Goal: Information Seeking & Learning: Learn about a topic

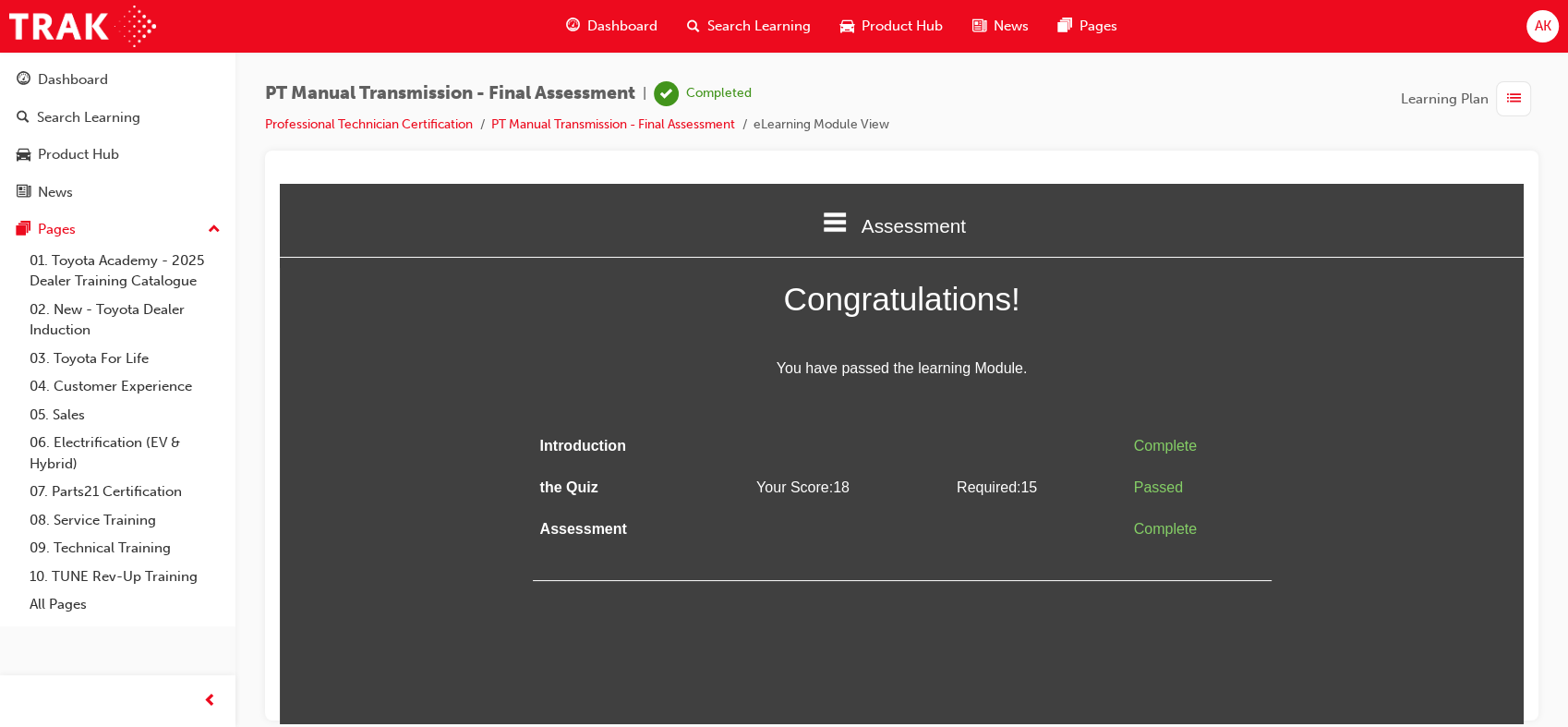
click at [1520, 98] on div "button" at bounding box center [1513, 99] width 35 height 35
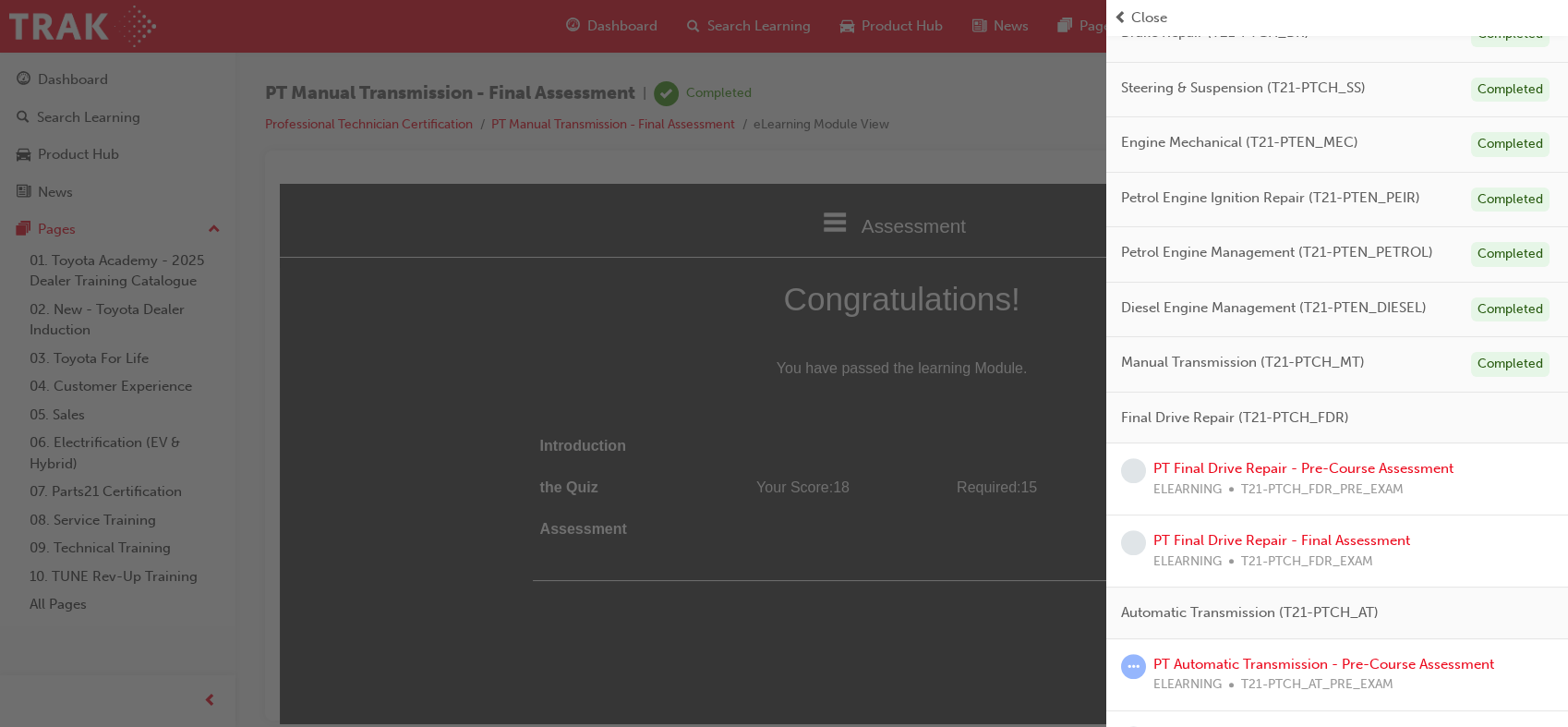
scroll to position [500, 0]
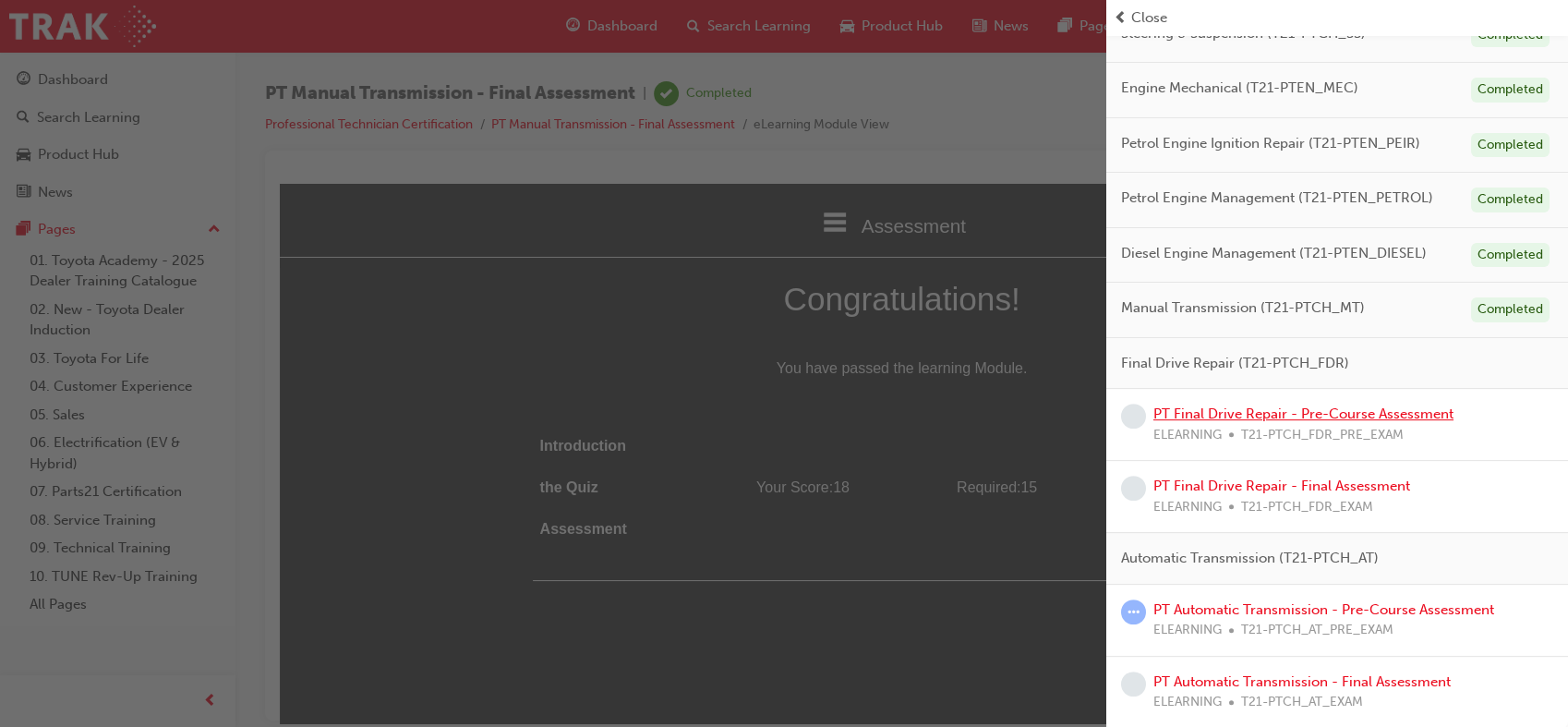
click at [1341, 410] on link "PT Final Drive Repair - Pre-Course Assessment" at bounding box center [1303, 414] width 300 height 17
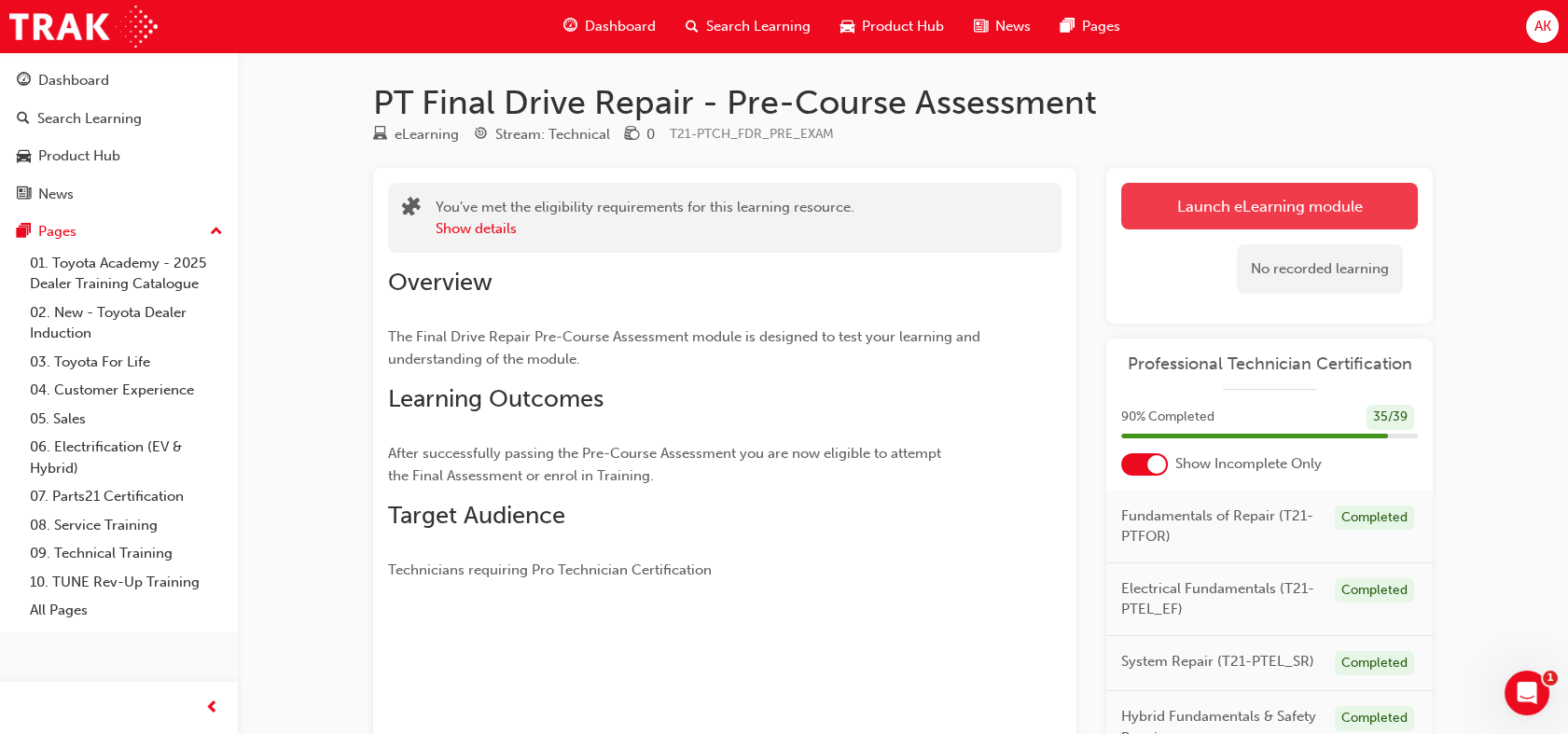
click at [1304, 196] on link "Launch eLearning module" at bounding box center [1269, 205] width 297 height 46
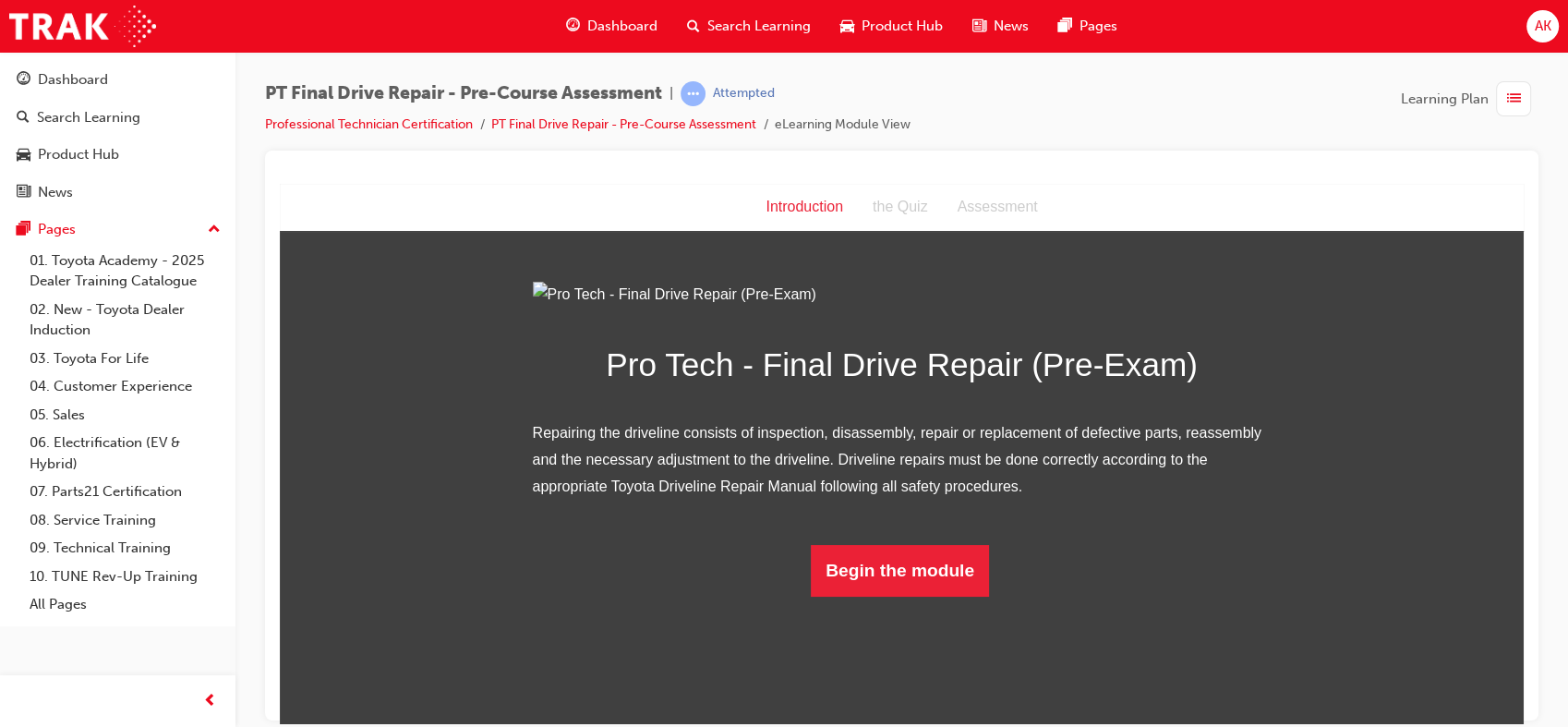
scroll to position [76, 0]
click at [909, 595] on button "Begin the module" at bounding box center [899, 569] width 178 height 51
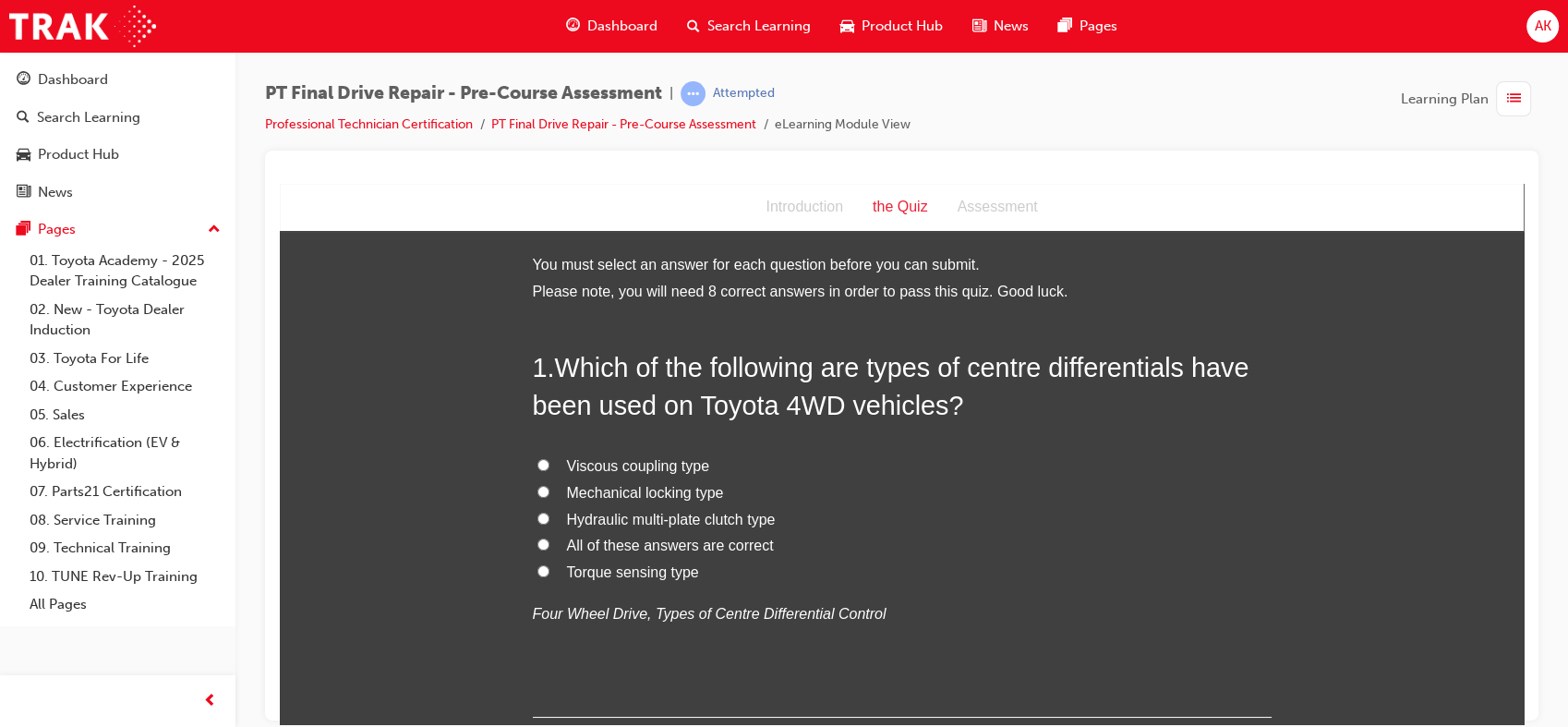
click at [568, 538] on span "All of these answers are correct" at bounding box center [671, 544] width 207 height 16
click at [549, 538] on input "All of these answers are correct" at bounding box center [543, 543] width 12 height 12
radio input "true"
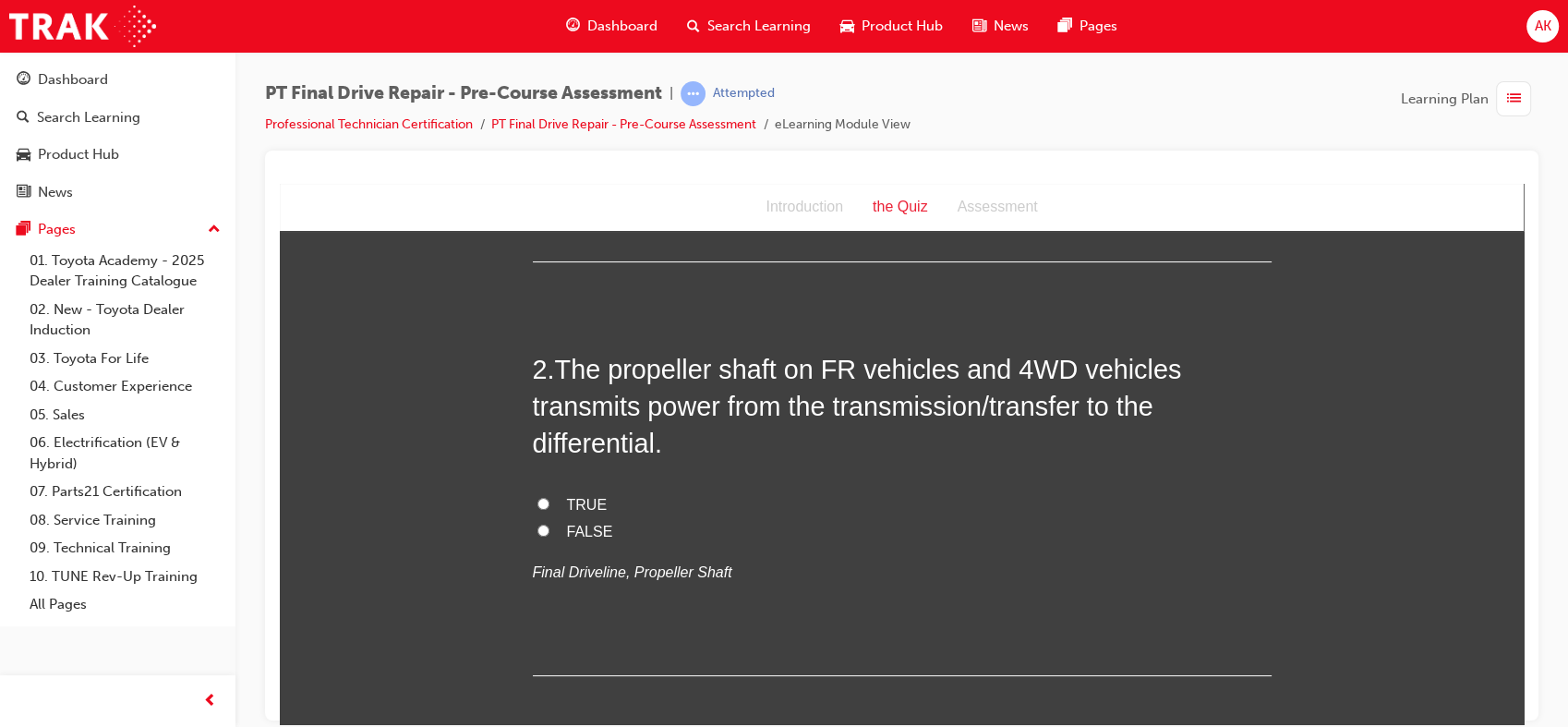
scroll to position [460, 0]
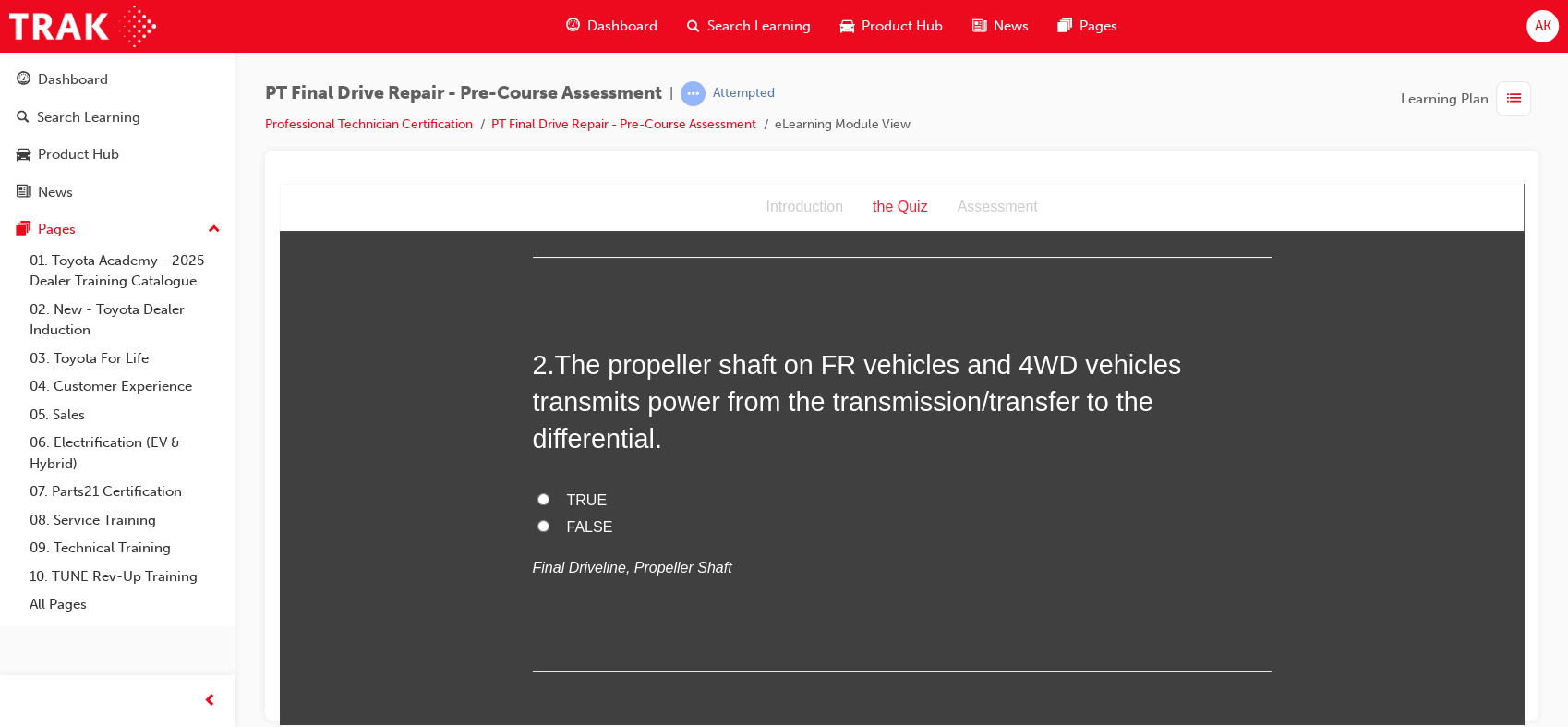
click at [567, 492] on span "TRUE" at bounding box center [588, 499] width 41 height 16
click at [549, 493] on input "TRUE" at bounding box center [543, 498] width 12 height 12
radio input "true"
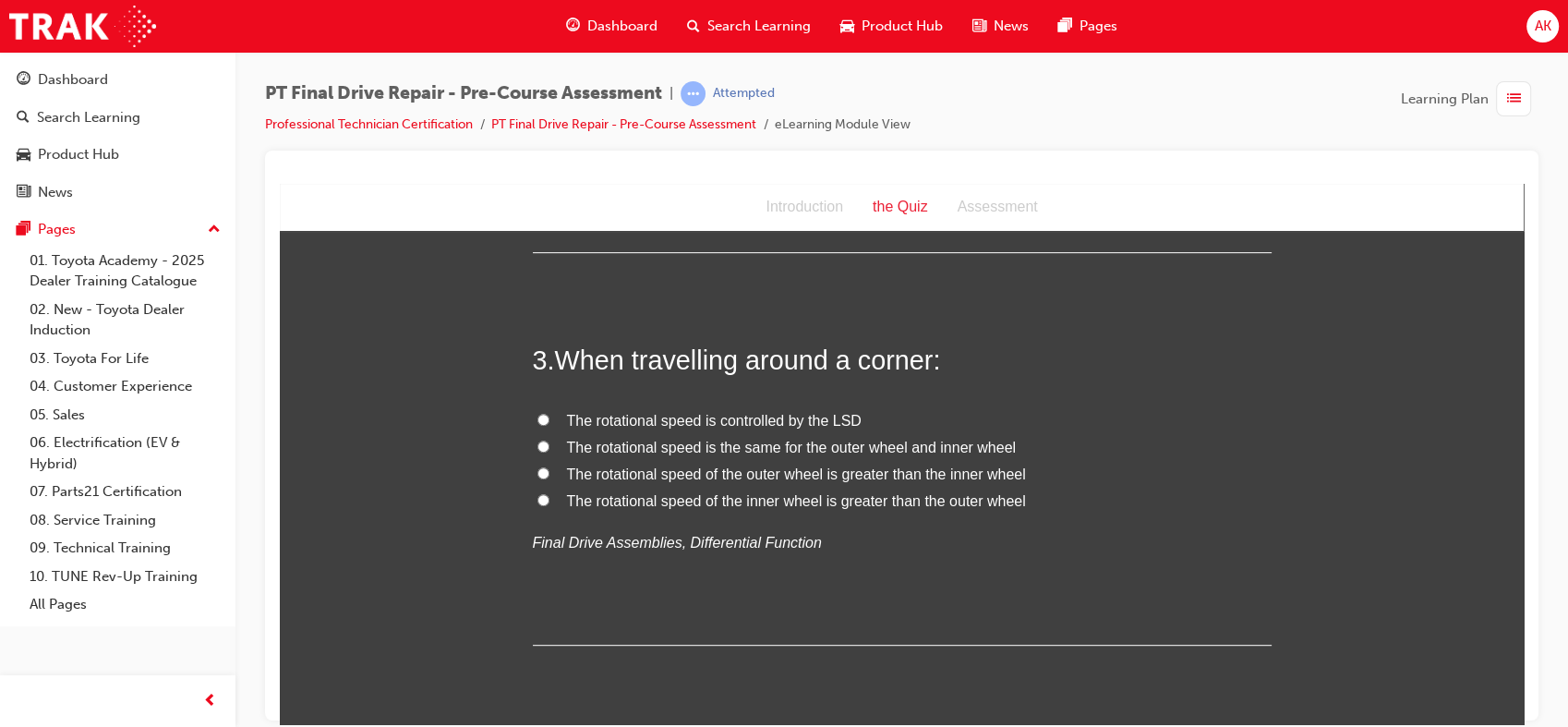
scroll to position [879, 0]
click at [723, 469] on span "The rotational speed of the outer wheel is greater than the inner wheel" at bounding box center [797, 472] width 459 height 16
click at [549, 469] on input "The rotational speed of the outer wheel is greater than the inner wheel" at bounding box center [543, 471] width 12 height 12
radio input "true"
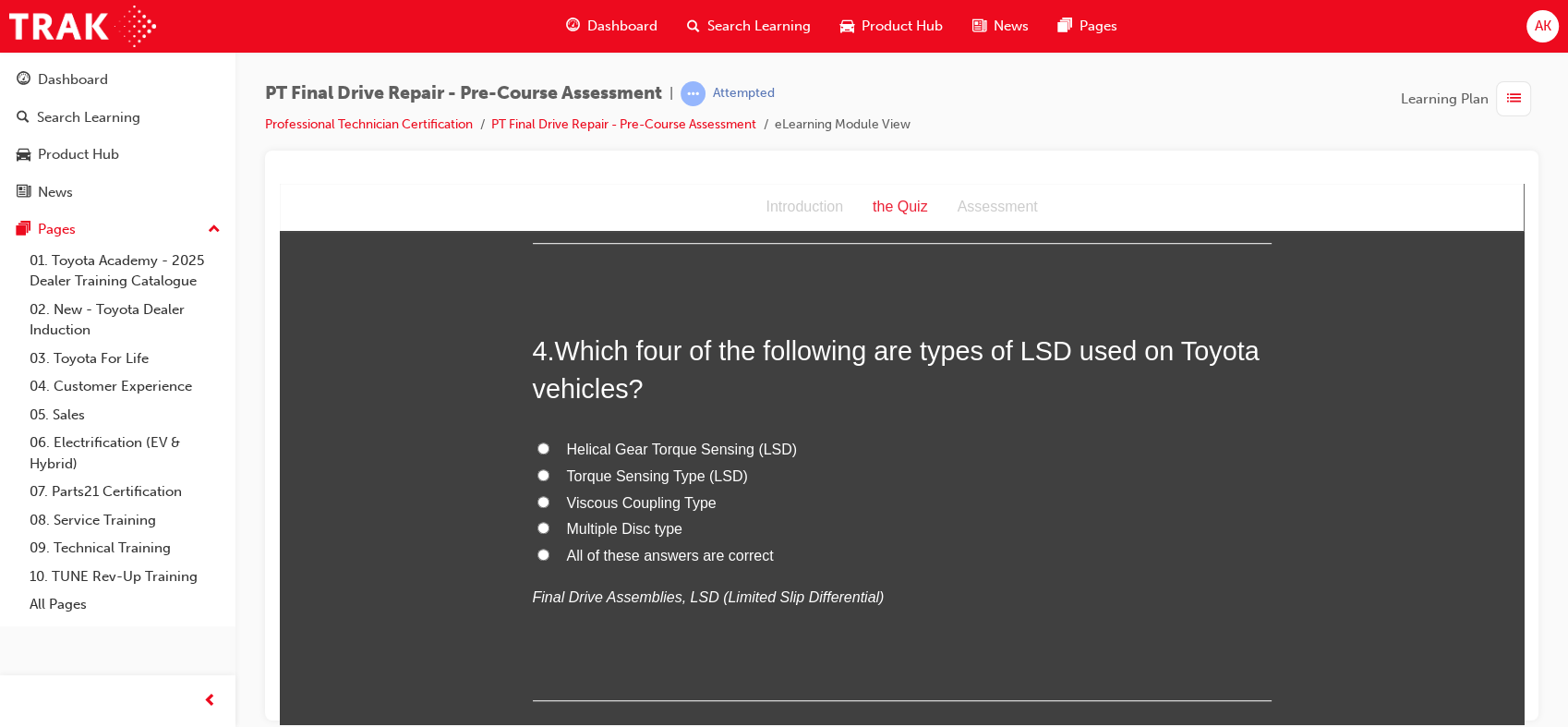
scroll to position [1305, 0]
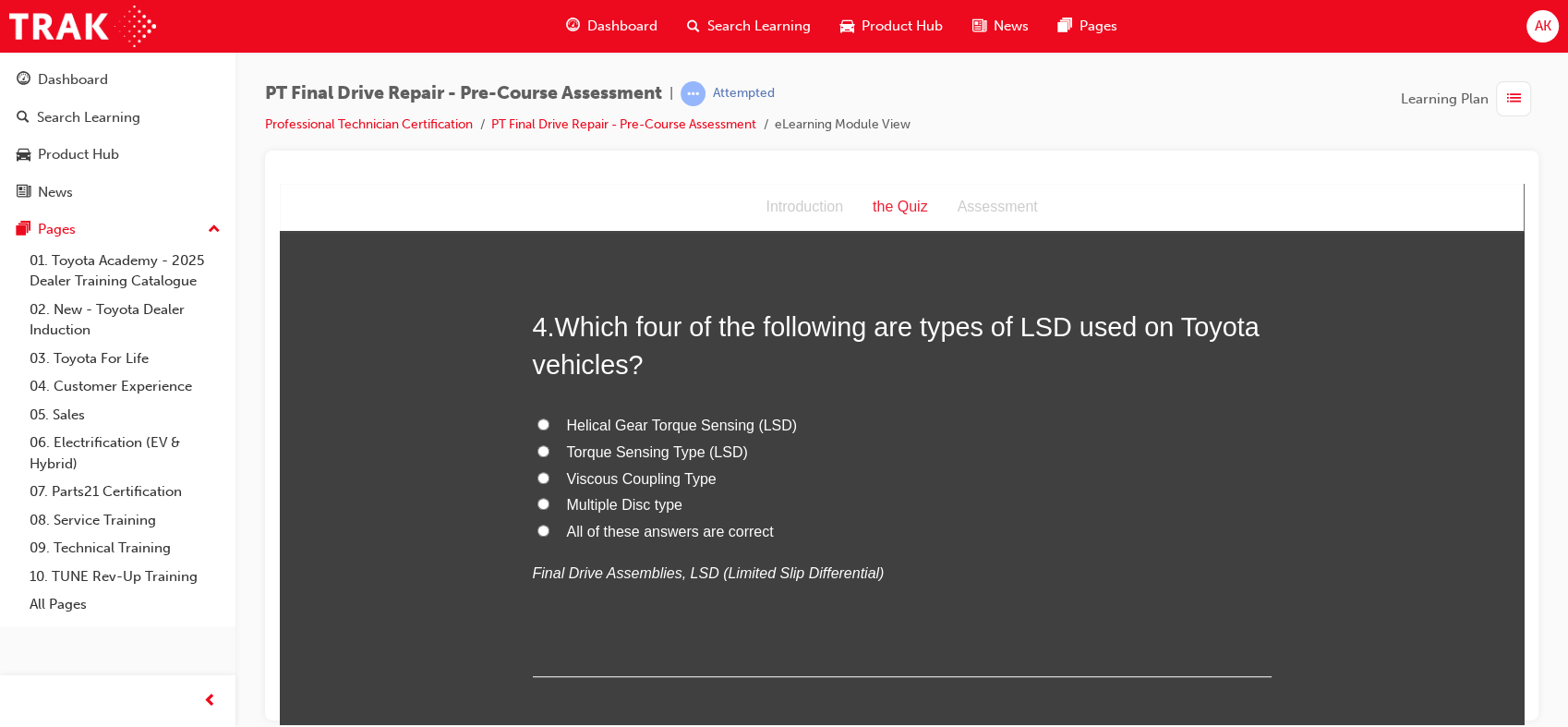
click at [664, 527] on span "All of these answers are correct" at bounding box center [671, 530] width 207 height 16
click at [549, 527] on input "All of these answers are correct" at bounding box center [543, 529] width 12 height 12
radio input "true"
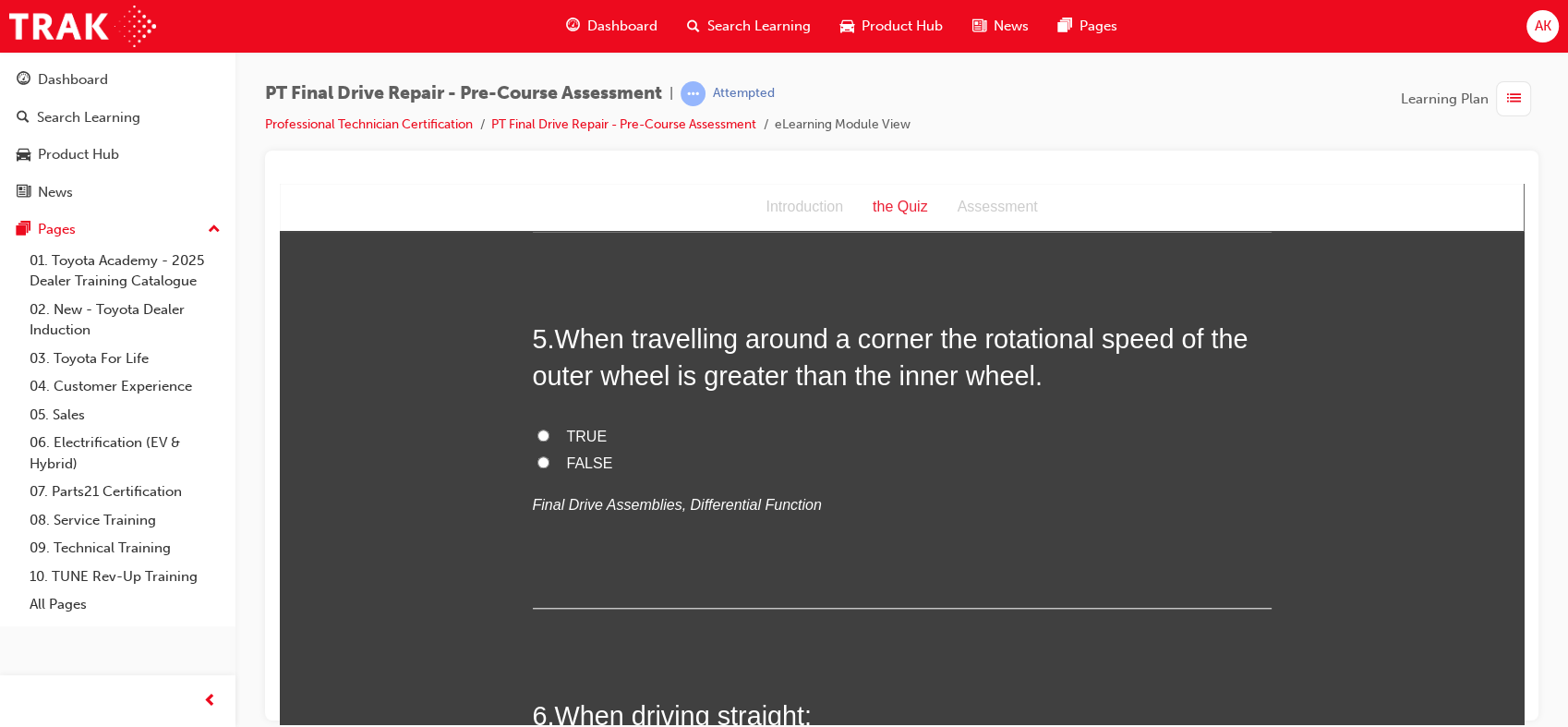
scroll to position [1755, 0]
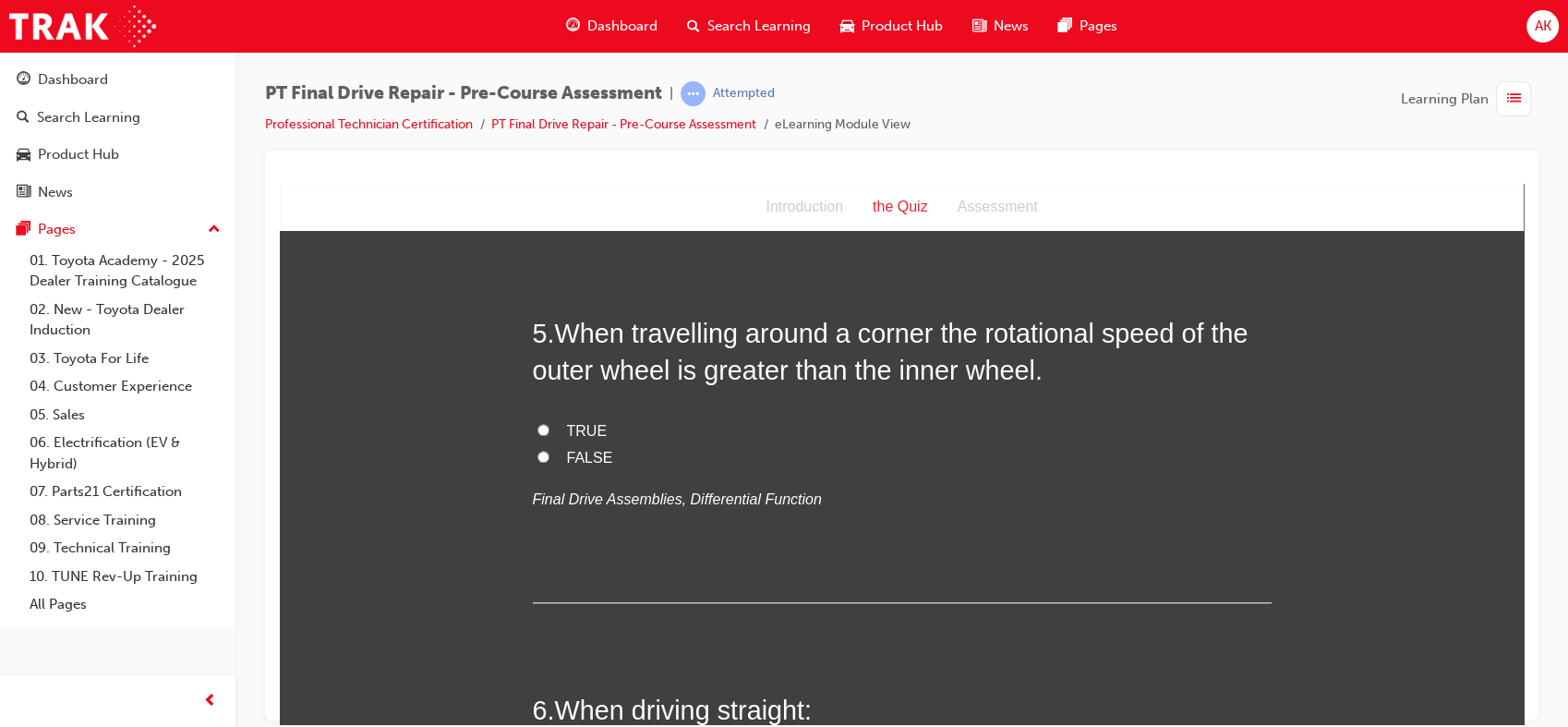
click at [590, 426] on span "TRUE" at bounding box center [588, 429] width 41 height 16
click at [549, 426] on input "TRUE" at bounding box center [543, 428] width 12 height 12
radio input "true"
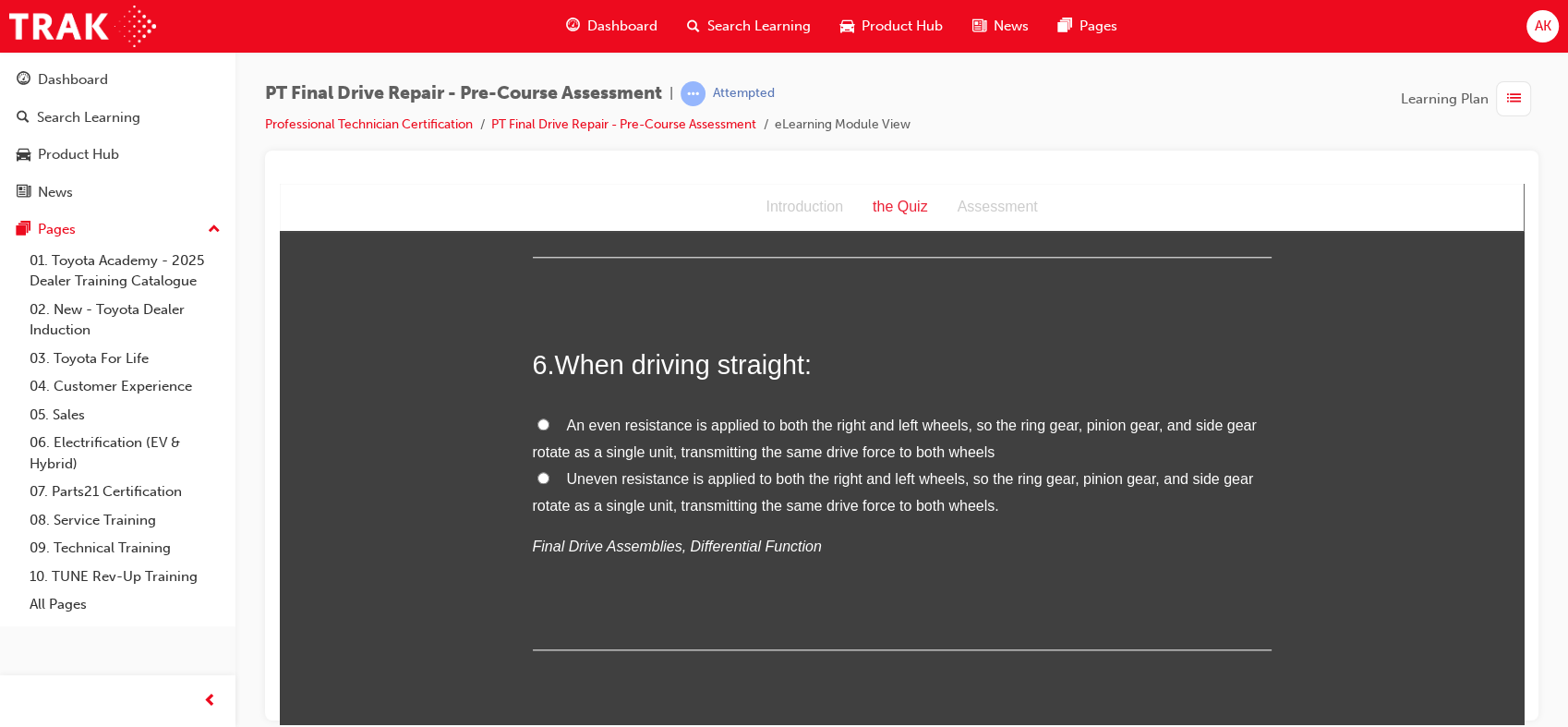
scroll to position [2103, 0]
click at [571, 443] on span "An even resistance is applied to both the right and left wheels, so the ring ge…" at bounding box center [895, 436] width 724 height 43
click at [549, 427] on input "An even resistance is applied to both the right and left wheels, so the ring ge…" at bounding box center [543, 421] width 12 height 12
radio input "true"
click at [571, 443] on span "An even resistance is applied to both the right and left wheels, so the ring ge…" at bounding box center [895, 436] width 724 height 43
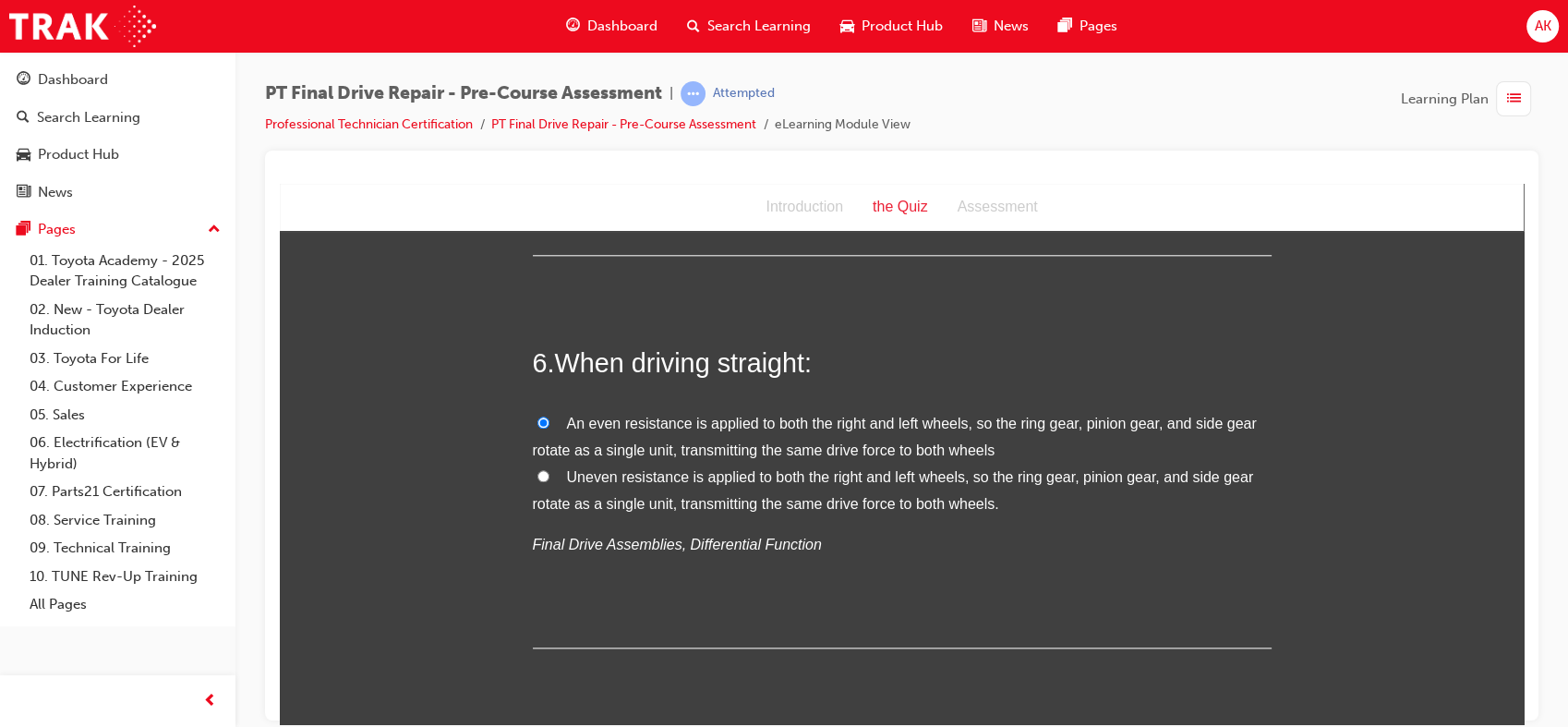
click at [549, 427] on input "An even resistance is applied to both the right and left wheels, so the ring ge…" at bounding box center [543, 421] width 12 height 12
click at [571, 443] on span "An even resistance is applied to both the right and left wheels, so the ring ge…" at bounding box center [895, 436] width 724 height 43
click at [549, 427] on input "An even resistance is applied to both the right and left wheels, so the ring ge…" at bounding box center [543, 421] width 12 height 12
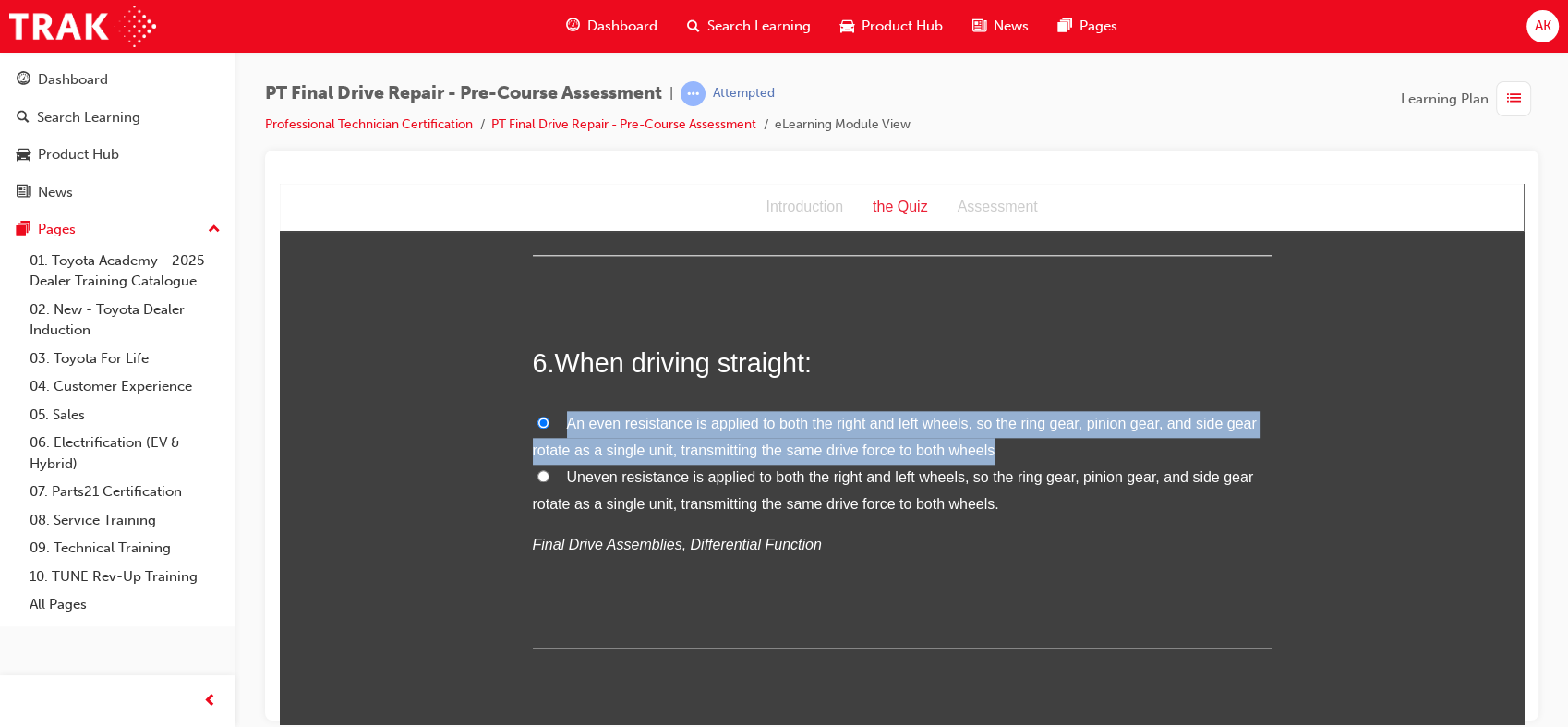
click at [571, 443] on span "An even resistance is applied to both the right and left wheels, so the ring ge…" at bounding box center [895, 436] width 724 height 43
click at [549, 427] on input "An even resistance is applied to both the right and left wheels, so the ring ge…" at bounding box center [543, 421] width 12 height 12
click at [571, 443] on span "An even resistance is applied to both the right and left wheels, so the ring ge…" at bounding box center [895, 436] width 724 height 43
click at [549, 427] on input "An even resistance is applied to both the right and left wheels, so the ring ge…" at bounding box center [543, 421] width 12 height 12
click at [571, 443] on span "An even resistance is applied to both the right and left wheels, so the ring ge…" at bounding box center [895, 436] width 724 height 43
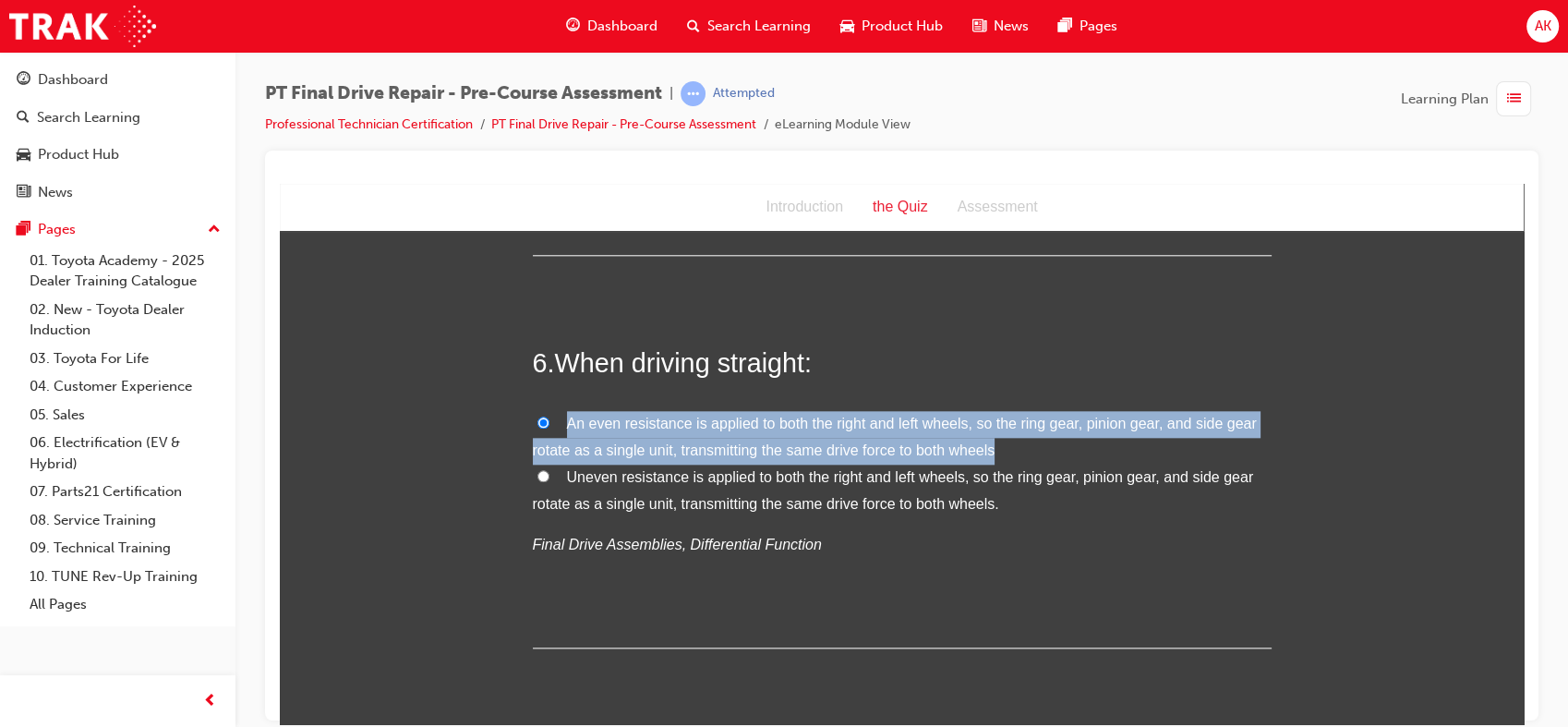
click at [549, 427] on input "An even resistance is applied to both the right and left wheels, so the ring ge…" at bounding box center [543, 421] width 12 height 12
click at [571, 443] on span "An even resistance is applied to both the right and left wheels, so the ring ge…" at bounding box center [895, 436] width 724 height 43
click at [549, 427] on input "An even resistance is applied to both the right and left wheels, so the ring ge…" at bounding box center [543, 421] width 12 height 12
click at [391, 404] on div "You must select an answer for each question before you can submit. Please note,…" at bounding box center [901, 276] width 1243 height 4254
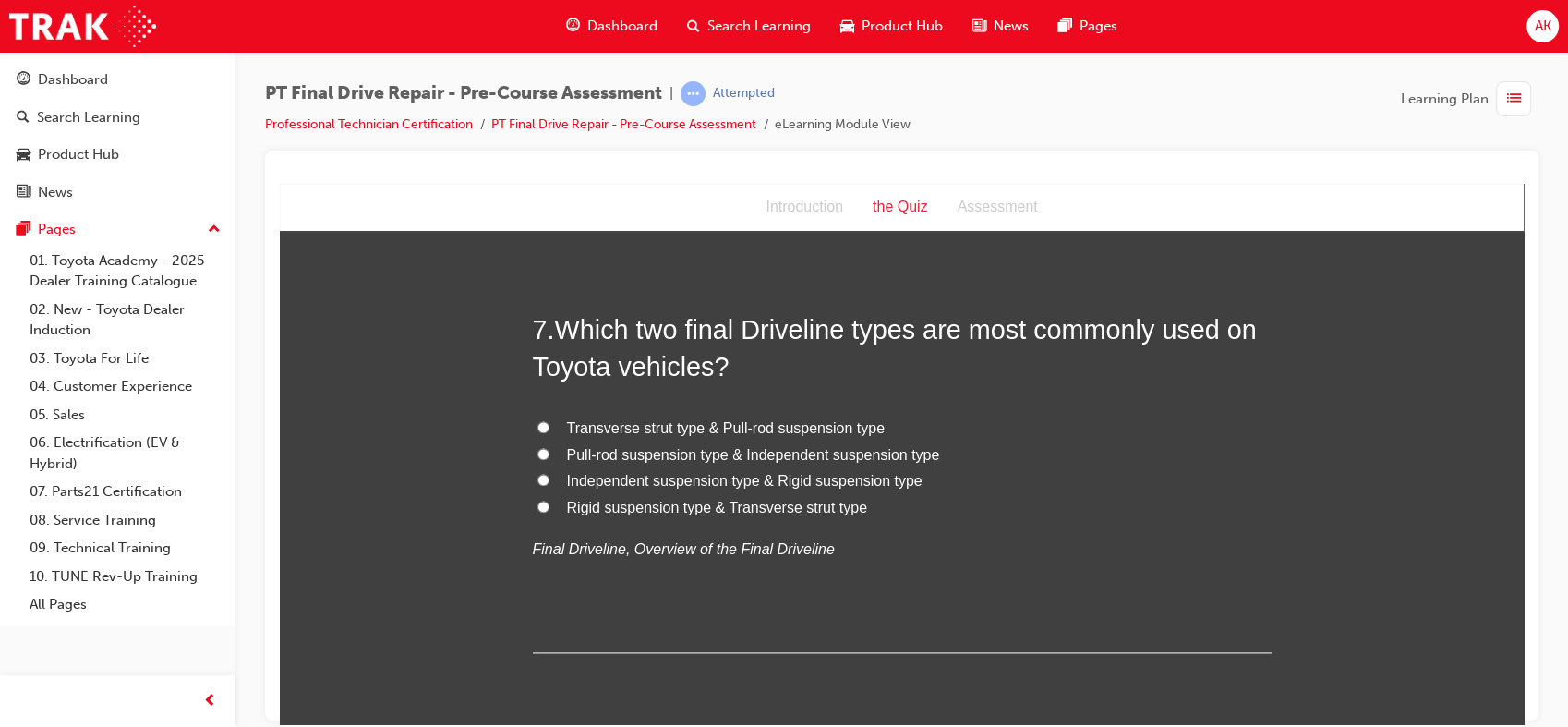
scroll to position [2529, 0]
click at [550, 477] on label "Independent suspension type & Rigid suspension type" at bounding box center [902, 480] width 739 height 27
click at [549, 477] on input "Independent suspension type & Rigid suspension type" at bounding box center [543, 478] width 12 height 12
radio input "true"
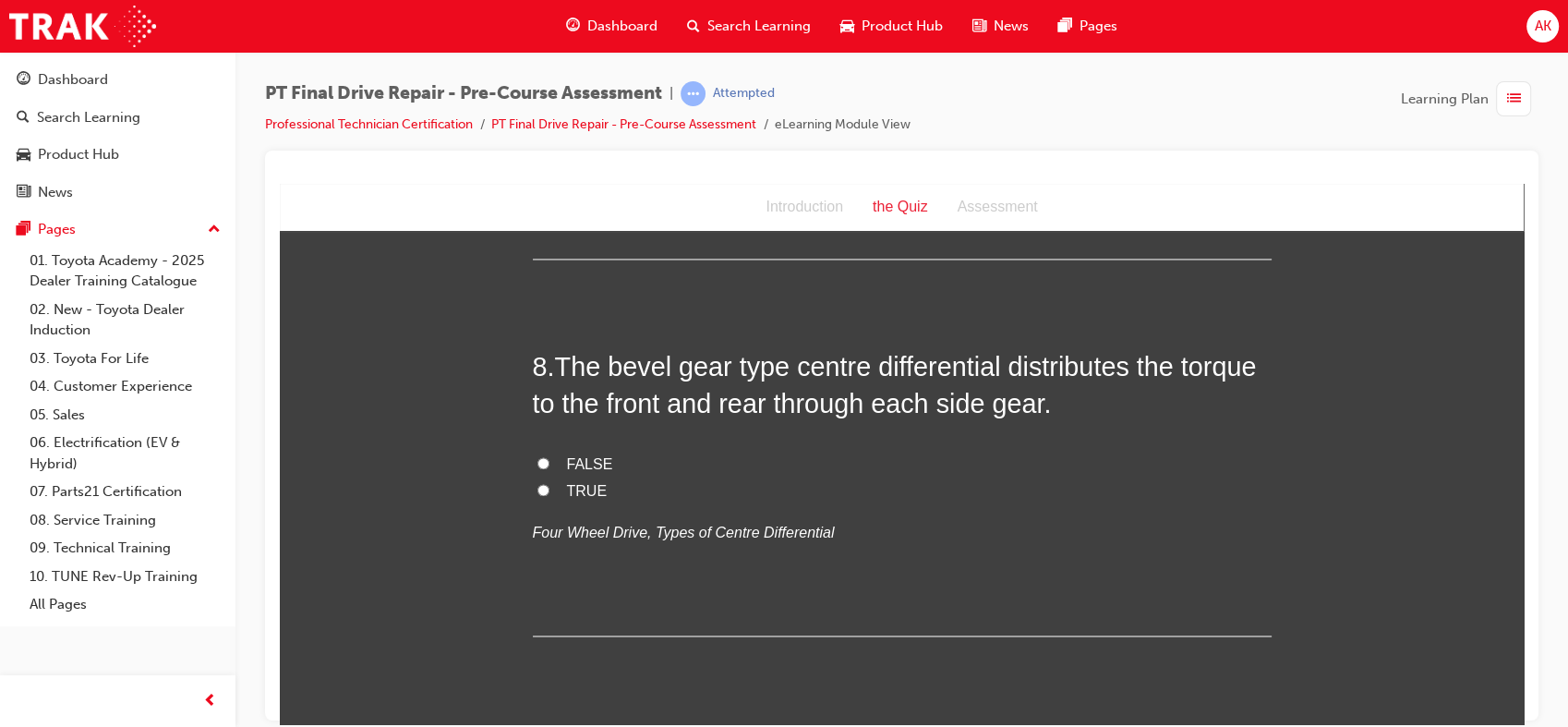
scroll to position [2921, 0]
click at [537, 485] on input "TRUE" at bounding box center [543, 490] width 12 height 12
radio input "true"
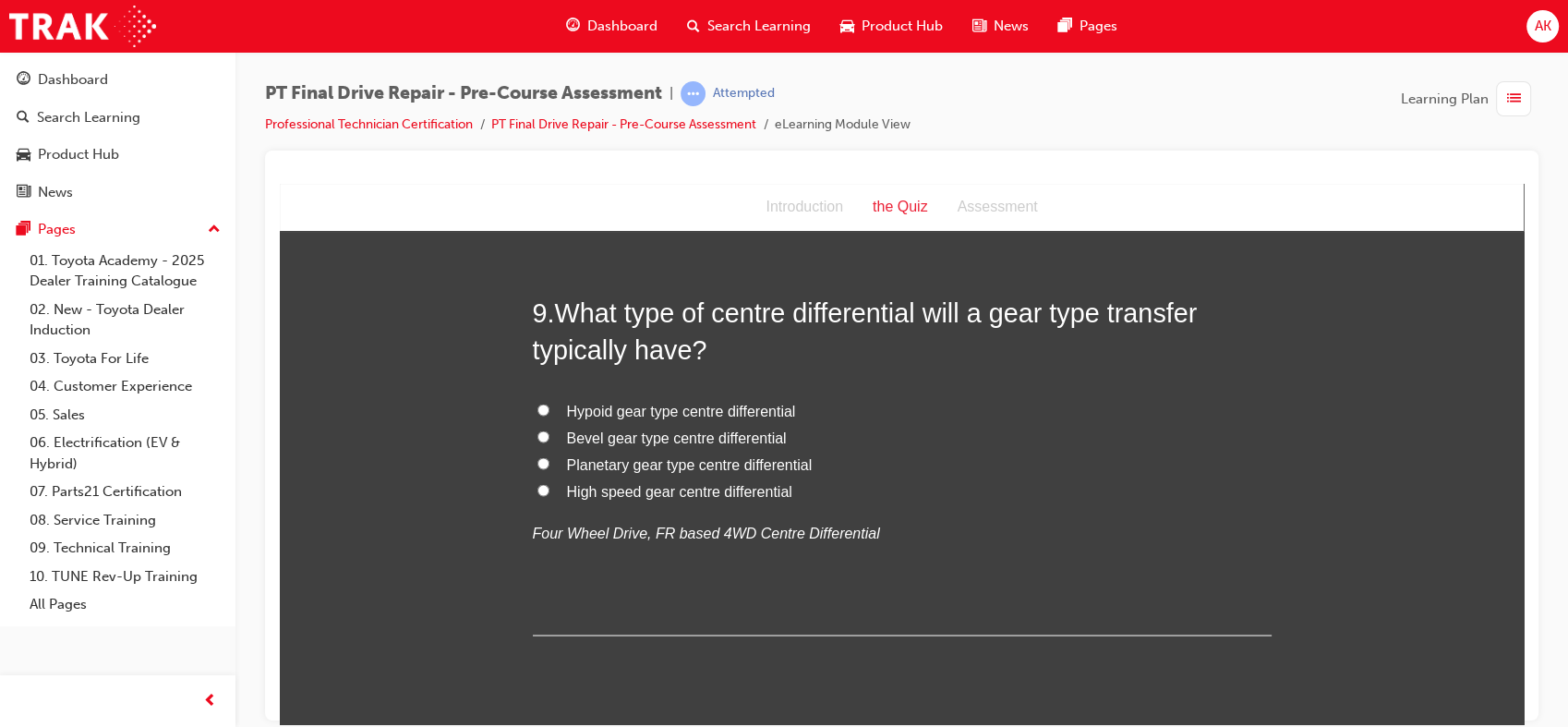
scroll to position [3349, 0]
click at [606, 458] on span "Planetary gear type centre differential" at bounding box center [689, 466] width 245 height 16
click at [549, 459] on input "Planetary gear type centre differential" at bounding box center [543, 465] width 12 height 12
radio input "true"
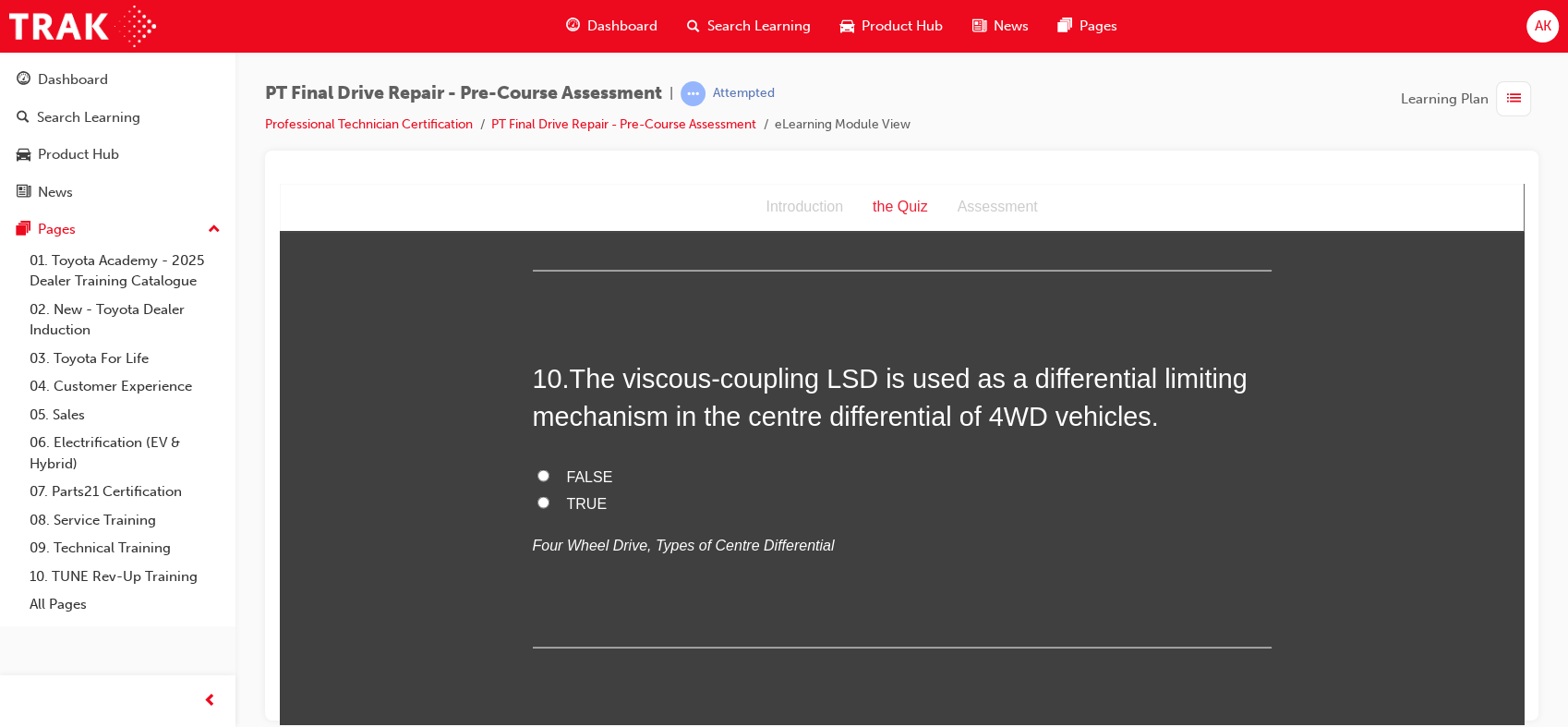
scroll to position [3715, 0]
click at [870, 551] on p "Four Wheel Drive, Types of Centre Differential" at bounding box center [902, 546] width 739 height 27
click at [861, 520] on div "FALSE TRUE Four Wheel Drive, Types of Centre Differential" at bounding box center [902, 511] width 739 height 94
click at [863, 504] on label "TRUE" at bounding box center [902, 505] width 739 height 27
click at [549, 504] on input "TRUE" at bounding box center [543, 502] width 12 height 12
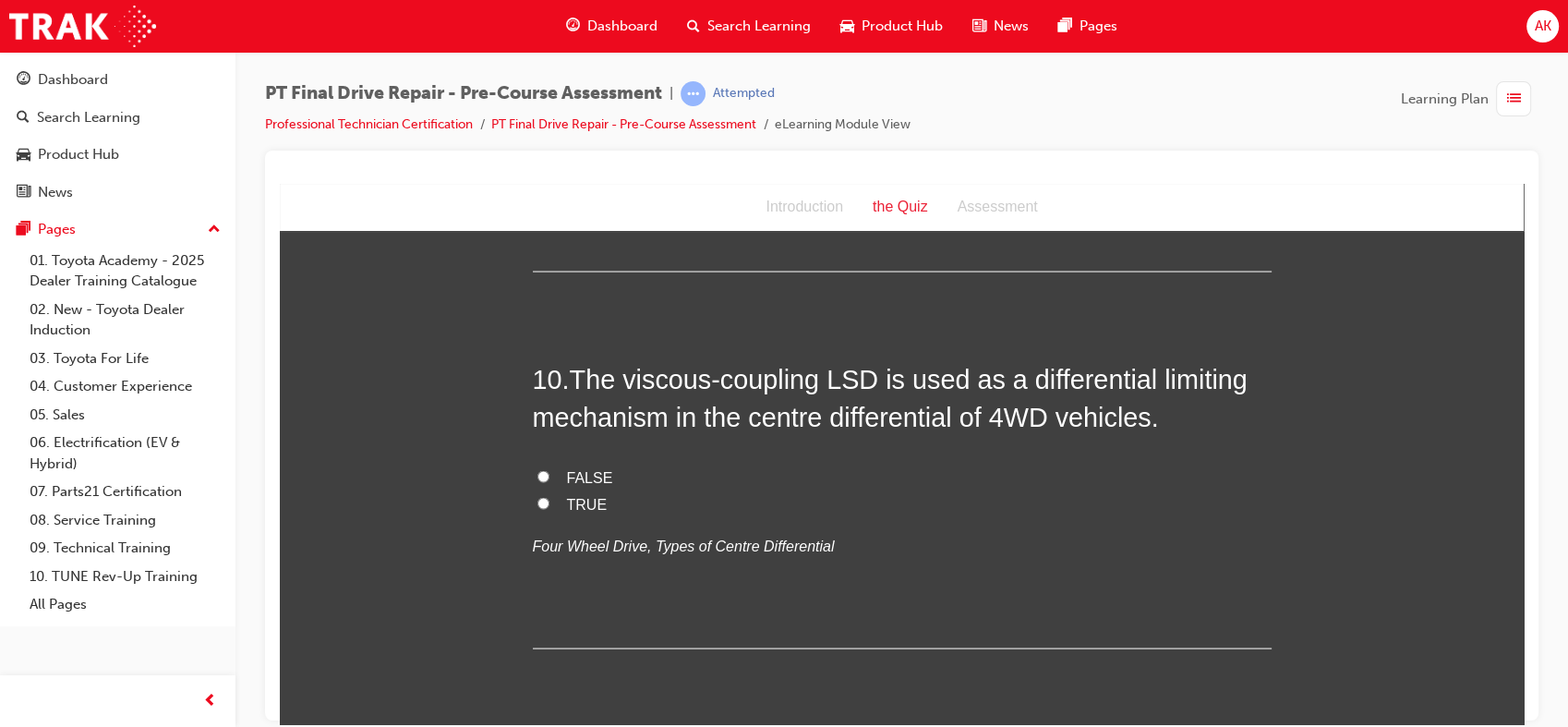
radio input "true"
click at [858, 466] on label "FALSE" at bounding box center [902, 478] width 739 height 27
click at [549, 470] on input "FALSE" at bounding box center [543, 476] width 12 height 12
radio input "true"
click at [854, 510] on label "TRUE" at bounding box center [902, 505] width 739 height 27
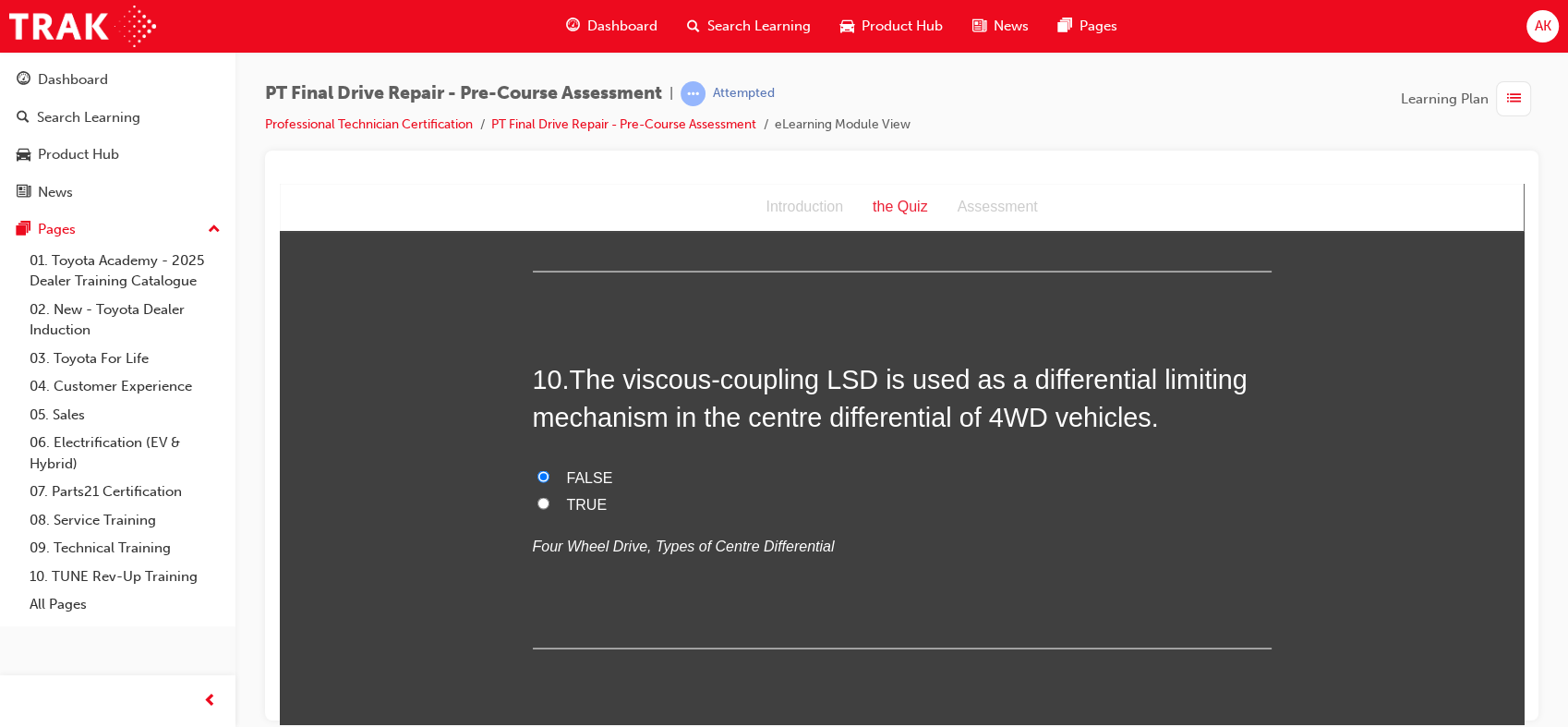
click at [549, 509] on input "TRUE" at bounding box center [543, 502] width 12 height 12
radio input "true"
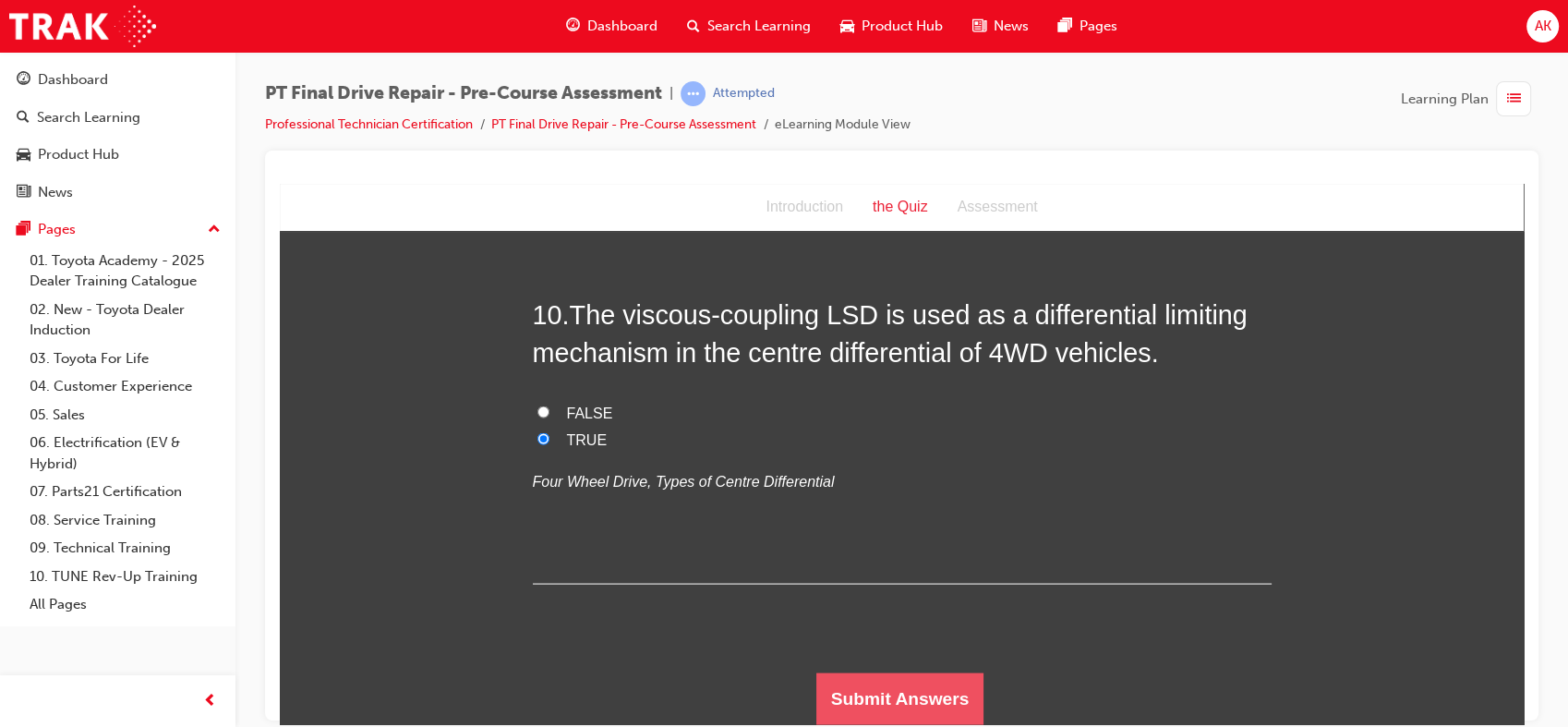
click at [927, 711] on button "Submit Answers" at bounding box center [900, 698] width 168 height 51
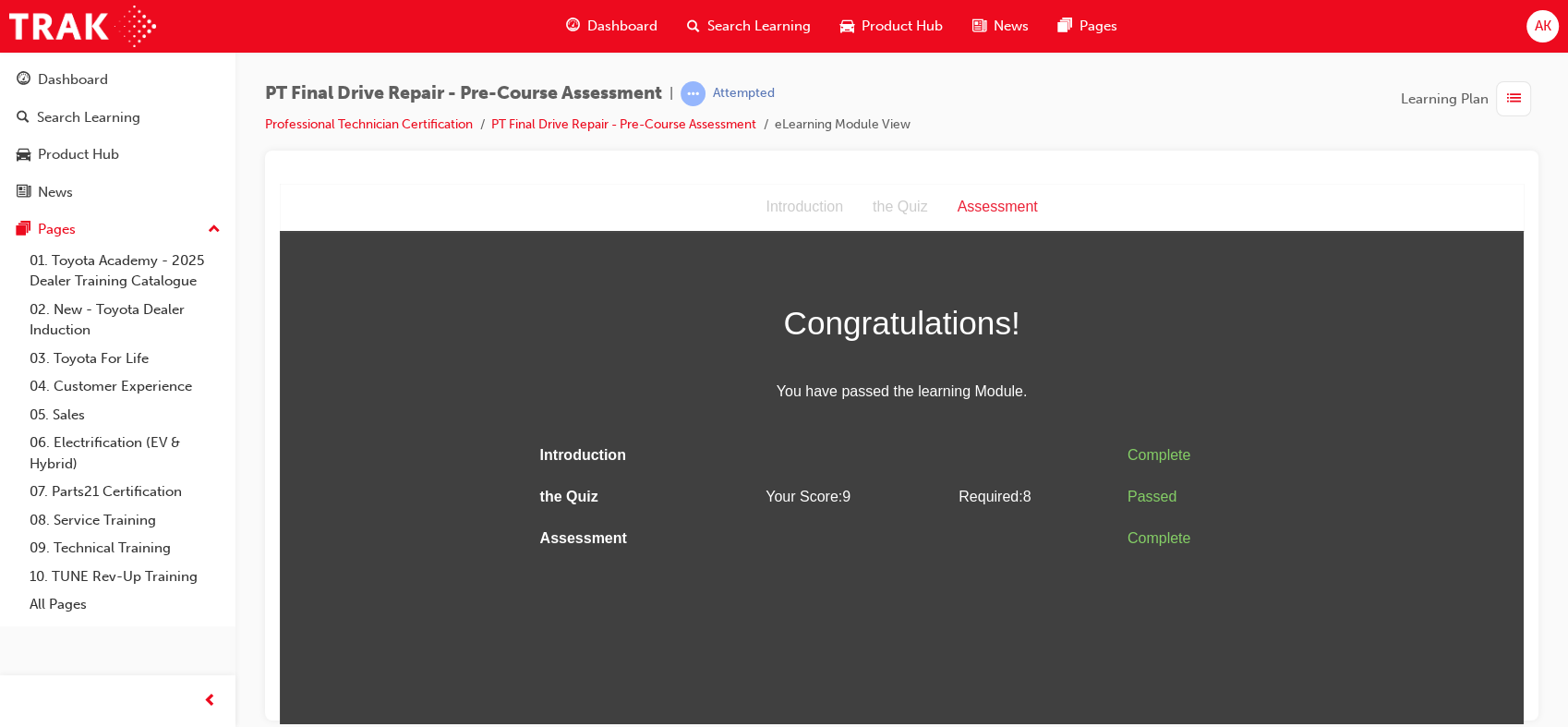
scroll to position [0, 0]
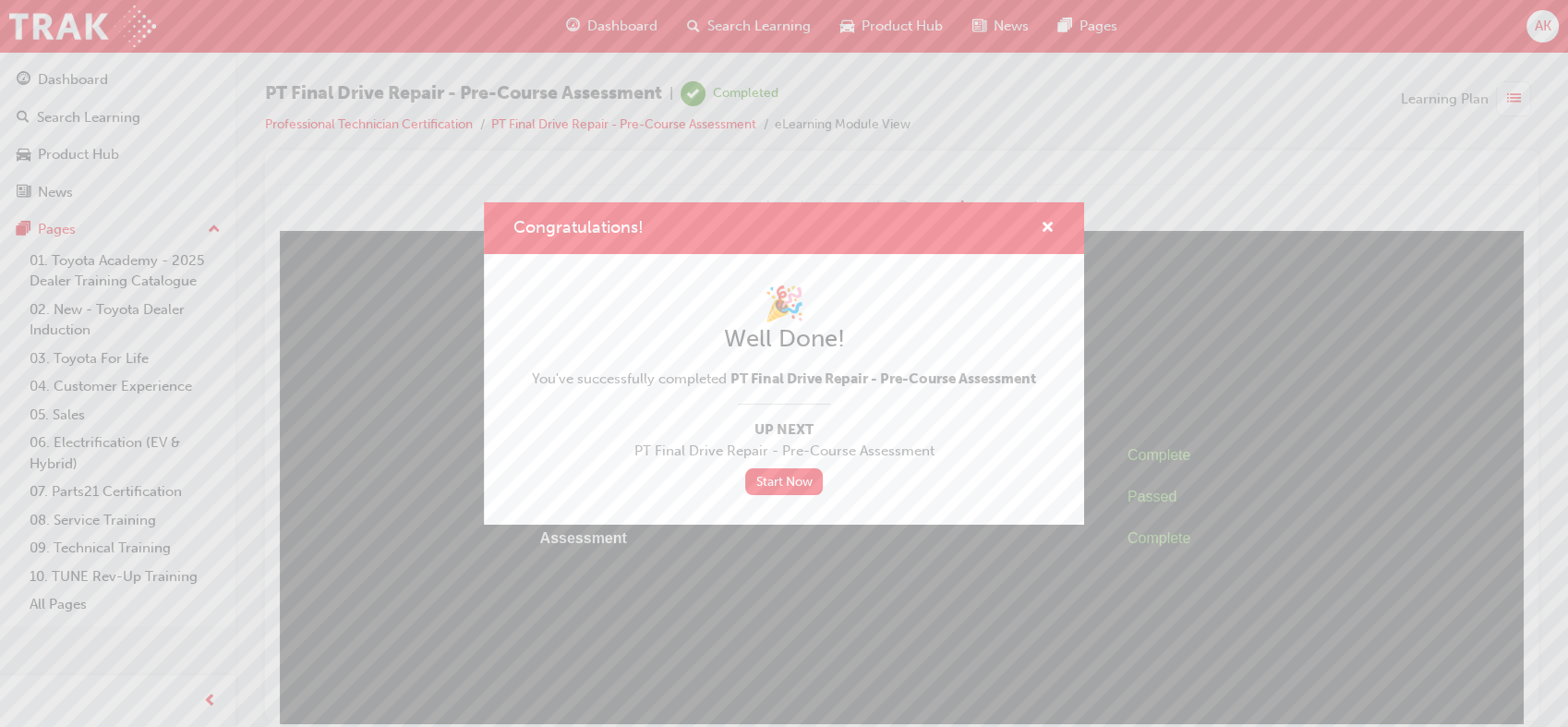
click at [1241, 375] on div "Congratulations! 🎉 Well Done! You've successfully completed PT Final Drive Repa…" at bounding box center [784, 363] width 1568 height 727
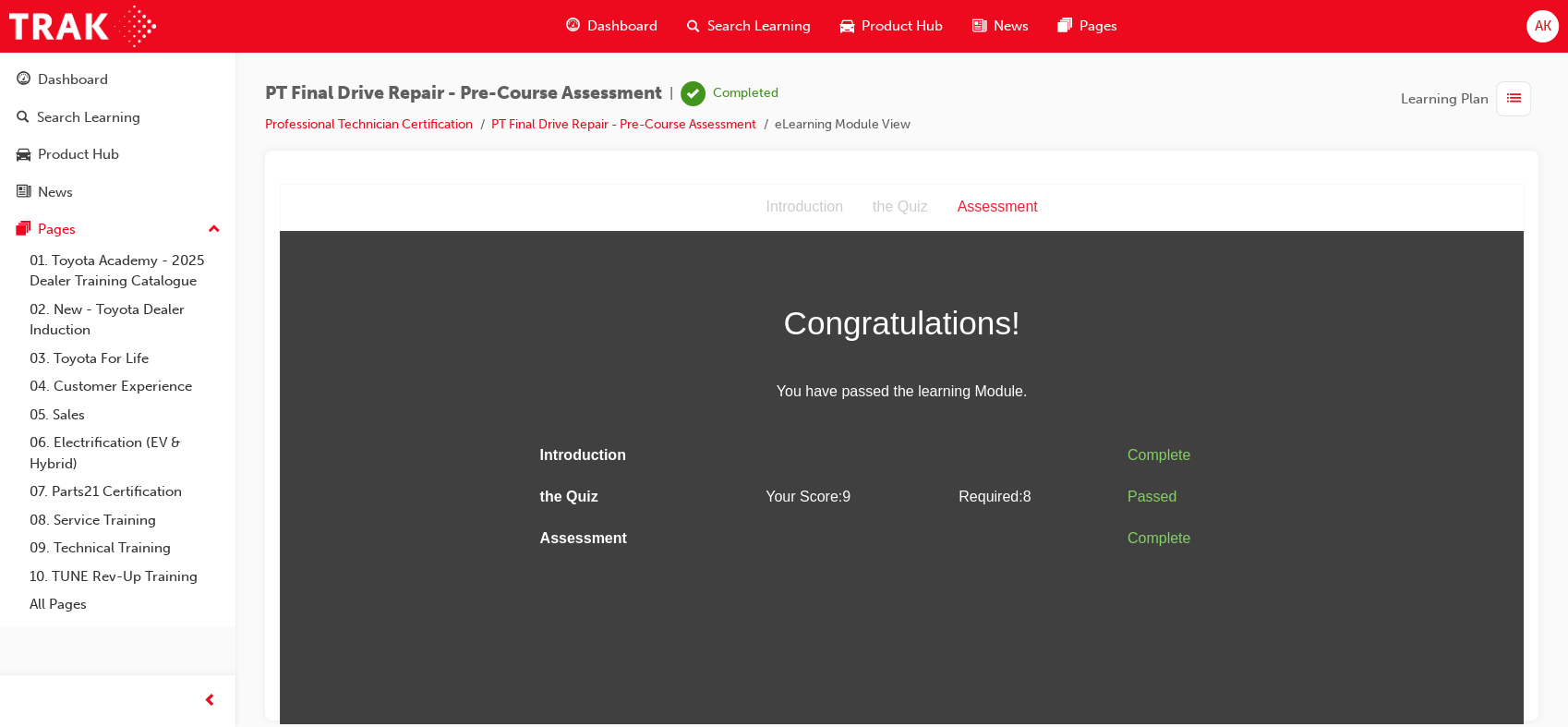
click at [1505, 99] on div "button" at bounding box center [1513, 99] width 35 height 35
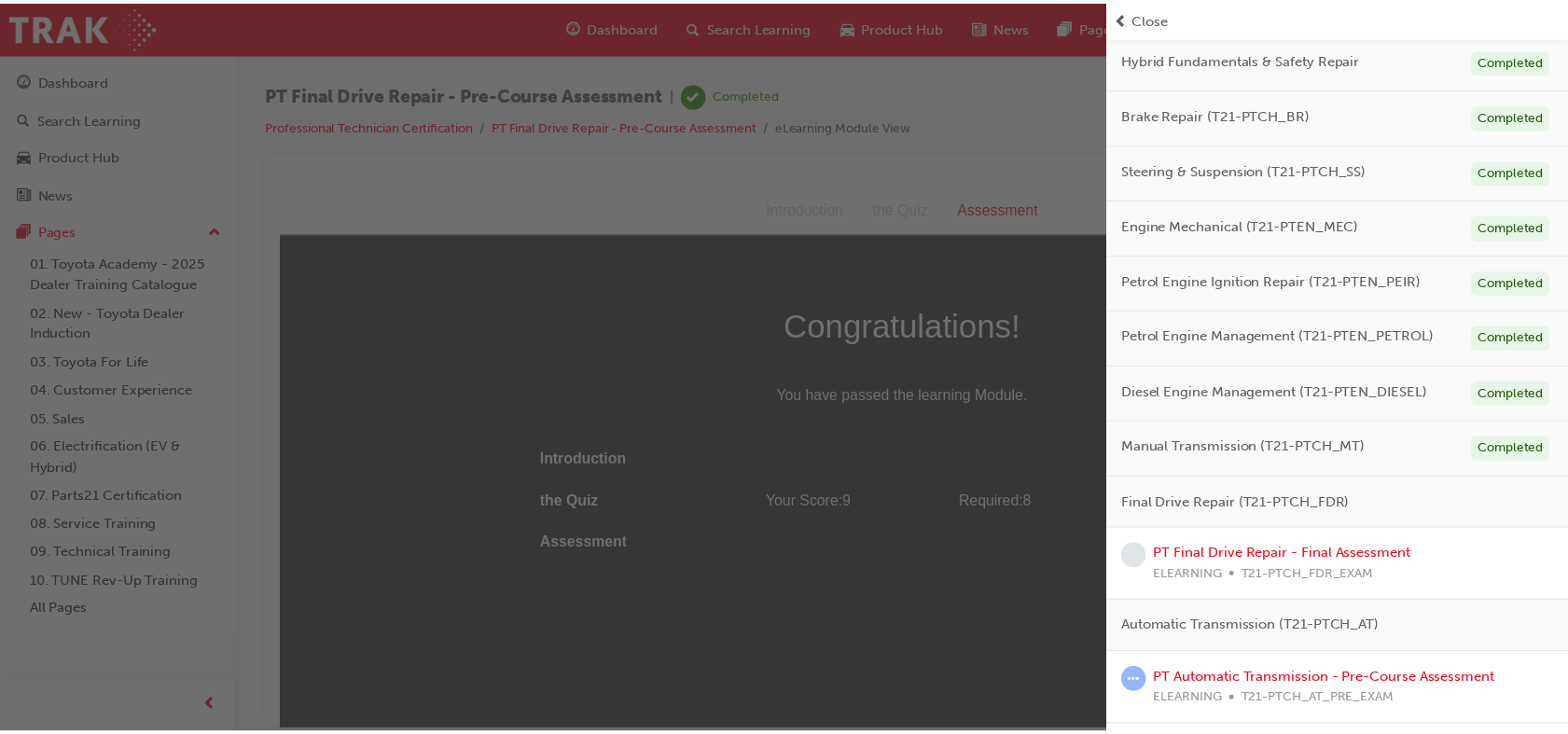
scroll to position [432, 0]
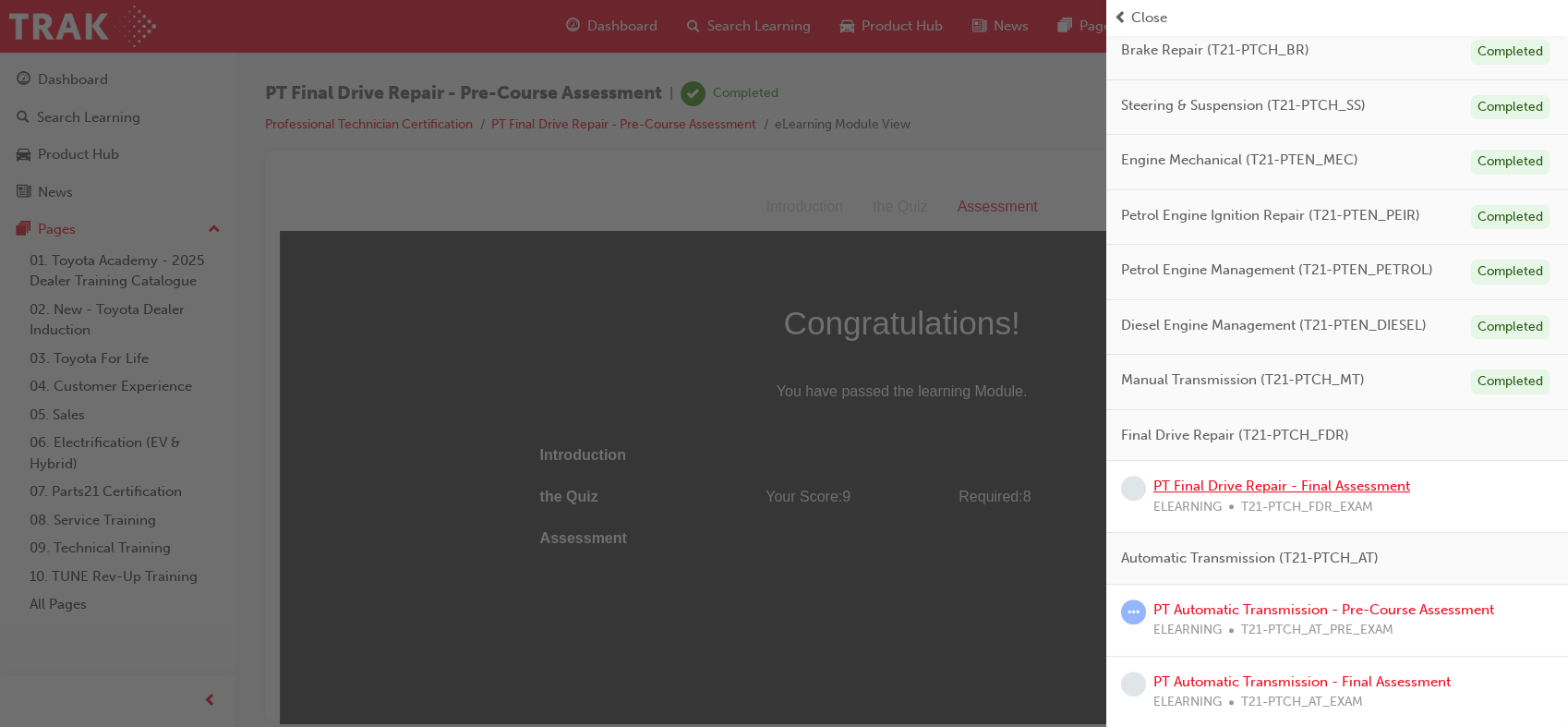
click at [1274, 484] on link "PT Final Drive Repair - Final Assessment" at bounding box center [1281, 486] width 257 height 17
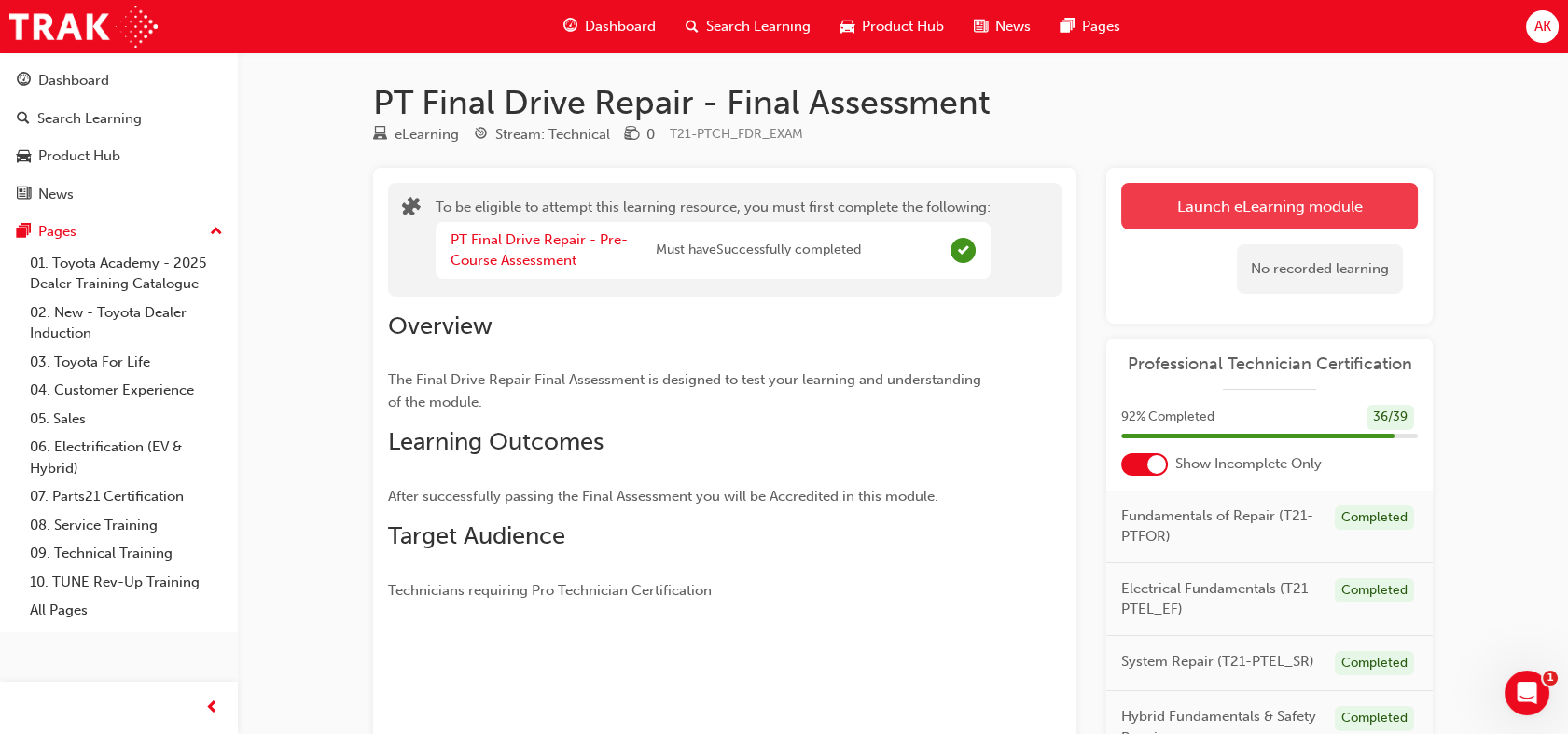
click at [1228, 206] on button "Launch eLearning module" at bounding box center [1269, 205] width 297 height 46
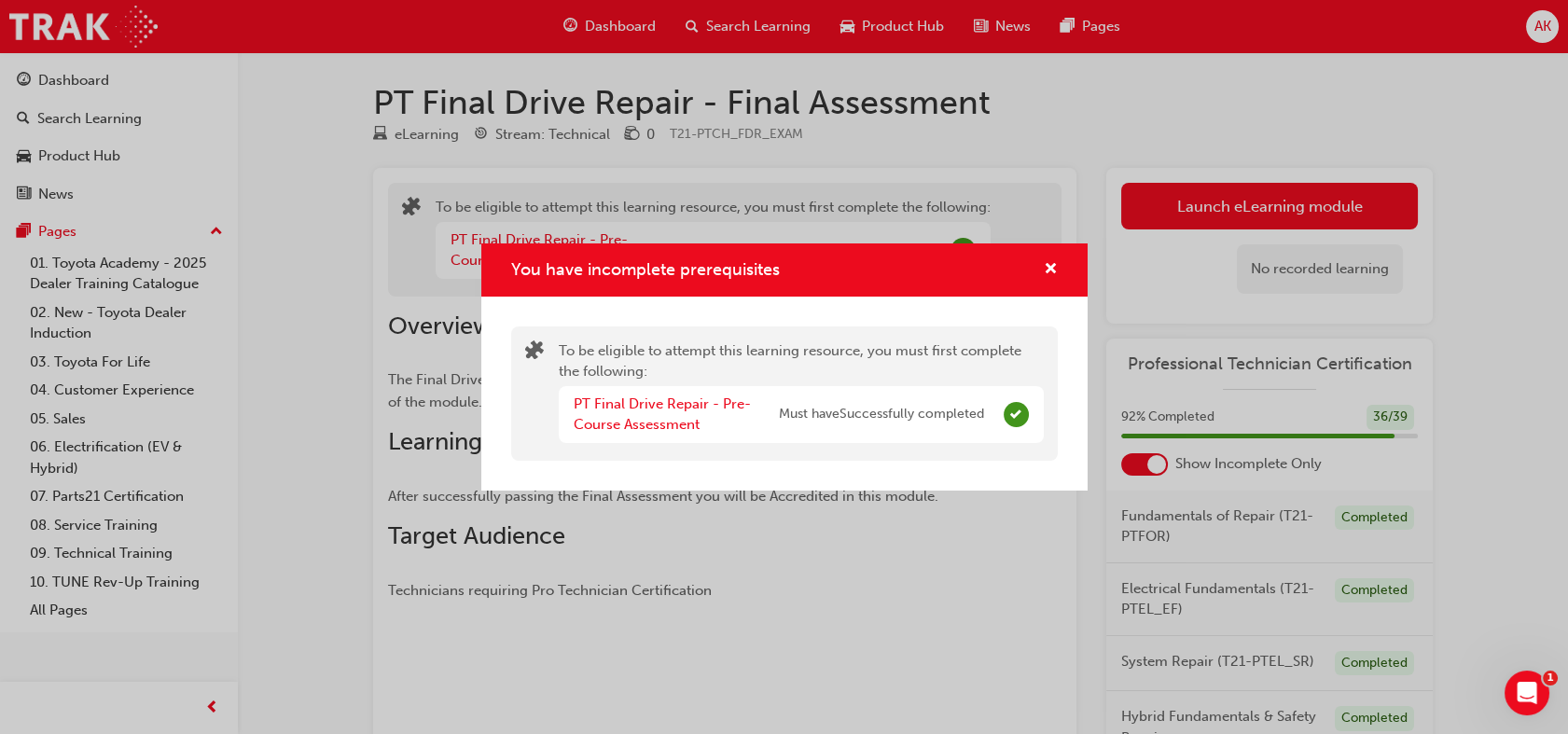
click at [1209, 194] on div "You have incomplete prerequisites To be eligible to attempt this learning resou…" at bounding box center [784, 367] width 1568 height 734
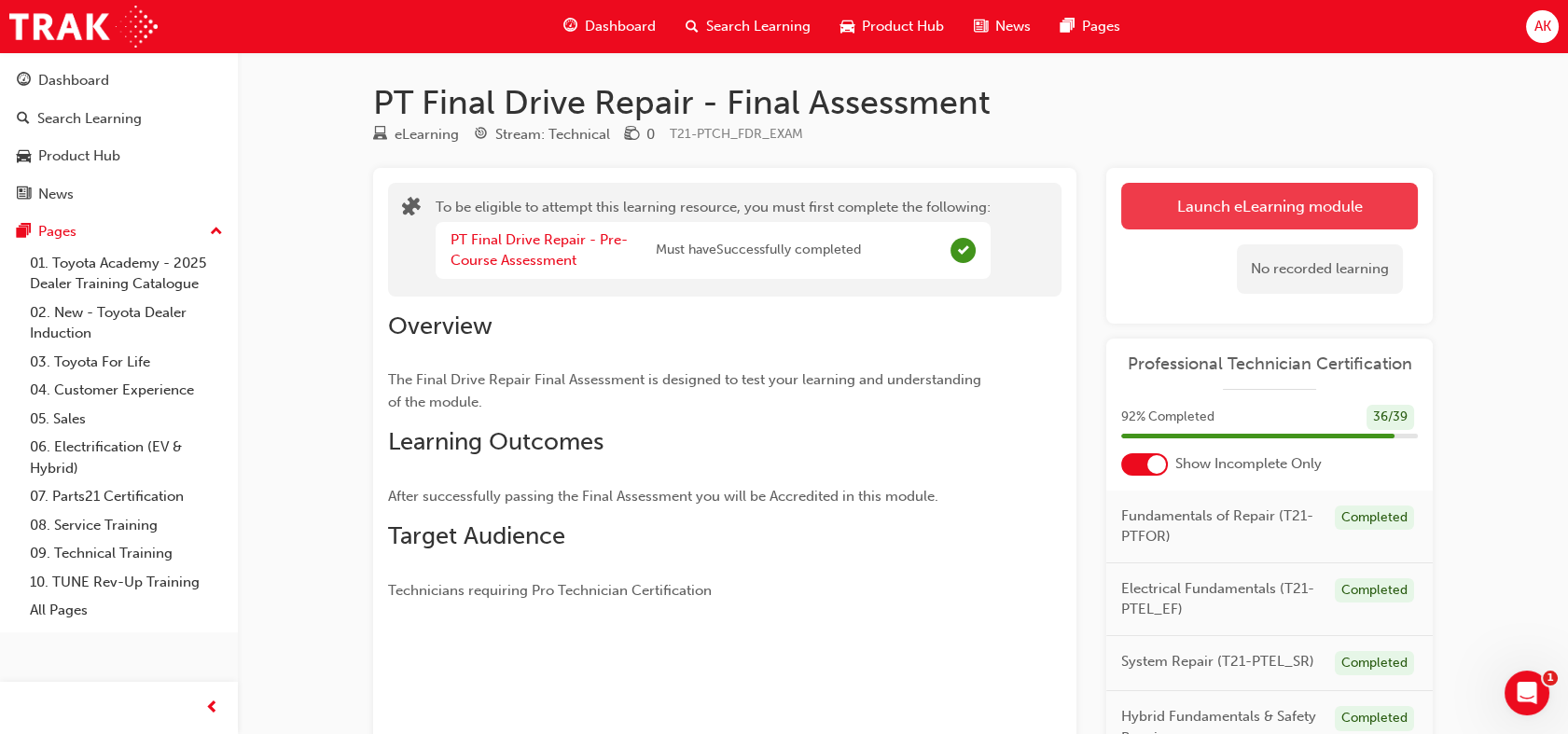
click at [1208, 212] on button "Launch eLearning module" at bounding box center [1269, 205] width 297 height 46
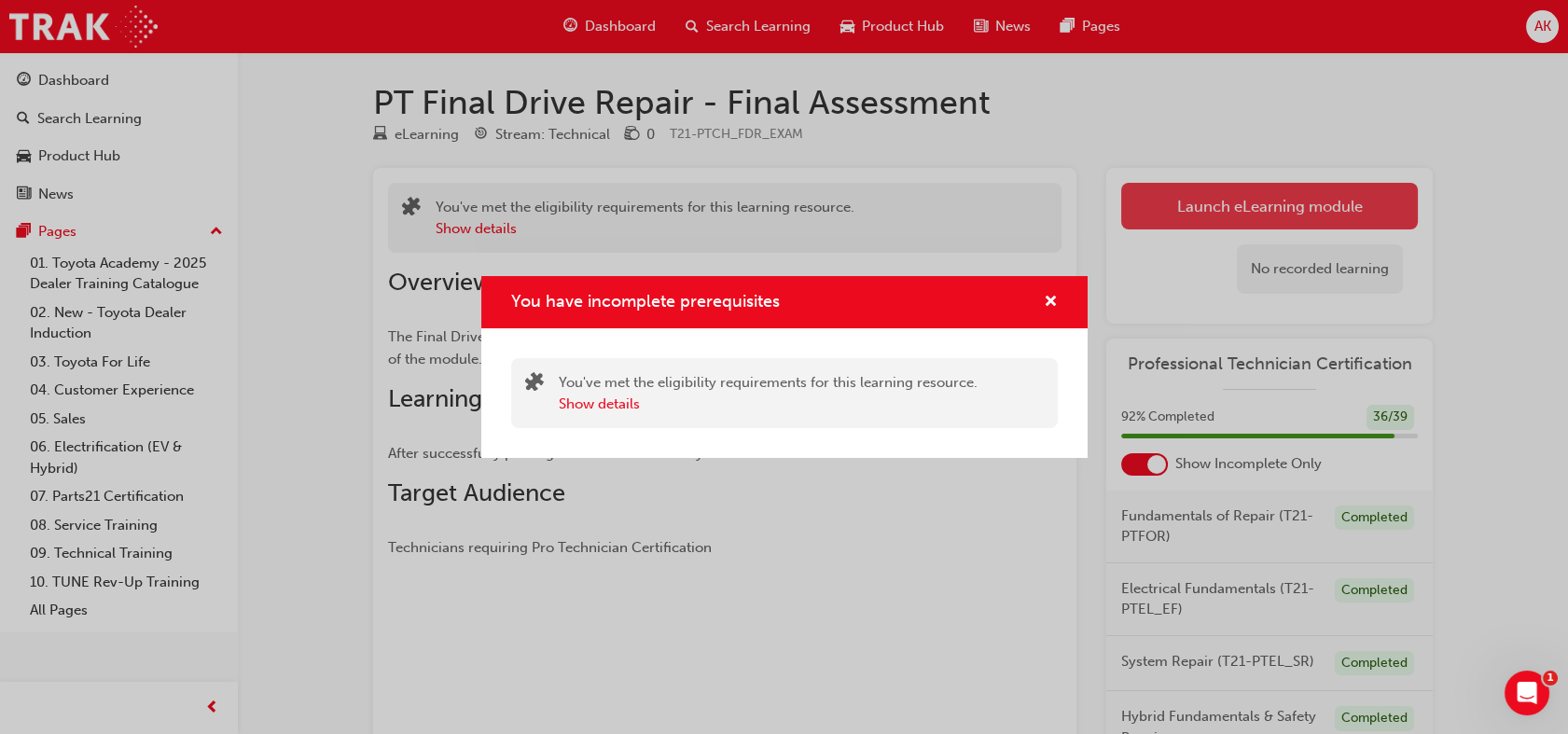
click at [1208, 212] on div "You have incomplete prerequisites You've met the eligibility requirements for t…" at bounding box center [784, 367] width 1568 height 734
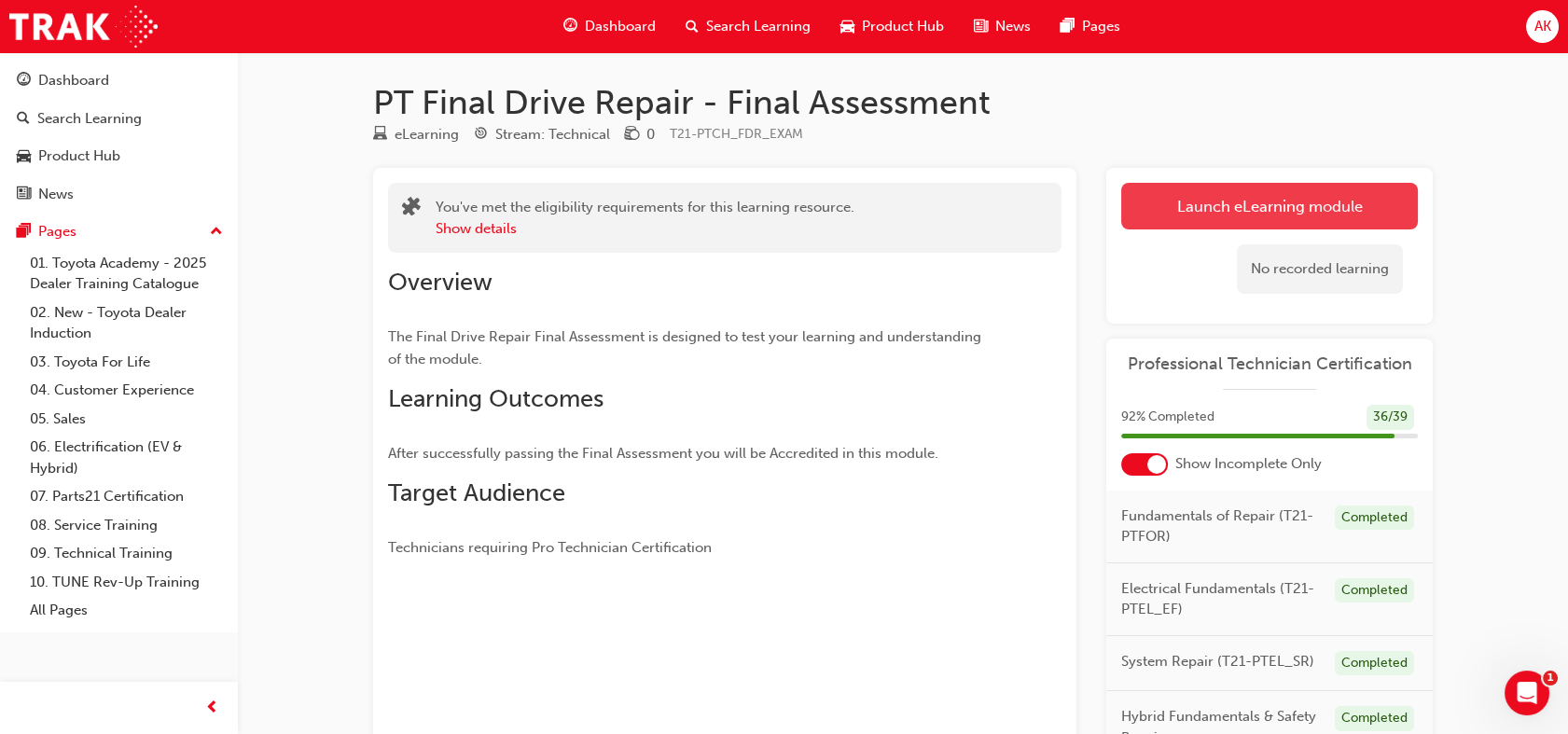
click at [1208, 212] on button "Launch eLearning module" at bounding box center [1269, 205] width 297 height 46
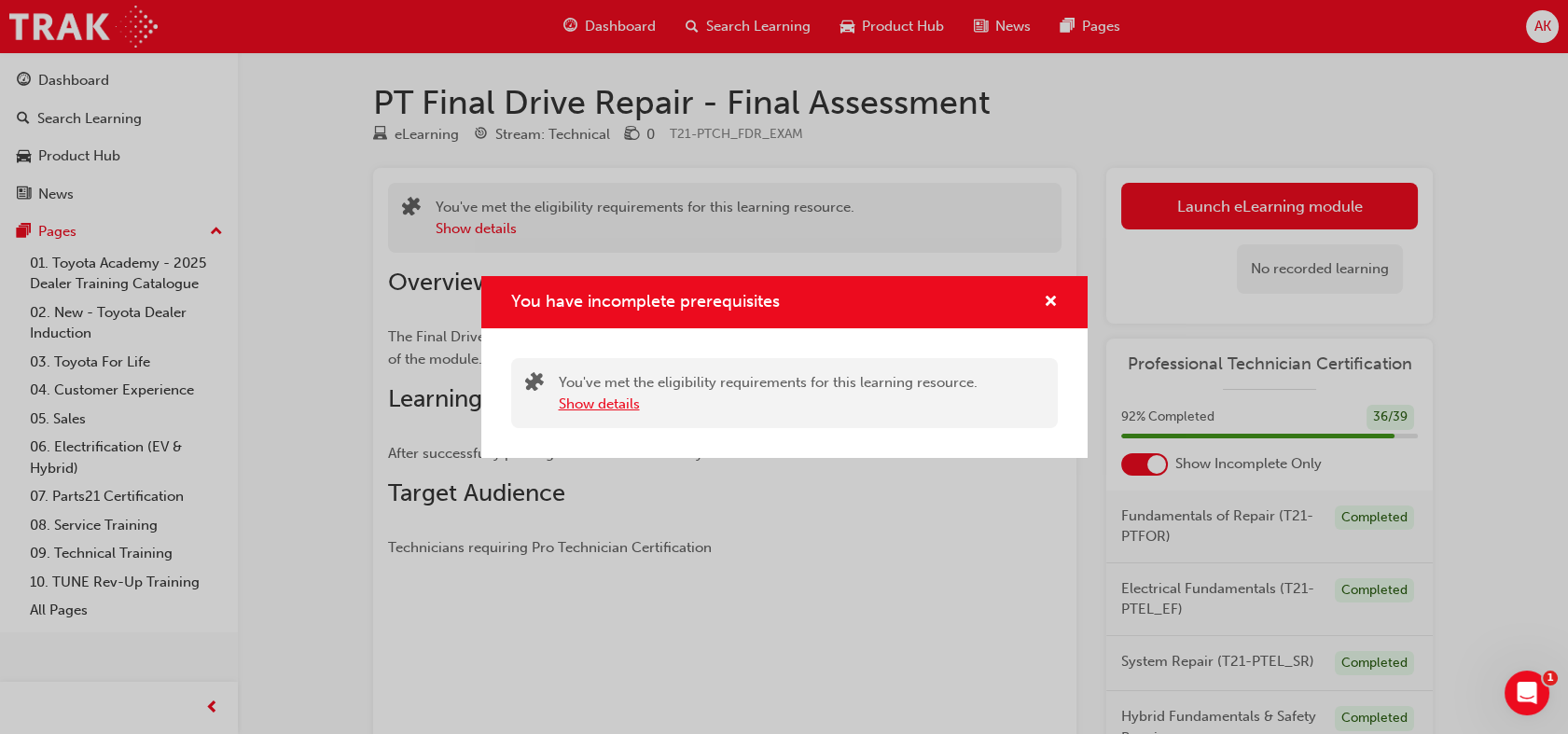
click at [611, 410] on button "Show details" at bounding box center [599, 404] width 81 height 22
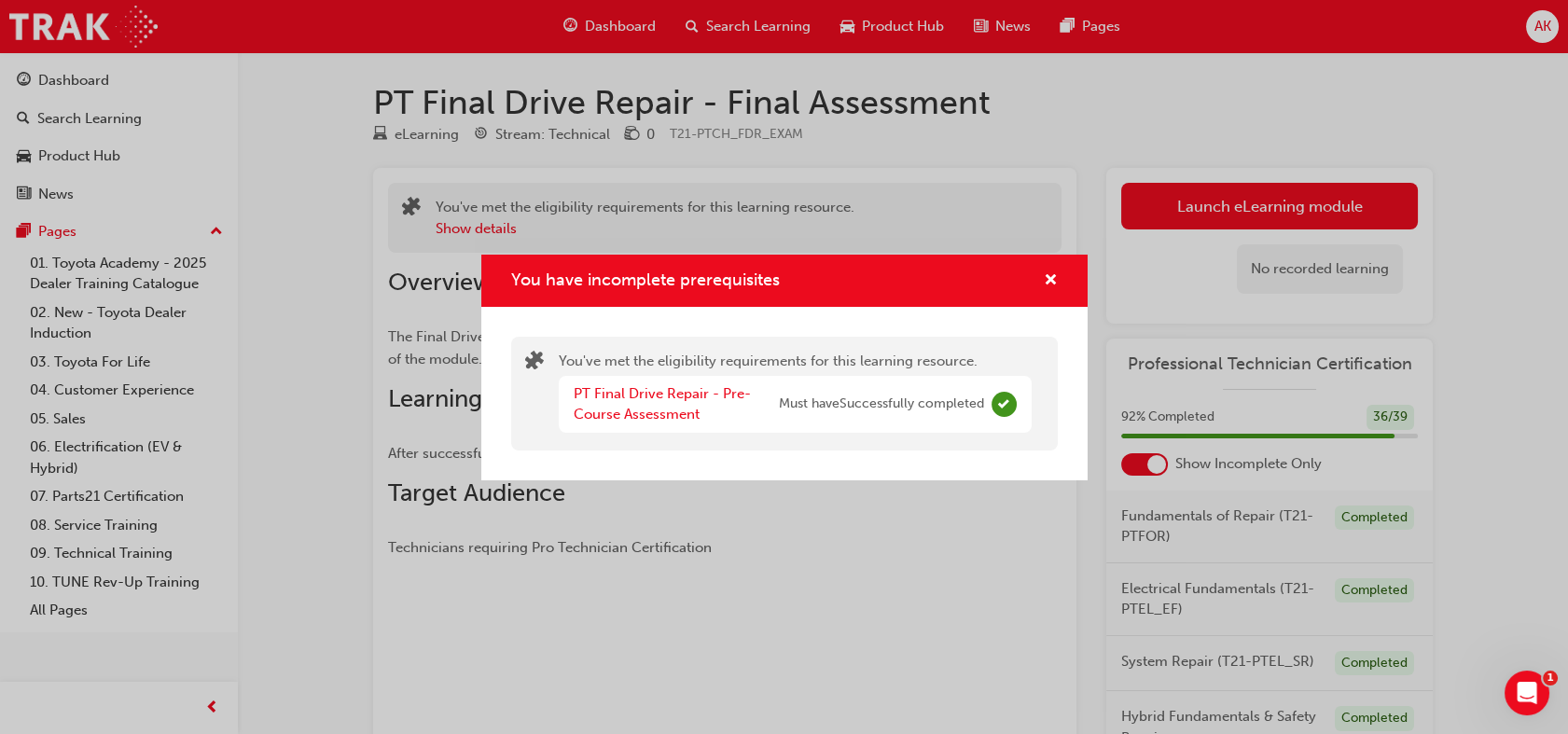
click at [927, 593] on div "You have incomplete prerequisites You've met the eligibility requirements for t…" at bounding box center [784, 367] width 1568 height 734
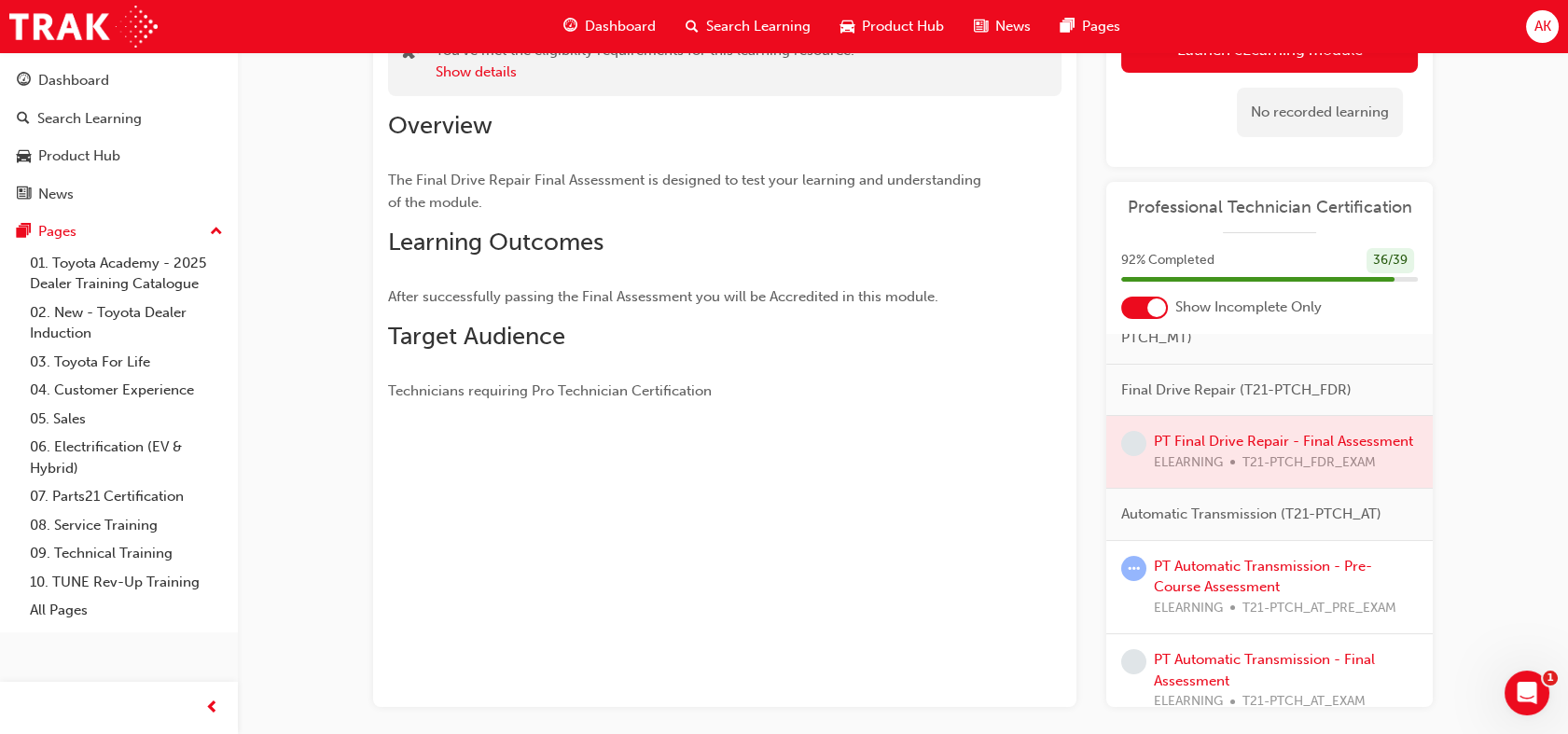
scroll to position [809, 0]
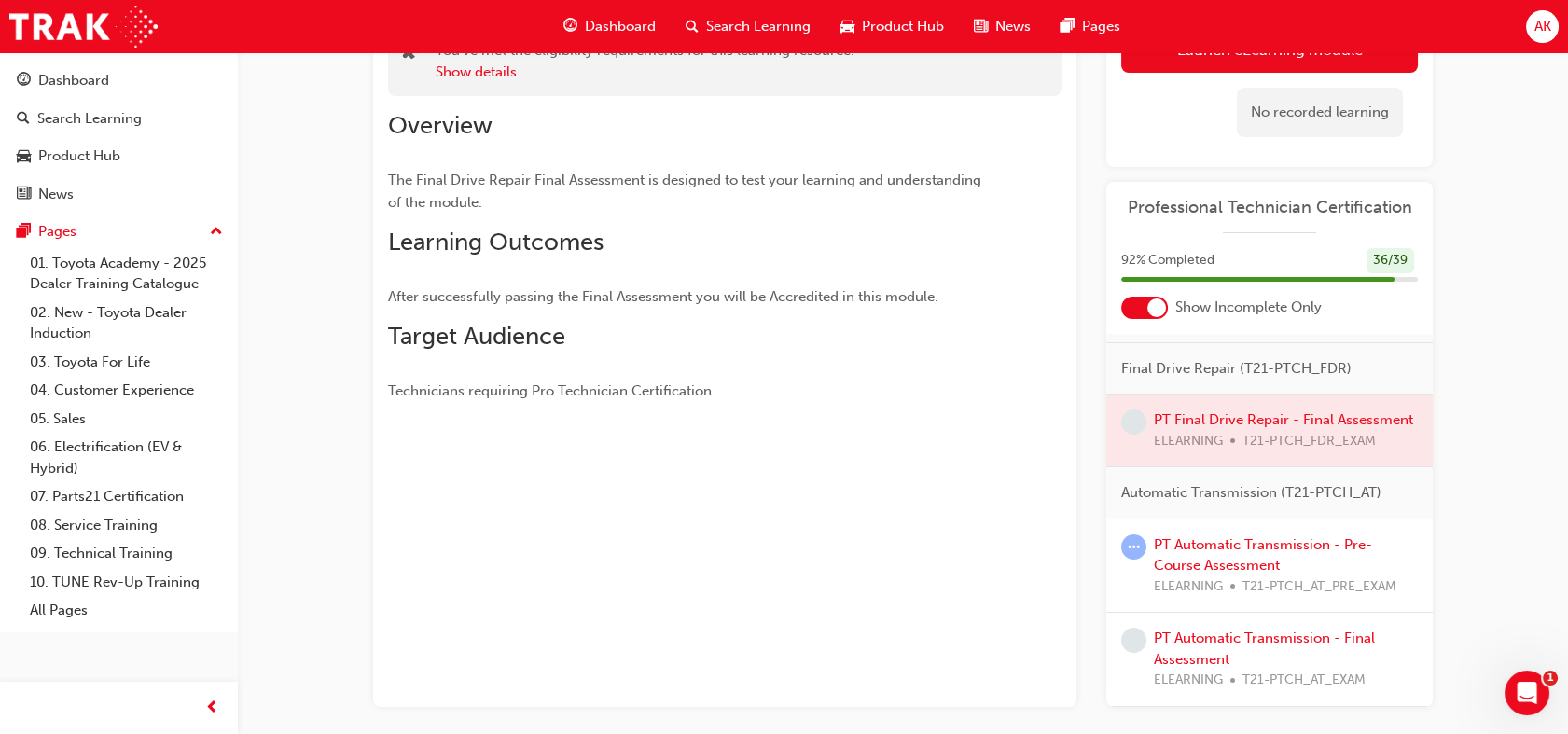
click at [1176, 426] on div at bounding box center [1269, 431] width 326 height 72
click at [1175, 418] on div at bounding box center [1269, 431] width 326 height 72
click at [1182, 398] on div at bounding box center [1269, 431] width 326 height 72
click at [1134, 410] on span "learningRecordVerb_NONE-icon" at bounding box center [1134, 422] width 25 height 25
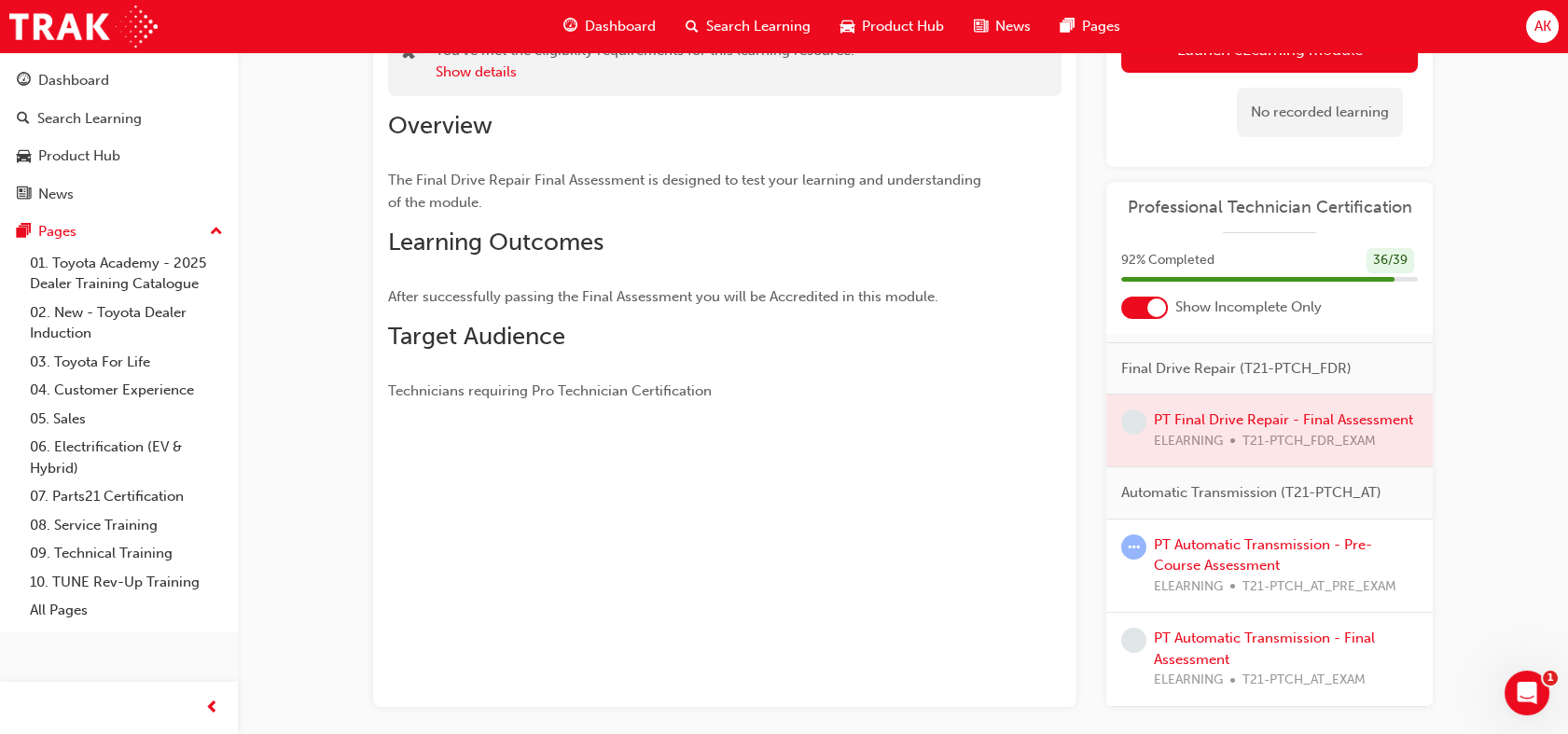
click at [1207, 395] on div at bounding box center [1269, 431] width 326 height 72
drag, startPoint x: 1206, startPoint y: 395, endPoint x: 1253, endPoint y: 448, distance: 70.8
click at [1253, 448] on div at bounding box center [1269, 431] width 326 height 72
click at [1257, 434] on div at bounding box center [1269, 431] width 326 height 72
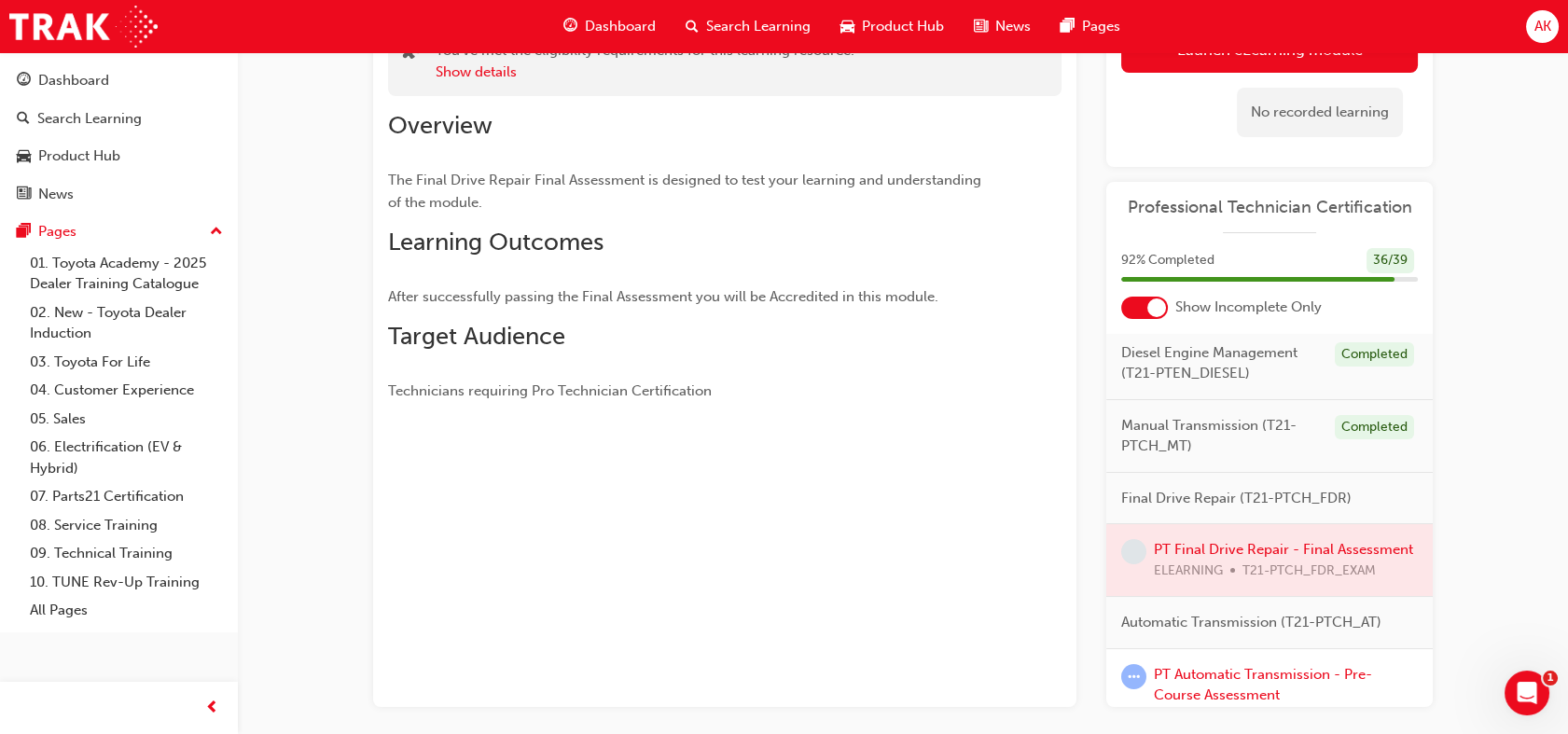
scroll to position [664, 0]
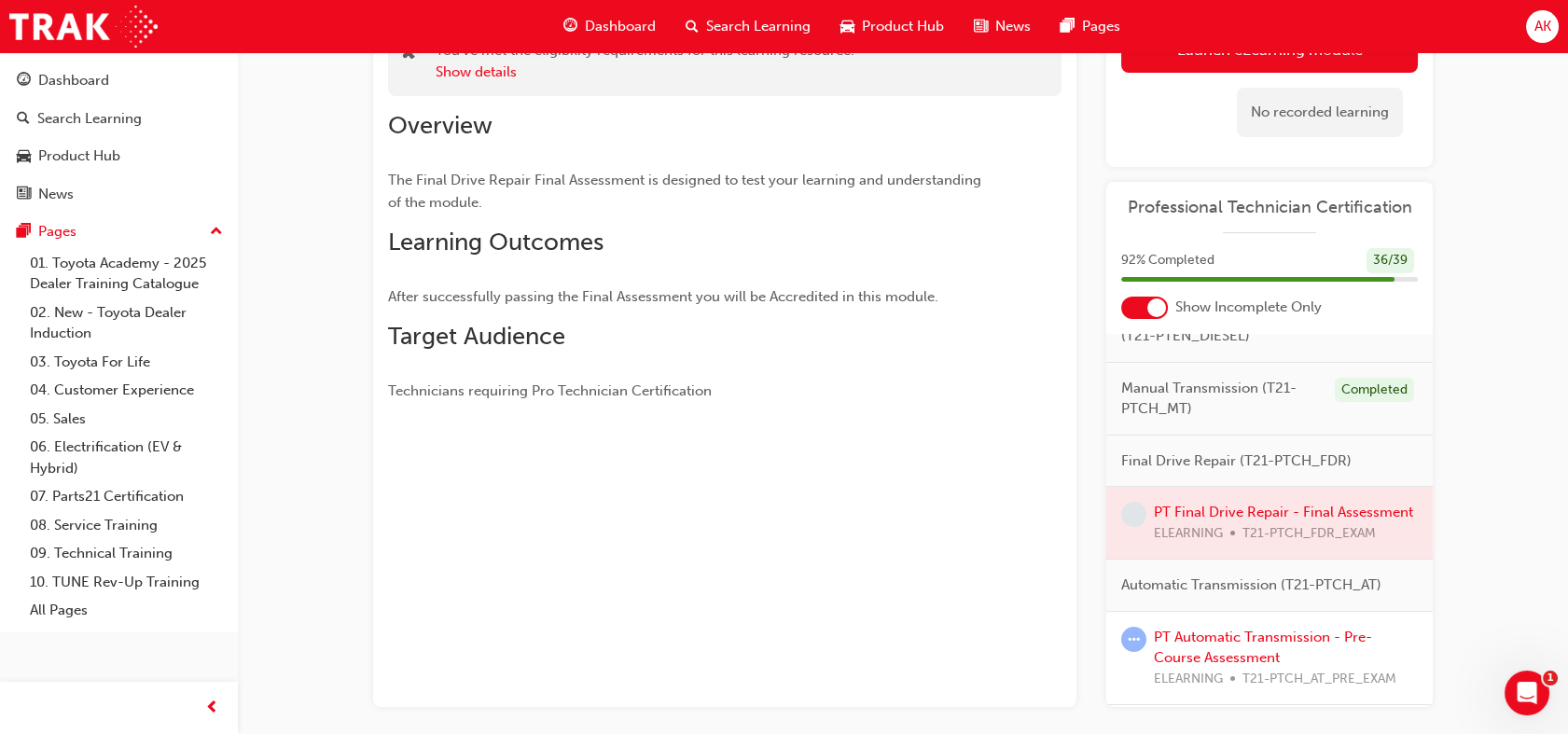
click at [1248, 472] on span "Final Drive Repair (T21-PTCH_FDR)" at bounding box center [1236, 461] width 230 height 22
click at [1255, 549] on div at bounding box center [1269, 523] width 326 height 72
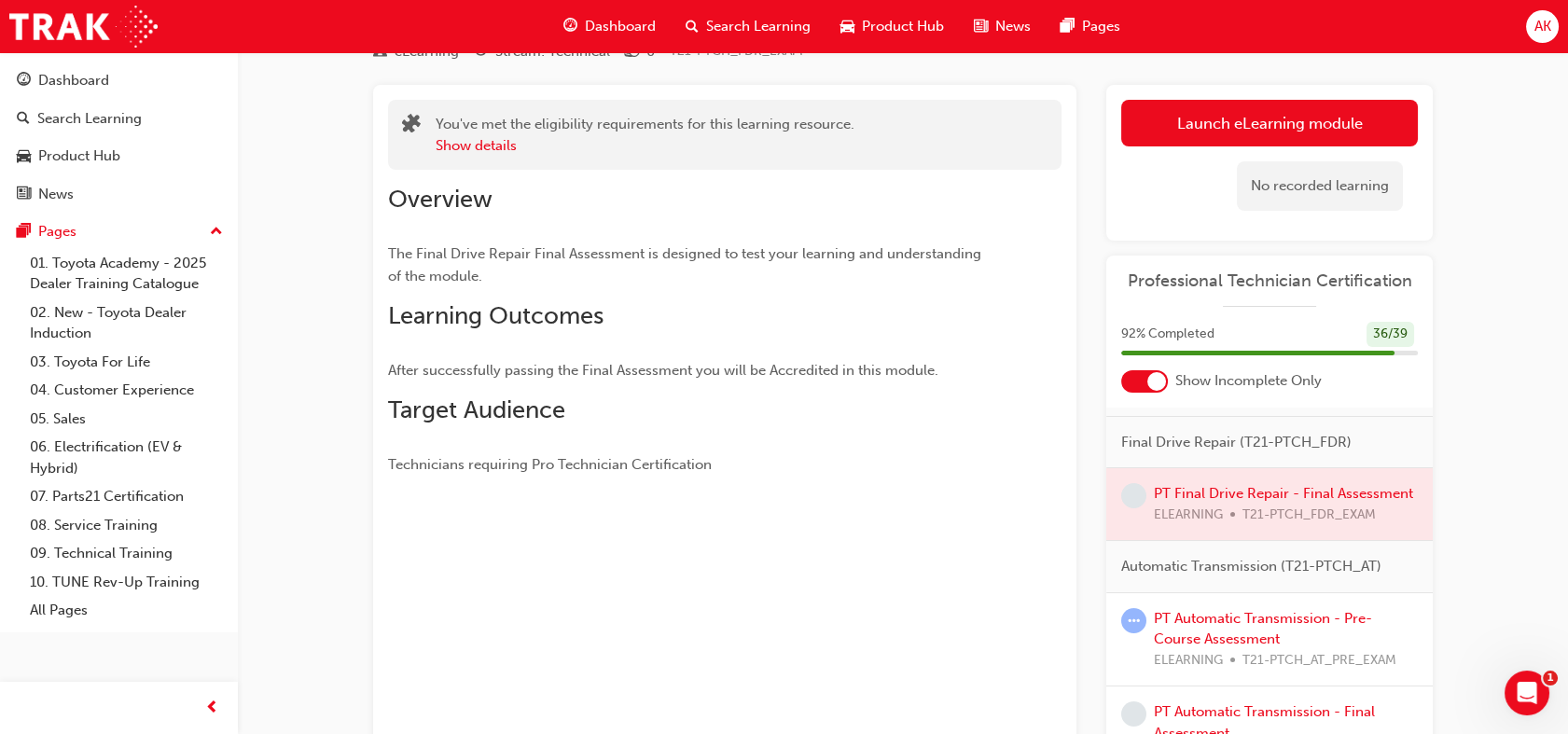
scroll to position [0, 0]
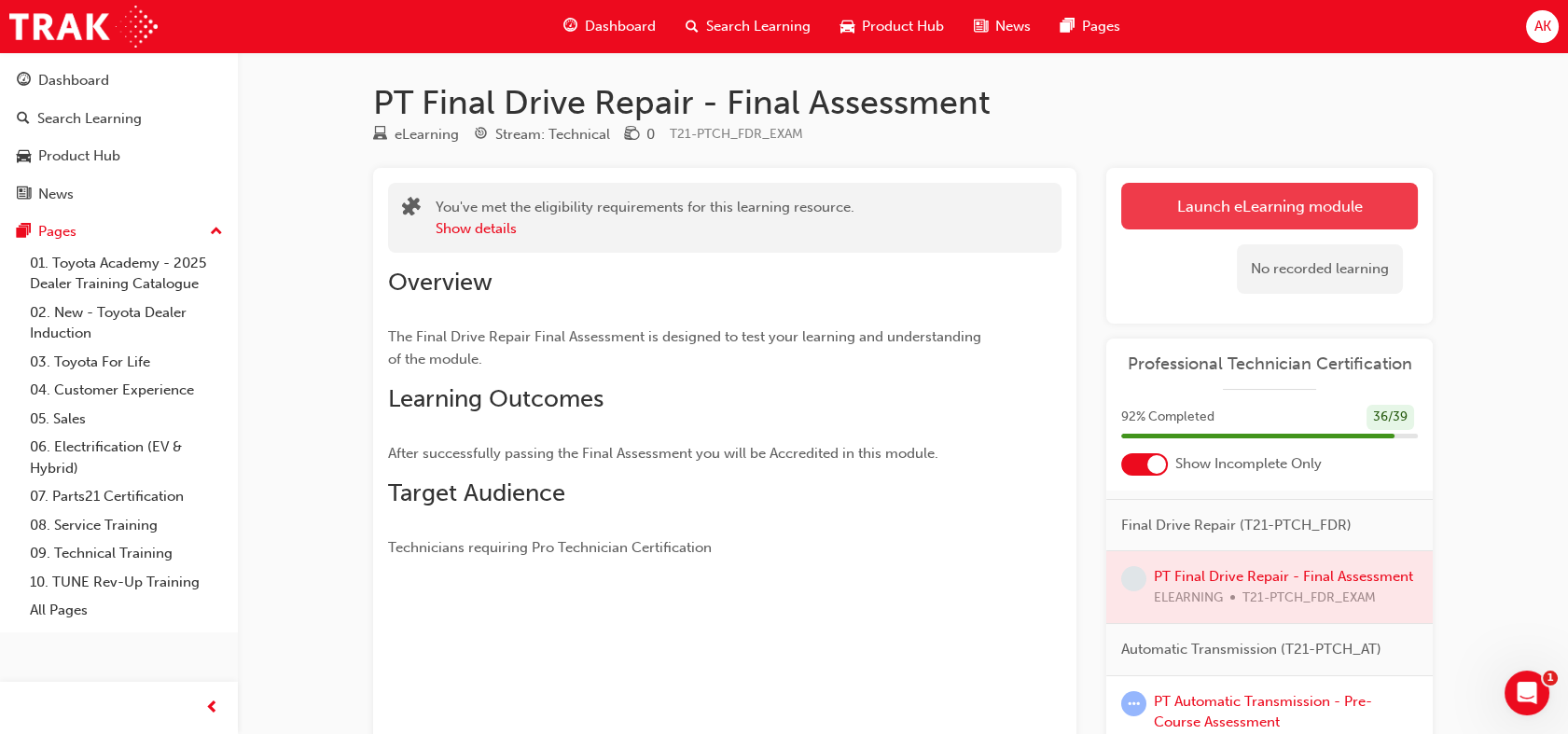
click at [1188, 200] on button "Launch eLearning module" at bounding box center [1269, 205] width 297 height 46
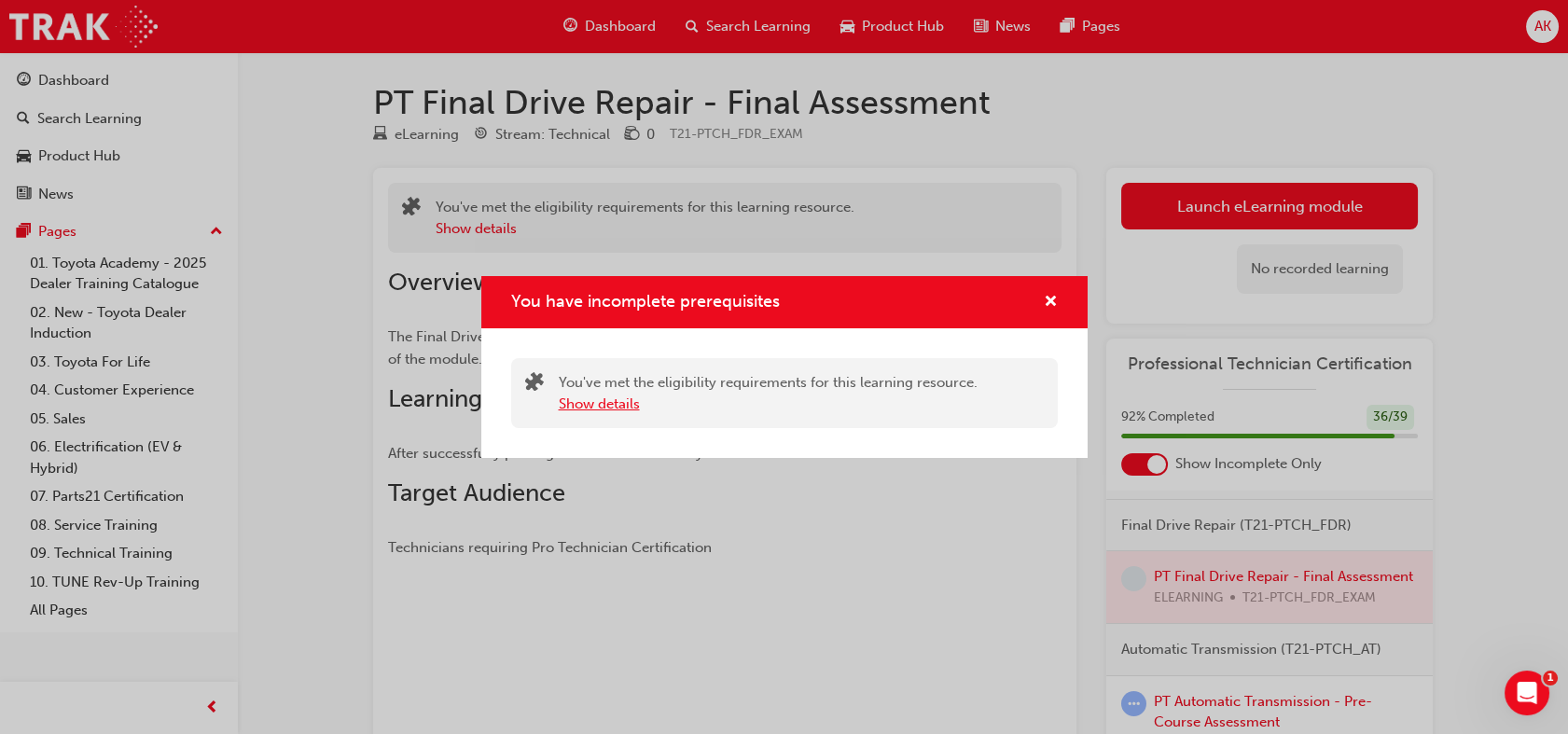
click at [617, 410] on button "Show details" at bounding box center [599, 404] width 81 height 22
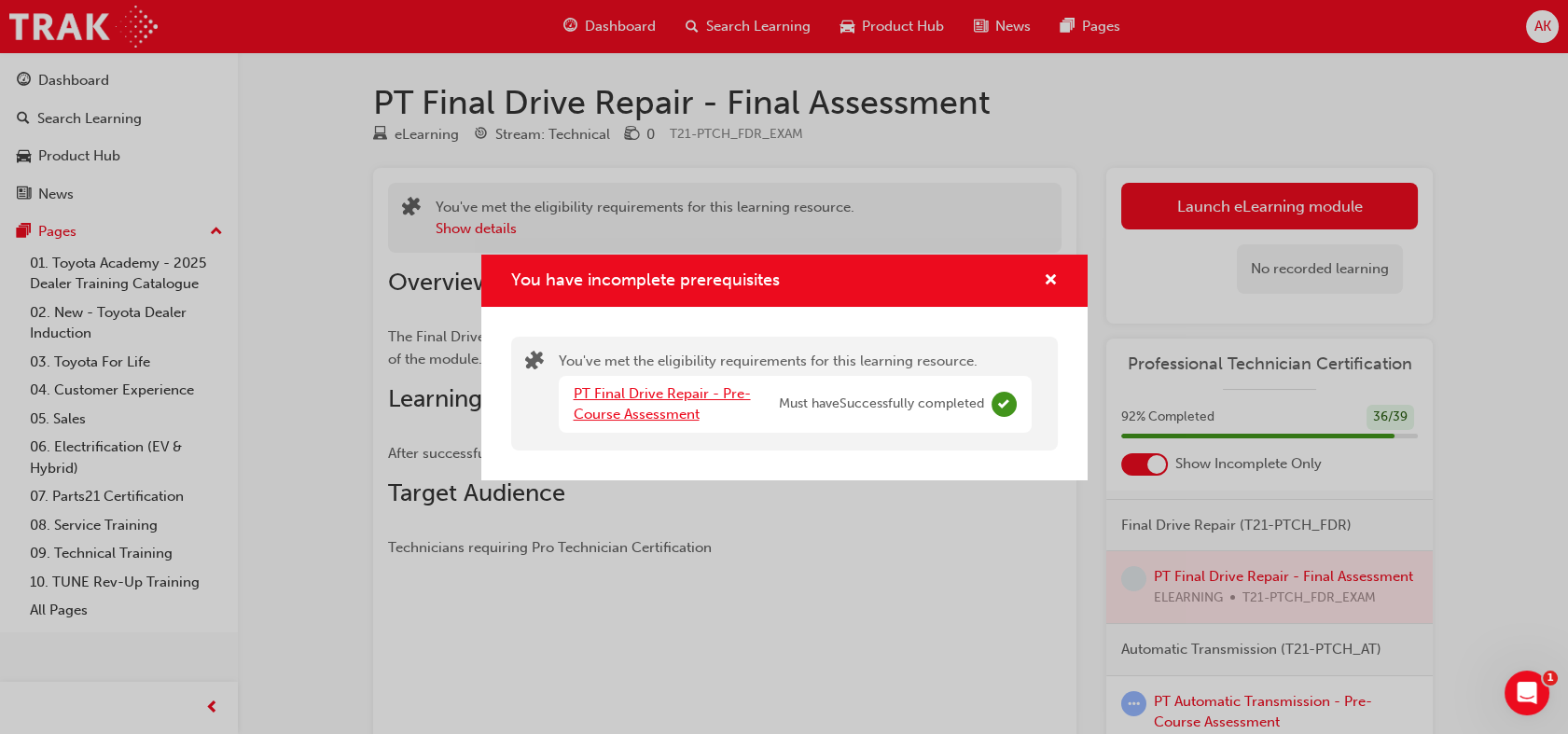
click at [623, 416] on link "PT Final Drive Repair - Pre-Course Assessment" at bounding box center [662, 404] width 177 height 39
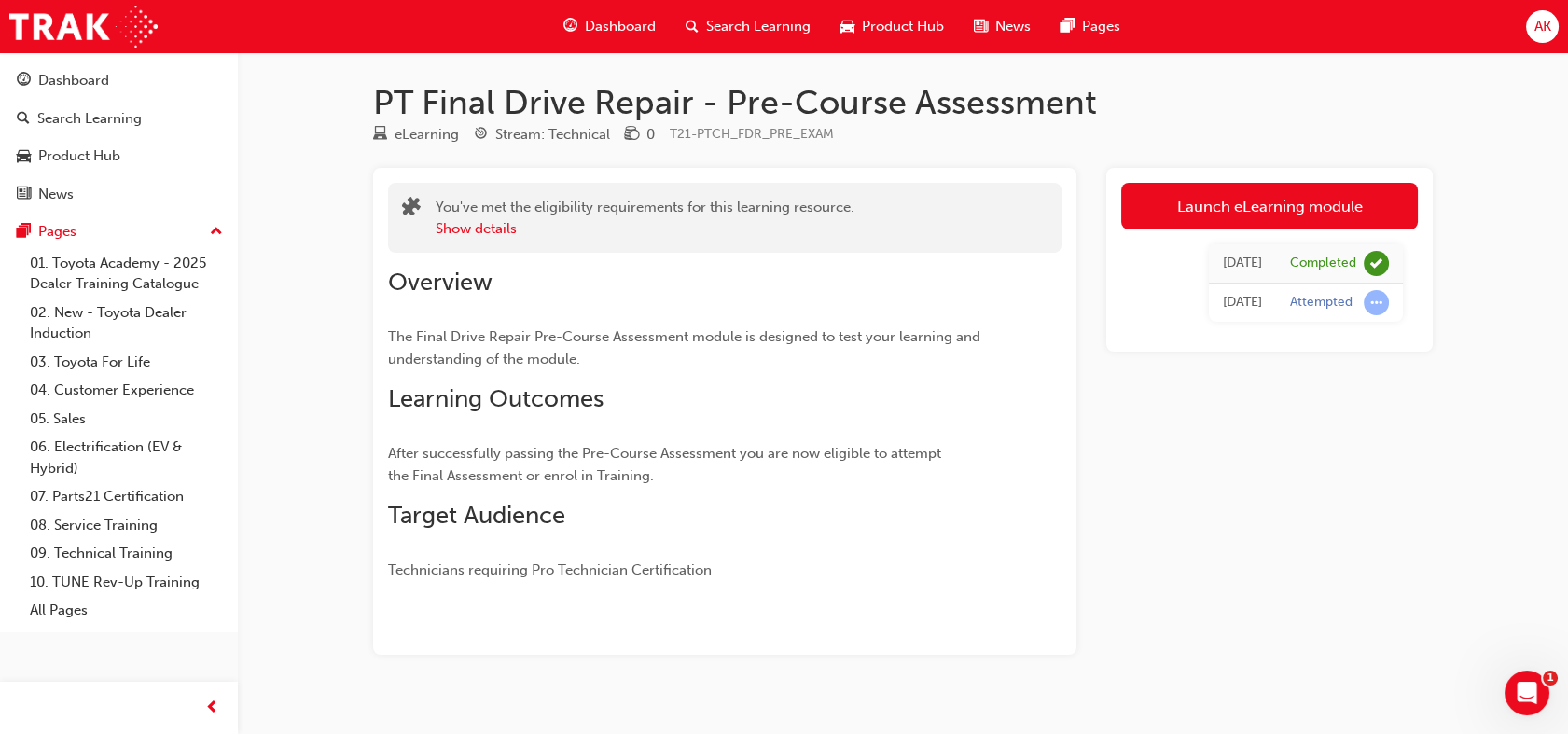
click at [930, 284] on h2 "Overview" at bounding box center [691, 283] width 606 height 30
click at [594, 25] on span "Dashboard" at bounding box center [620, 26] width 71 height 22
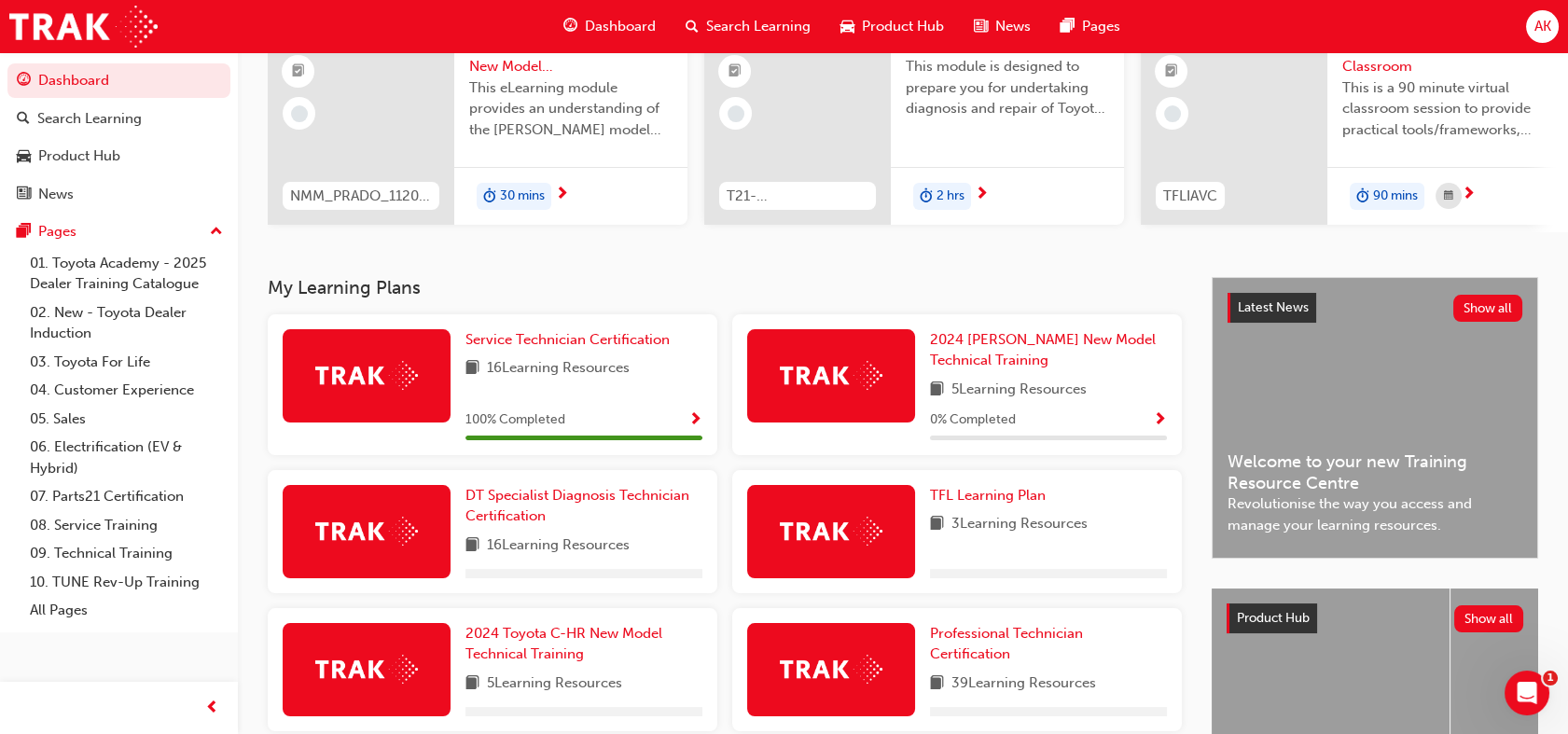
scroll to position [432, 0]
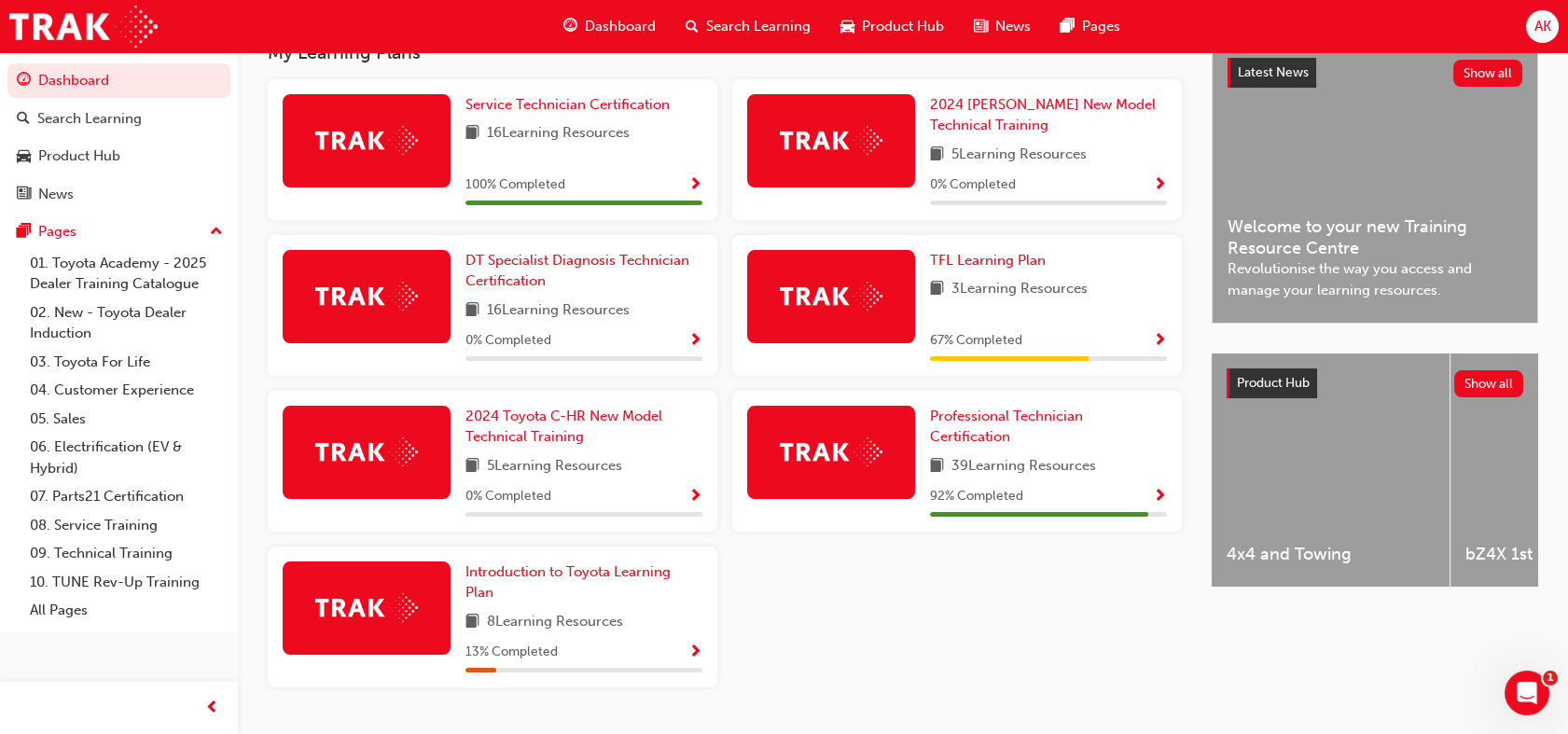
click at [986, 401] on div "Professional Technician Certification 39 Learning Resources 92 % Completed" at bounding box center [956, 461] width 449 height 140
click at [986, 429] on span "Professional Technician Certification" at bounding box center [1006, 427] width 153 height 39
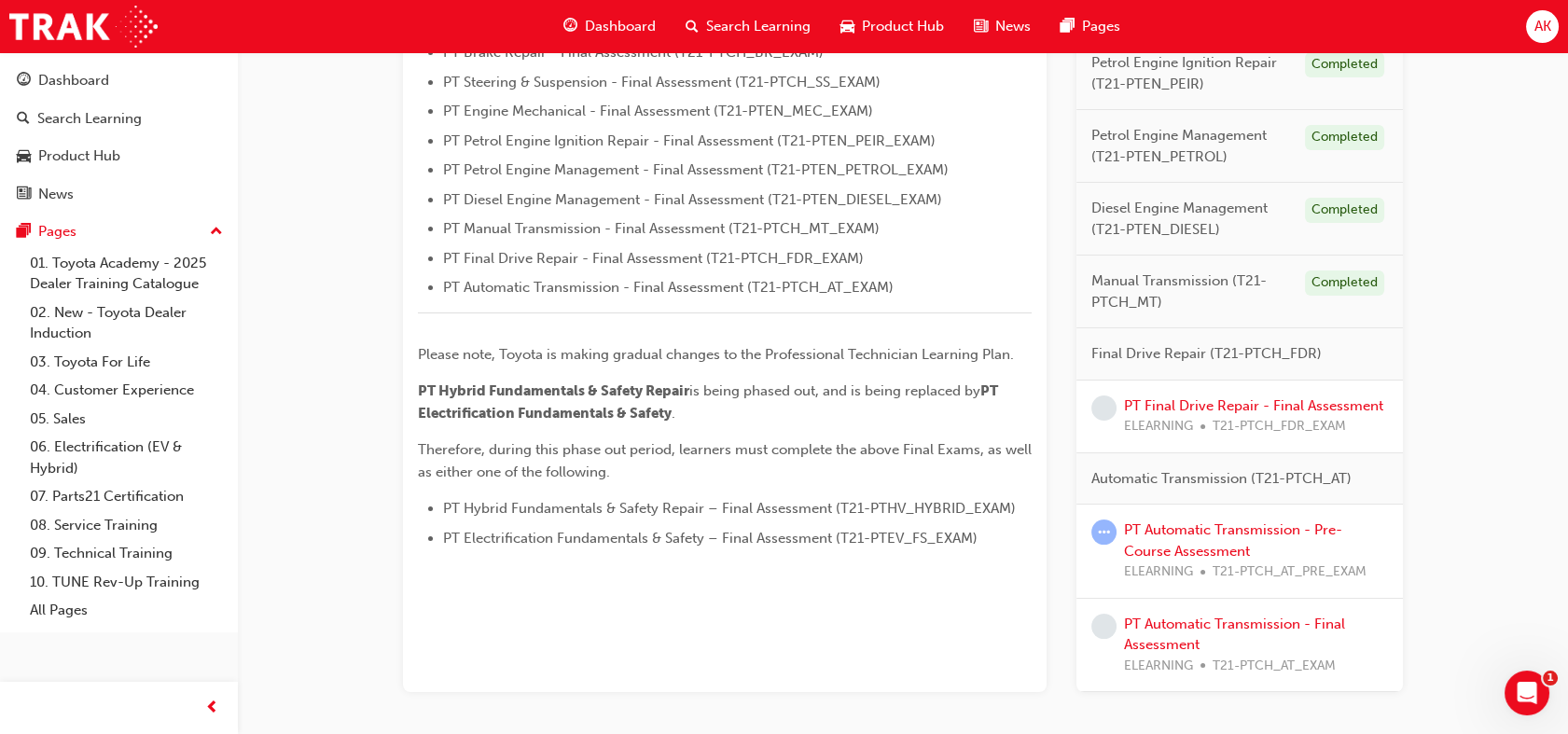
scroll to position [778, 0]
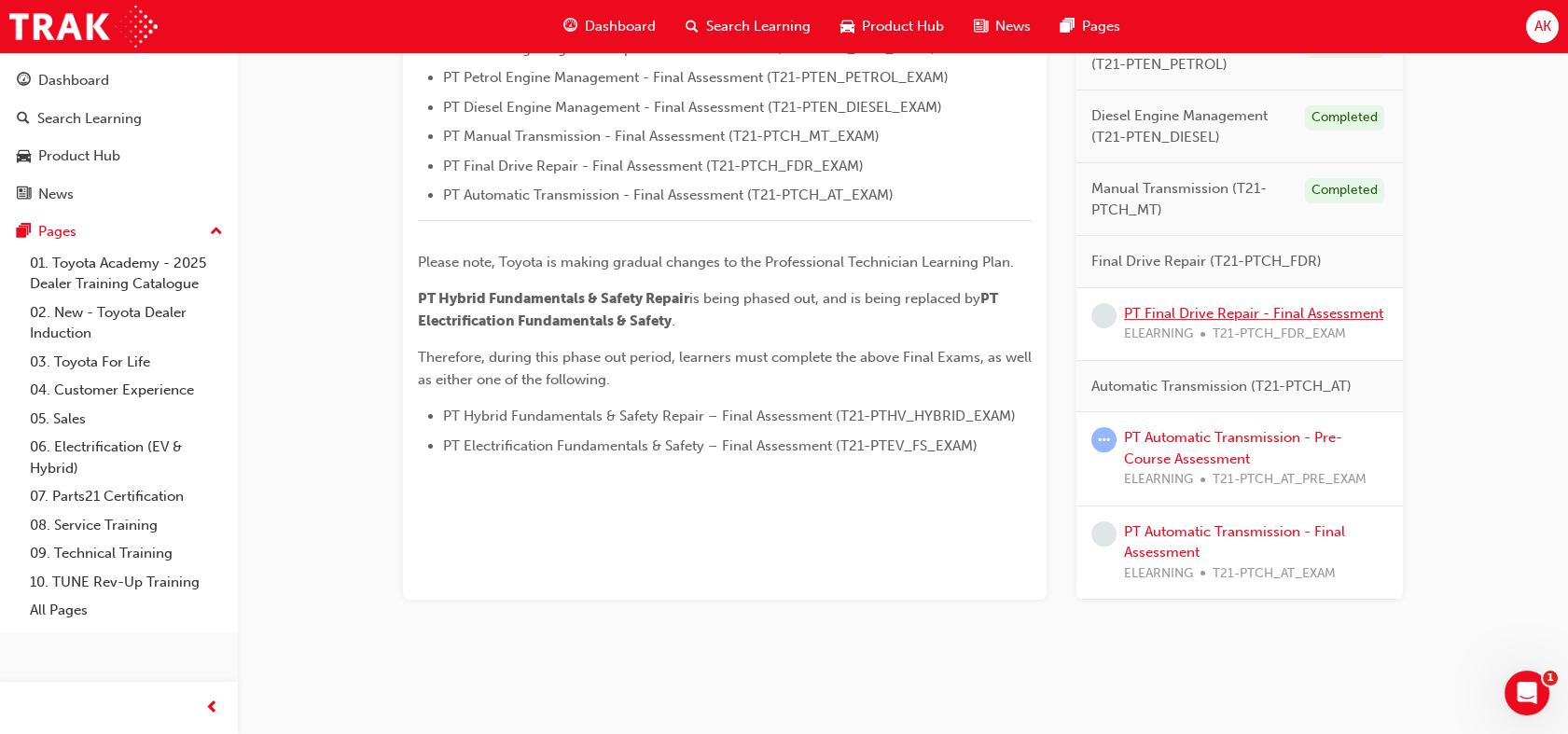
click at [1240, 314] on link "PT Final Drive Repair - Final Assessment" at bounding box center [1253, 314] width 259 height 17
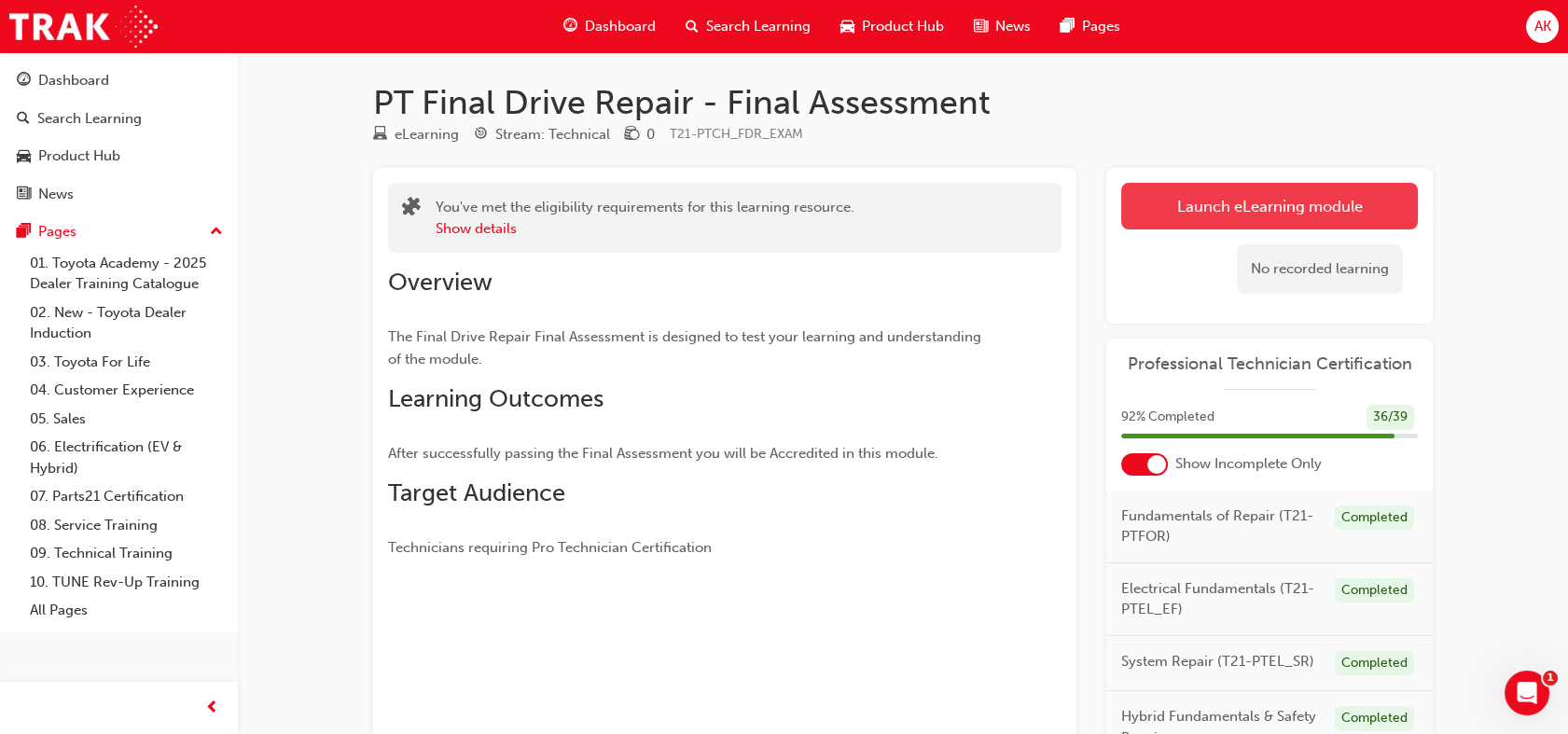
click at [1229, 209] on link "Launch eLearning module" at bounding box center [1269, 205] width 297 height 46
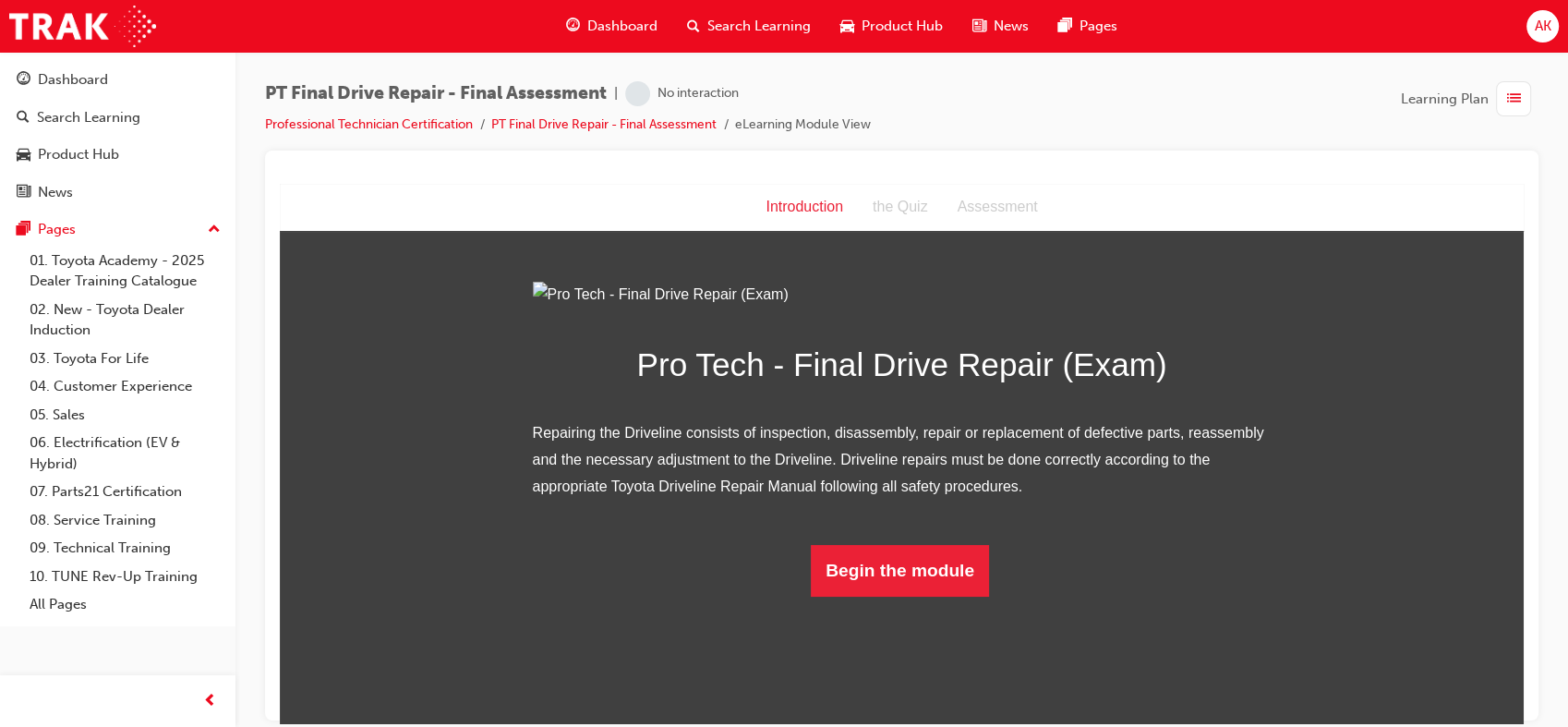
scroll to position [76, 0]
click at [931, 595] on button "Begin the module" at bounding box center [899, 569] width 178 height 51
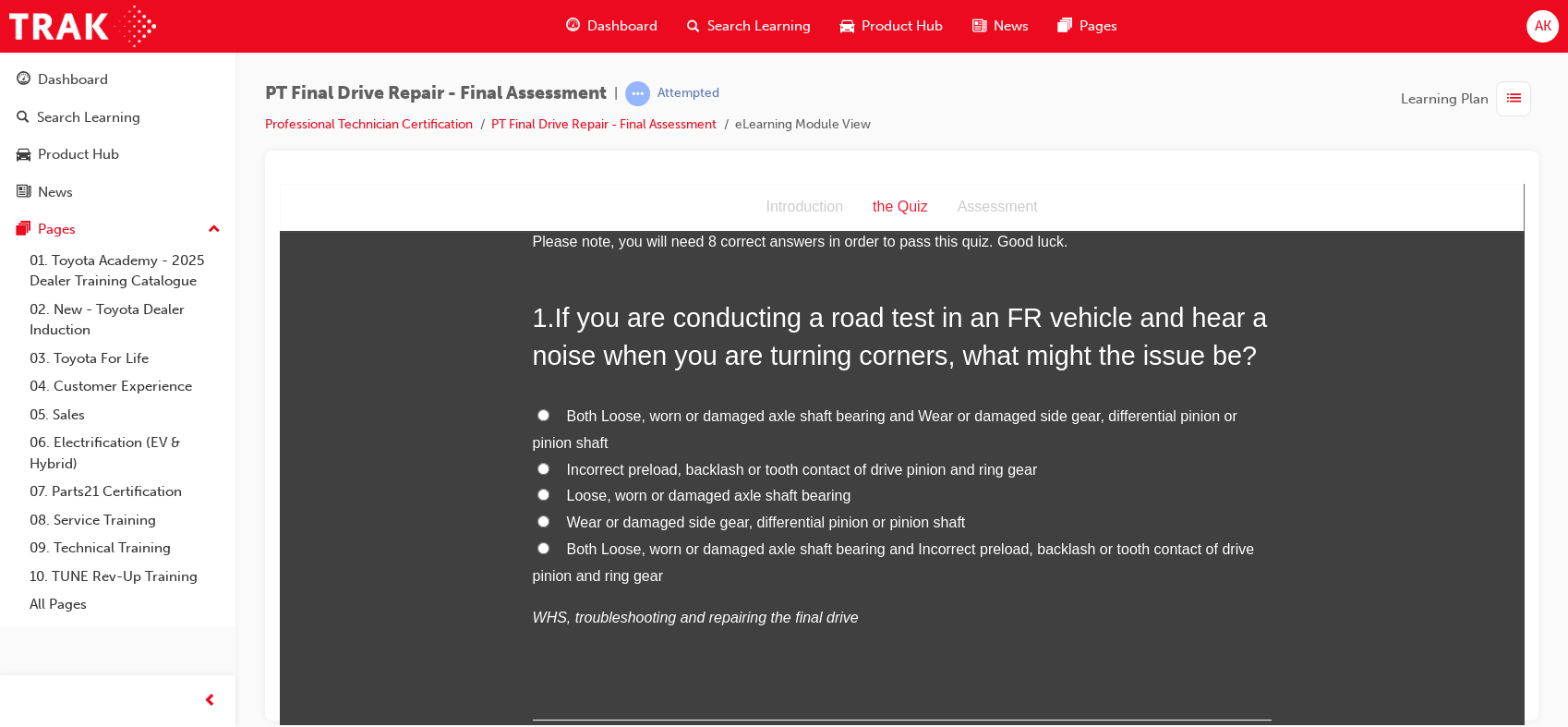
scroll to position [49, 0]
click at [774, 514] on span "Wear or damaged side gear, differential pinion or pinion shaft" at bounding box center [767, 522] width 399 height 16
click at [549, 515] on input "Wear or damaged side gear, differential pinion or pinion shaft" at bounding box center [543, 521] width 12 height 12
radio input "true"
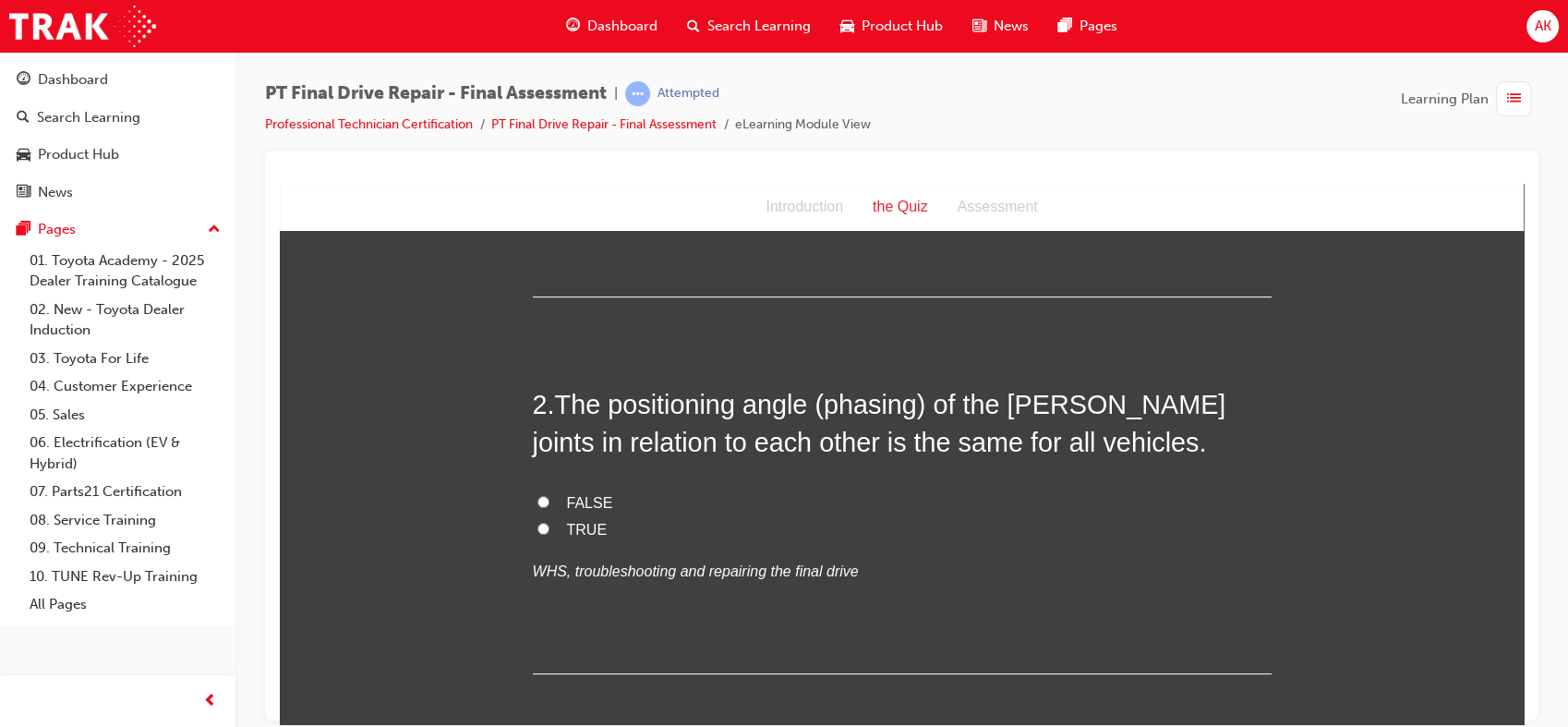
scroll to position [475, 0]
click at [686, 502] on label "FALSE" at bounding box center [902, 501] width 739 height 27
click at [549, 502] on input "FALSE" at bounding box center [543, 499] width 12 height 12
radio input "true"
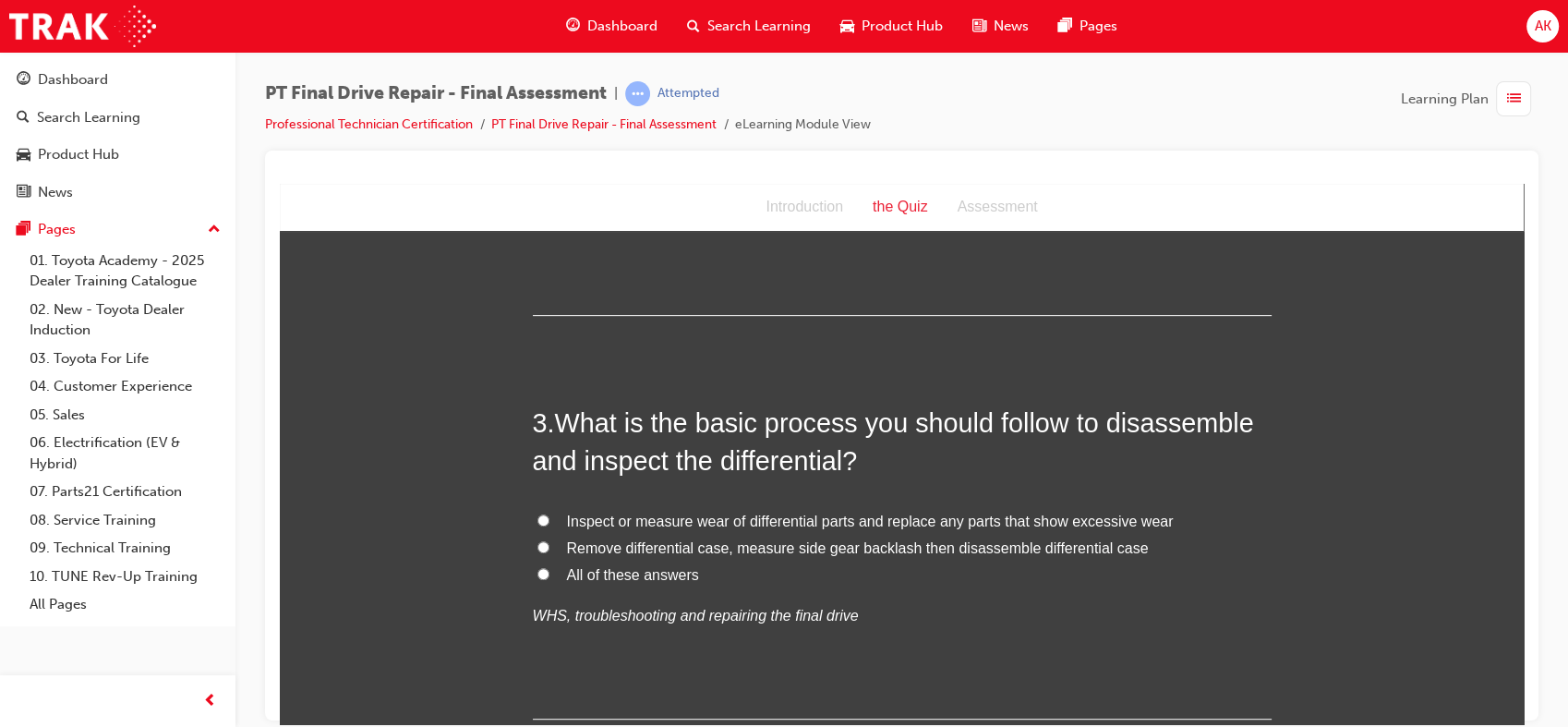
scroll to position [860, 0]
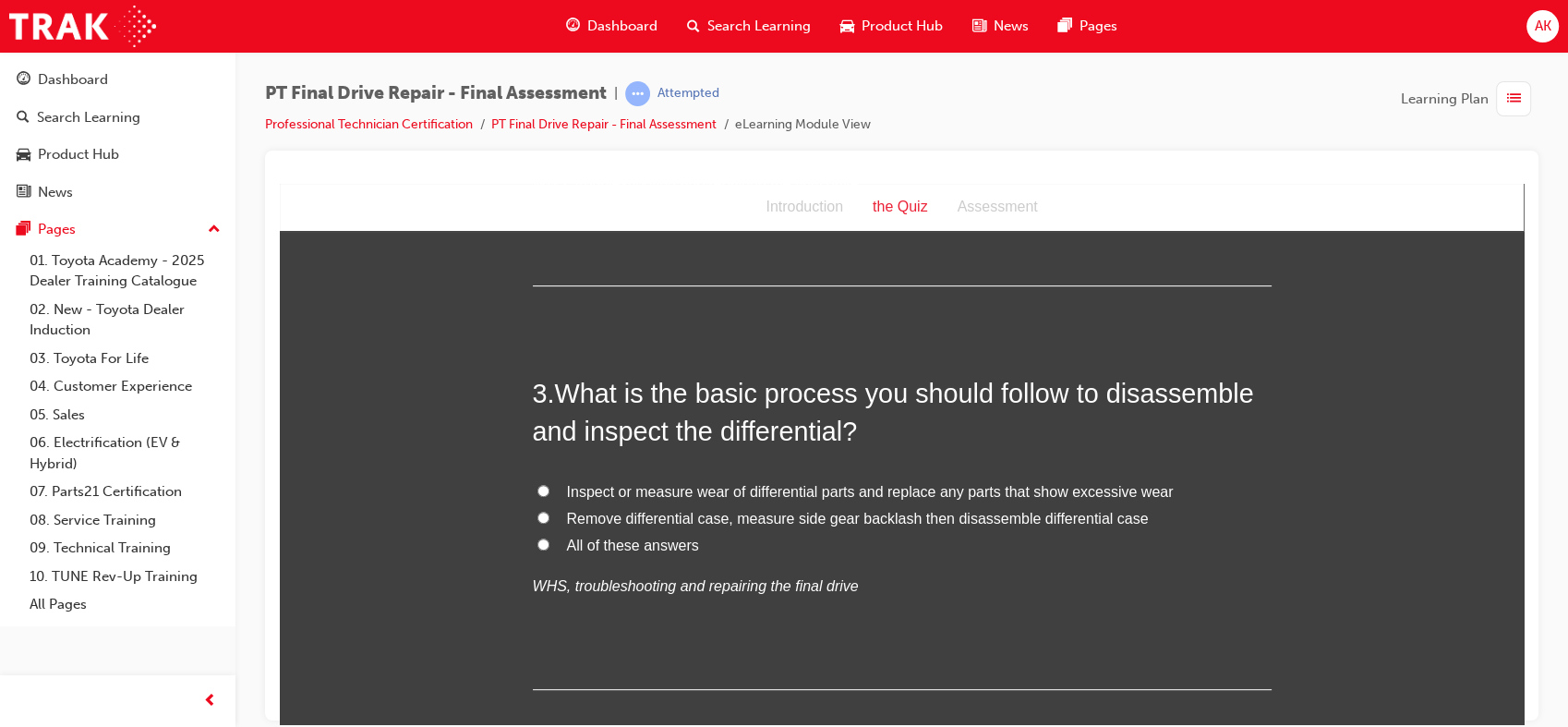
click at [658, 533] on label "All of these answers" at bounding box center [902, 545] width 739 height 27
click at [549, 538] on input "All of these answers" at bounding box center [543, 543] width 12 height 12
radio input "true"
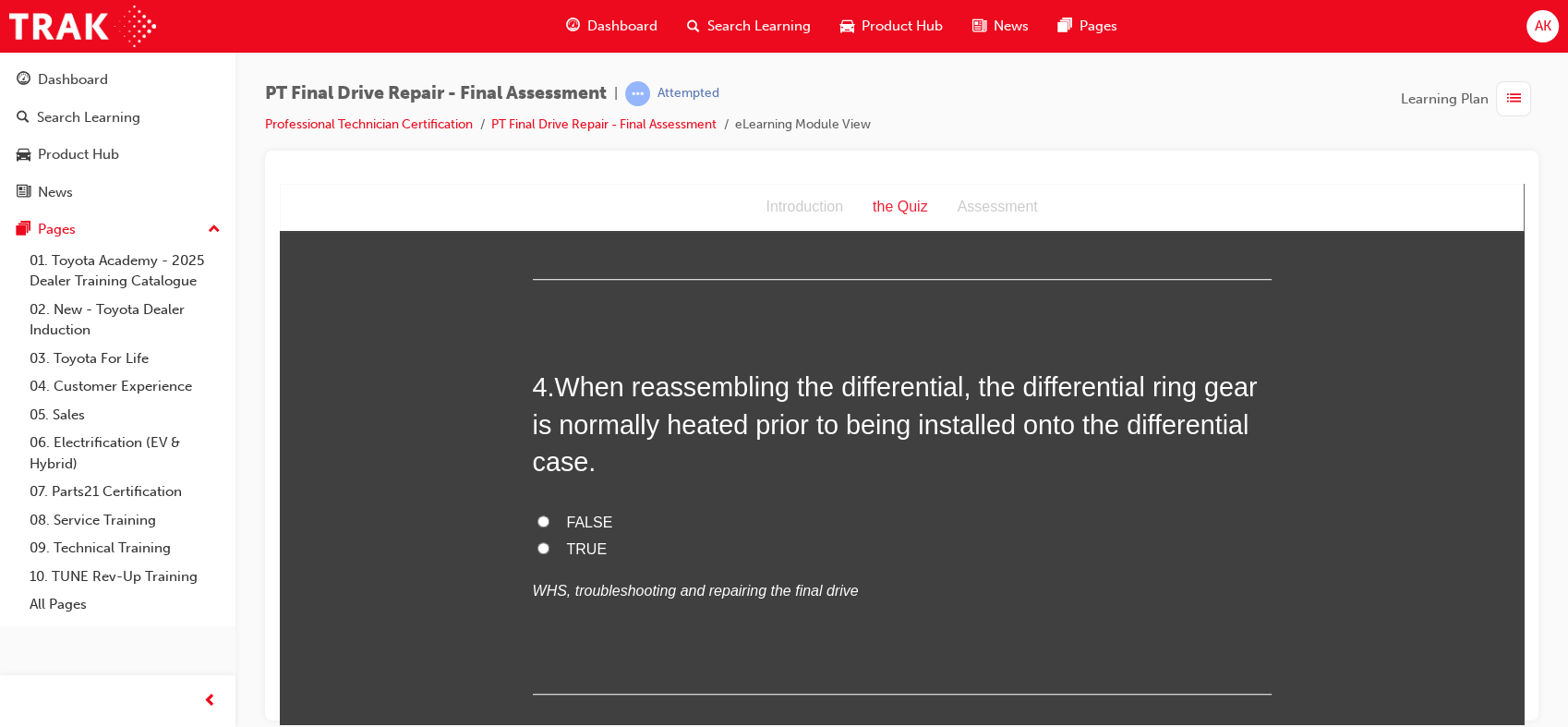
scroll to position [1293, 0]
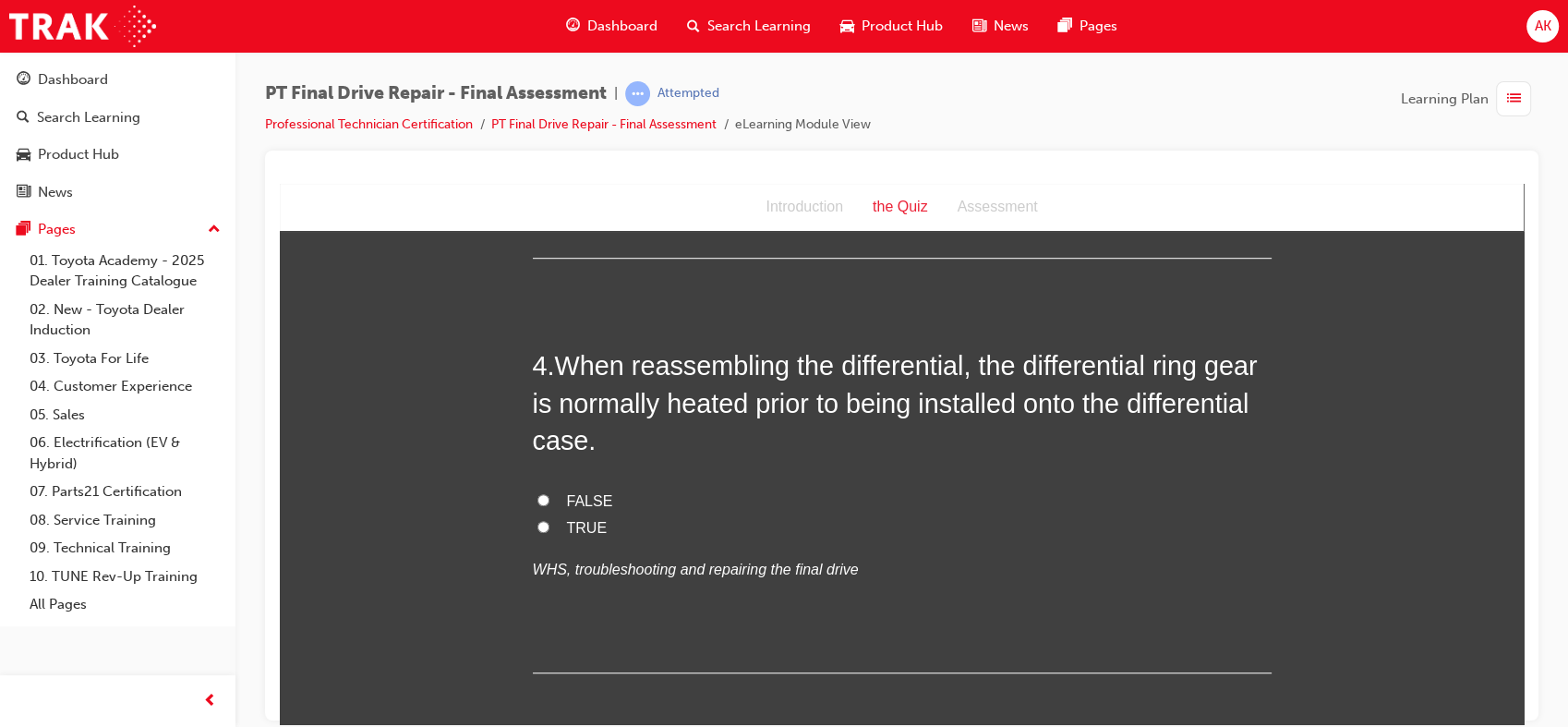
click at [620, 520] on label "TRUE" at bounding box center [902, 527] width 739 height 27
click at [549, 520] on input "TRUE" at bounding box center [543, 525] width 12 height 12
radio input "true"
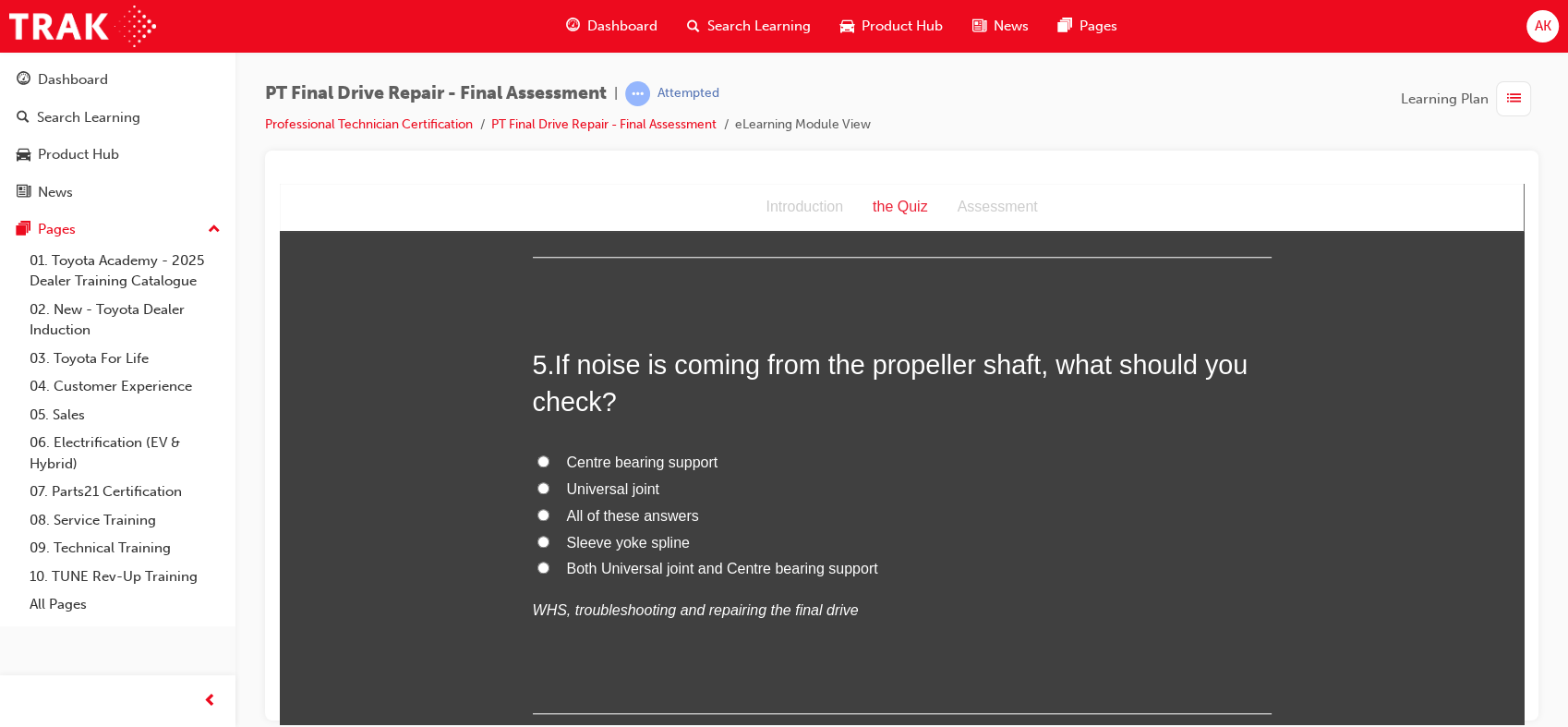
scroll to position [1714, 0]
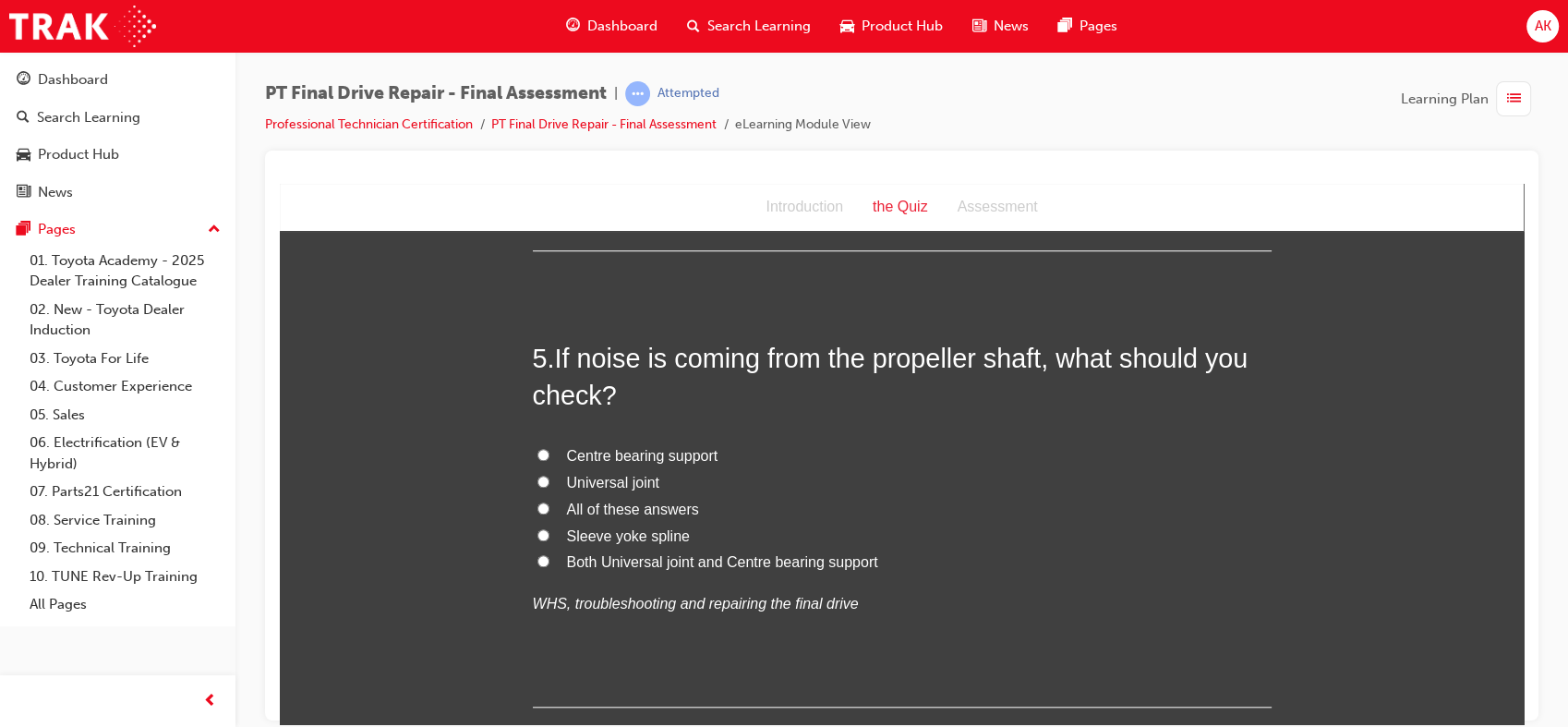
click at [594, 523] on label "Sleeve yoke spline" at bounding box center [902, 536] width 739 height 27
click at [549, 528] on input "Sleeve yoke spline" at bounding box center [543, 534] width 12 height 12
radio input "true"
click at [594, 501] on span "All of these answers" at bounding box center [633, 508] width 132 height 16
click at [549, 501] on input "All of these answers" at bounding box center [543, 507] width 12 height 12
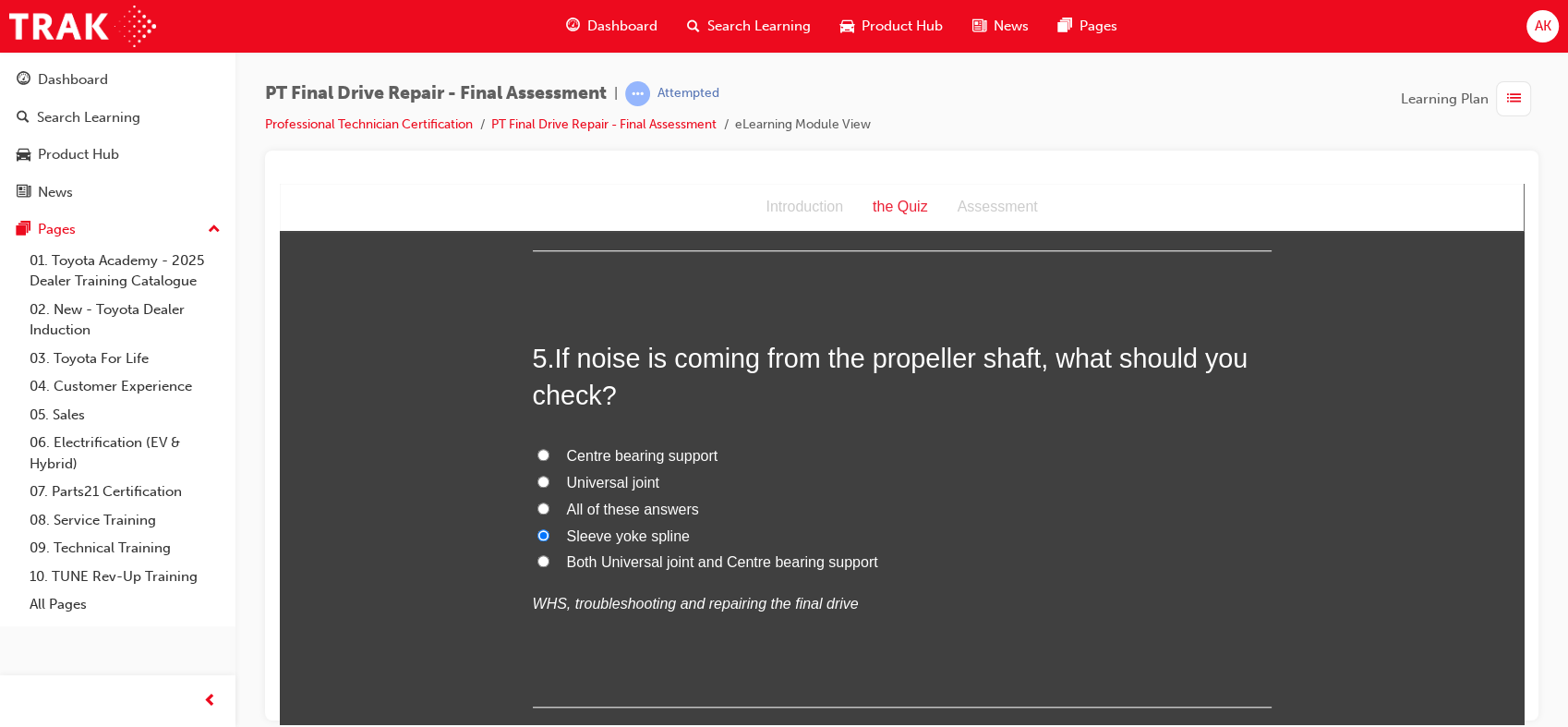
radio input "true"
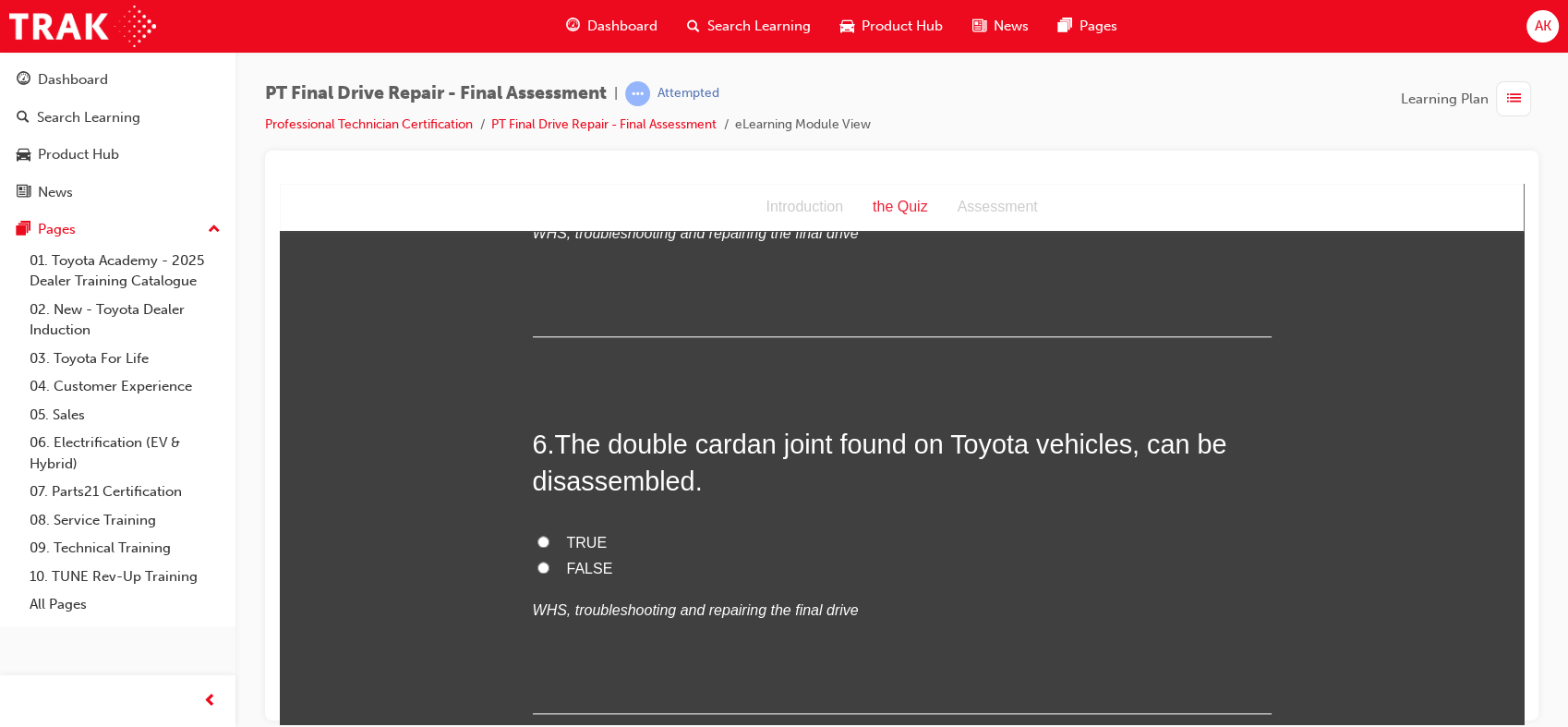
scroll to position [2085, 0]
click at [569, 535] on span "TRUE" at bounding box center [588, 541] width 41 height 16
click at [549, 535] on input "TRUE" at bounding box center [543, 540] width 12 height 12
radio input "true"
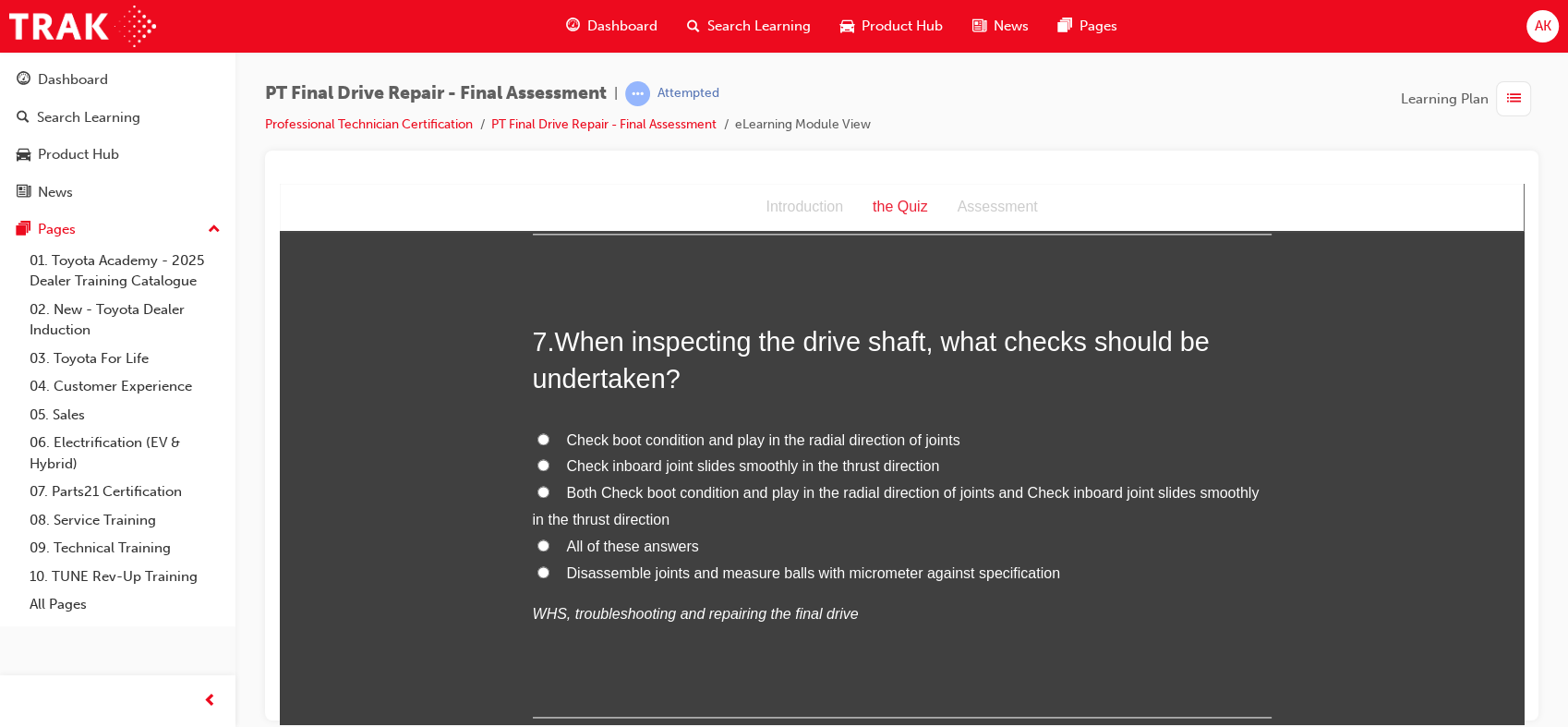
scroll to position [2563, 0]
click at [562, 529] on label "Both Check boot condition and play in the radial direction of joints and Check …" at bounding box center [902, 508] width 739 height 53
click at [549, 498] on input "Both Check boot condition and play in the radial direction of joints and Check …" at bounding box center [543, 493] width 12 height 12
radio input "true"
click at [562, 529] on label "Both Check boot condition and play in the radial direction of joints and Check …" at bounding box center [902, 508] width 739 height 53
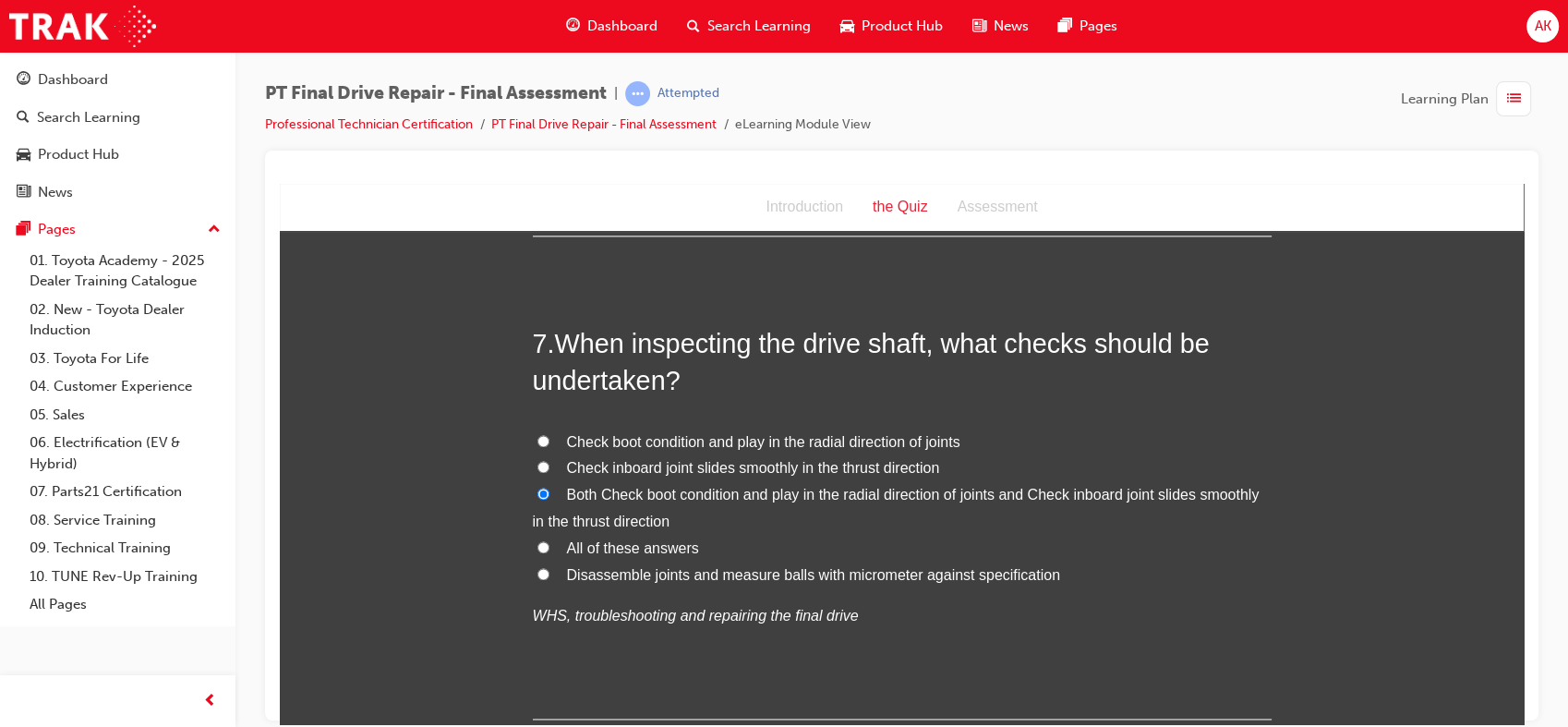
click at [549, 498] on input "Both Check boot condition and play in the radial direction of joints and Check …" at bounding box center [543, 493] width 12 height 12
click at [562, 529] on label "Both Check boot condition and play in the radial direction of joints and Check …" at bounding box center [902, 508] width 739 height 53
click at [549, 498] on input "Both Check boot condition and play in the radial direction of joints and Check …" at bounding box center [543, 493] width 12 height 12
click at [562, 529] on label "Both Check boot condition and play in the radial direction of joints and Check …" at bounding box center [902, 508] width 739 height 53
click at [549, 498] on input "Both Check boot condition and play in the radial direction of joints and Check …" at bounding box center [543, 493] width 12 height 12
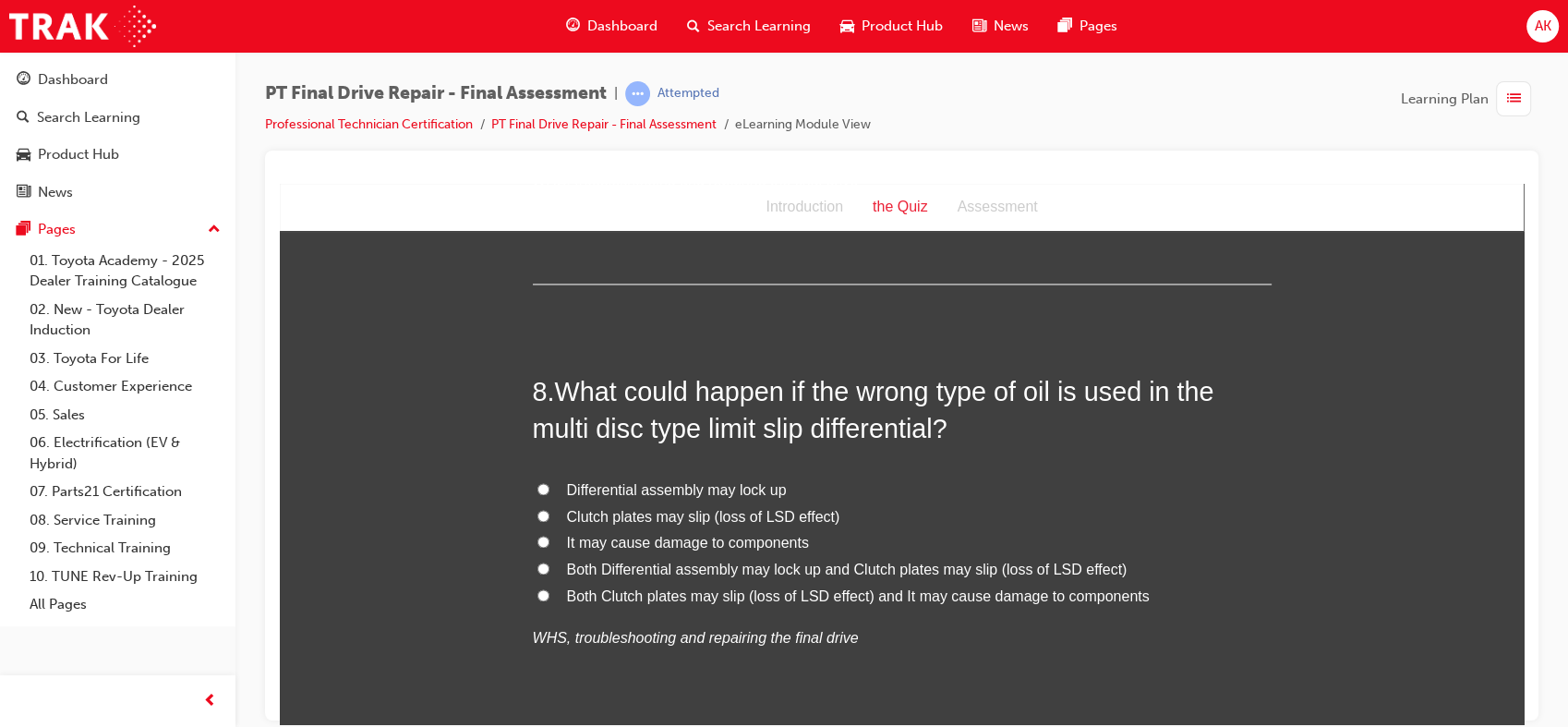
scroll to position [3004, 0]
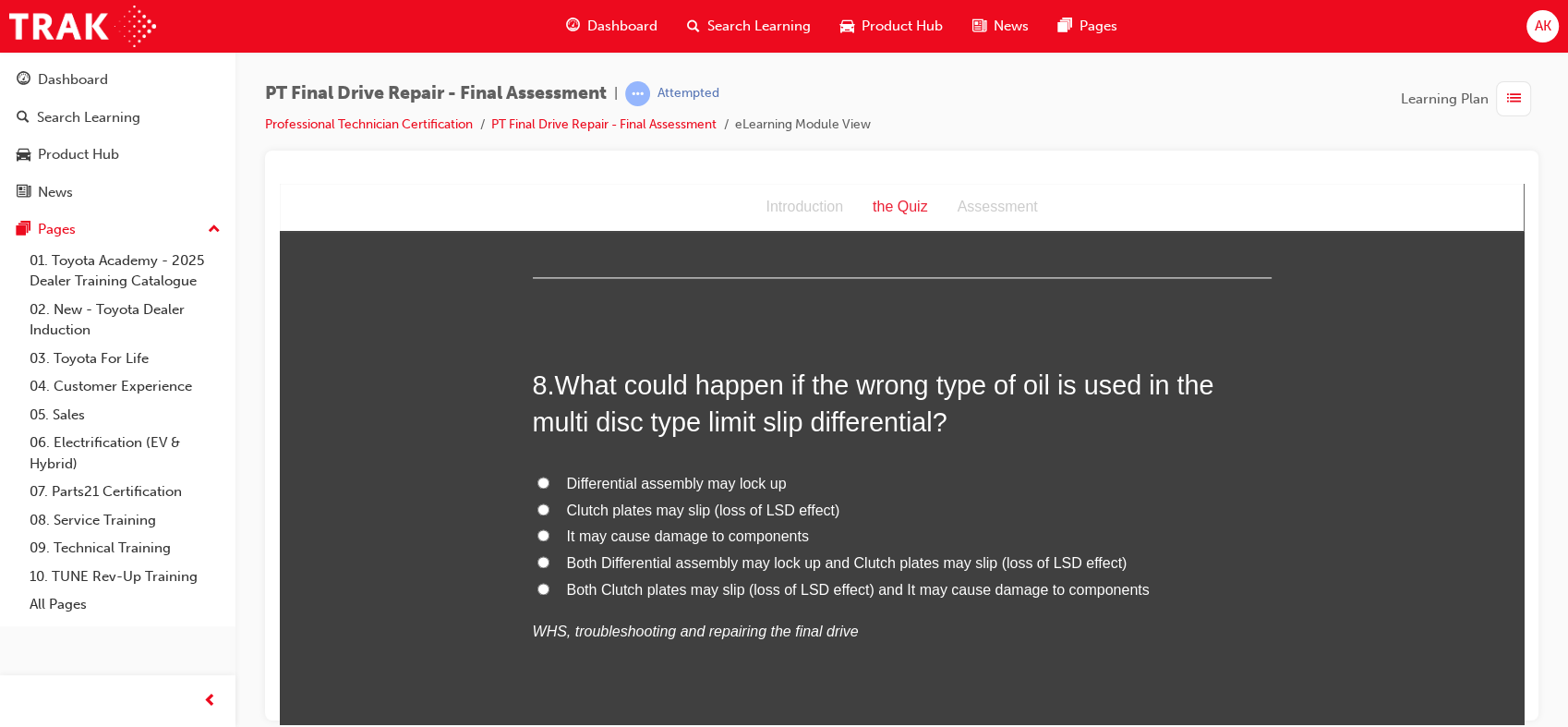
click at [554, 639] on p "WHS, troubleshooting and repairing the final drive" at bounding box center [902, 631] width 739 height 27
click at [554, 637] on em "WHS, troubleshooting and repairing the final drive" at bounding box center [695, 630] width 326 height 16
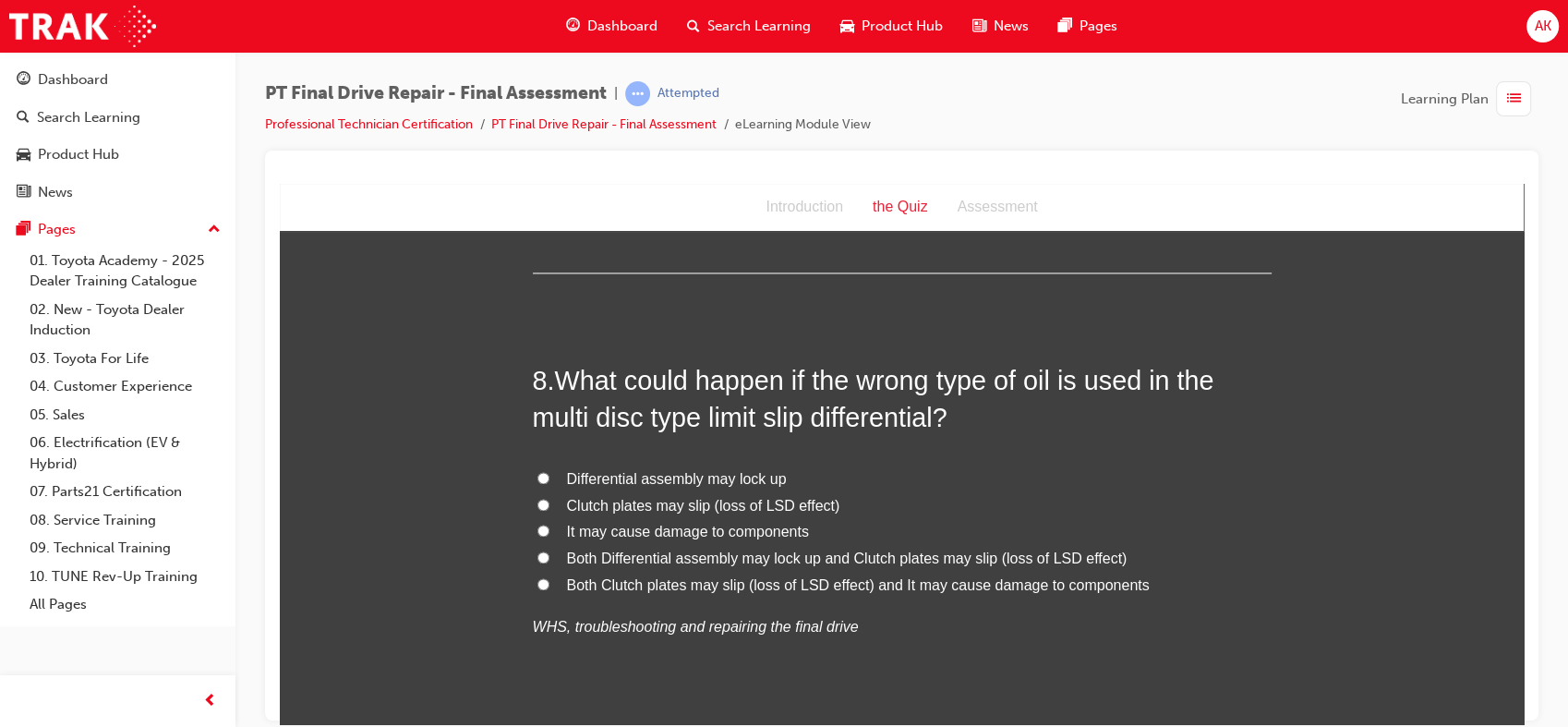
scroll to position [3024, 0]
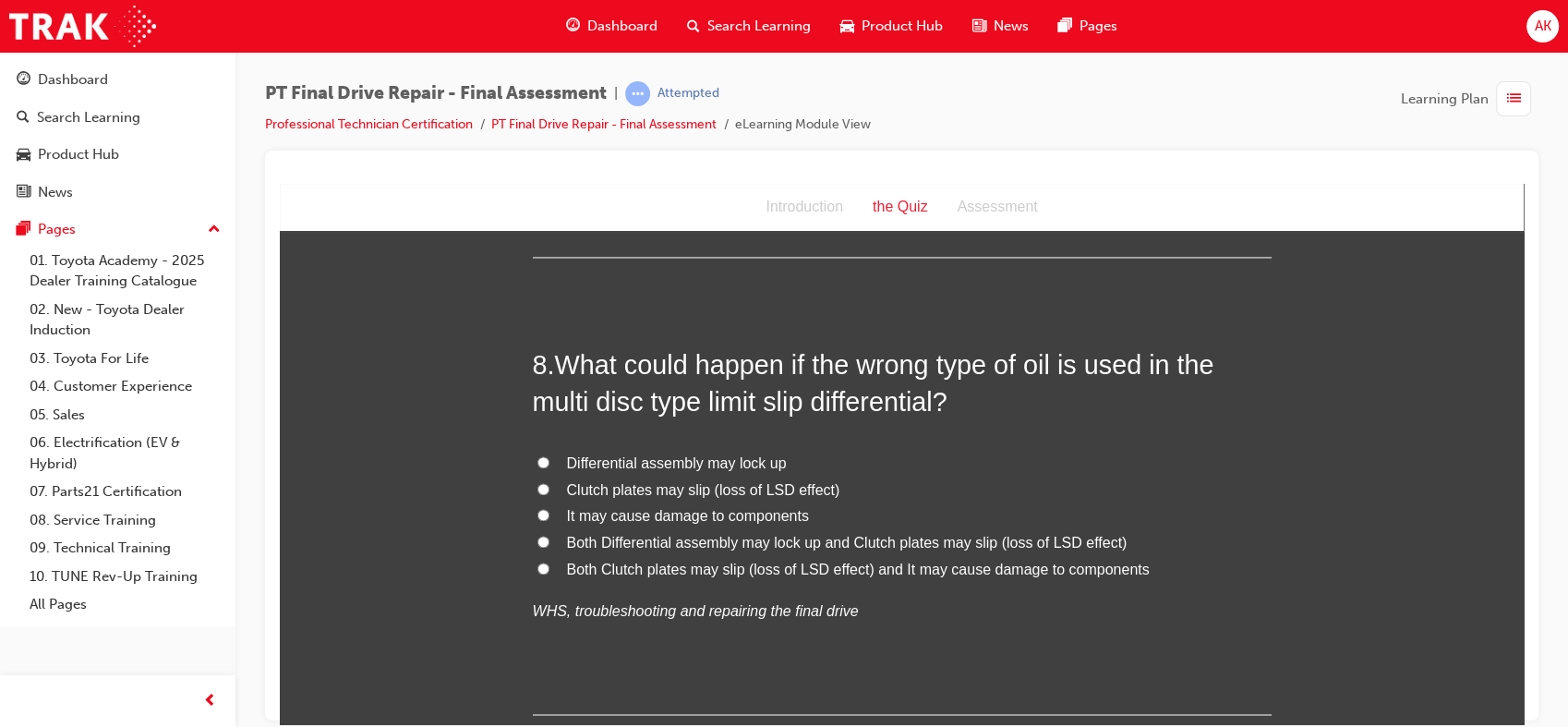
click at [735, 534] on span "Both Differential assembly may lock up and Clutch plates may slip (loss of LSD …" at bounding box center [847, 541] width 561 height 16
click at [549, 535] on input "Both Differential assembly may lock up and Clutch plates may slip (loss of LSD …" at bounding box center [543, 540] width 12 height 12
radio input "true"
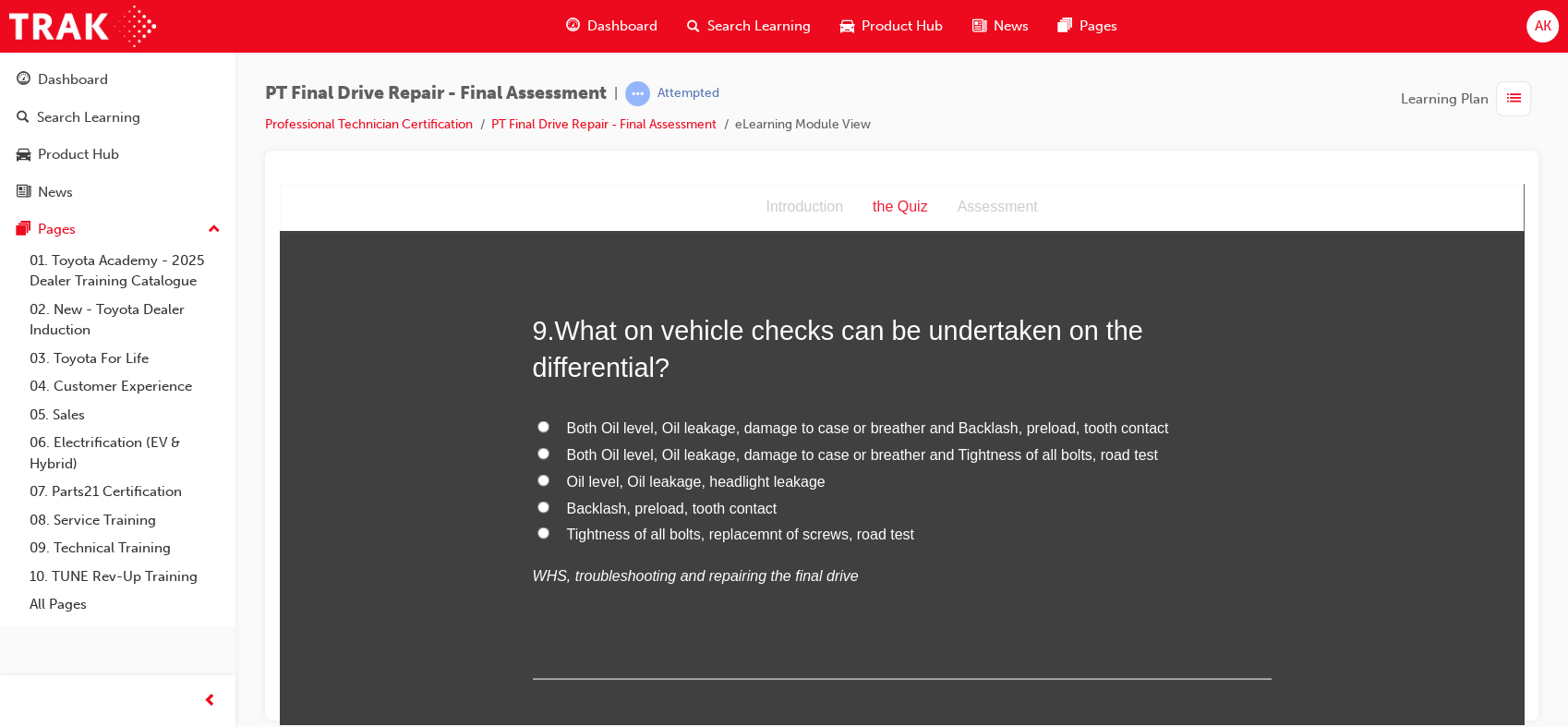
scroll to position [3517, 0]
click at [760, 454] on span "Both Oil level, Oil leakage, damage to case or breather and Tightness of all bo…" at bounding box center [862, 452] width 590 height 16
click at [549, 454] on input "Both Oil level, Oil leakage, damage to case or breather and Tightness of all bo…" at bounding box center [543, 451] width 12 height 12
radio input "true"
click at [893, 452] on span "Both Oil level, Oil leakage, damage to case or breather and Tightness of all bo…" at bounding box center [862, 452] width 590 height 16
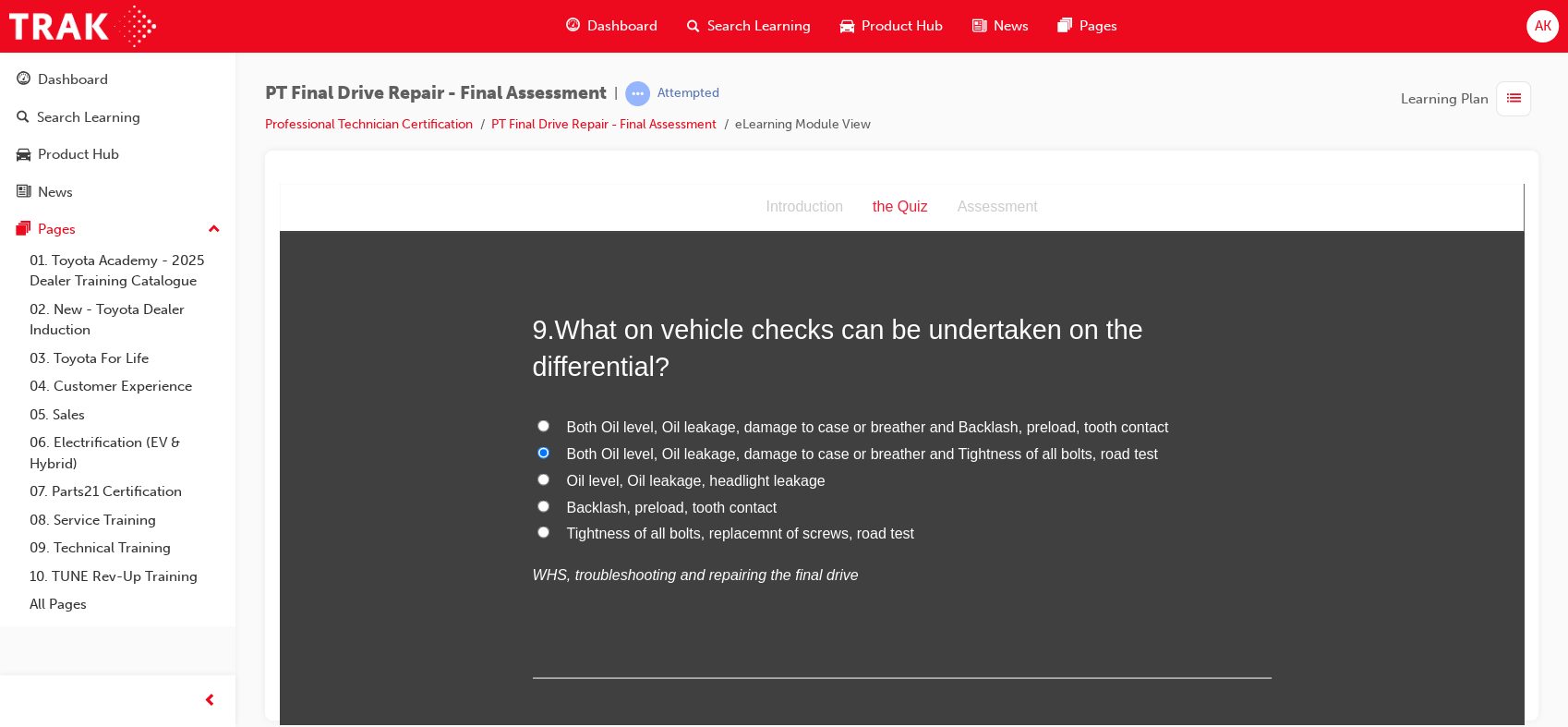
click at [549, 452] on input "Both Oil level, Oil leakage, damage to case or breather and Tightness of all bo…" at bounding box center [543, 451] width 12 height 12
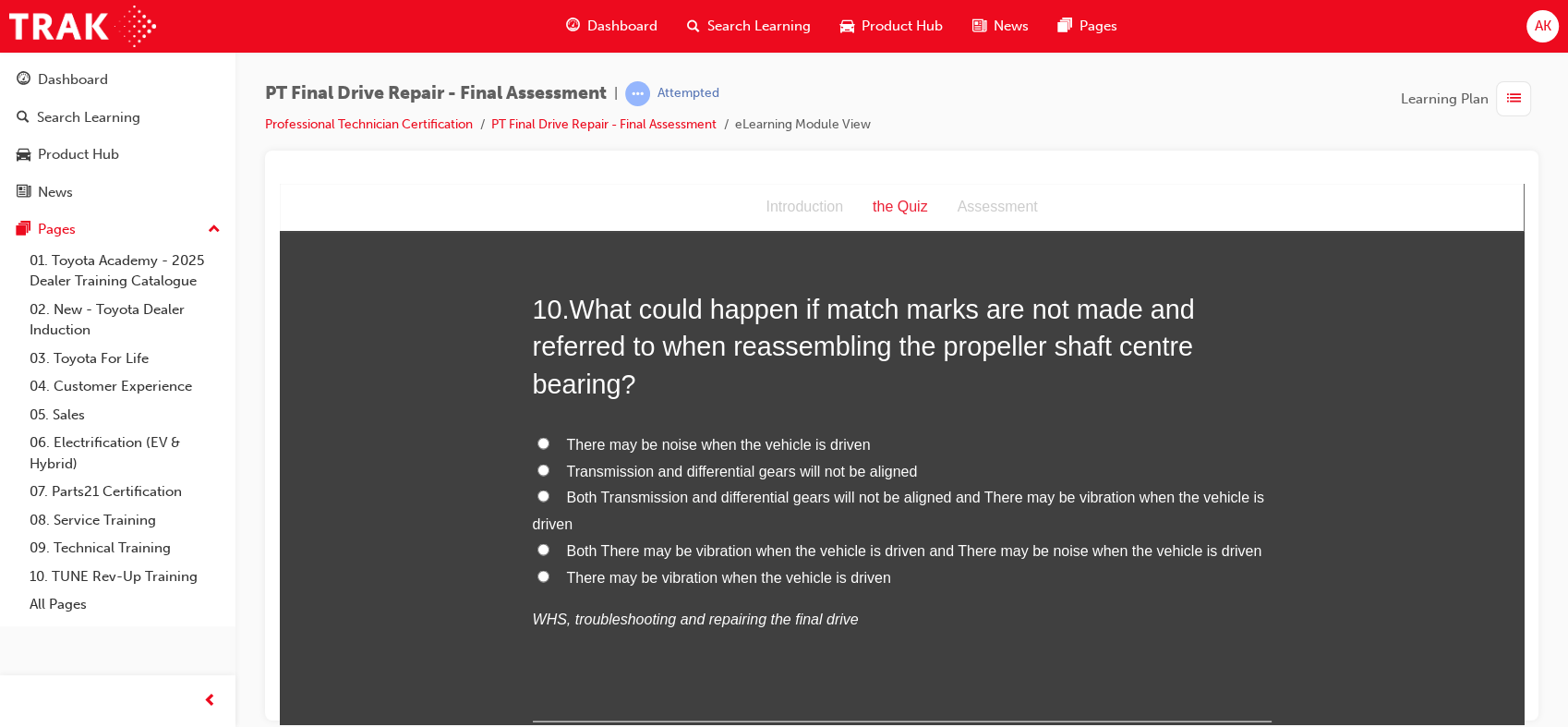
scroll to position [3998, 0]
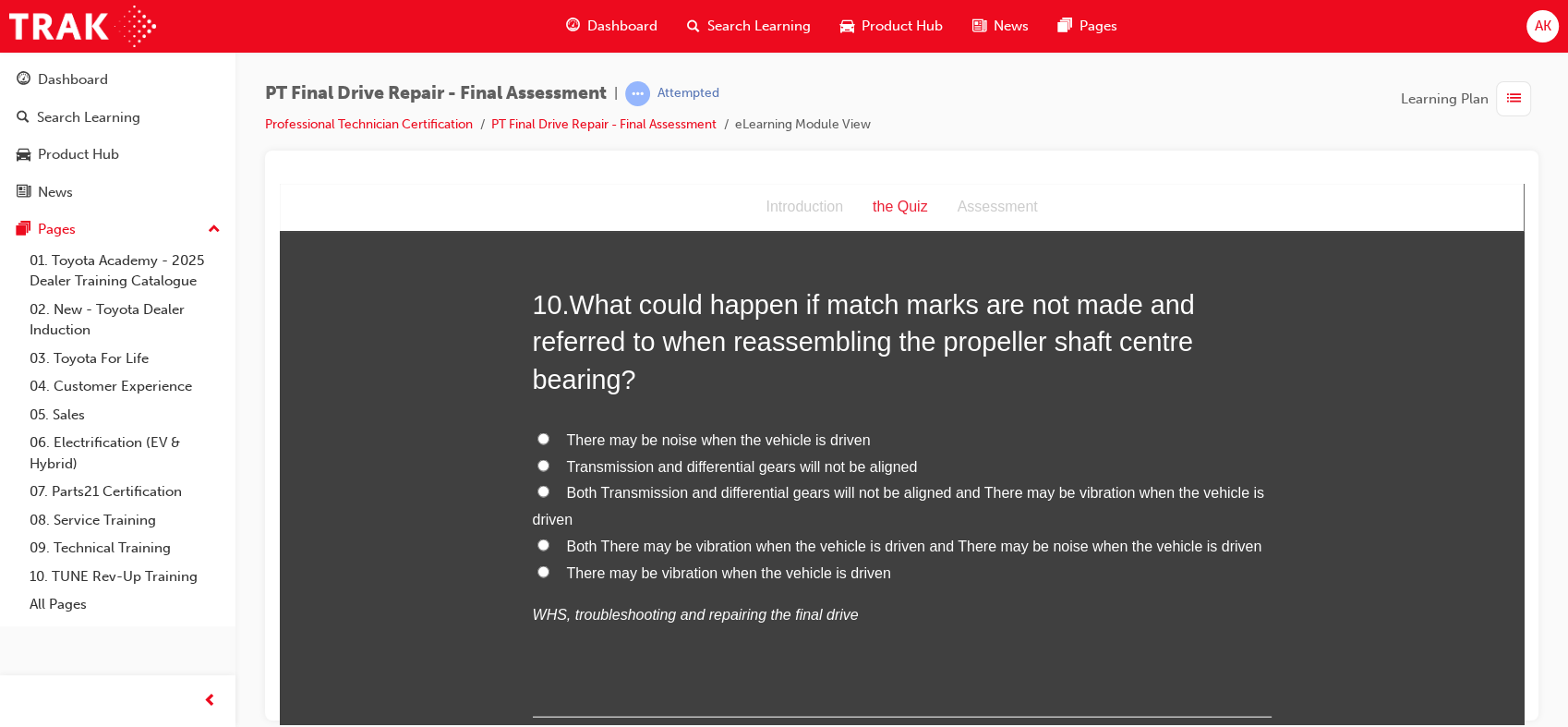
click at [961, 543] on span "Both There may be vibration when the vehicle is driven and There may be noise w…" at bounding box center [914, 545] width 695 height 16
click at [549, 543] on input "Both There may be vibration when the vehicle is driven and There may be noise w…" at bounding box center [543, 544] width 12 height 12
radio input "true"
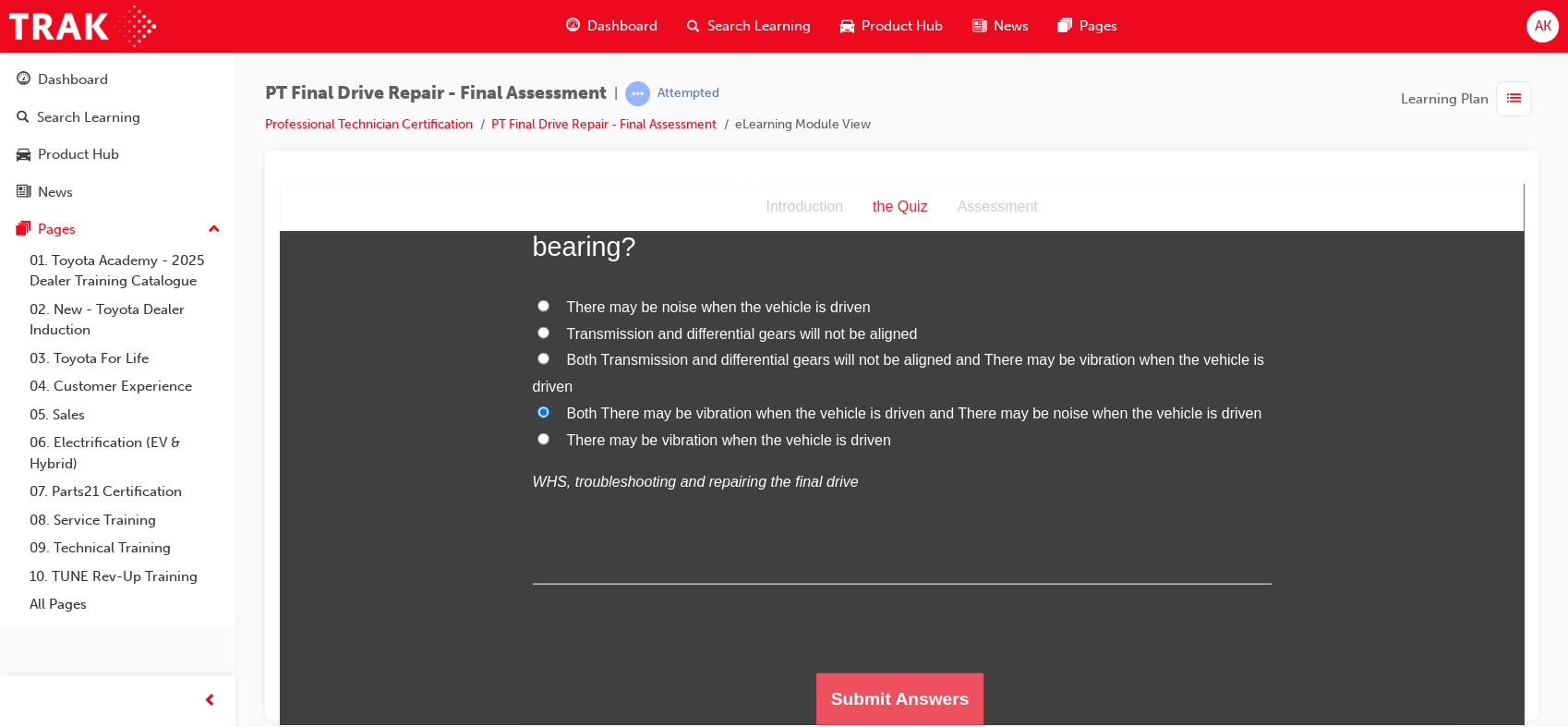
click at [920, 691] on button "Submit Answers" at bounding box center [900, 698] width 168 height 51
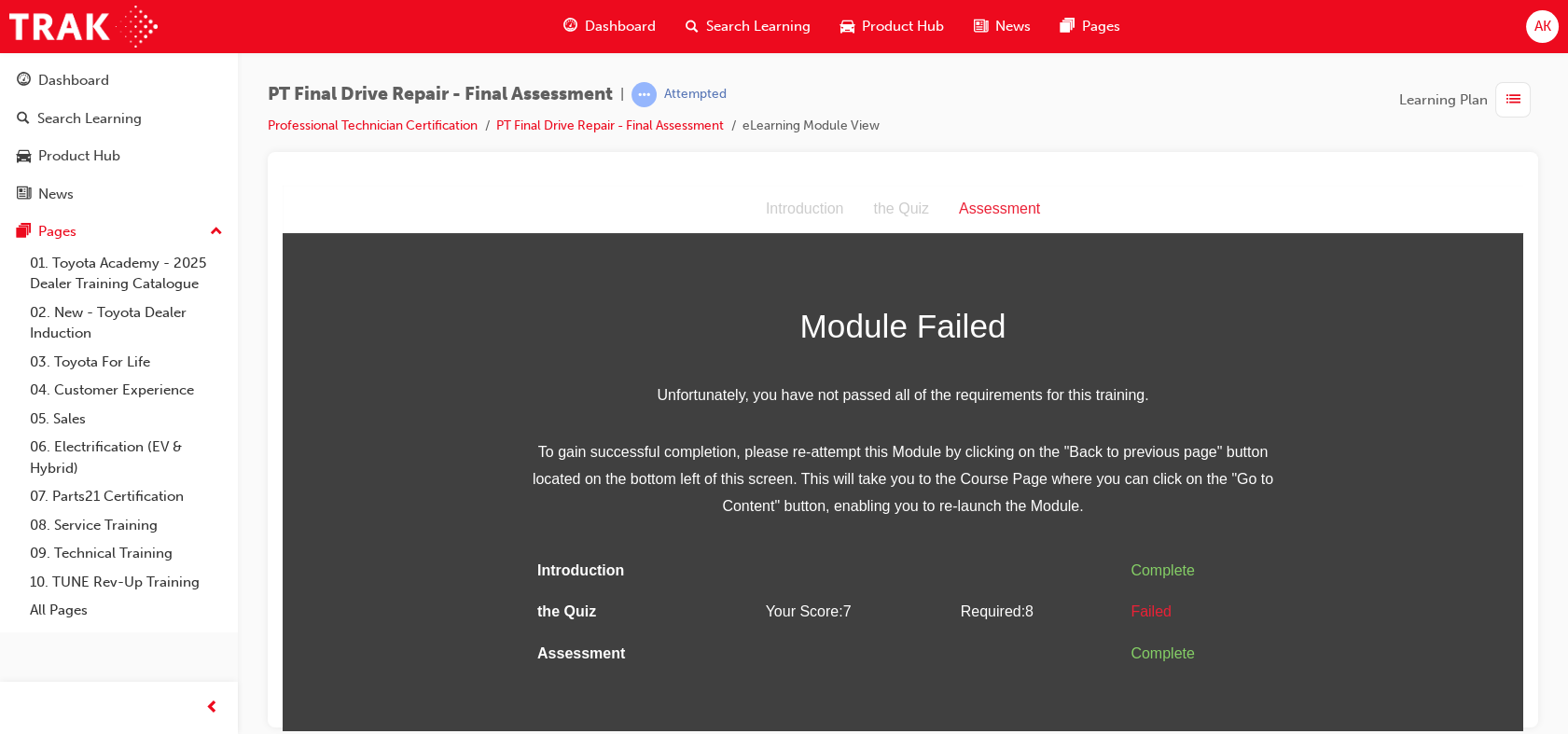
scroll to position [14, 0]
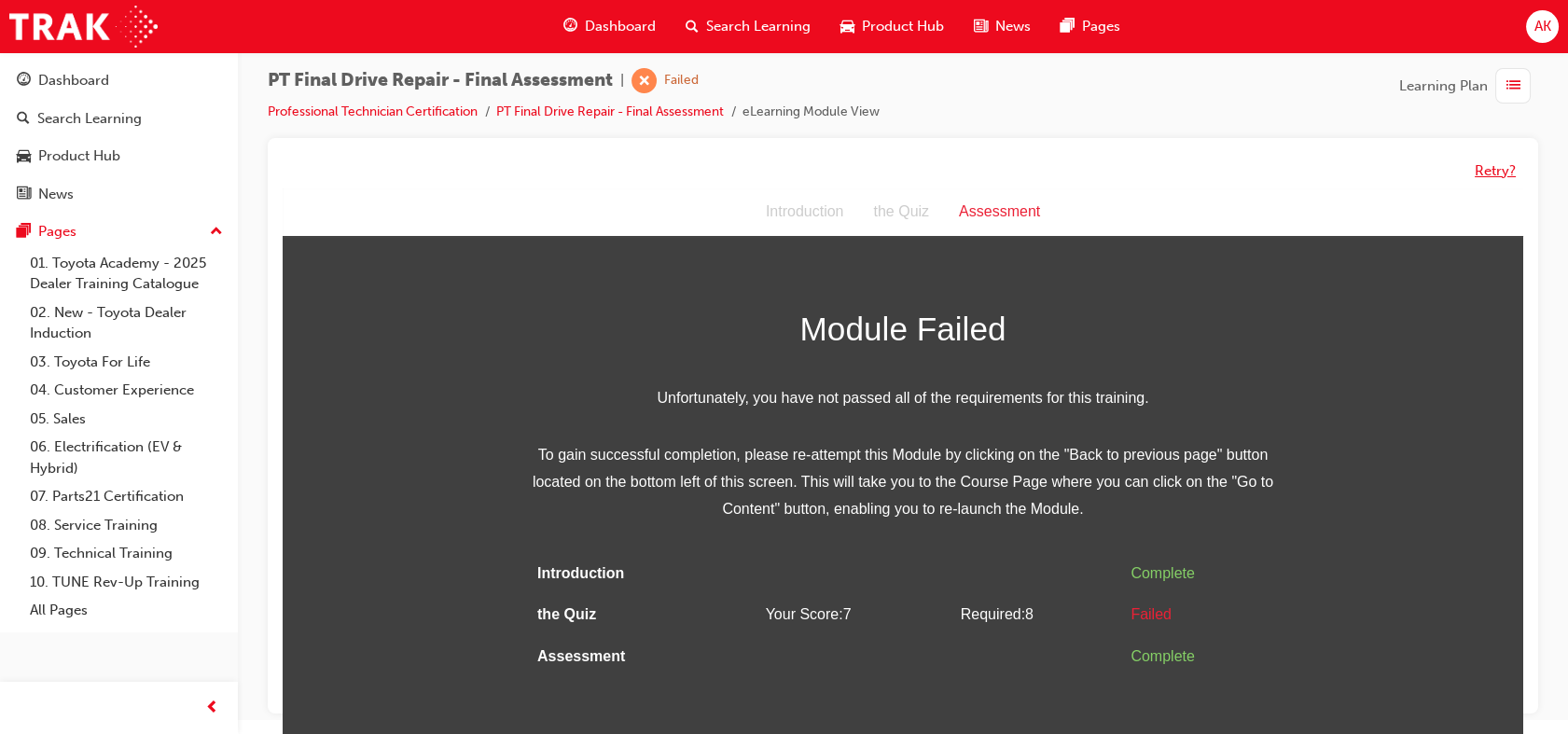
click at [1489, 166] on button "Retry?" at bounding box center [1495, 171] width 41 height 22
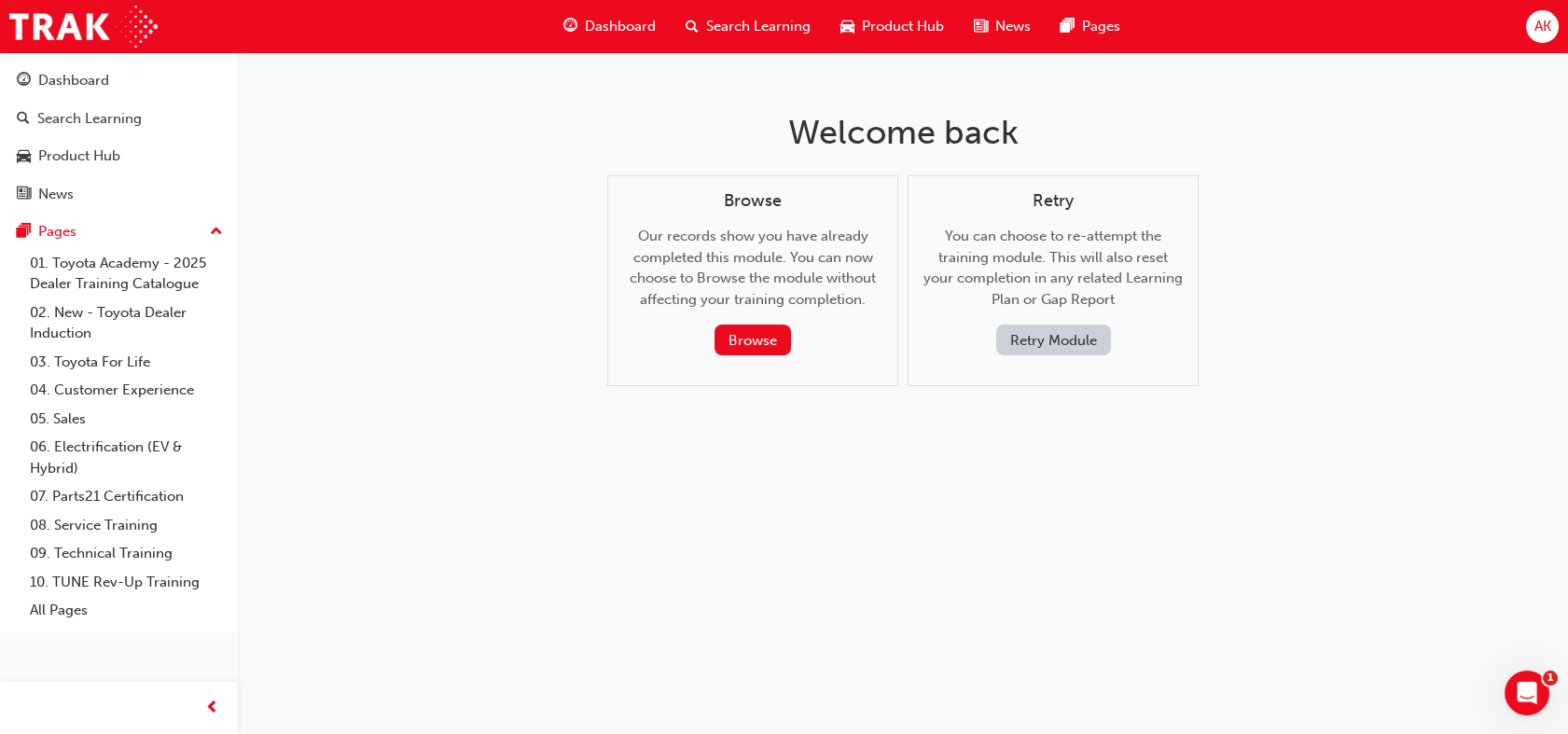
scroll to position [0, 0]
click at [1077, 348] on button "Retry Module" at bounding box center [1061, 339] width 115 height 31
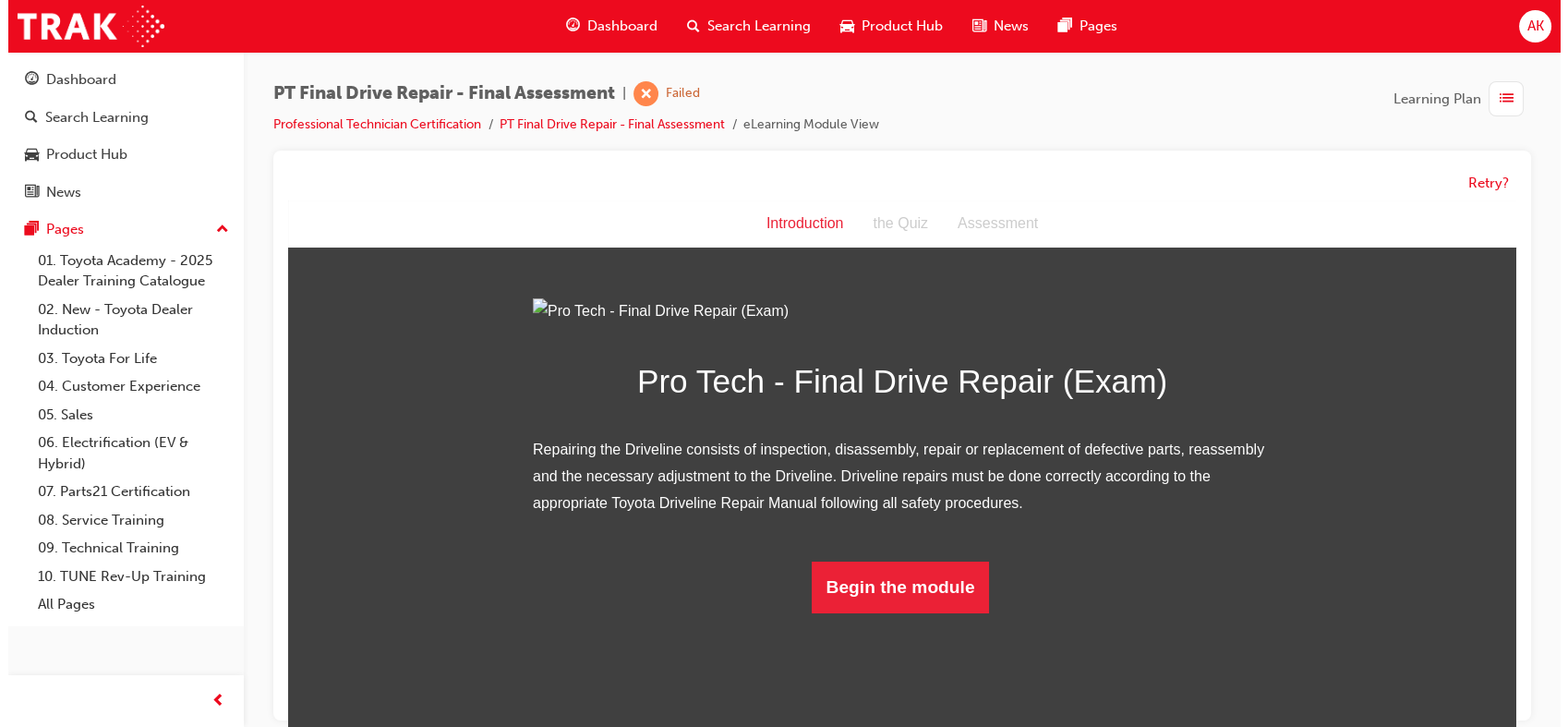
scroll to position [76, 0]
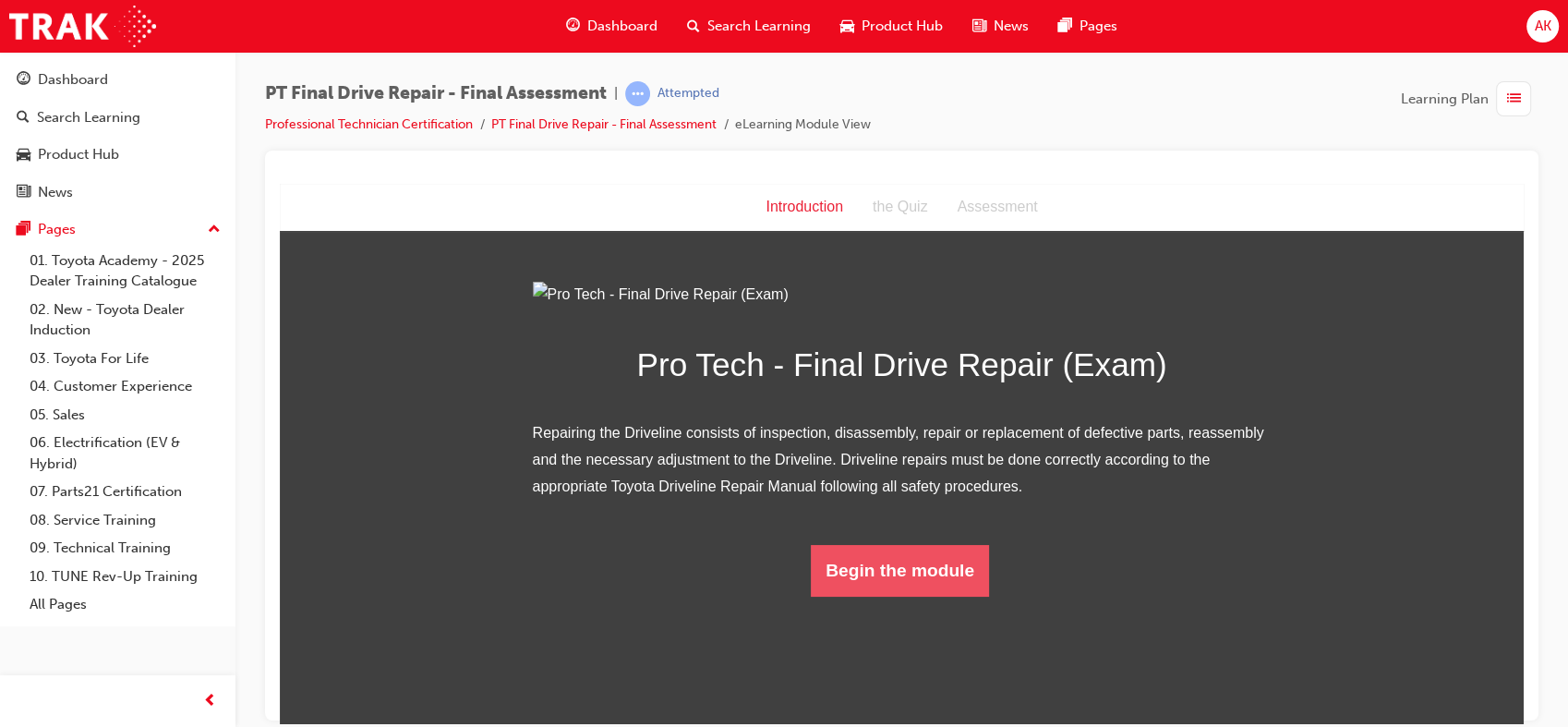
click at [901, 595] on button "Begin the module" at bounding box center [899, 569] width 178 height 51
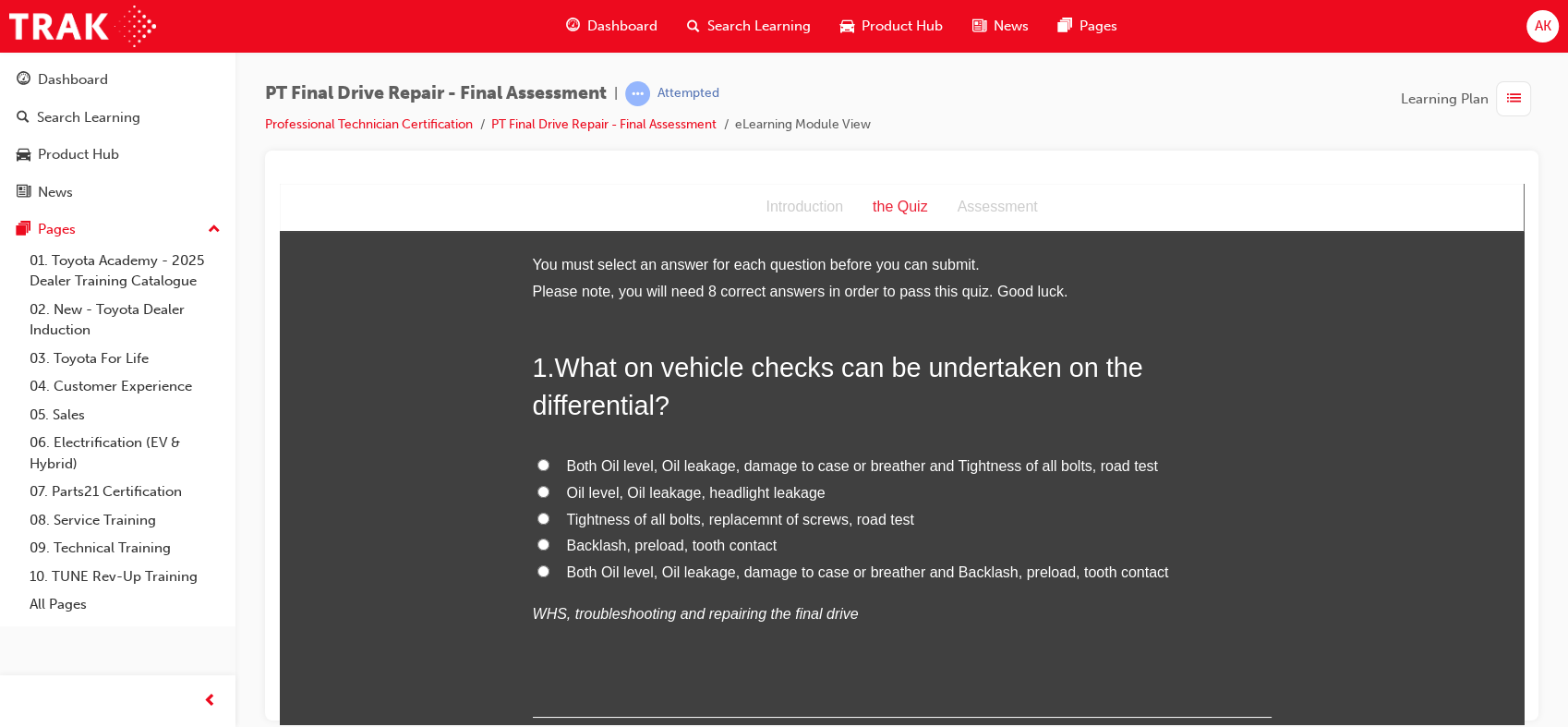
click at [871, 567] on span "Both Oil level, Oil leakage, damage to case or breather and Backlash, preload, …" at bounding box center [867, 571] width 602 height 16
click at [549, 567] on input "Both Oil level, Oil leakage, damage to case or breather and Backlash, preload, …" at bounding box center [543, 570] width 12 height 12
radio input "true"
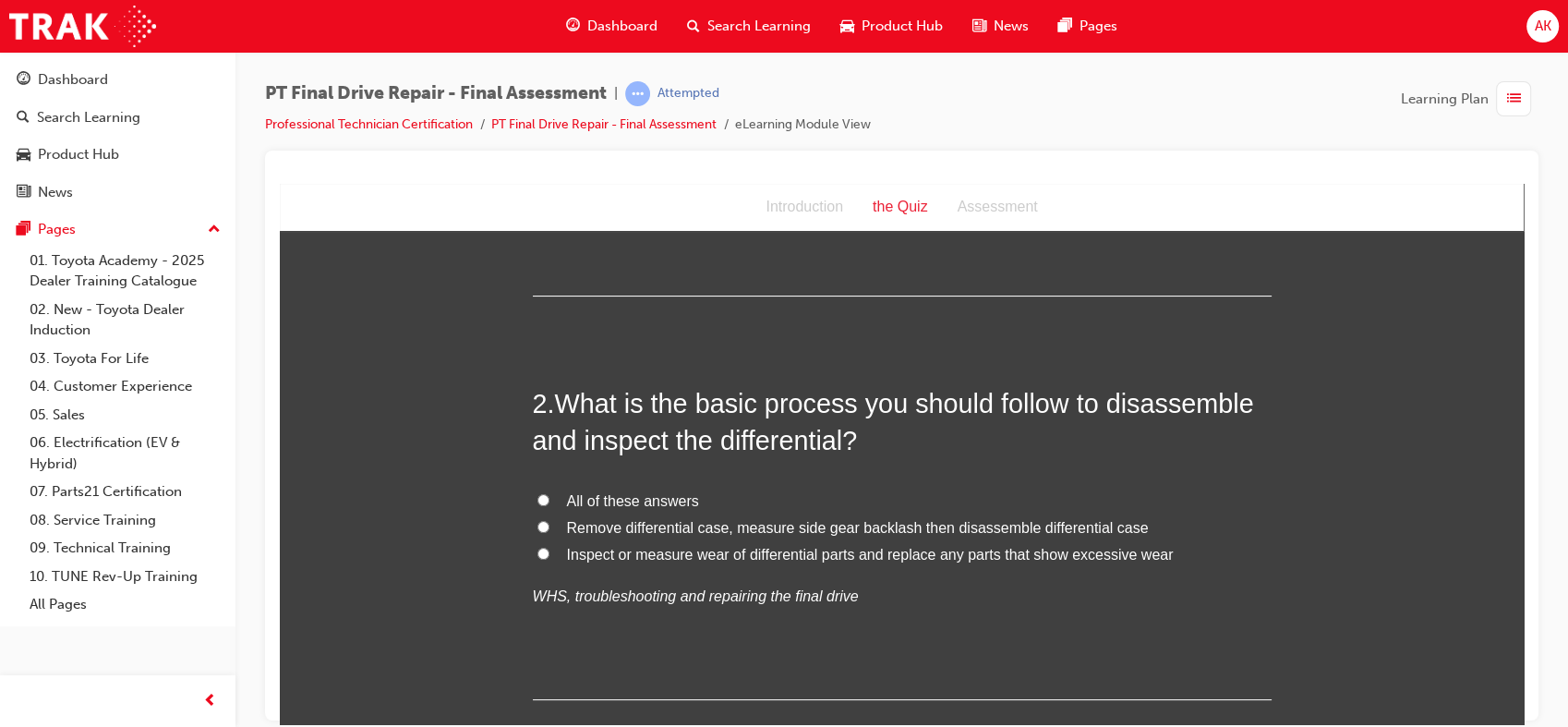
scroll to position [422, 0]
click at [848, 496] on label "All of these answers" at bounding box center [902, 500] width 739 height 27
click at [549, 496] on input "All of these answers" at bounding box center [543, 498] width 12 height 12
radio input "true"
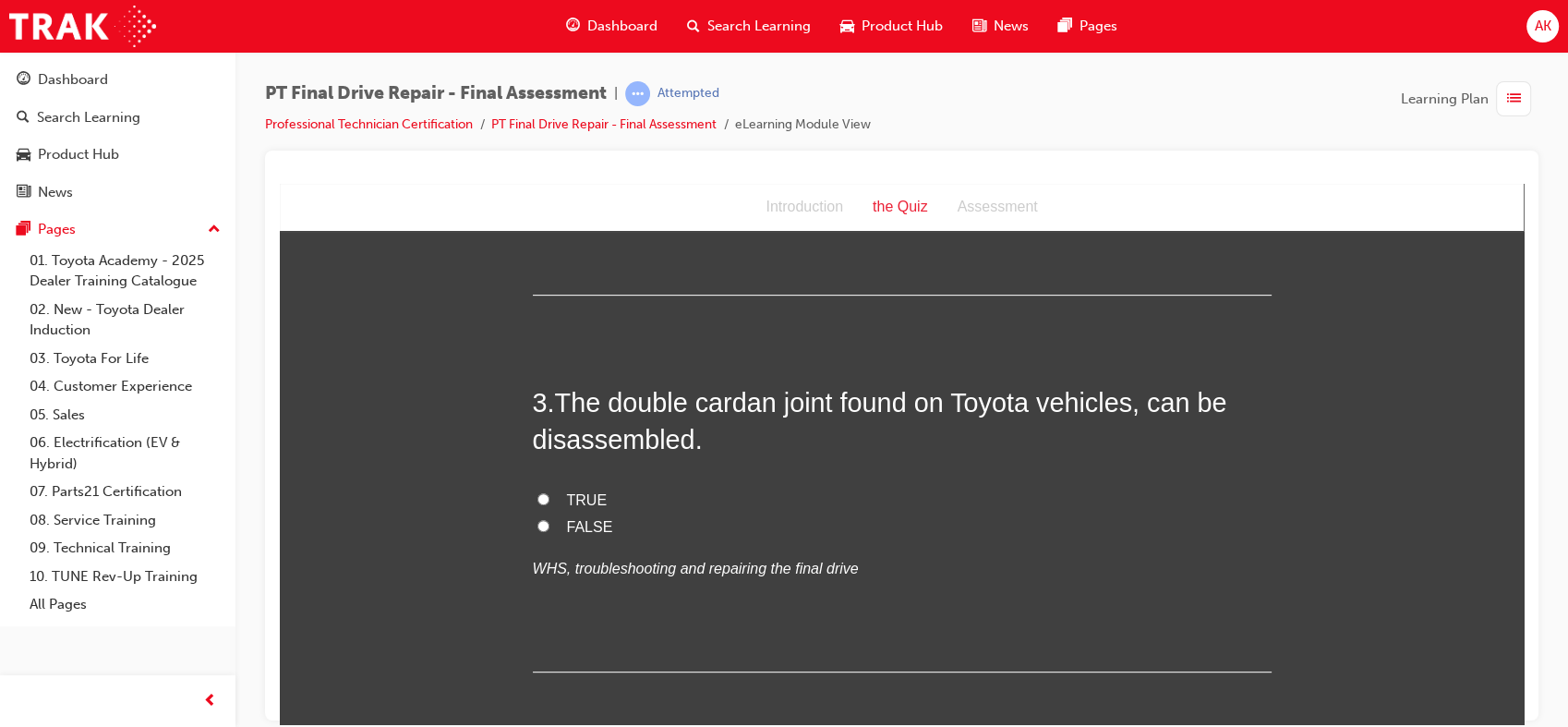
scroll to position [828, 0]
click at [745, 509] on label "TRUE" at bounding box center [902, 498] width 739 height 27
click at [549, 502] on input "TRUE" at bounding box center [543, 496] width 12 height 12
radio input "true"
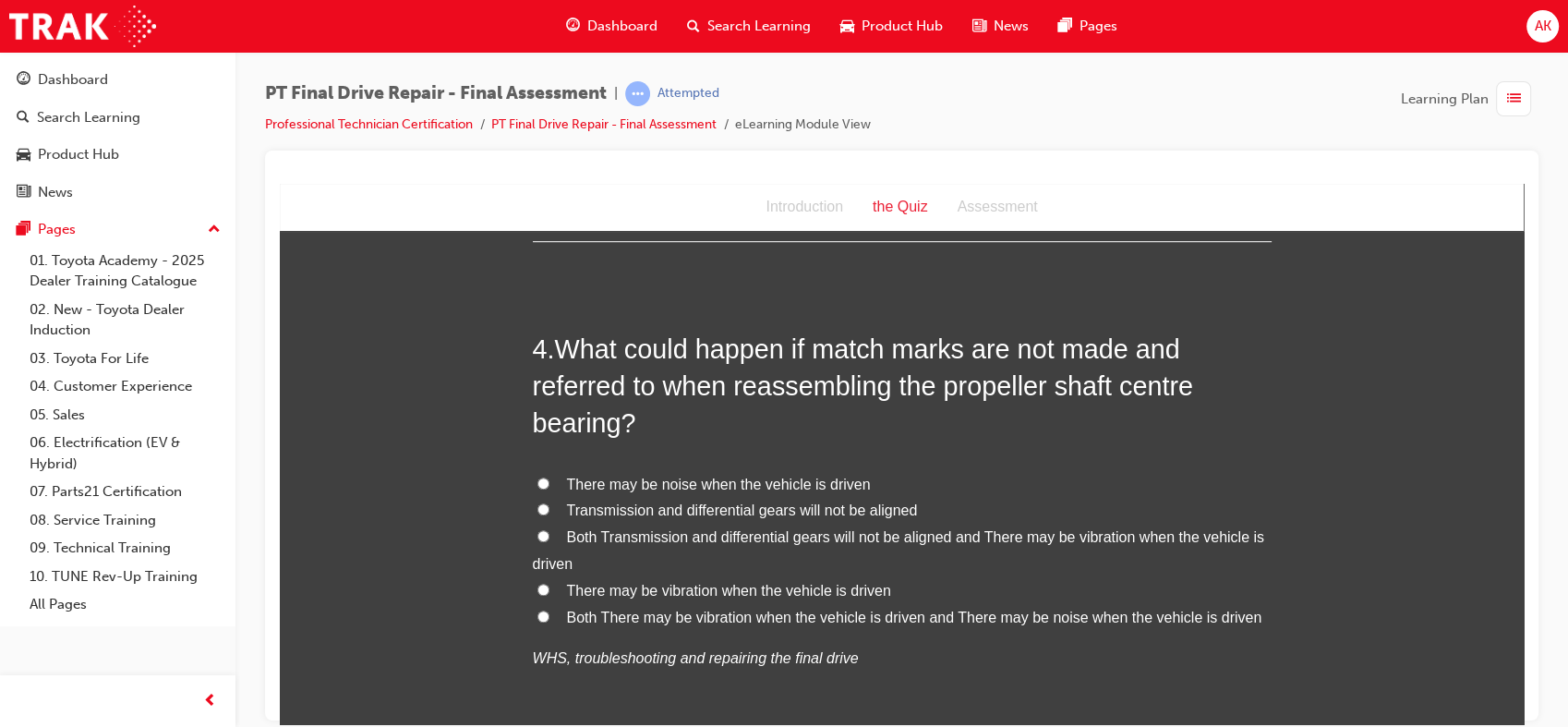
scroll to position [1258, 0]
click at [768, 620] on span "Both There may be vibration when the vehicle is driven and There may be noise w…" at bounding box center [914, 614] width 695 height 16
click at [549, 620] on input "Both There may be vibration when the vehicle is driven and There may be noise w…" at bounding box center [543, 613] width 12 height 12
radio input "true"
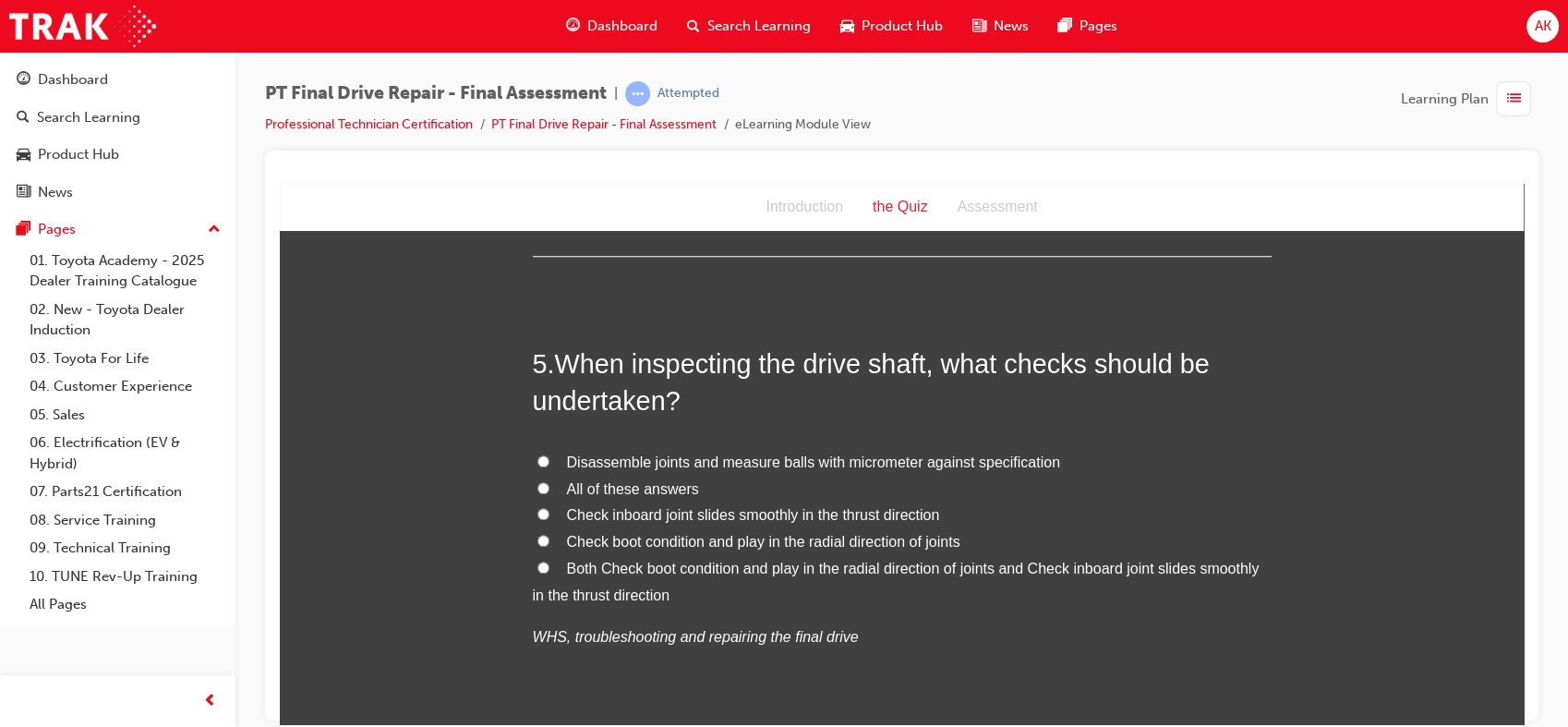
scroll to position [1766, 0]
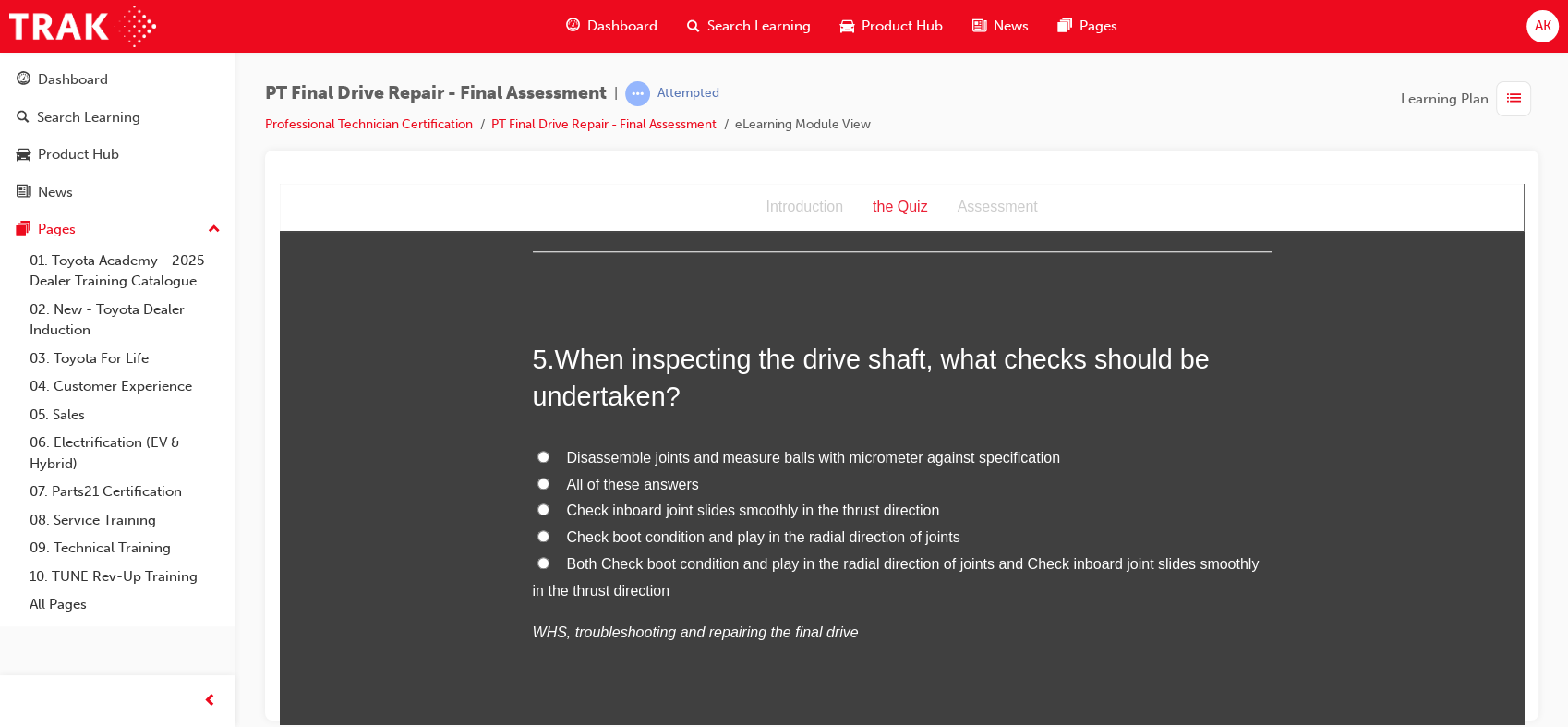
click at [699, 482] on label "All of these answers" at bounding box center [902, 484] width 739 height 27
click at [549, 482] on input "All of these answers" at bounding box center [543, 482] width 12 height 12
radio input "true"
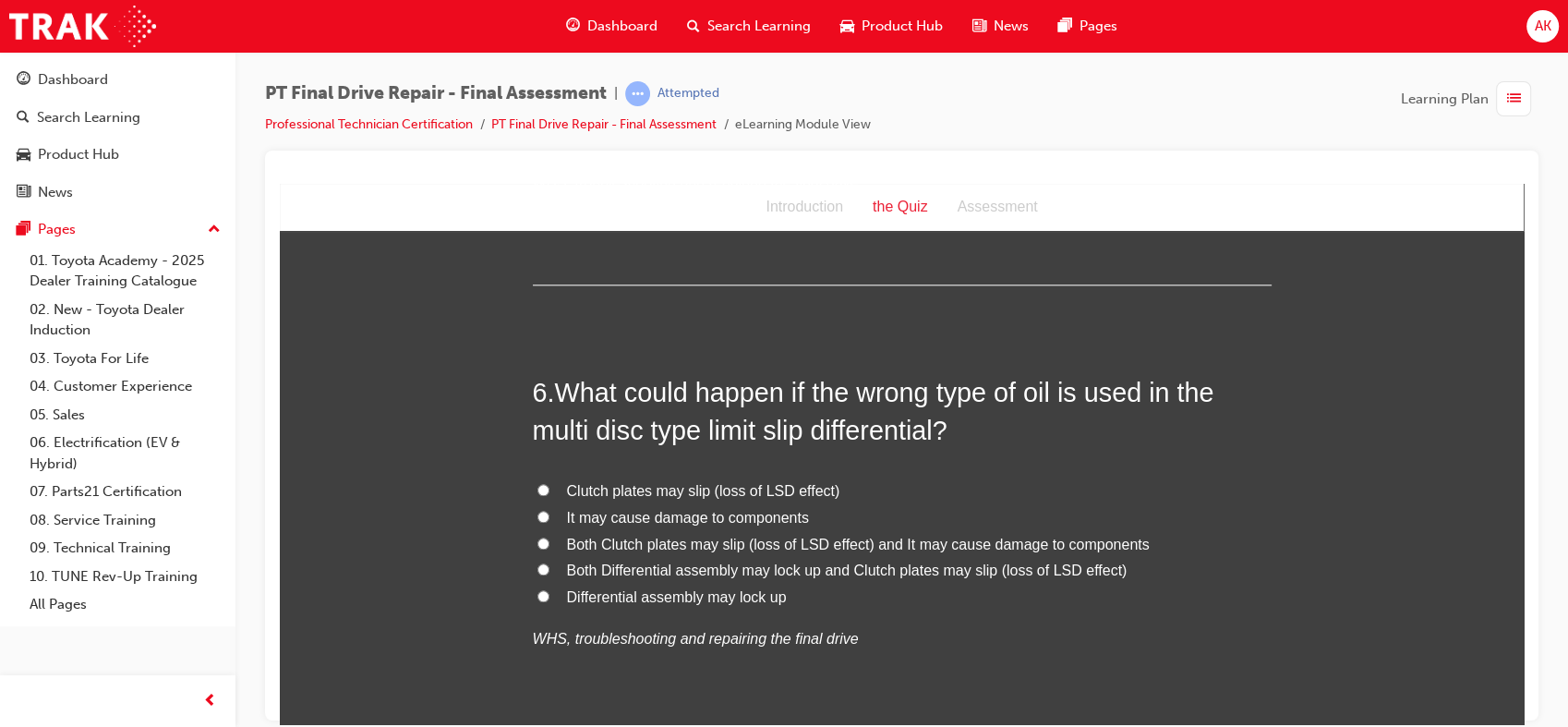
scroll to position [2216, 0]
click at [670, 543] on span "Both Clutch plates may slip (loss of LSD effect) and It may cause damage to com…" at bounding box center [858, 542] width 583 height 16
click at [549, 543] on input "Both Clutch plates may slip (loss of LSD effect) and It may cause damage to com…" at bounding box center [543, 541] width 12 height 12
radio input "true"
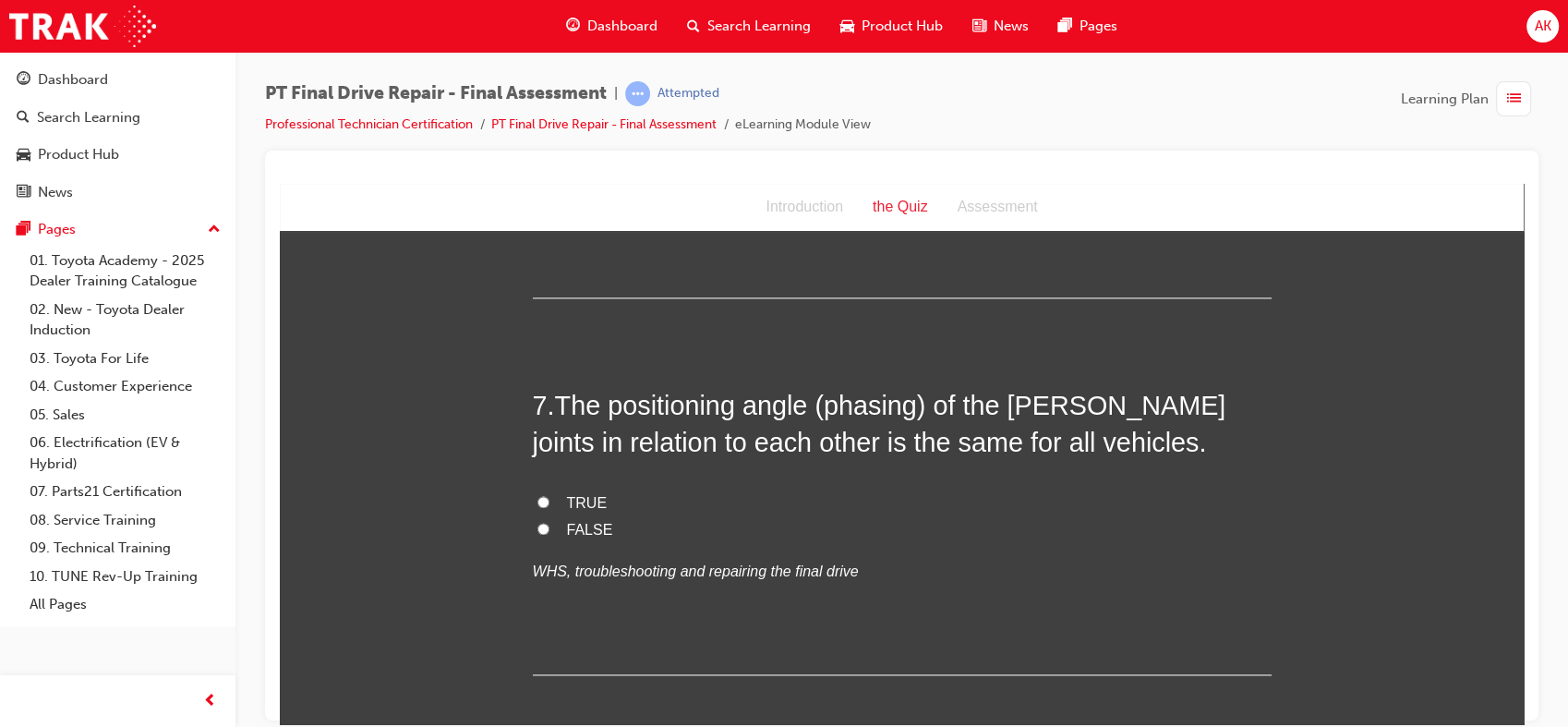
scroll to position [2661, 0]
click at [646, 499] on label "TRUE" at bounding box center [902, 503] width 739 height 27
click at [549, 499] on input "TRUE" at bounding box center [543, 501] width 12 height 12
radio input "true"
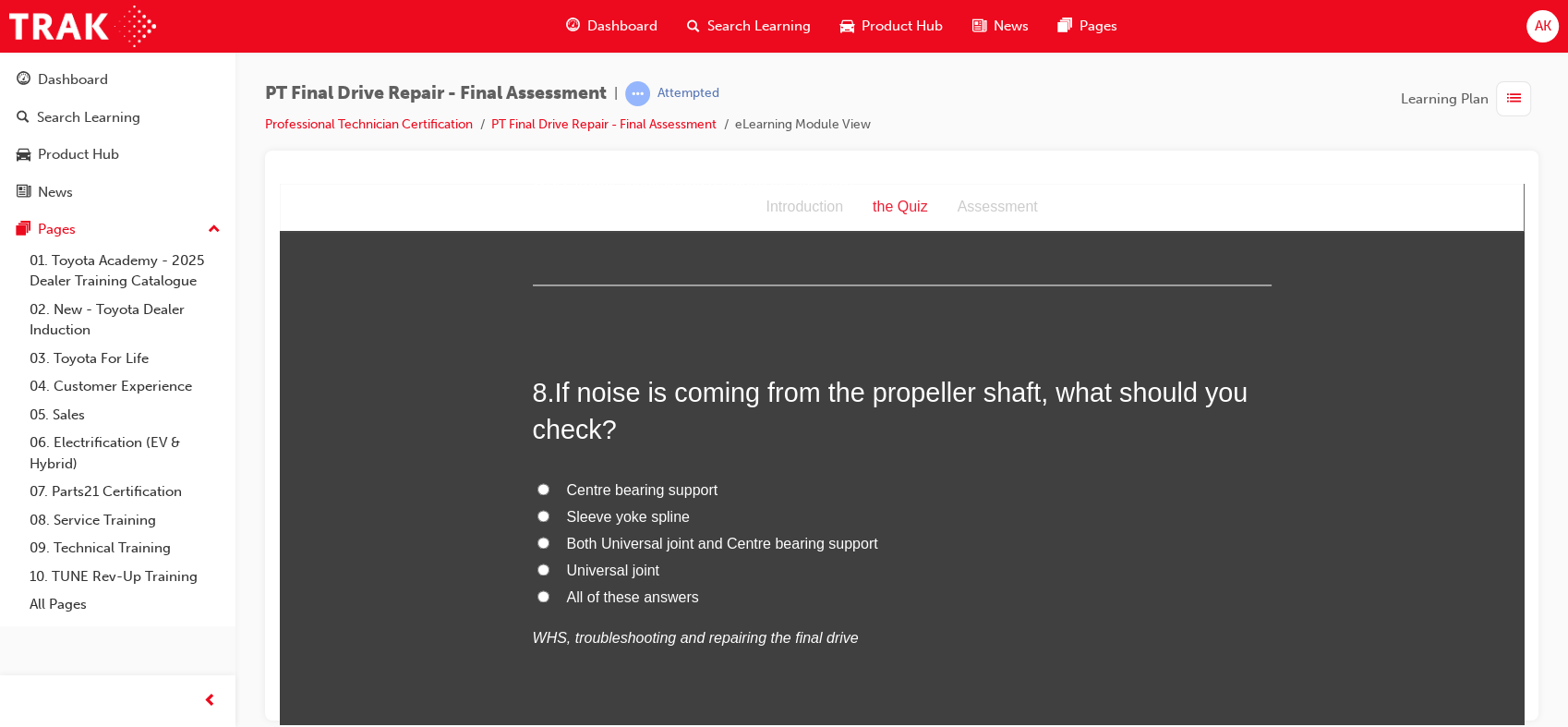
scroll to position [3051, 0]
click at [607, 590] on span "All of these answers" at bounding box center [633, 594] width 132 height 16
click at [549, 590] on input "All of these answers" at bounding box center [543, 594] width 12 height 12
radio input "true"
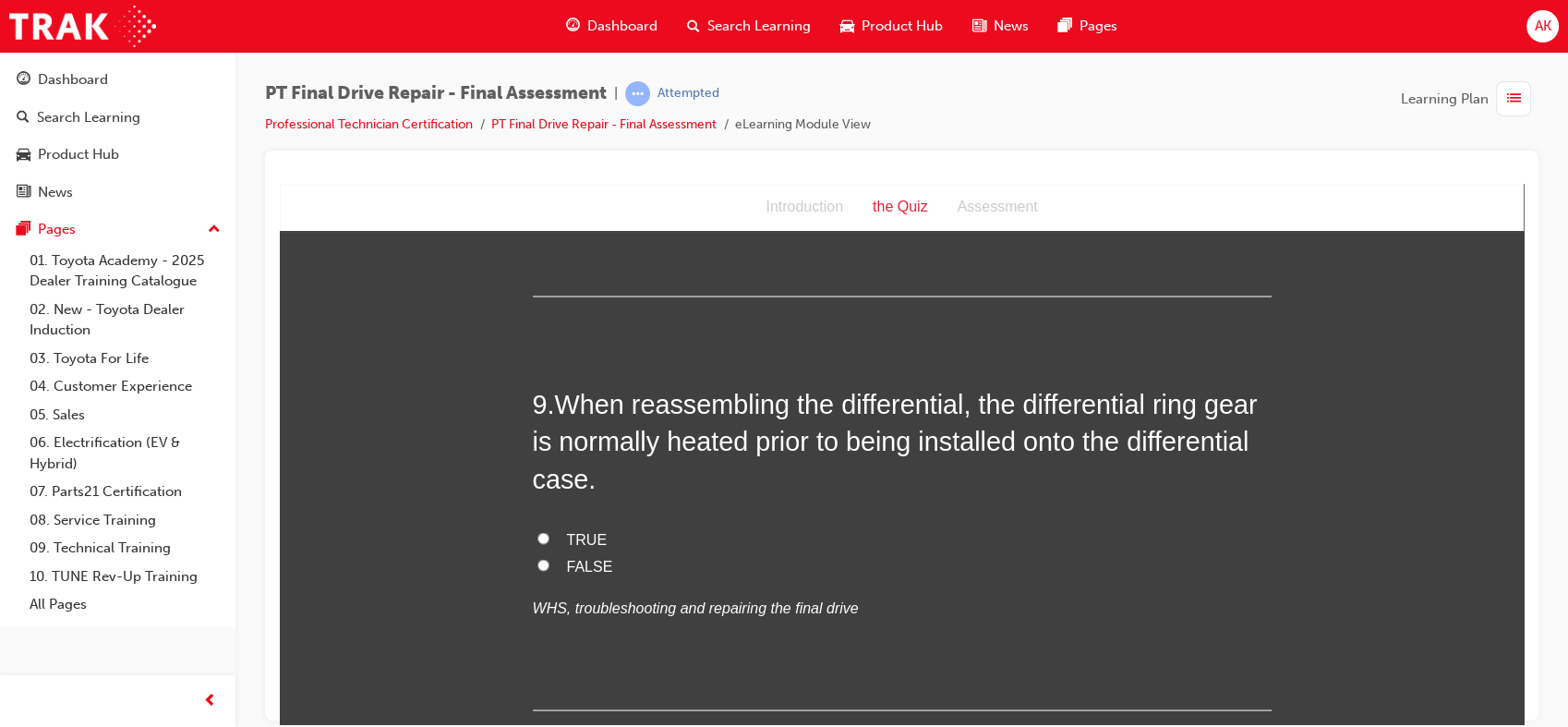
scroll to position [3496, 0]
click at [592, 540] on span "TRUE" at bounding box center [588, 537] width 41 height 16
click at [549, 540] on input "TRUE" at bounding box center [543, 536] width 12 height 12
radio input "true"
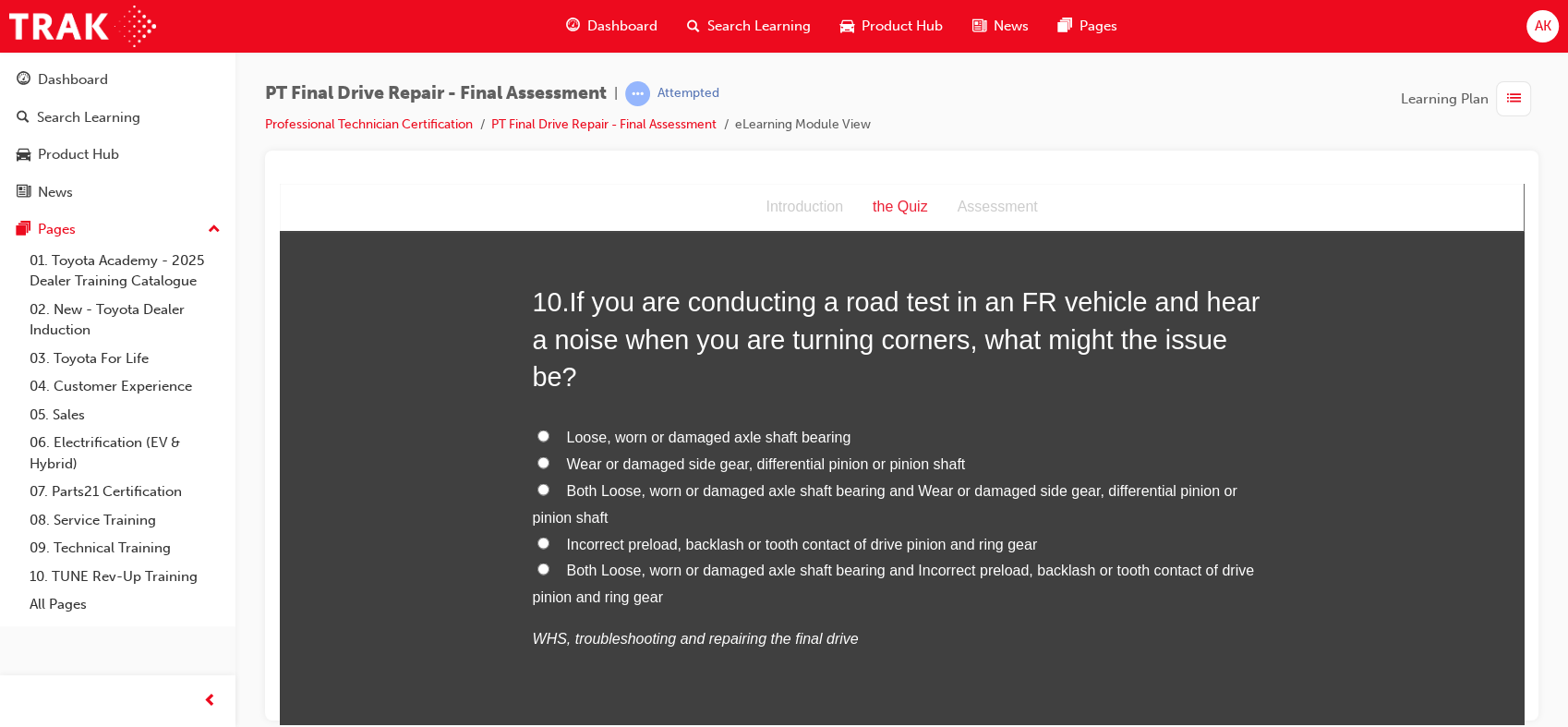
scroll to position [4012, 0]
click at [592, 561] on span "Both Loose, worn or damaged axle shaft bearing and Incorrect preload, backlash …" at bounding box center [893, 582] width 721 height 43
click at [549, 562] on input "Both Loose, worn or damaged axle shaft bearing and Incorrect preload, backlash …" at bounding box center [543, 567] width 12 height 12
radio input "true"
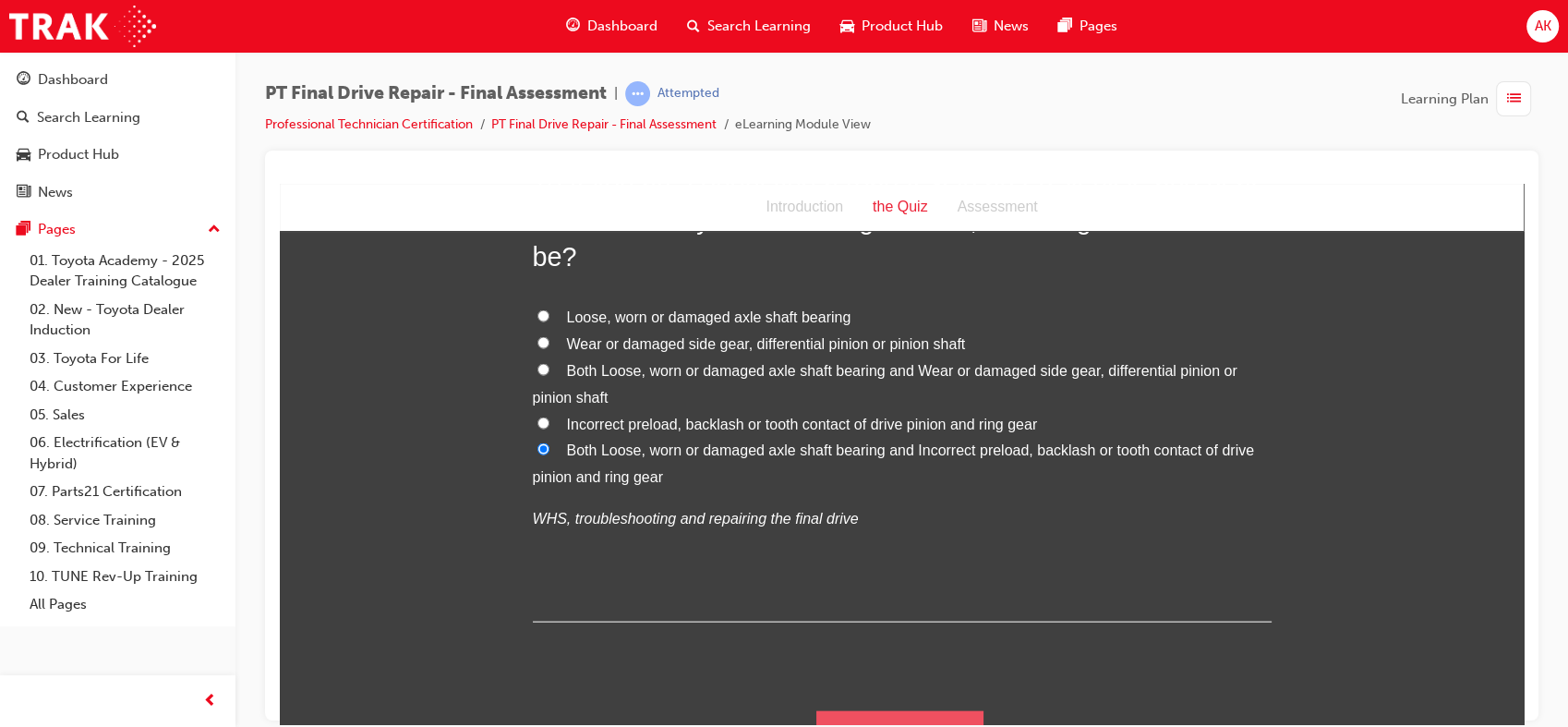
click at [835, 710] on button "Submit Answers" at bounding box center [900, 735] width 168 height 51
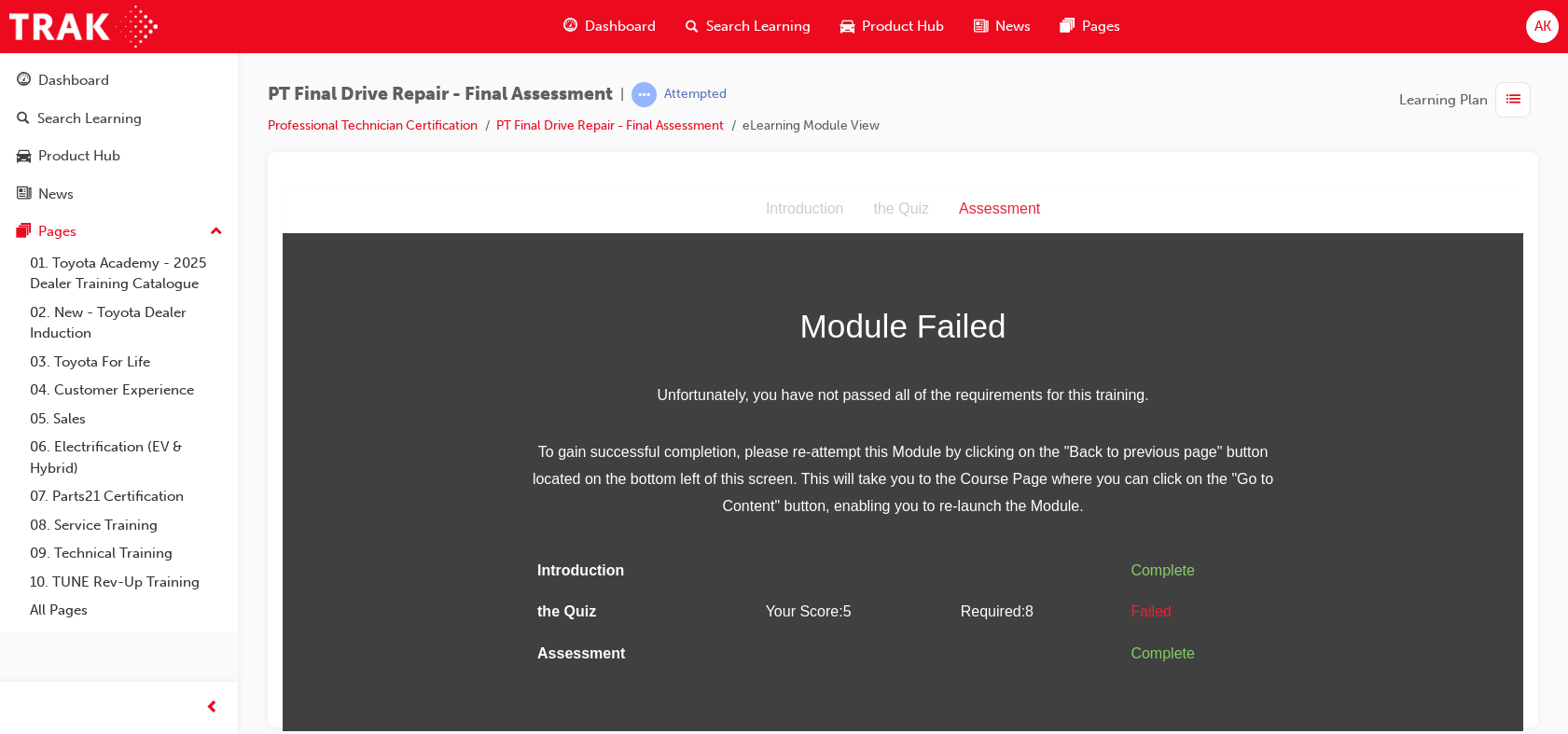
scroll to position [14, 0]
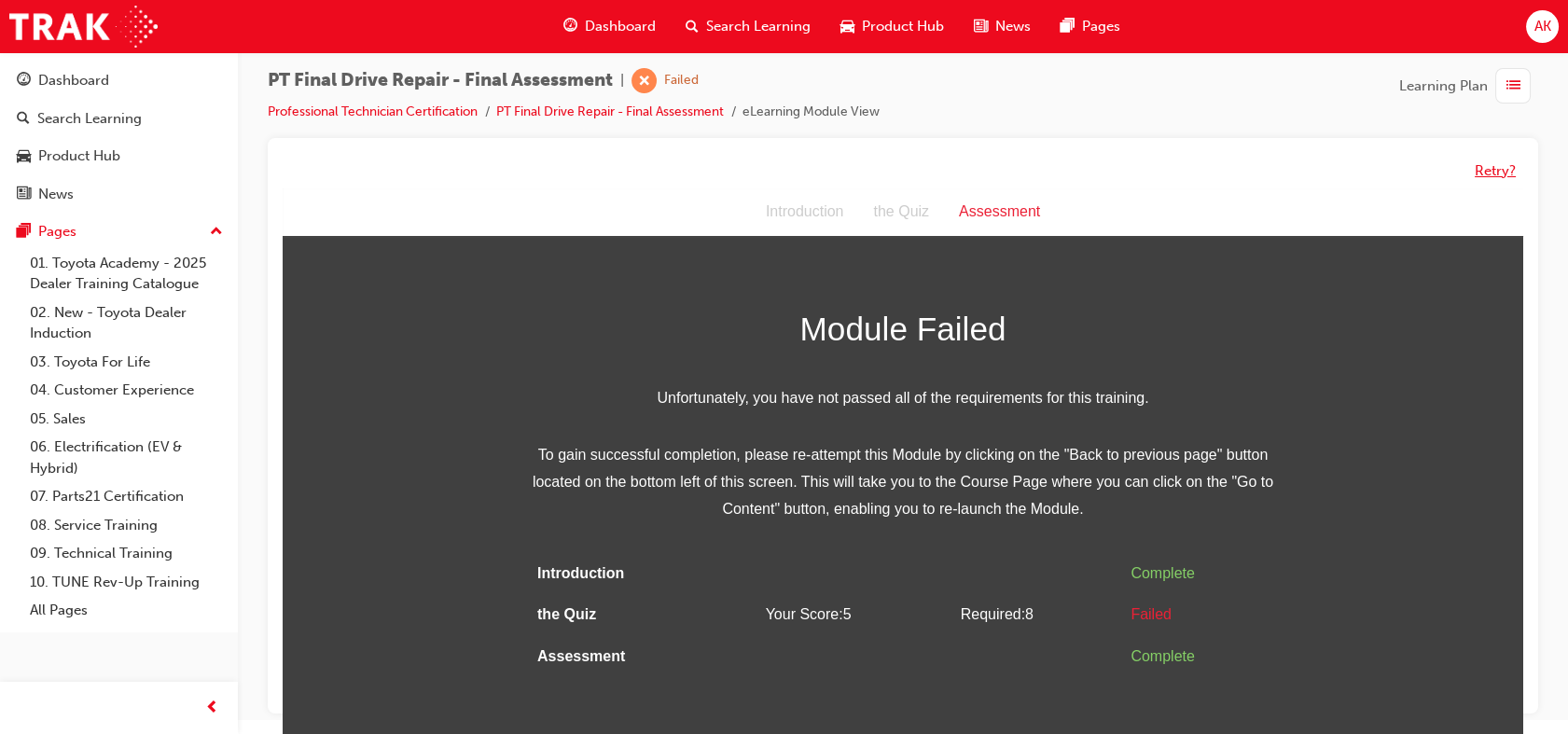
click at [1493, 169] on button "Retry?" at bounding box center [1495, 171] width 41 height 22
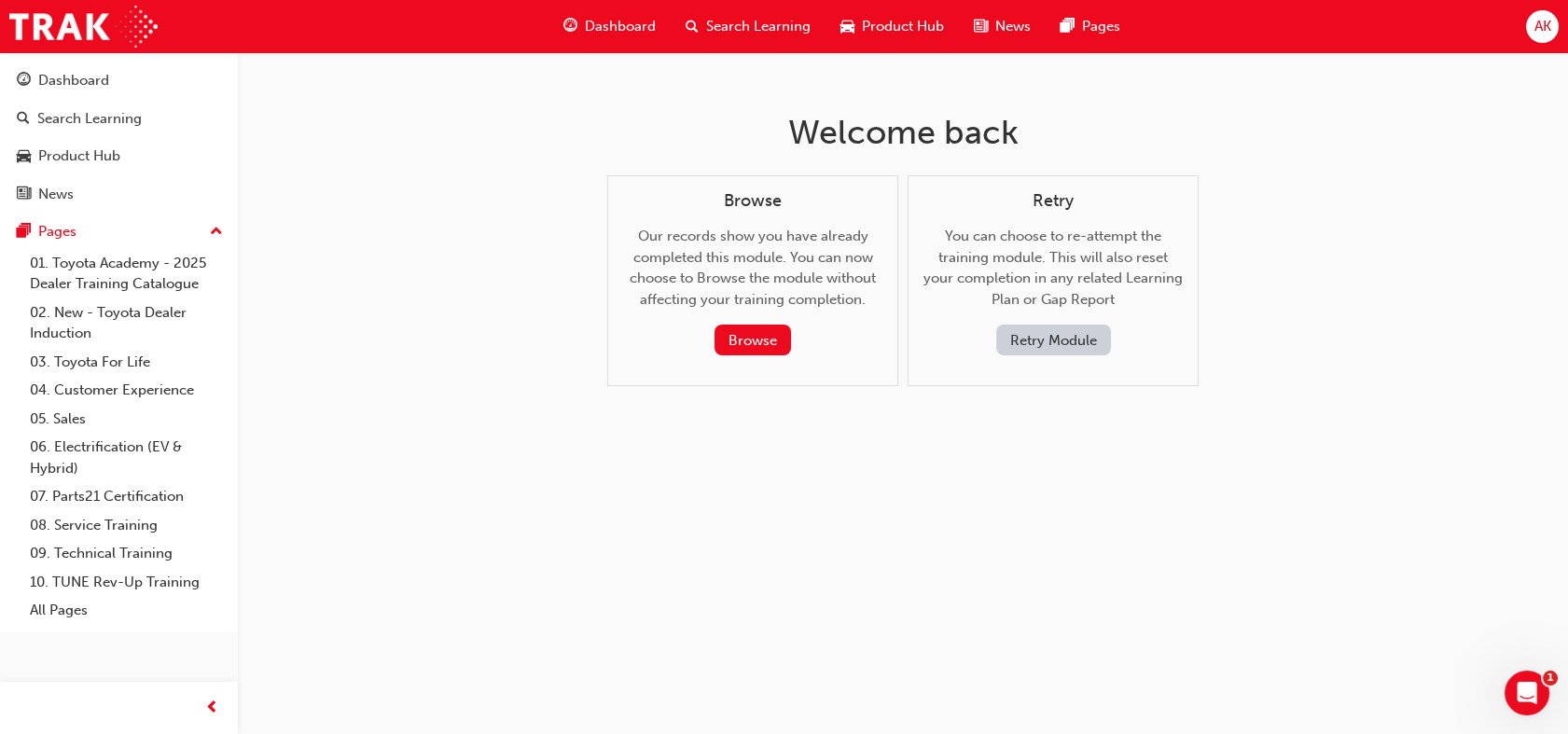
scroll to position [0, 0]
click at [1078, 336] on button "Retry Module" at bounding box center [1061, 339] width 115 height 31
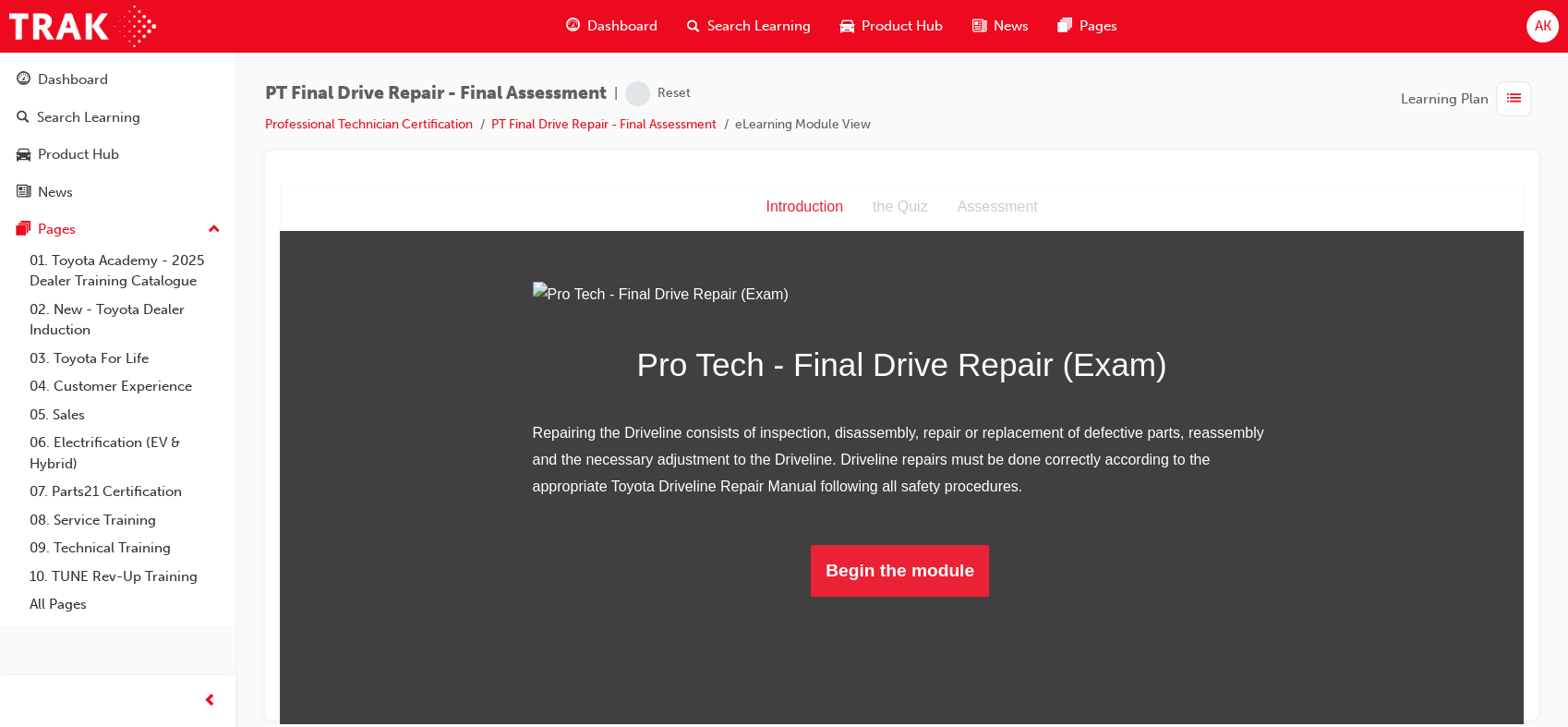
click at [1471, 179] on div at bounding box center [901, 175] width 1243 height 19
click at [950, 595] on button "Begin the module" at bounding box center [899, 569] width 178 height 51
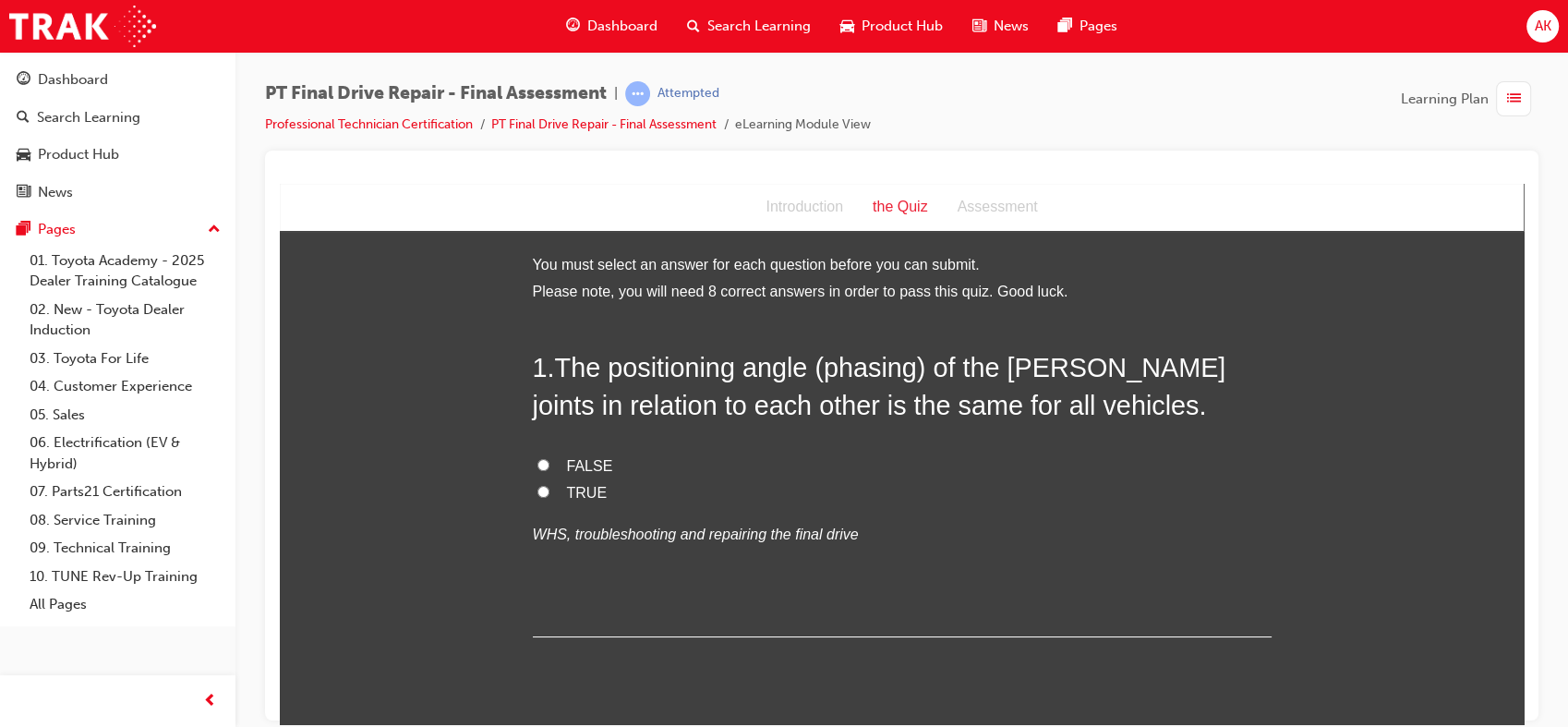
click at [843, 454] on label "FALSE" at bounding box center [902, 466] width 739 height 27
click at [549, 458] on input "FALSE" at bounding box center [543, 464] width 12 height 12
radio input "true"
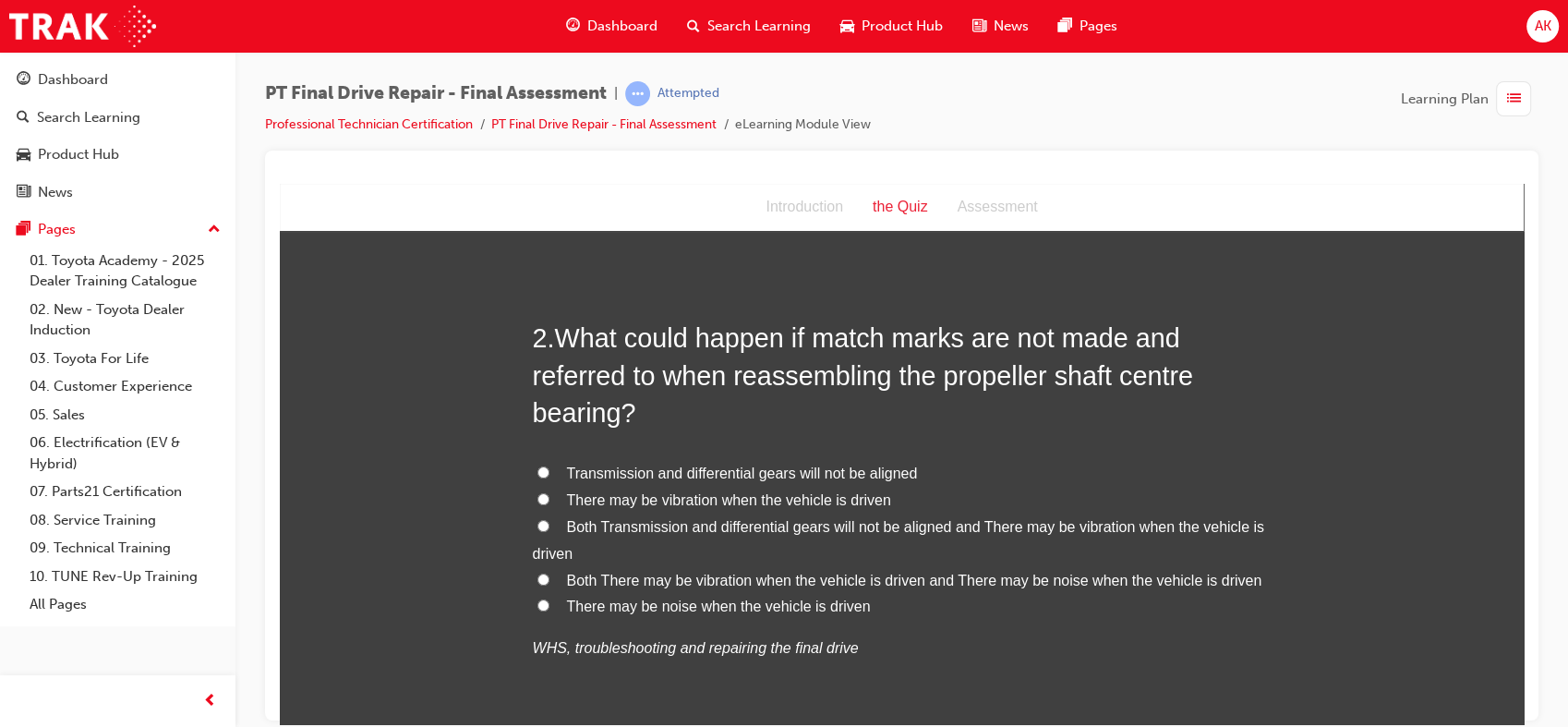
scroll to position [406, 0]
click at [923, 580] on span "Both There may be vibration when the vehicle is driven and There may be noise w…" at bounding box center [914, 580] width 695 height 16
click at [549, 580] on input "Both There may be vibration when the vehicle is driven and There may be noise w…" at bounding box center [543, 579] width 12 height 12
radio input "true"
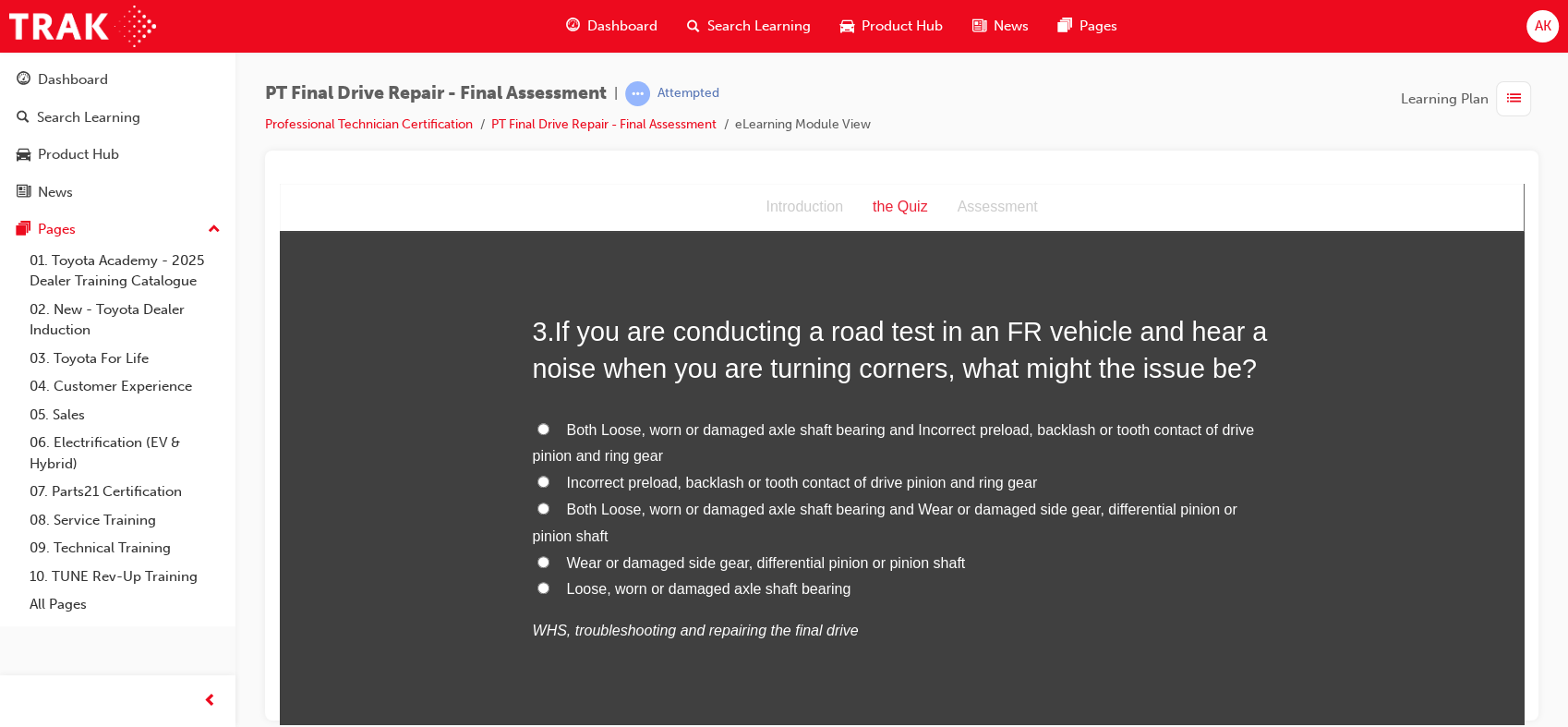
scroll to position [936, 0]
click at [998, 426] on span "Both Loose, worn or damaged axle shaft bearing and Incorrect preload, backlash …" at bounding box center [893, 440] width 721 height 43
click at [549, 426] on input "Both Loose, worn or damaged axle shaft bearing and Incorrect preload, backlash …" at bounding box center [543, 426] width 12 height 12
radio input "true"
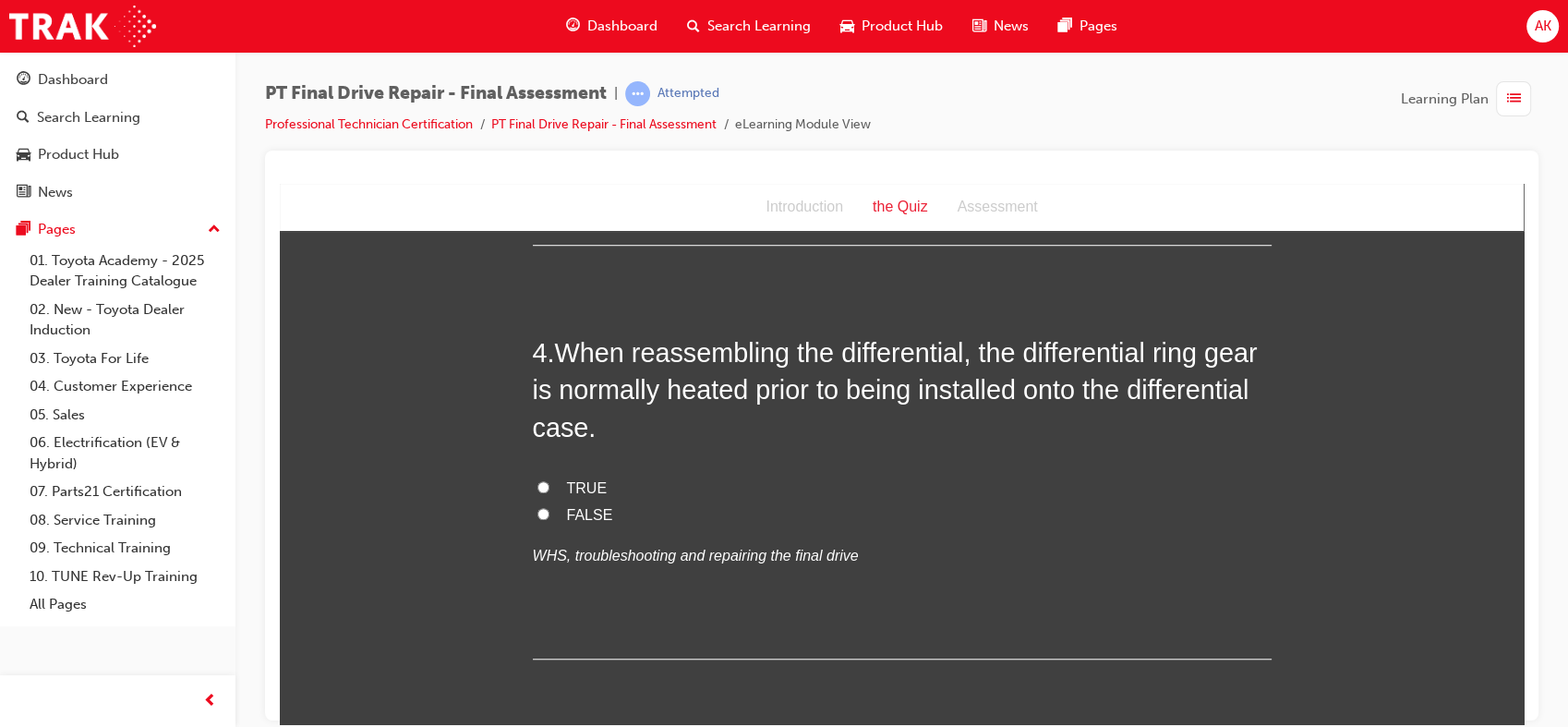
scroll to position [1423, 0]
click at [936, 495] on label "TRUE" at bounding box center [902, 487] width 739 height 27
click at [549, 492] on input "TRUE" at bounding box center [543, 485] width 12 height 12
radio input "true"
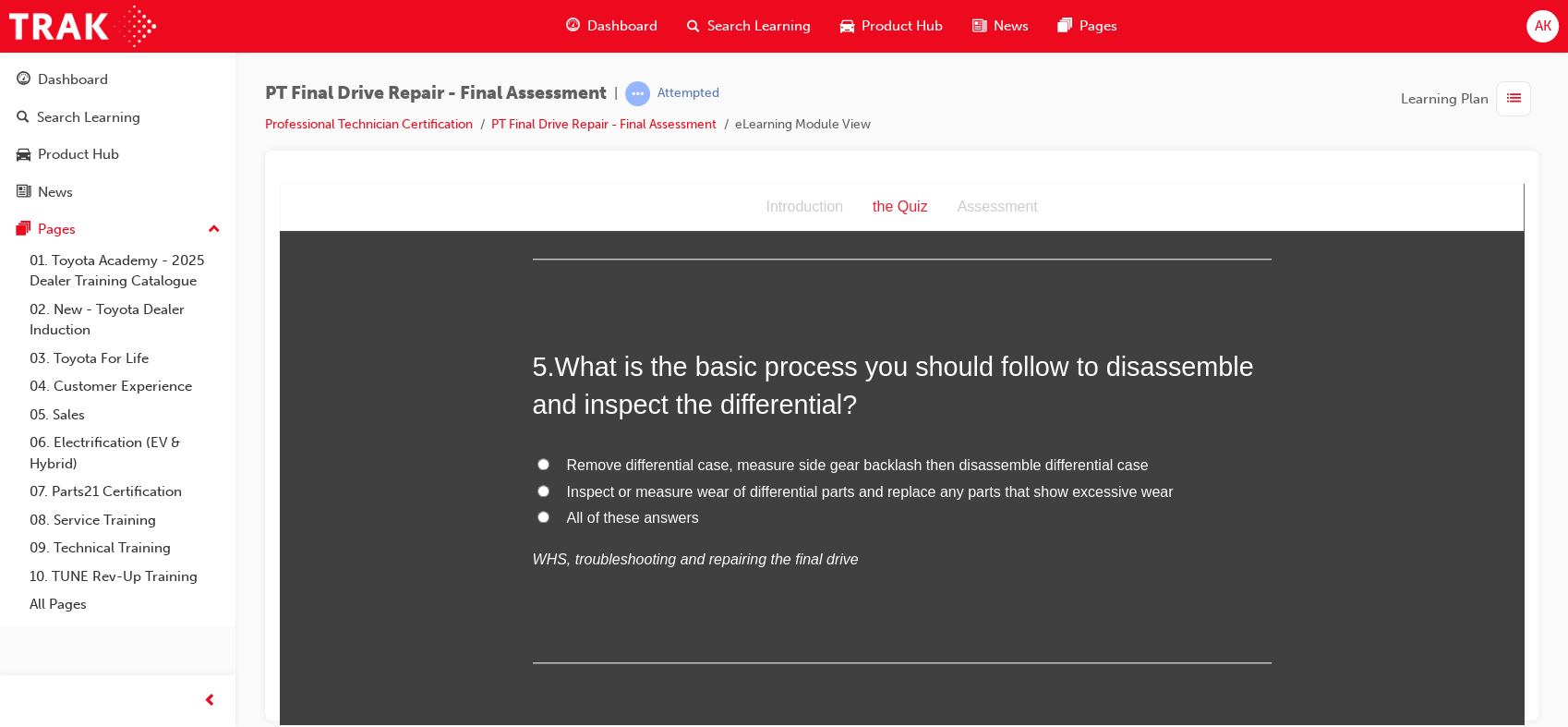
scroll to position [1830, 0]
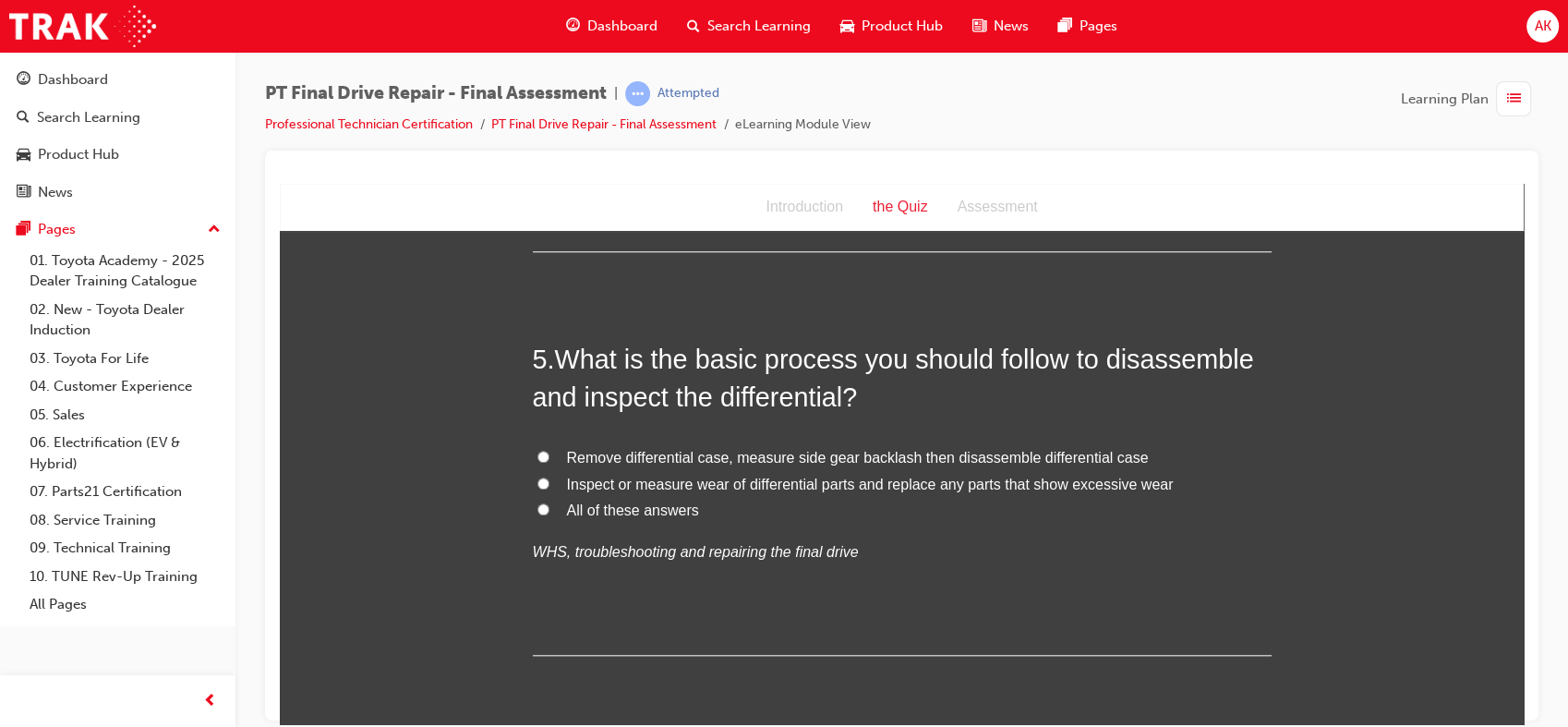
click at [910, 513] on label "All of these answers" at bounding box center [902, 510] width 739 height 27
click at [549, 513] on input "All of these answers" at bounding box center [543, 508] width 12 height 12
radio input "true"
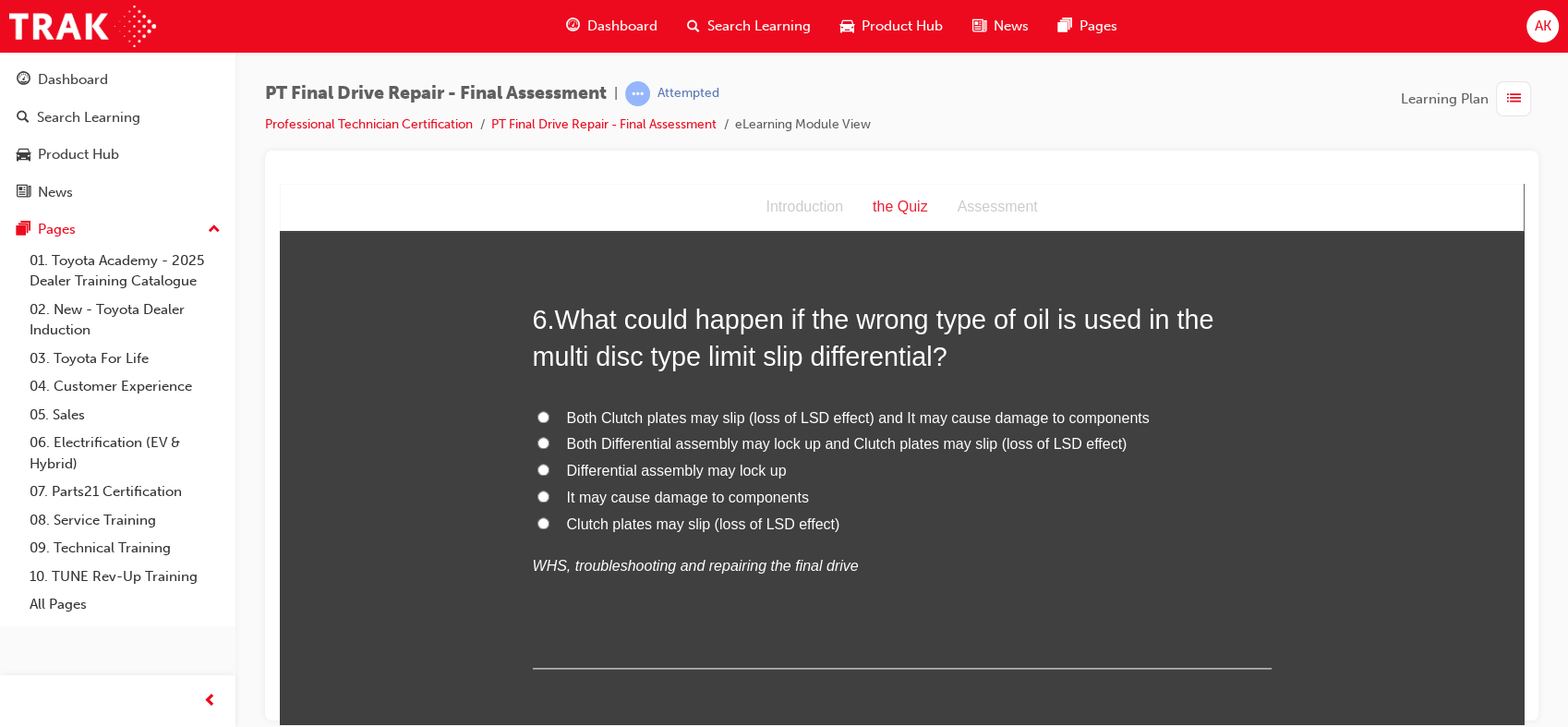
scroll to position [2275, 0]
click at [973, 403] on label "Both Clutch plates may slip (loss of LSD effect) and It may cause damage to com…" at bounding box center [902, 416] width 739 height 27
click at [549, 408] on input "Both Clutch plates may slip (loss of LSD effect) and It may cause damage to com…" at bounding box center [543, 413] width 12 height 12
radio input "true"
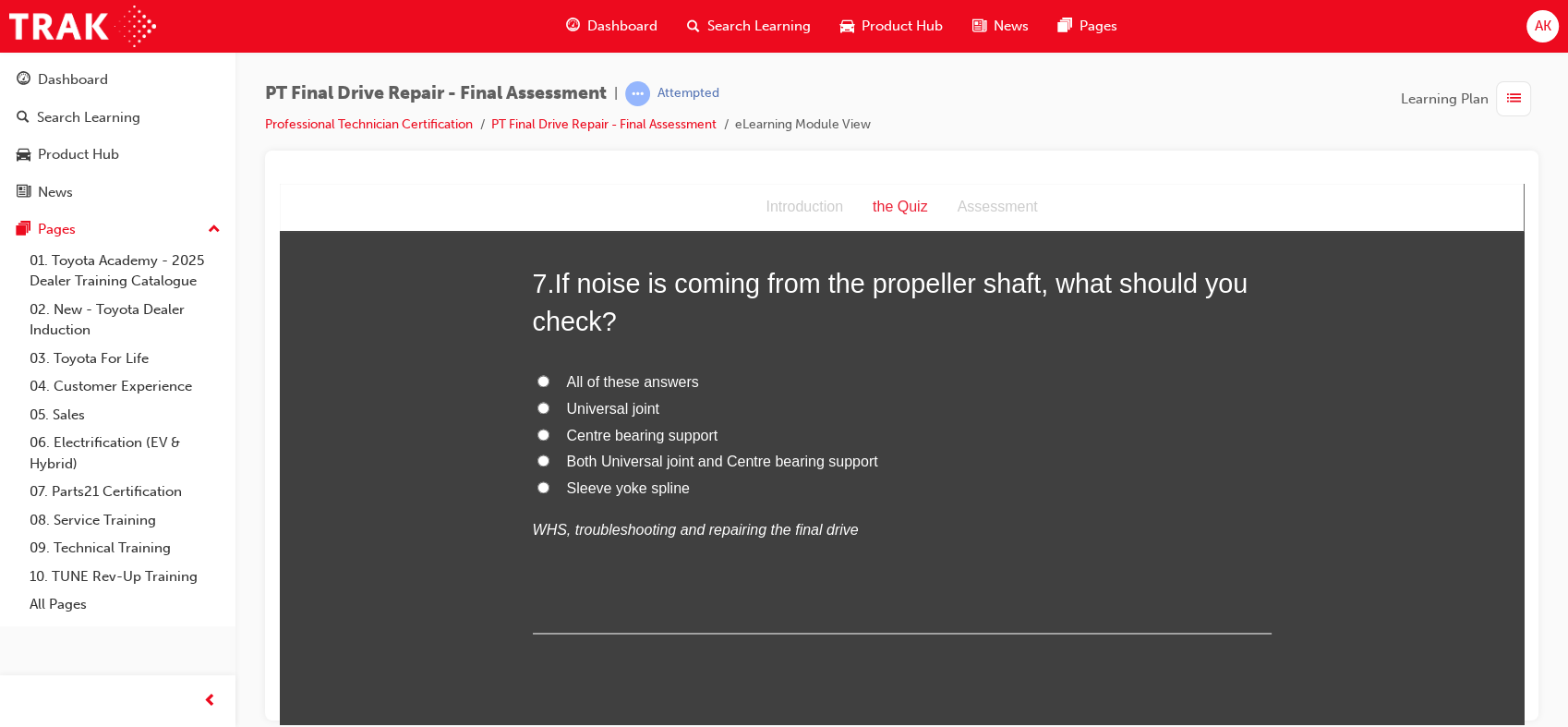
scroll to position [2753, 0]
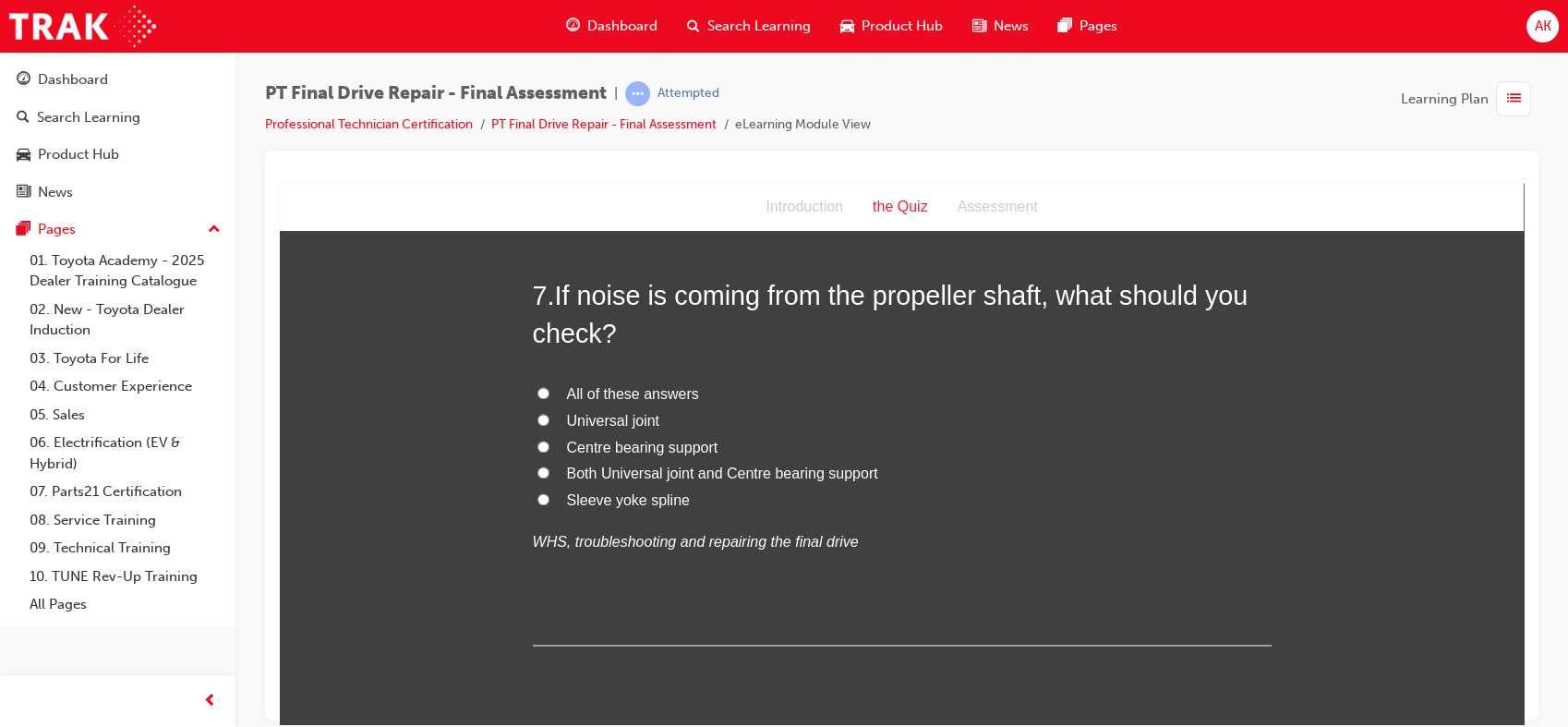
click at [898, 388] on label "All of these answers" at bounding box center [902, 394] width 739 height 27
click at [549, 388] on input "All of these answers" at bounding box center [543, 392] width 12 height 12
radio input "true"
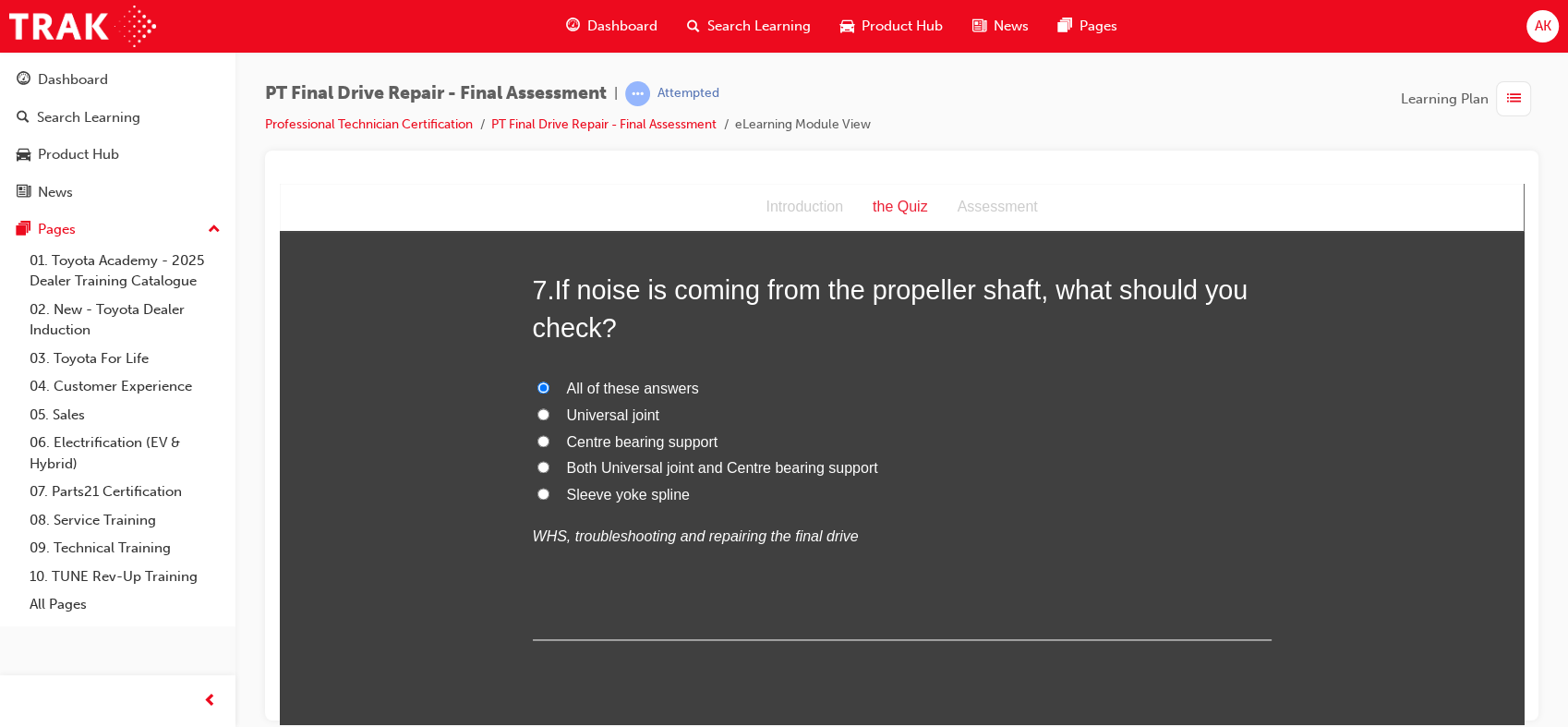
scroll to position [2761, 0]
click at [898, 388] on label "All of these answers" at bounding box center [902, 386] width 739 height 27
click at [549, 388] on input "All of these answers" at bounding box center [543, 384] width 12 height 12
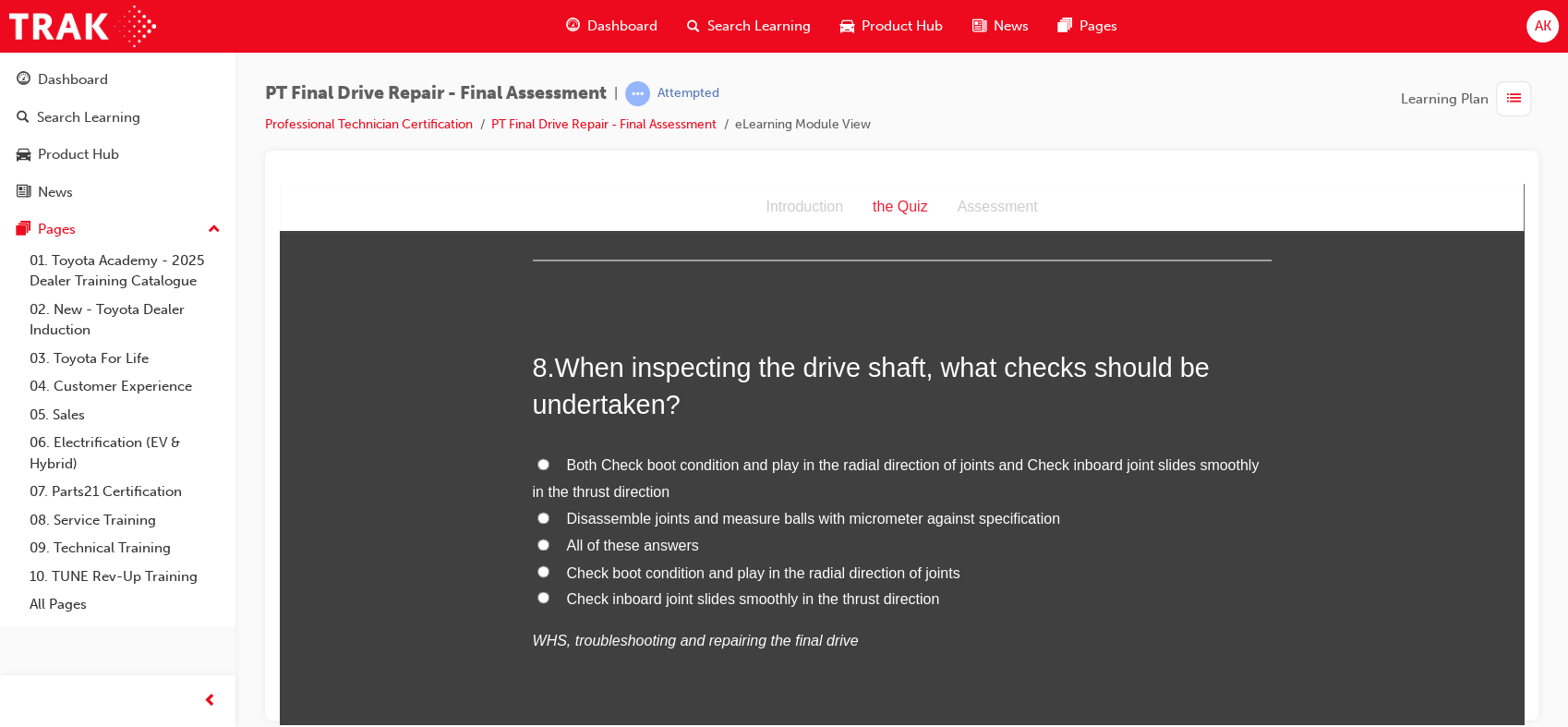
scroll to position [3140, 0]
click at [890, 451] on label "Both Check boot condition and play in the radial direction of joints and Check …" at bounding box center [902, 476] width 739 height 53
click at [549, 455] on input "Both Check boot condition and play in the radial direction of joints and Check …" at bounding box center [543, 461] width 12 height 12
radio input "true"
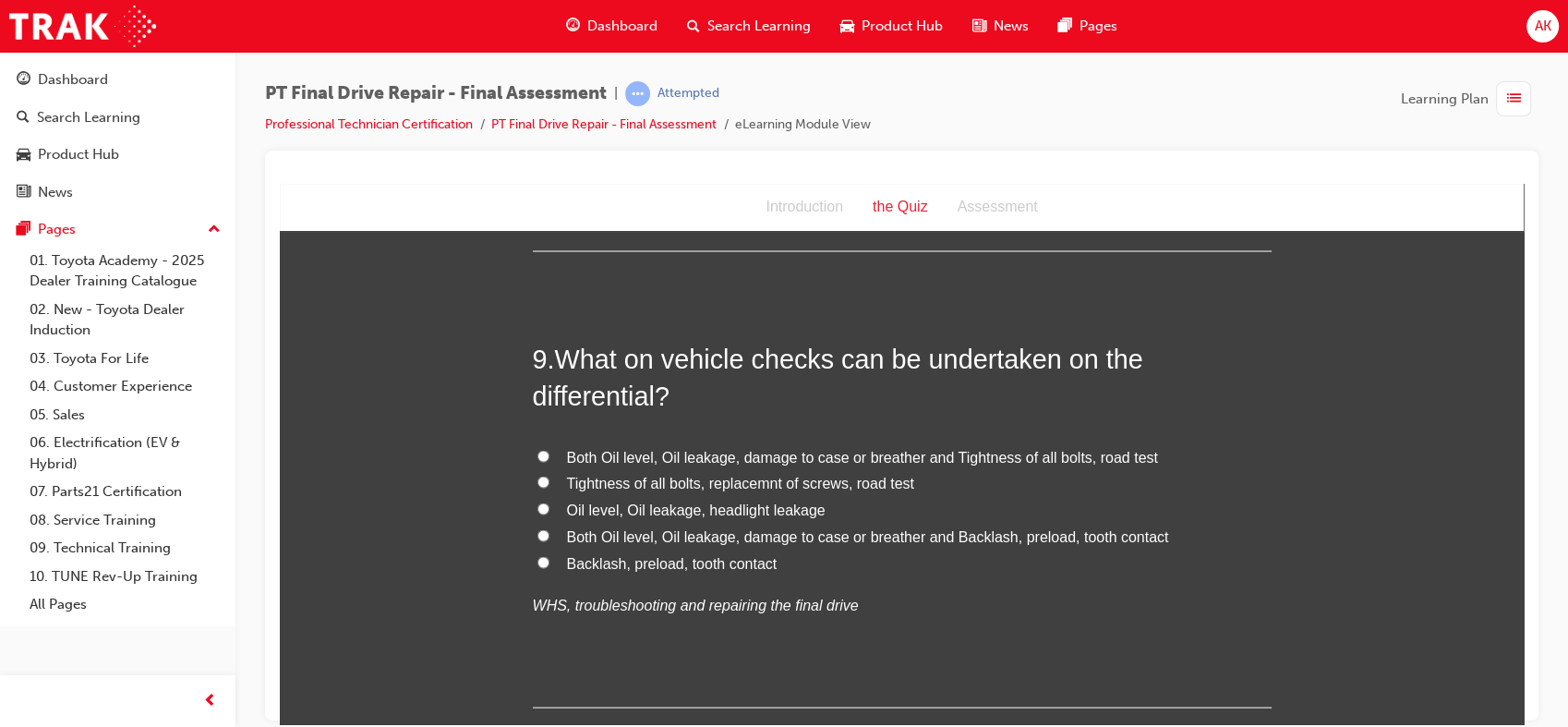
scroll to position [3636, 0]
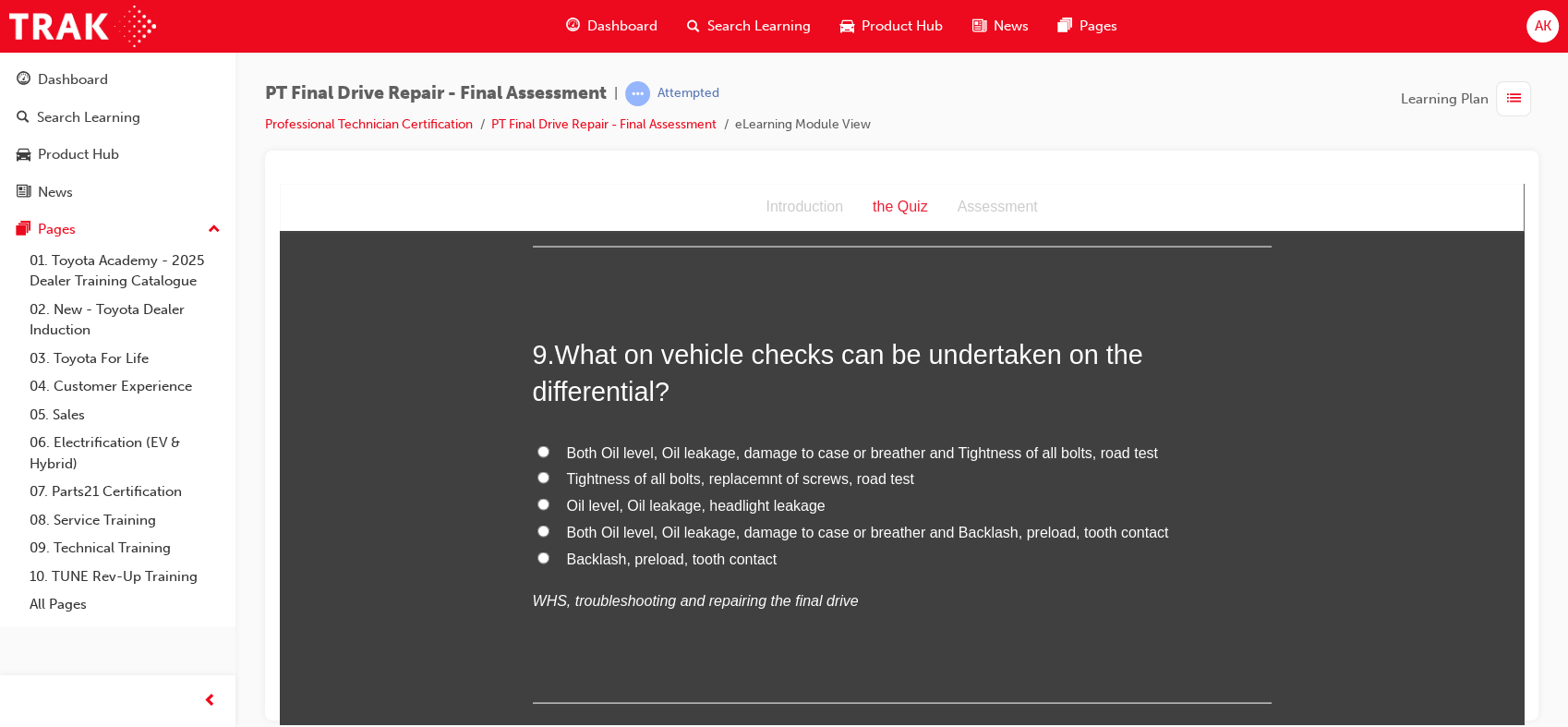
click at [864, 448] on span "Both Oil level, Oil leakage, damage to case or breather and Tightness of all bo…" at bounding box center [862, 451] width 590 height 16
click at [549, 448] on input "Both Oil level, Oil leakage, damage to case or breather and Tightness of all bo…" at bounding box center [543, 450] width 12 height 12
radio input "true"
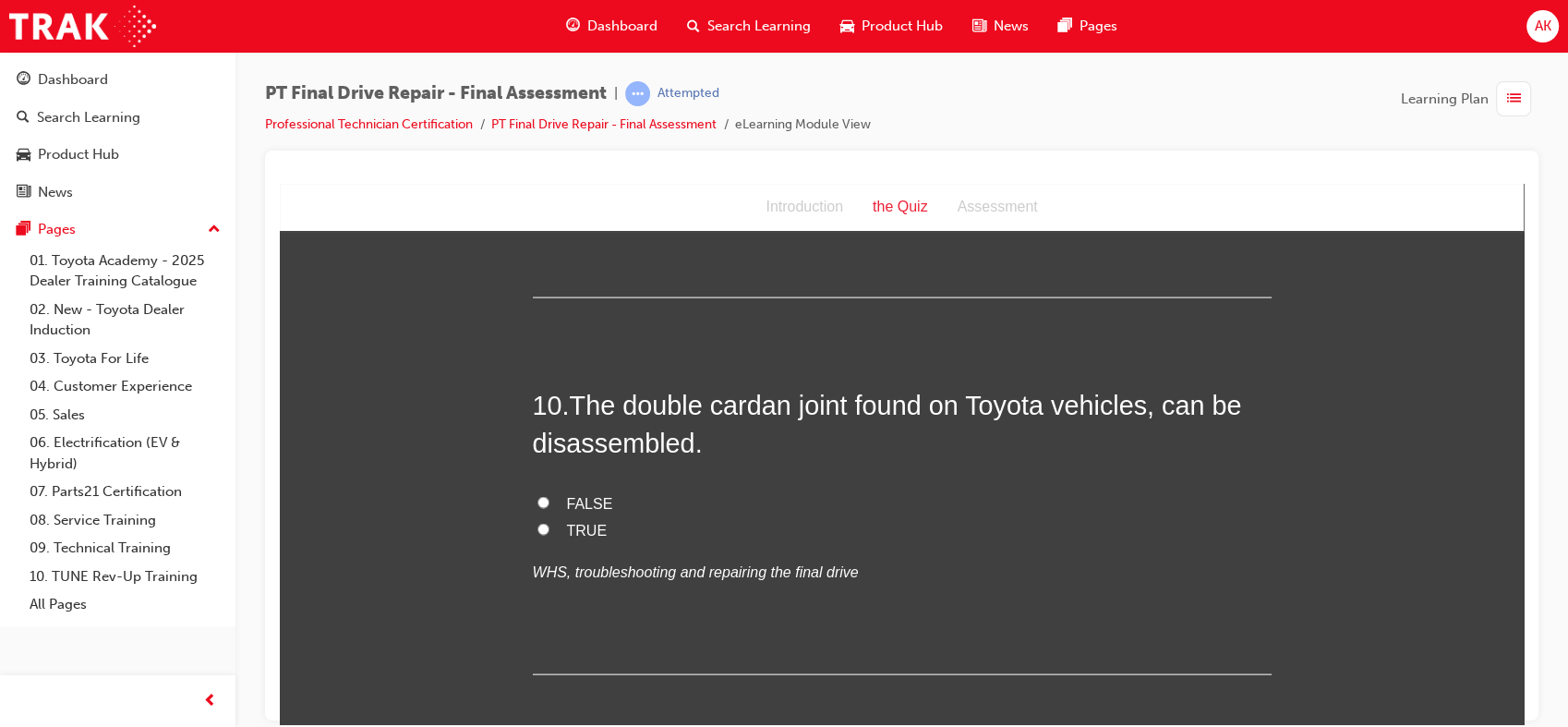
scroll to position [4042, 0]
click at [567, 521] on span "TRUE" at bounding box center [588, 527] width 41 height 16
click at [549, 521] on input "TRUE" at bounding box center [543, 526] width 12 height 12
radio input "true"
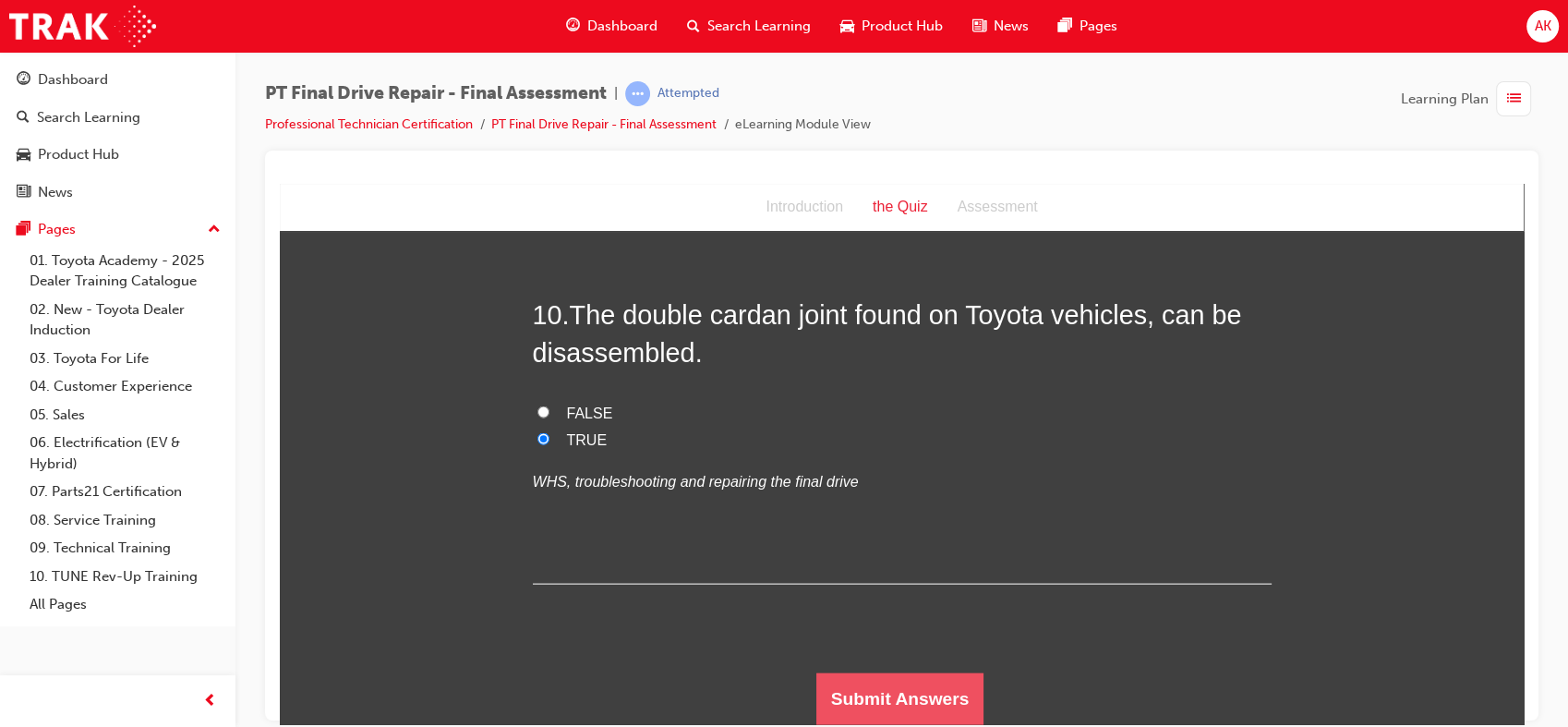
click at [856, 684] on button "Submit Answers" at bounding box center [900, 698] width 168 height 51
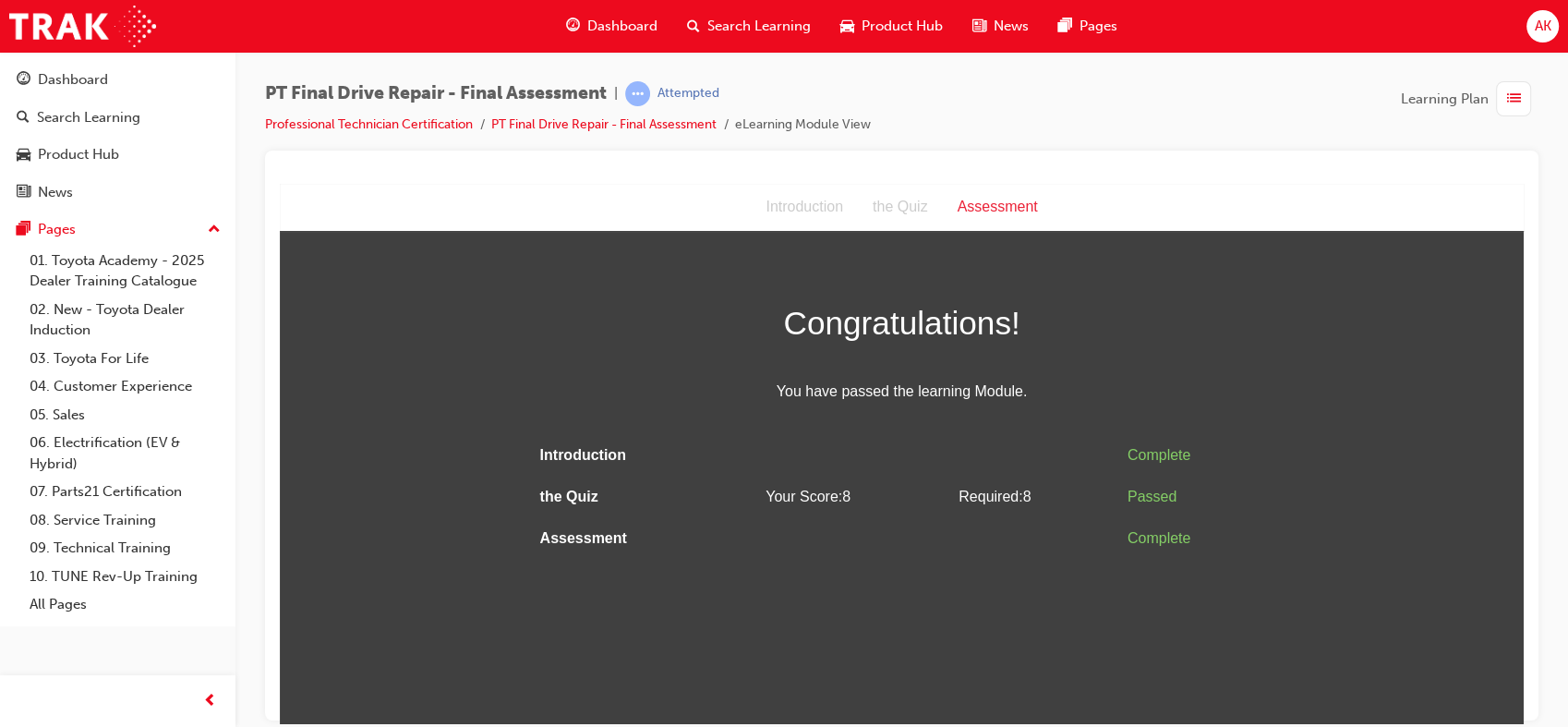
scroll to position [0, 0]
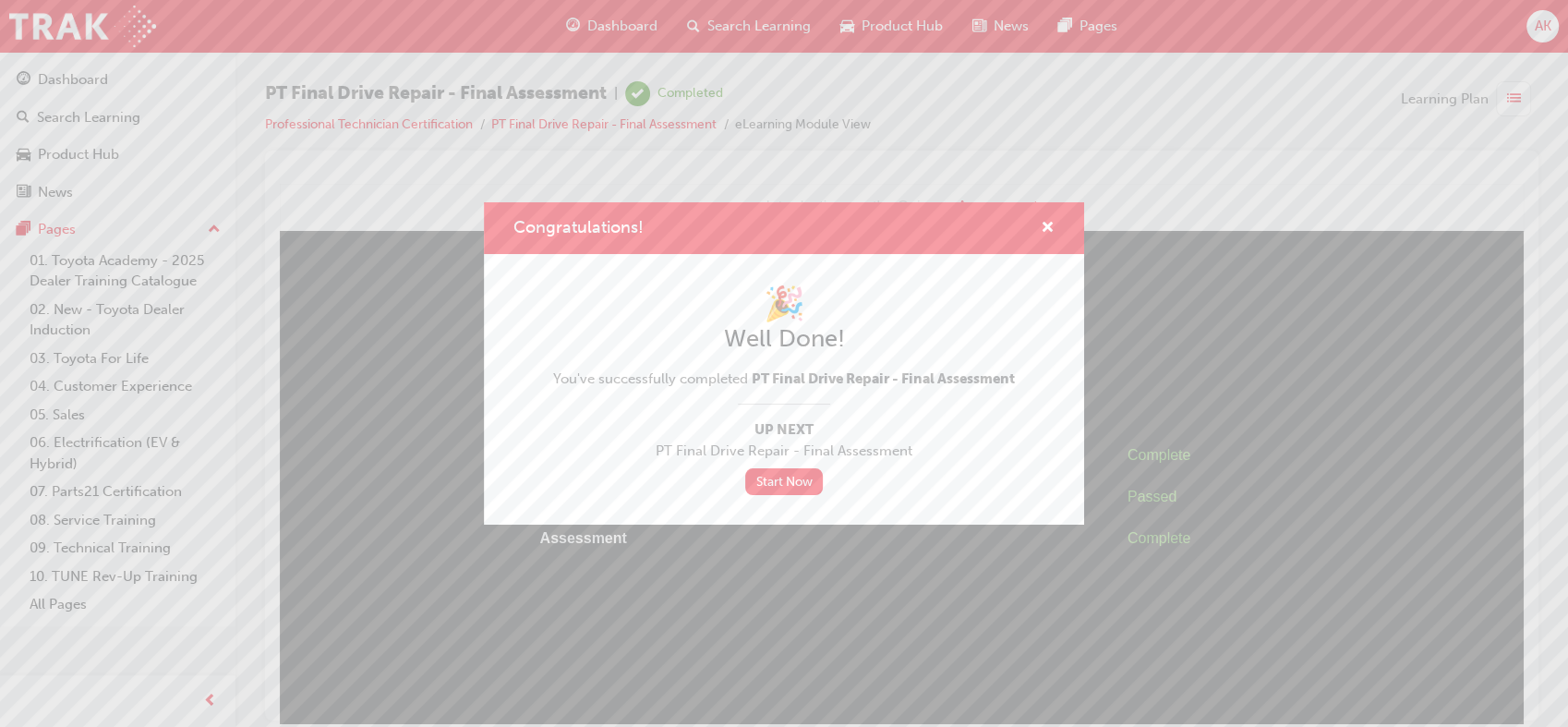
click at [856, 685] on div "Congratulations! 🎉 Well Done! You've successfully completed PT Final Drive Repa…" at bounding box center [784, 363] width 1568 height 727
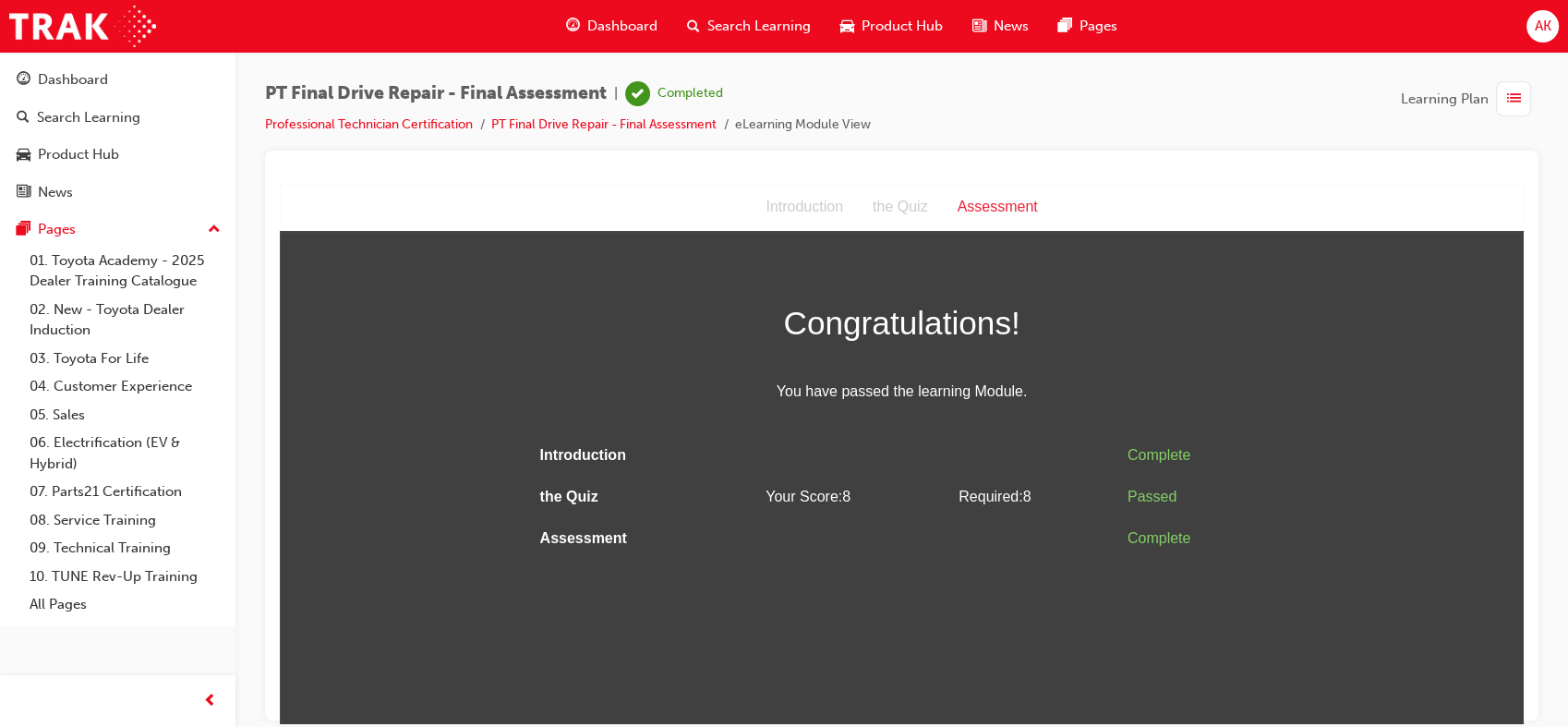
click at [1510, 99] on span "list-icon" at bounding box center [1513, 99] width 14 height 23
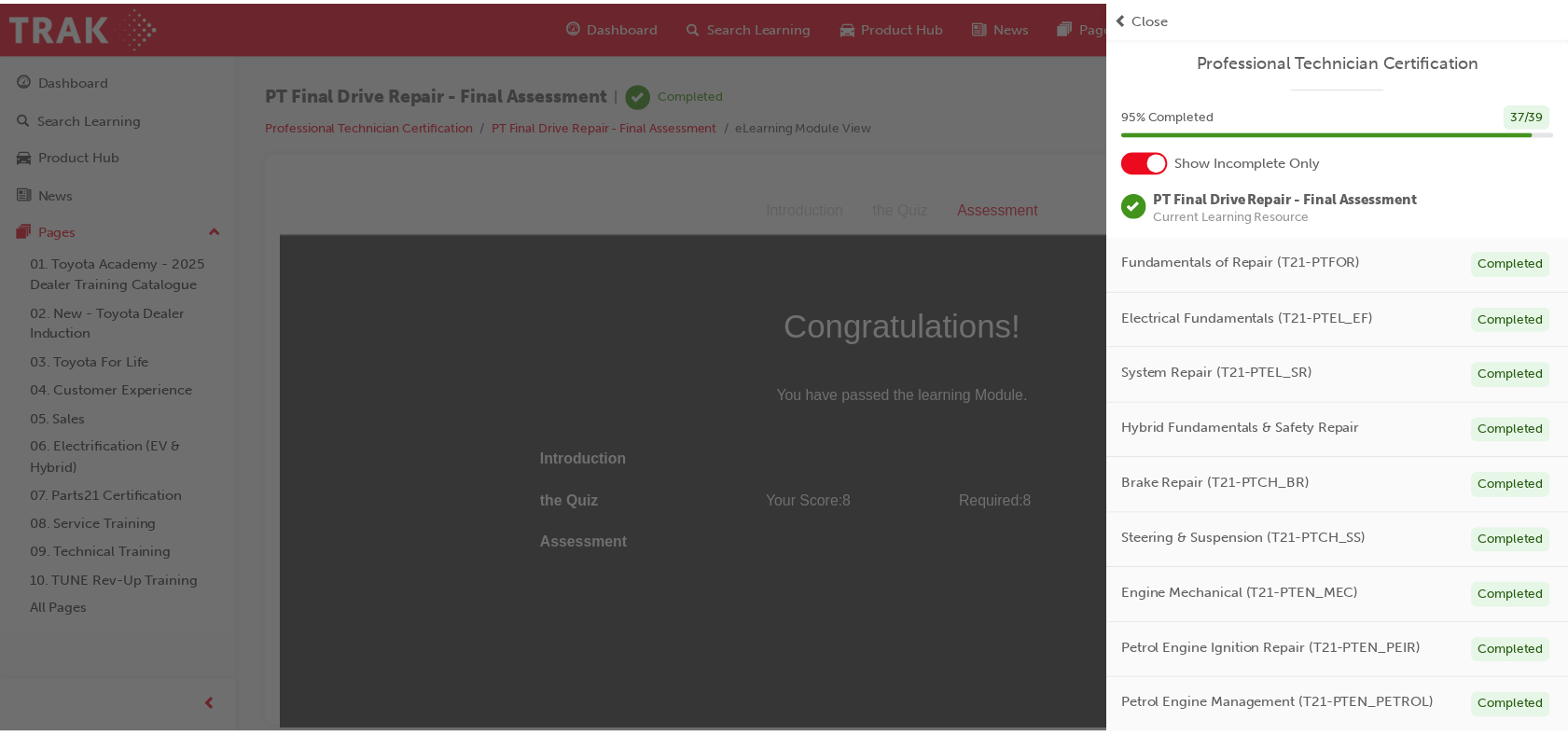
scroll to position [364, 0]
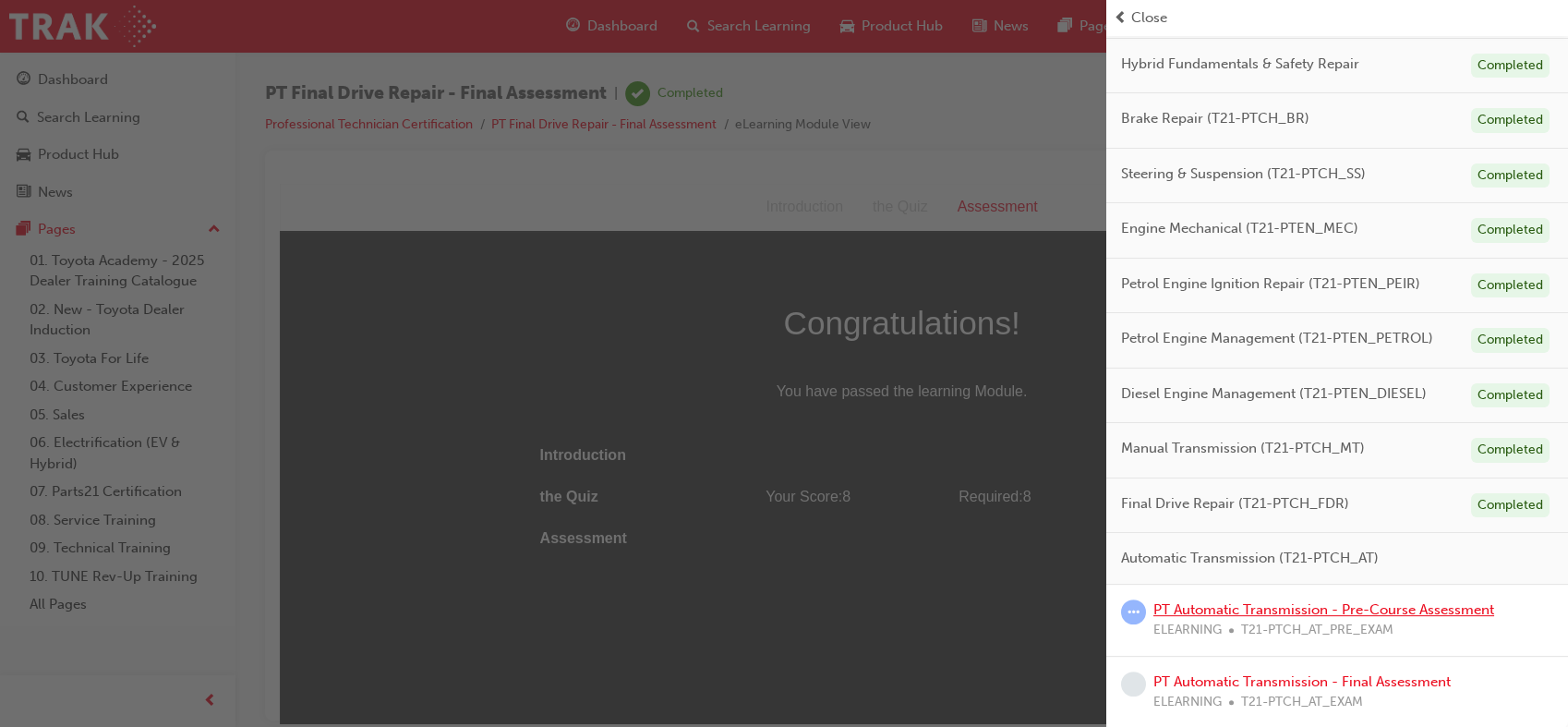
click at [1393, 607] on link "PT Automatic Transmission - Pre-Course Assessment" at bounding box center [1323, 609] width 340 height 17
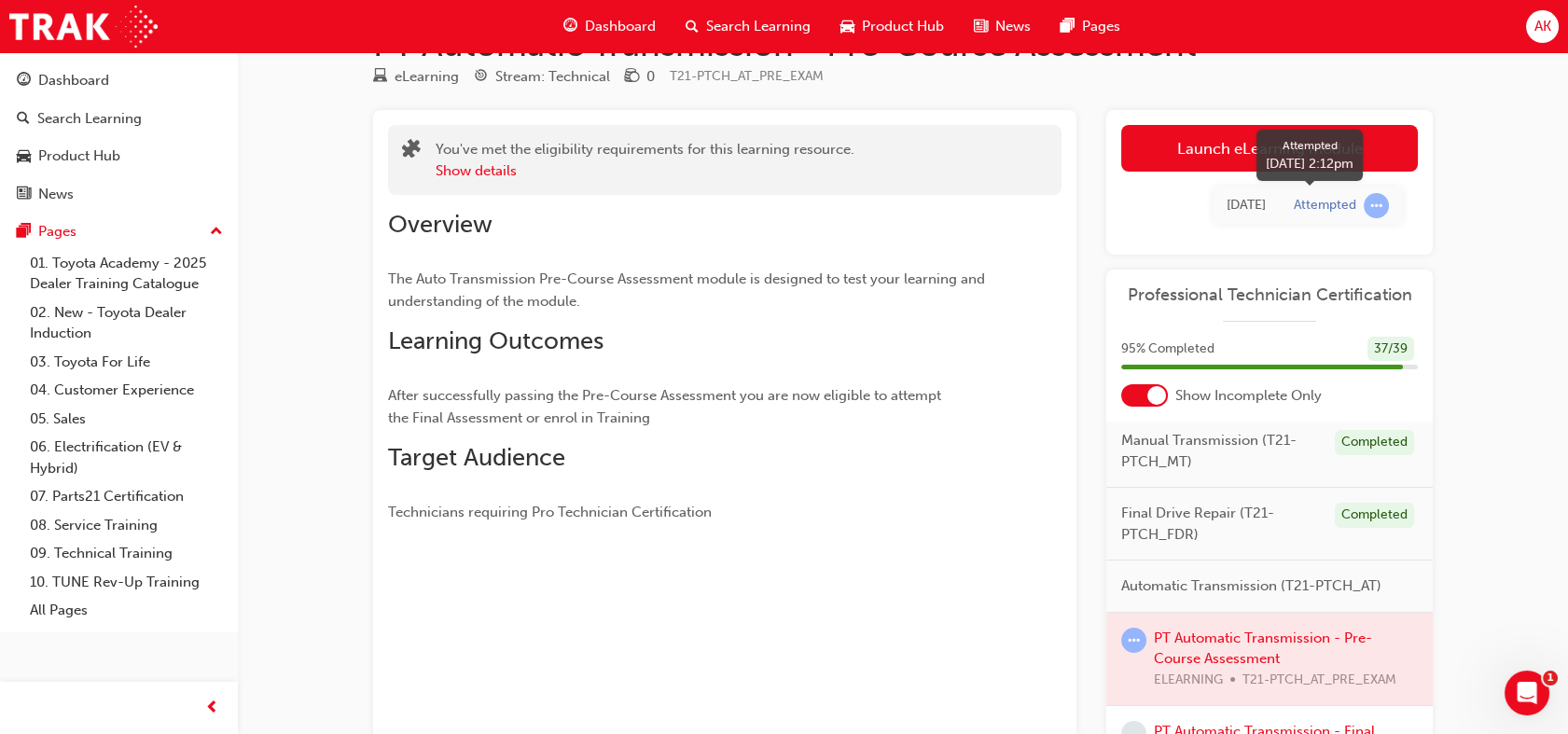
scroll to position [62, 0]
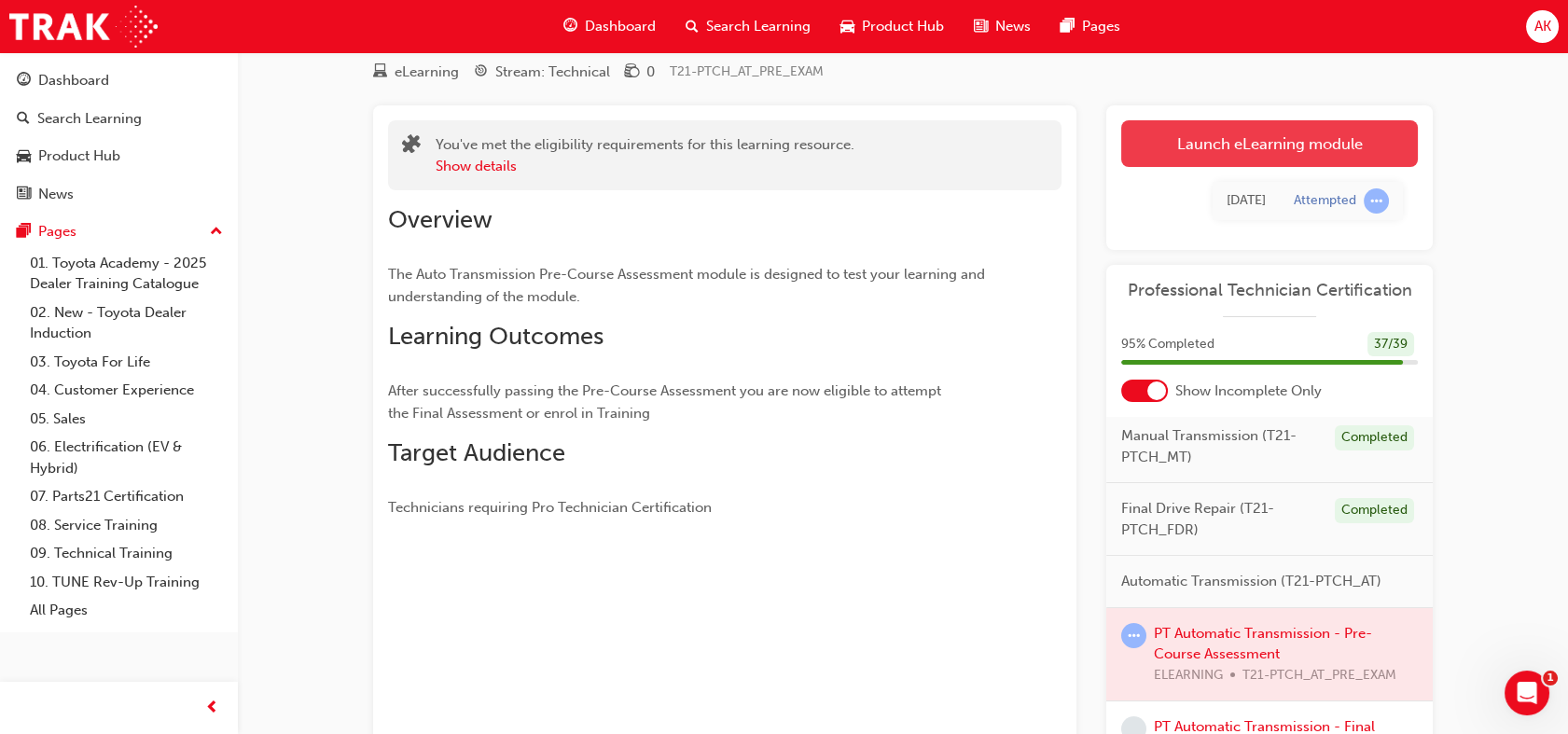
click at [1235, 143] on link "Launch eLearning module" at bounding box center [1269, 143] width 297 height 46
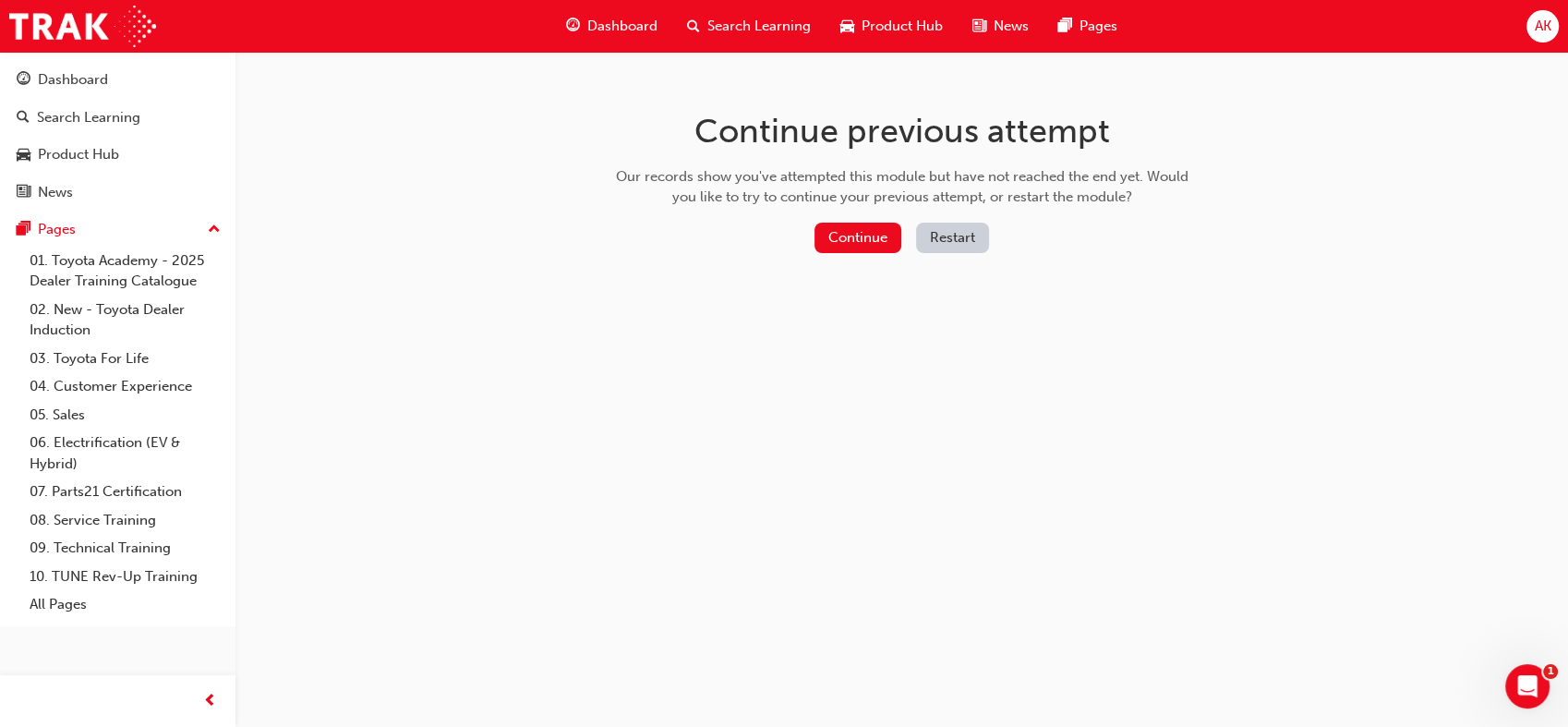
click at [936, 238] on button "Restart" at bounding box center [952, 238] width 73 height 31
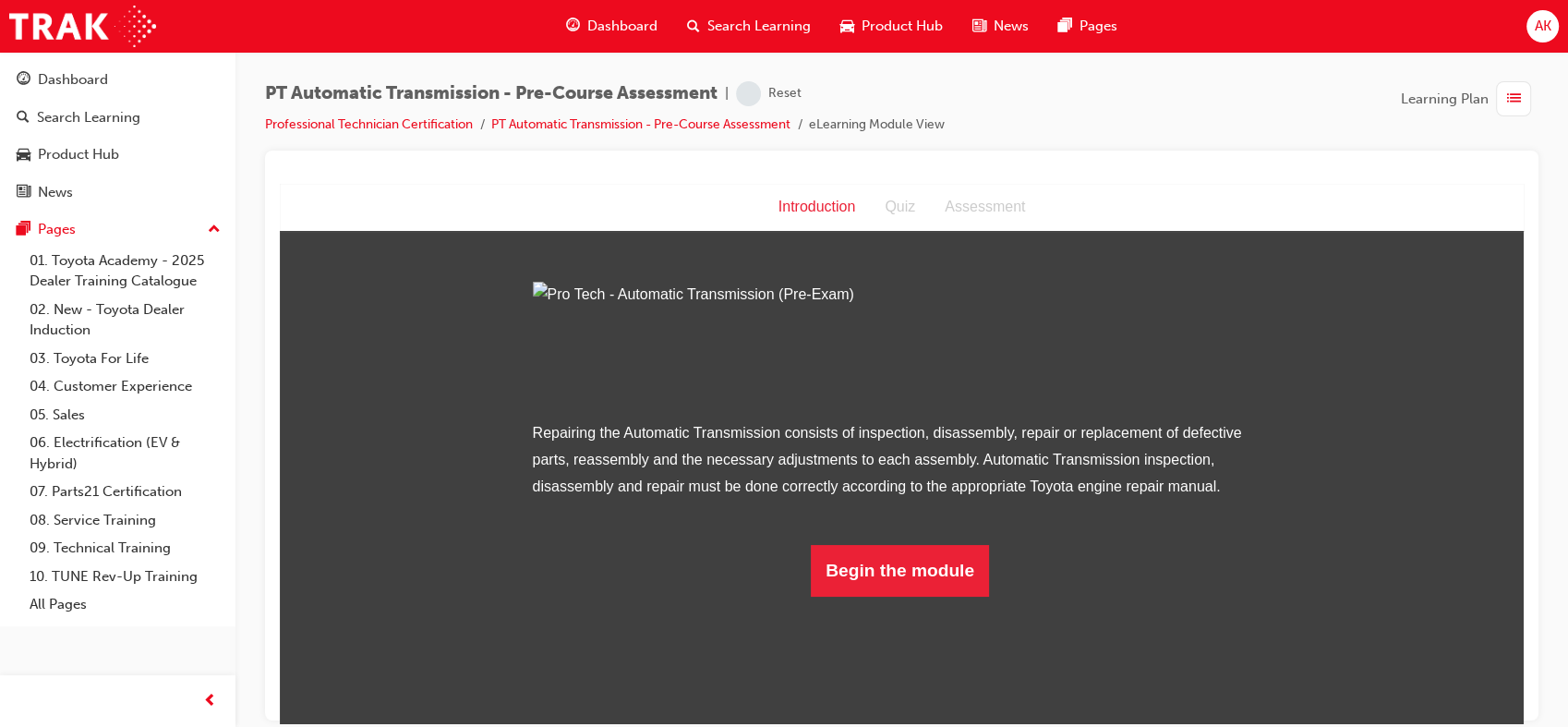
scroll to position [76, 0]
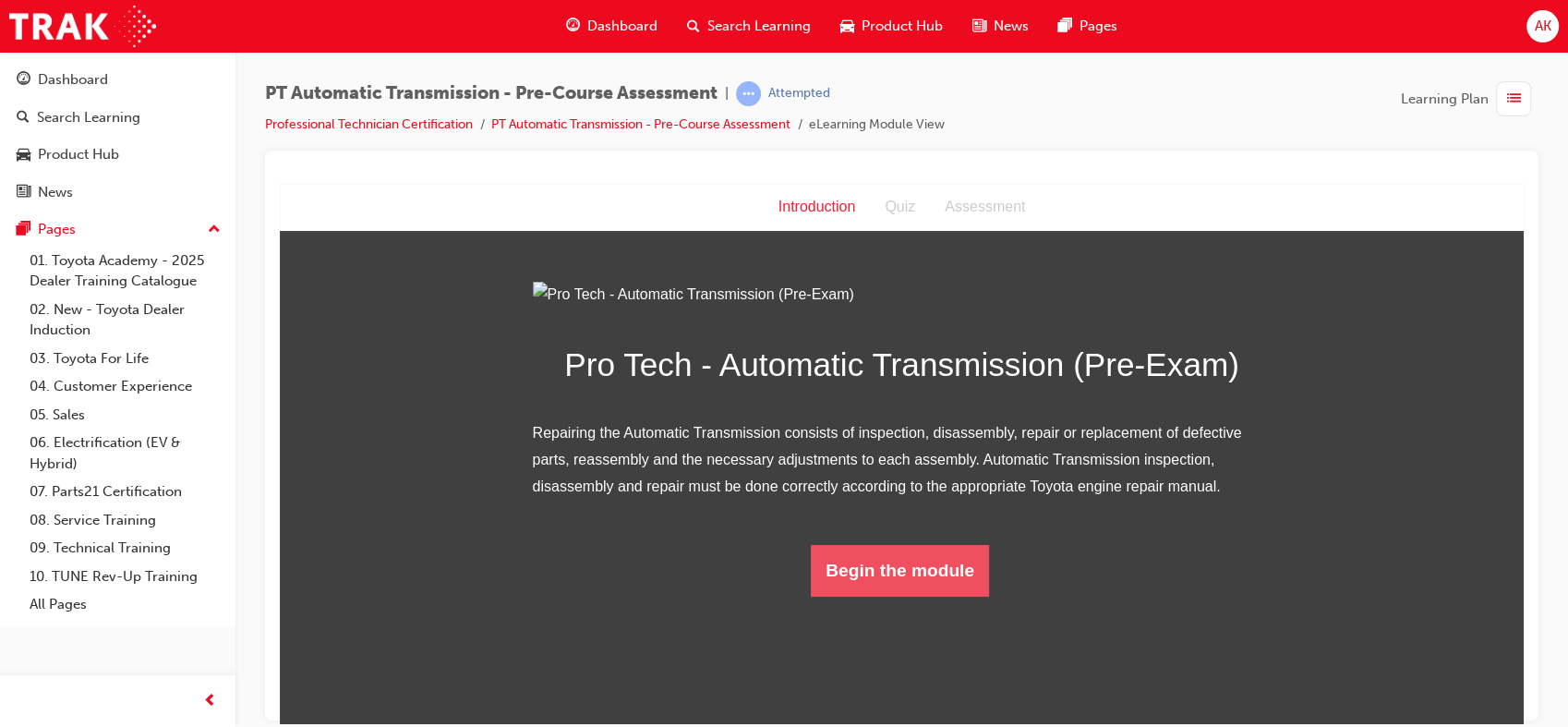
click at [931, 595] on button "Begin the module" at bounding box center [899, 569] width 178 height 51
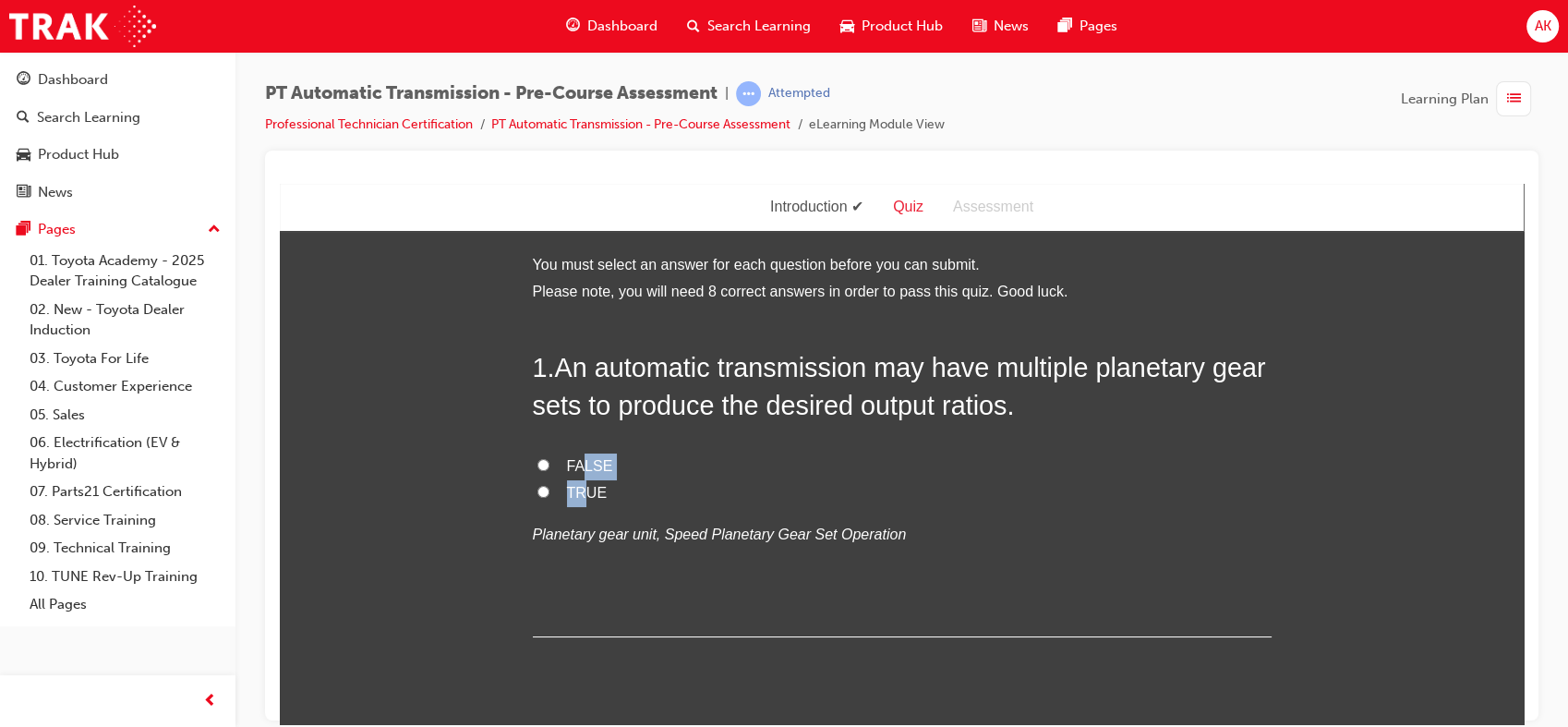
drag, startPoint x: 577, startPoint y: 473, endPoint x: 576, endPoint y: 489, distance: 16.0
click at [576, 489] on div "FALSE TRUE Planetary gear unit, Speed Planetary Gear Set Operation" at bounding box center [902, 499] width 739 height 94
click at [576, 489] on span "TRUE" at bounding box center [588, 492] width 41 height 16
click at [549, 489] on input "TRUE" at bounding box center [543, 491] width 12 height 12
radio input "true"
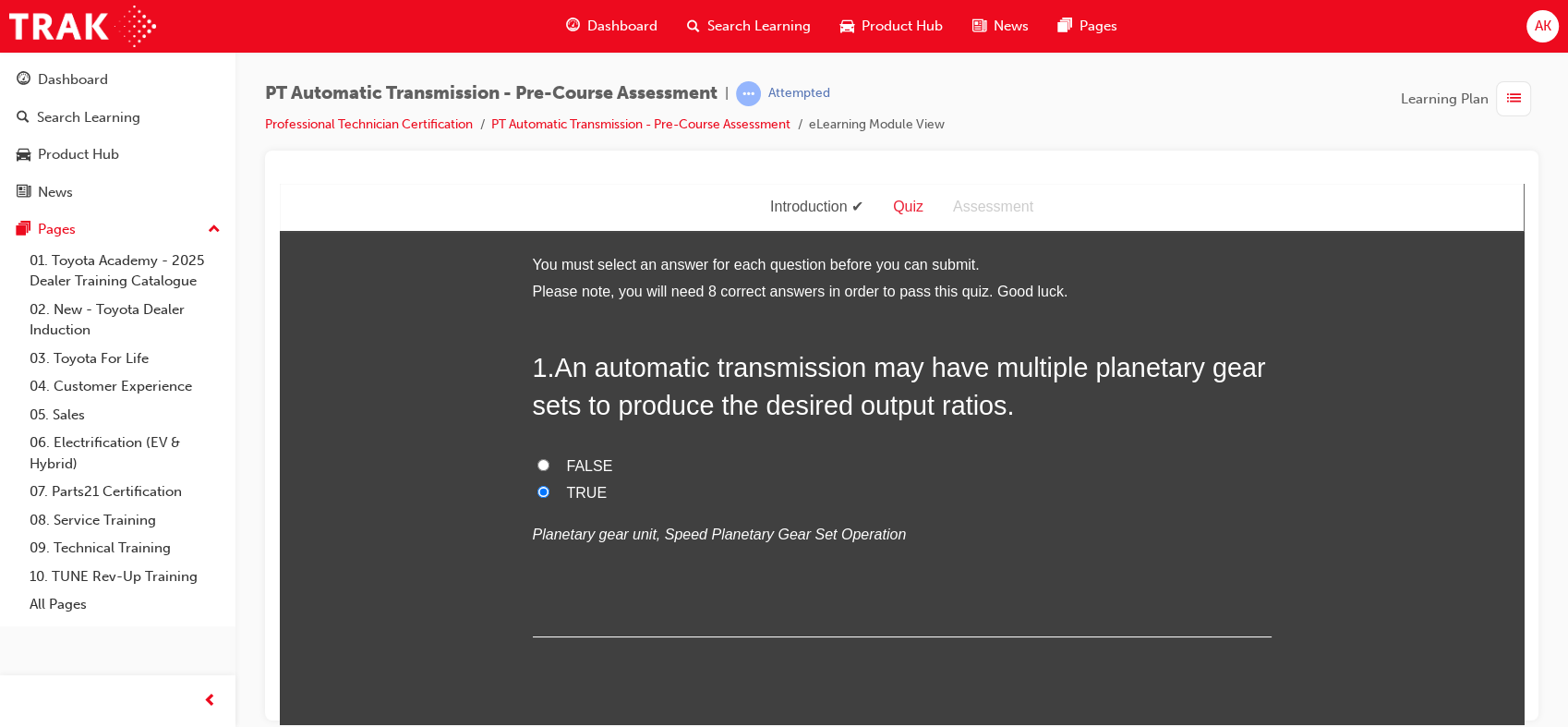
click at [602, 508] on div "FALSE TRUE Planetary gear unit, Speed Planetary Gear Set Operation" at bounding box center [902, 499] width 739 height 94
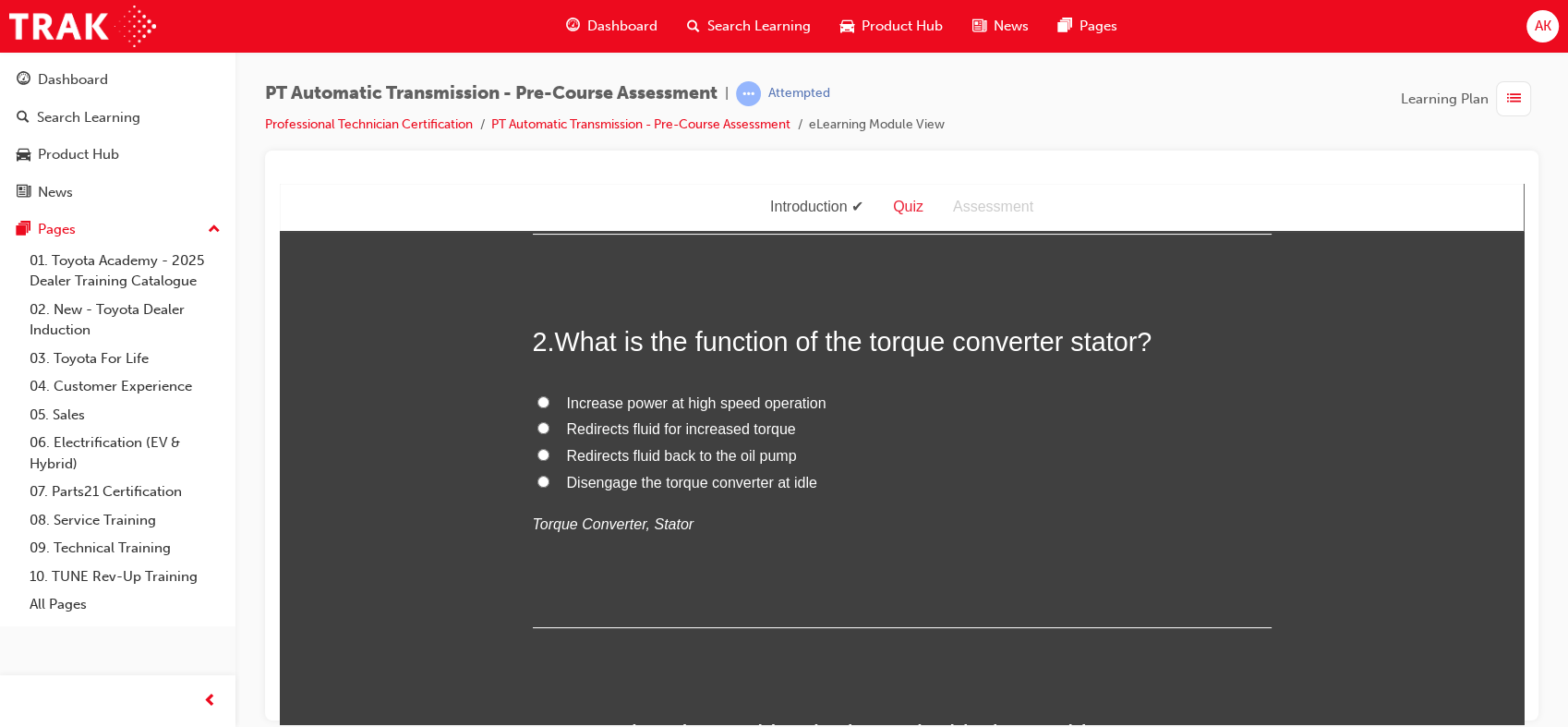
scroll to position [405, 0]
click at [653, 418] on span "Redirects fluid for increased torque" at bounding box center [681, 426] width 229 height 16
click at [549, 419] on input "Redirects fluid for increased torque" at bounding box center [543, 425] width 12 height 12
radio input "true"
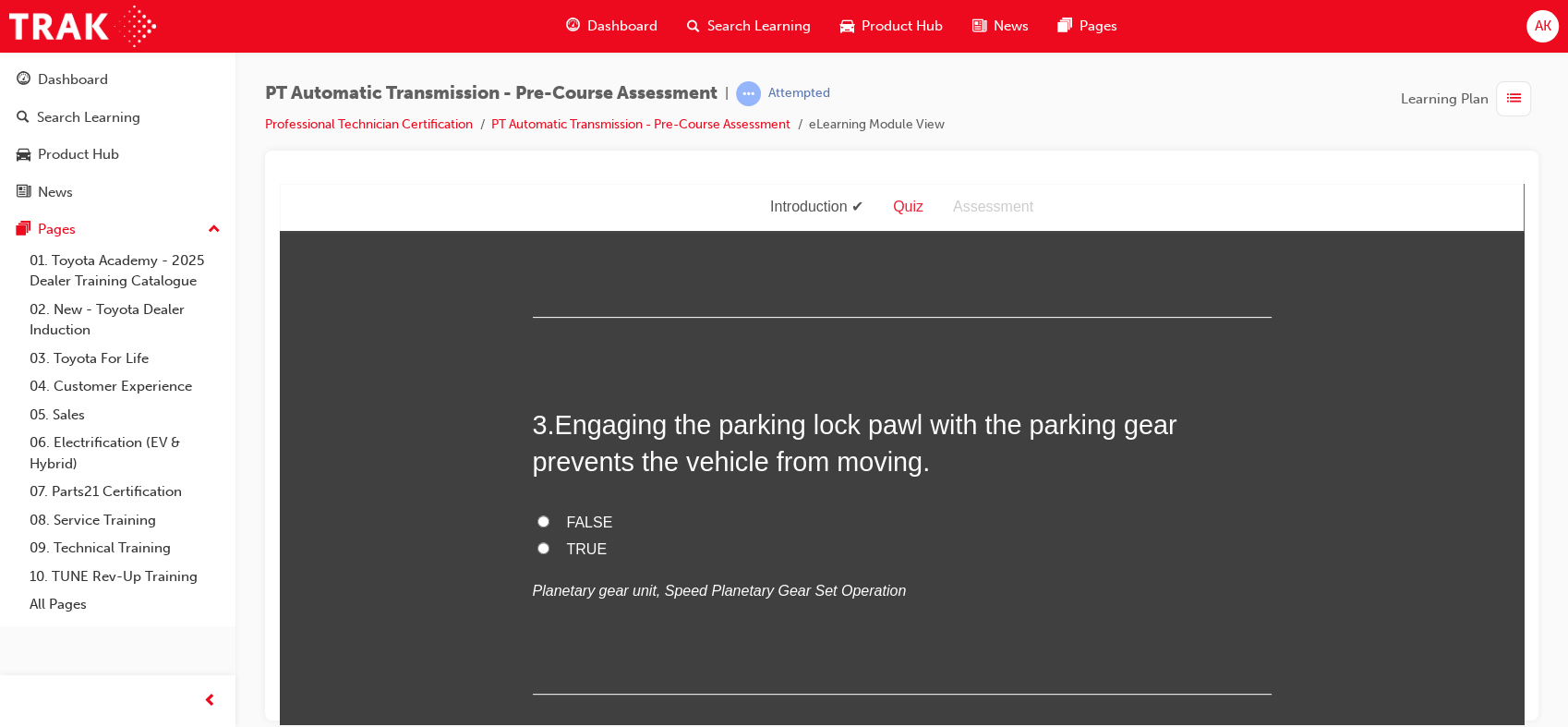
scroll to position [715, 0]
click at [537, 541] on input "TRUE" at bounding box center [543, 545] width 12 height 12
radio input "true"
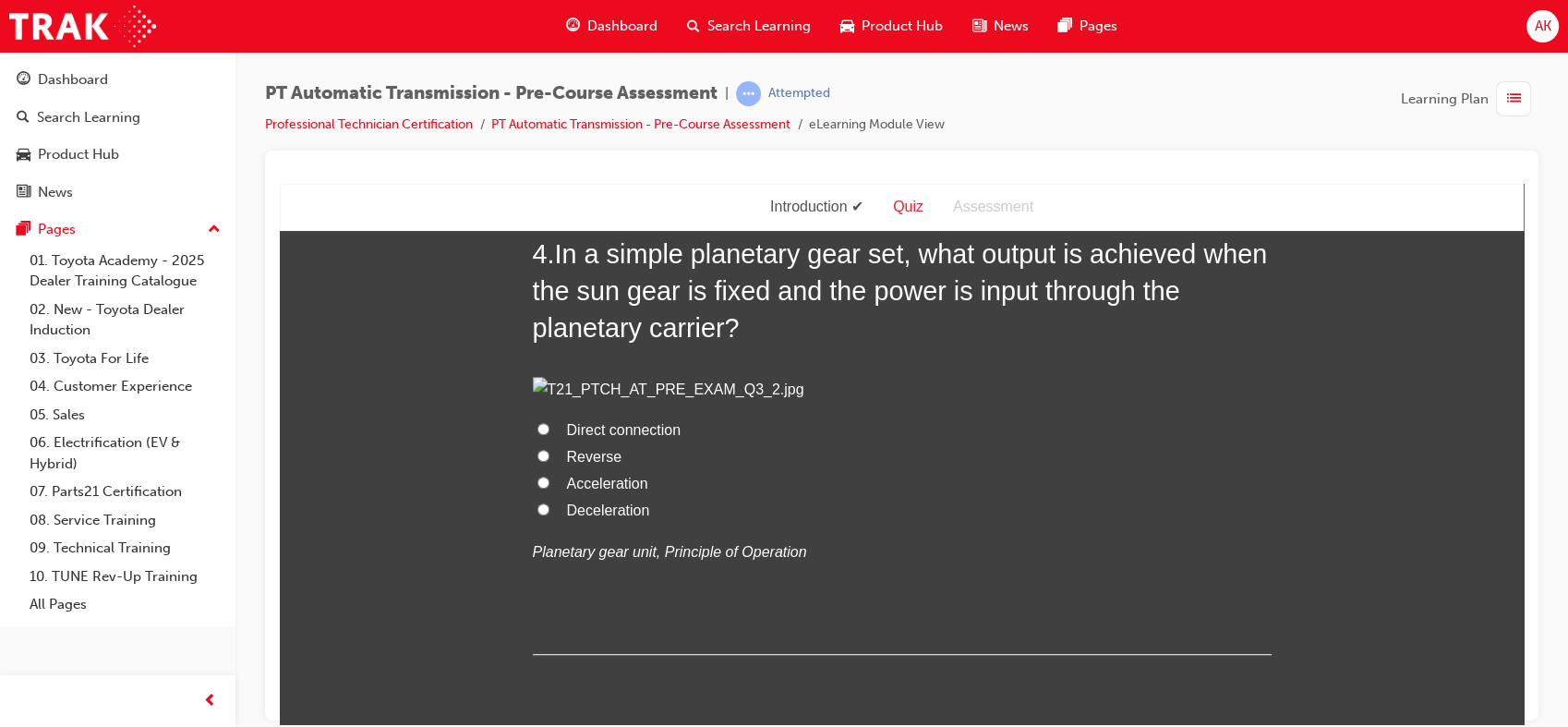
scroll to position [1263, 0]
drag, startPoint x: 991, startPoint y: 144, endPoint x: 754, endPoint y: 147, distance: 237.0
click at [754, 147] on div "PT Automatic Transmission - Pre-Course Assessment | Attempted Professional Tech…" at bounding box center [901, 116] width 1273 height 69
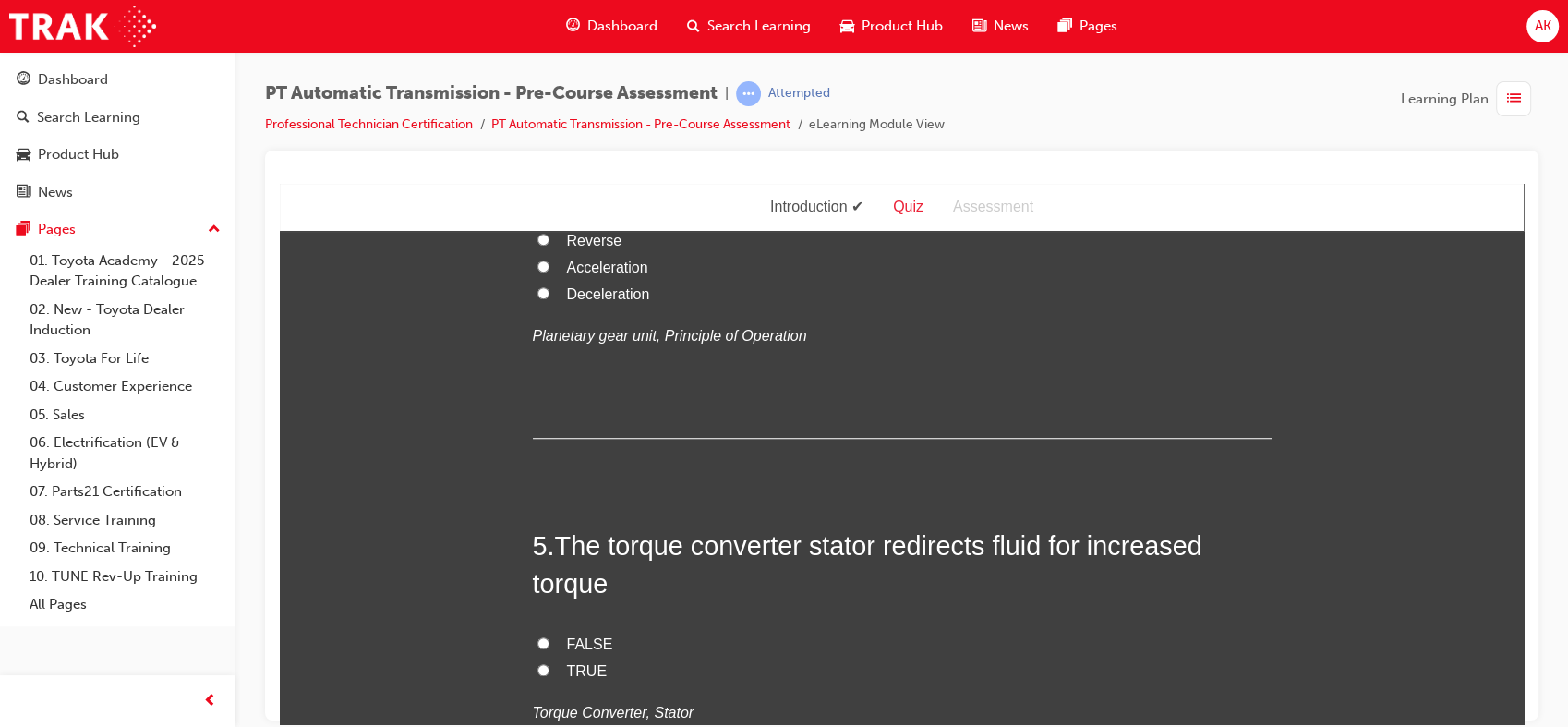
scroll to position [1476, 0]
click at [689, 228] on label "Direct connection" at bounding box center [902, 215] width 739 height 27
click at [549, 219] on input "Direct connection" at bounding box center [543, 213] width 12 height 12
radio input "true"
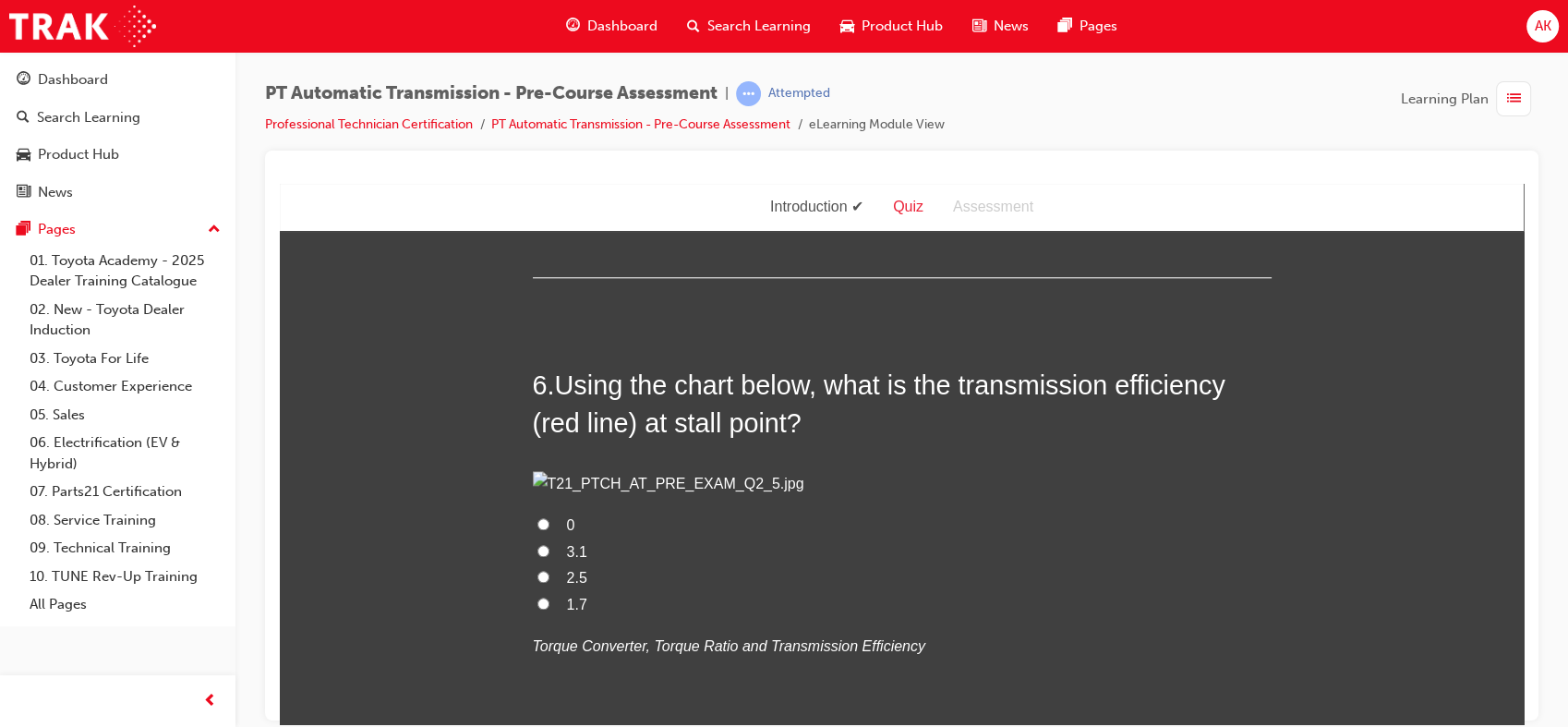
scroll to position [2014, 0]
click at [689, 278] on div "5 . The torque converter stator redirects fluid for increased torque FALSE TRUE…" at bounding box center [902, 133] width 739 height 288
click at [631, 147] on label "TRUE" at bounding box center [902, 134] width 739 height 27
click at [549, 138] on input "TRUE" at bounding box center [543, 133] width 12 height 12
radio input "true"
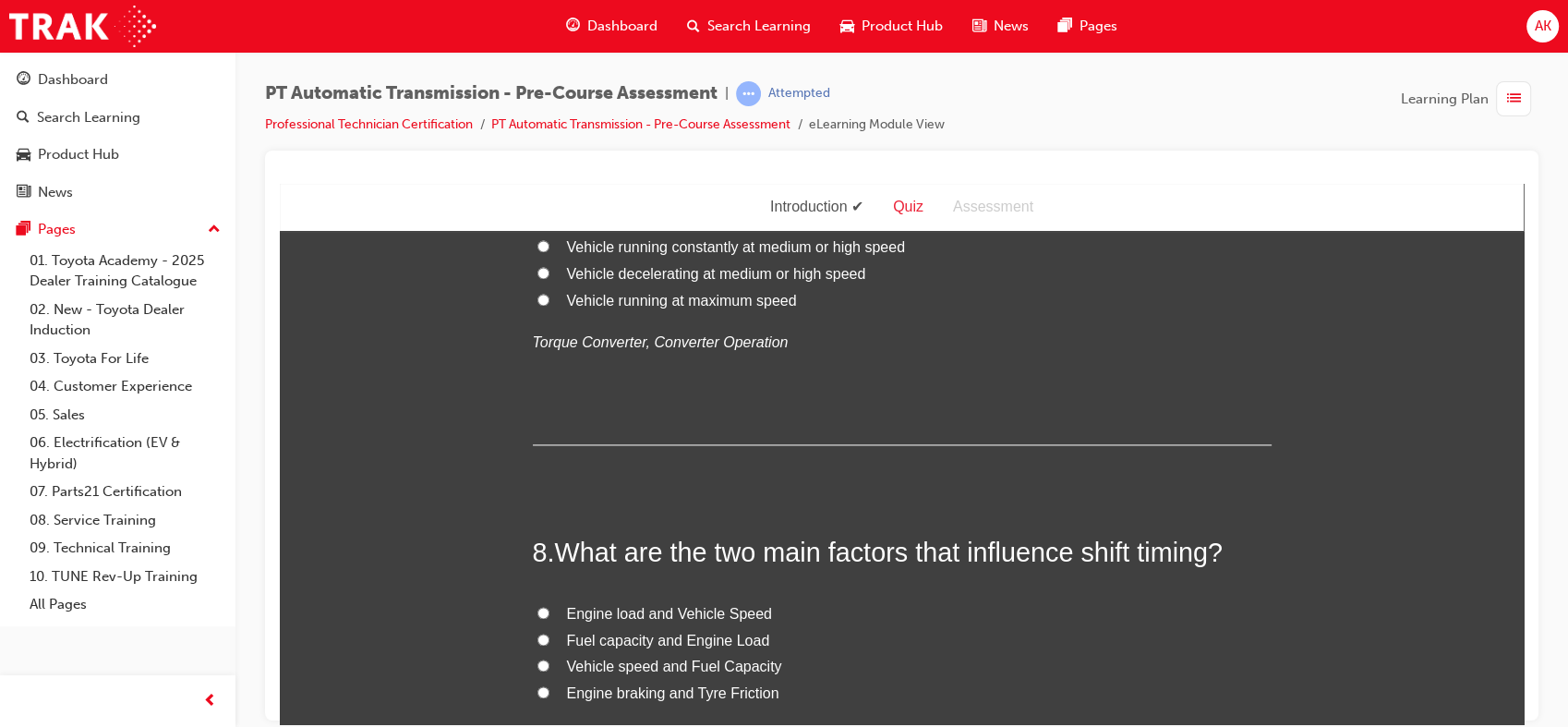
scroll to position [2749, 0]
radio input "true"
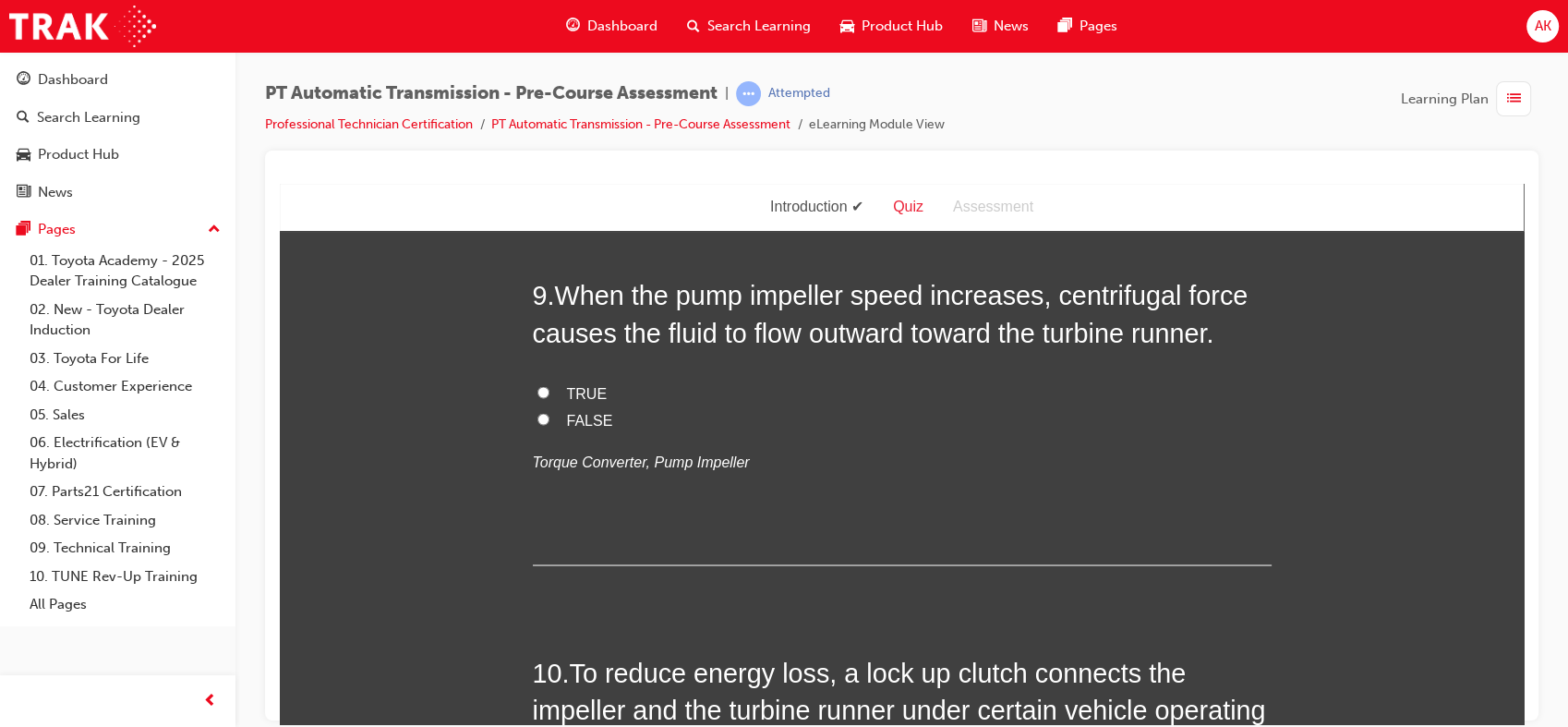
scroll to position [3401, 0]
radio input "true"
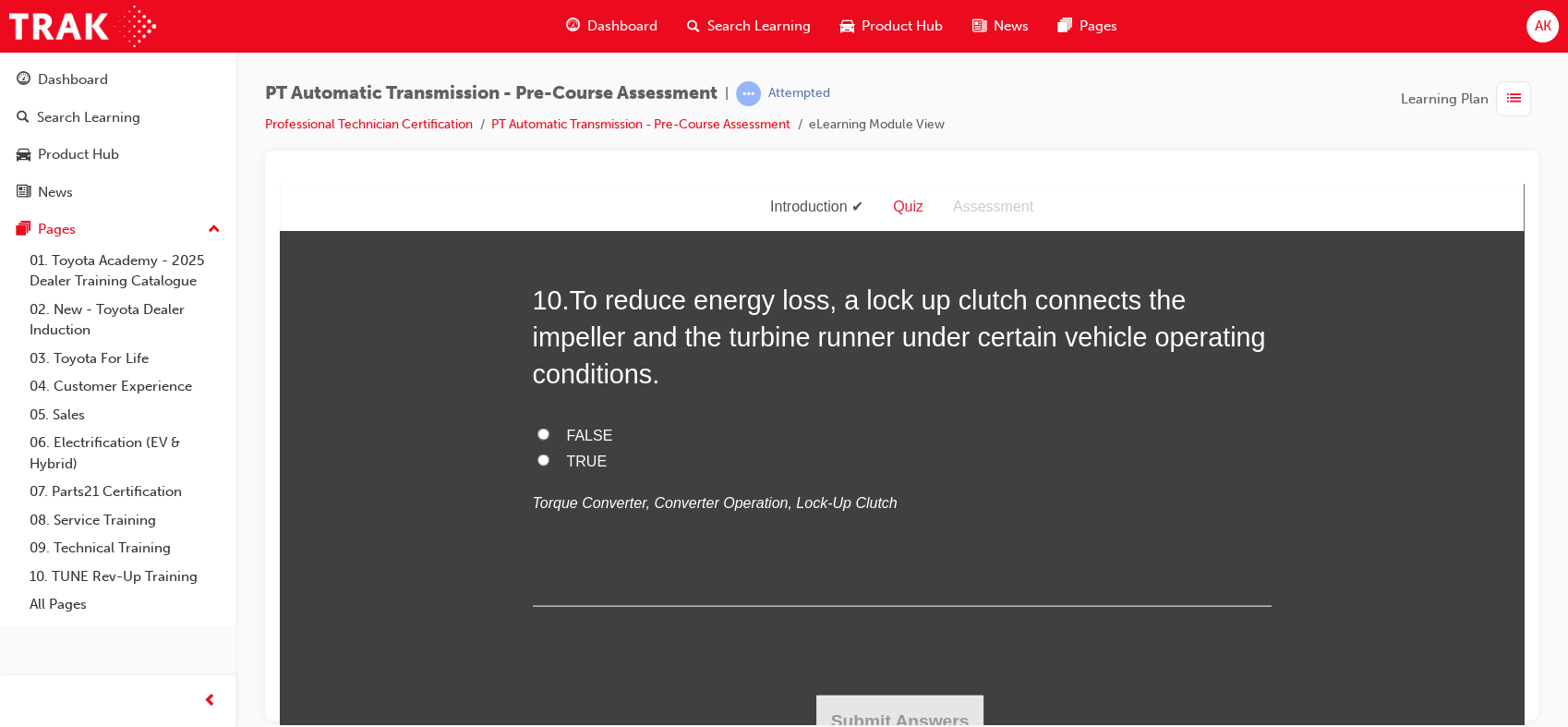
scroll to position [3772, 0]
radio input "true"
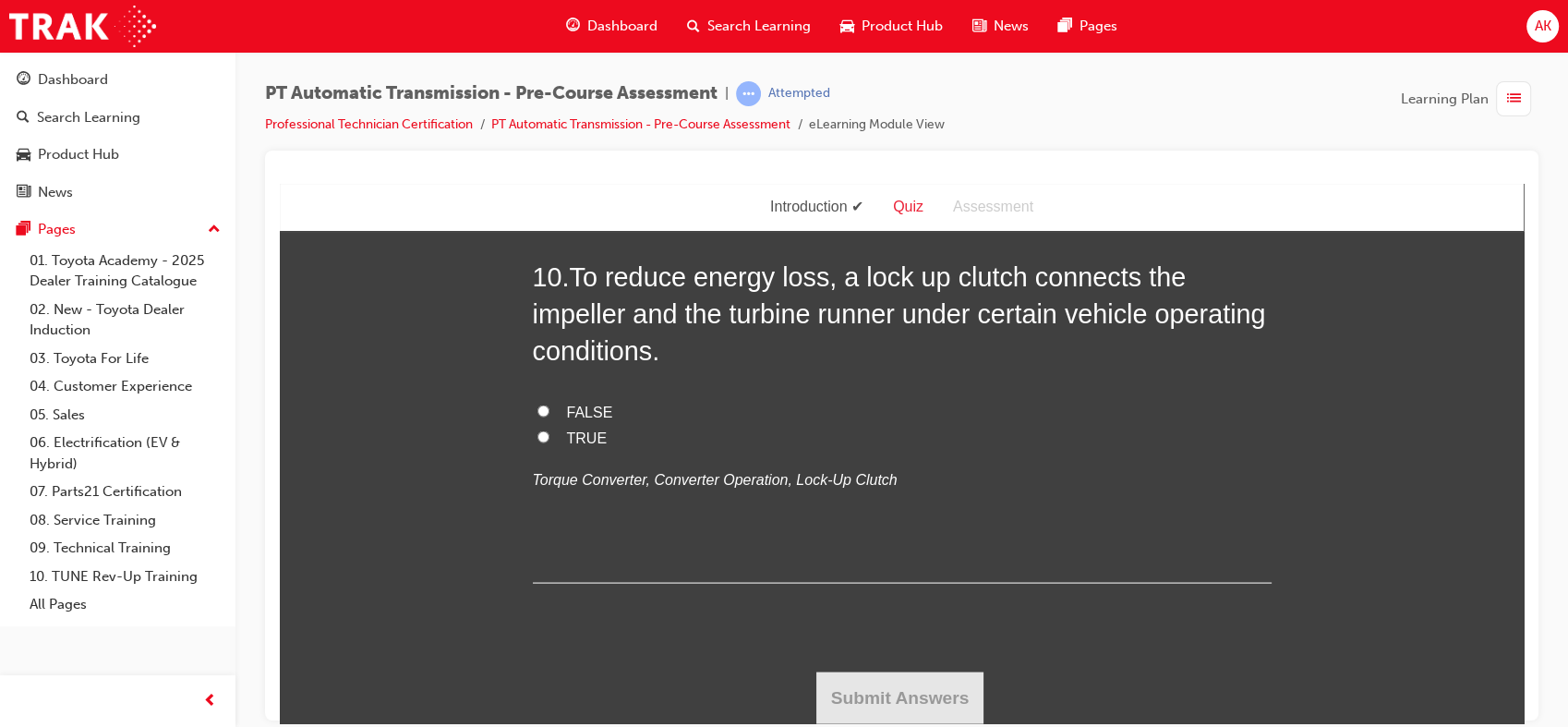
scroll to position [4191, 0]
click at [572, 32] on span "FALSE" at bounding box center [590, 23] width 46 height 16
click at [549, 29] on input "FALSE" at bounding box center [543, 22] width 12 height 12
radio input "true"
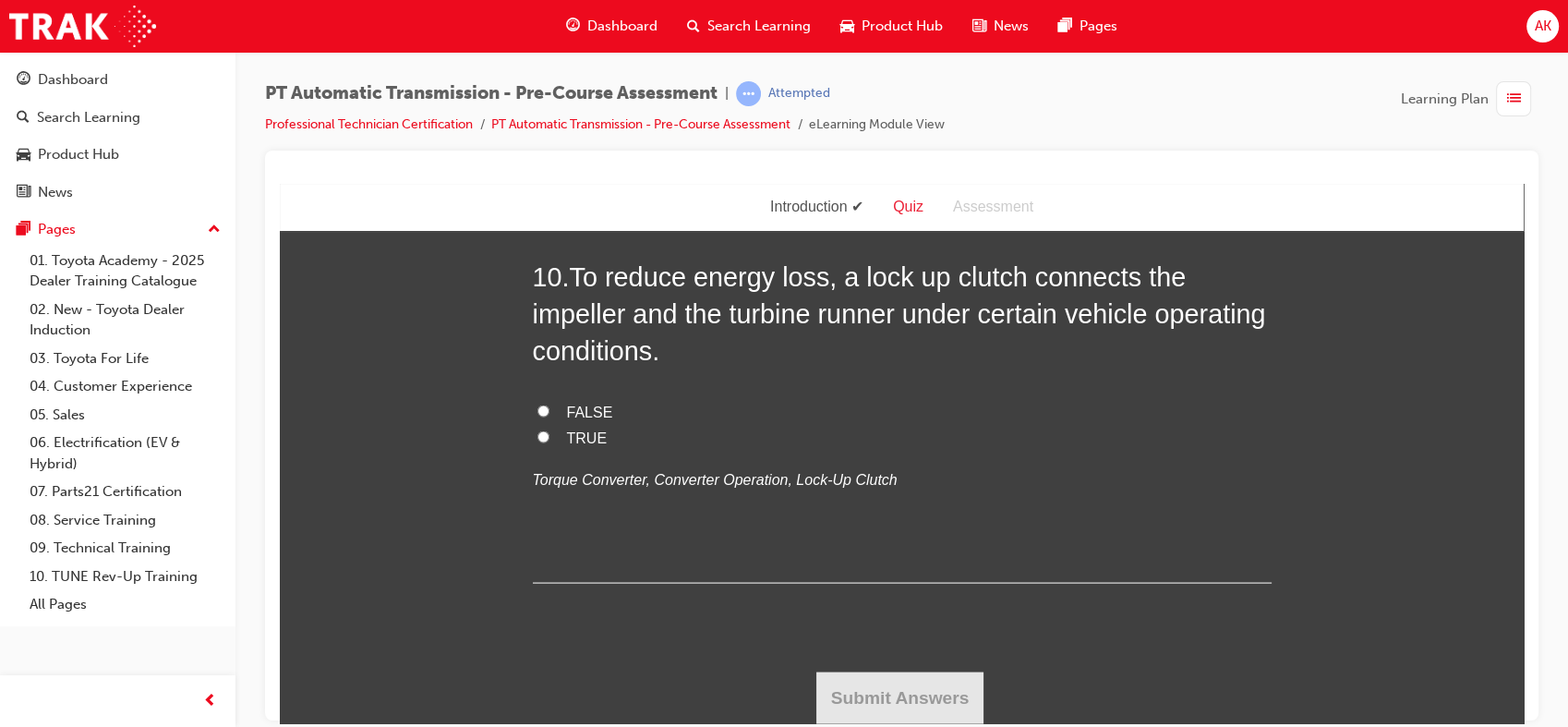
click at [537, 442] on input "TRUE" at bounding box center [543, 436] width 12 height 12
radio input "true"
click at [850, 687] on button "Submit Answers" at bounding box center [900, 697] width 168 height 51
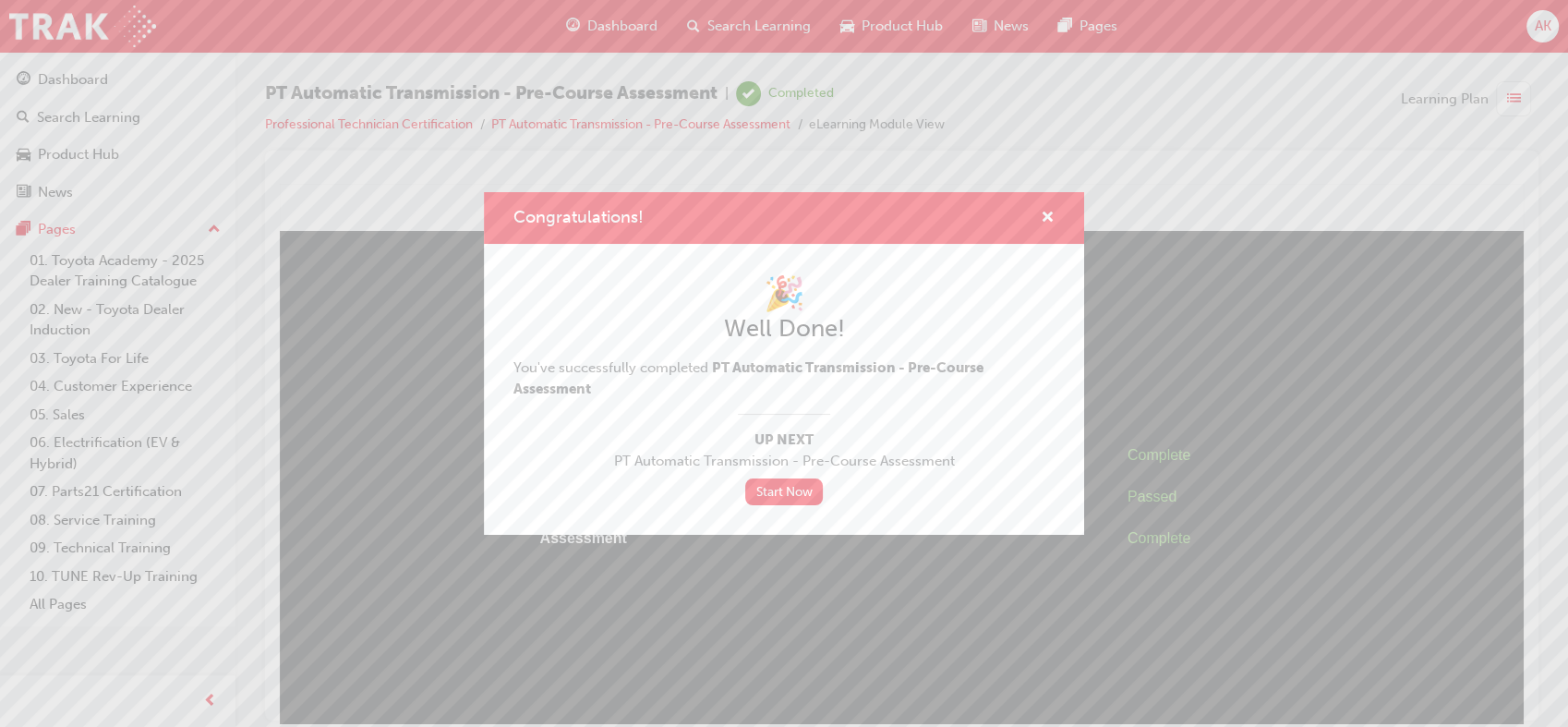
click at [1154, 356] on div "Congratulations! 🎉 Well Done! You've successfully completed PT Automatic Transm…" at bounding box center [784, 363] width 1568 height 727
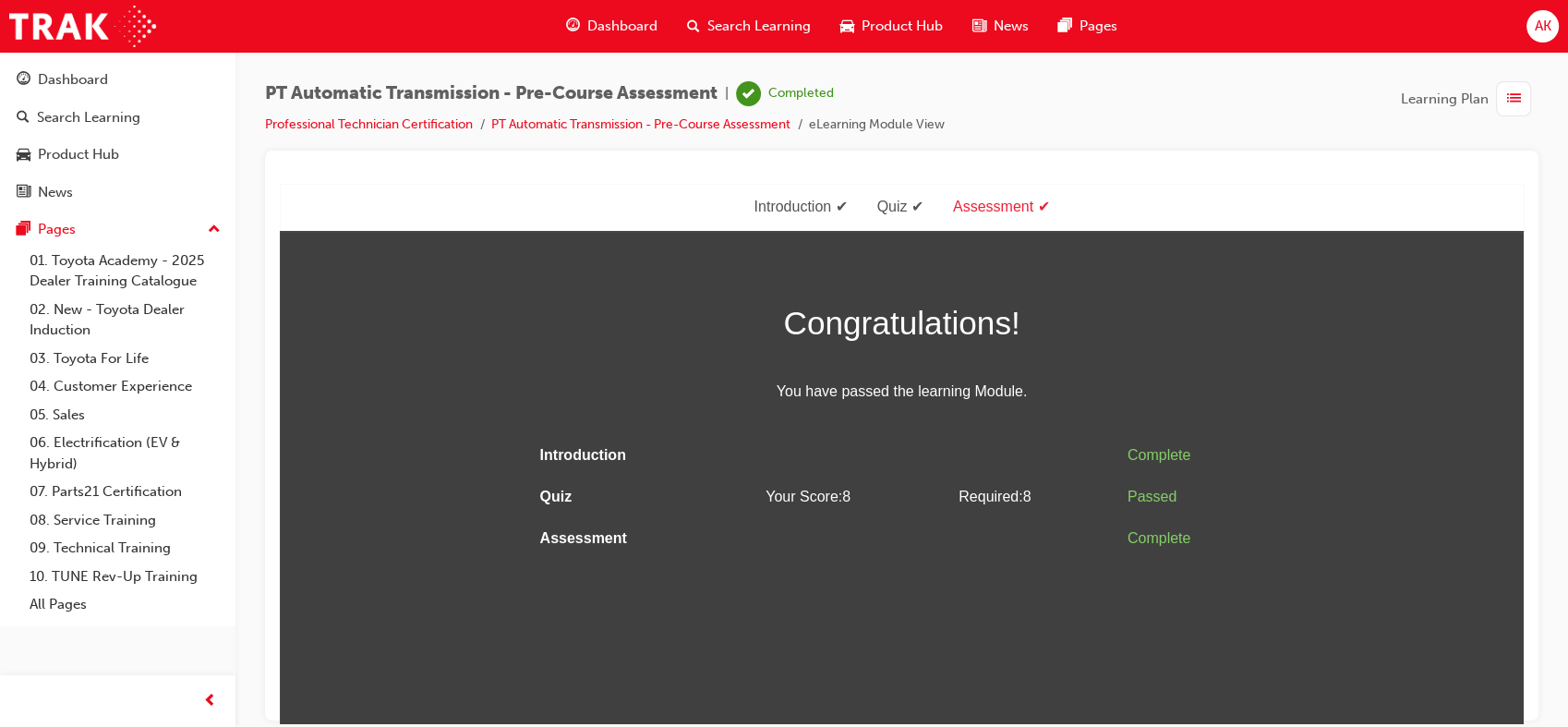
click at [1506, 97] on span "list-icon" at bounding box center [1513, 99] width 14 height 23
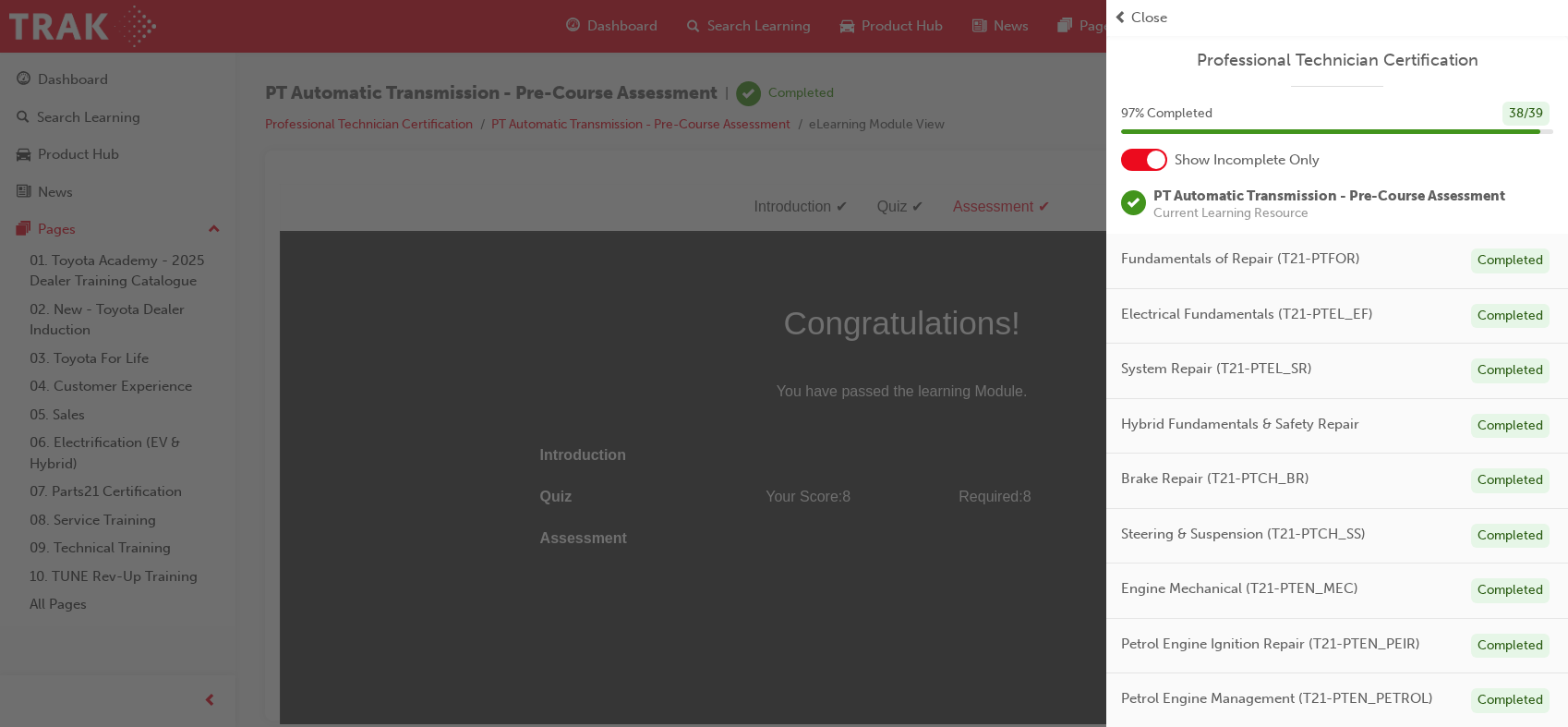
scroll to position [288, 0]
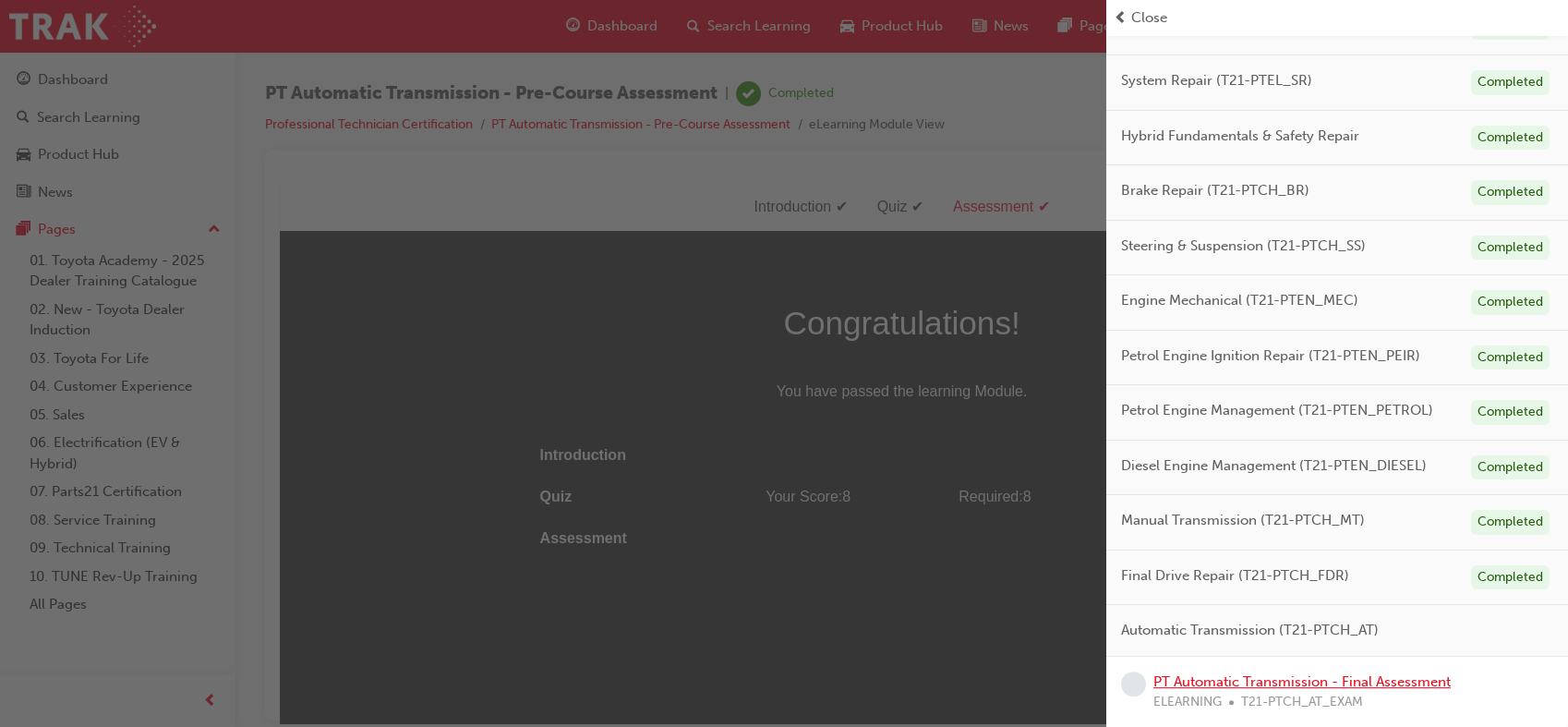
click at [1363, 685] on link "PT Automatic Transmission - Final Assessment" at bounding box center [1301, 682] width 298 height 17
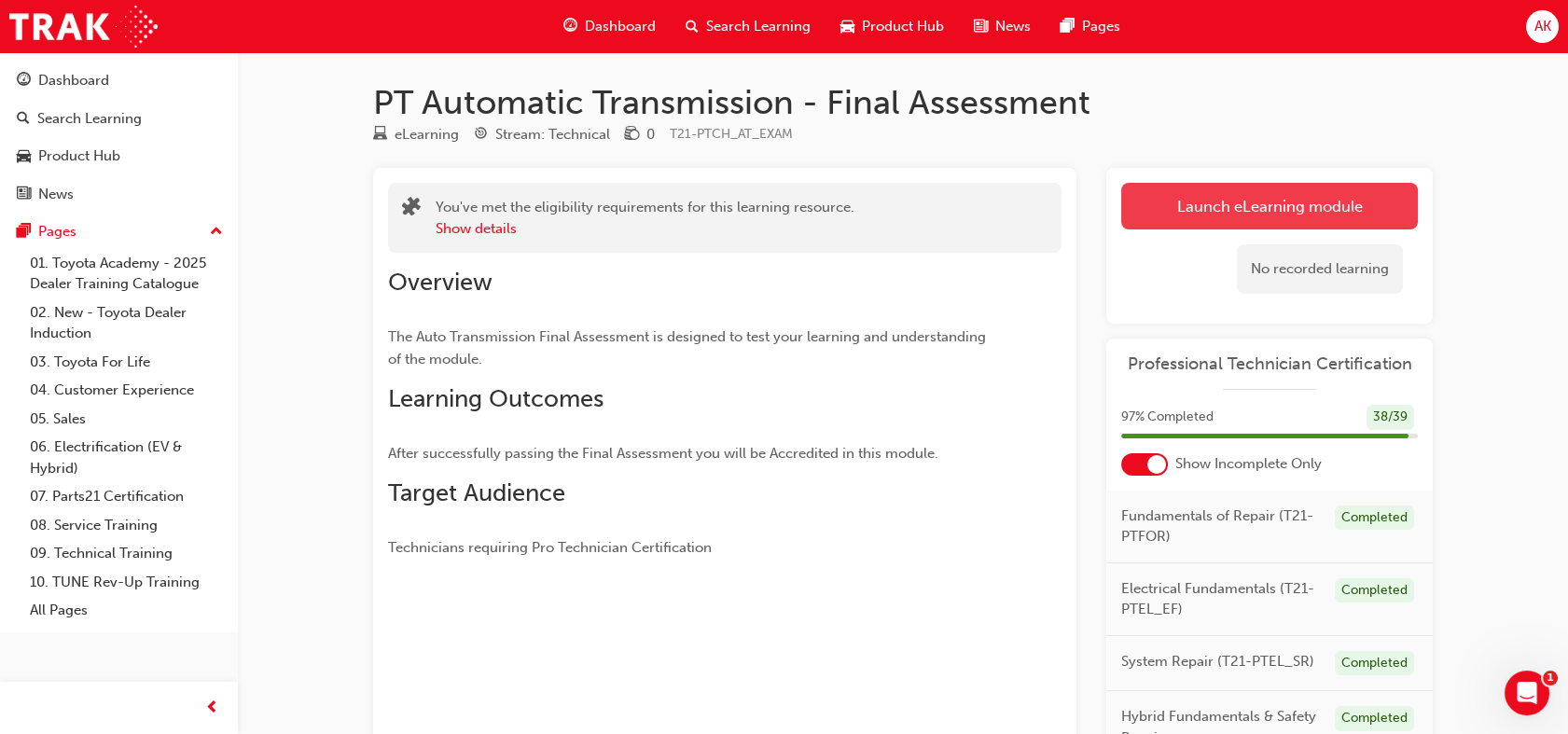
click at [1246, 208] on link "Launch eLearning module" at bounding box center [1269, 205] width 297 height 46
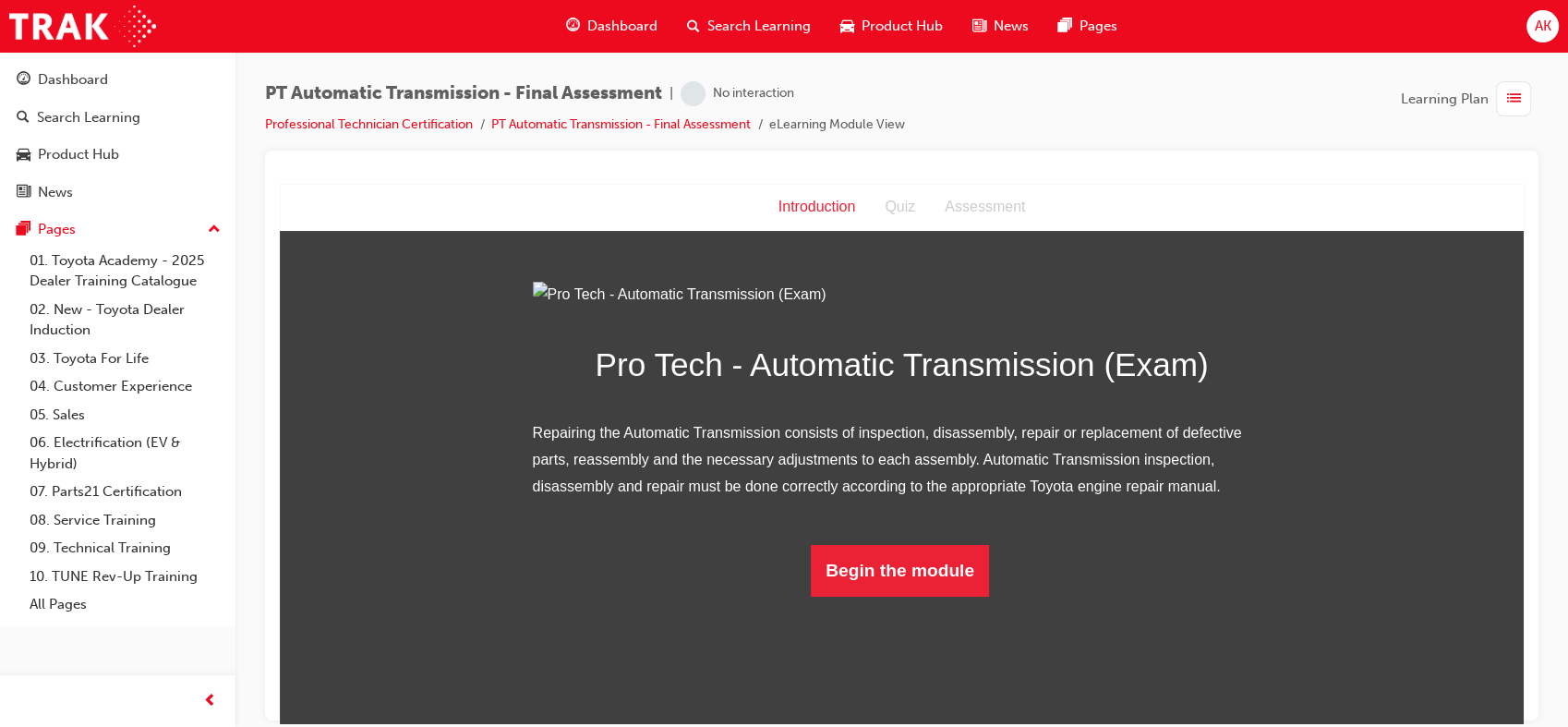
scroll to position [76, 0]
click at [910, 595] on button "Begin the module" at bounding box center [899, 569] width 178 height 51
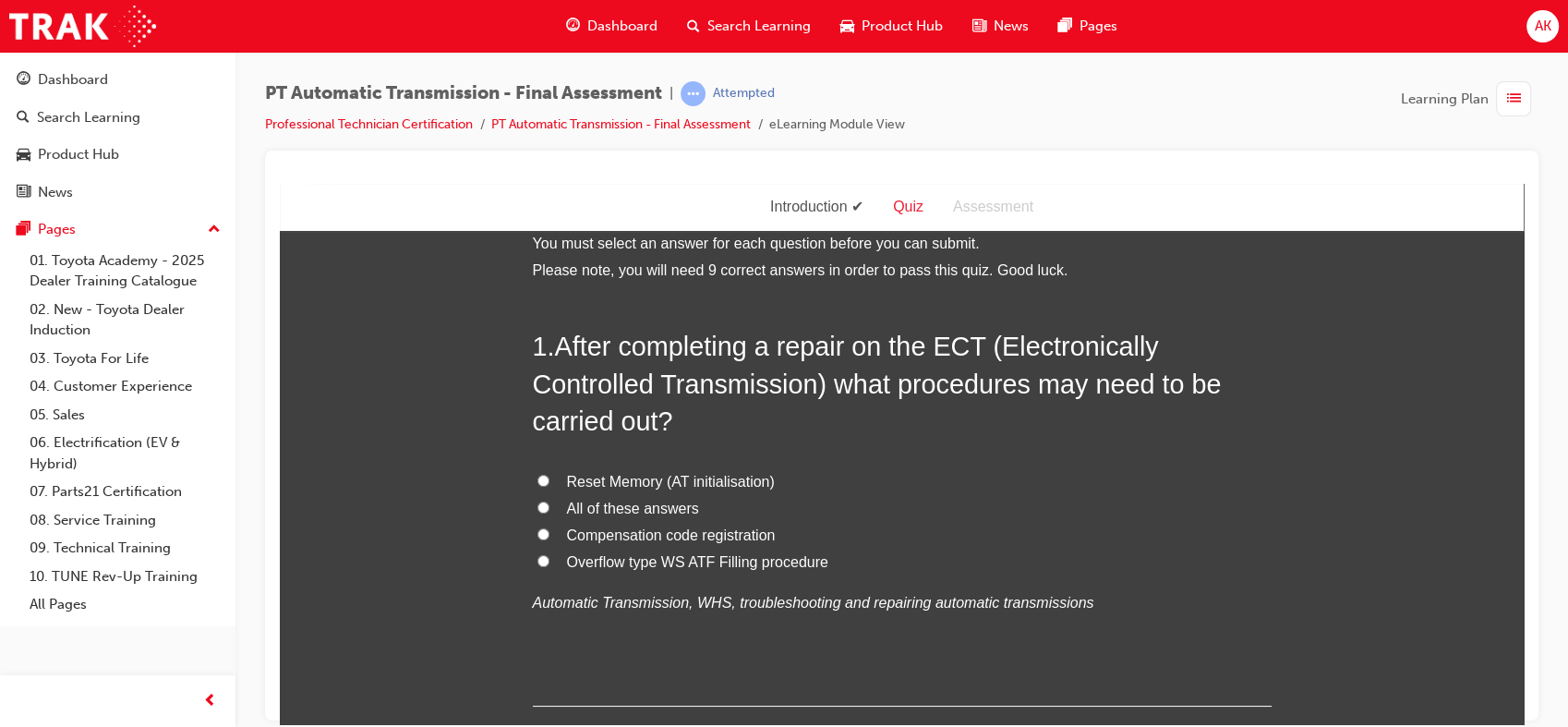
scroll to position [23, 0]
click at [722, 517] on label "All of these answers" at bounding box center [902, 507] width 739 height 27
click at [549, 510] on input "All of these answers" at bounding box center [543, 504] width 12 height 12
radio input "true"
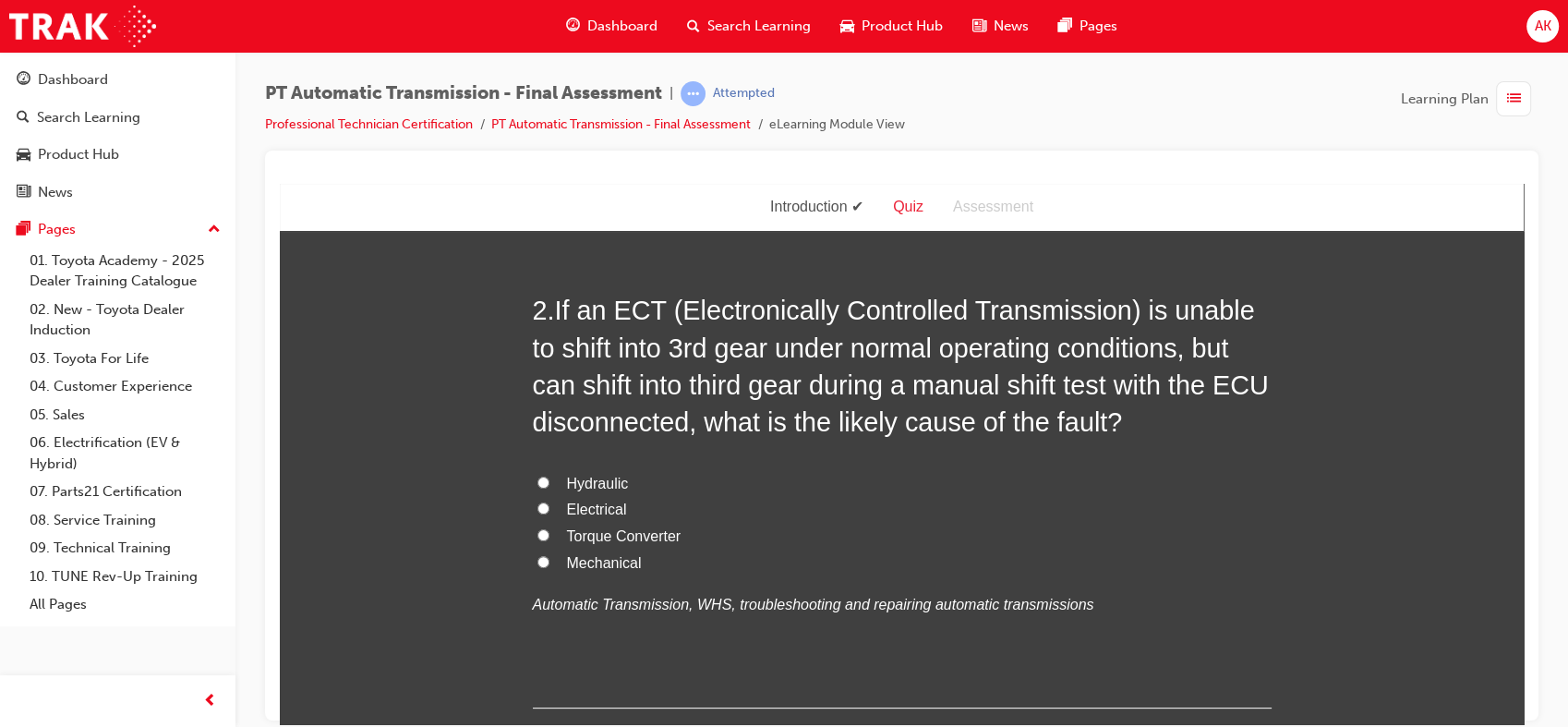
scroll to position [528, 0]
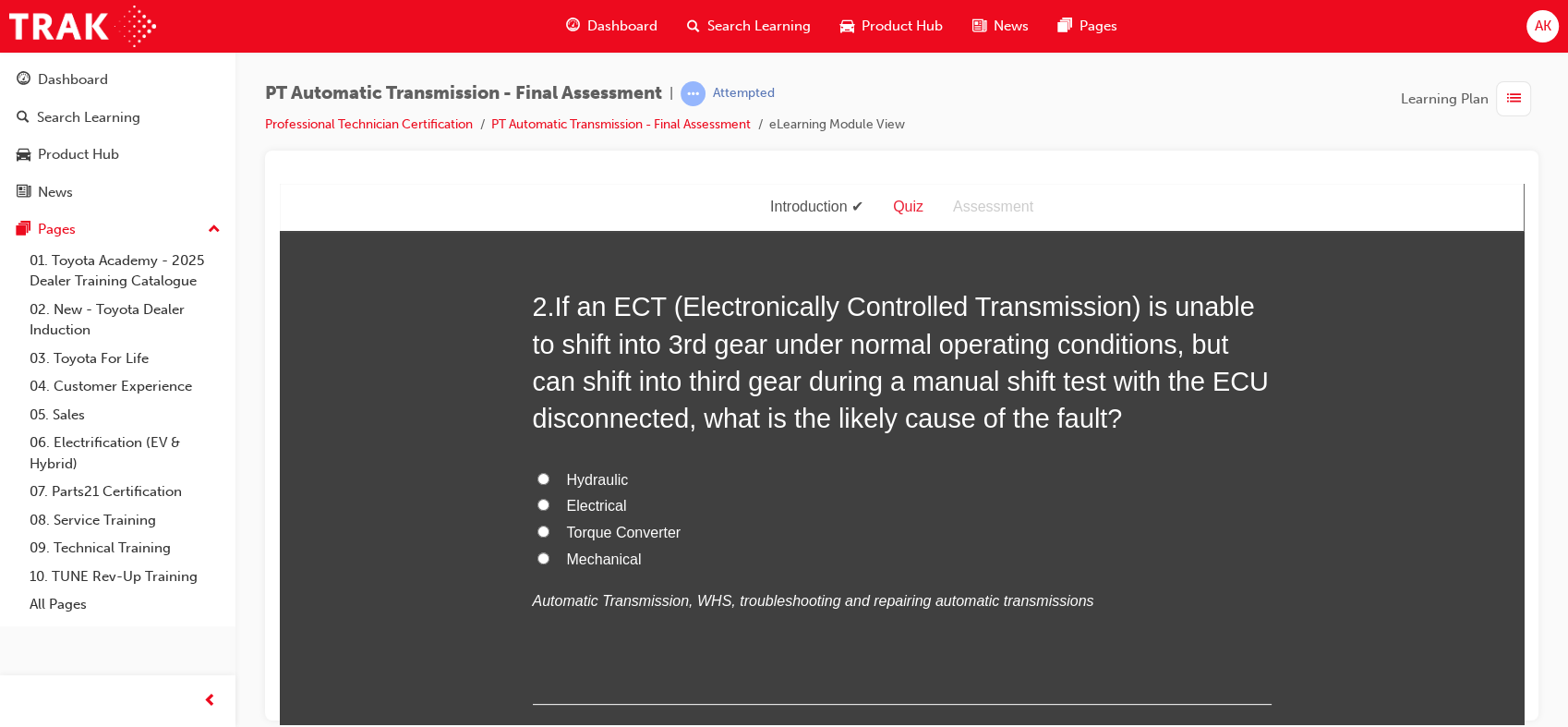
click at [655, 502] on label "Electrical" at bounding box center [902, 506] width 739 height 27
click at [549, 502] on input "Electrical" at bounding box center [543, 503] width 12 height 12
radio input "true"
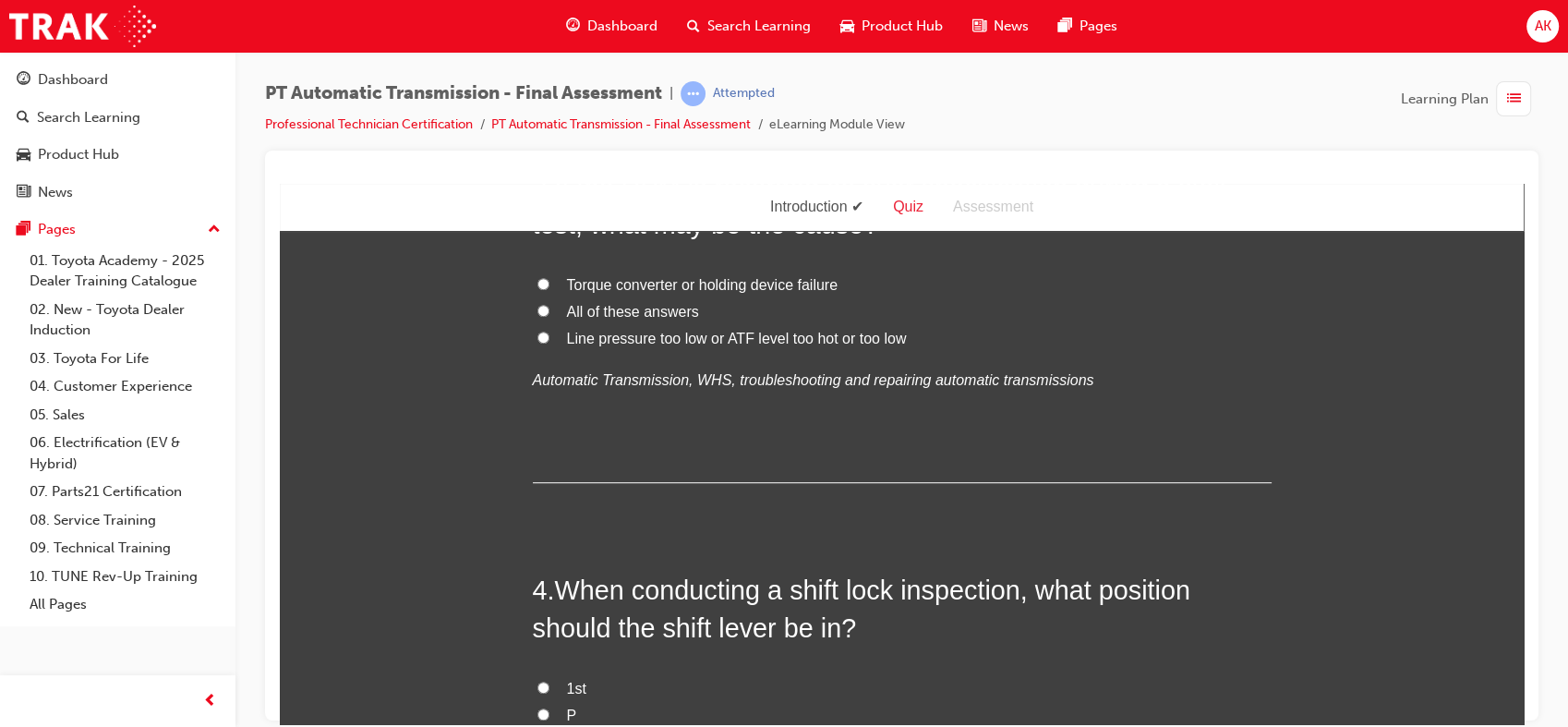
scroll to position [1109, 0]
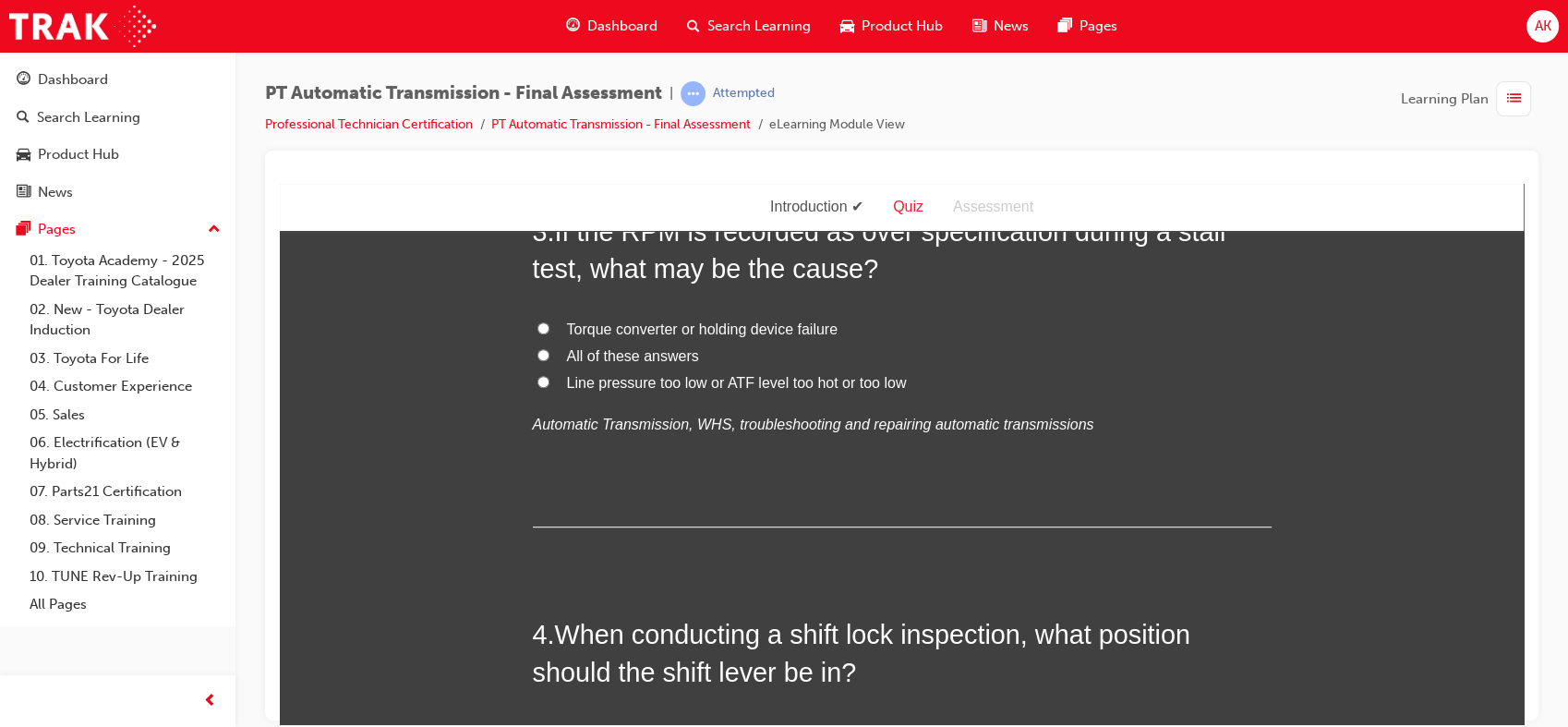
click at [539, 356] on input "All of these answers" at bounding box center [543, 354] width 12 height 12
radio input "true"
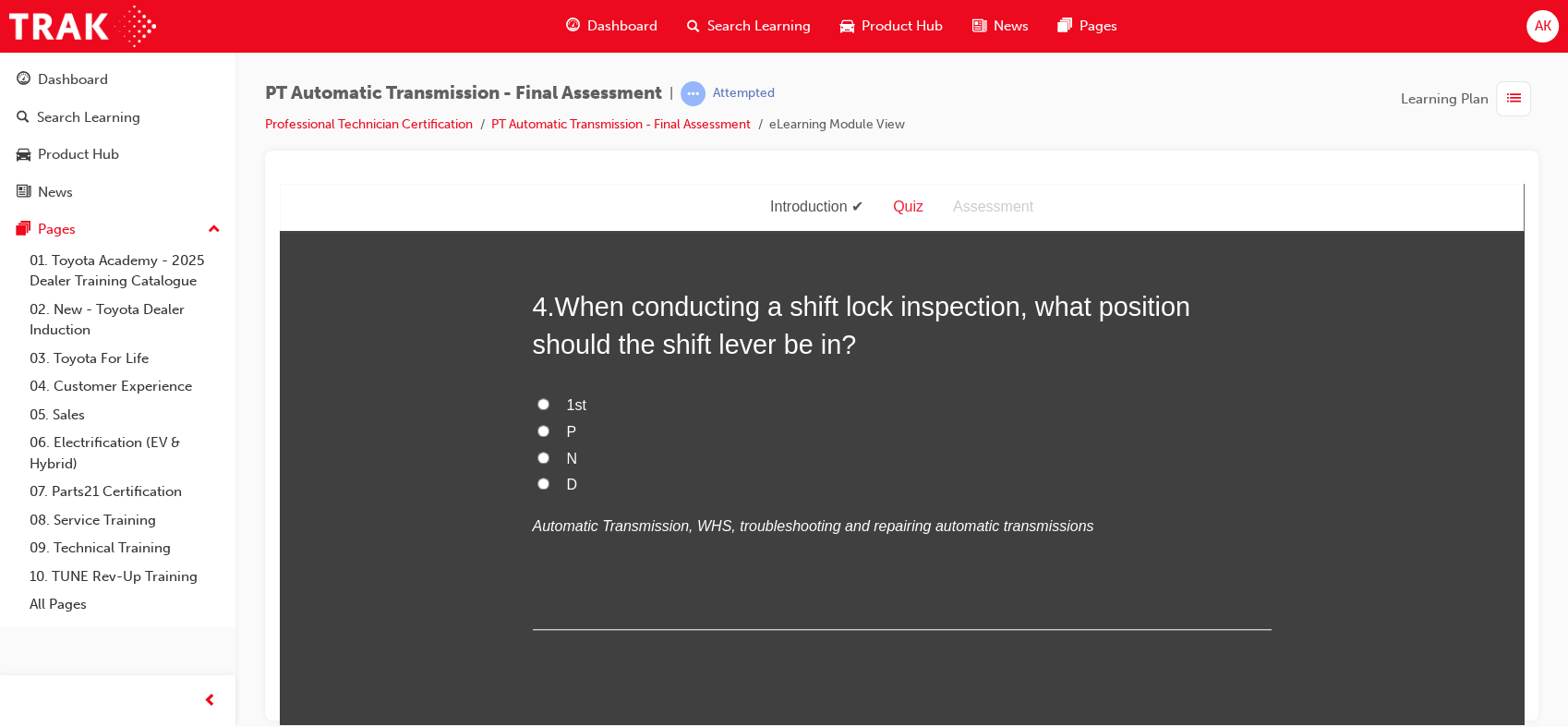
scroll to position [1437, 0]
click at [540, 426] on input "P" at bounding box center [543, 428] width 12 height 12
radio input "true"
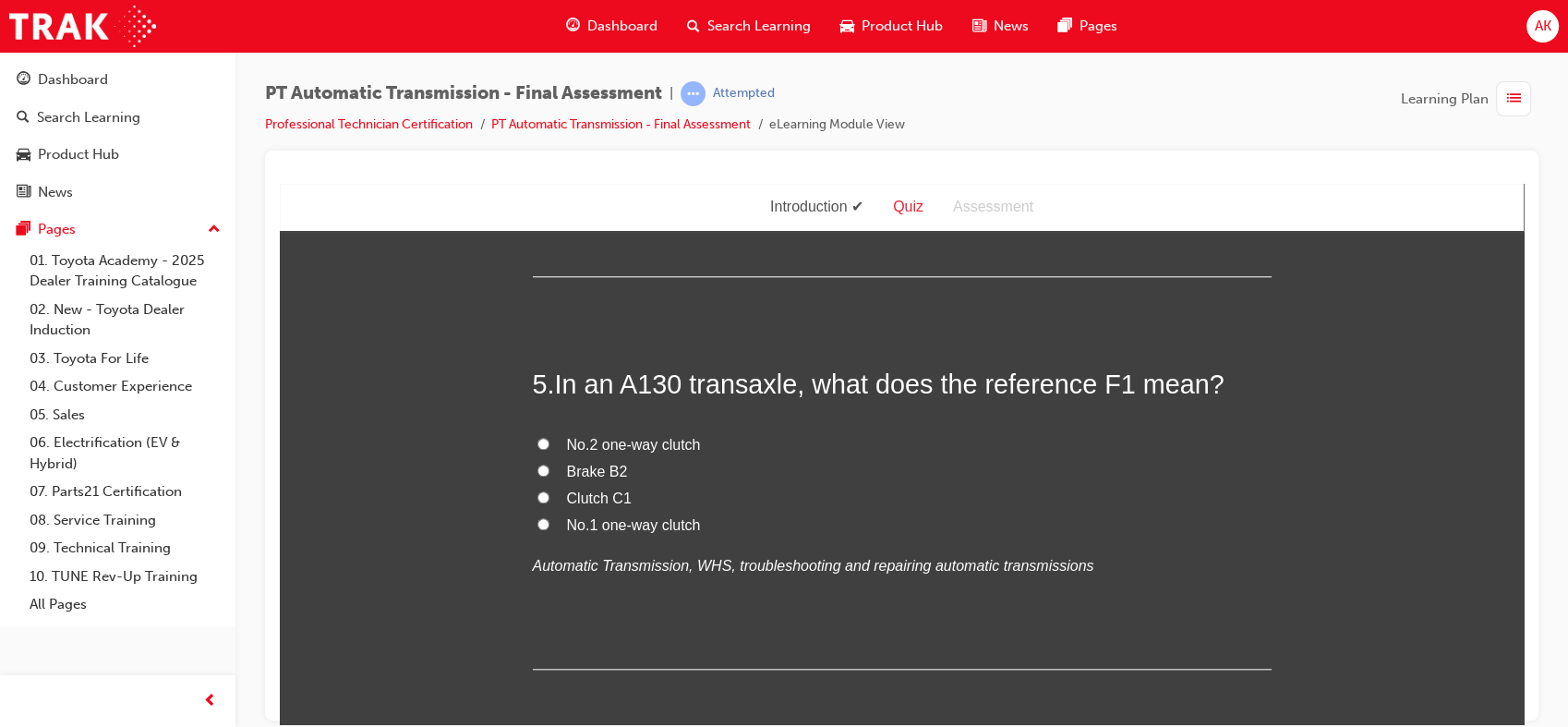
scroll to position [1790, 0]
click at [567, 531] on span "No.1 one-way clutch" at bounding box center [634, 523] width 134 height 16
click at [549, 528] on input "No.1 one-way clutch" at bounding box center [543, 522] width 12 height 12
radio input "true"
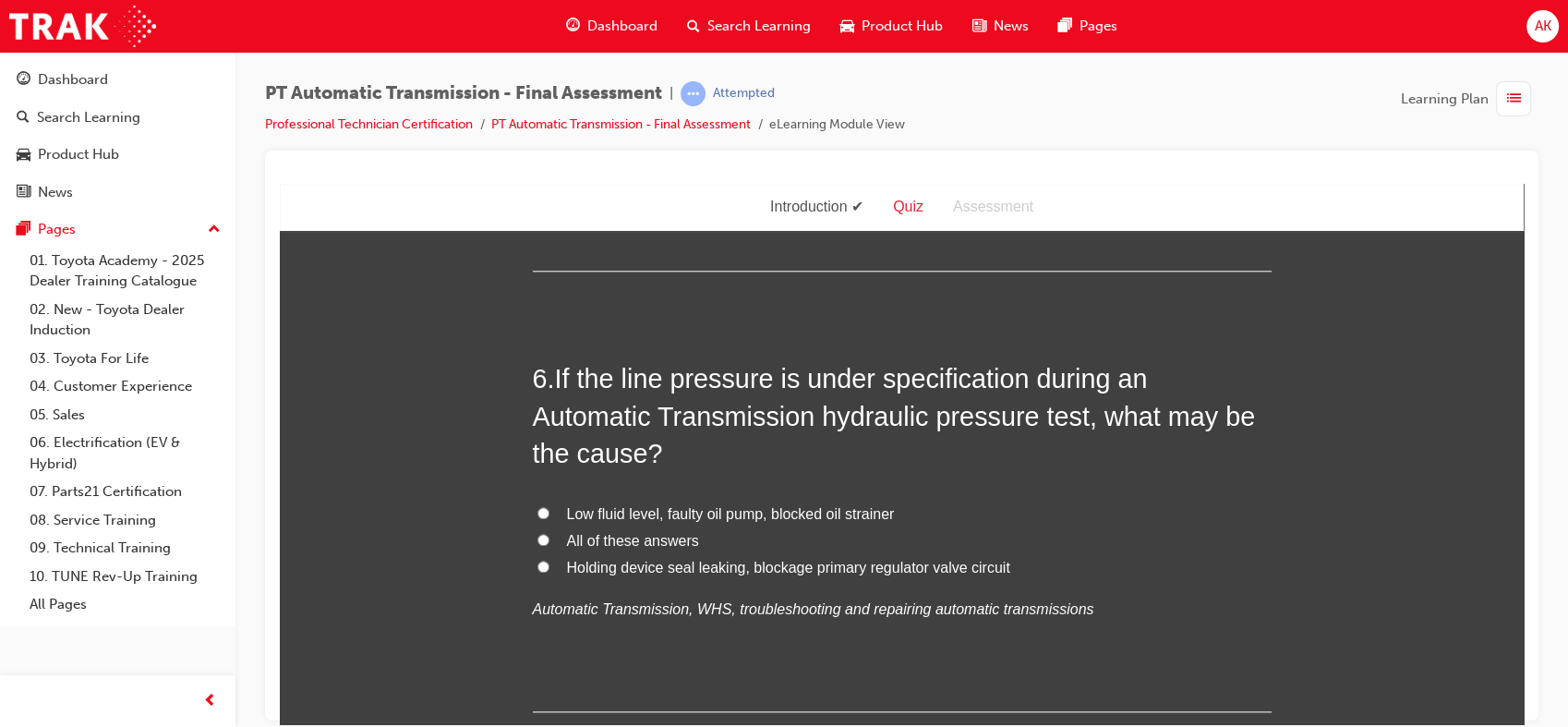
scroll to position [2227, 0]
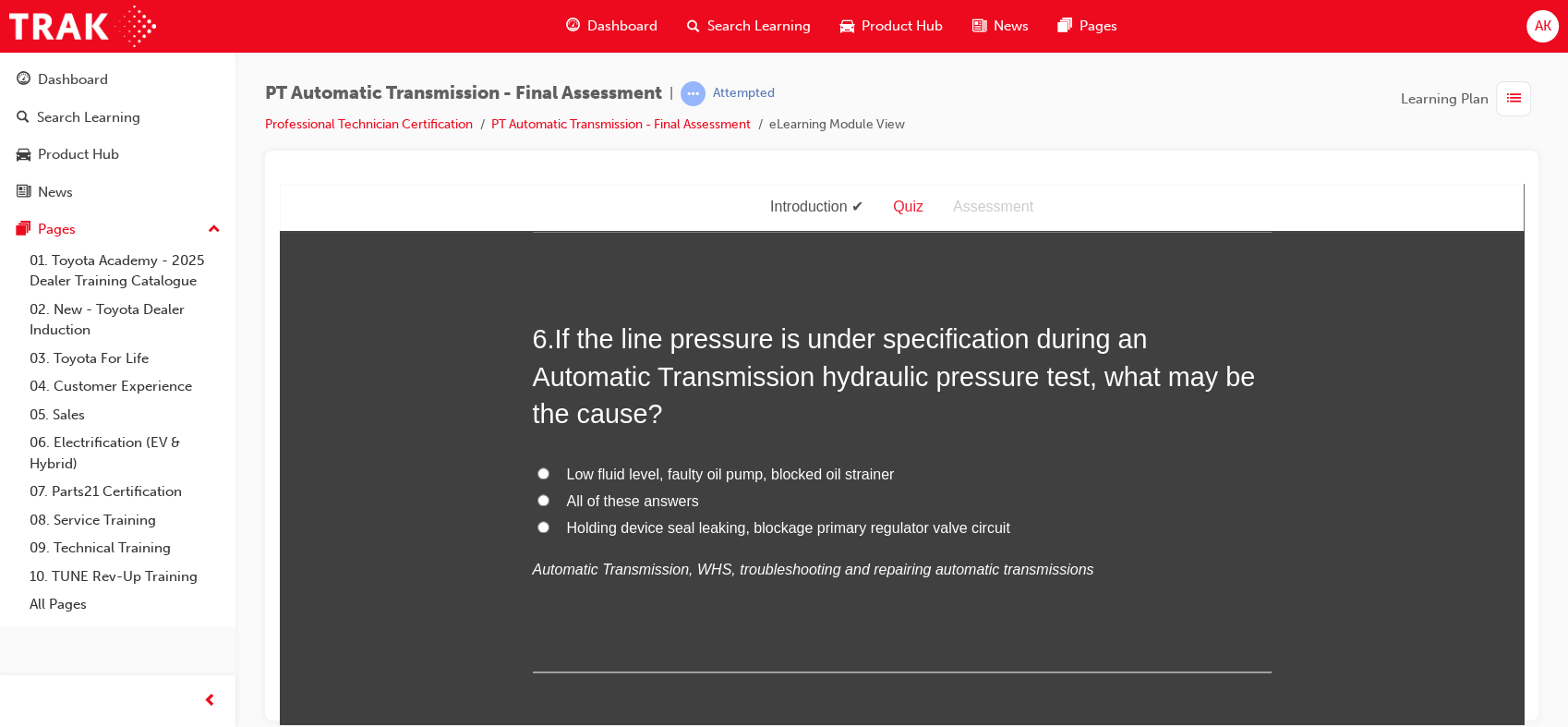
click at [554, 494] on label "All of these answers" at bounding box center [902, 501] width 739 height 27
click at [549, 494] on input "All of these answers" at bounding box center [543, 499] width 12 height 12
radio input "true"
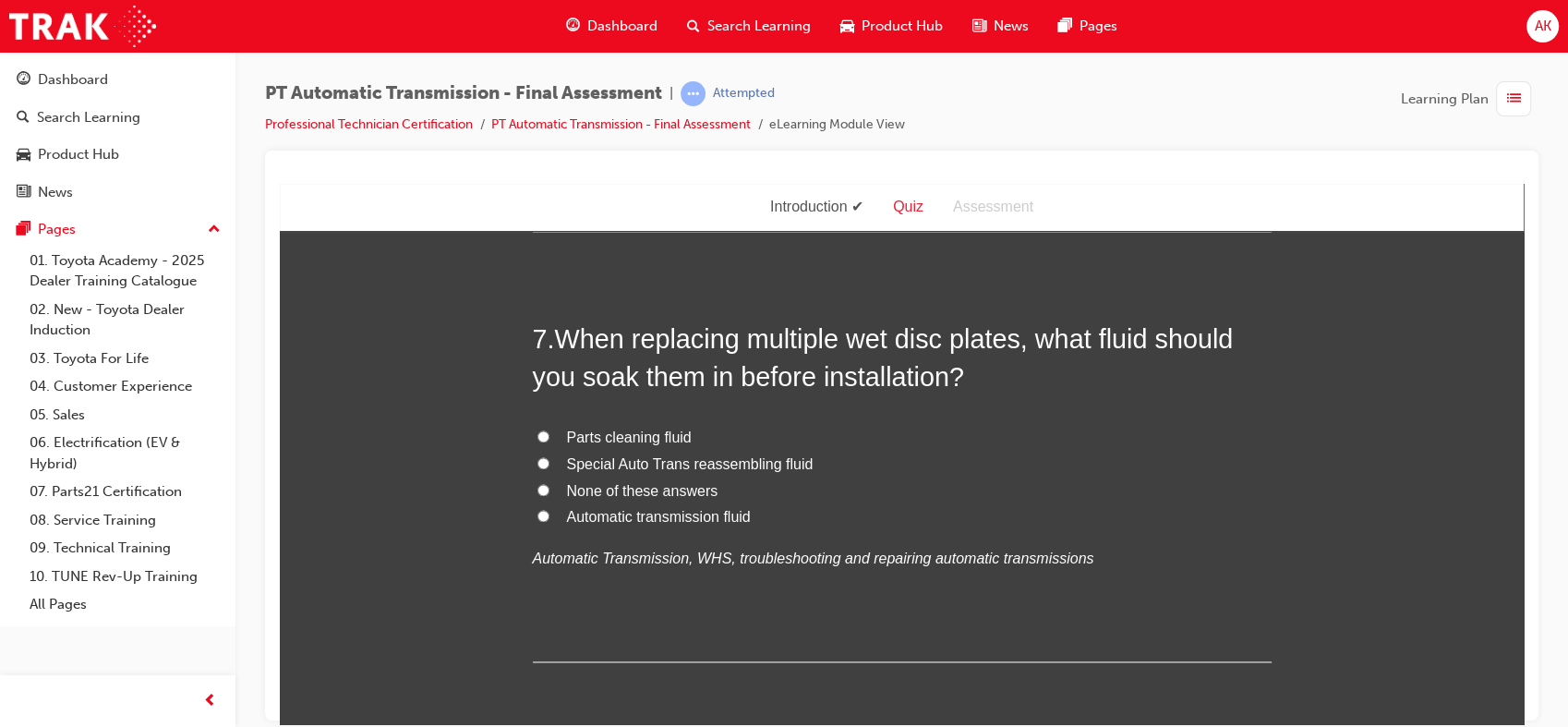
scroll to position [2668, 0]
click at [554, 494] on label "None of these answers" at bounding box center [902, 490] width 739 height 27
click at [549, 494] on input "None of these answers" at bounding box center [543, 488] width 12 height 12
radio input "true"
click at [537, 462] on input "Special Auto Trans reassembling fluid" at bounding box center [543, 461] width 12 height 12
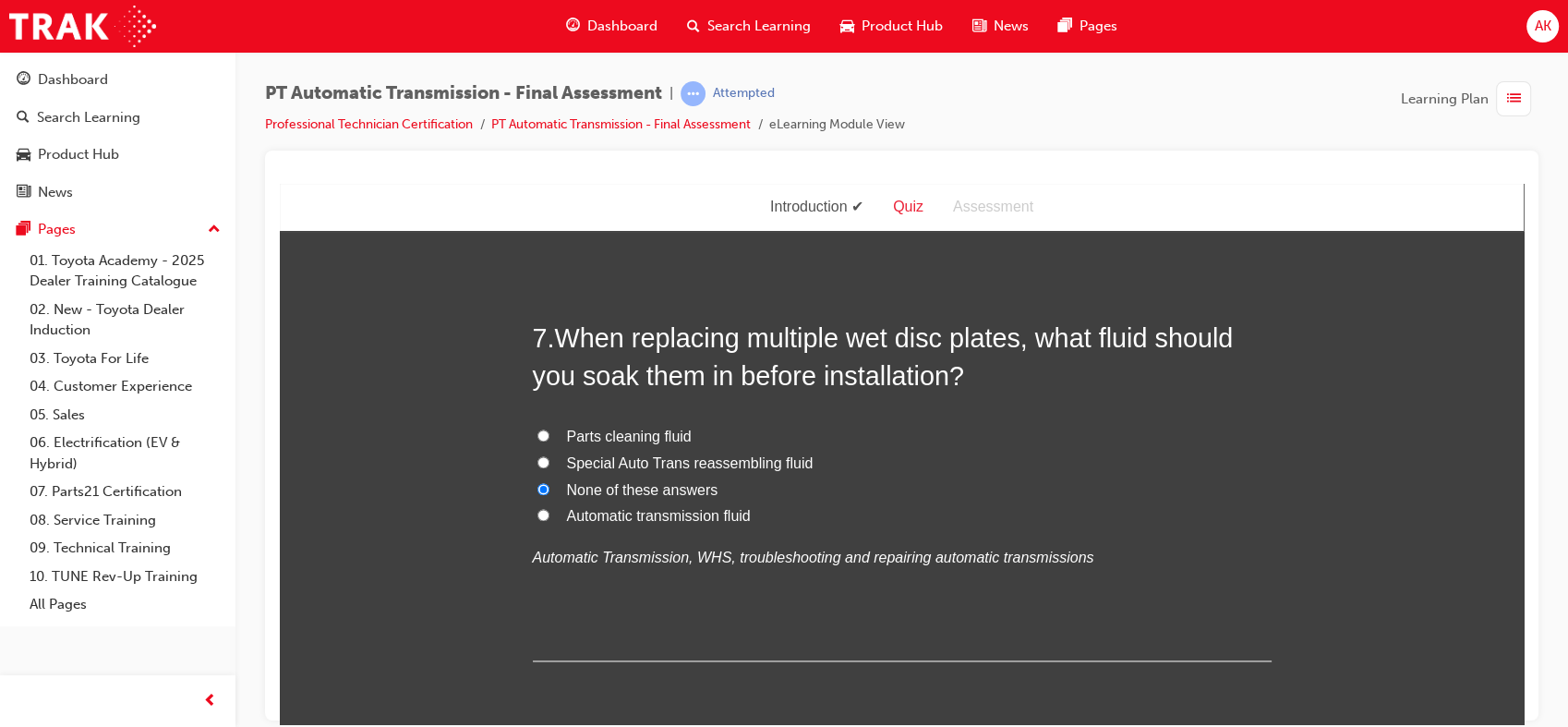
radio input "true"
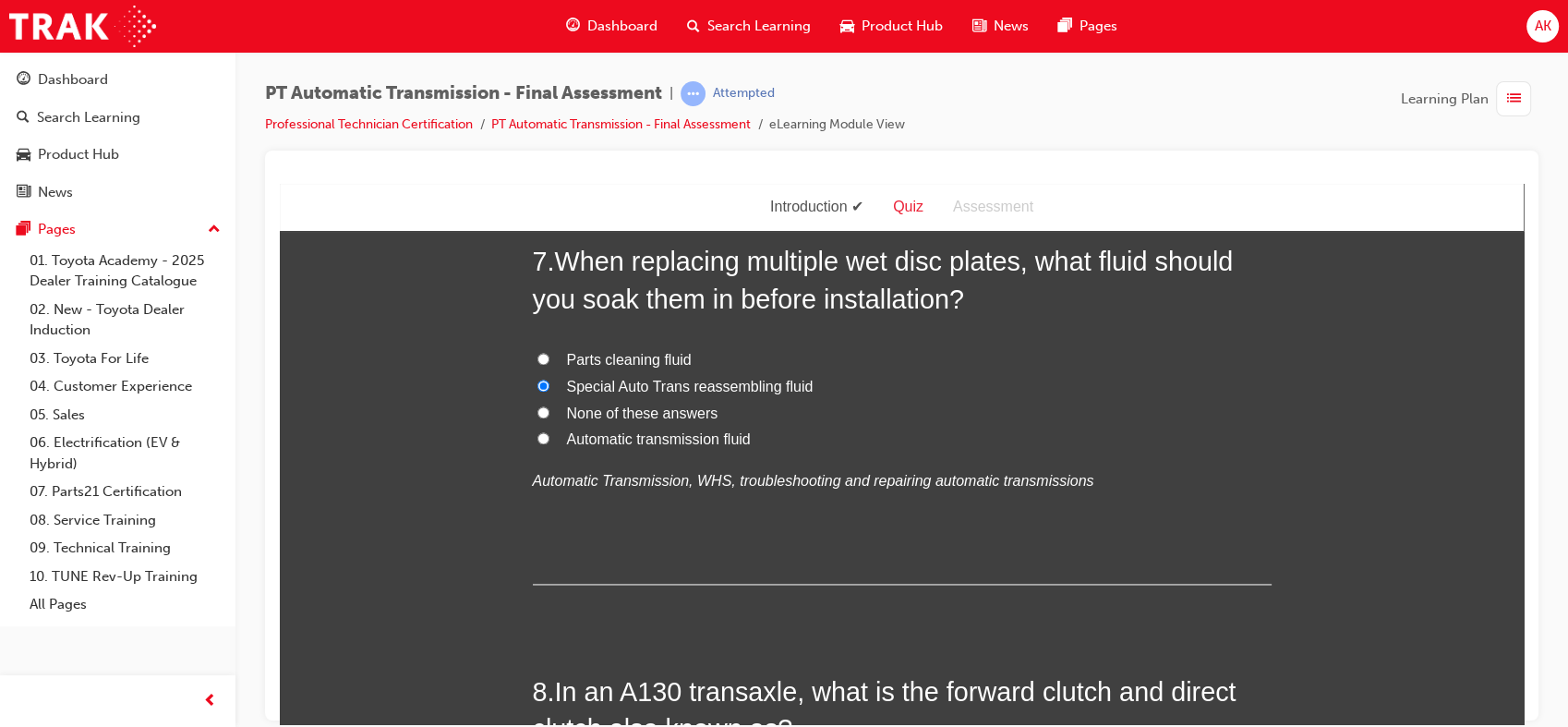
scroll to position [2739, 0]
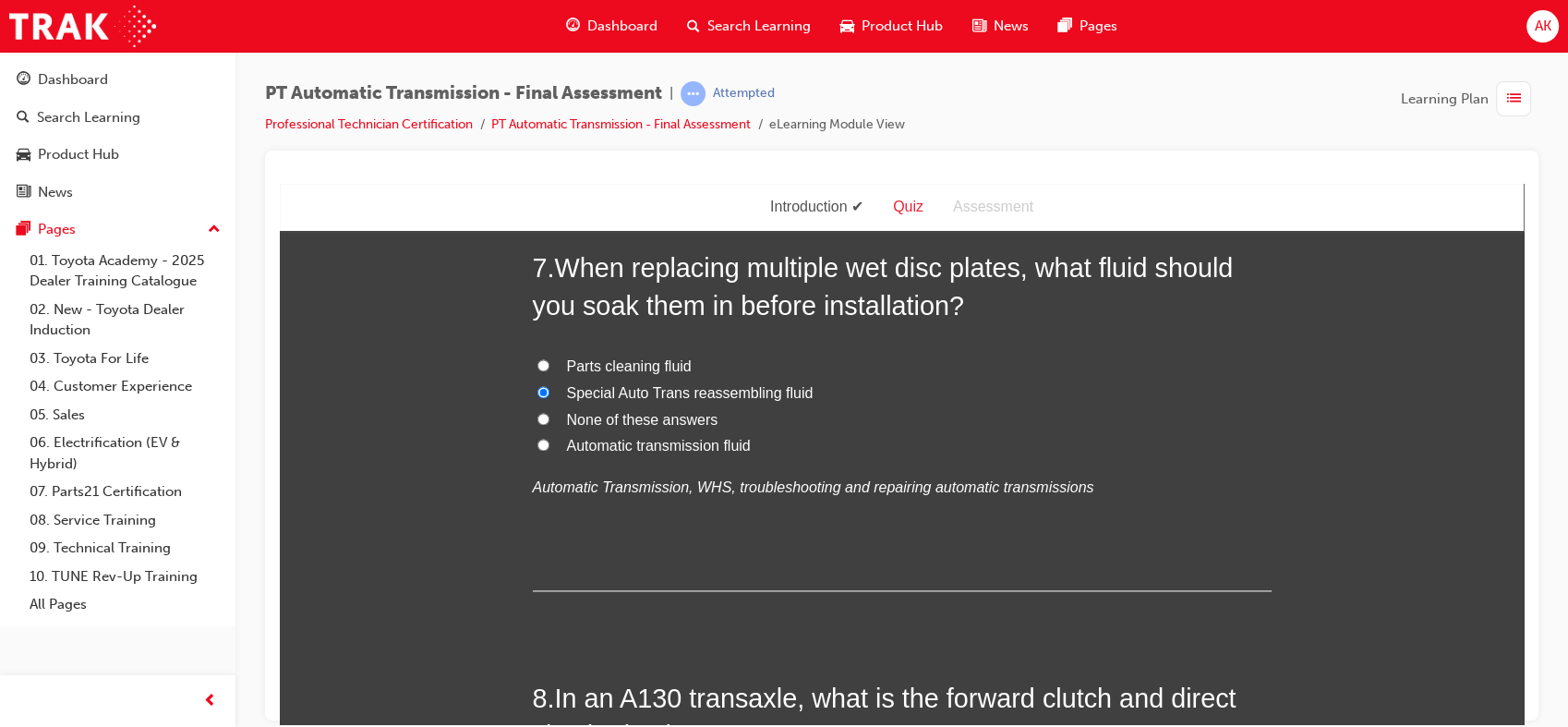
click at [540, 440] on input "Automatic transmission fluid" at bounding box center [543, 443] width 12 height 12
radio input "true"
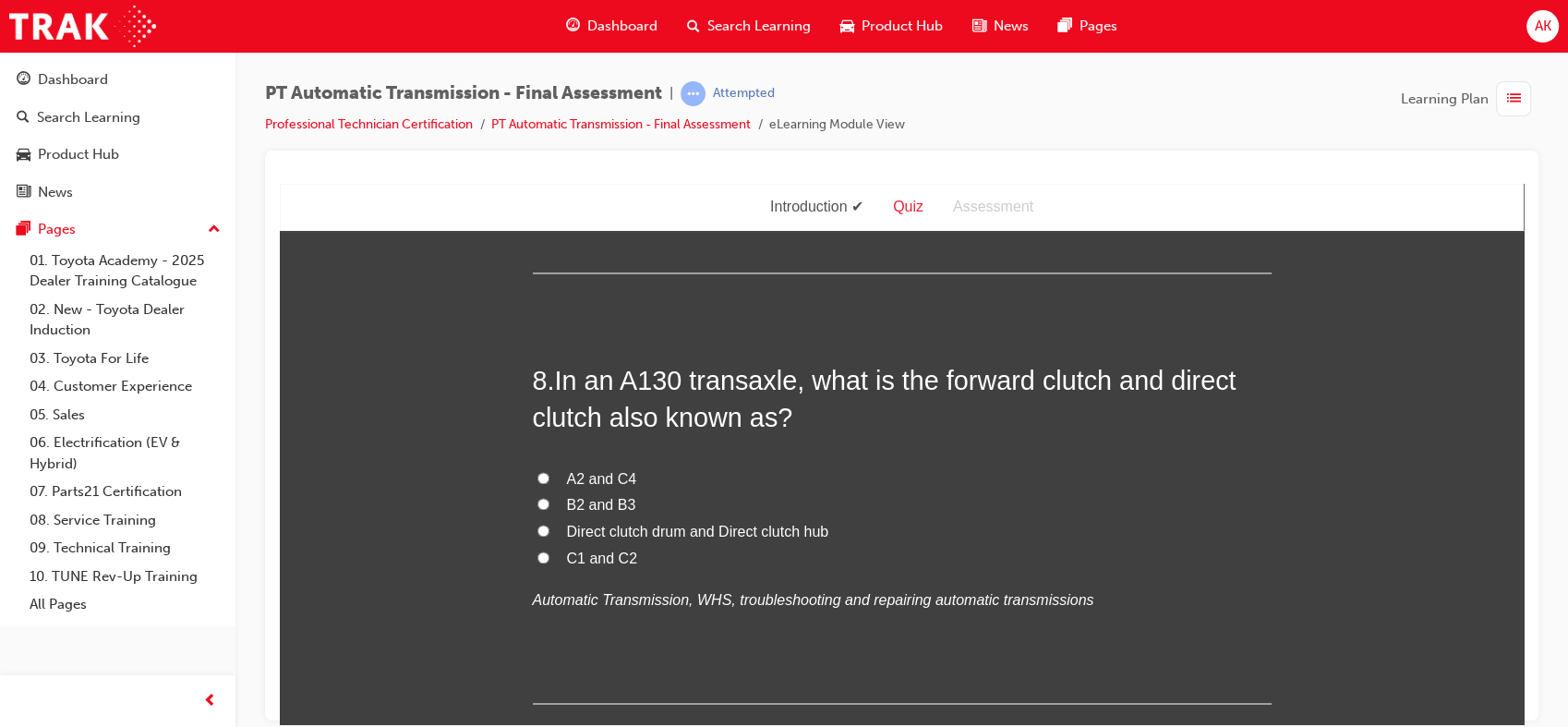
scroll to position [3057, 0]
click at [539, 558] on input "C1 and C2" at bounding box center [543, 555] width 12 height 12
radio input "true"
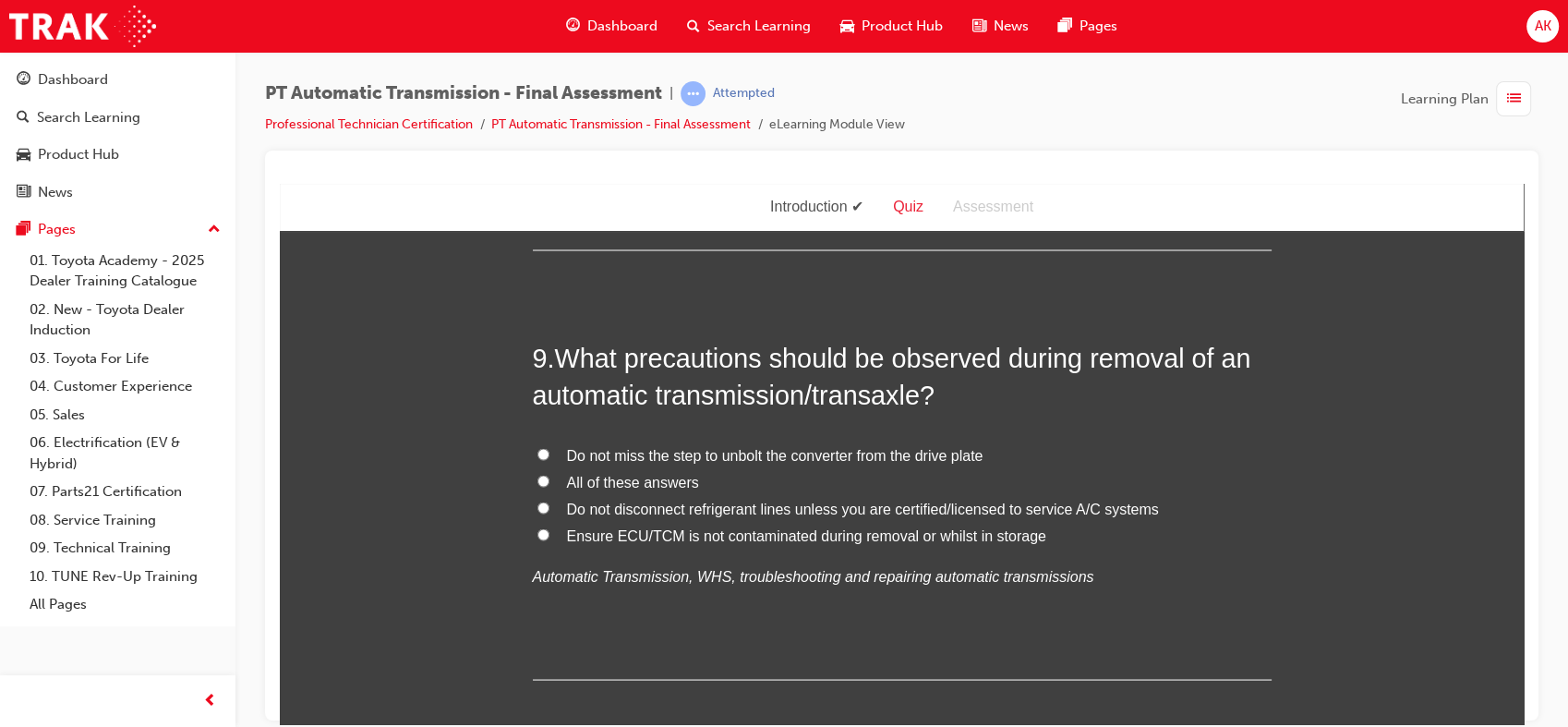
scroll to position [3502, 0]
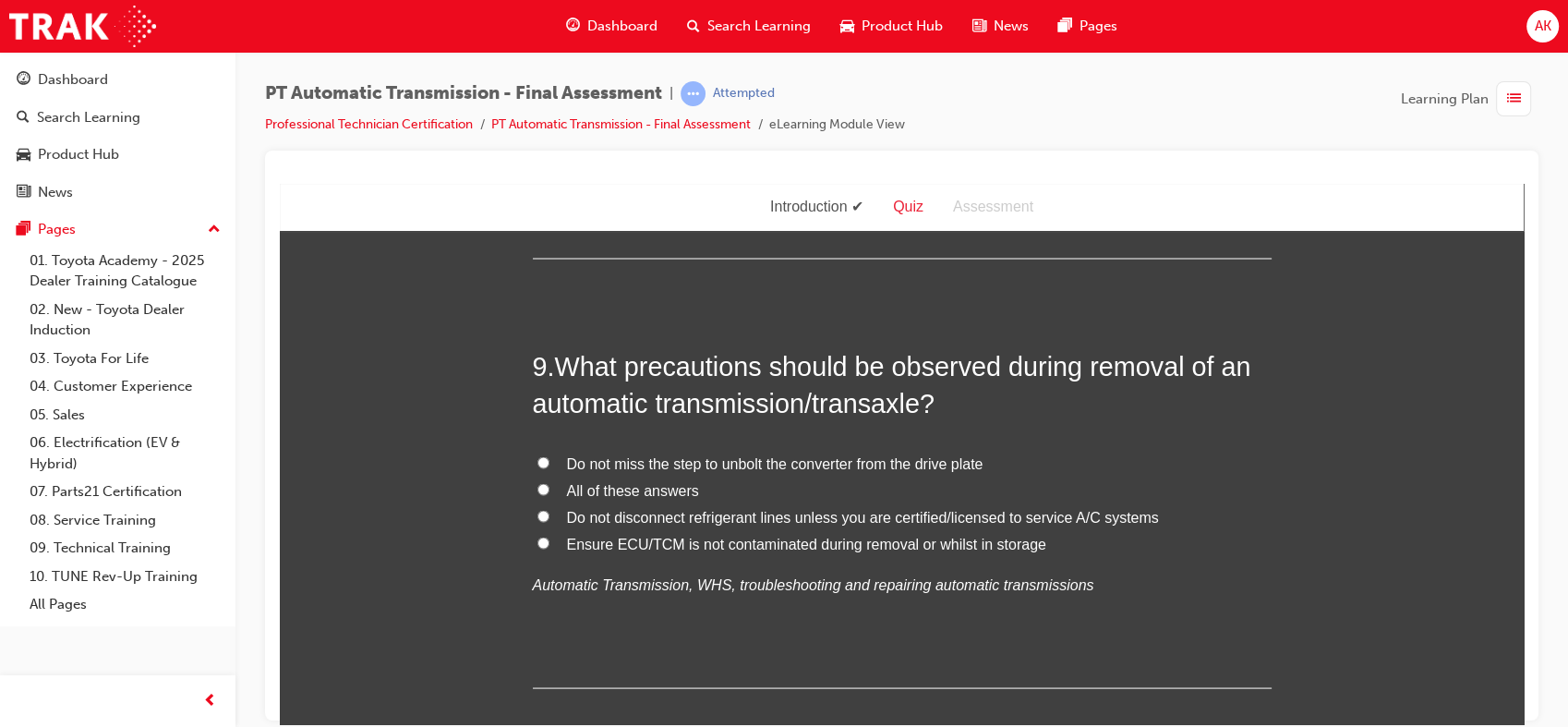
click at [537, 492] on input "All of these answers" at bounding box center [543, 488] width 12 height 12
radio input "true"
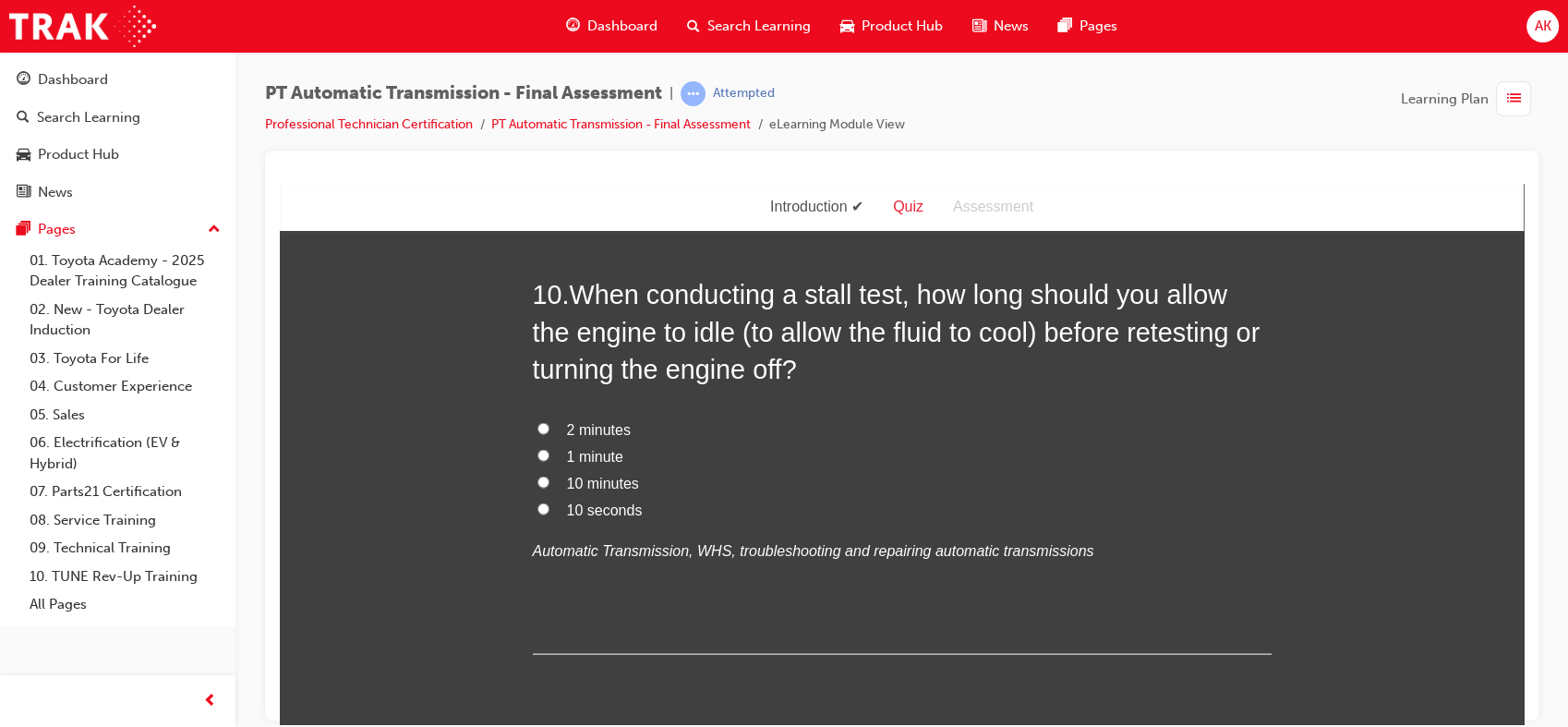
scroll to position [4002, 0]
click at [537, 459] on input "1 minute" at bounding box center [543, 455] width 12 height 12
radio input "true"
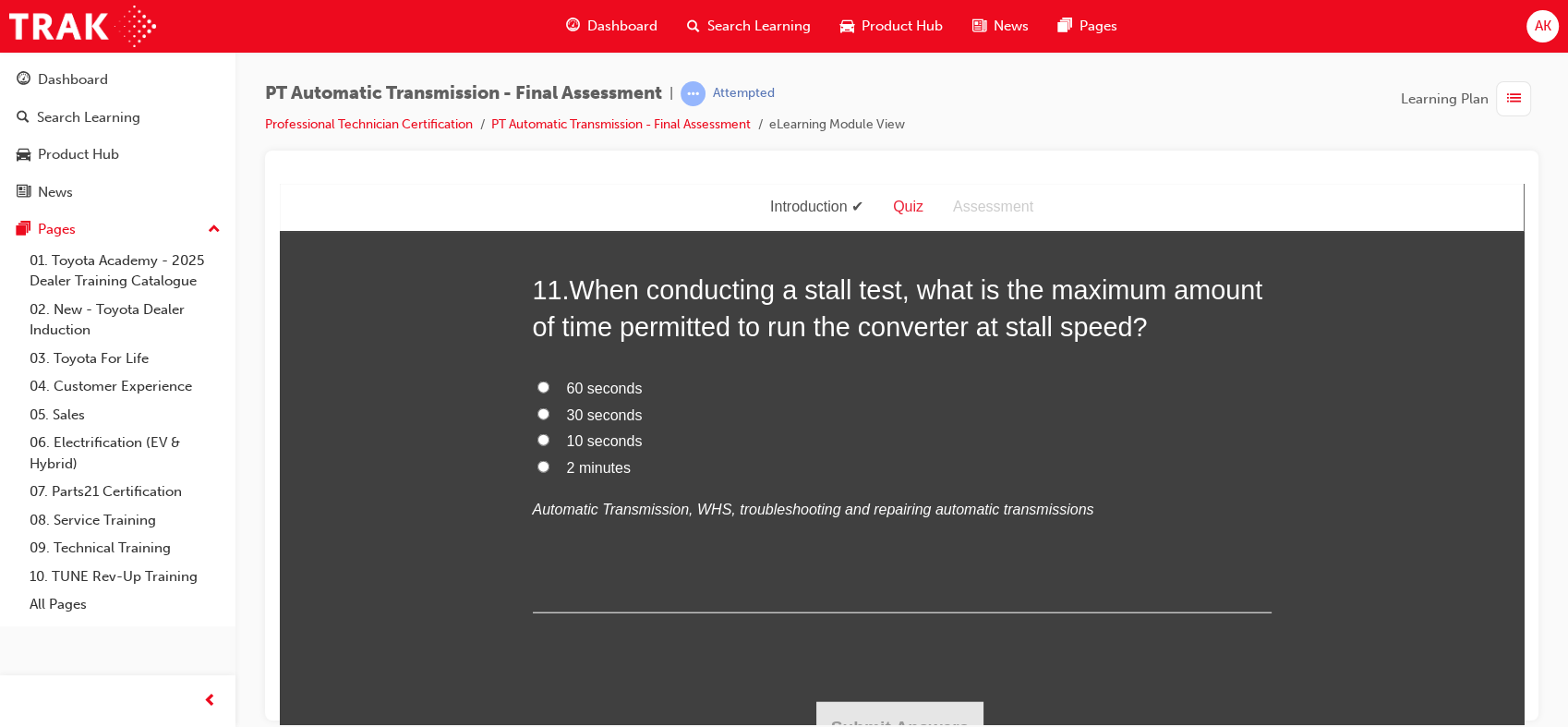
scroll to position [4475, 0]
click at [537, 436] on input "10 seconds" at bounding box center [543, 438] width 12 height 12
radio input "true"
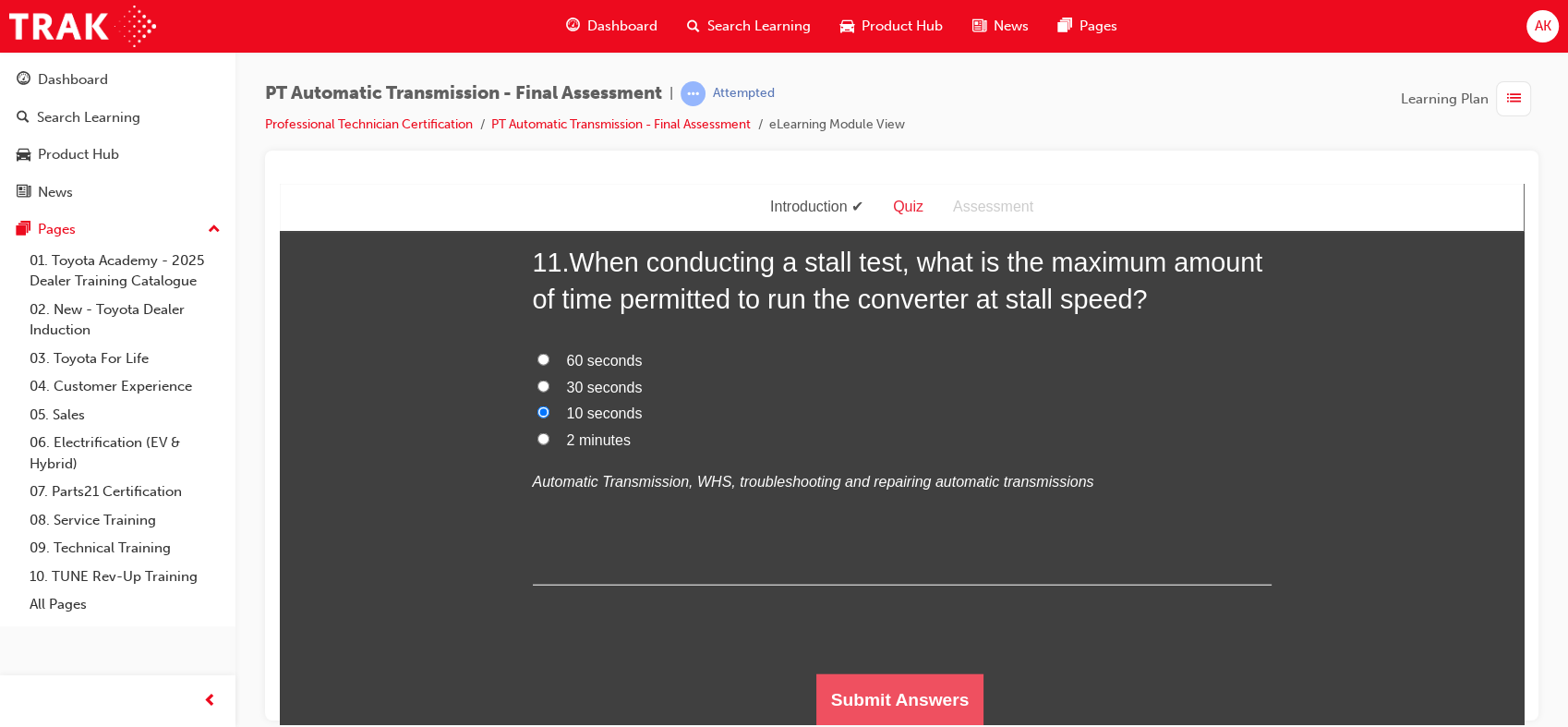
click at [840, 684] on button "Submit Answers" at bounding box center [900, 699] width 168 height 51
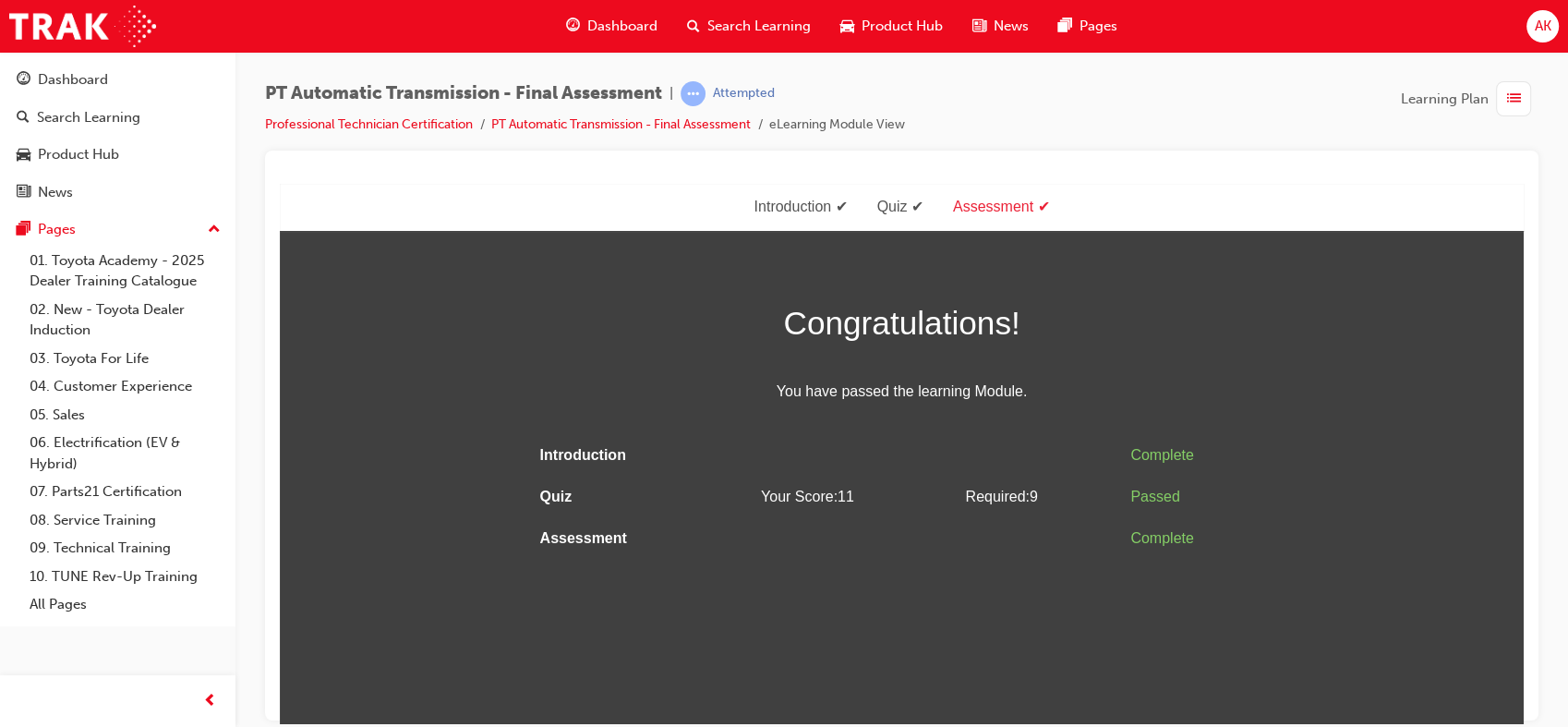
scroll to position [0, 0]
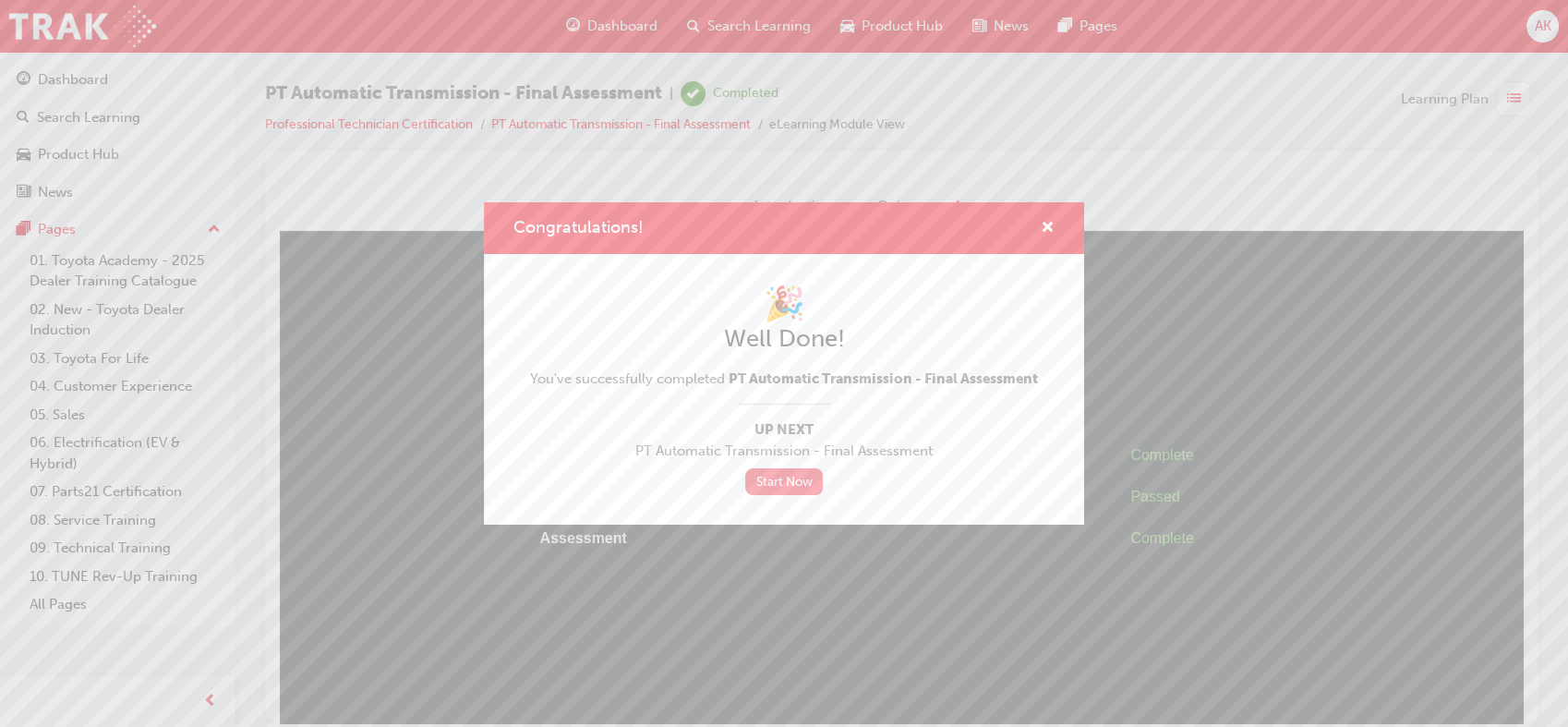
click at [799, 484] on link "Start Now" at bounding box center [784, 482] width 77 height 27
click at [837, 549] on div "Congratulations! 🎉 Well Done! You've successfully completed PT Automatic Transm…" at bounding box center [784, 363] width 1568 height 727
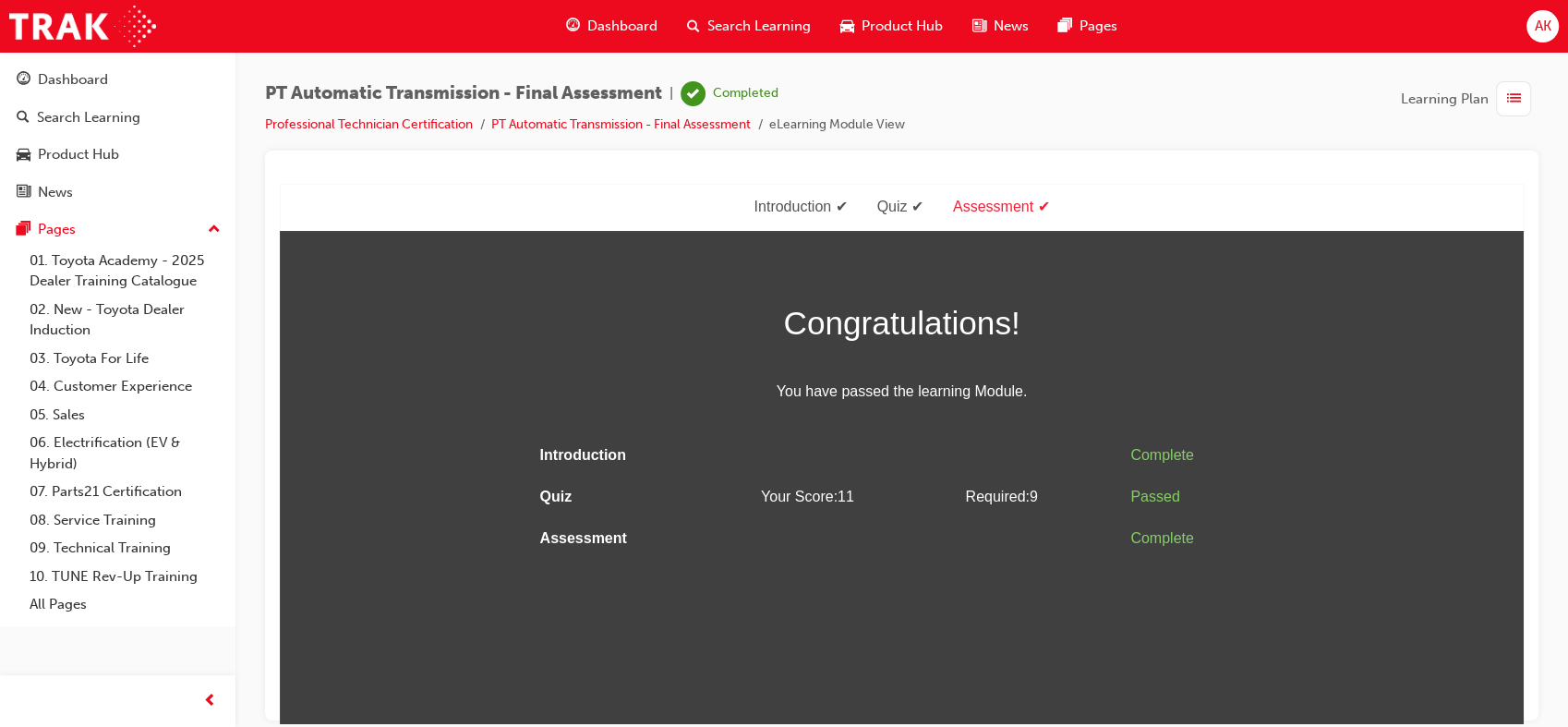
click at [1514, 99] on span "list-icon" at bounding box center [1513, 99] width 14 height 23
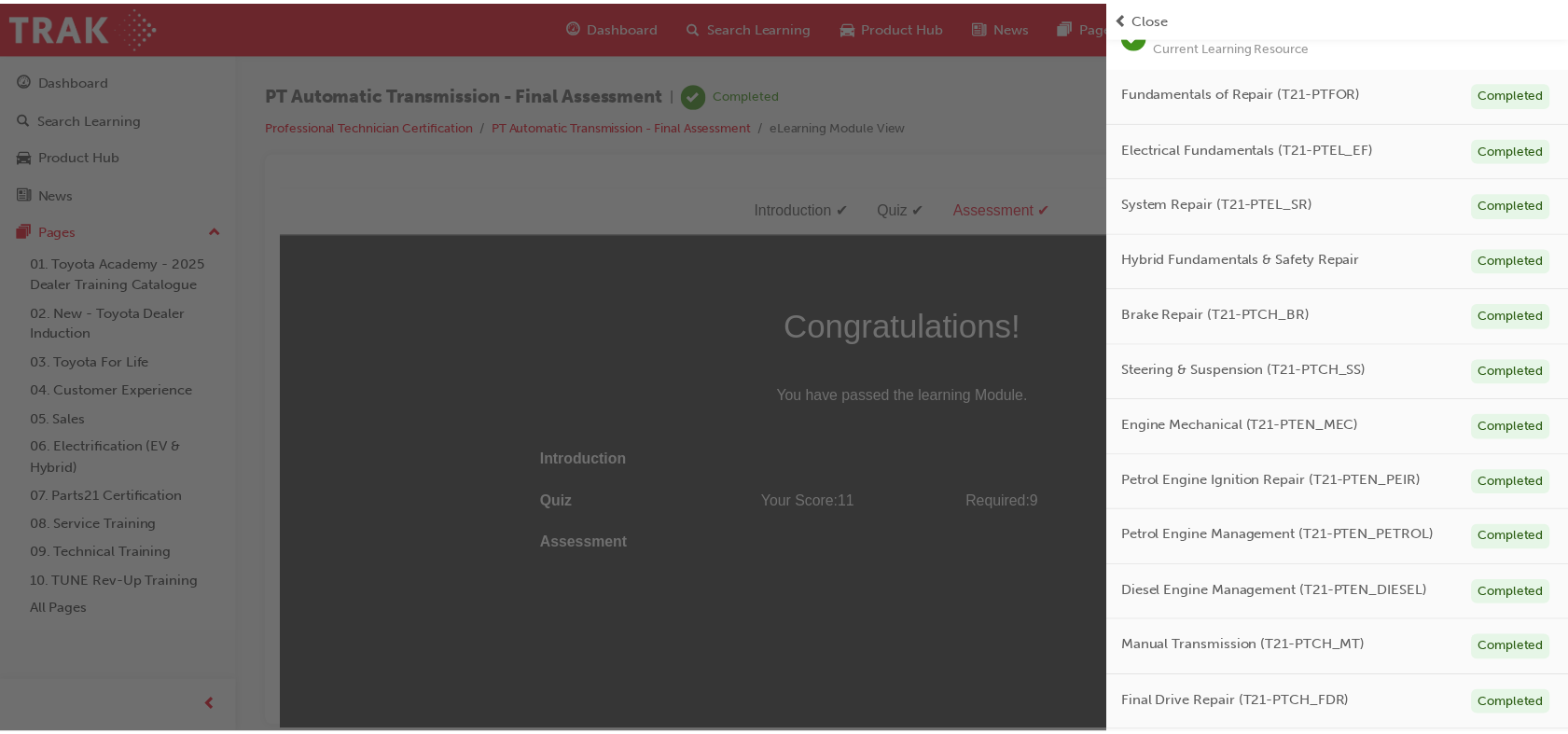
scroll to position [222, 0]
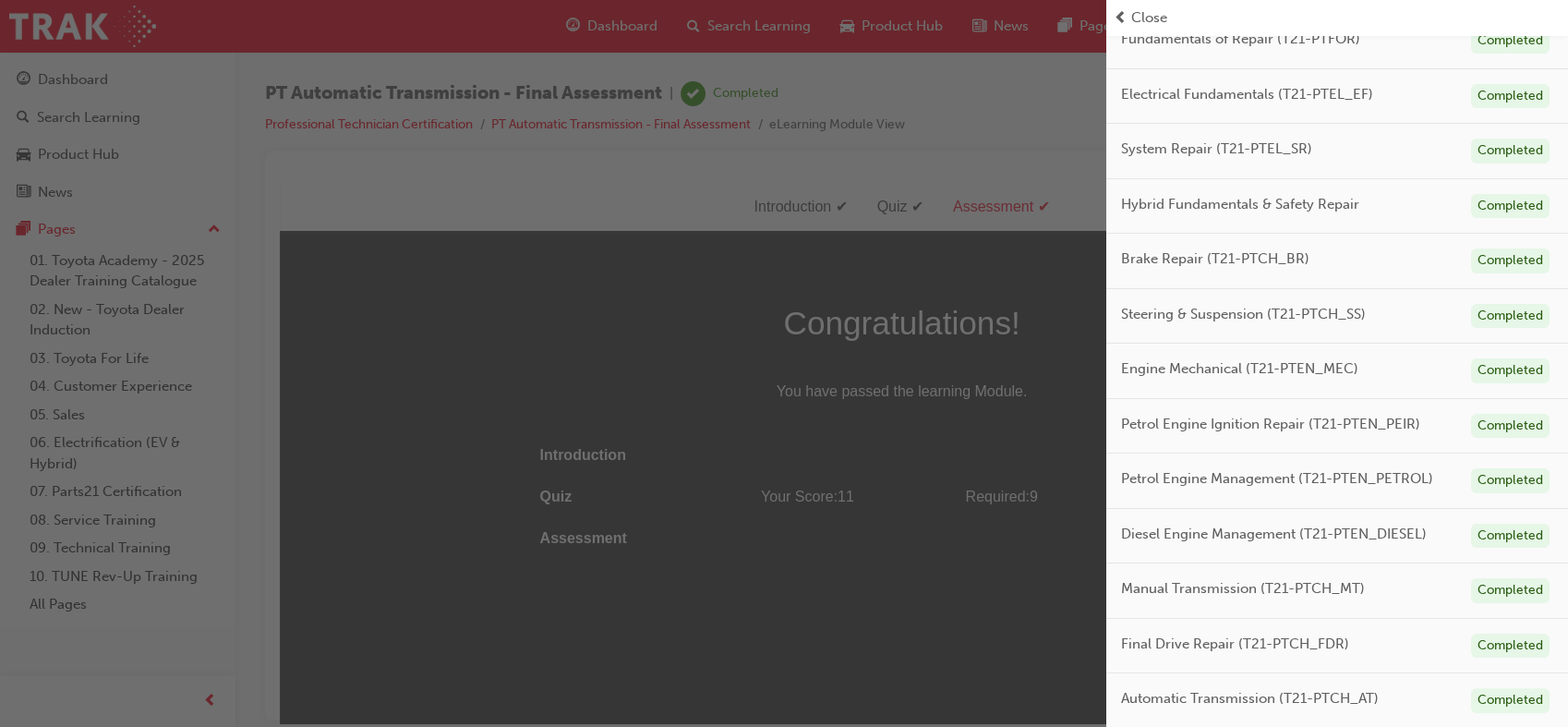
click at [89, 72] on div "button" at bounding box center [553, 363] width 1106 height 727
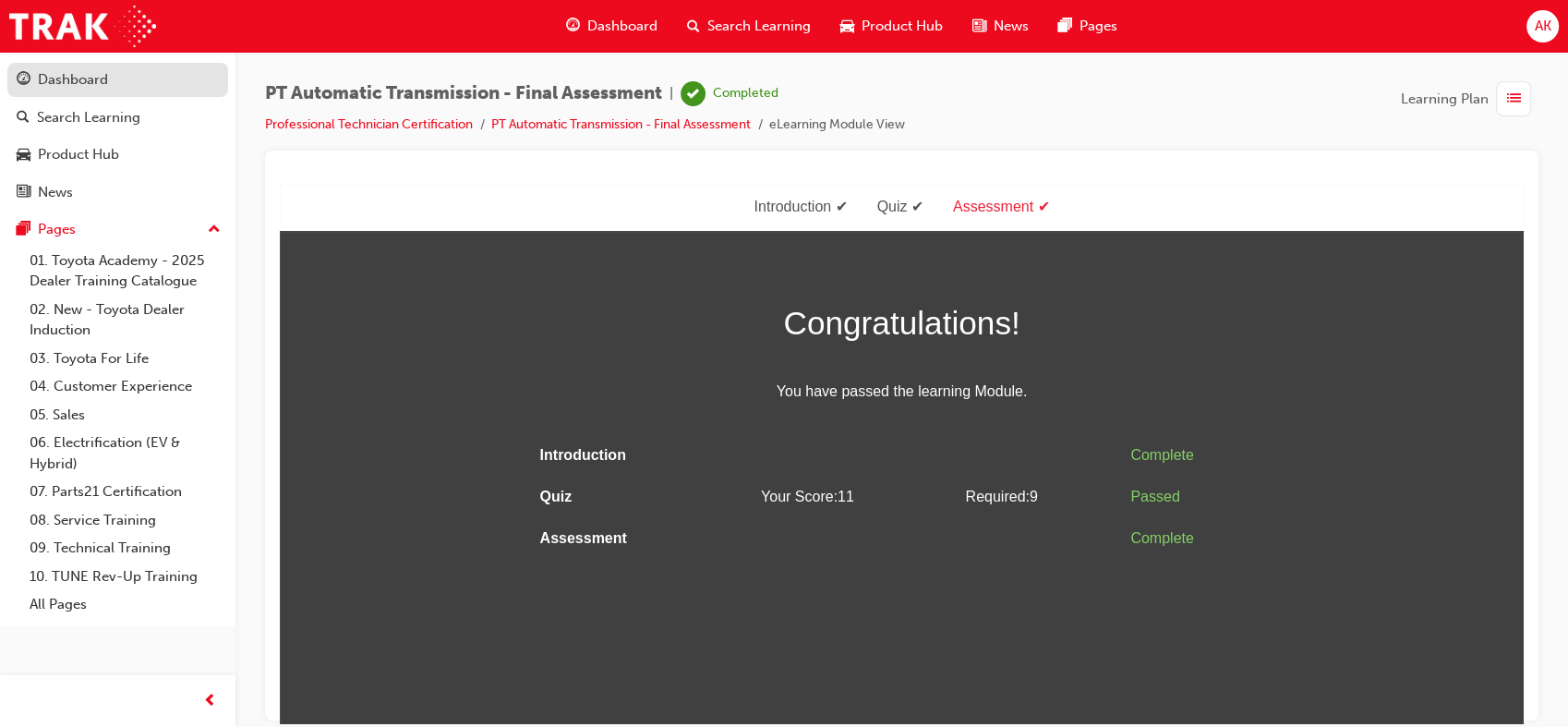
click at [89, 87] on div "Dashboard" at bounding box center [73, 79] width 70 height 21
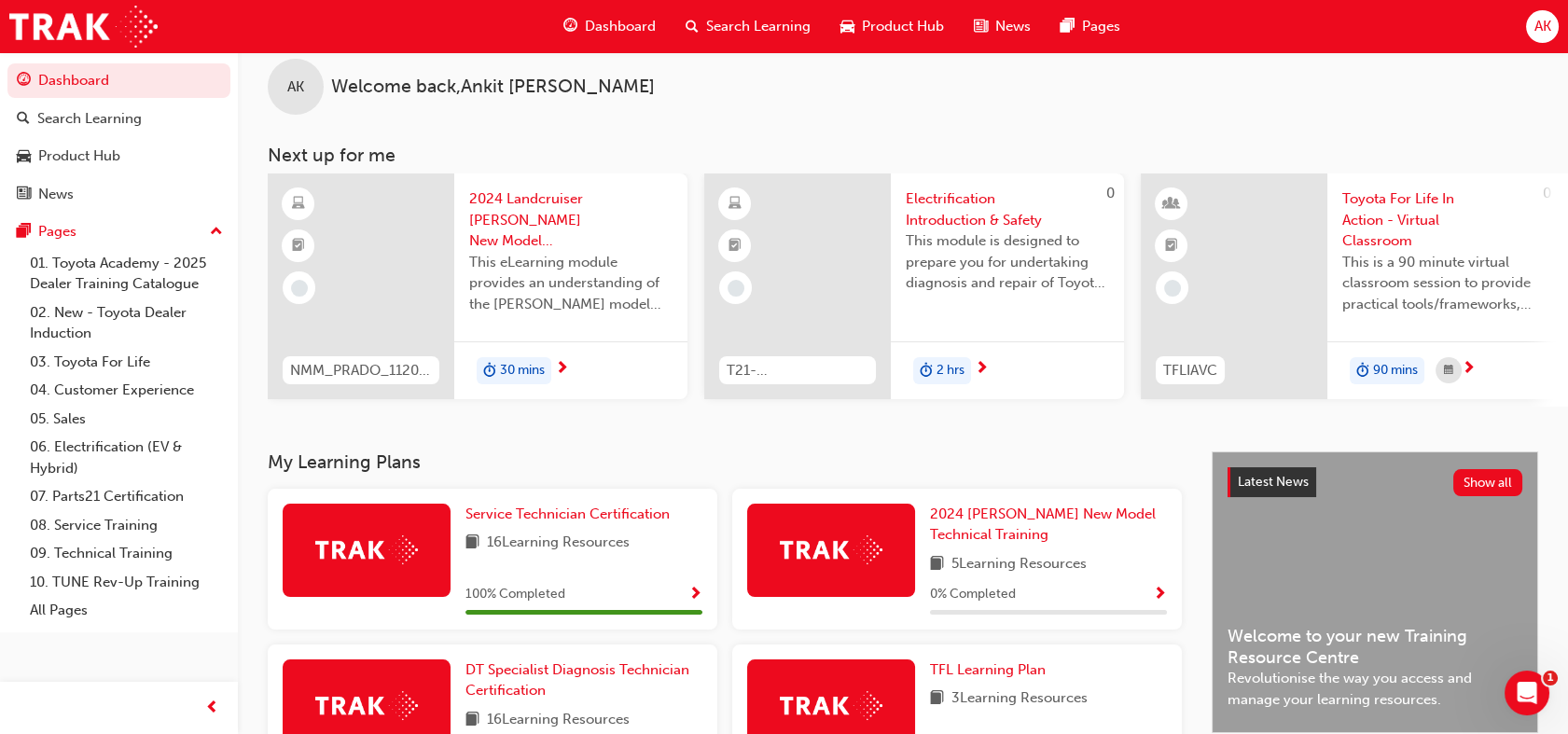
scroll to position [41, 0]
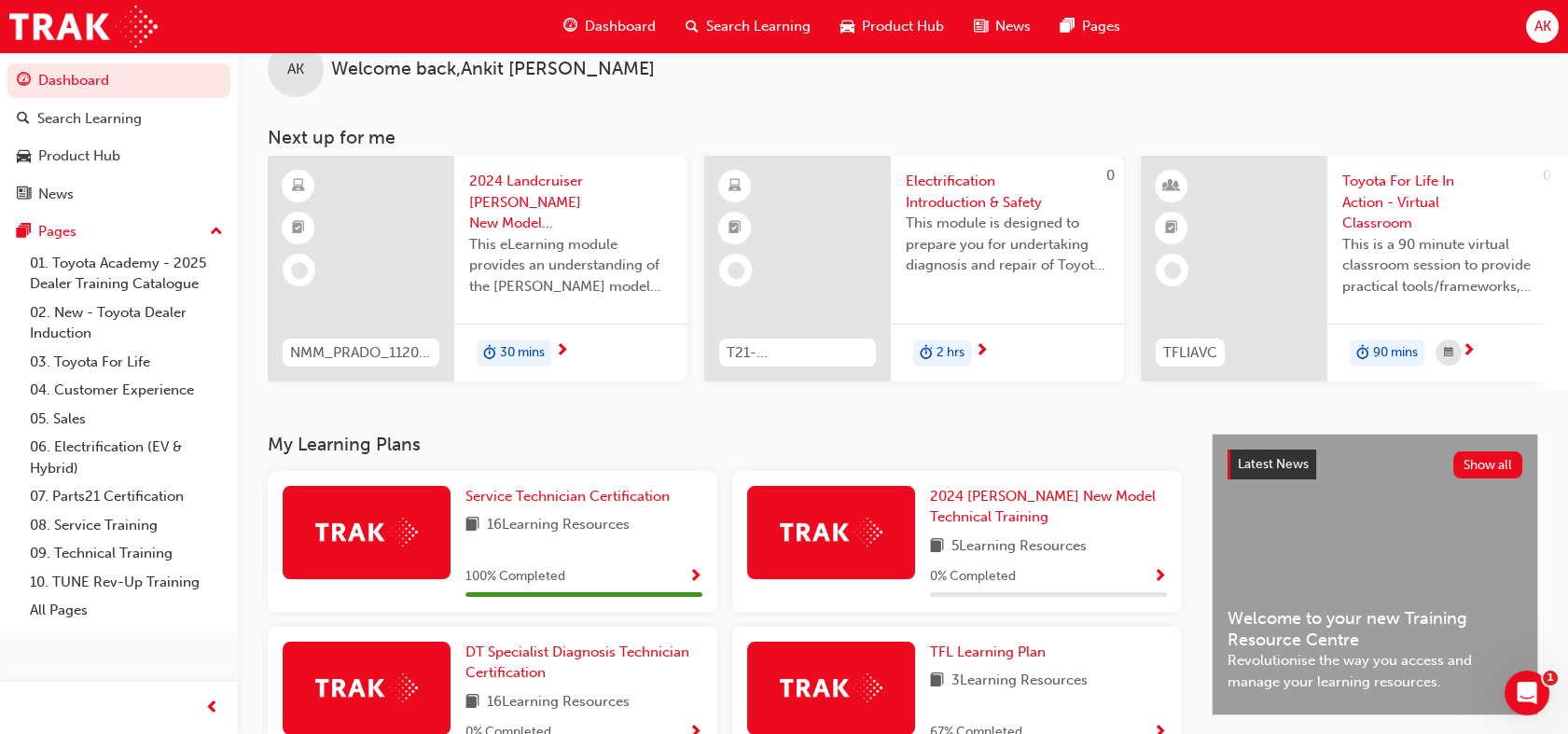
click at [390, 674] on div at bounding box center [367, 688] width 168 height 93
click at [526, 673] on span "DT Specialist Diagnosis Technician Certification" at bounding box center [578, 662] width 224 height 39
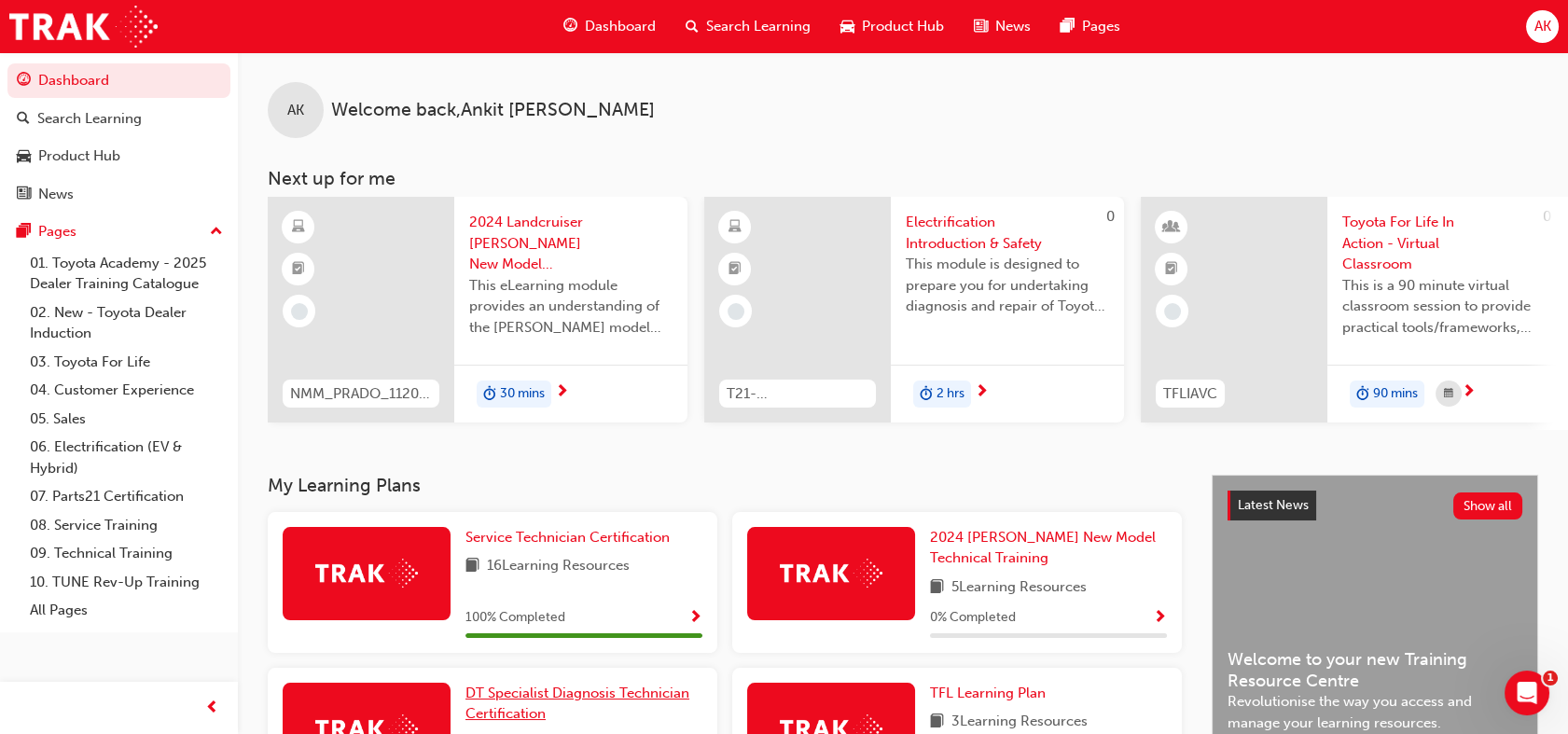
click at [552, 698] on span "DT Specialist Diagnosis Technician Certification" at bounding box center [578, 703] width 224 height 39
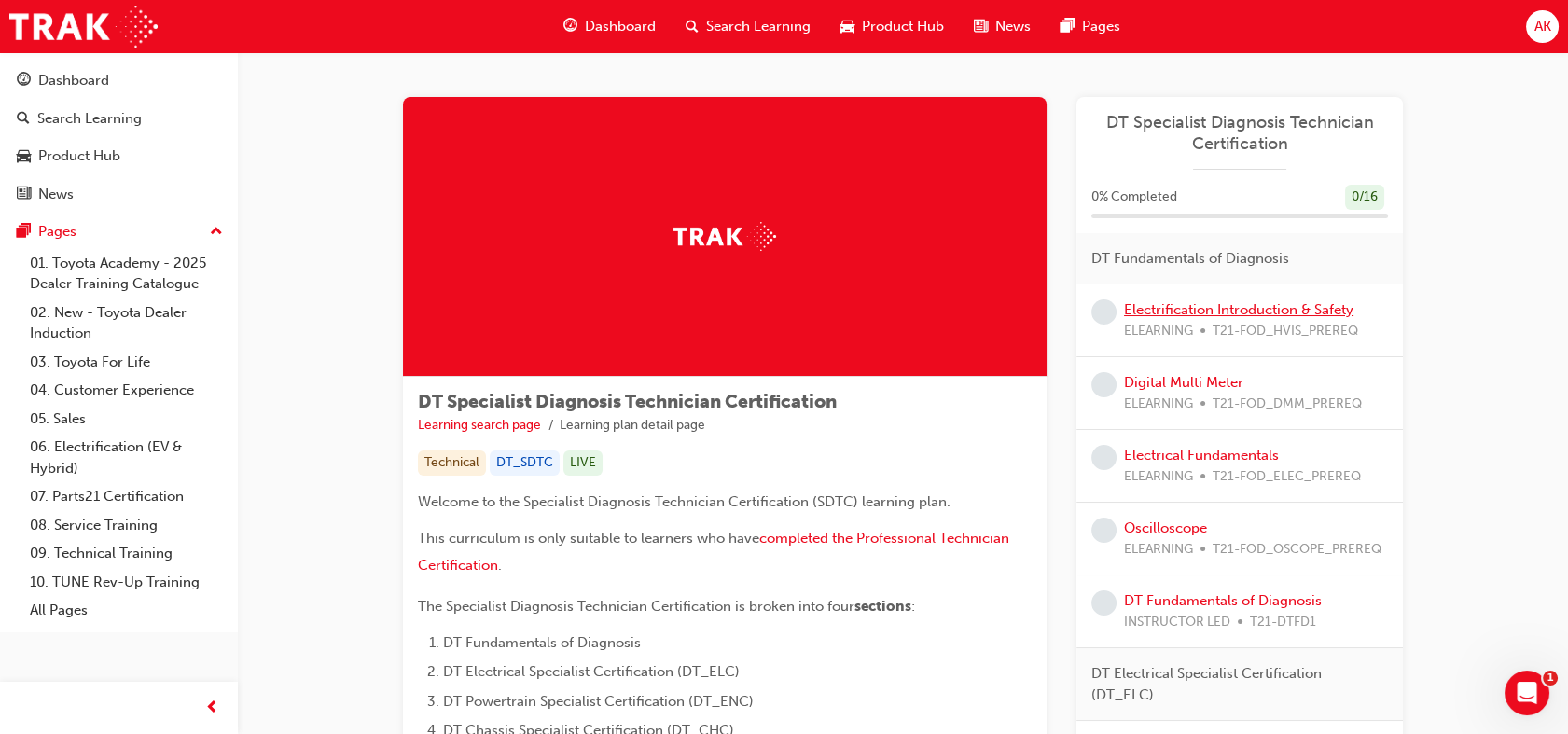
click at [1288, 302] on link "Electrification Introduction & Safety" at bounding box center [1238, 310] width 229 height 17
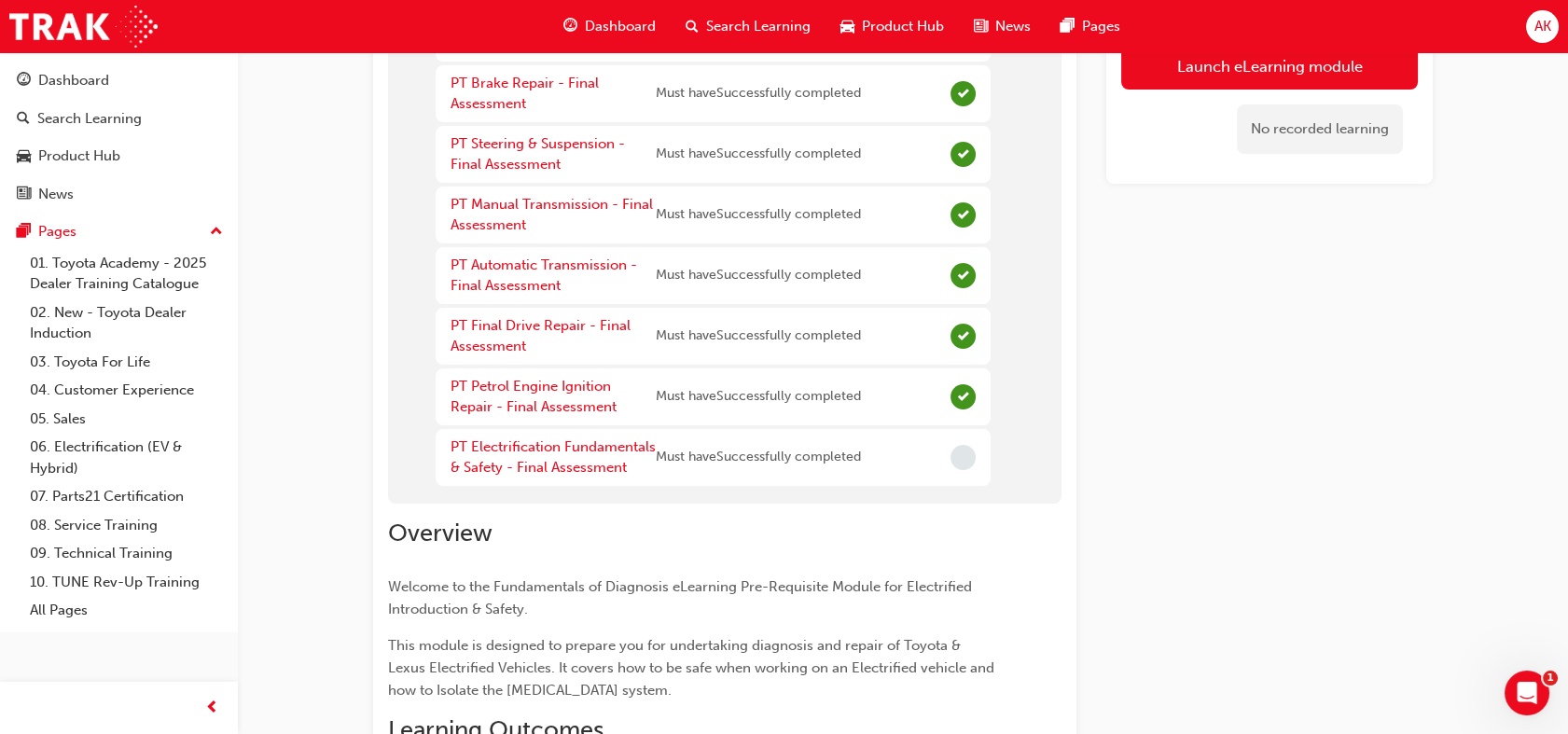
scroll to position [523, 0]
click at [955, 454] on span "Incomplete" at bounding box center [963, 454] width 25 height 25
click at [961, 456] on span "Incomplete" at bounding box center [963, 454] width 25 height 25
click at [605, 464] on link "PT Electrification Fundamentals & Safety - Final Assessment" at bounding box center [553, 454] width 205 height 39
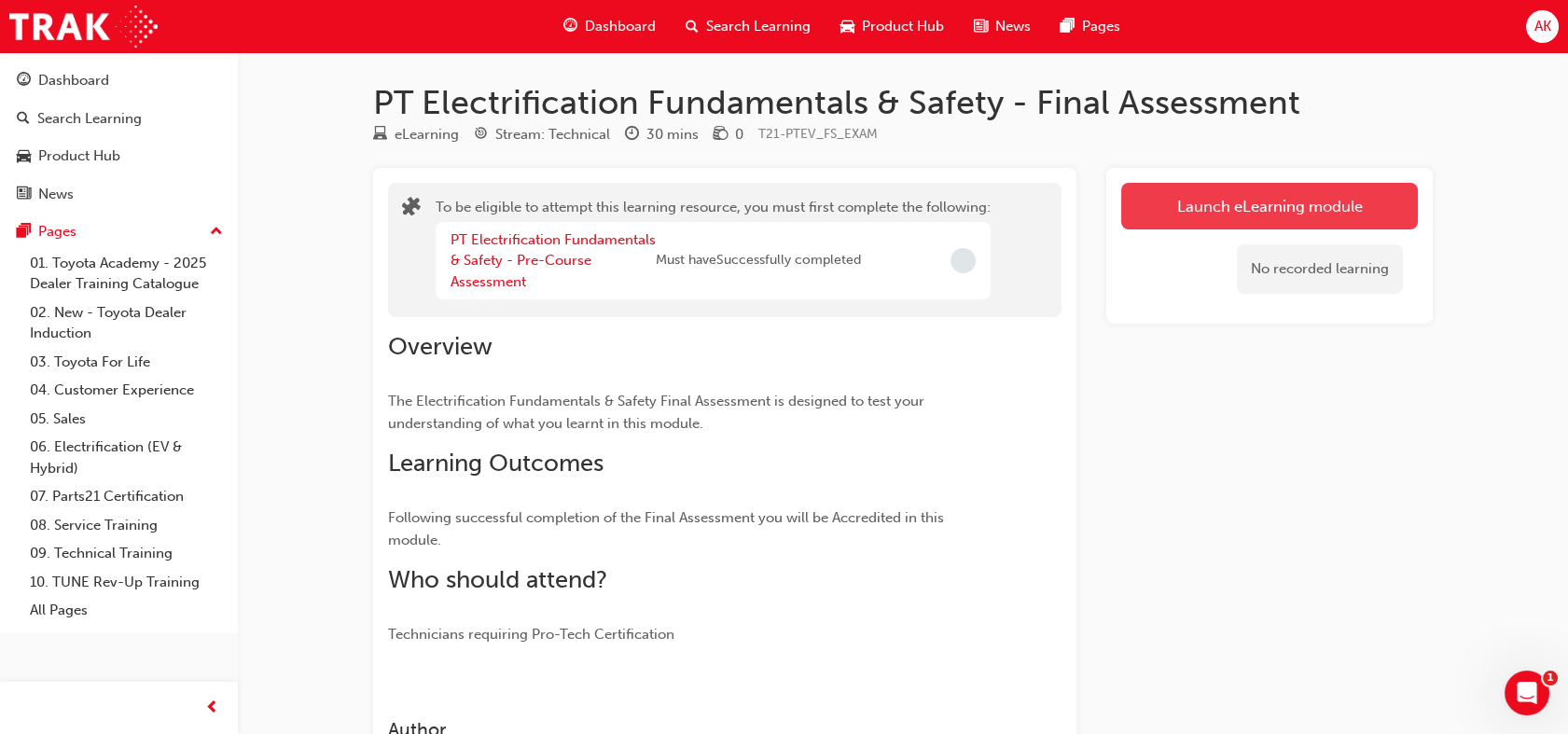
click at [1188, 200] on button "Launch eLearning module" at bounding box center [1269, 205] width 297 height 46
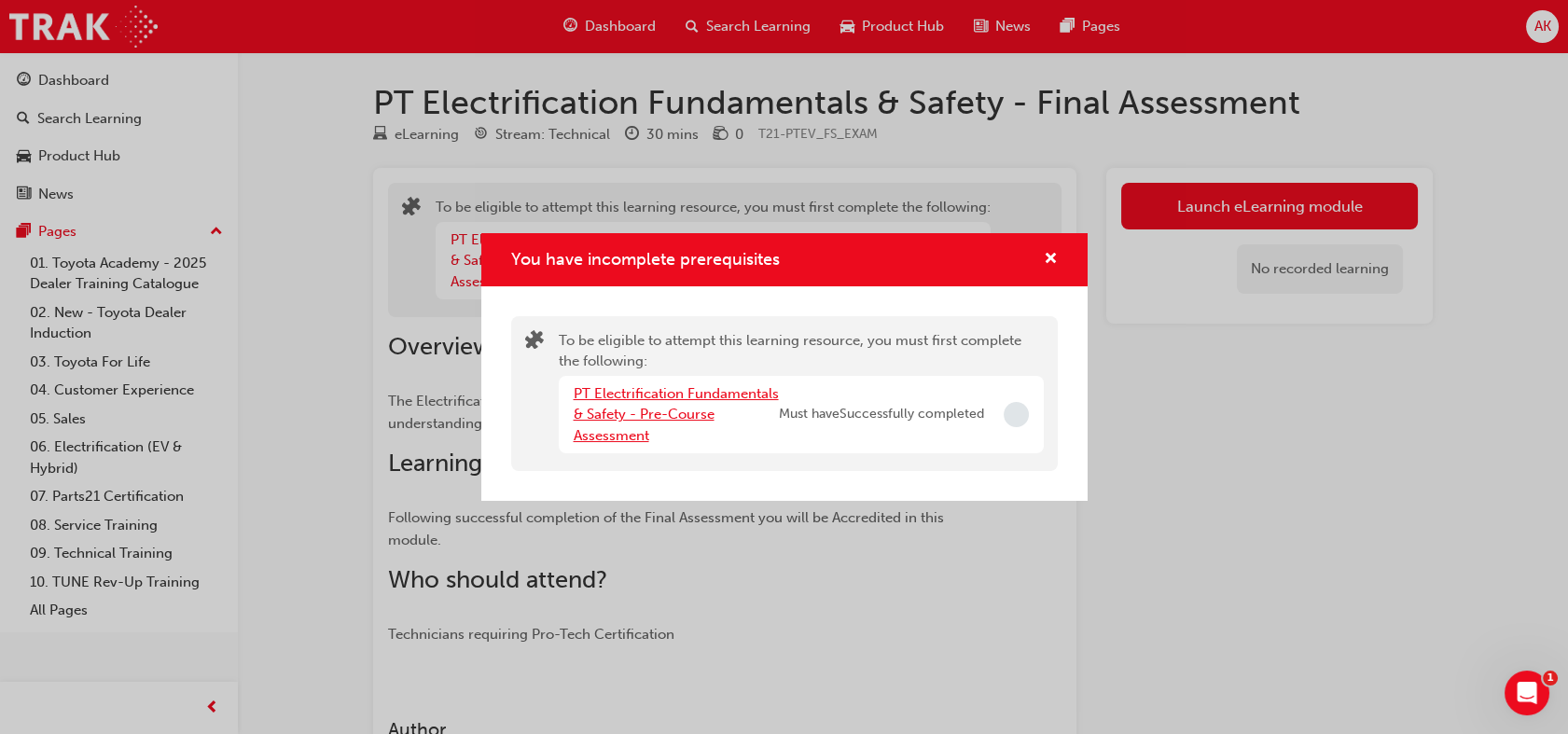
click at [685, 415] on link "PT Electrification Fundamentals & Safety - Pre-Course Assessment" at bounding box center [677, 415] width 205 height 58
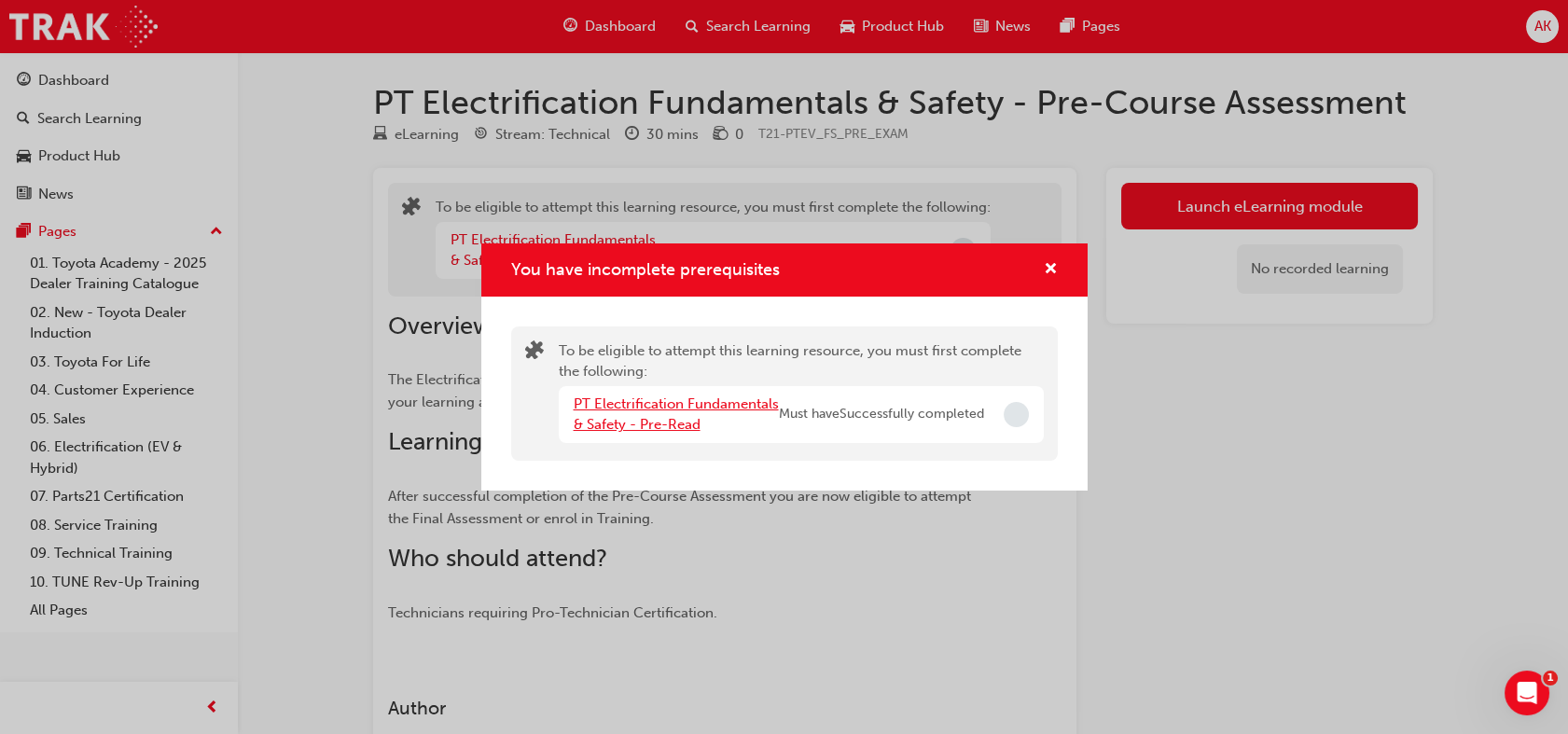
click at [685, 415] on link "PT Electrification Fundamentals & Safety - Pre-Read" at bounding box center [677, 415] width 205 height 39
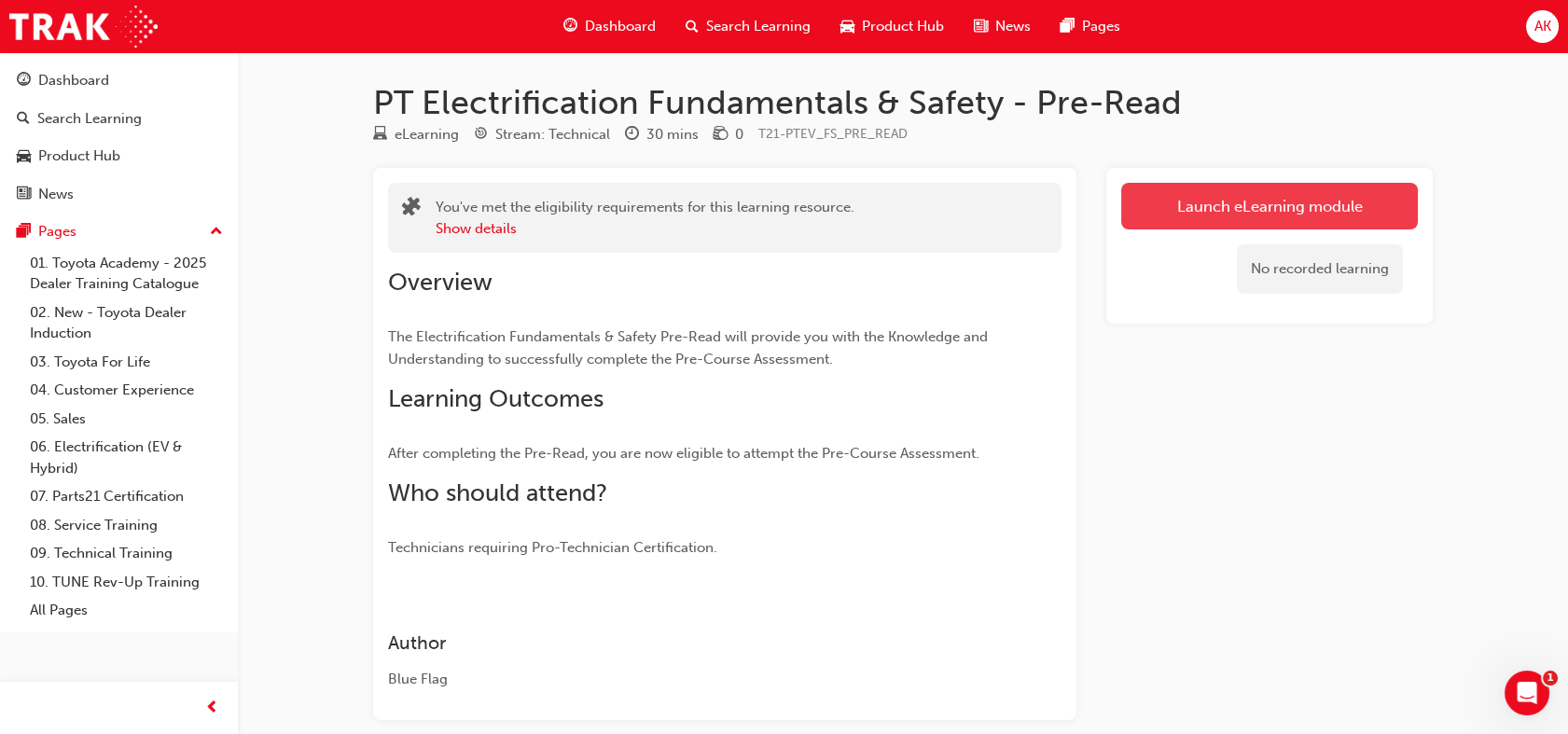
click at [1174, 213] on link "Launch eLearning module" at bounding box center [1269, 205] width 297 height 46
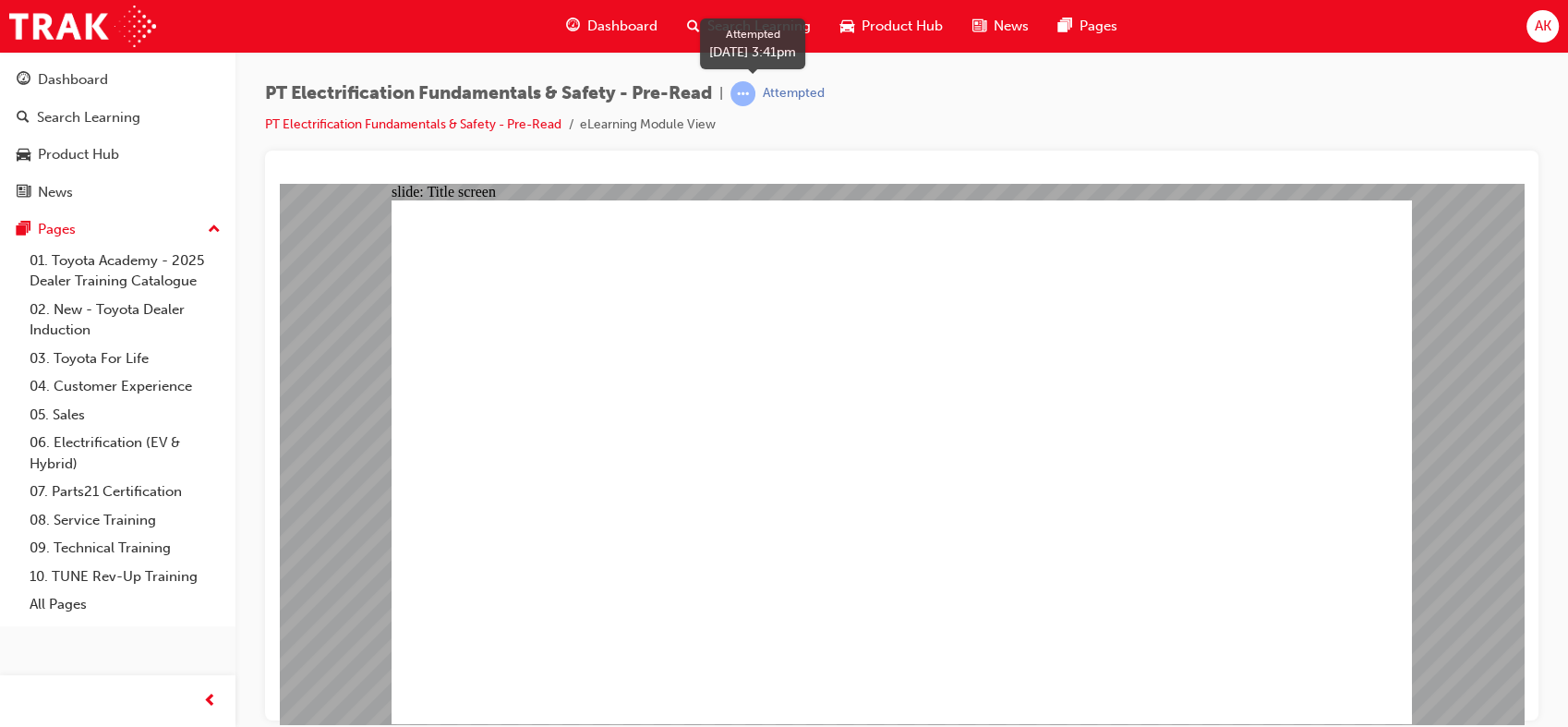
click at [756, 100] on span "learningRecordVerb_ATTEMPT-icon" at bounding box center [742, 93] width 25 height 25
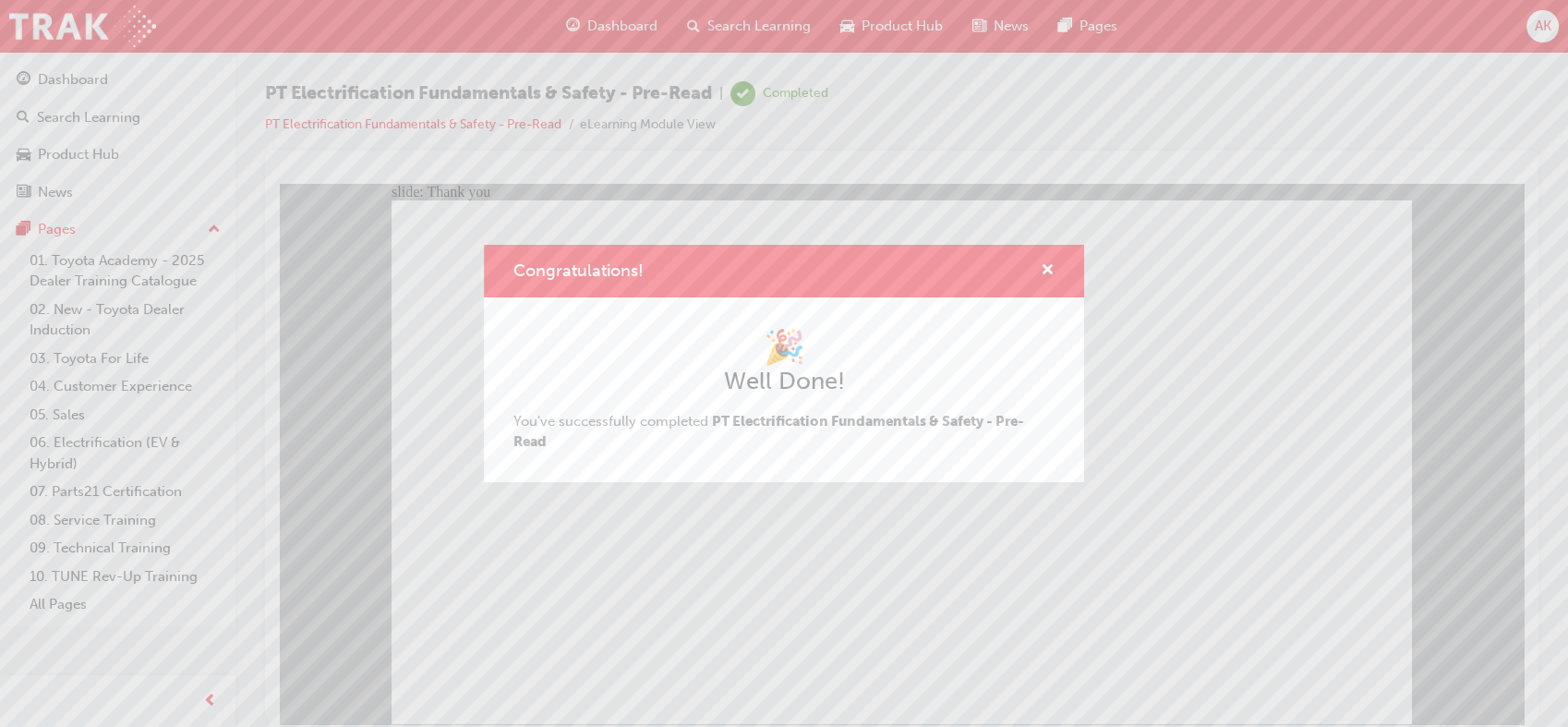
click at [1186, 339] on div "Congratulations! 🎉 Well Done! You've successfully completed PT Electrification …" at bounding box center [784, 363] width 1568 height 727
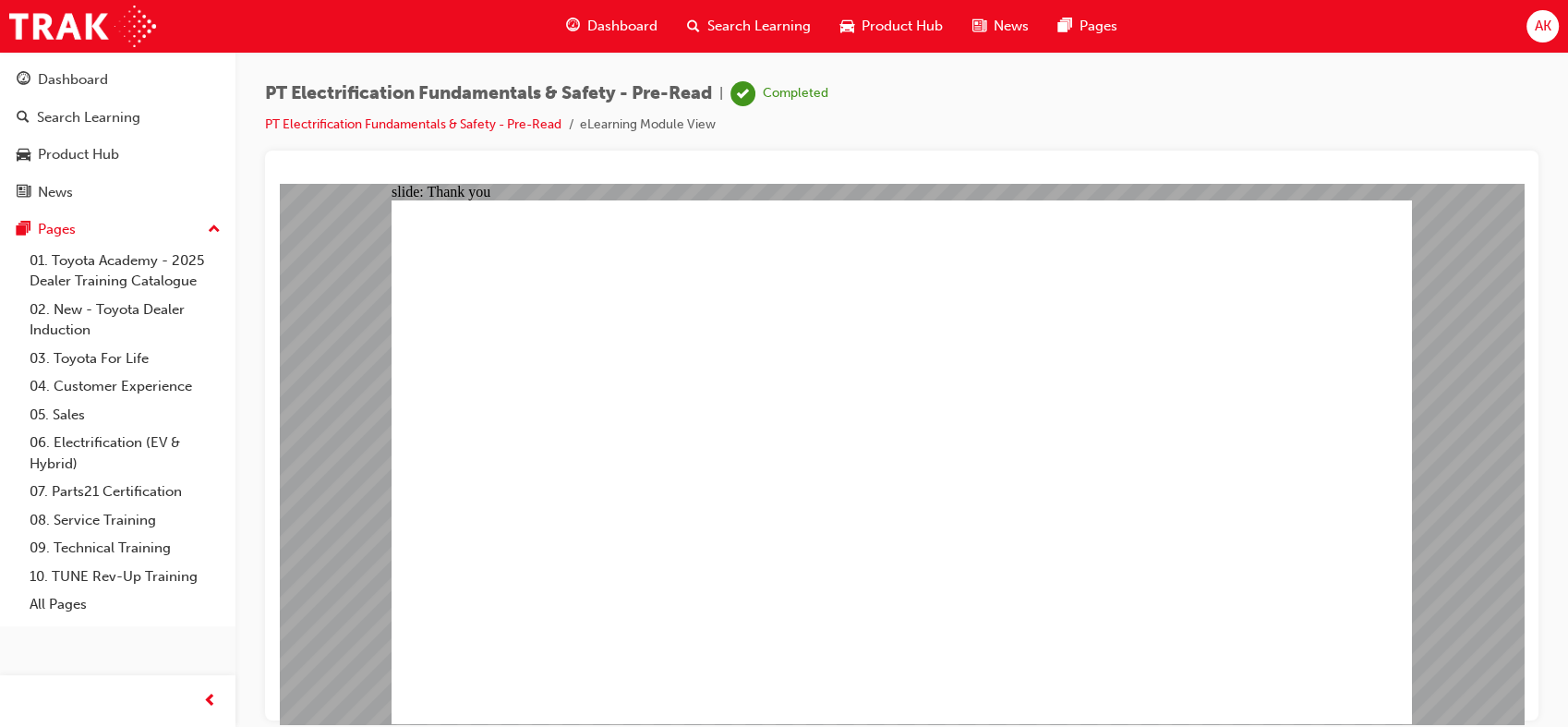
click at [619, 30] on span "Dashboard" at bounding box center [621, 26] width 70 height 21
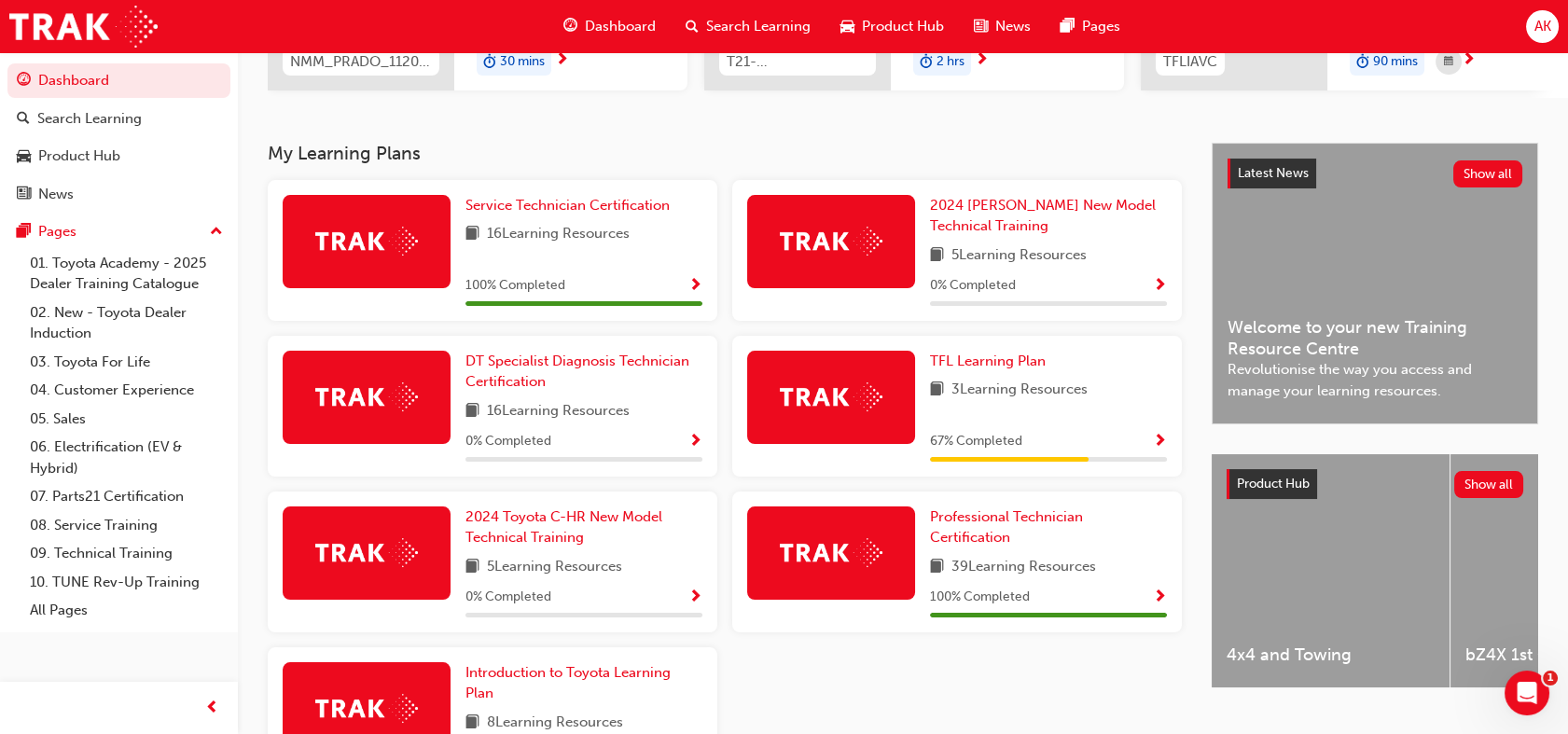
scroll to position [325, 0]
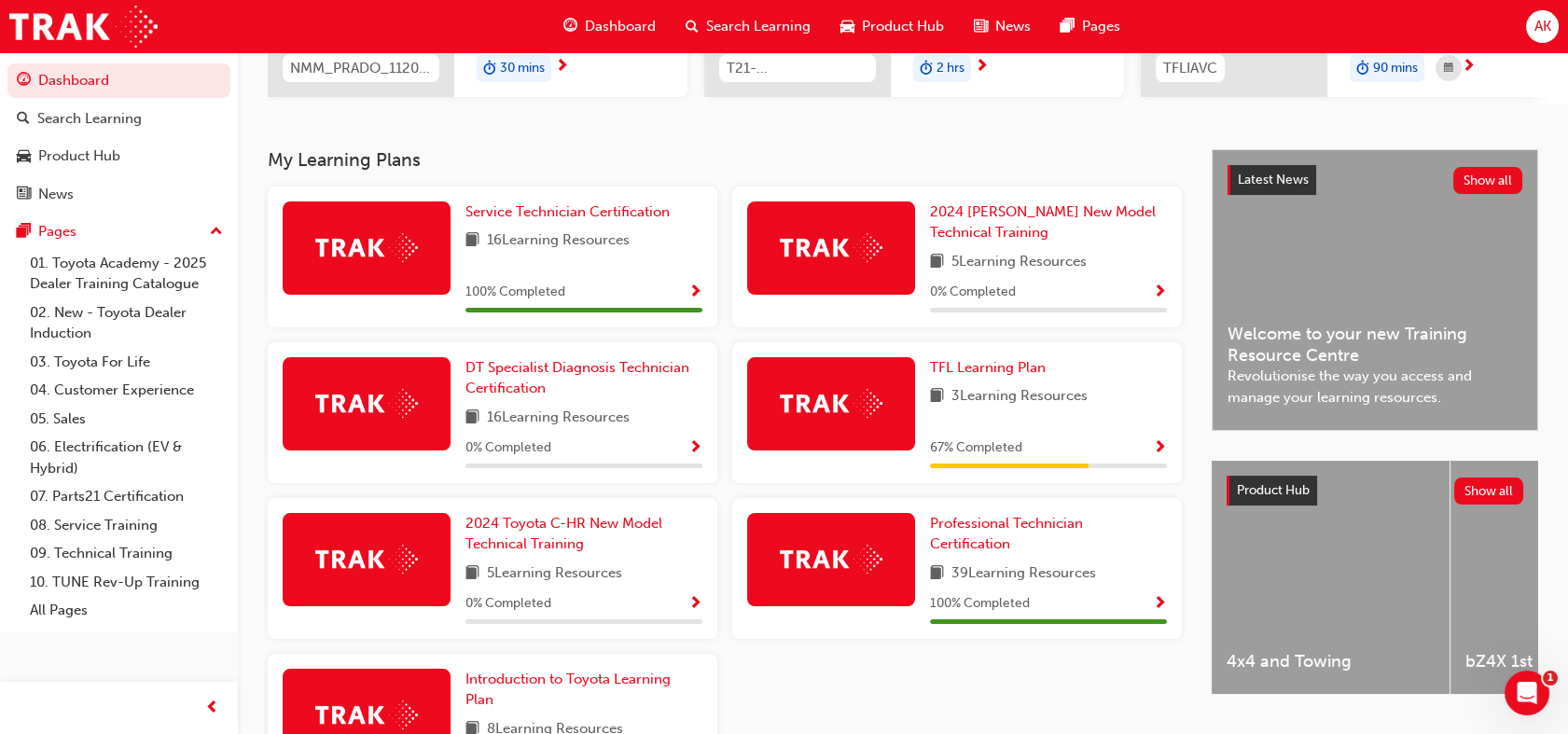
click at [1097, 424] on div "TFL Learning Plan 3 Learning Resources 67 % Completed" at bounding box center [1048, 413] width 237 height 111
click at [1085, 407] on span "3 Learning Resources" at bounding box center [1020, 397] width 137 height 24
click at [1160, 457] on span "Show Progress" at bounding box center [1159, 449] width 14 height 17
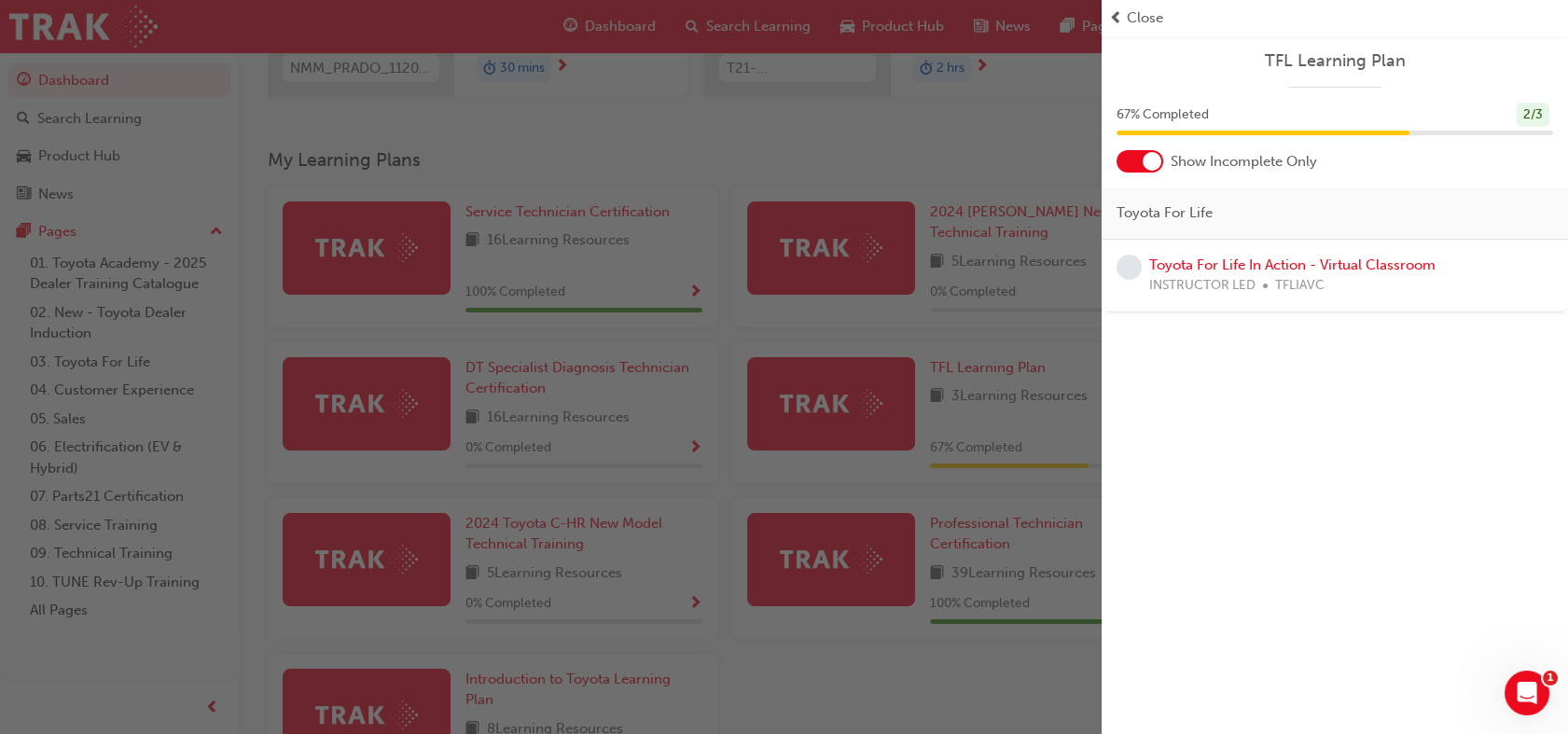
click at [1126, 269] on span "learningRecordVerb_NONE-icon" at bounding box center [1129, 267] width 25 height 25
click at [1183, 270] on link "Toyota For Life In Action - Virtual Classroom" at bounding box center [1292, 265] width 286 height 17
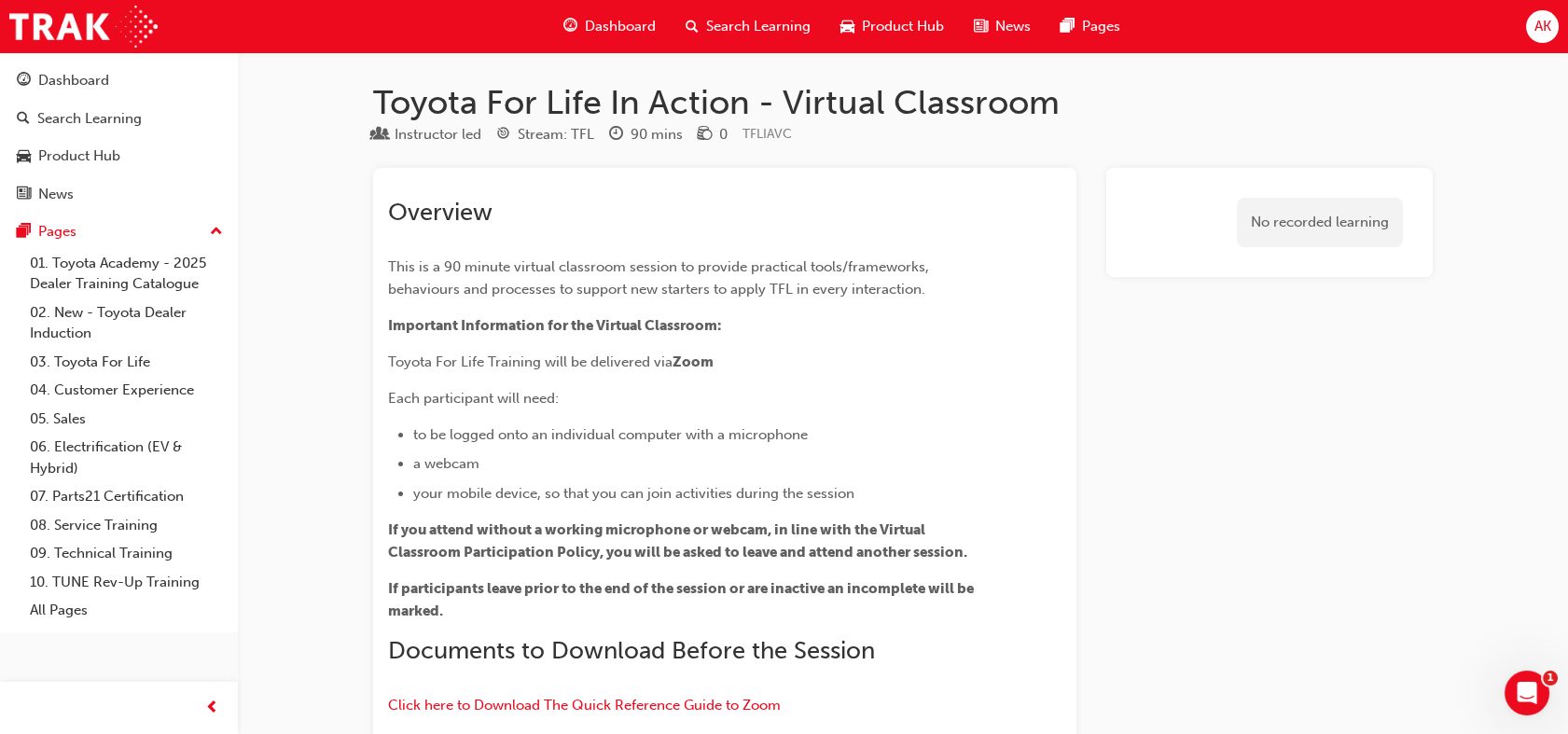
click at [624, 25] on span "Dashboard" at bounding box center [620, 26] width 71 height 22
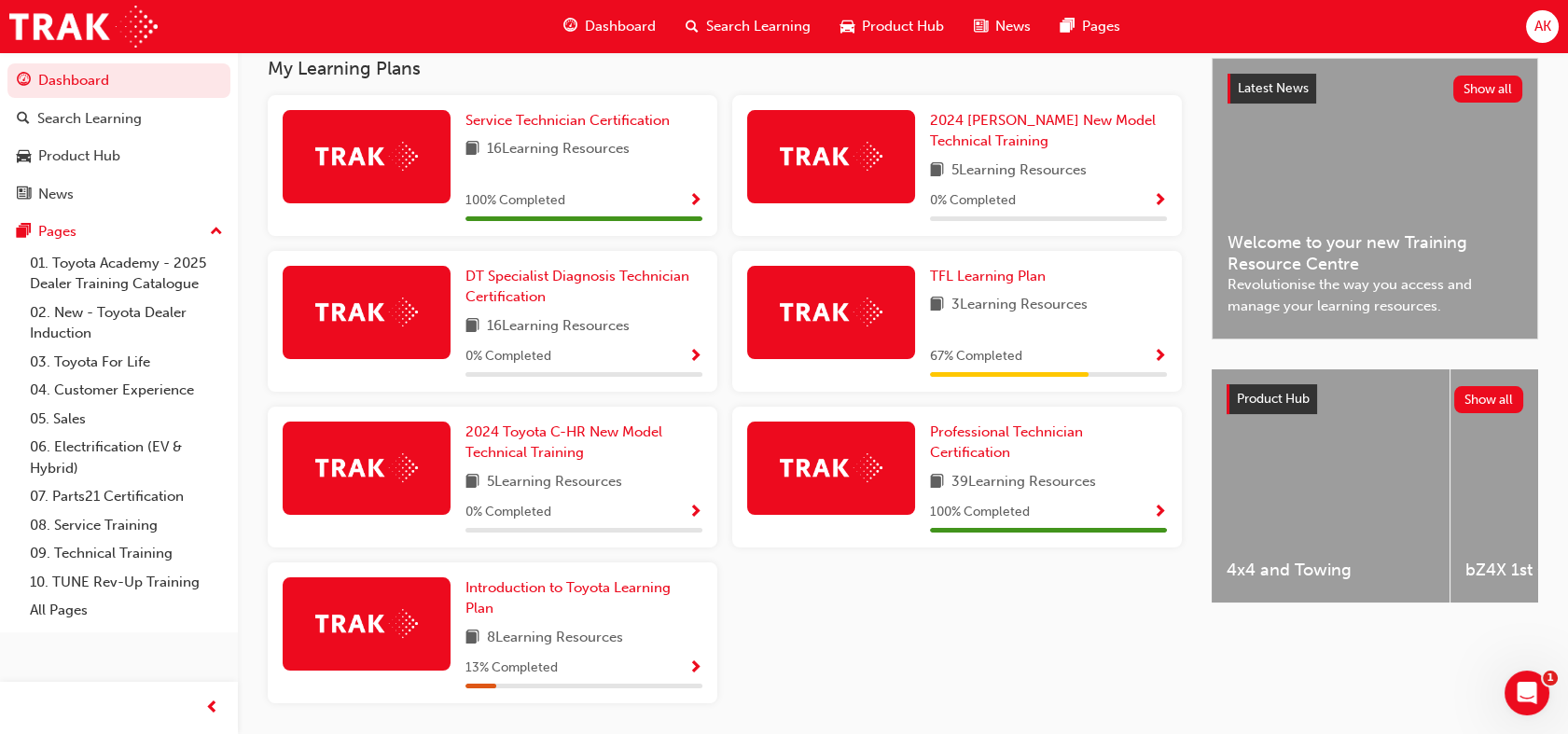
scroll to position [417, 0]
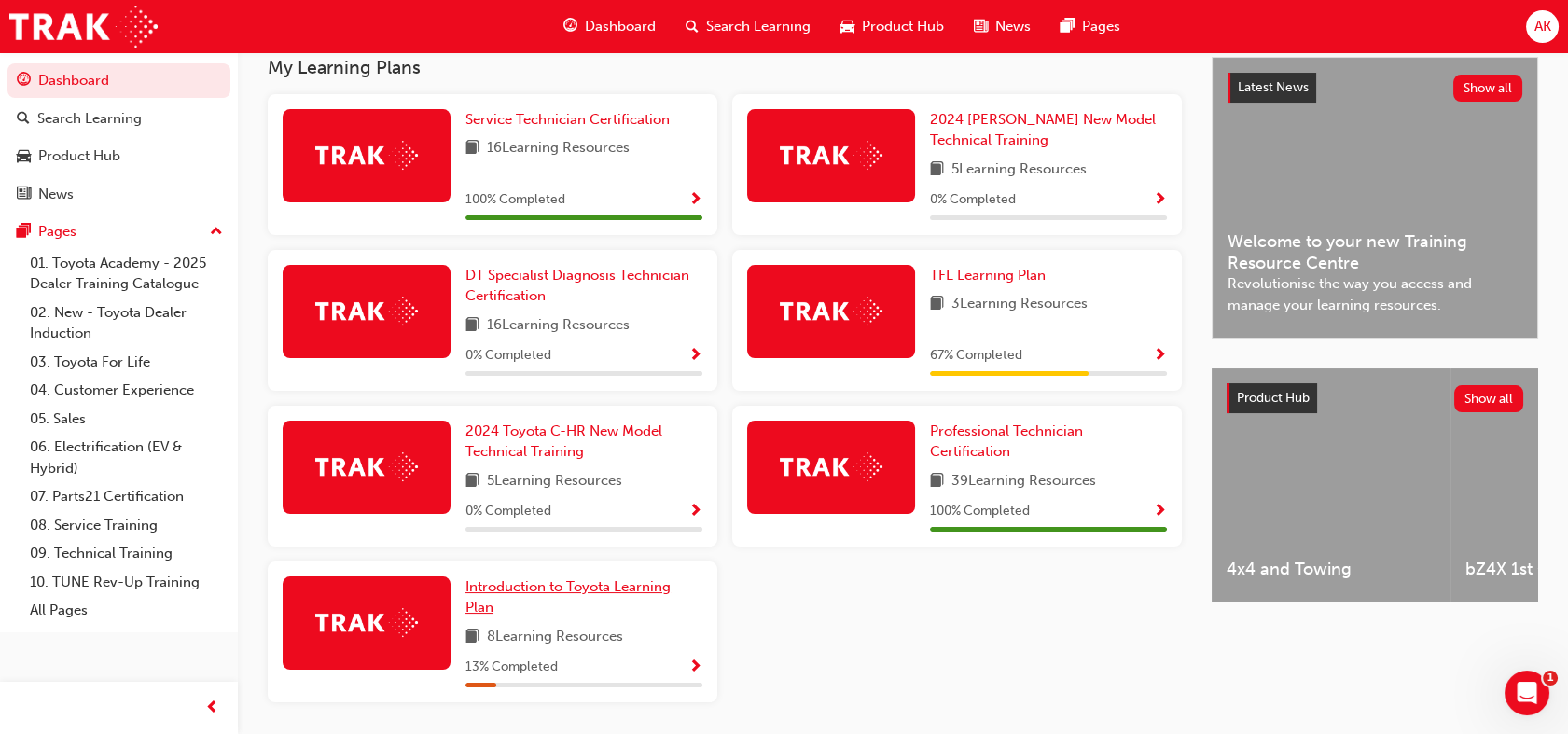
click at [627, 594] on span "Introduction to Toyota Learning Plan" at bounding box center [568, 597] width 205 height 39
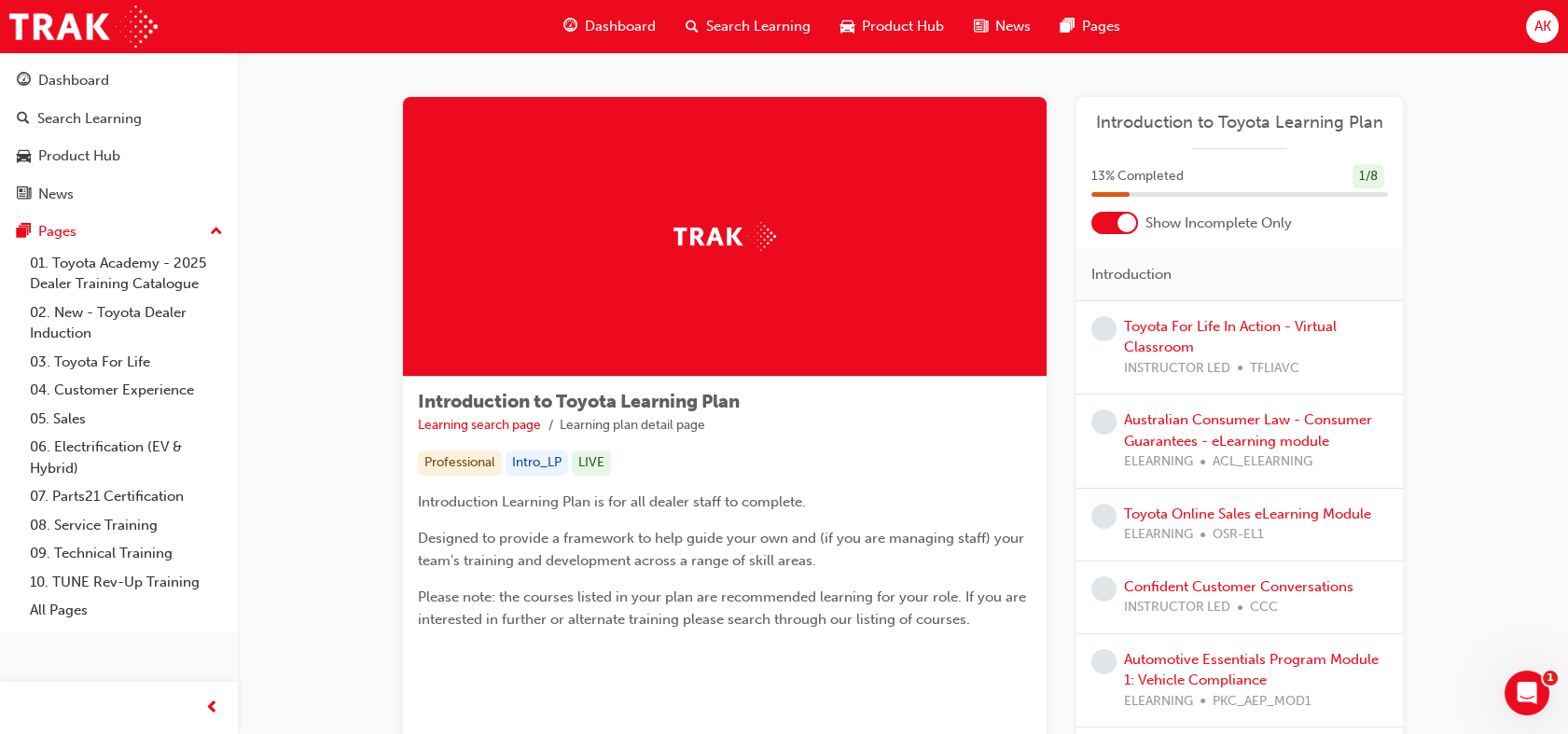
click at [1107, 331] on span "learningRecordVerb_NONE-icon" at bounding box center [1103, 329] width 25 height 25
click at [1152, 326] on link "Toyota For Life In Action - Virtual Classroom" at bounding box center [1231, 337] width 213 height 39
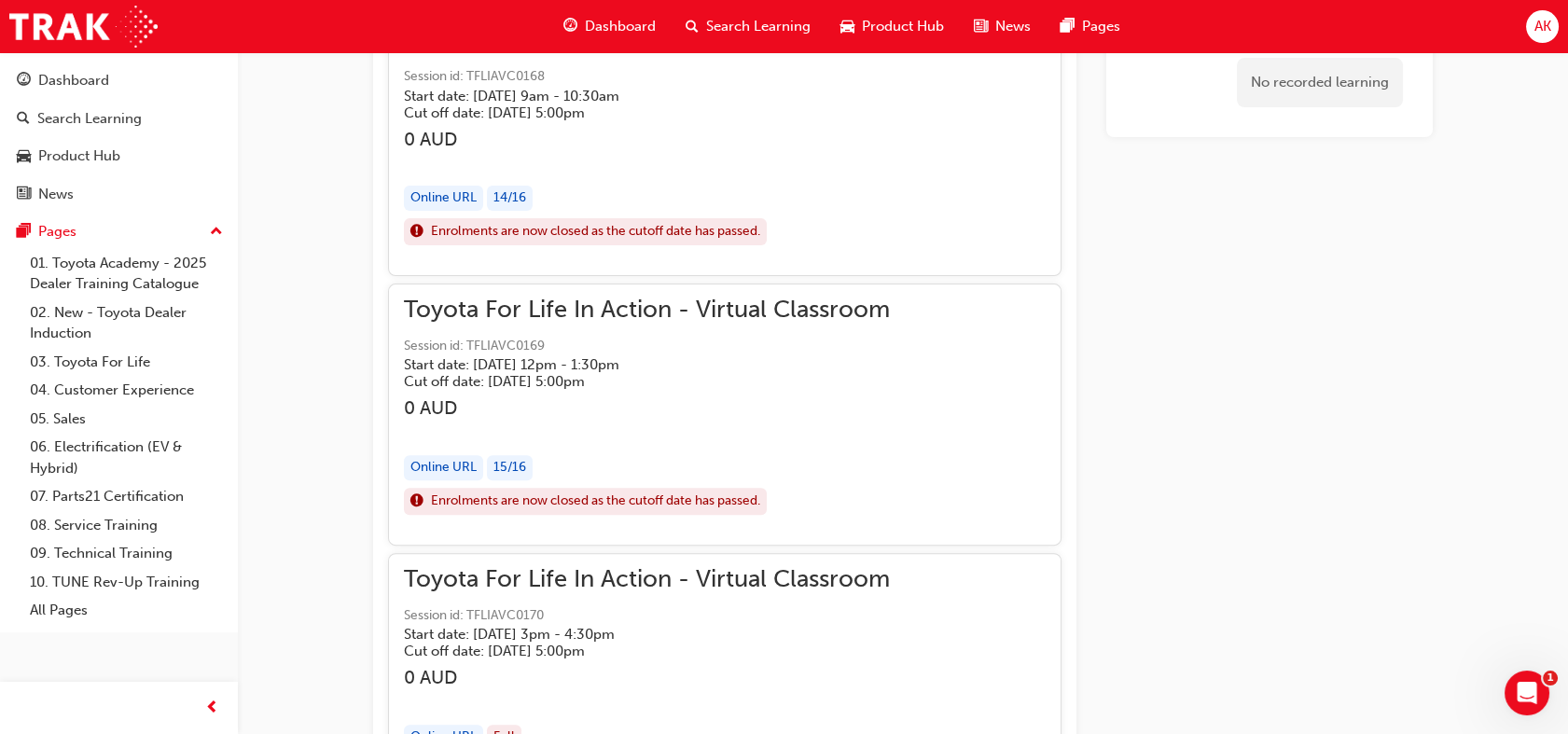
scroll to position [1478, 0]
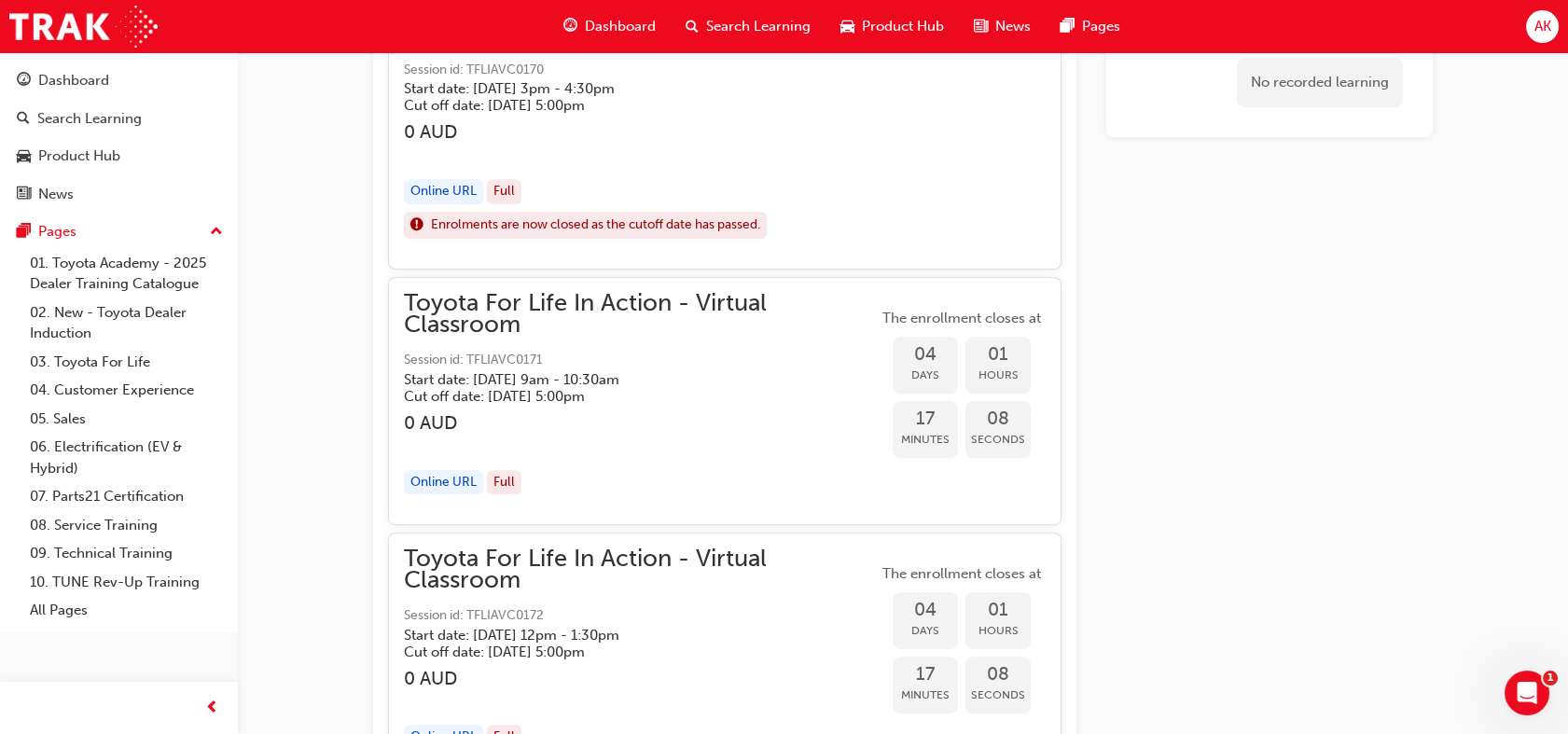
click at [889, 453] on div "17 Minutes 08 Seconds" at bounding box center [961, 430] width 168 height 64
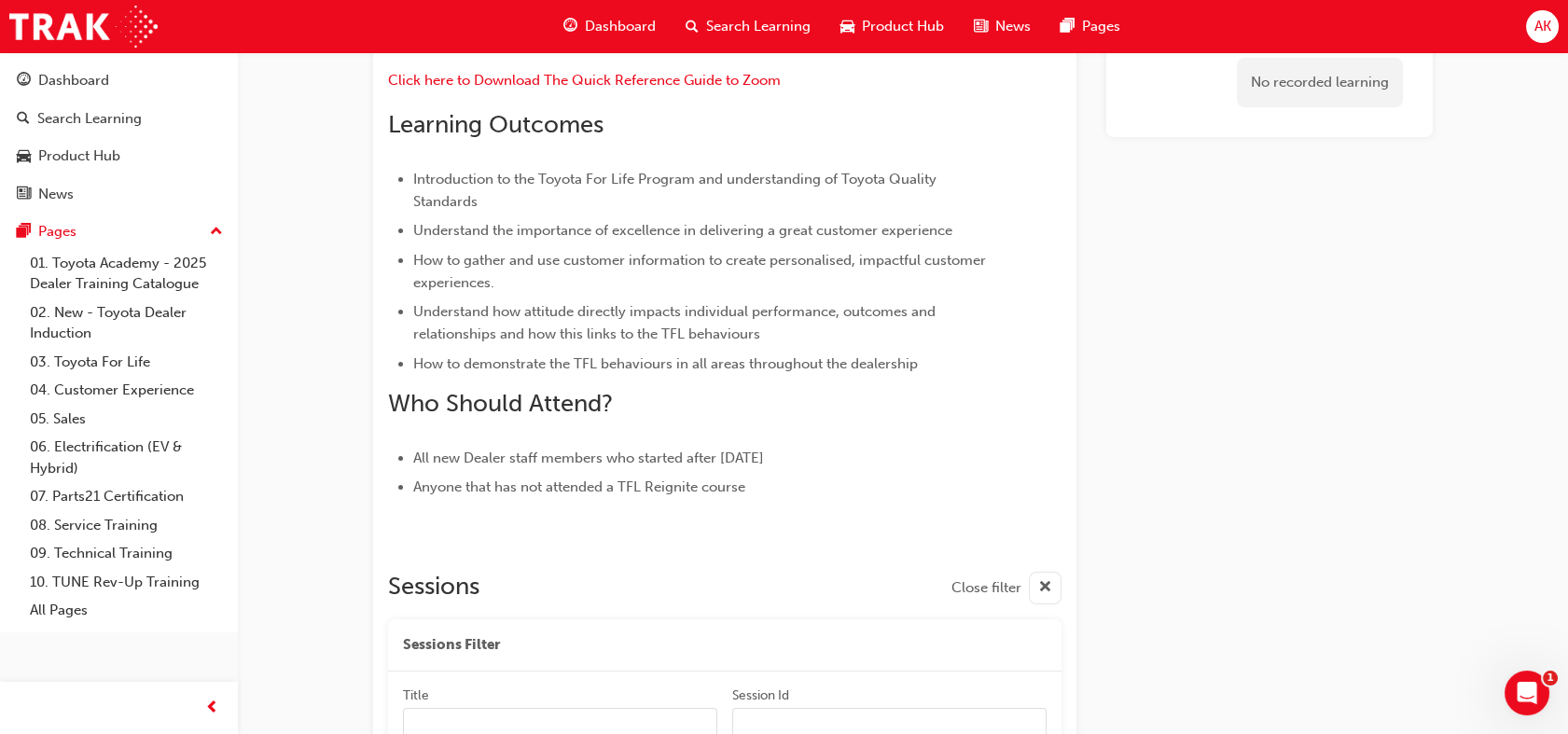
scroll to position [623, 0]
click at [582, 20] on div "Dashboard" at bounding box center [610, 26] width 122 height 39
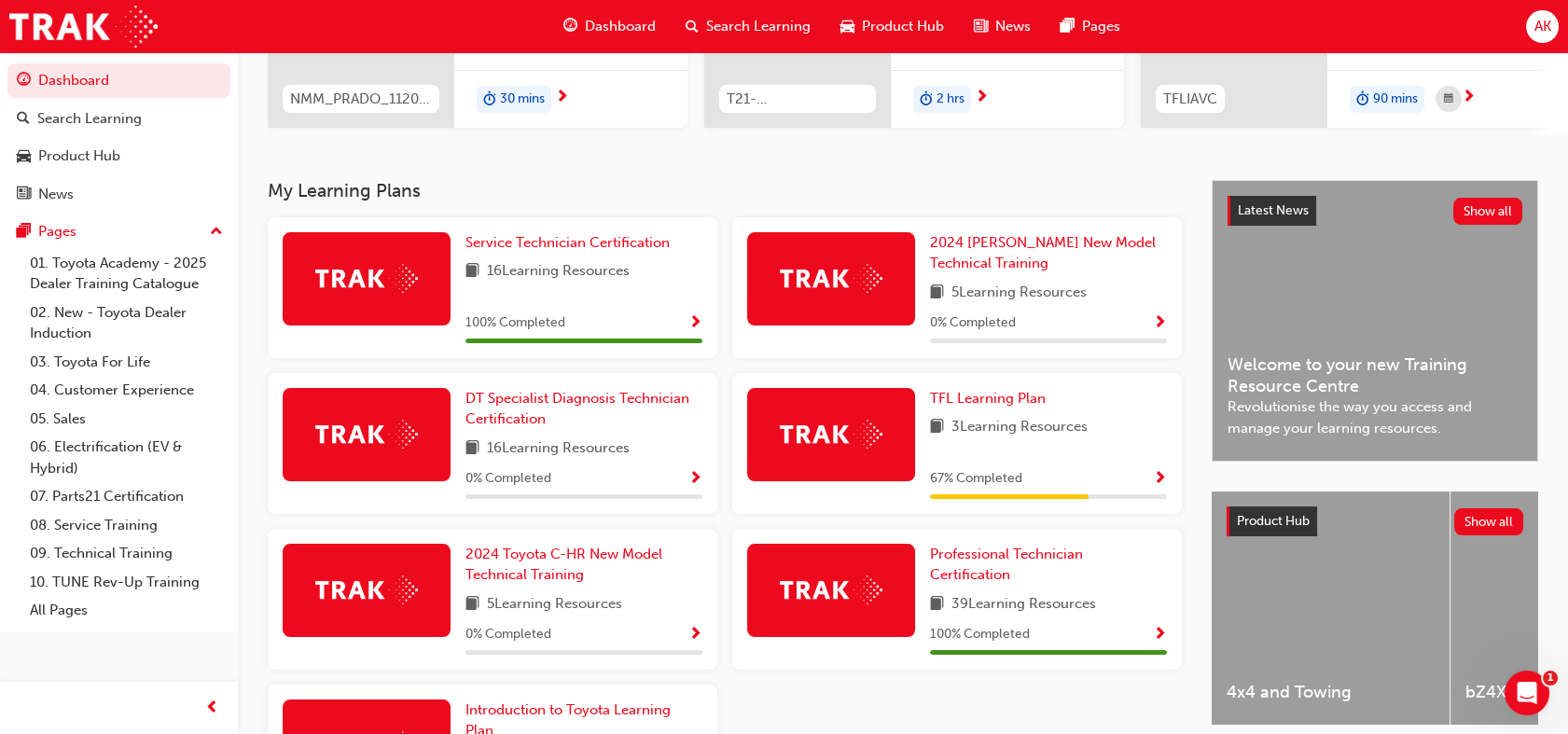
scroll to position [297, 0]
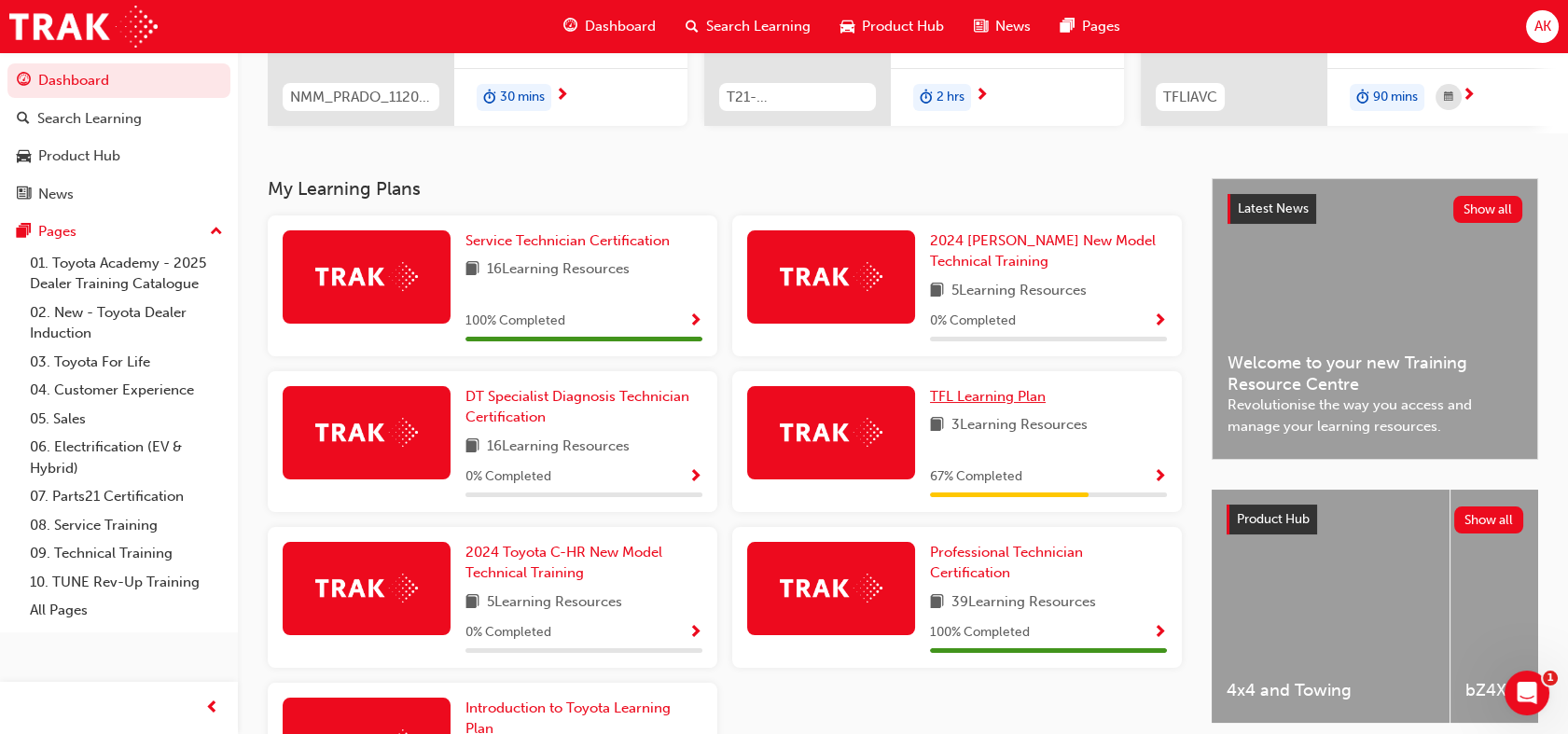
click at [1018, 405] on span "TFL Learning Plan" at bounding box center [988, 397] width 116 height 17
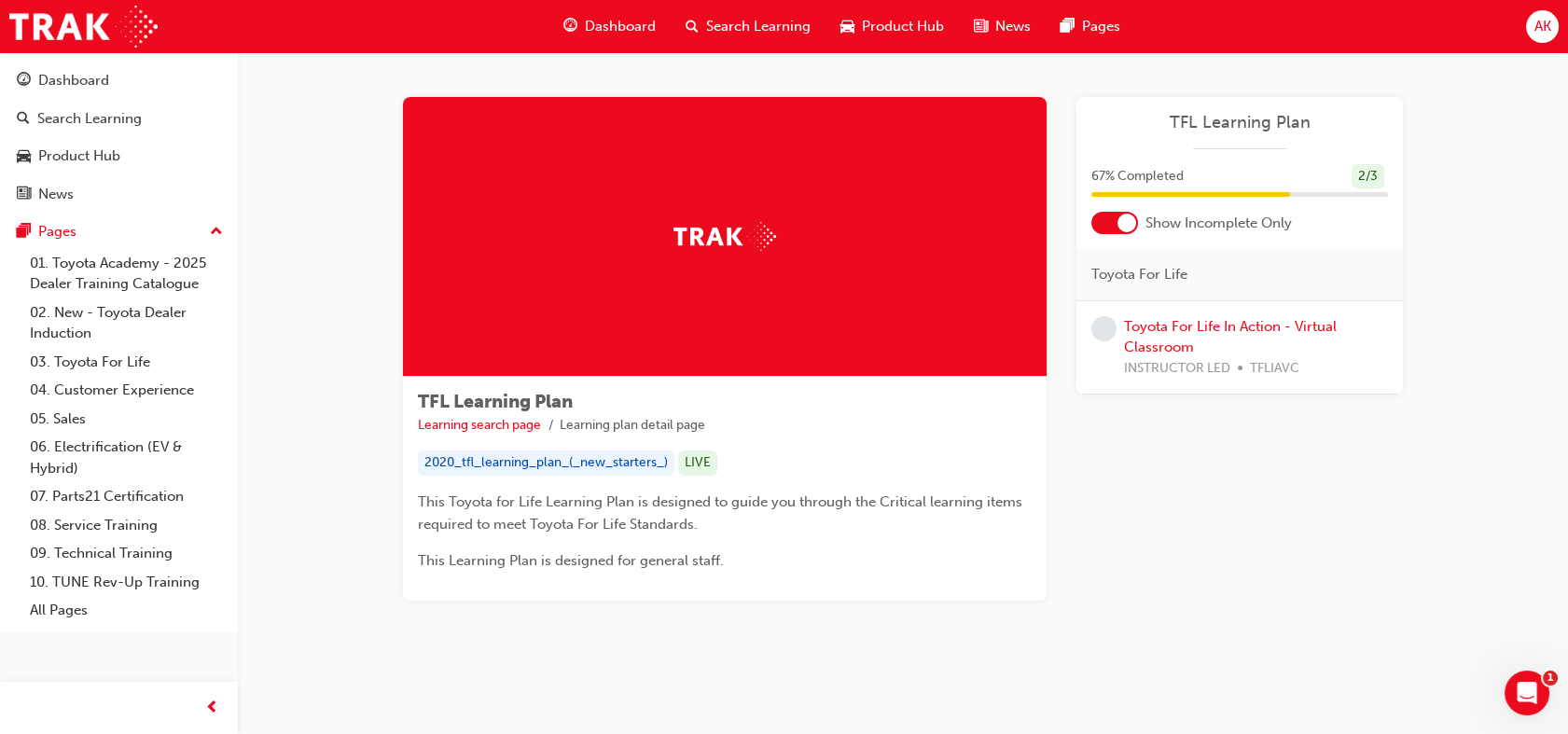
click at [1109, 228] on div at bounding box center [1114, 223] width 46 height 23
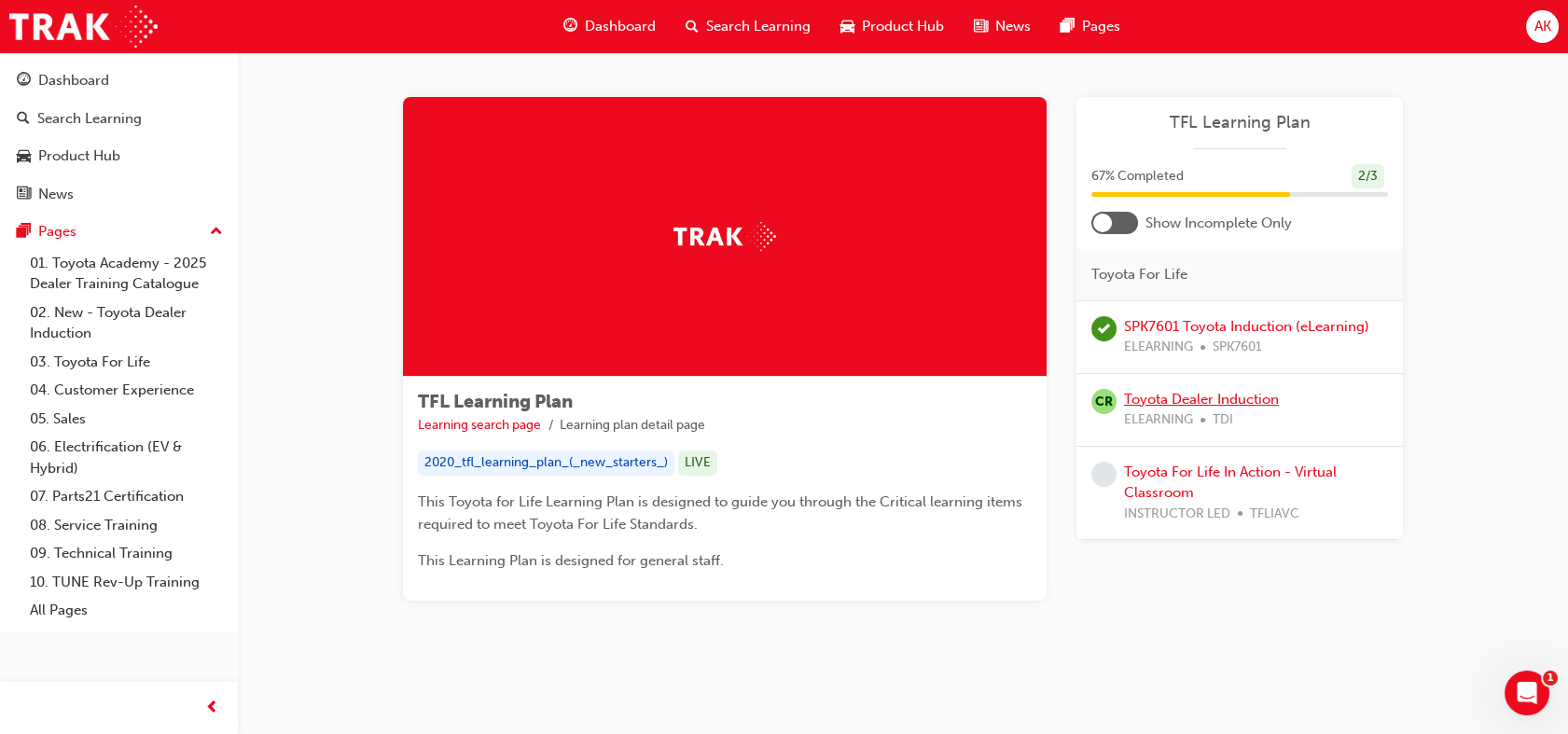
click at [1173, 397] on link "Toyota Dealer Induction" at bounding box center [1201, 400] width 155 height 17
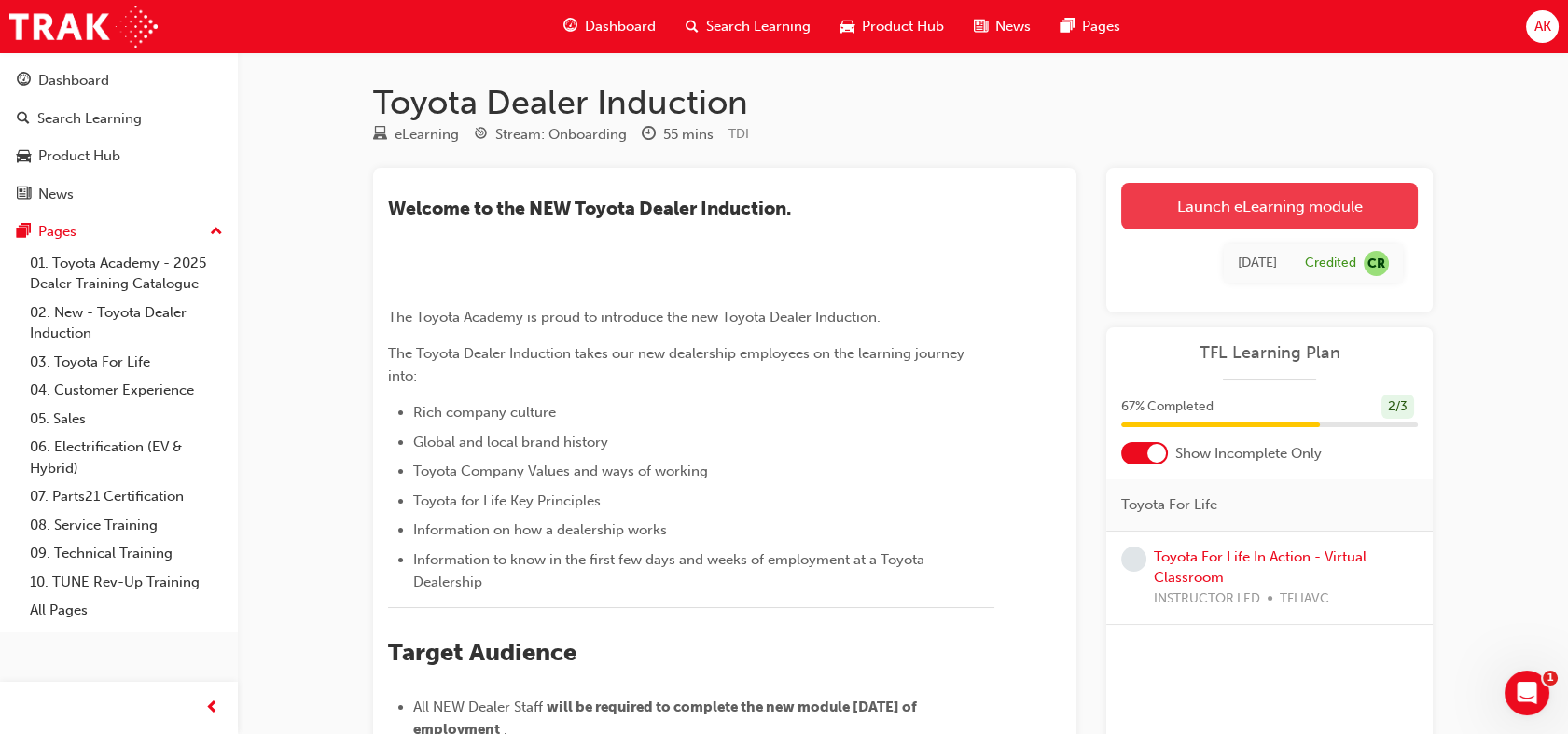
click at [1224, 207] on link "Launch eLearning module" at bounding box center [1269, 205] width 297 height 46
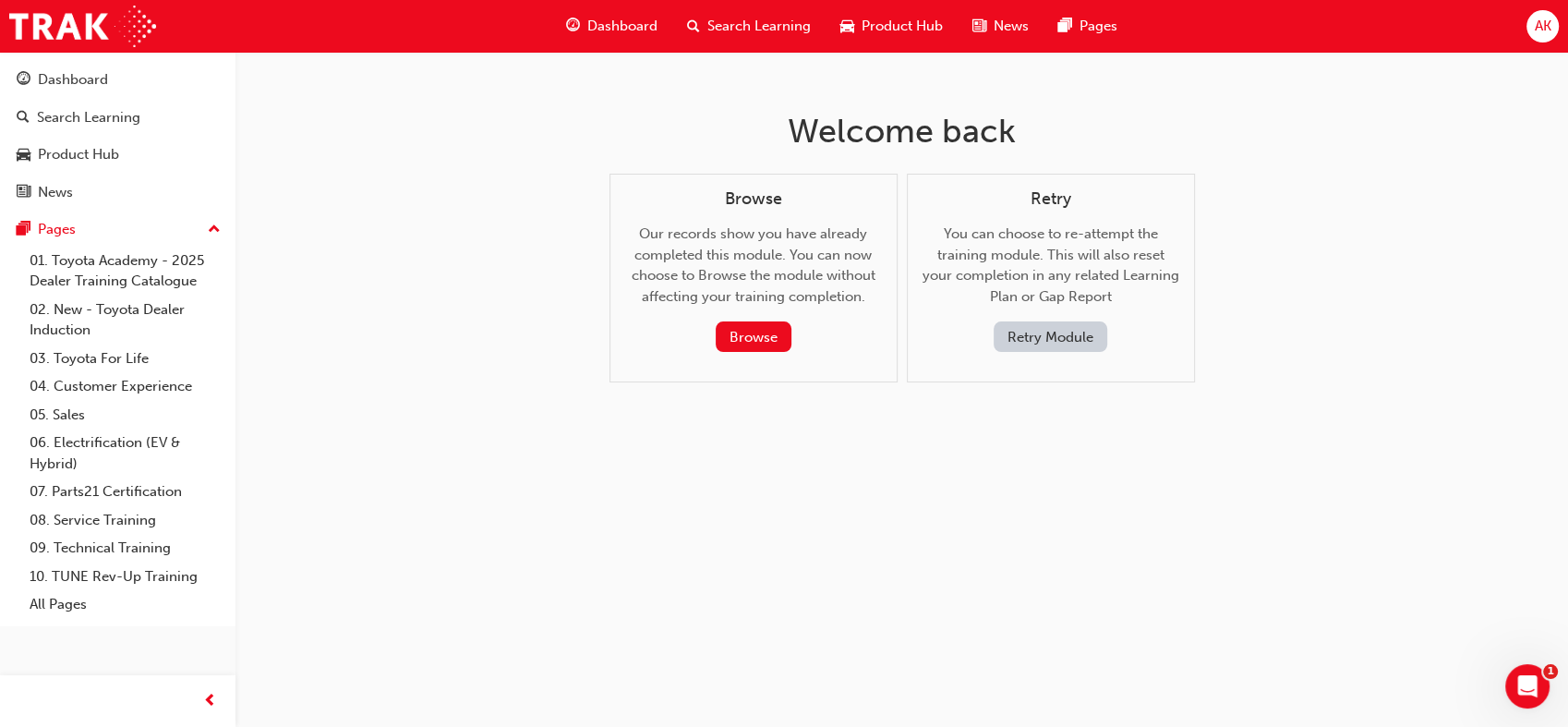
click at [618, 21] on span "Dashboard" at bounding box center [621, 26] width 70 height 21
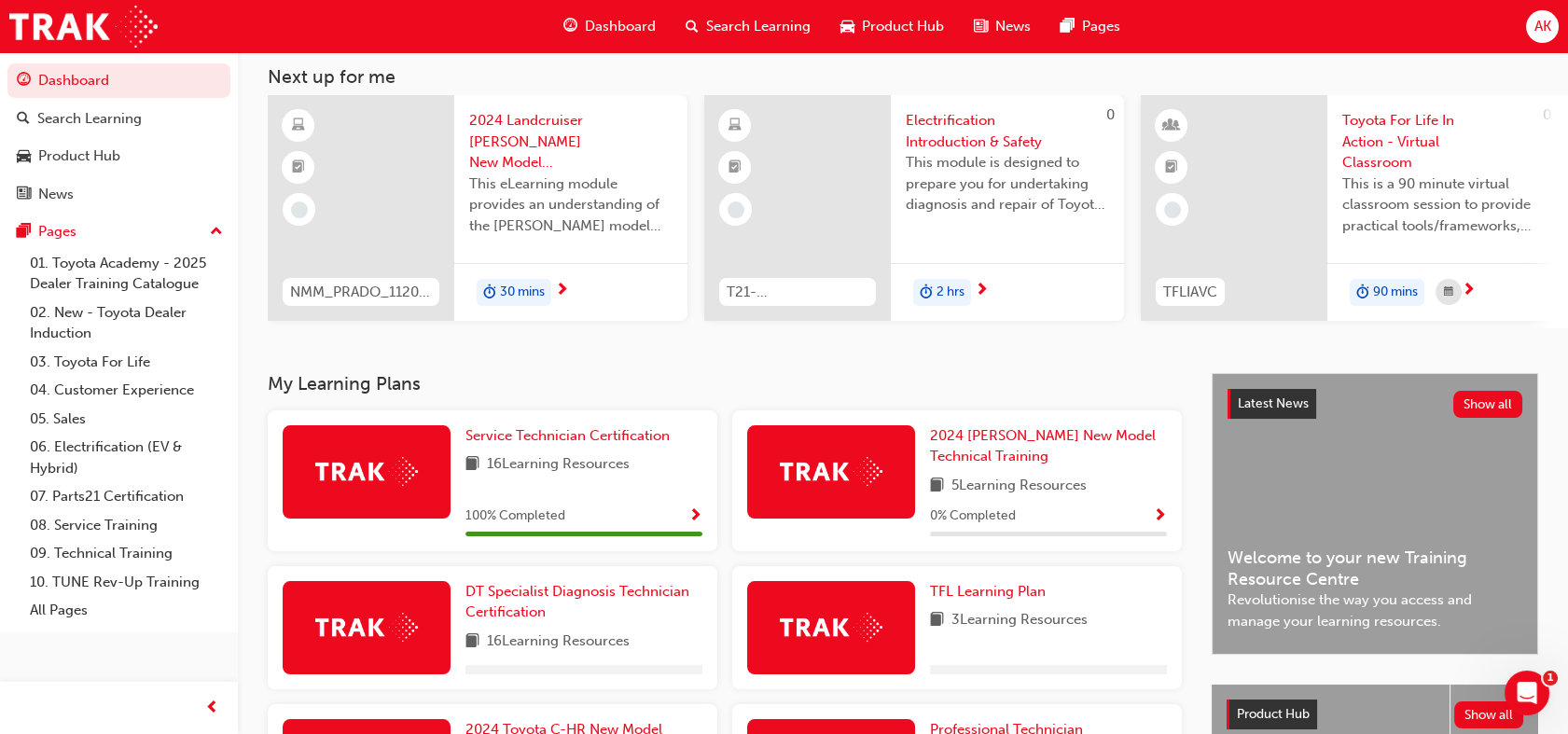
scroll to position [105, 0]
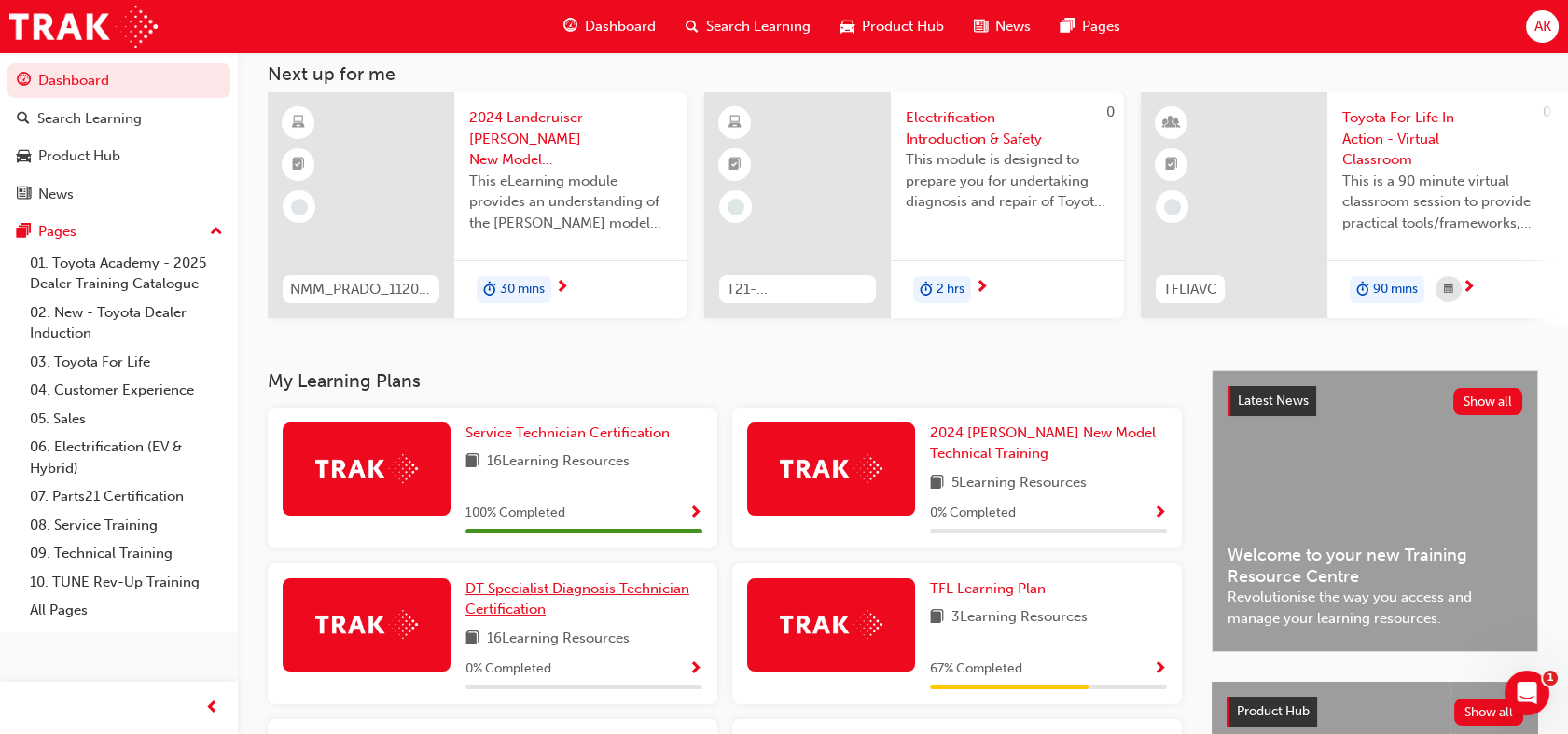
click at [605, 596] on span "DT Specialist Diagnosis Technician Certification" at bounding box center [578, 599] width 224 height 39
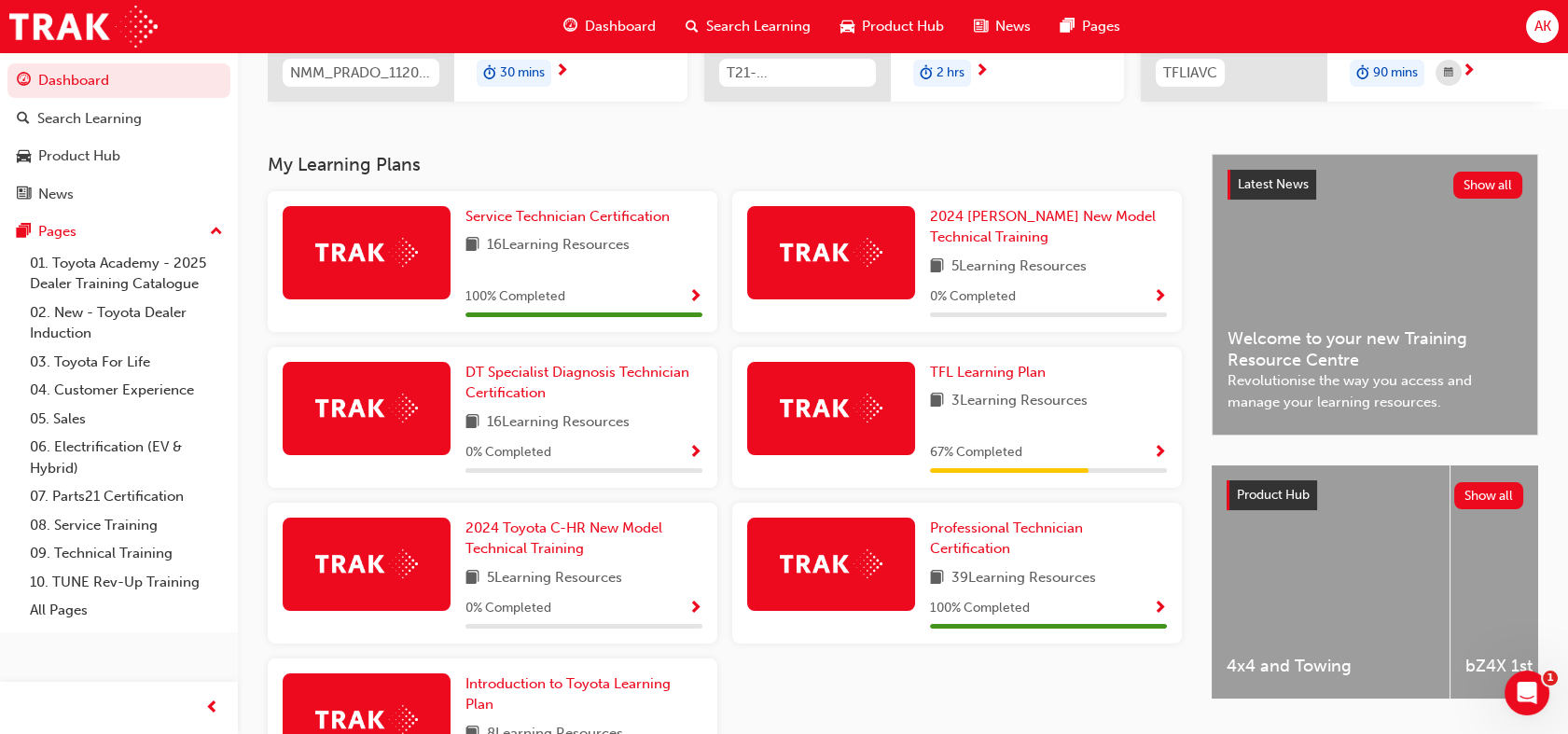
scroll to position [319, 0]
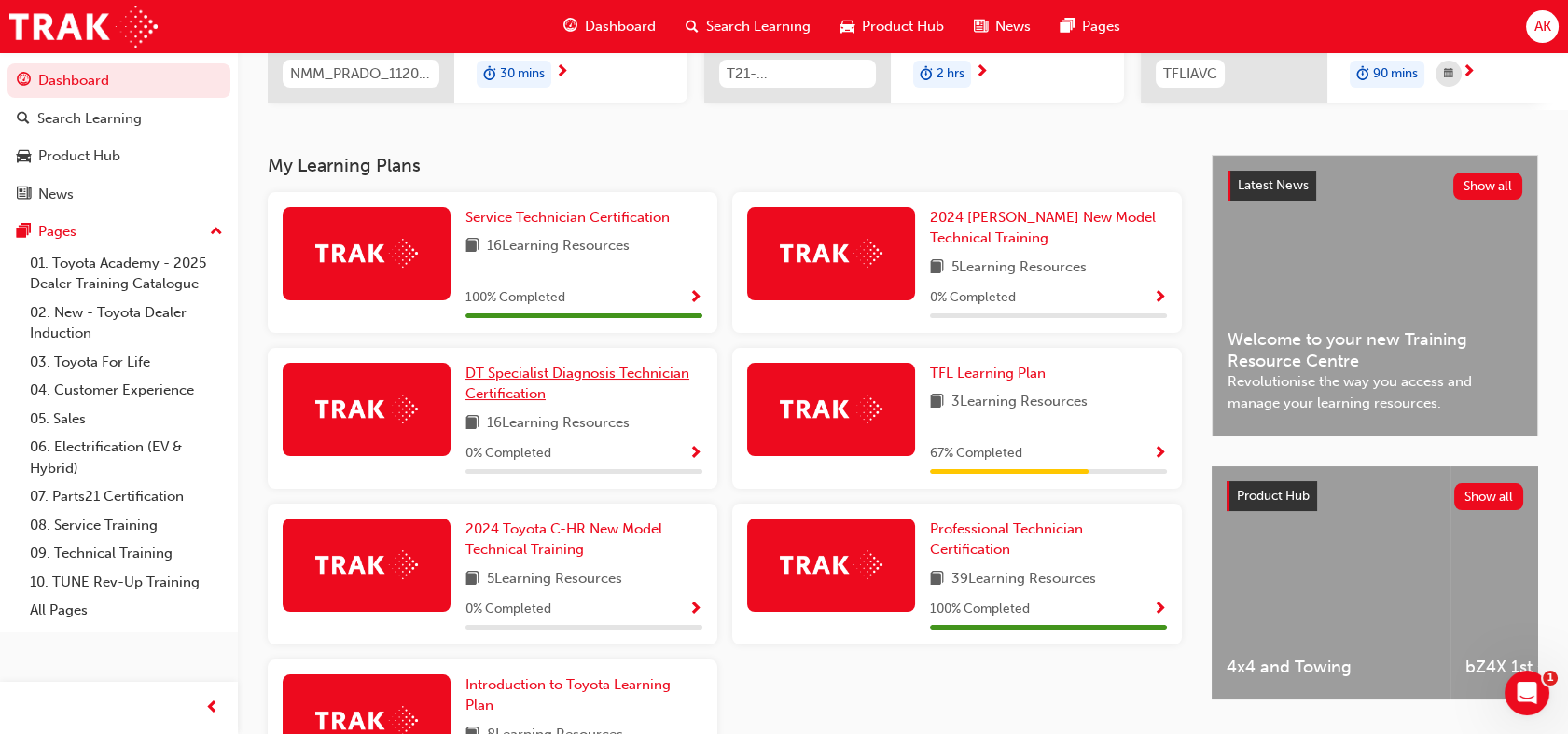
click at [580, 379] on span "DT Specialist Diagnosis Technician Certification" at bounding box center [578, 383] width 224 height 39
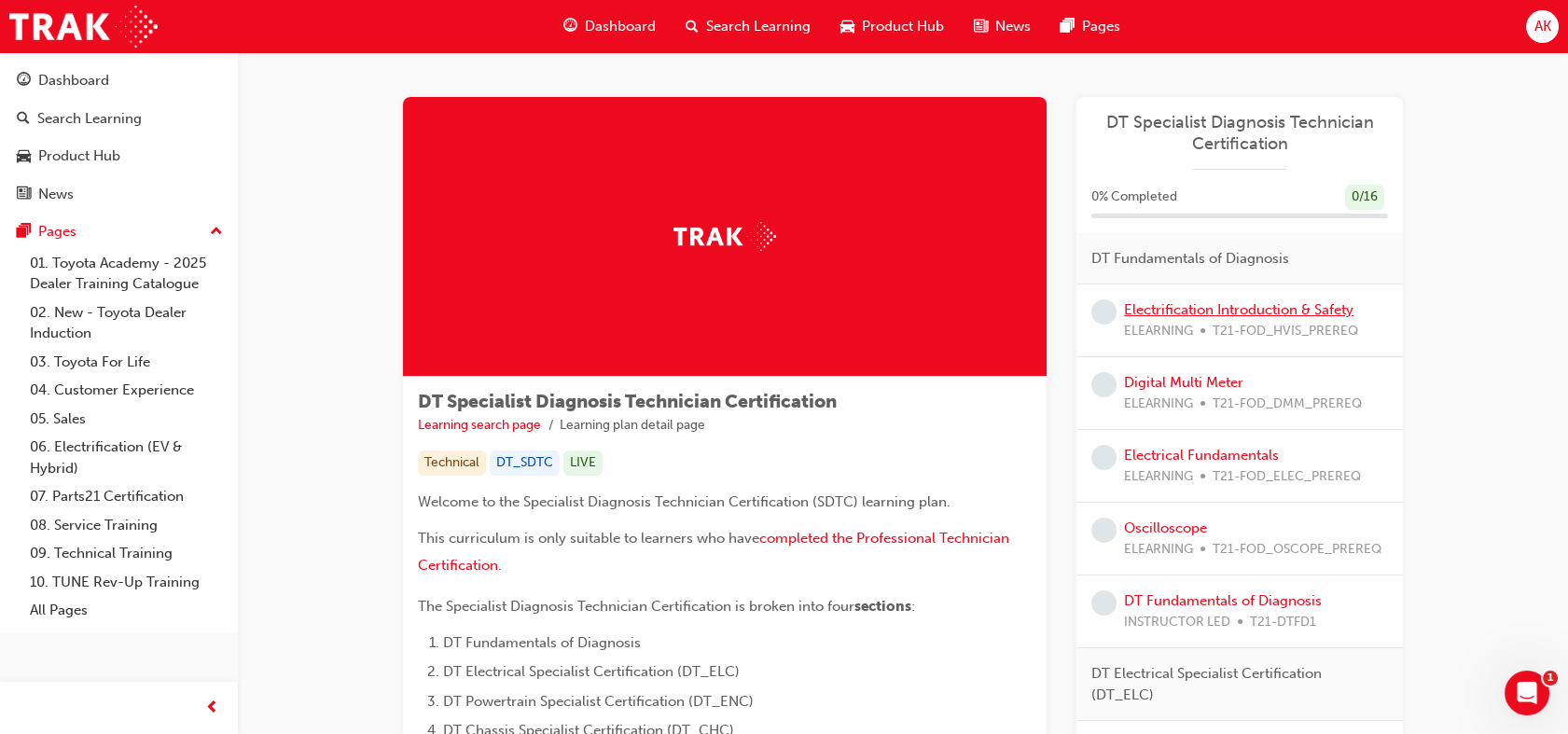
click at [1193, 311] on link "Electrification Introduction & Safety" at bounding box center [1238, 310] width 229 height 17
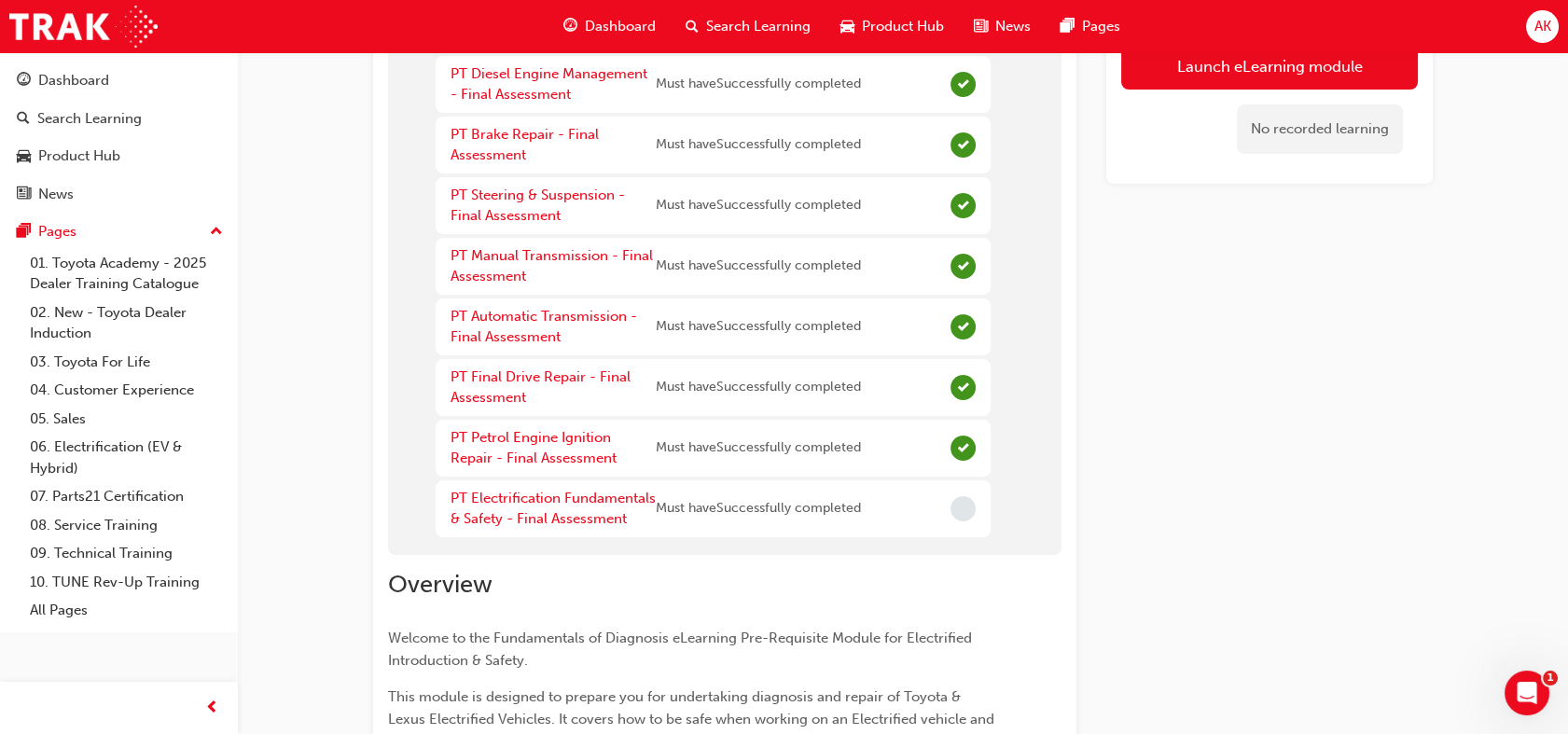
scroll to position [468, 0]
click at [800, 507] on span "Must have Successfully completed" at bounding box center [759, 510] width 205 height 22
drag, startPoint x: 800, startPoint y: 507, endPoint x: 962, endPoint y: 512, distance: 162.1
click at [962, 512] on span "Incomplete" at bounding box center [963, 510] width 25 height 25
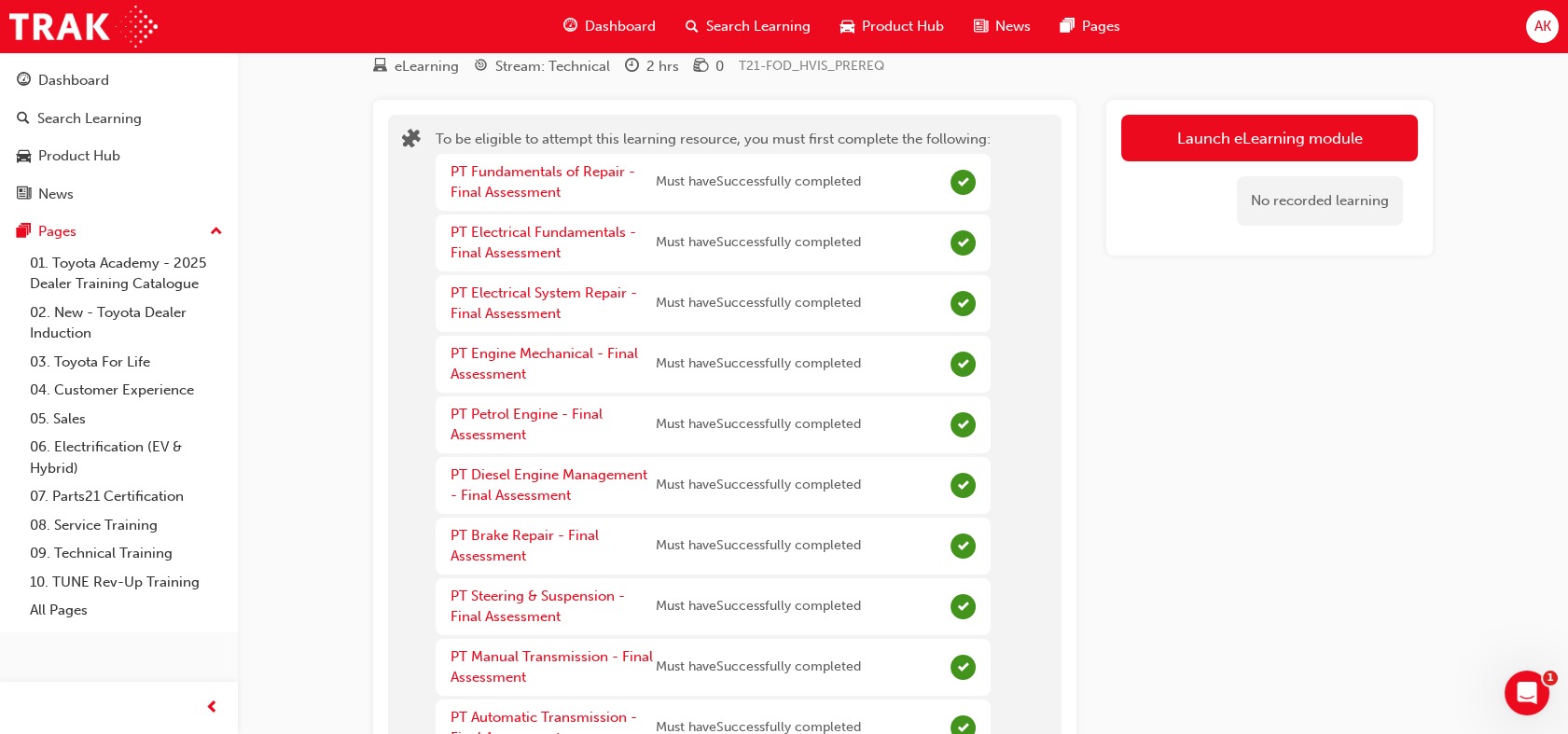
scroll to position [67, 0]
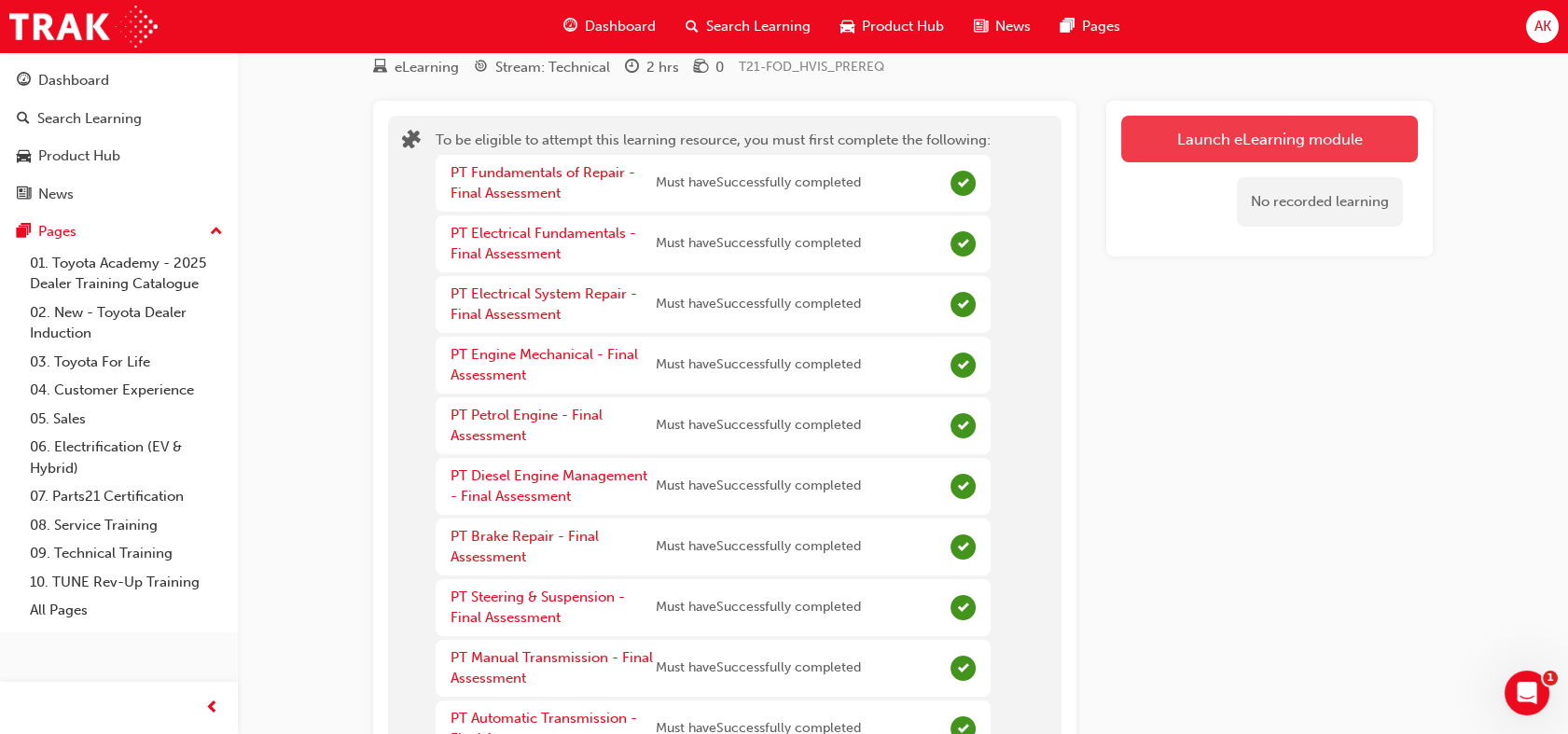
click at [1253, 140] on button "Launch eLearning module" at bounding box center [1269, 139] width 297 height 46
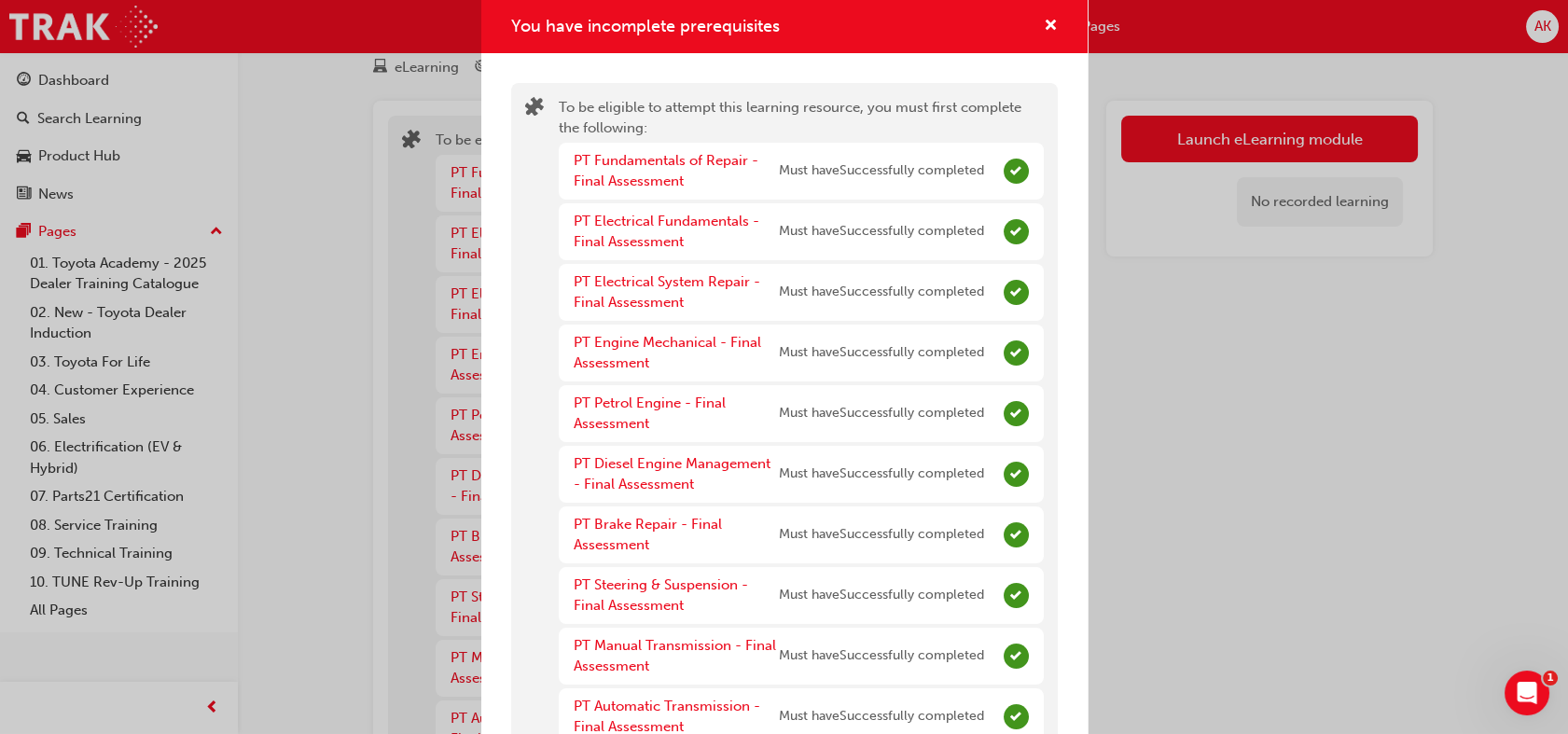
scroll to position [261, 0]
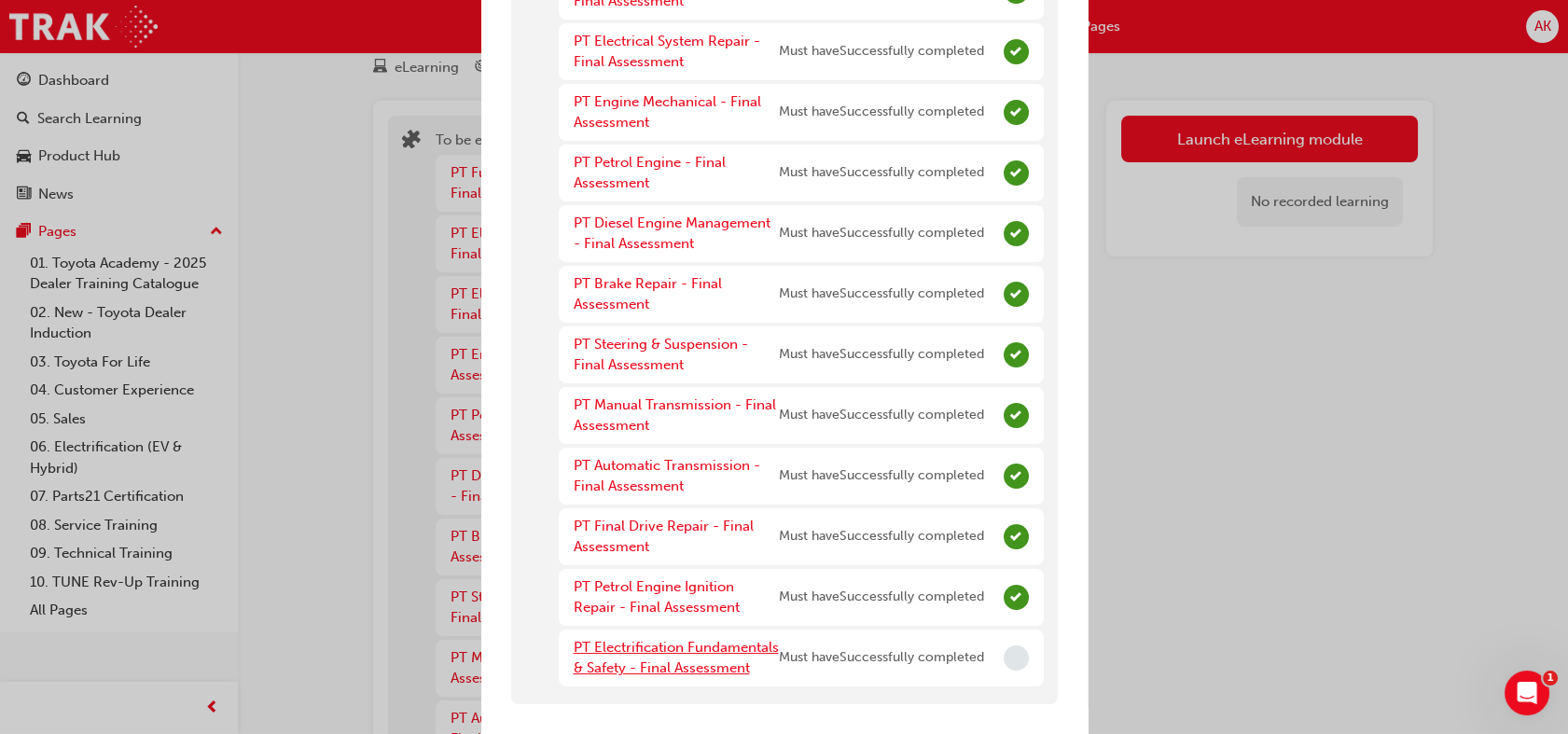
click at [627, 661] on link "PT Electrification Fundamentals & Safety - Final Assessment" at bounding box center [677, 658] width 205 height 39
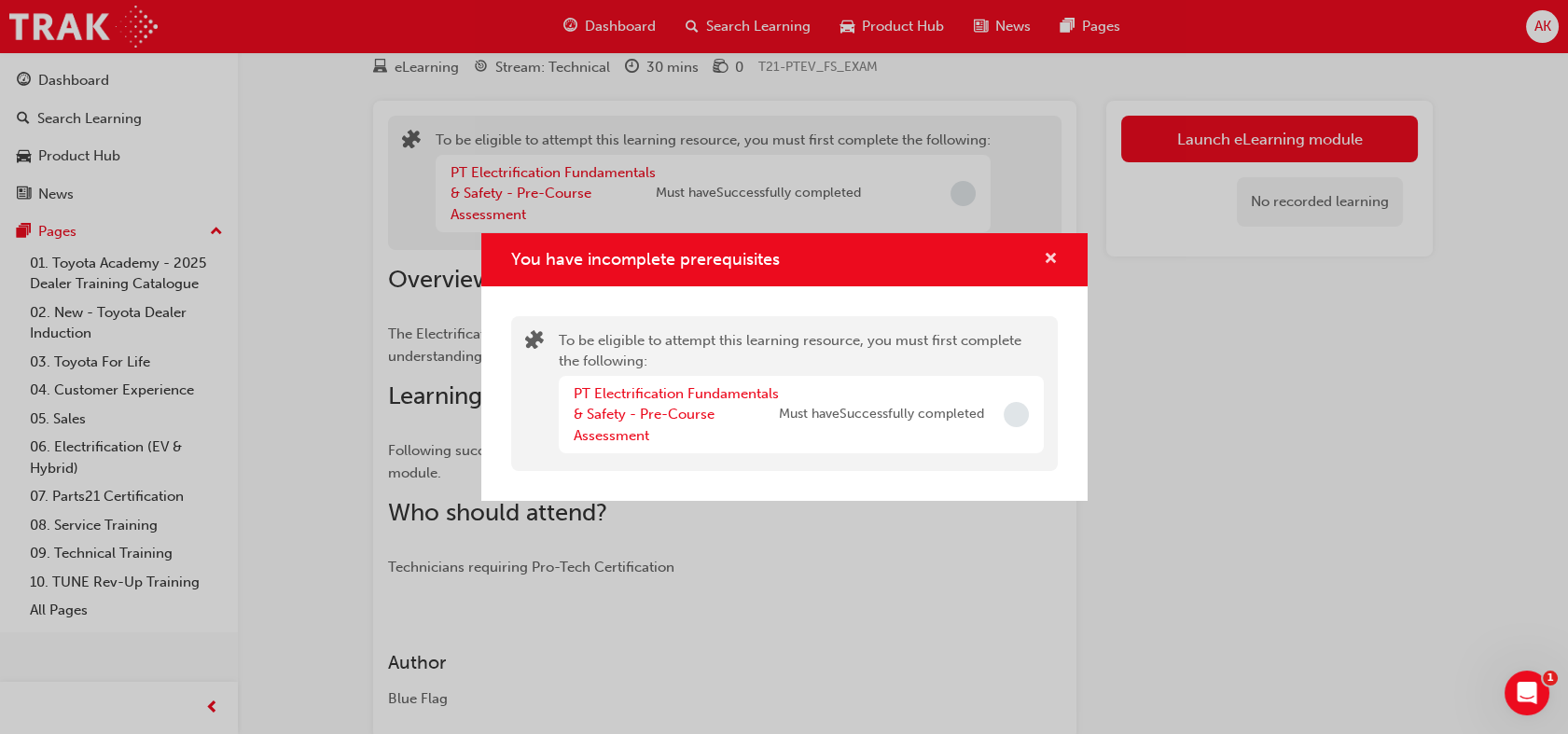
click at [1044, 254] on span "cross-icon" at bounding box center [1051, 260] width 14 height 17
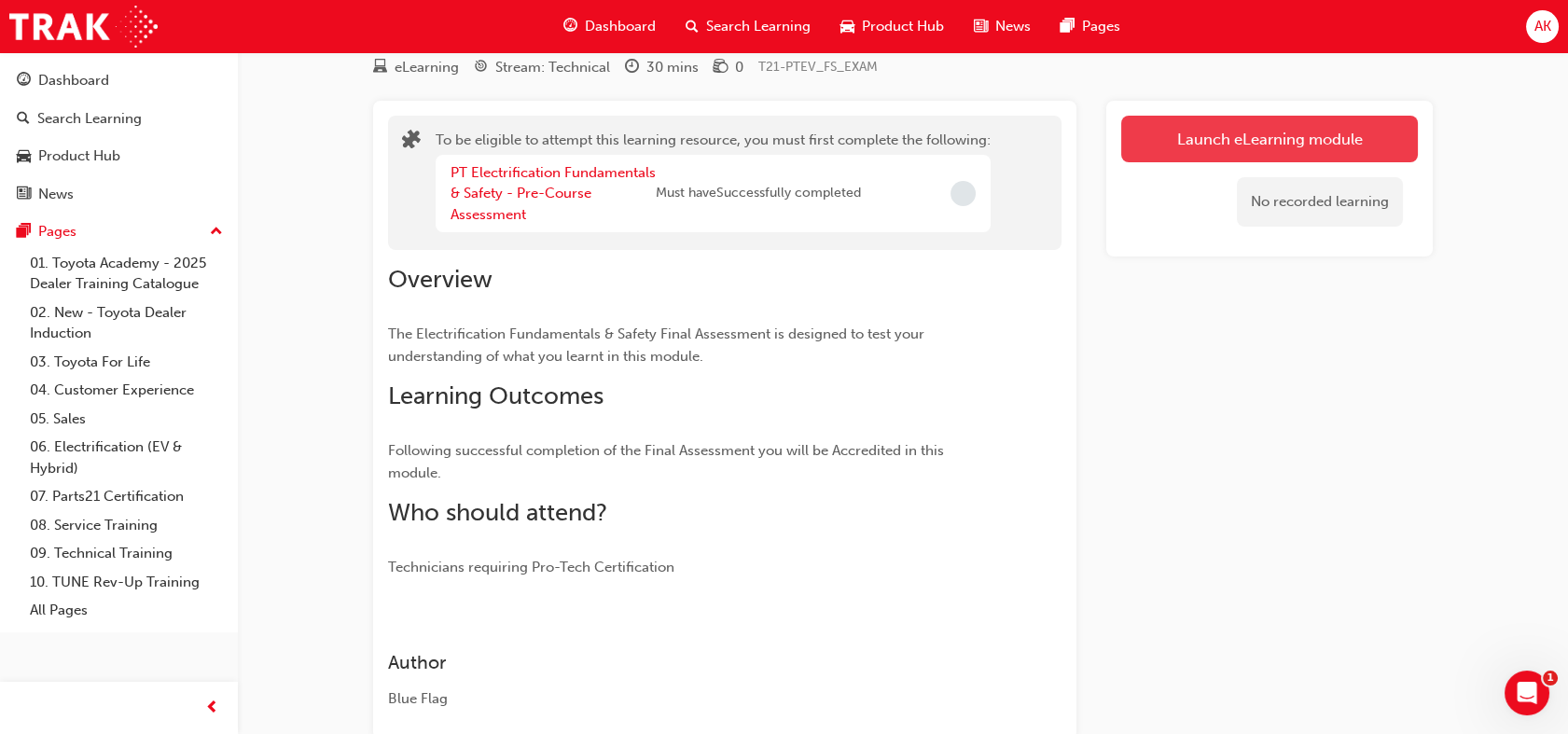
click at [1155, 149] on button "Launch eLearning module" at bounding box center [1269, 139] width 297 height 46
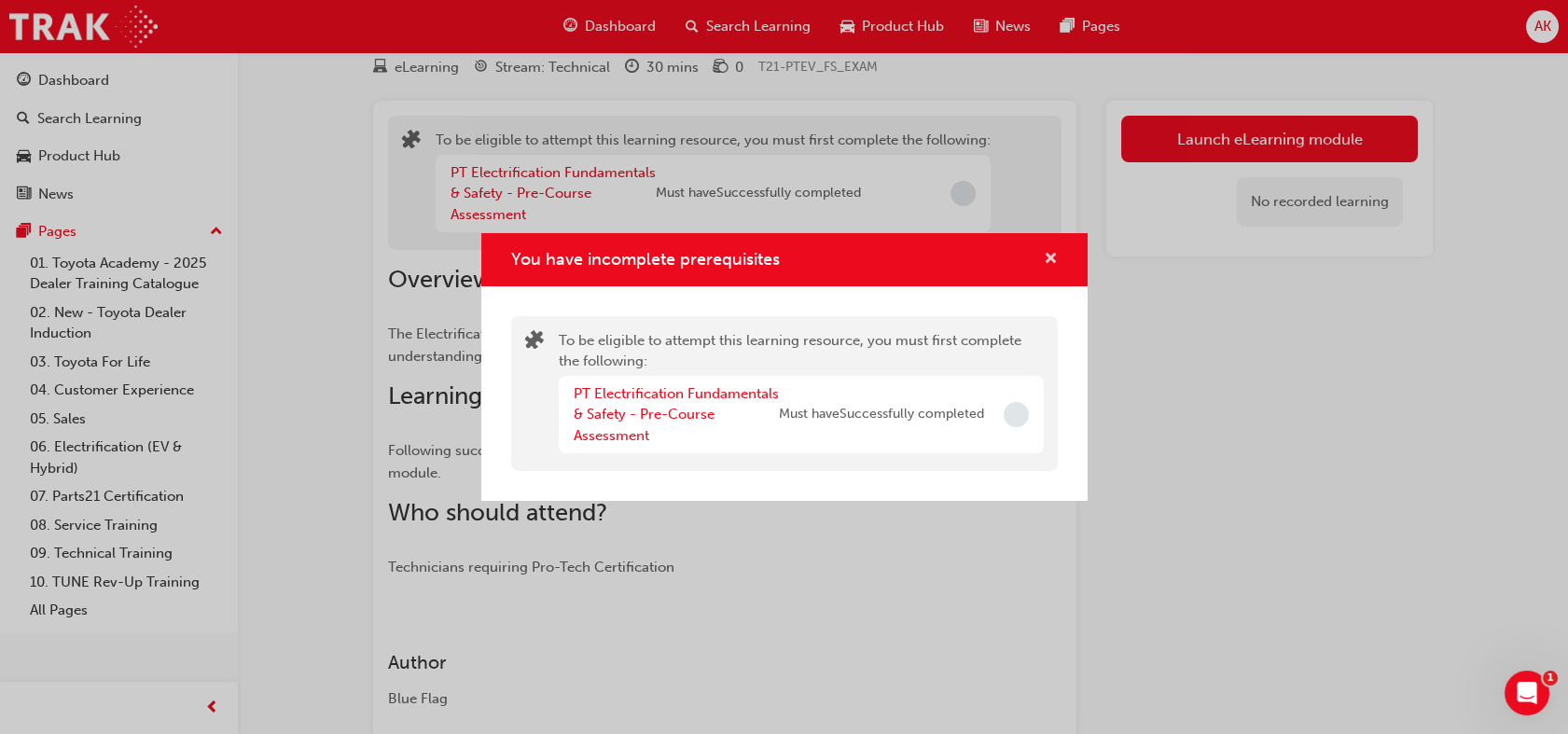
click at [1049, 253] on span "cross-icon" at bounding box center [1051, 260] width 14 height 17
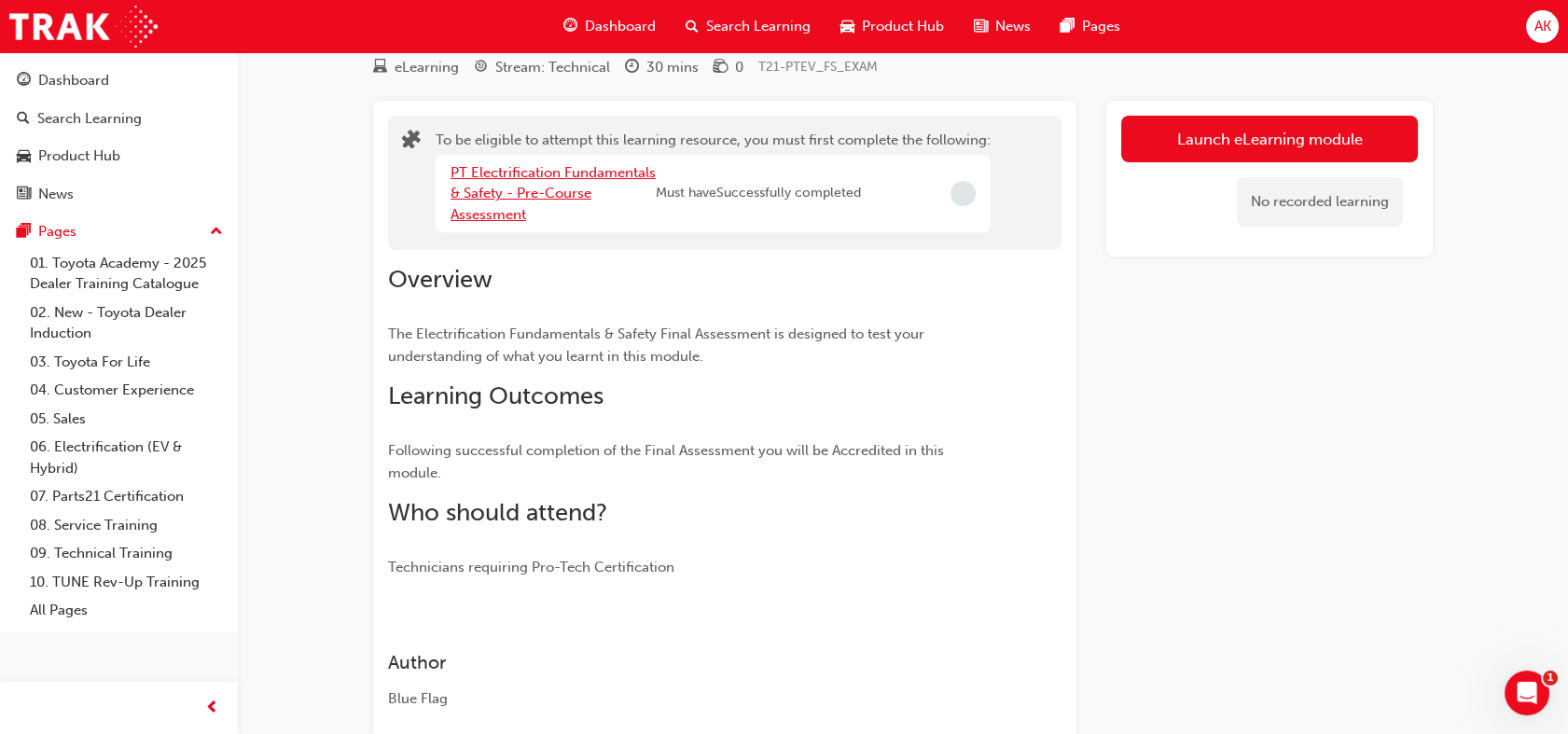
click at [566, 171] on link "PT Electrification Fundamentals & Safety - Pre-Course Assessment" at bounding box center [553, 193] width 205 height 58
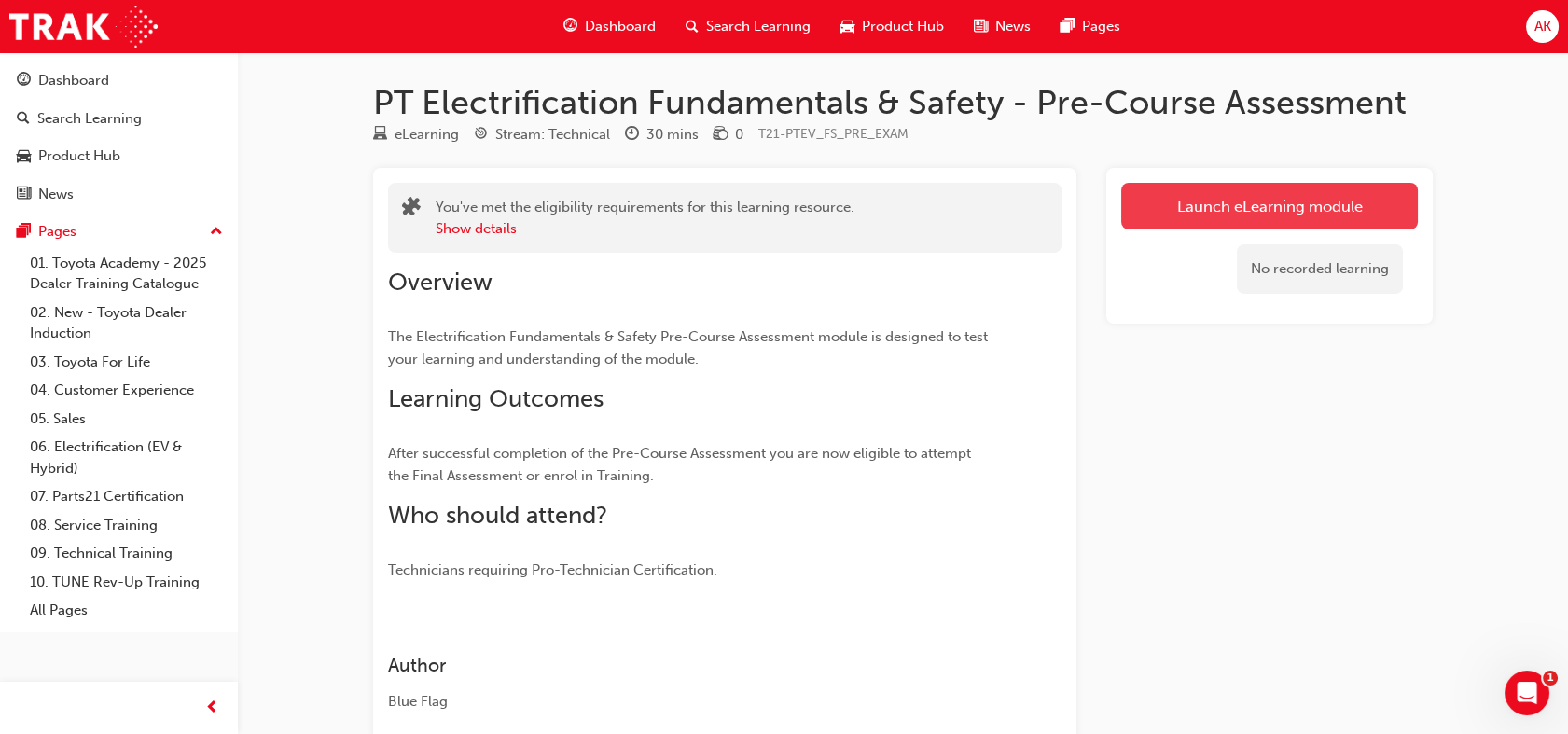
click at [1171, 211] on link "Launch eLearning module" at bounding box center [1269, 205] width 297 height 46
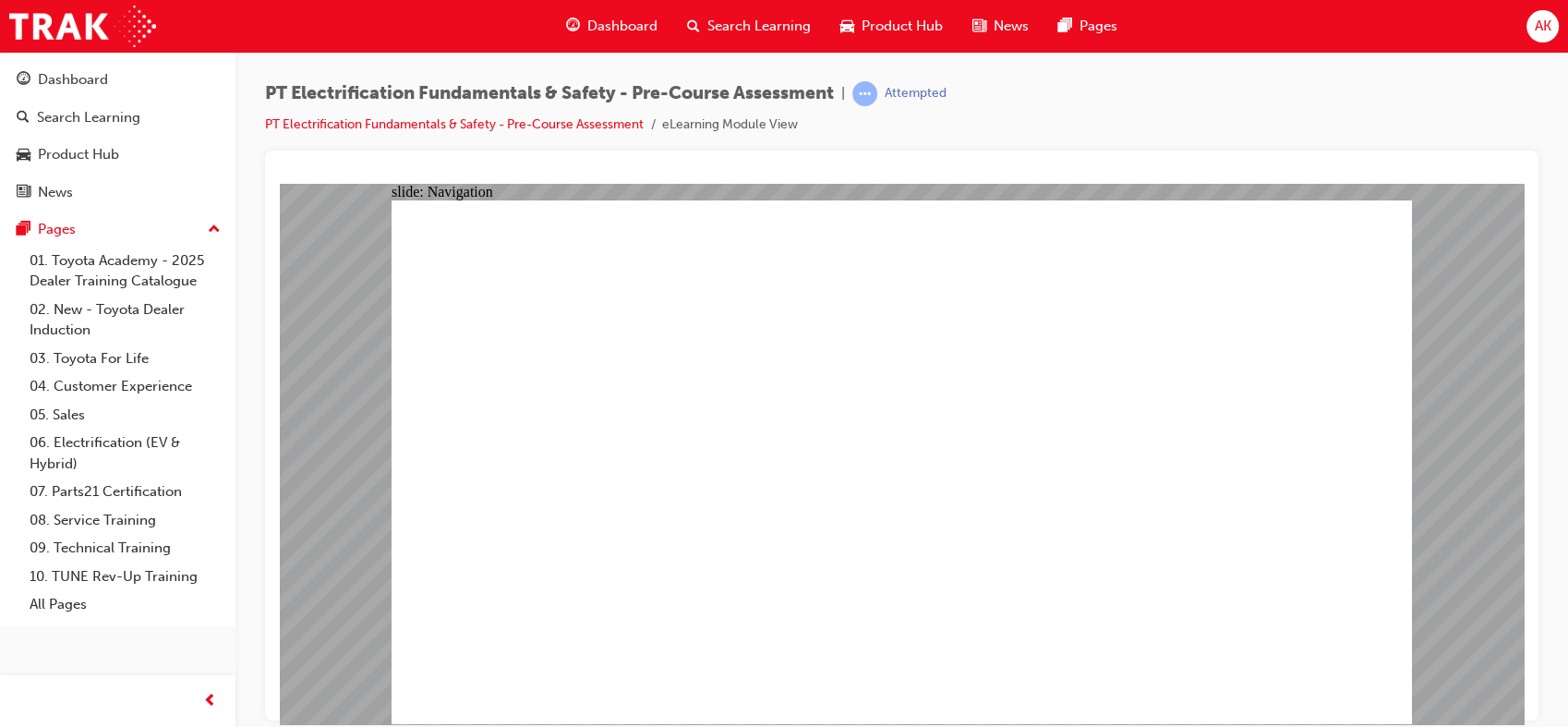
radio input "true"
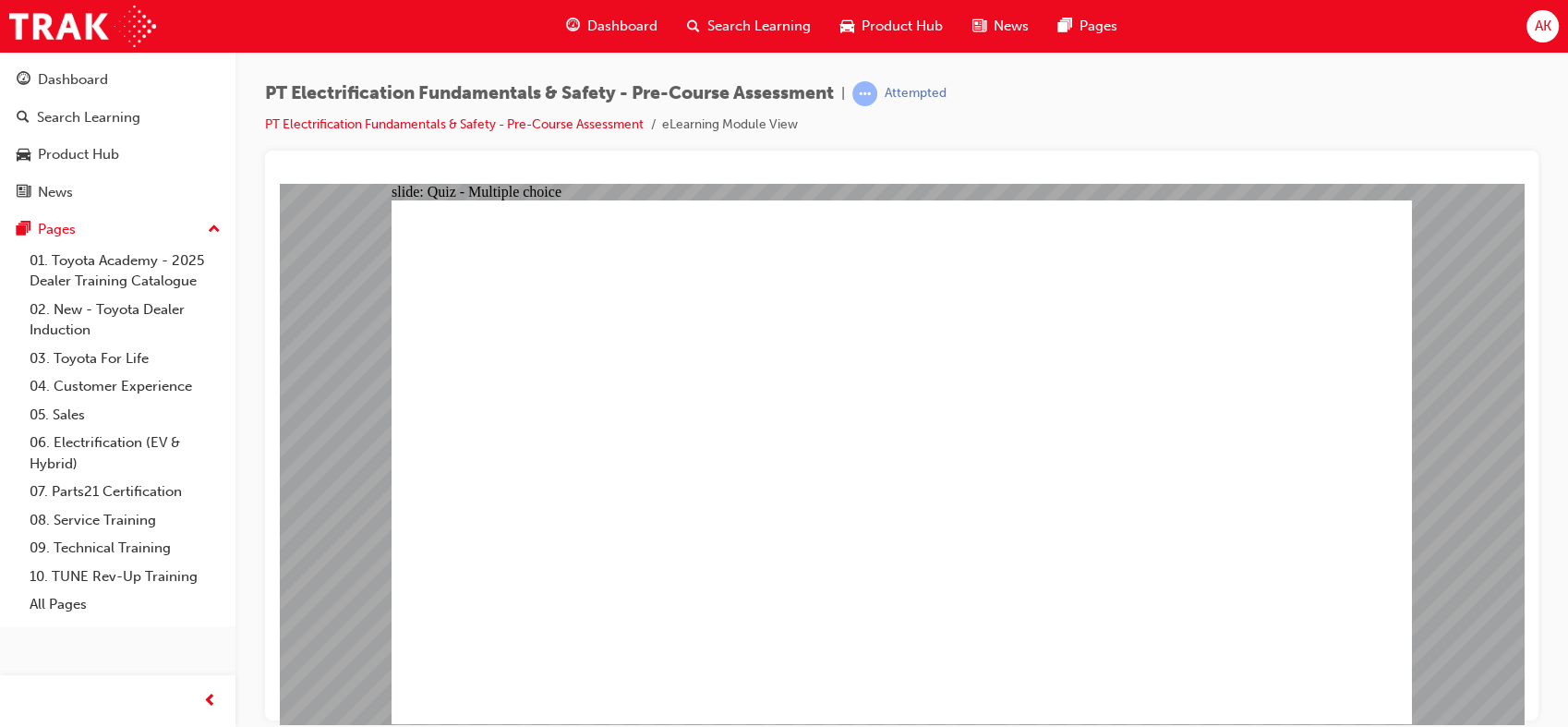
checkbox input "true"
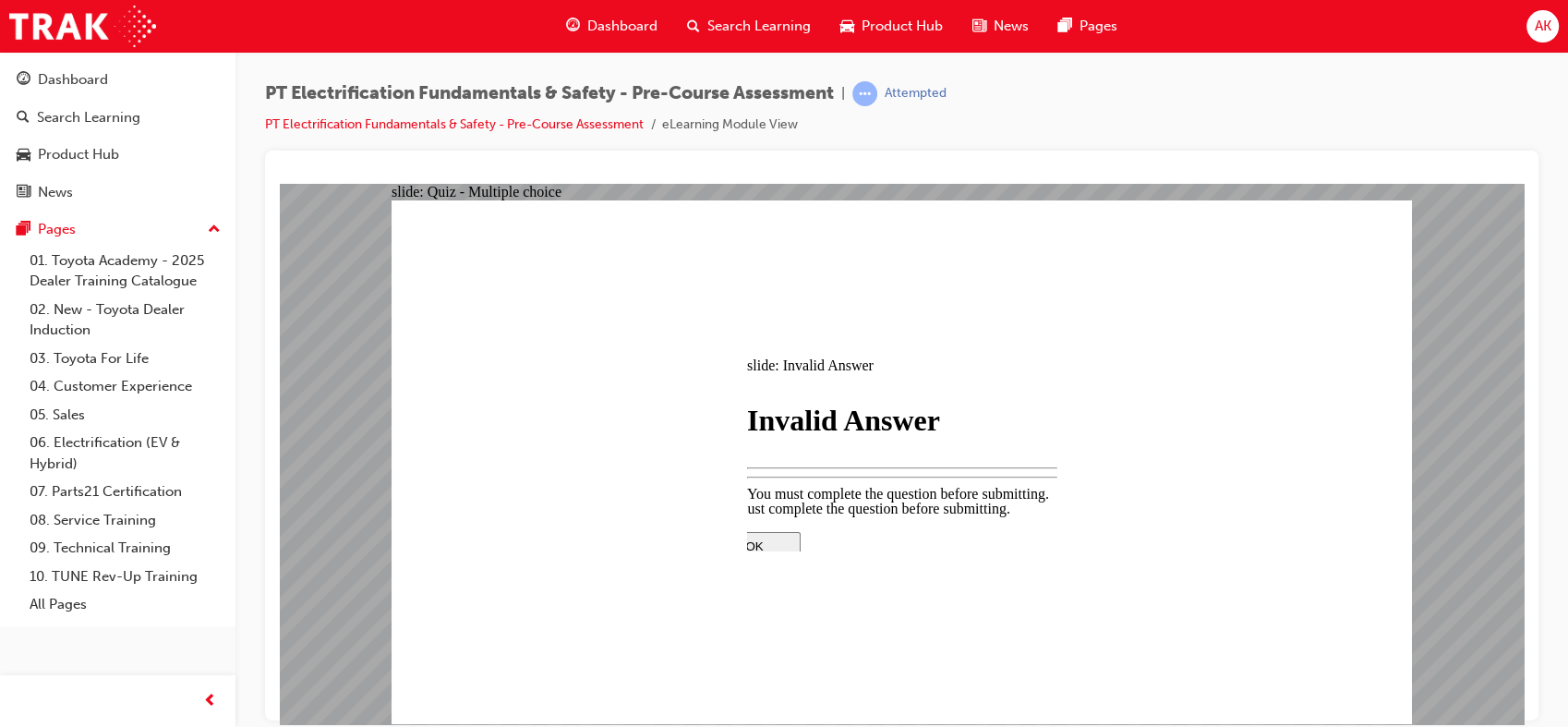
click at [1100, 538] on div at bounding box center [901, 453] width 1243 height 540
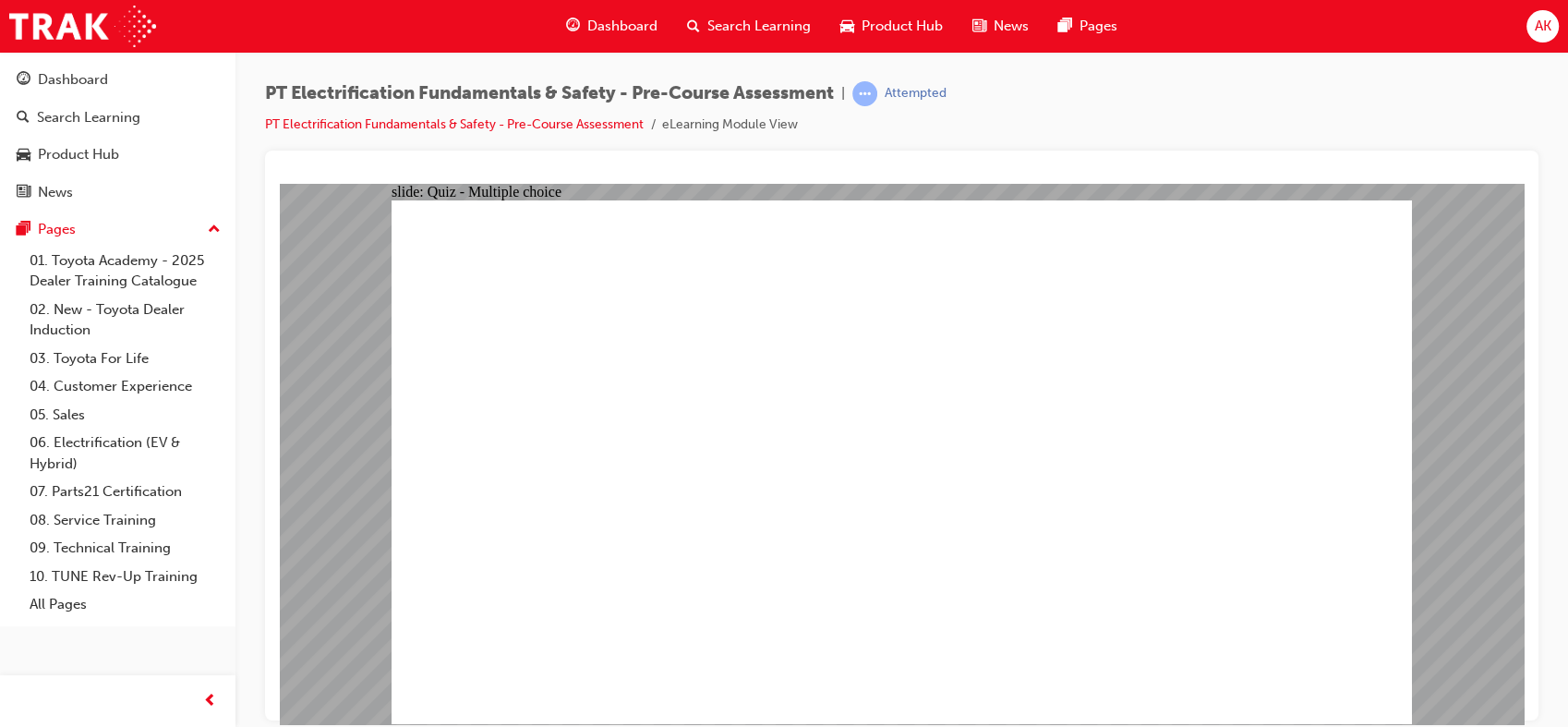
radio input "true"
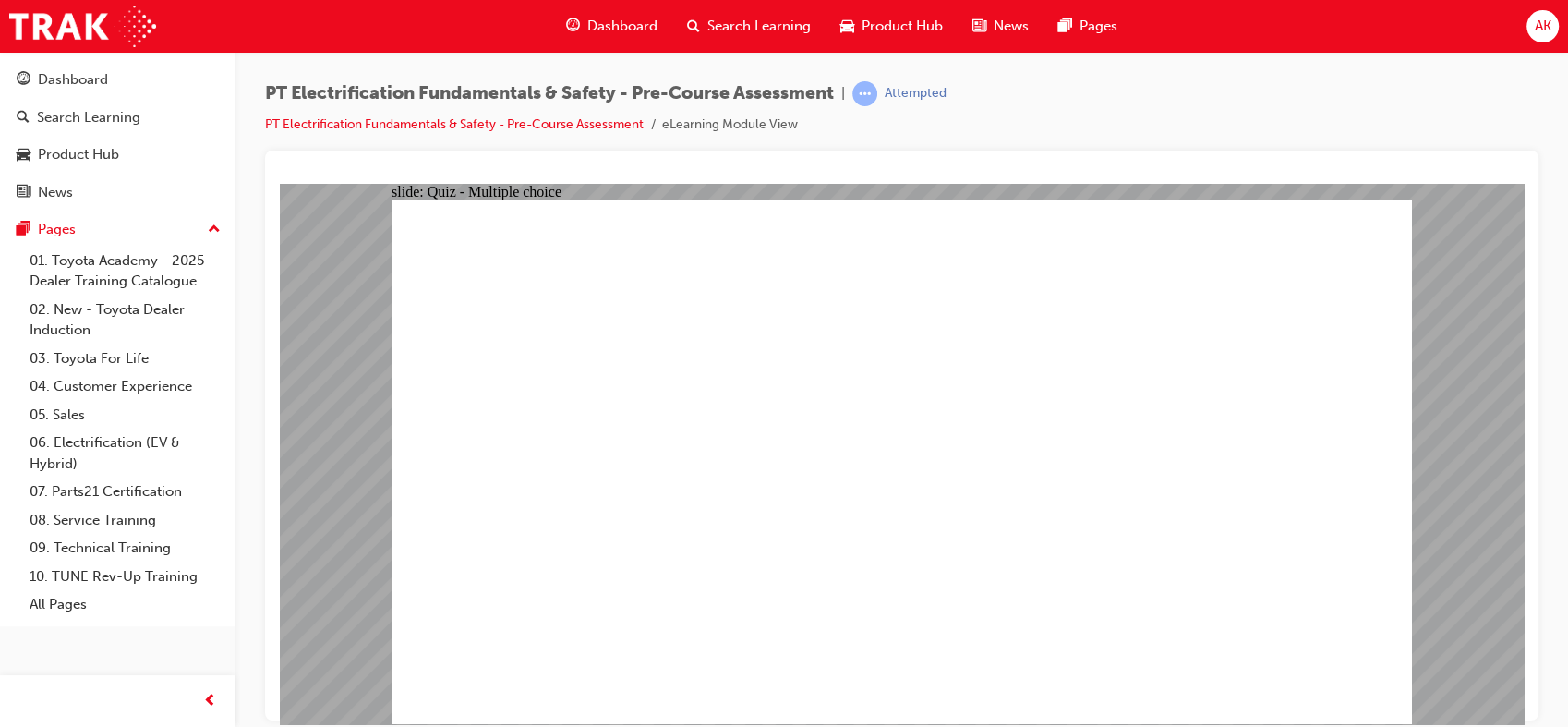
drag, startPoint x: 1271, startPoint y: 651, endPoint x: 1284, endPoint y: 677, distance: 29.1
radio input "true"
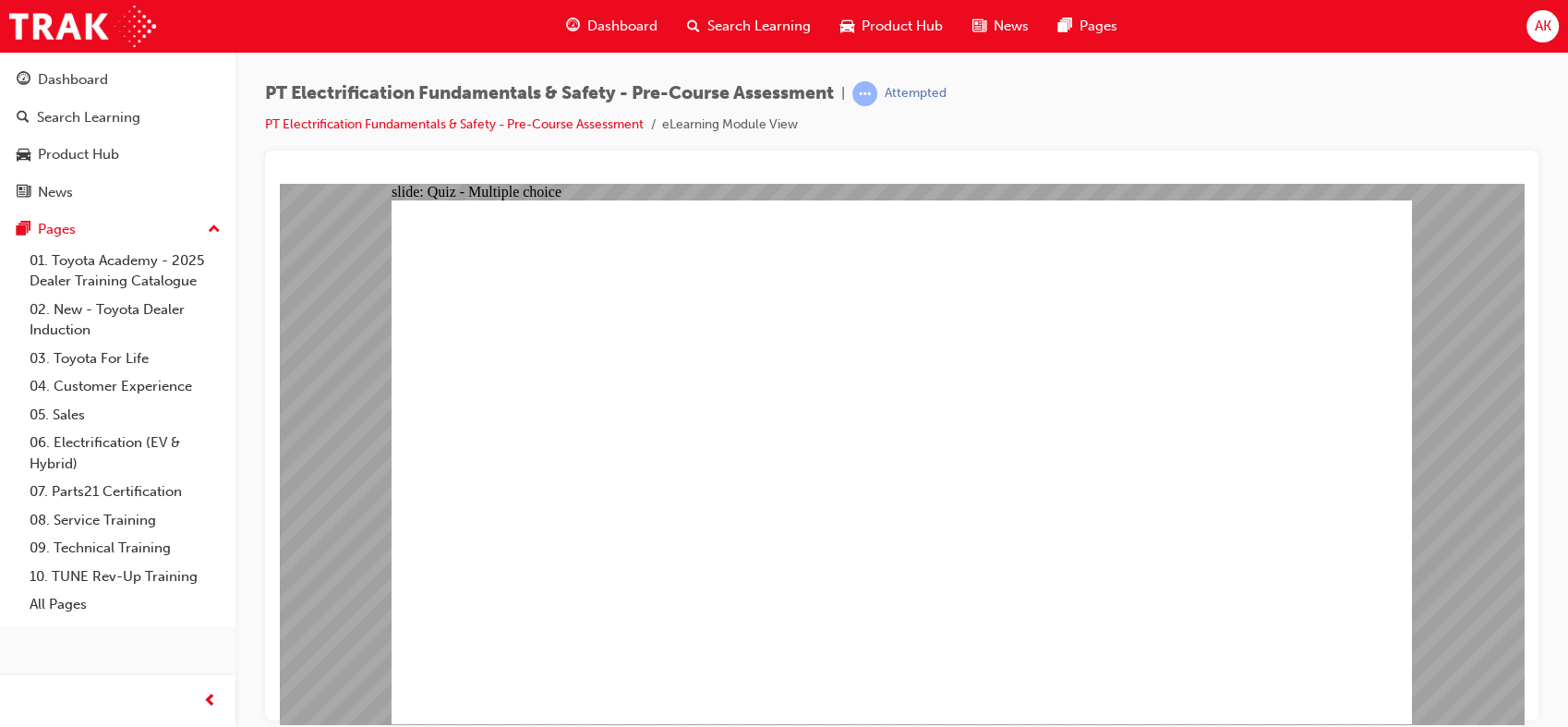
radio input "true"
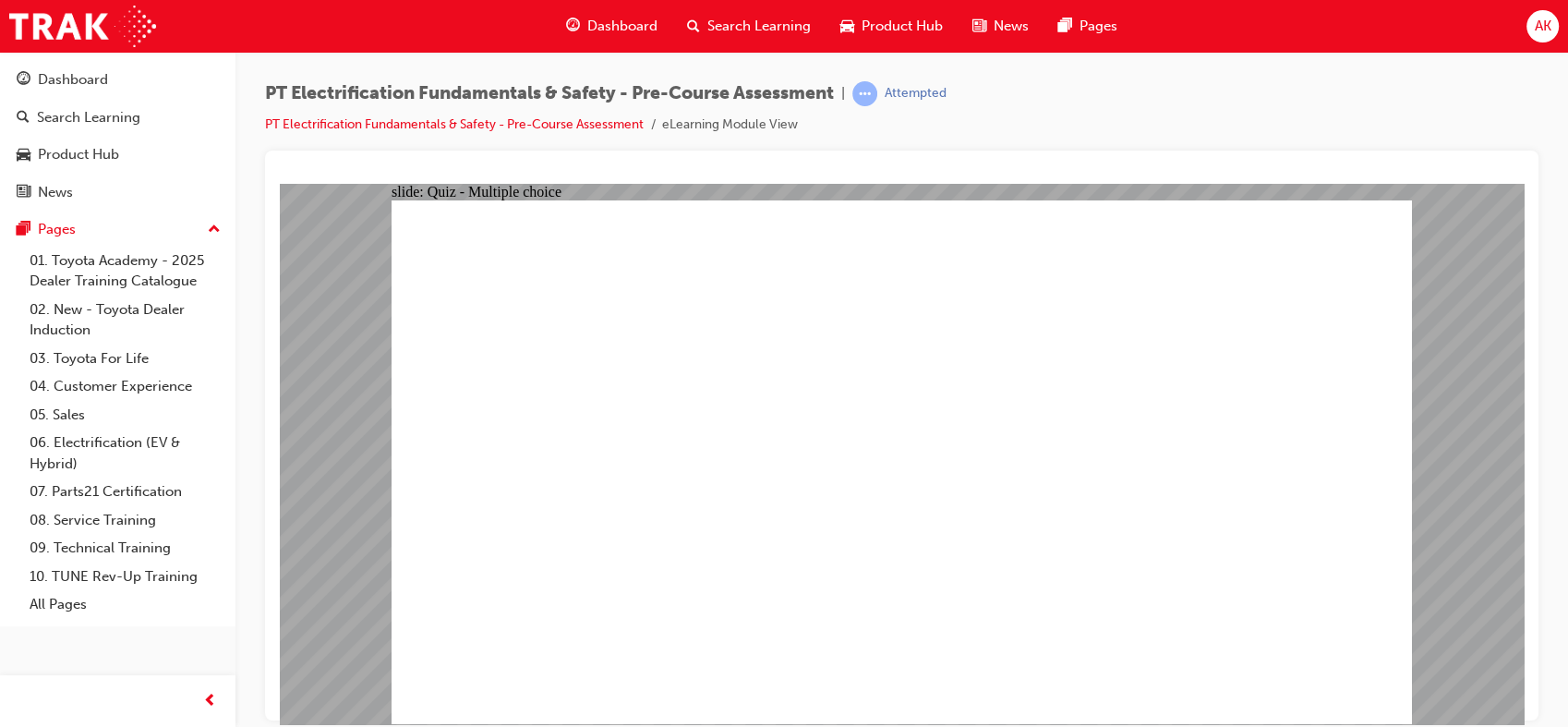
radio input "true"
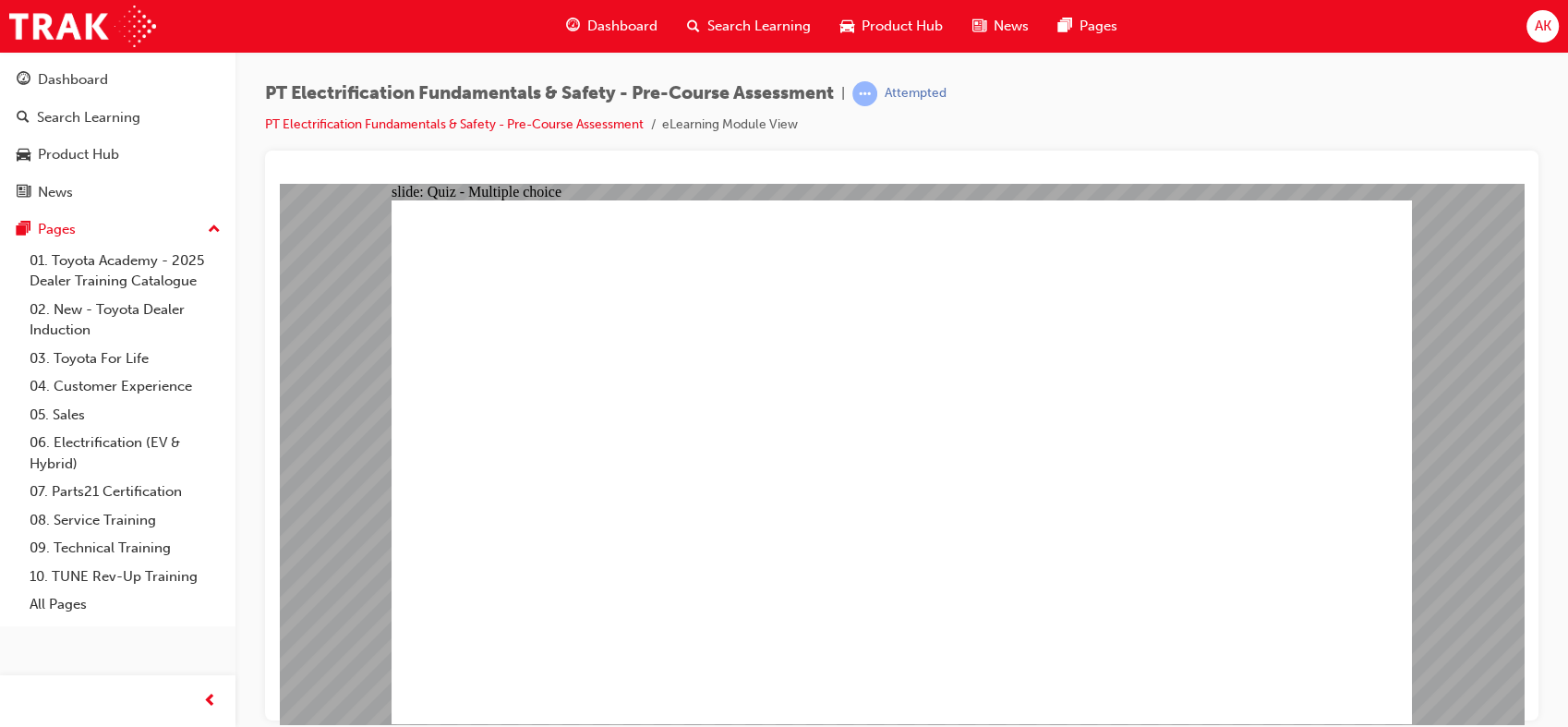
radio input "true"
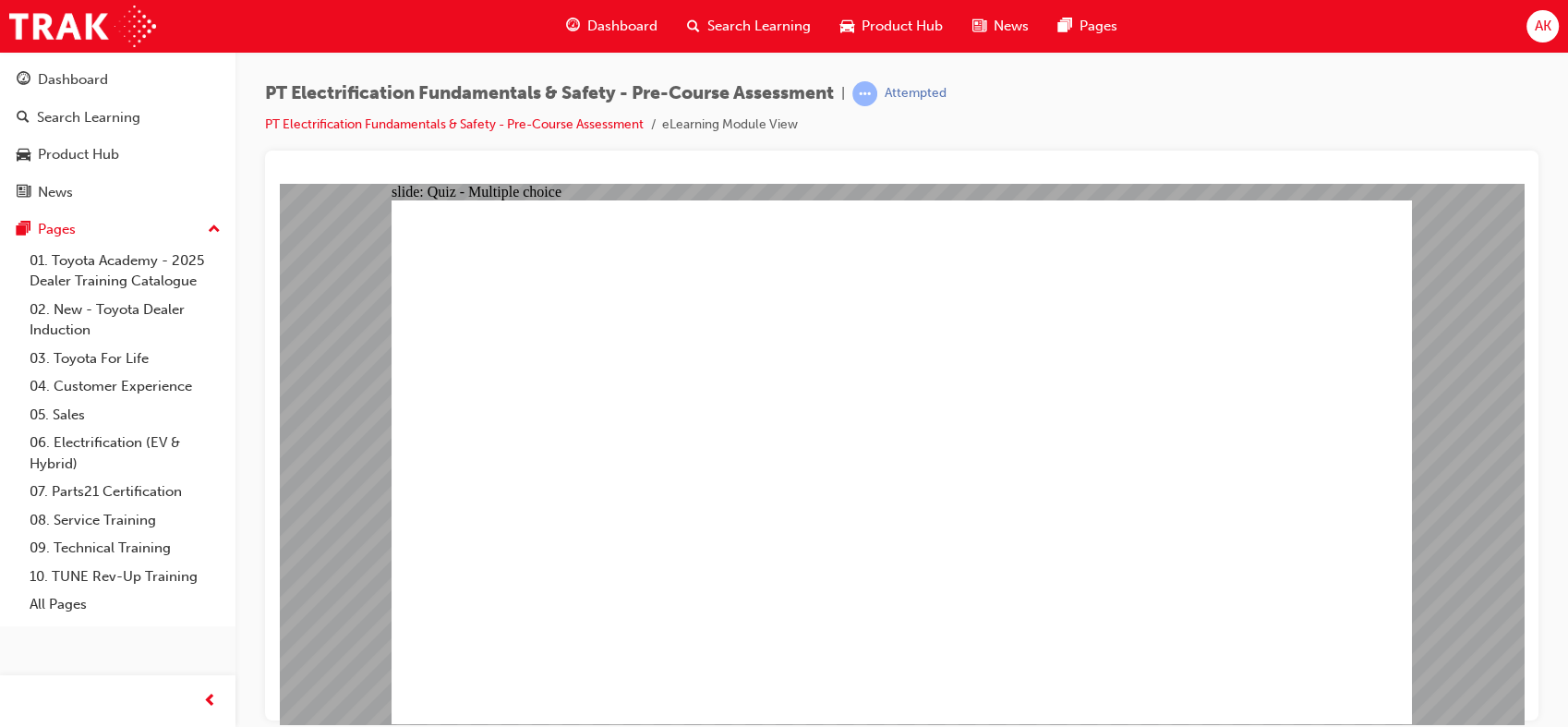
radio input "true"
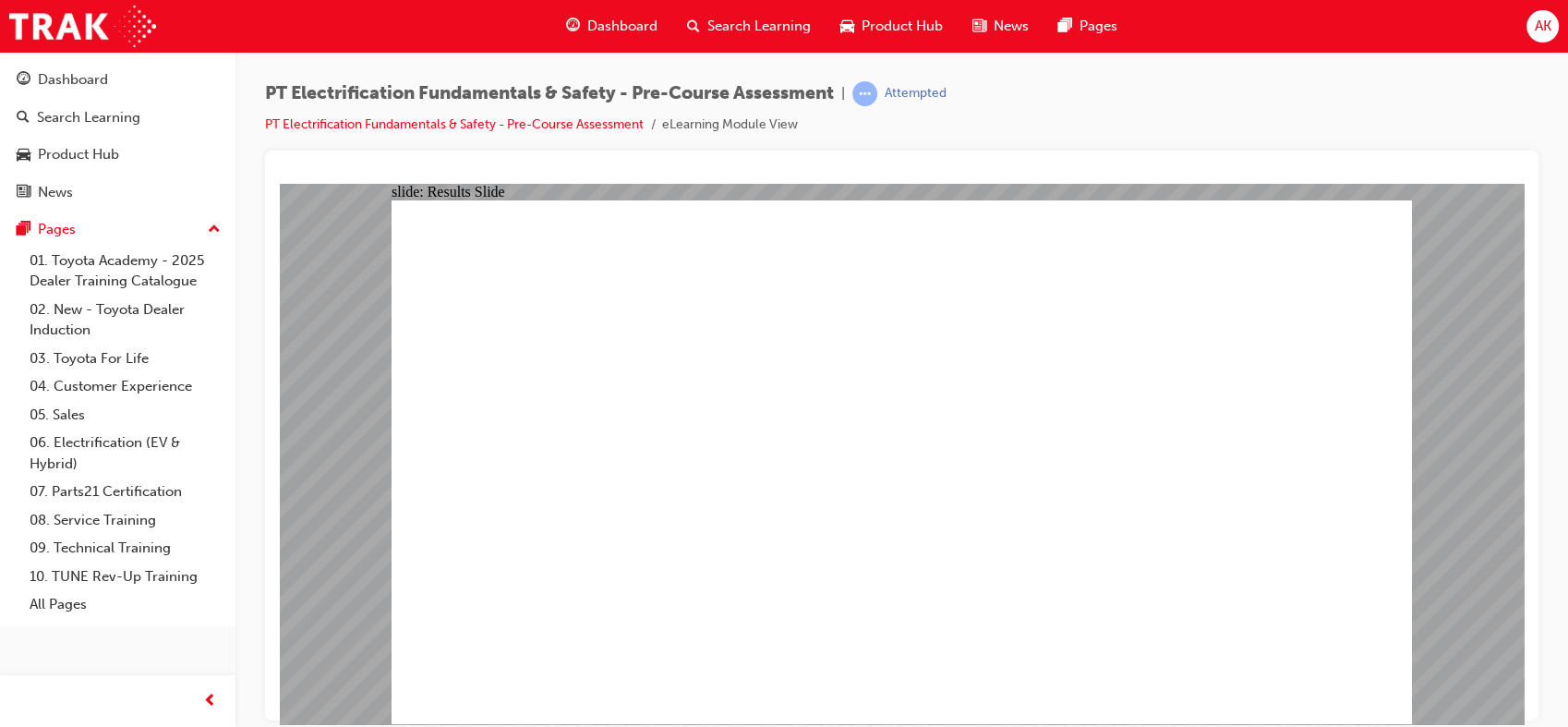
drag, startPoint x: 901, startPoint y: 627, endPoint x: 855, endPoint y: 373, distance: 258.1
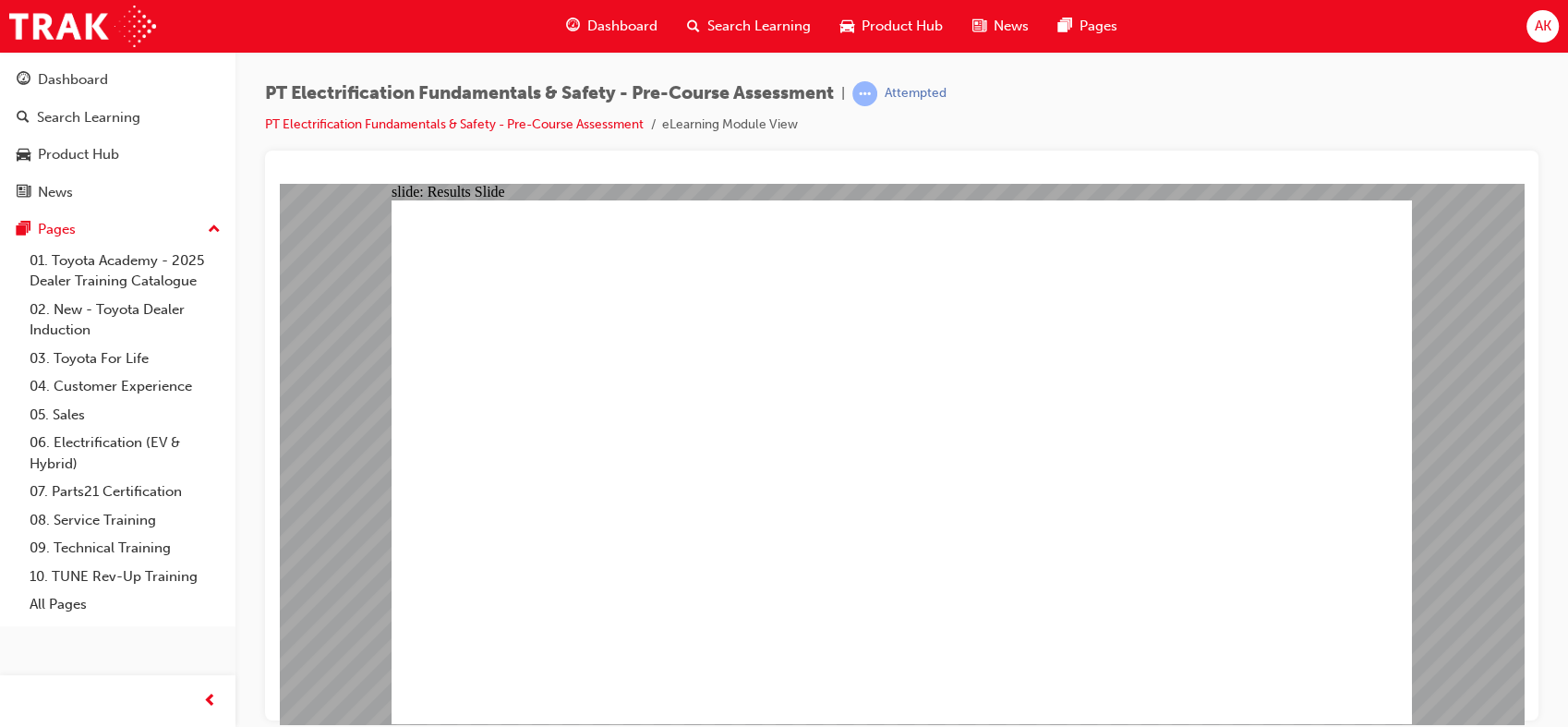
click at [877, 88] on span "learningRecordVerb_ATTEMPT-icon" at bounding box center [865, 93] width 25 height 25
click at [640, 24] on span "Dashboard" at bounding box center [621, 26] width 70 height 21
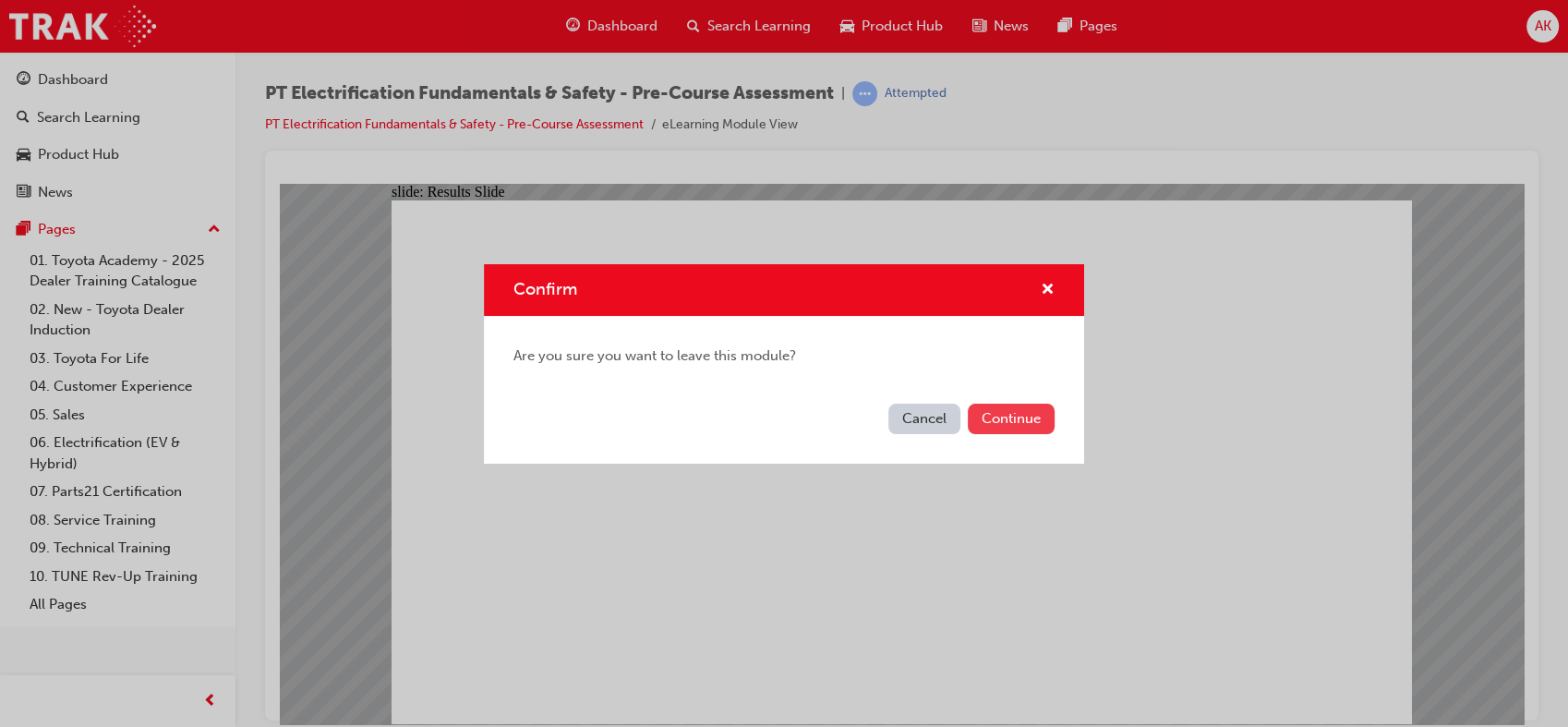
click at [1005, 418] on button "Continue" at bounding box center [1010, 419] width 87 height 31
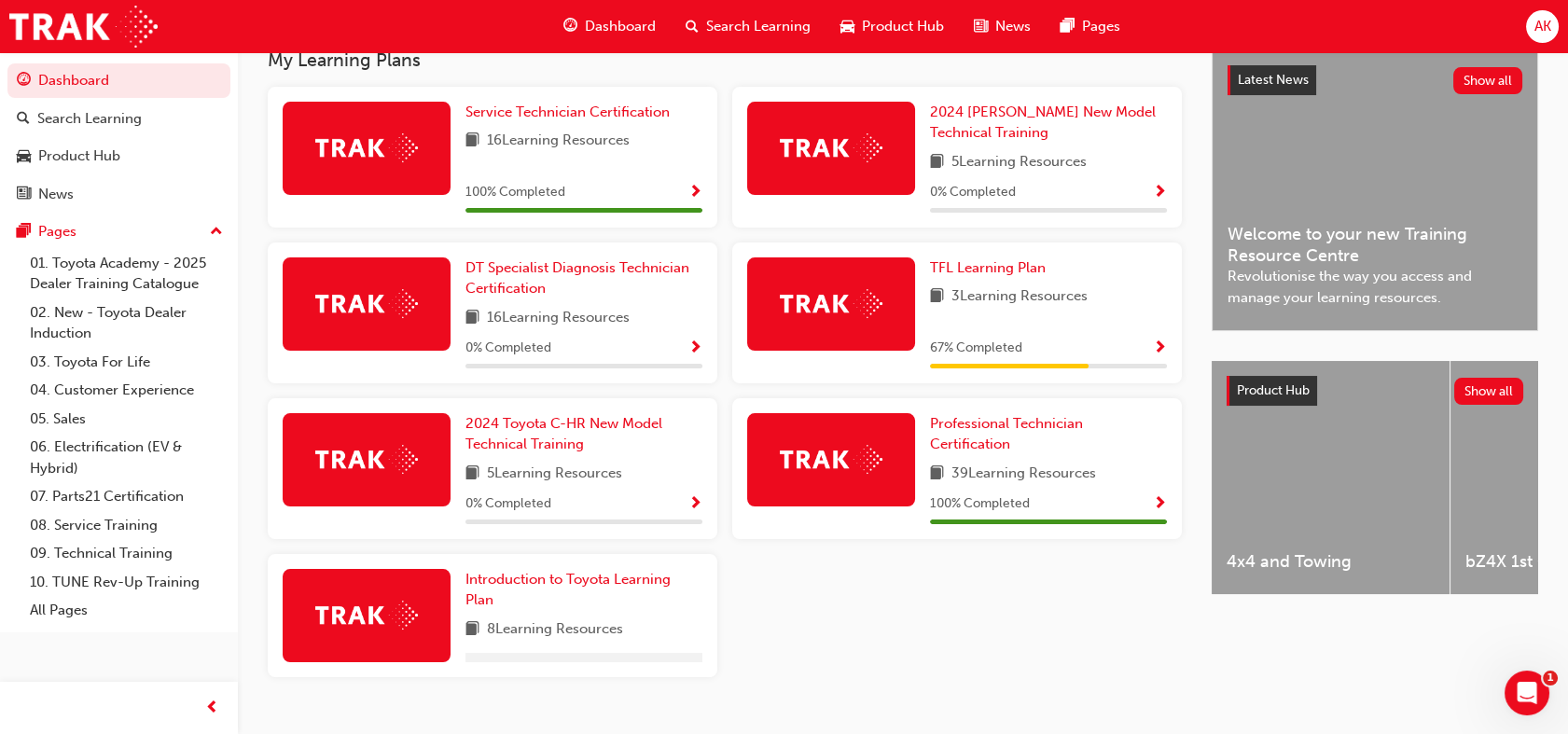
scroll to position [427, 0]
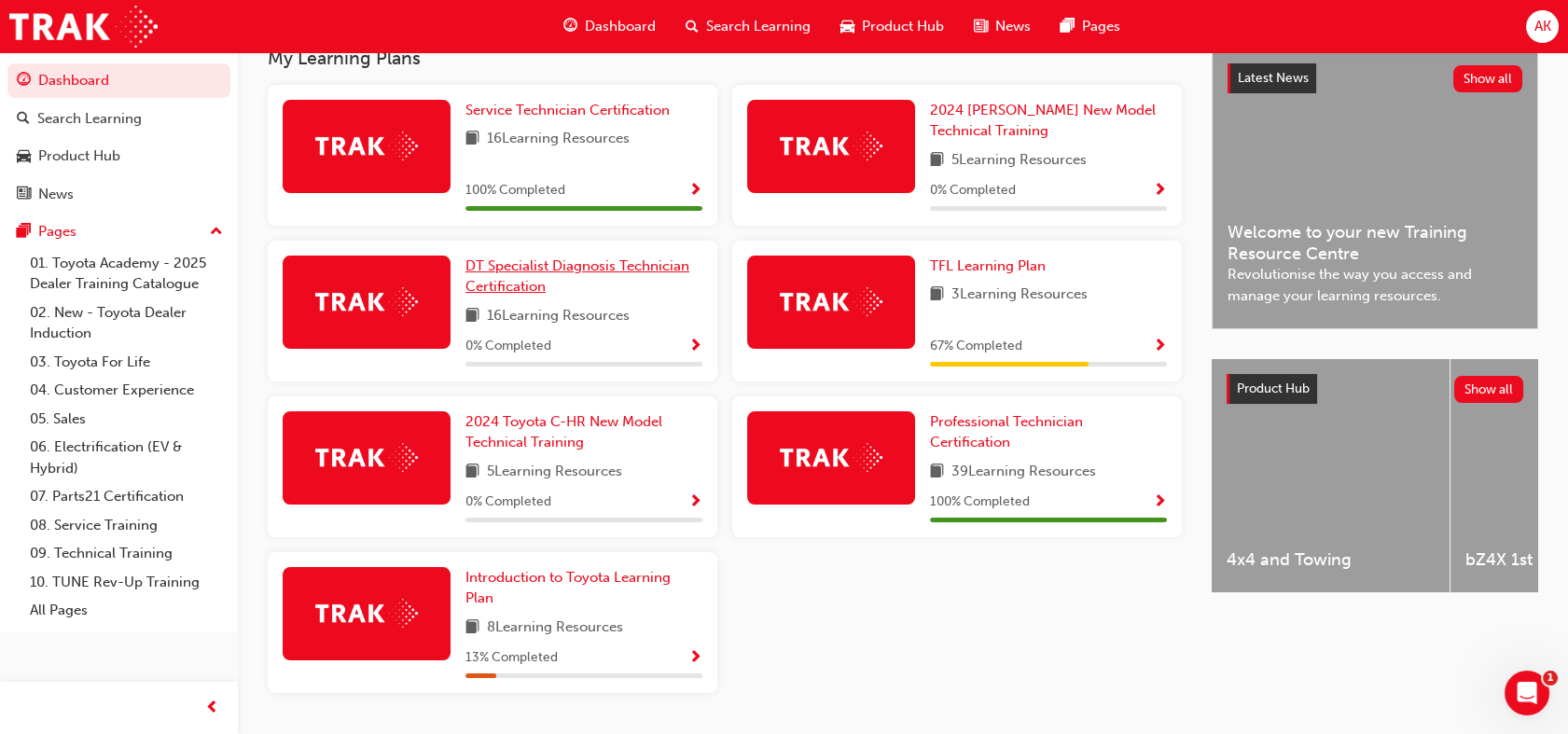
click at [568, 275] on span "DT Specialist Diagnosis Technician Certification" at bounding box center [578, 276] width 224 height 39
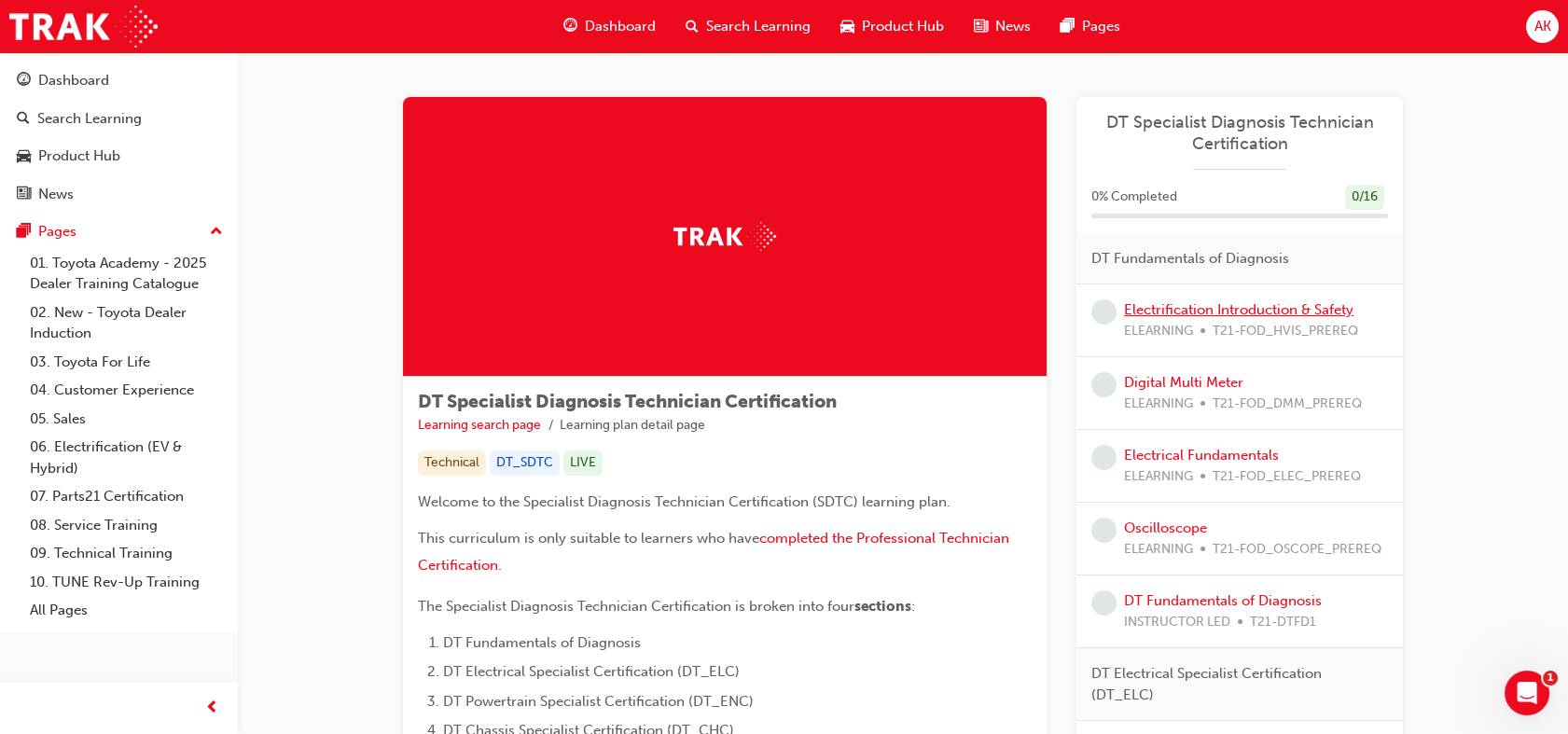
click at [1135, 304] on link "Electrification Introduction & Safety" at bounding box center [1238, 310] width 229 height 17
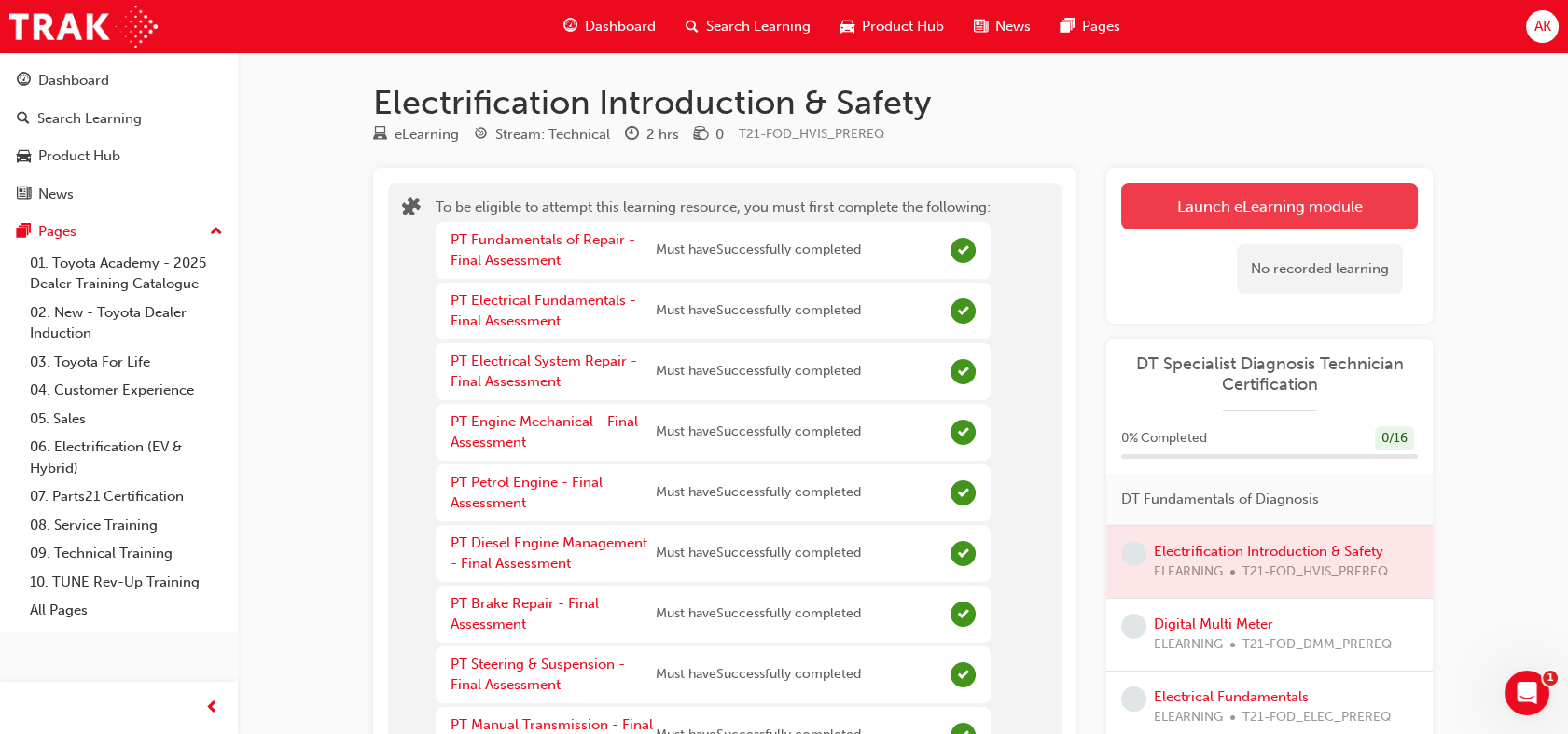
click at [1184, 190] on button "Launch eLearning module" at bounding box center [1269, 205] width 297 height 46
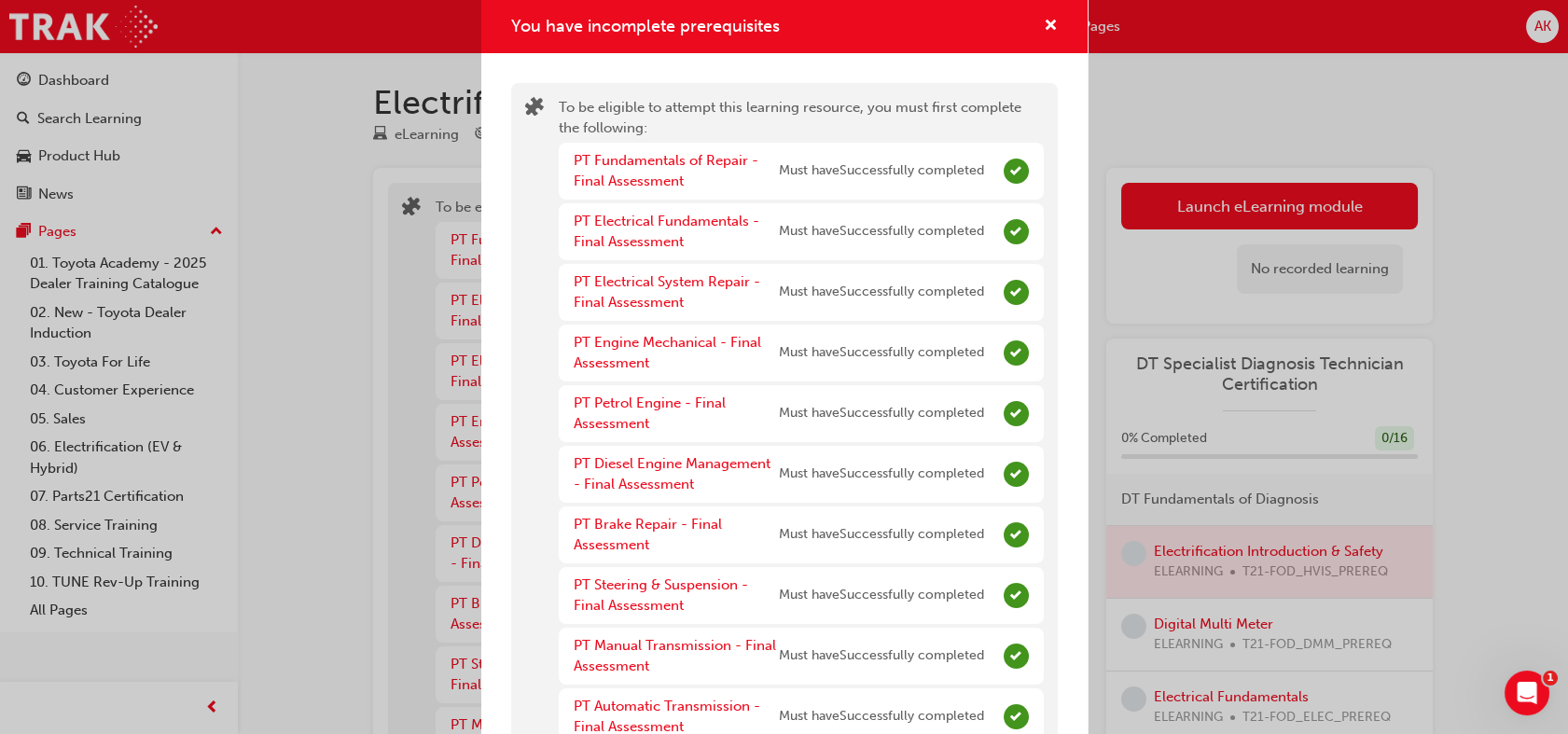
scroll to position [261, 0]
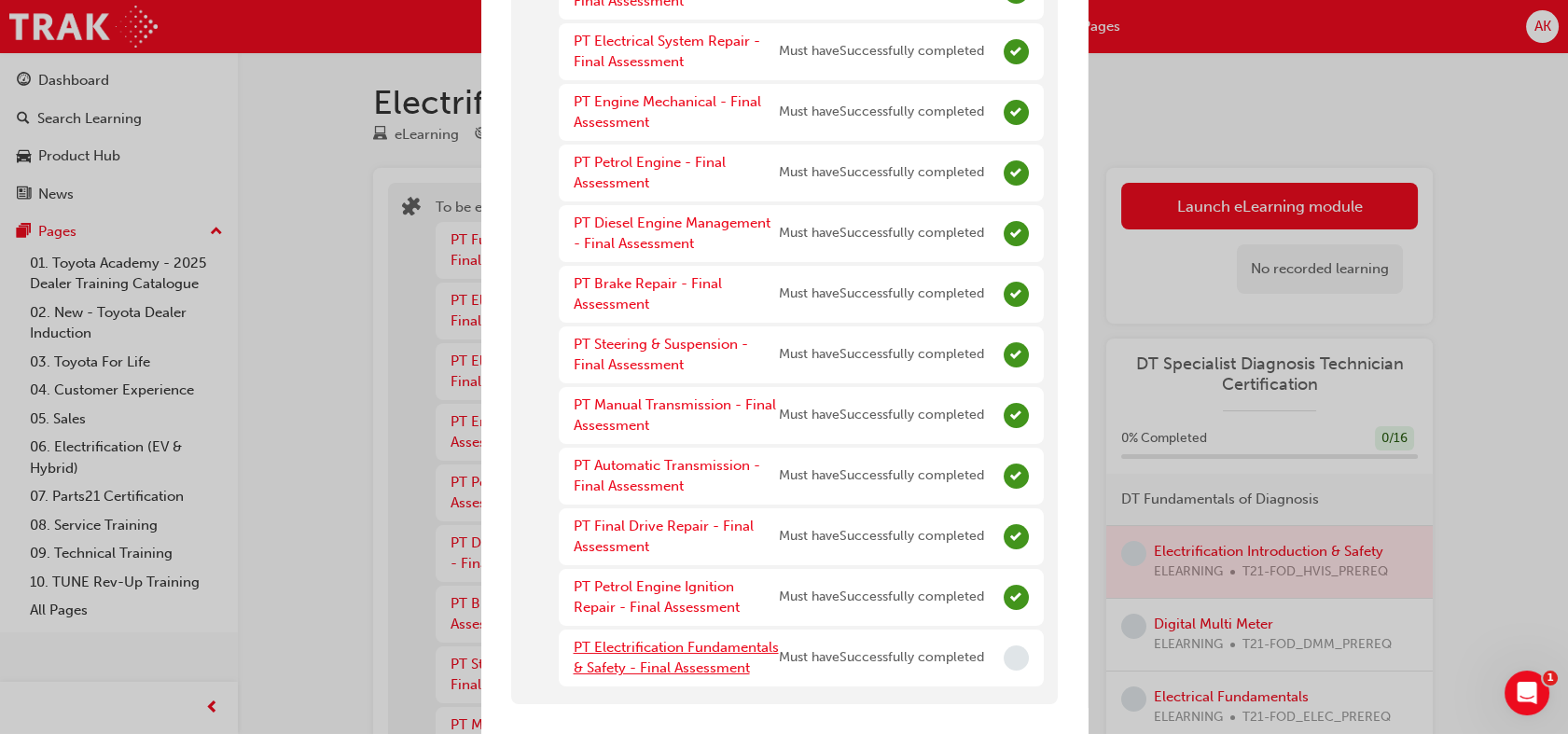
click at [662, 639] on link "PT Electrification Fundamentals & Safety - Final Assessment" at bounding box center [677, 658] width 205 height 39
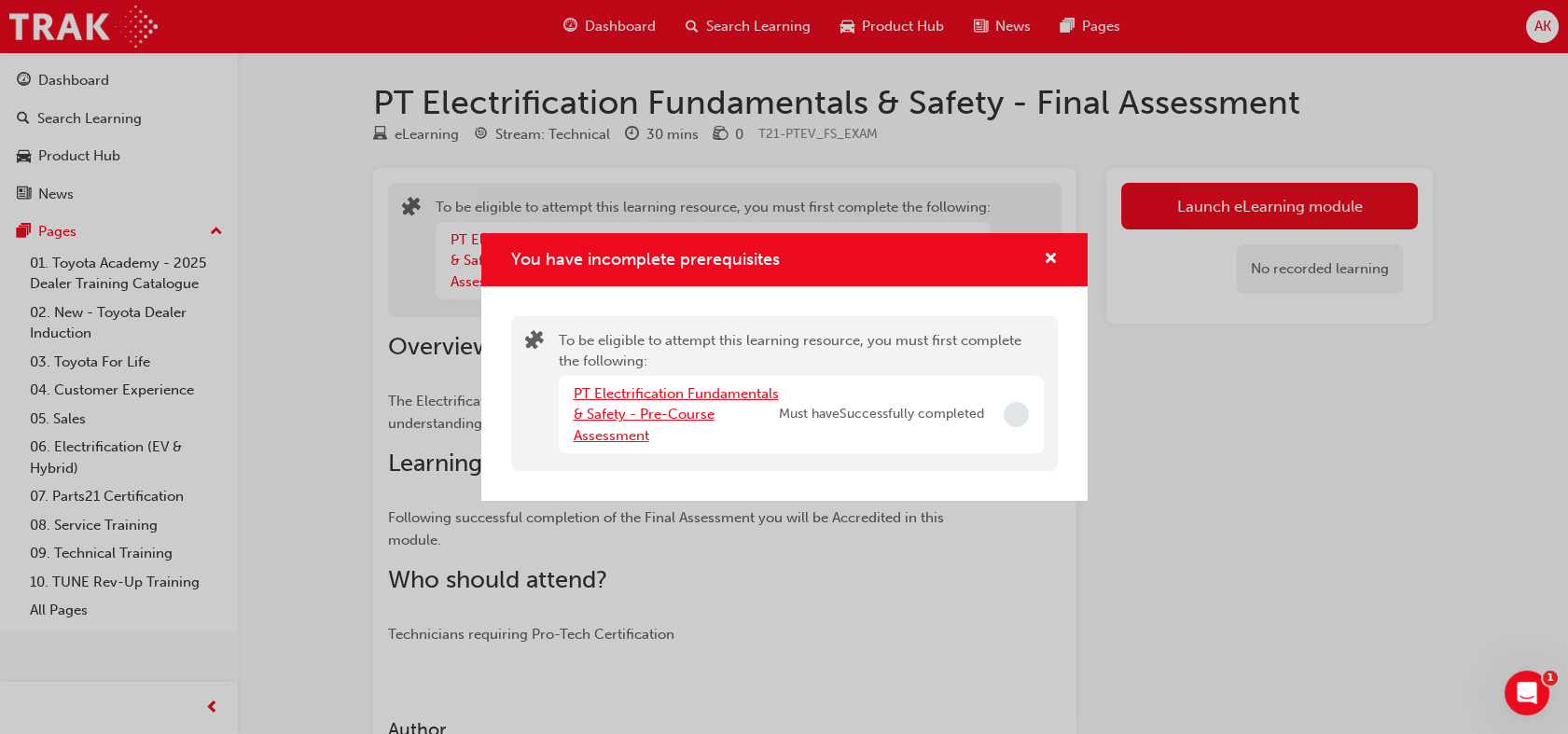
click at [661, 407] on link "PT Electrification Fundamentals & Safety - Pre-Course Assessment" at bounding box center [677, 415] width 205 height 58
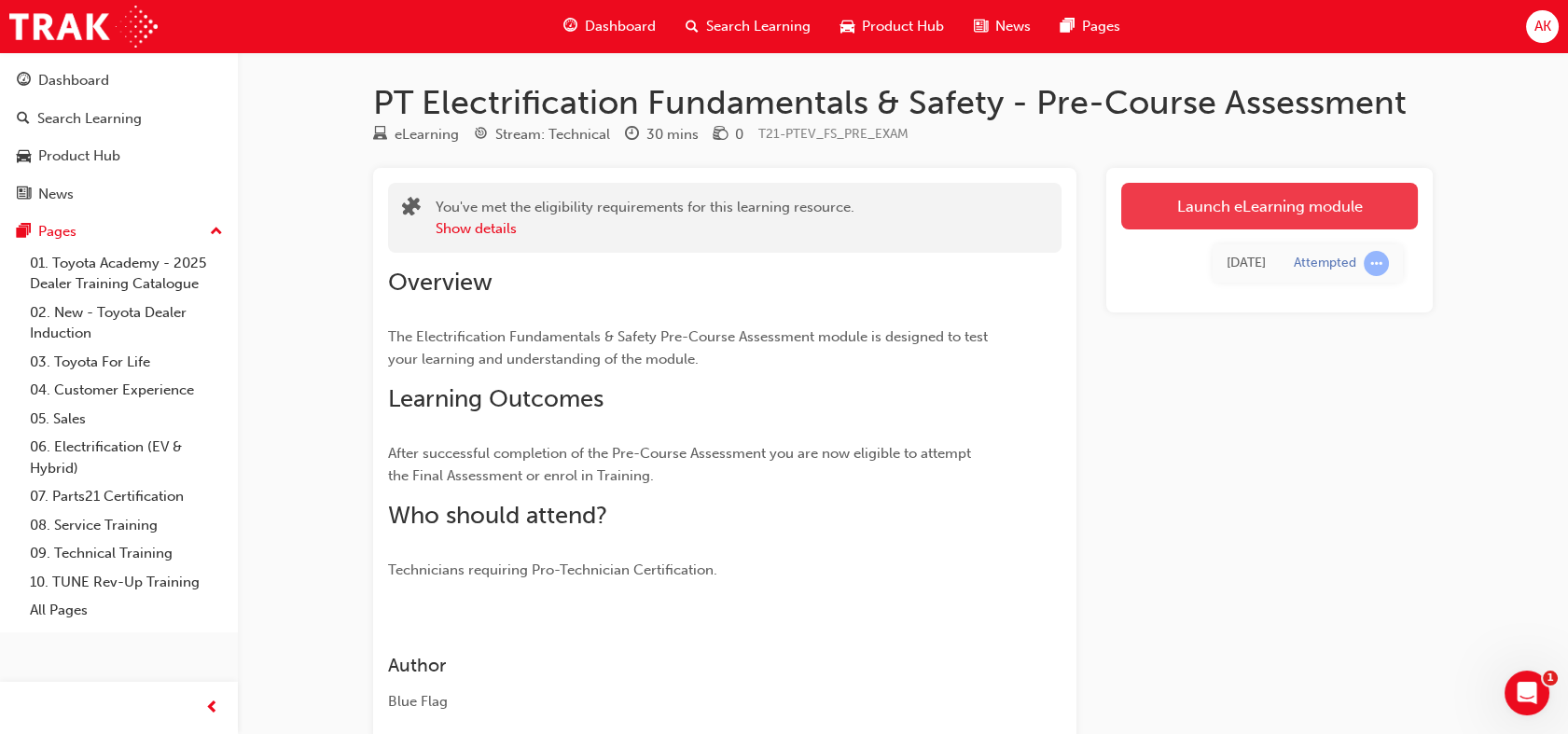
click at [1146, 194] on link "Launch eLearning module" at bounding box center [1269, 205] width 297 height 46
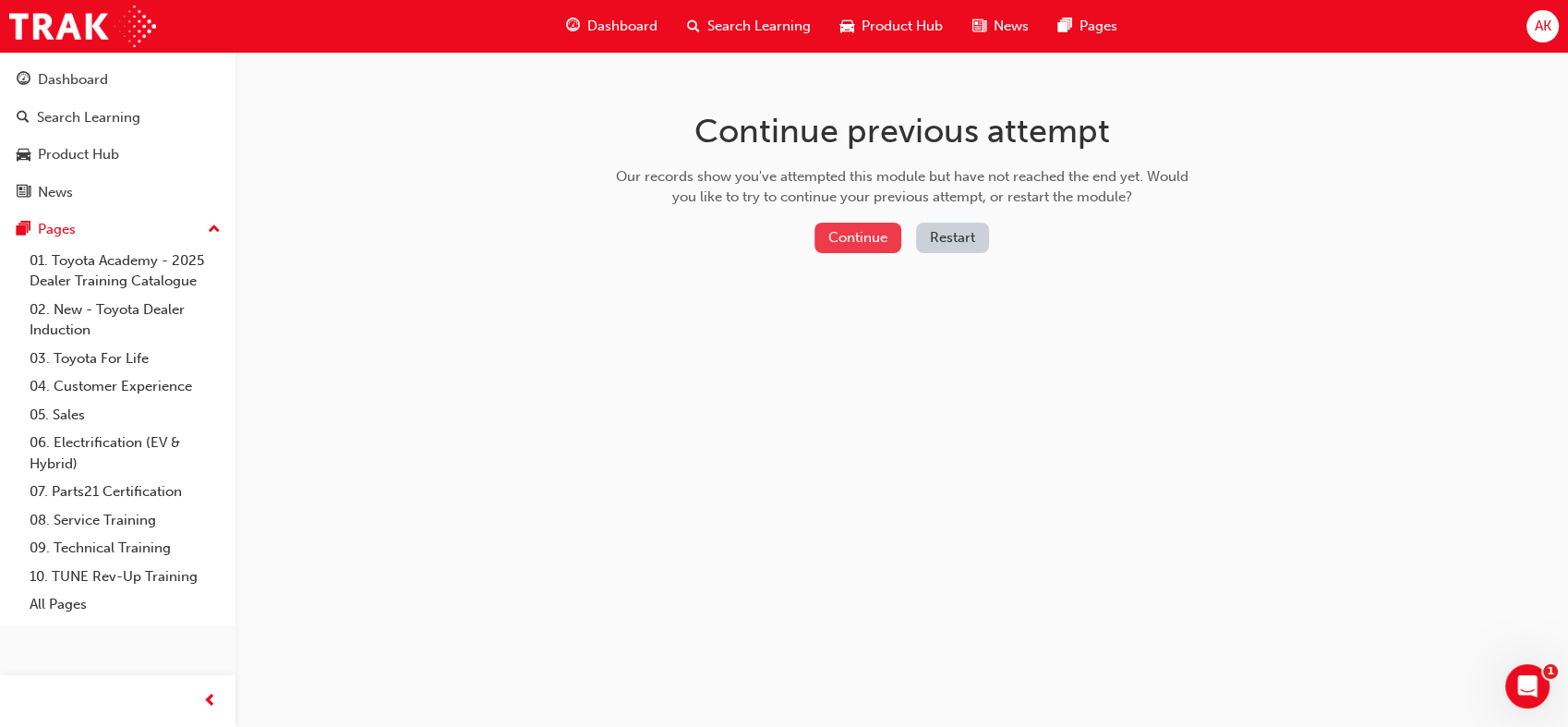
click at [851, 241] on button "Continue" at bounding box center [857, 238] width 87 height 31
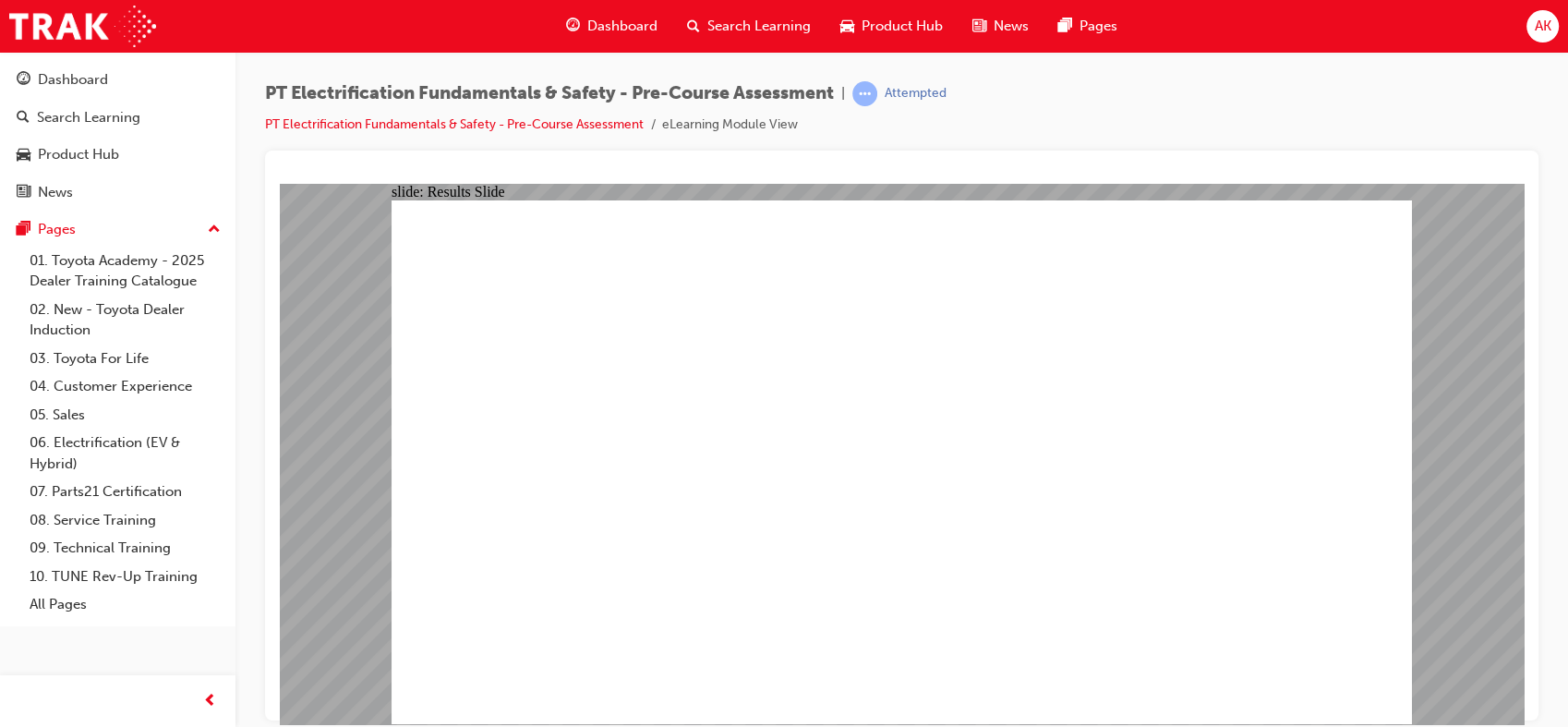
click at [588, 22] on span "Dashboard" at bounding box center [621, 26] width 70 height 21
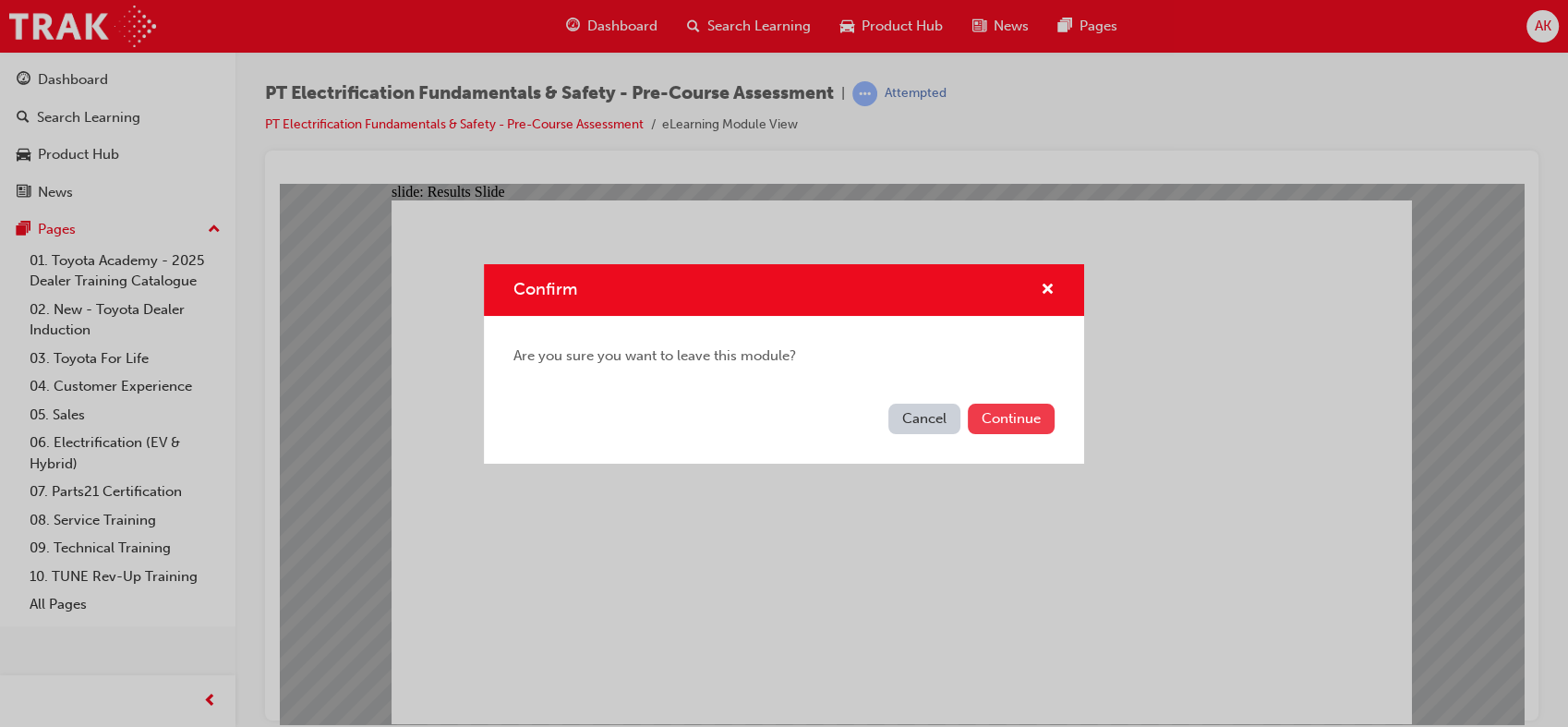
click at [1019, 409] on button "Continue" at bounding box center [1010, 419] width 87 height 31
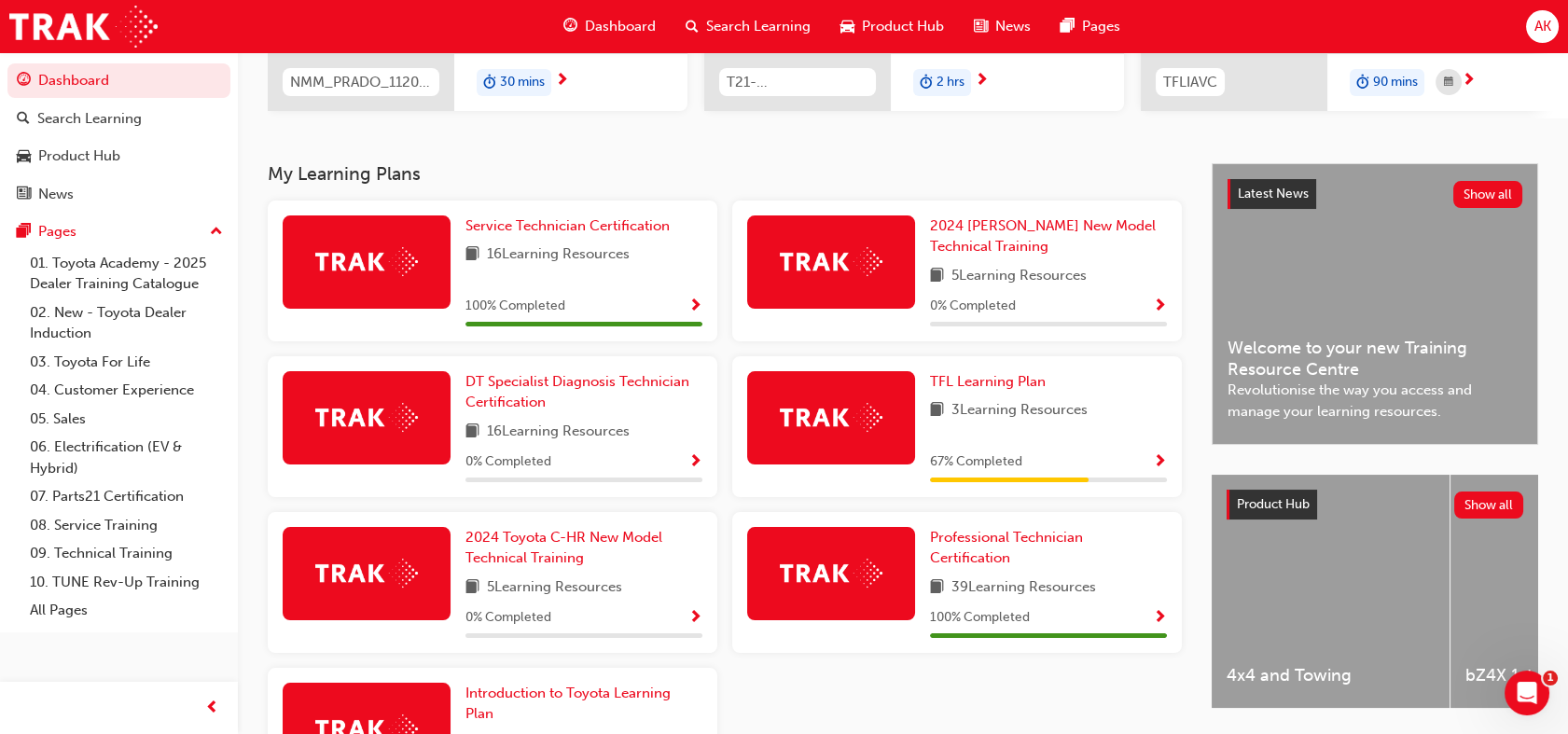
scroll to position [314, 0]
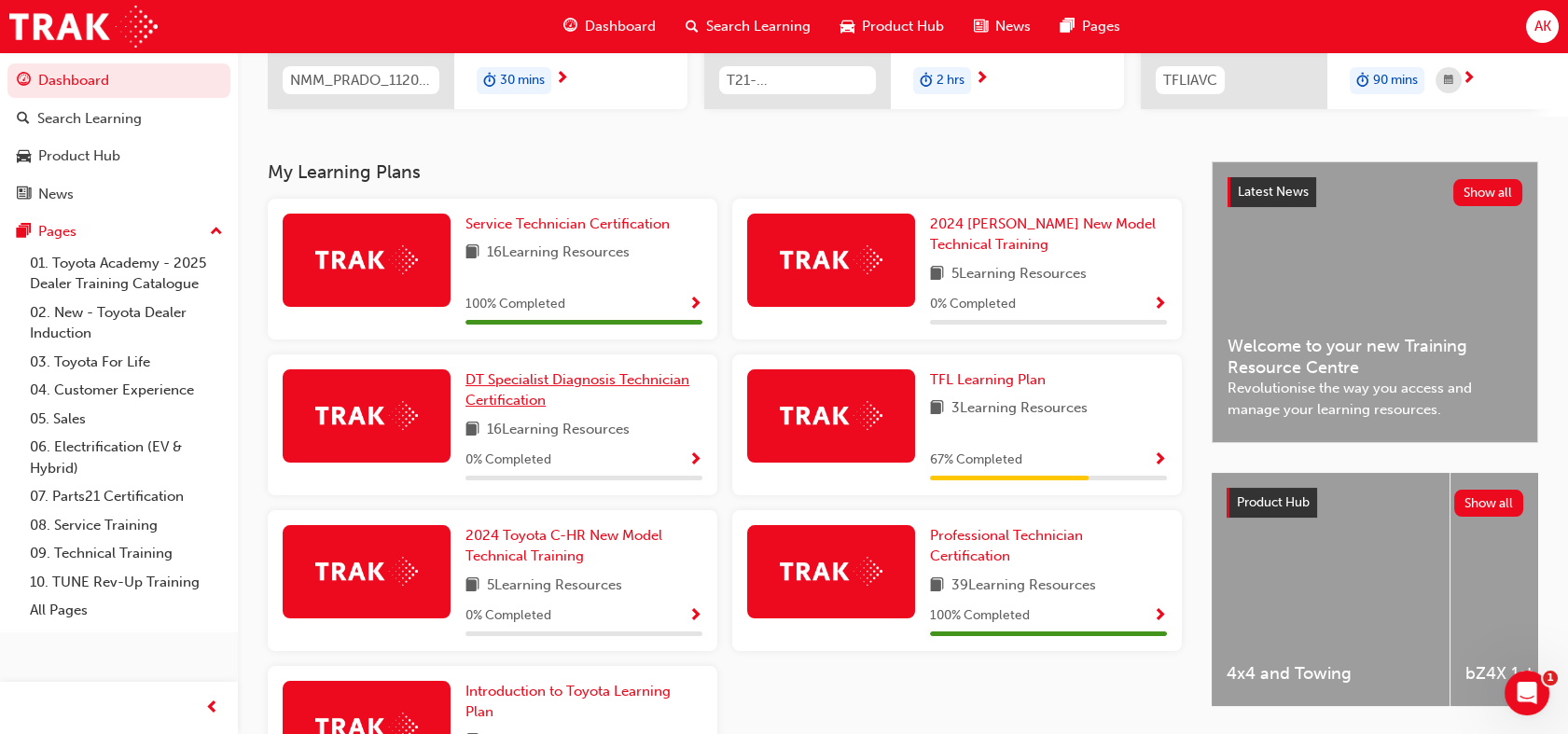
click at [531, 396] on link "DT Specialist Diagnosis Technician Certification" at bounding box center [583, 390] width 237 height 42
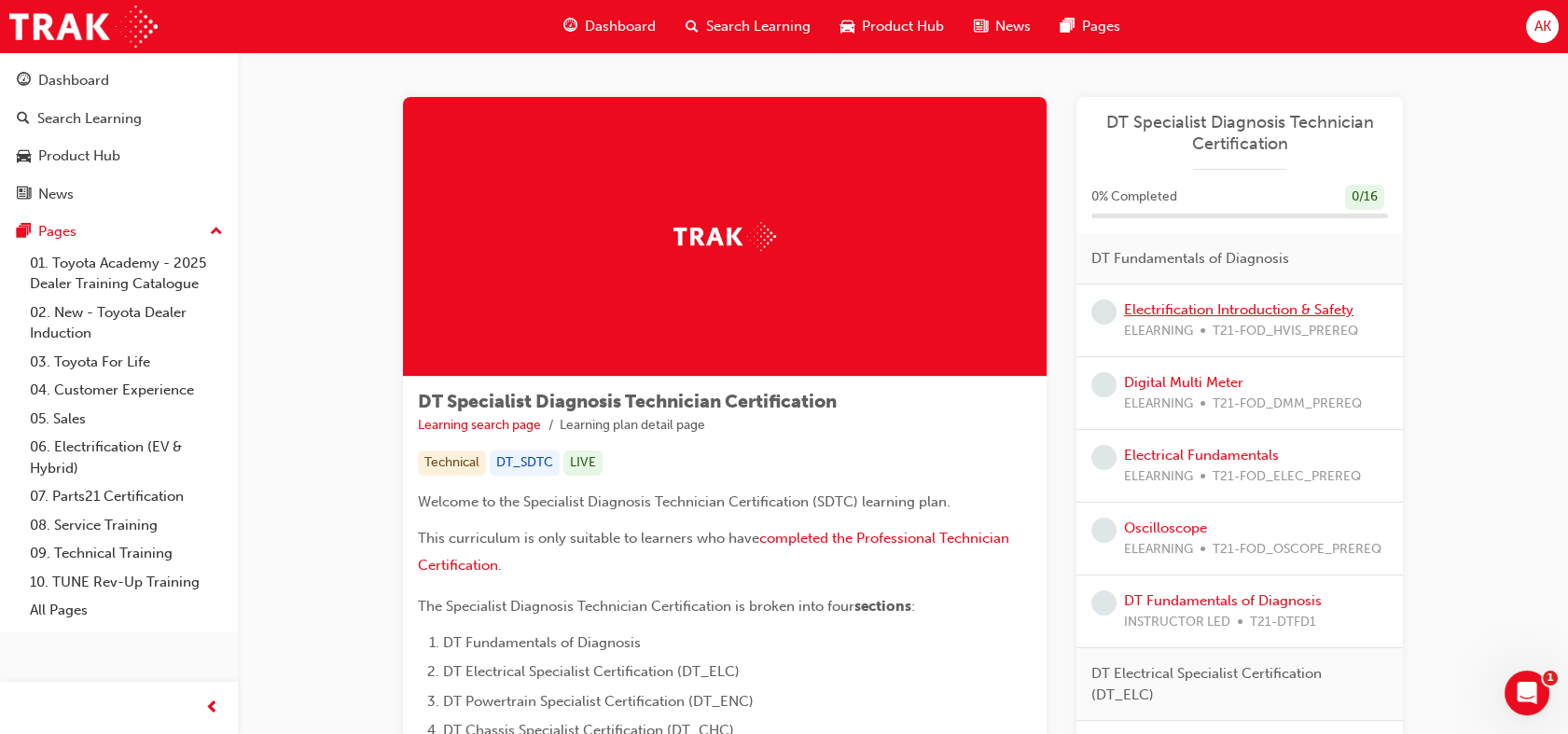
click at [1233, 303] on link "Electrification Introduction & Safety" at bounding box center [1238, 310] width 229 height 17
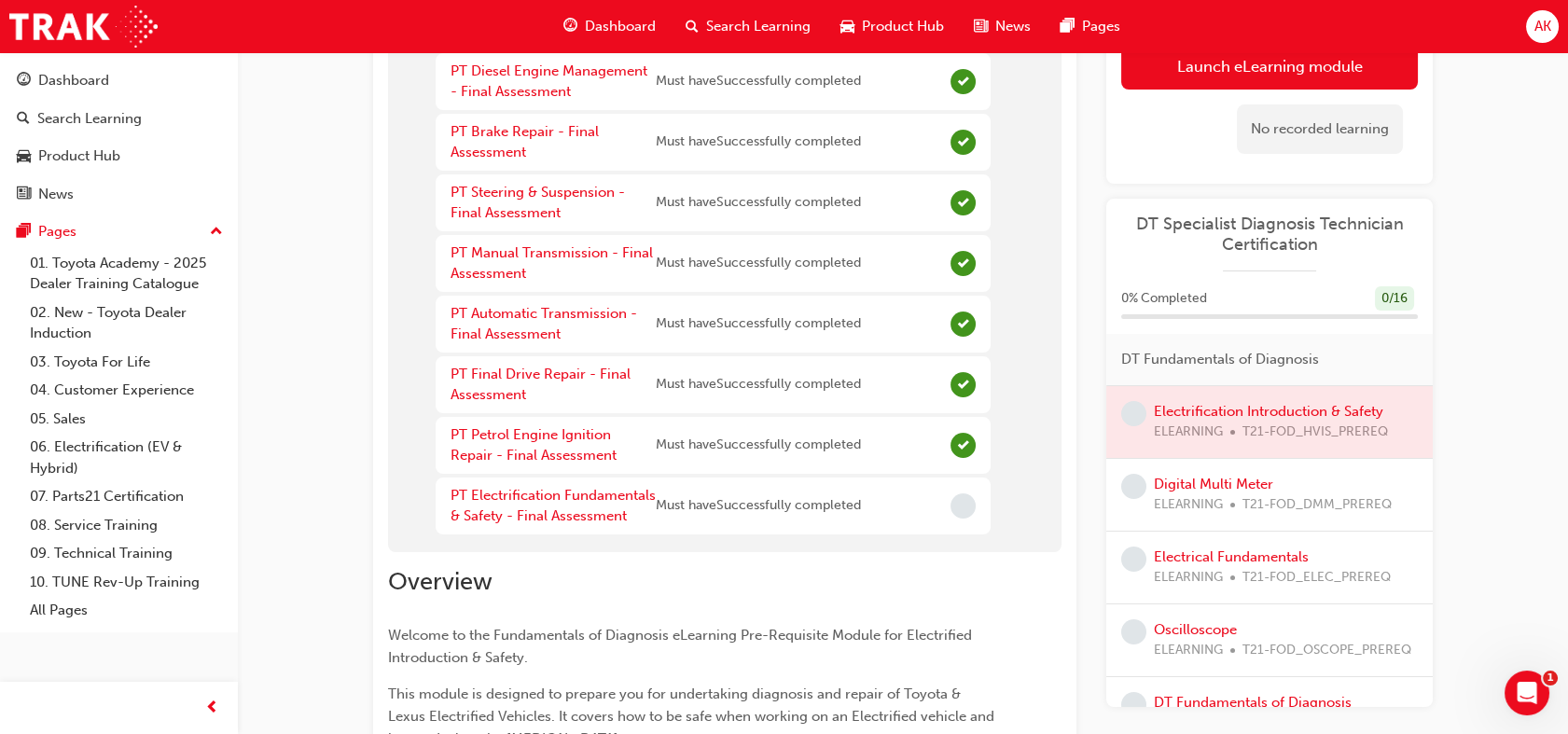
scroll to position [475, 0]
click at [604, 495] on link "PT Electrification Fundamentals & Safety - Final Assessment" at bounding box center [553, 503] width 205 height 39
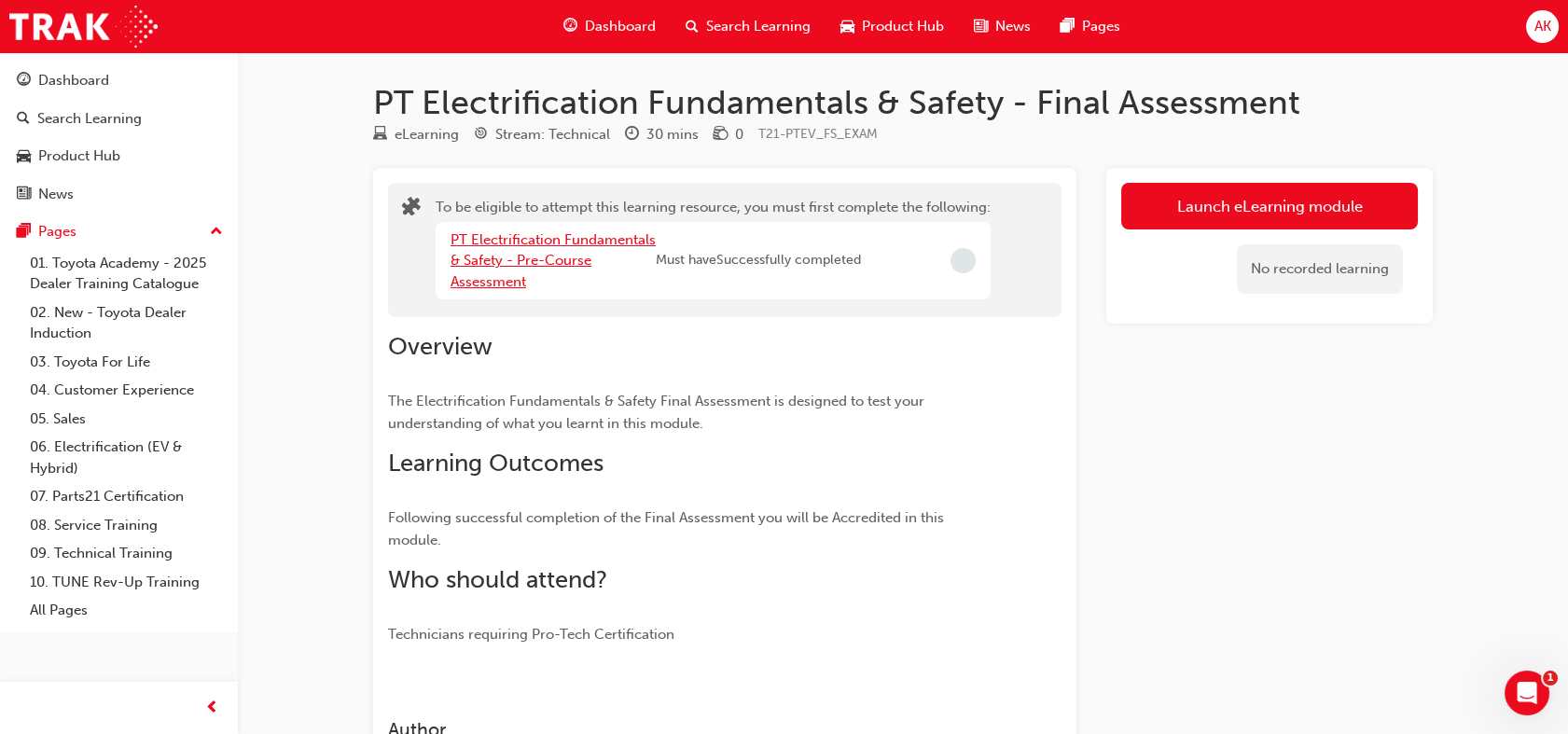
click at [590, 239] on link "PT Electrification Fundamentals & Safety - Pre-Course Assessment" at bounding box center [553, 260] width 205 height 58
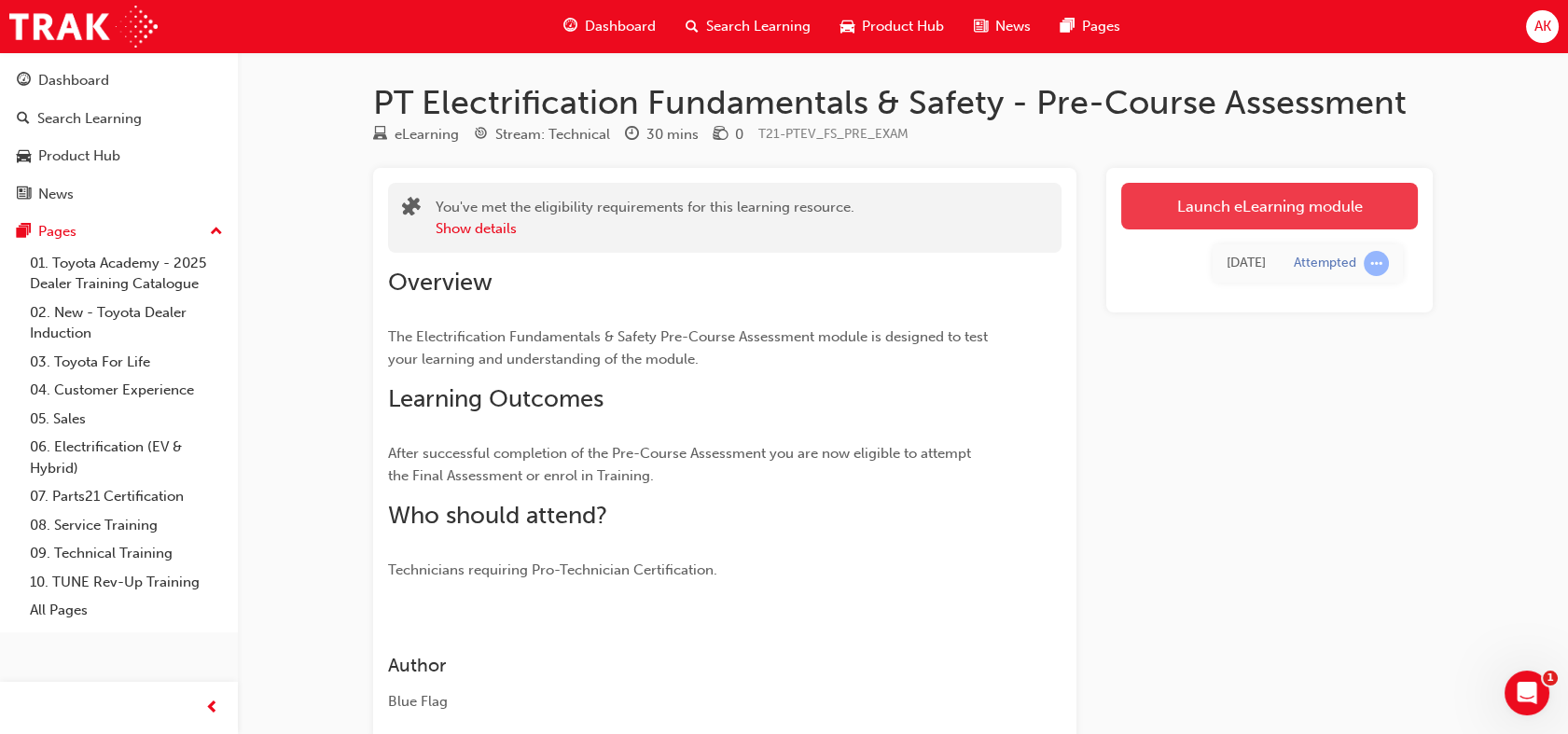
click at [1168, 190] on link "Launch eLearning module" at bounding box center [1269, 205] width 297 height 46
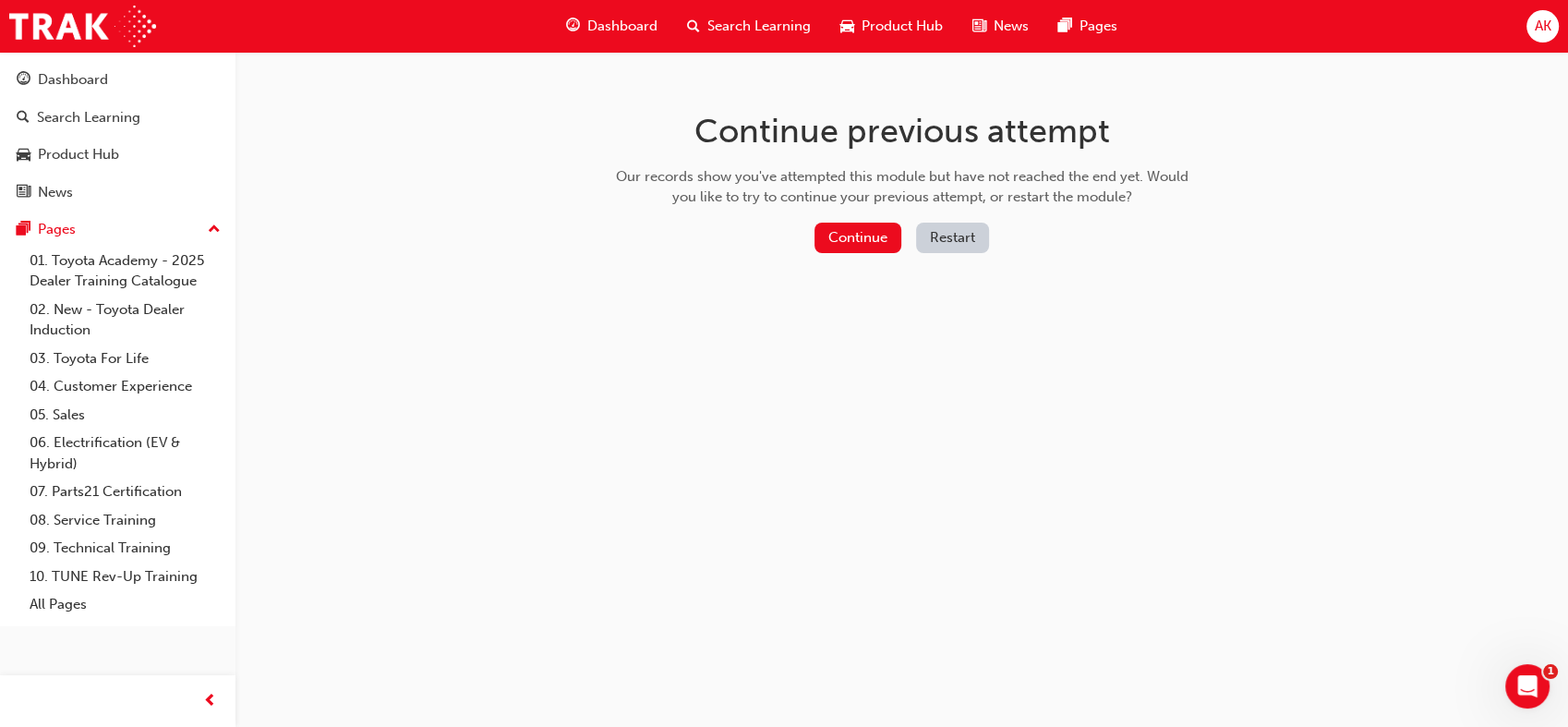
click at [967, 238] on button "Restart" at bounding box center [952, 238] width 73 height 31
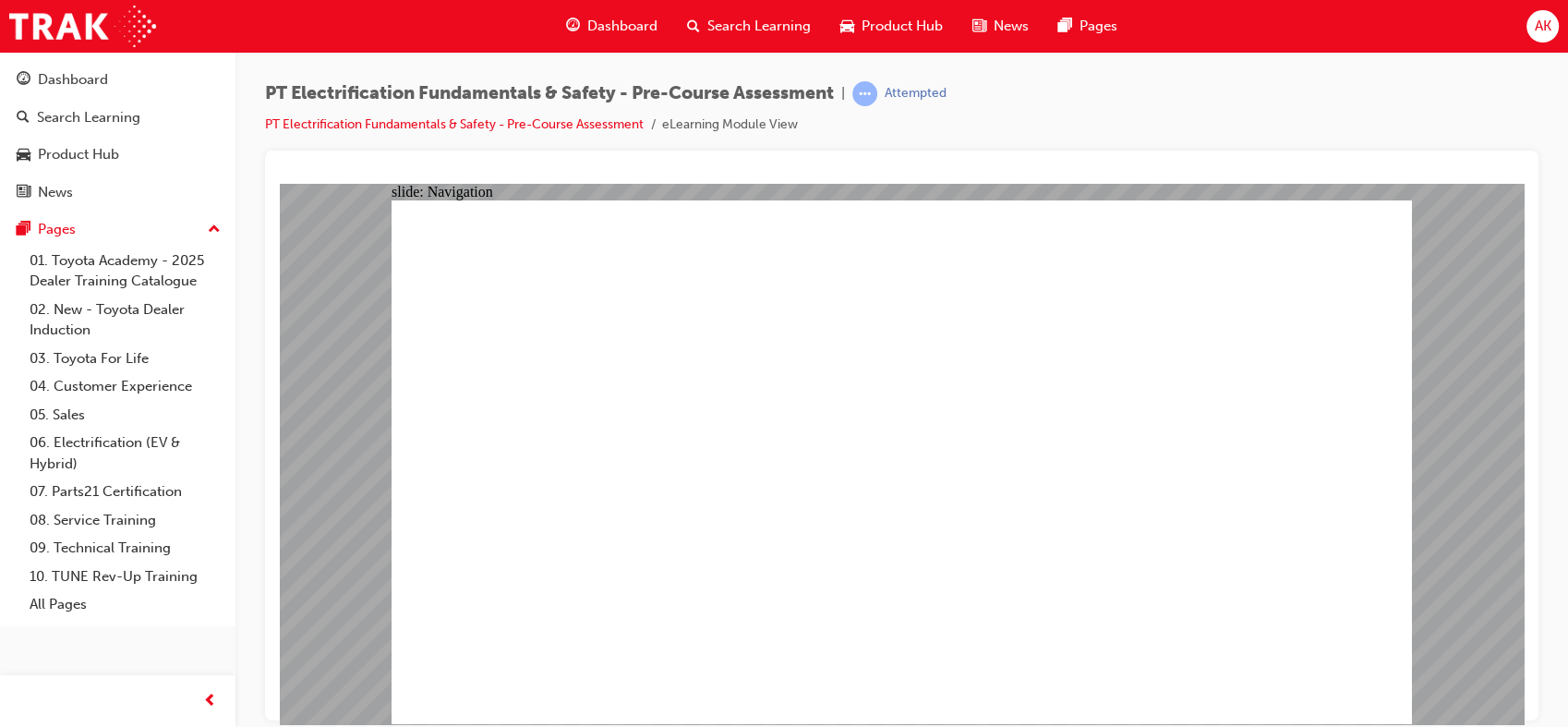
radio input "true"
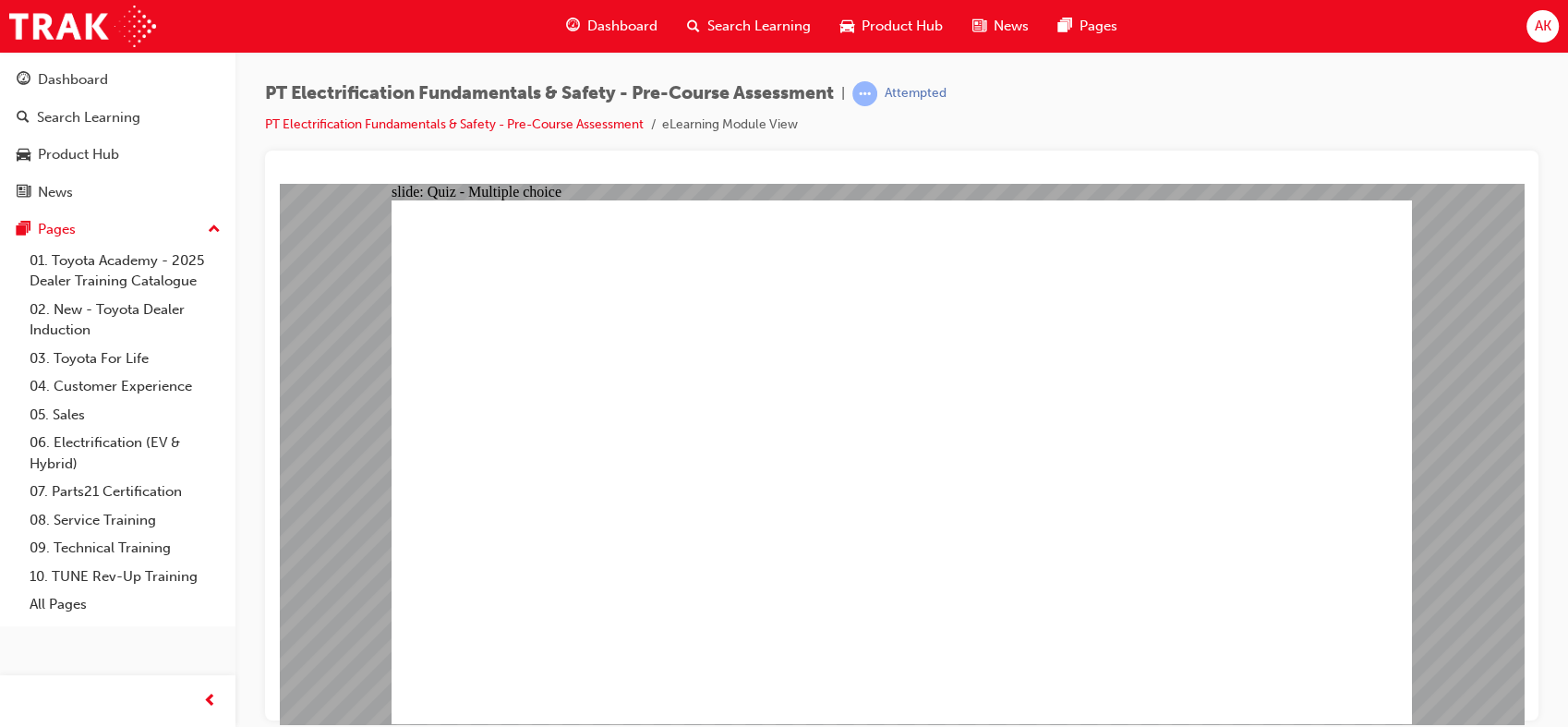
radio input "true"
checkbox input "true"
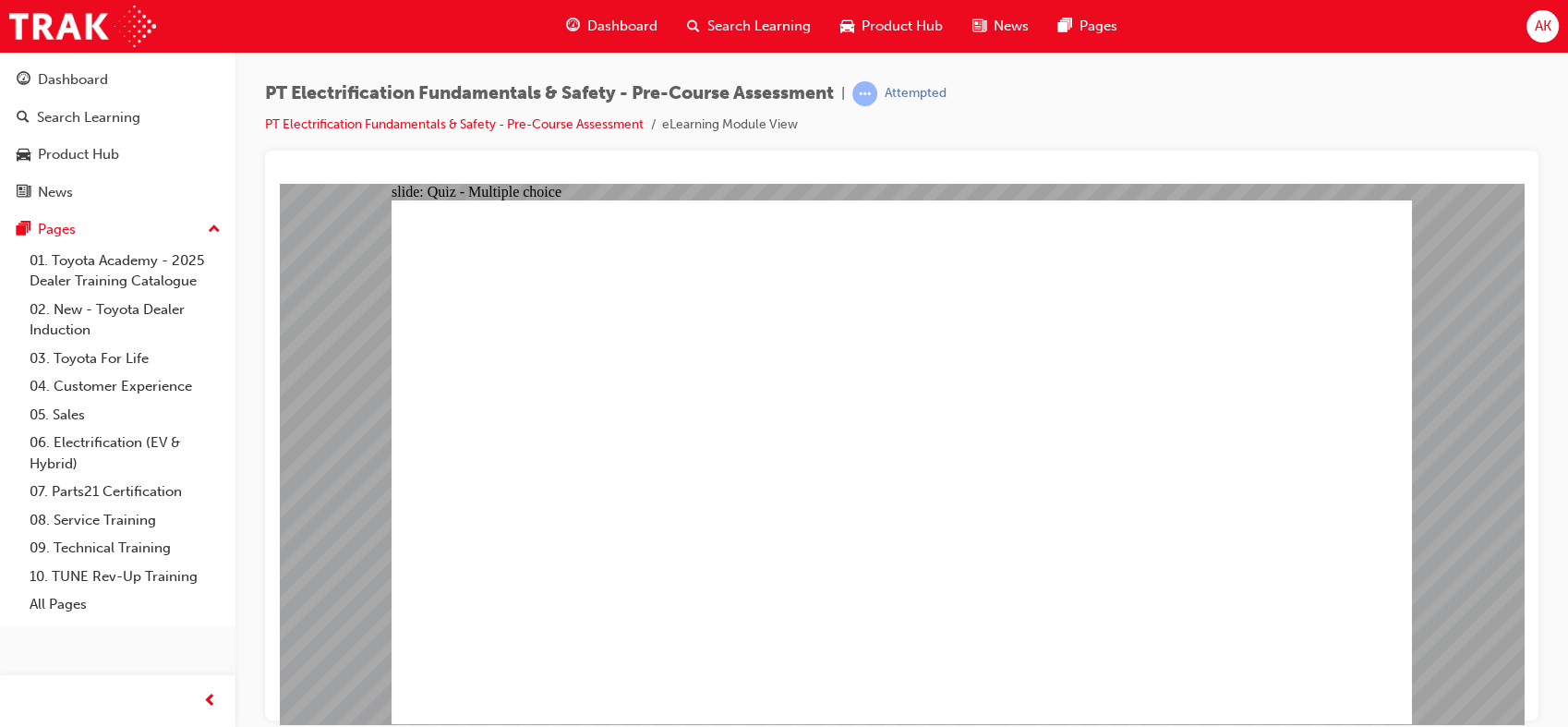
radio input "true"
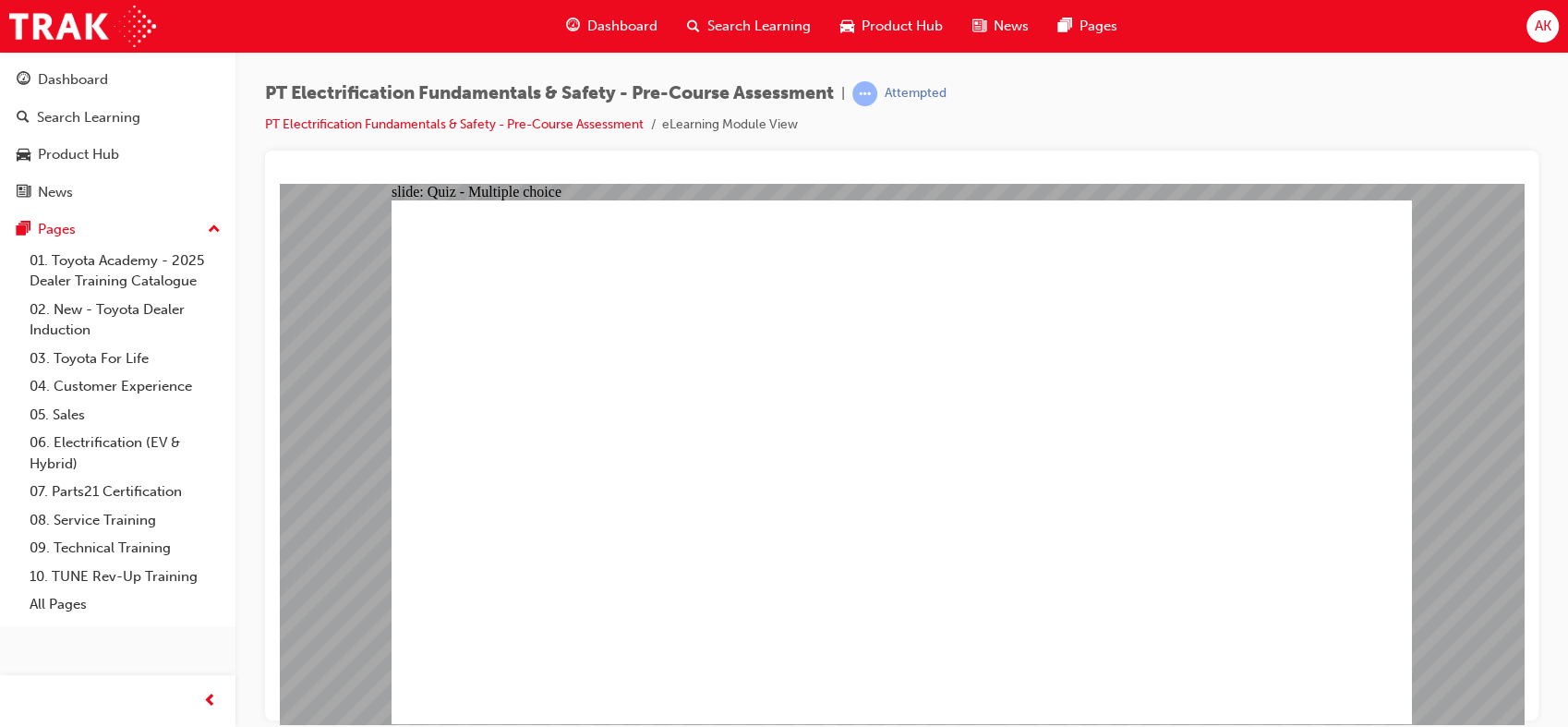
radio input "true"
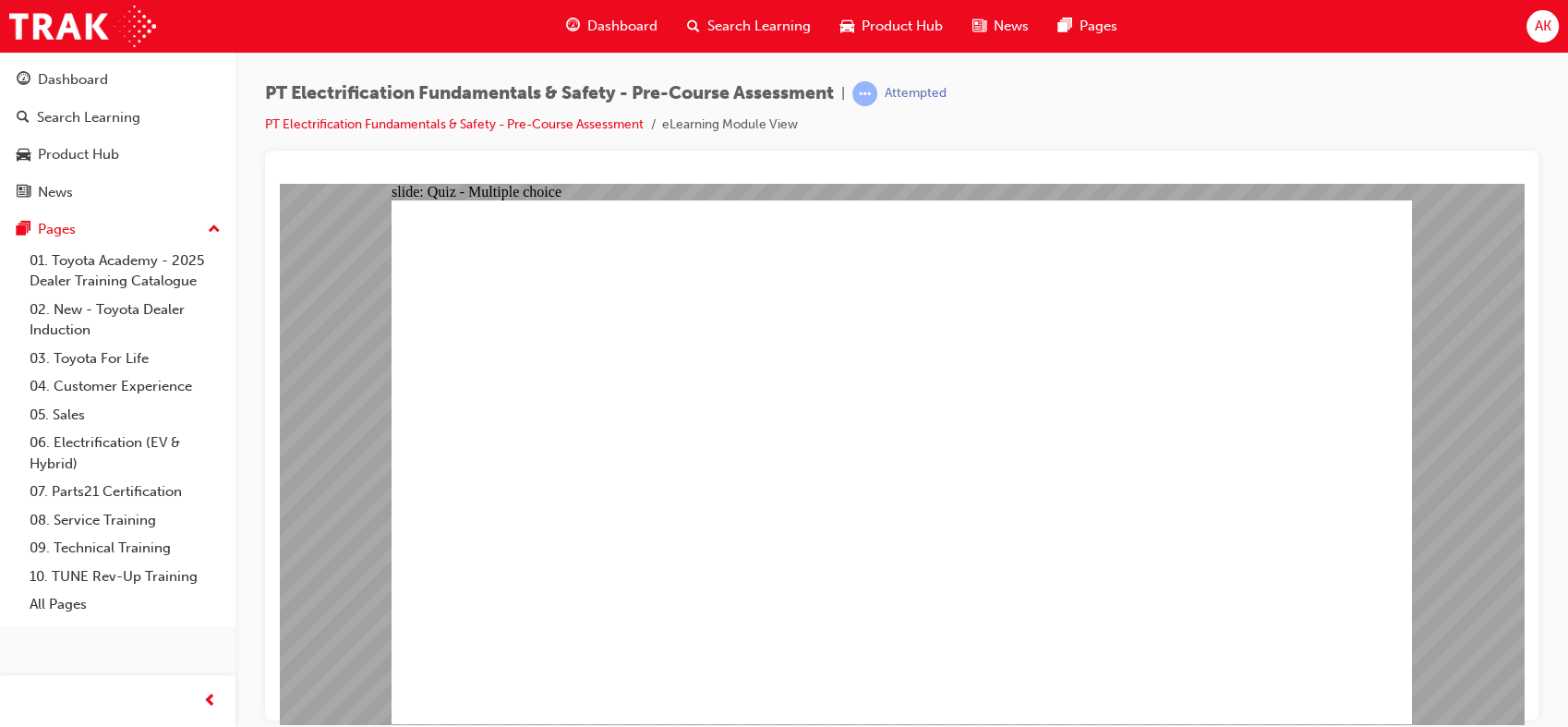
radio input "true"
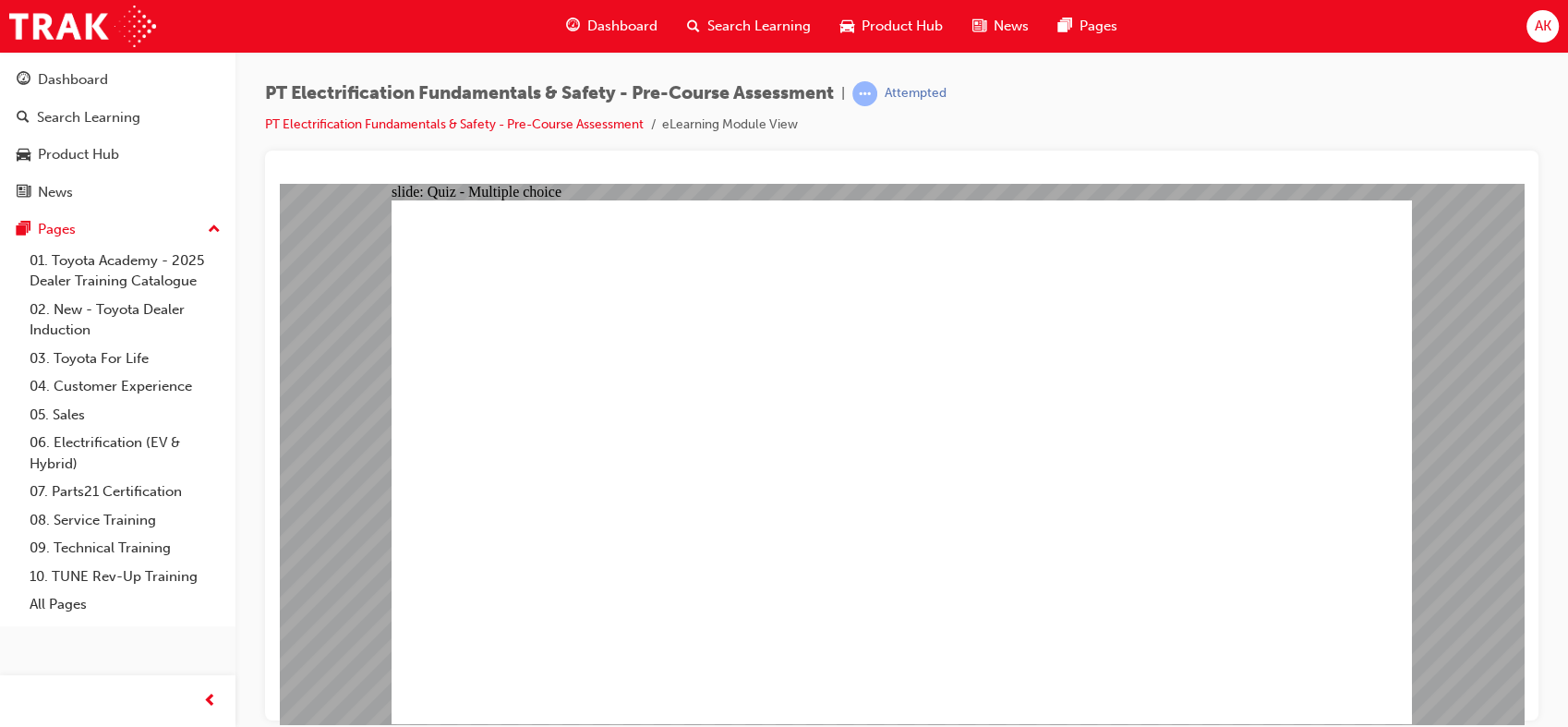
radio input "true"
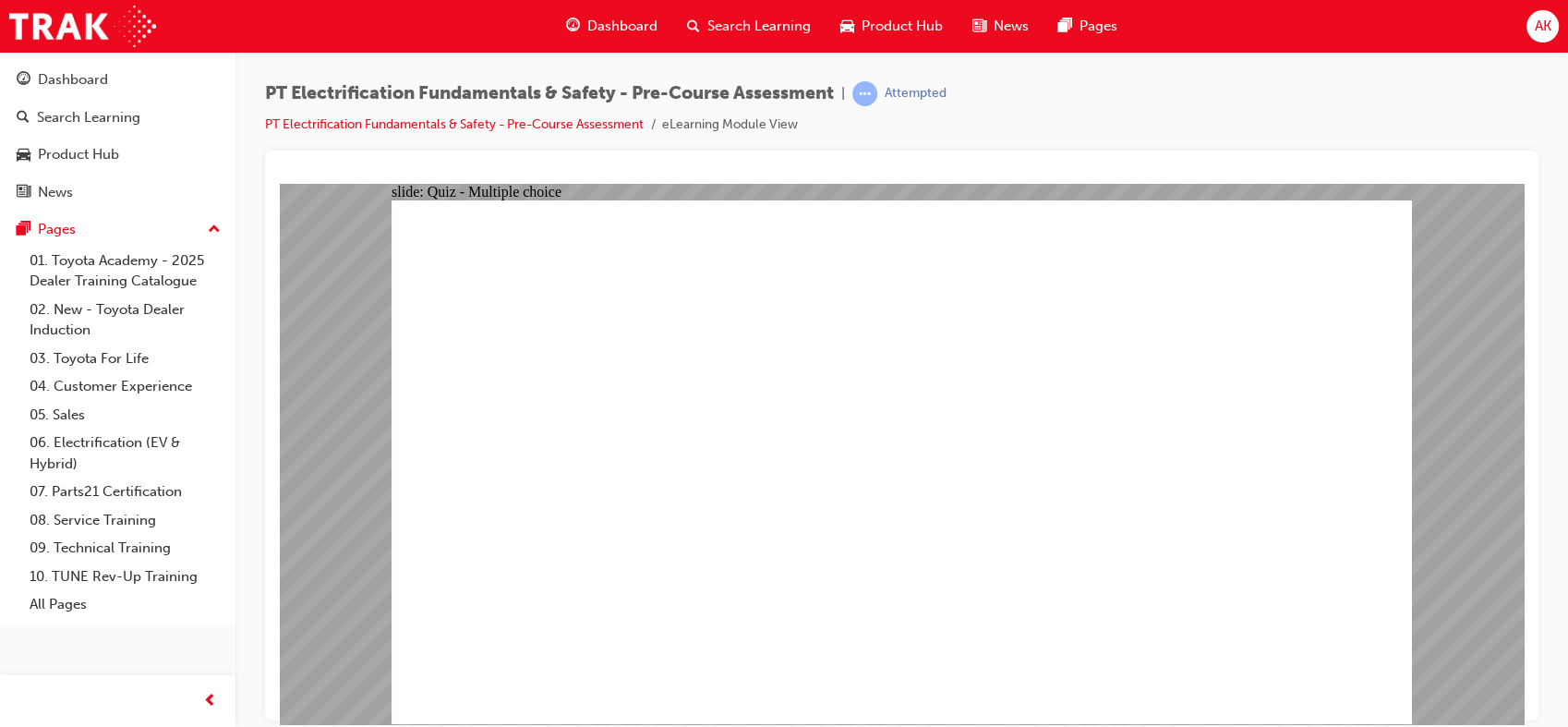
radio input "true"
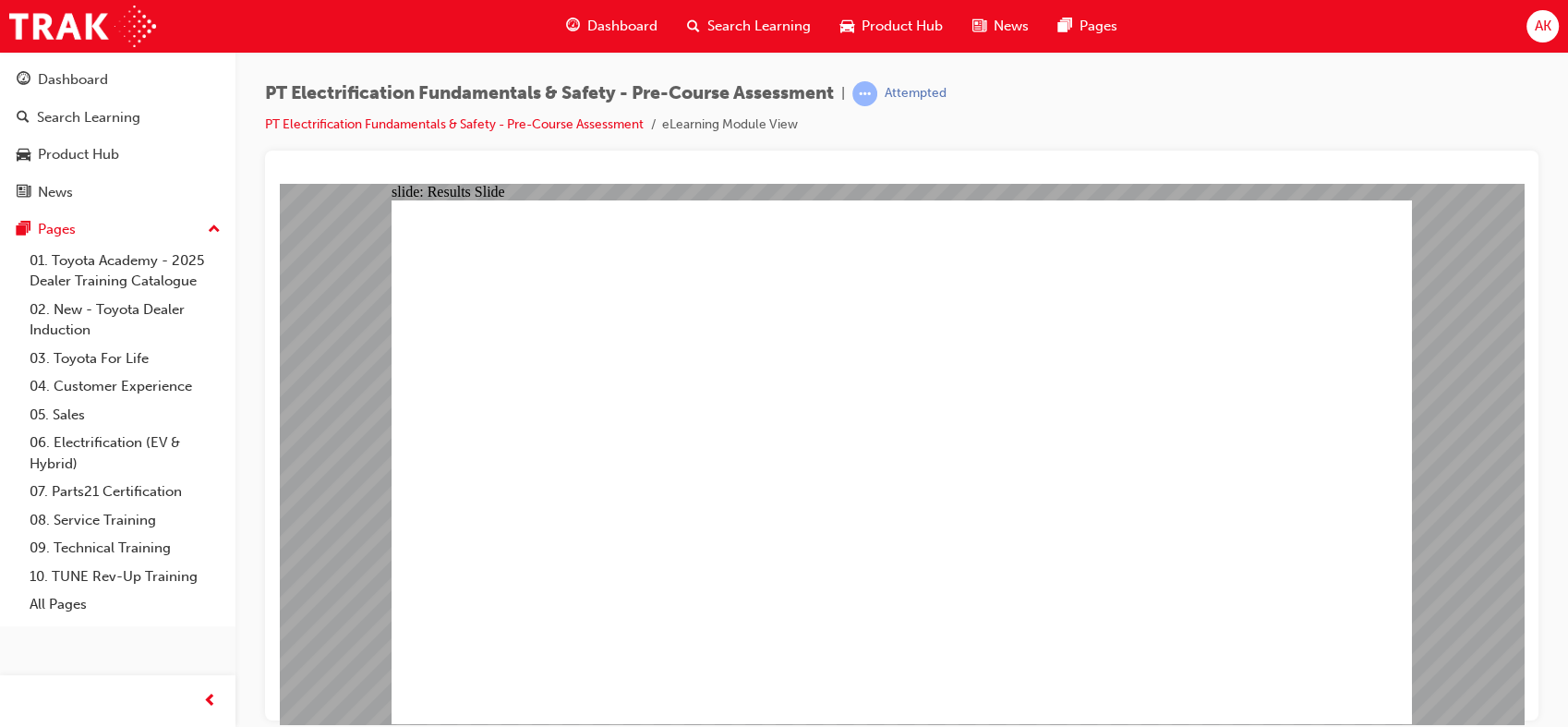
click at [620, 28] on span "Dashboard" at bounding box center [621, 26] width 70 height 21
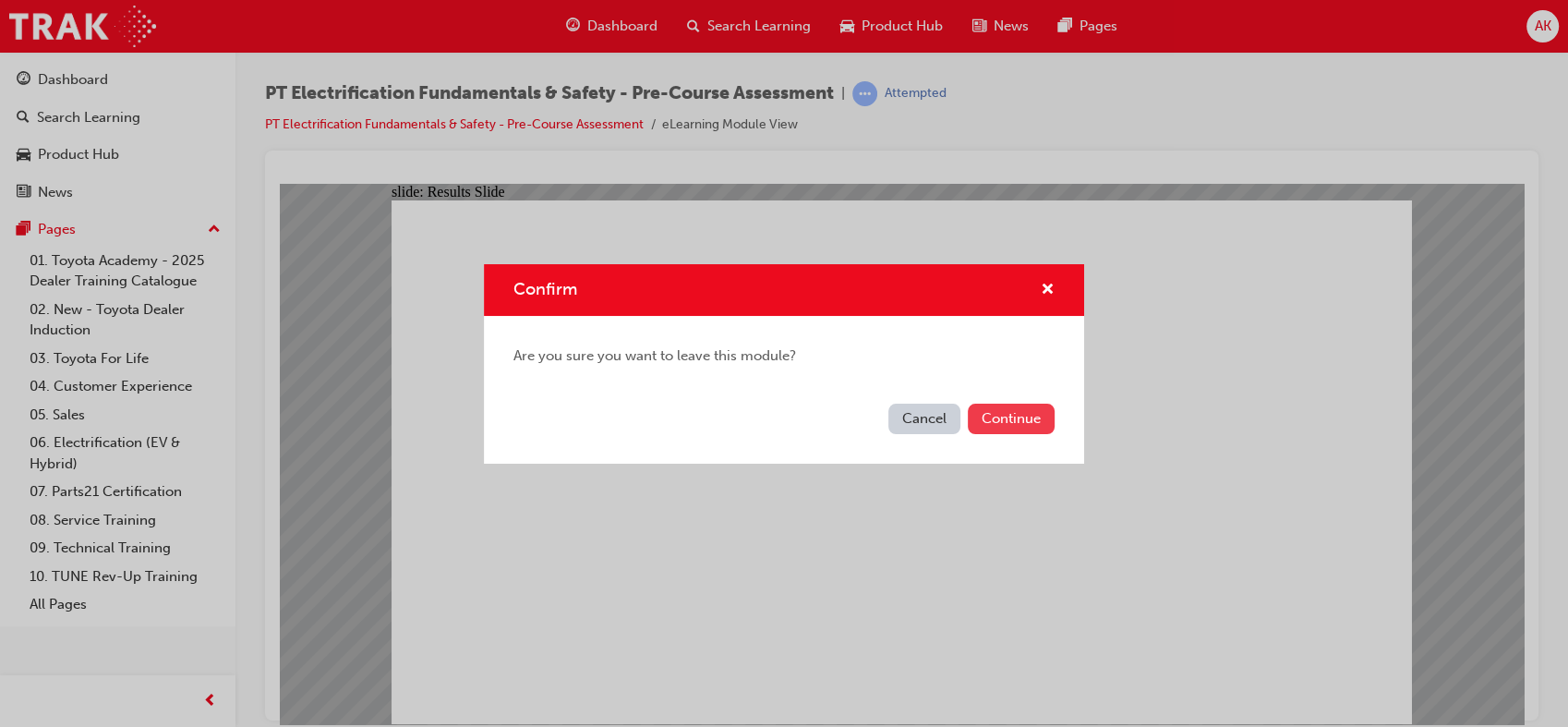
click at [990, 424] on button "Continue" at bounding box center [1010, 419] width 87 height 31
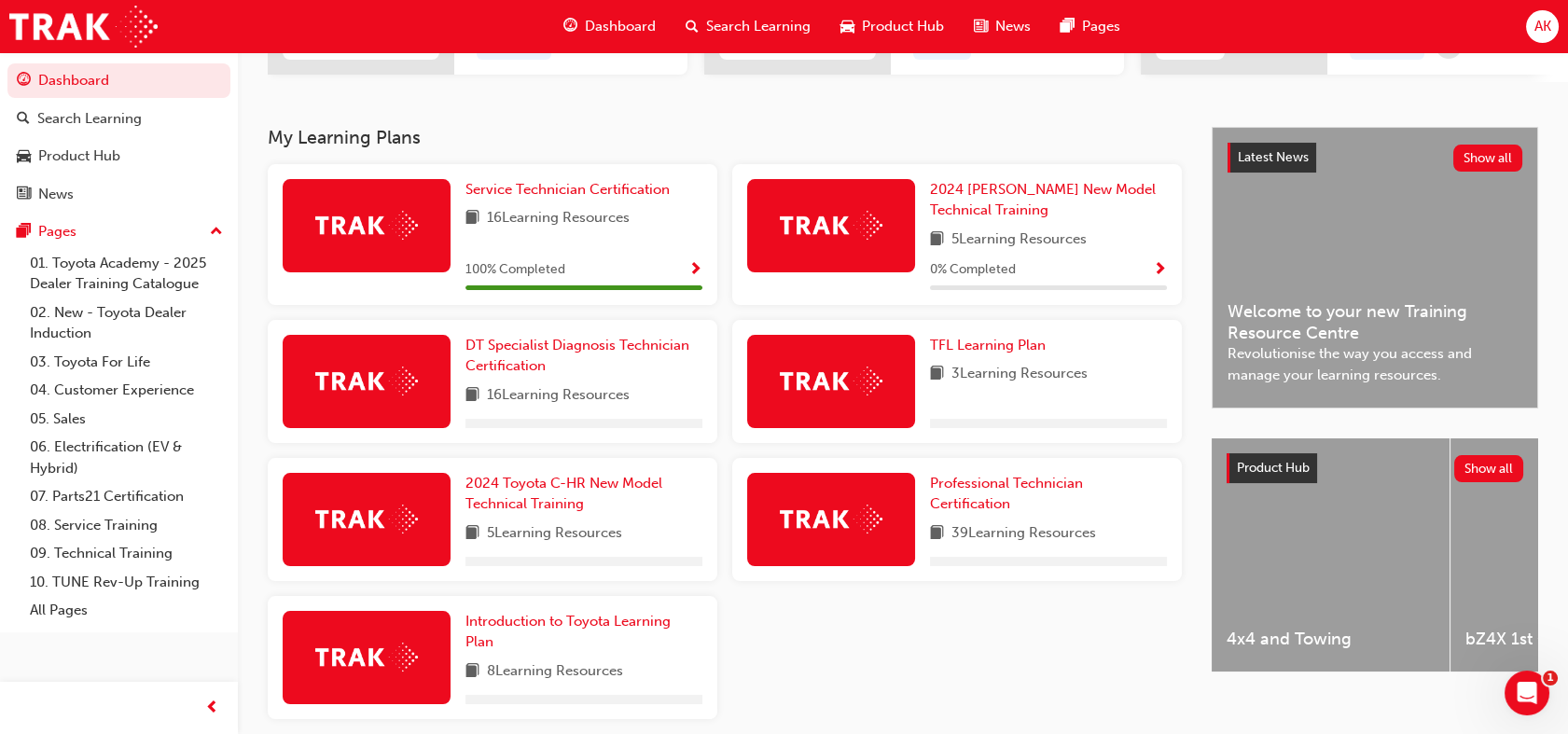
scroll to position [355, 0]
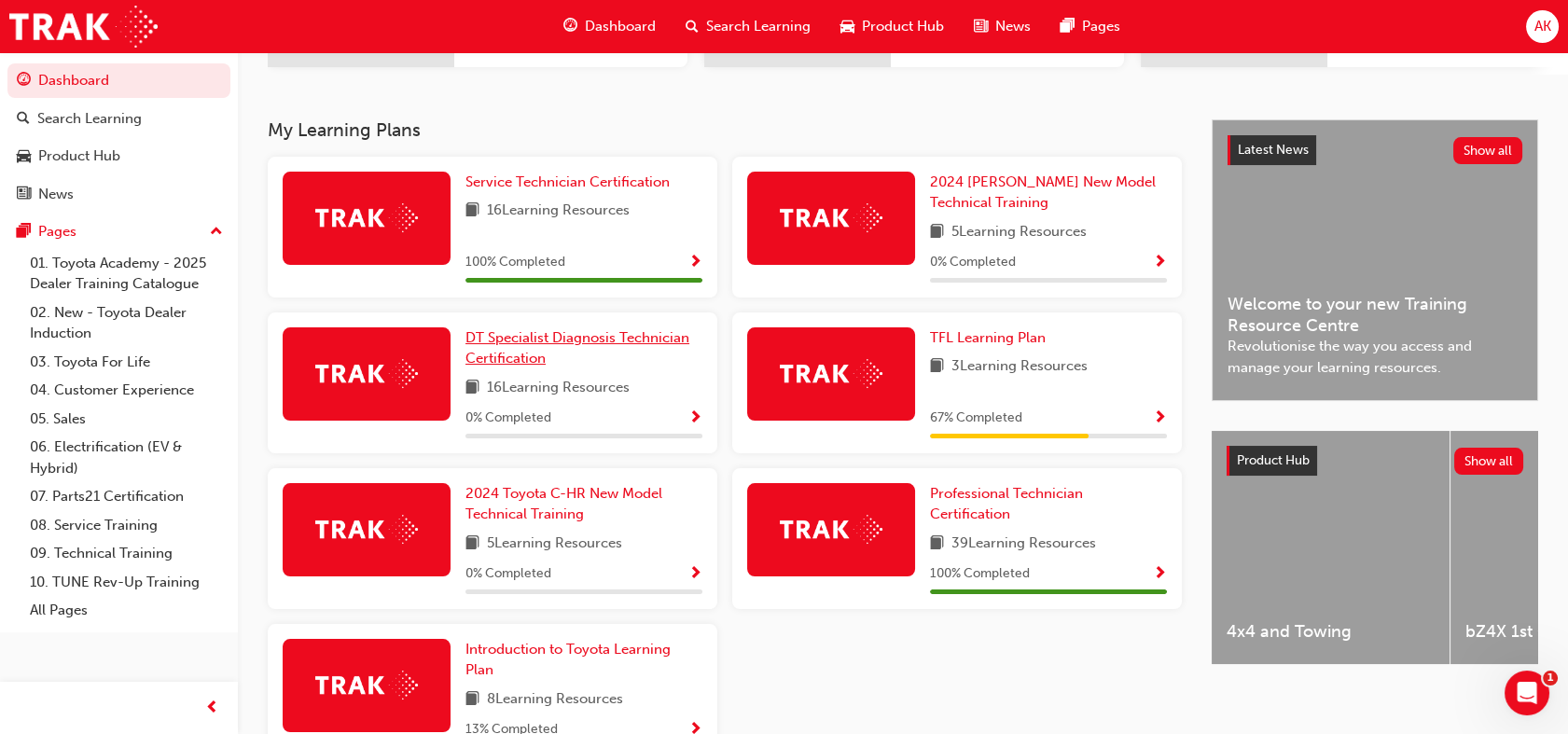
click at [500, 358] on span "DT Specialist Diagnosis Technician Certification" at bounding box center [578, 348] width 224 height 39
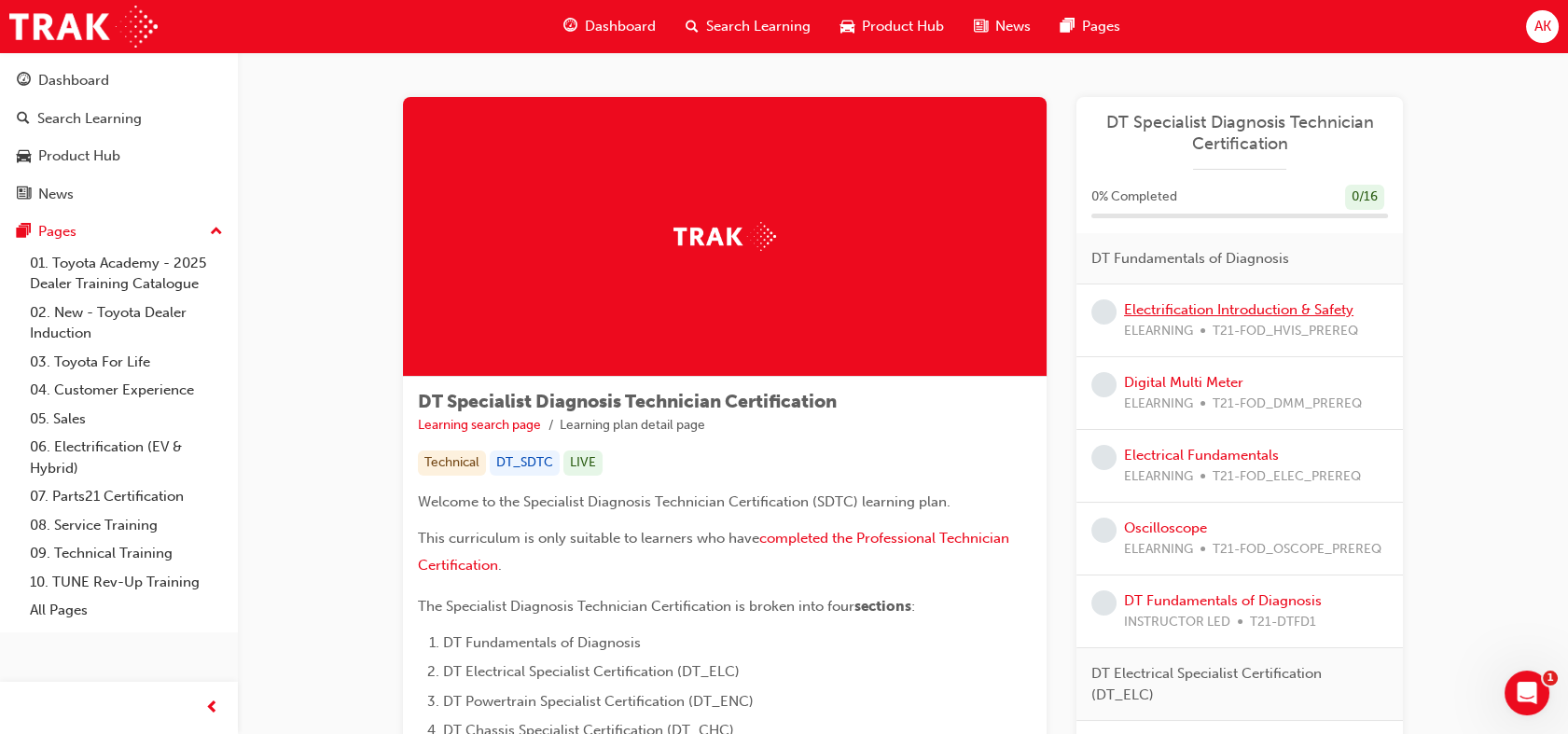
click at [1161, 310] on link "Electrification Introduction & Safety" at bounding box center [1238, 310] width 229 height 17
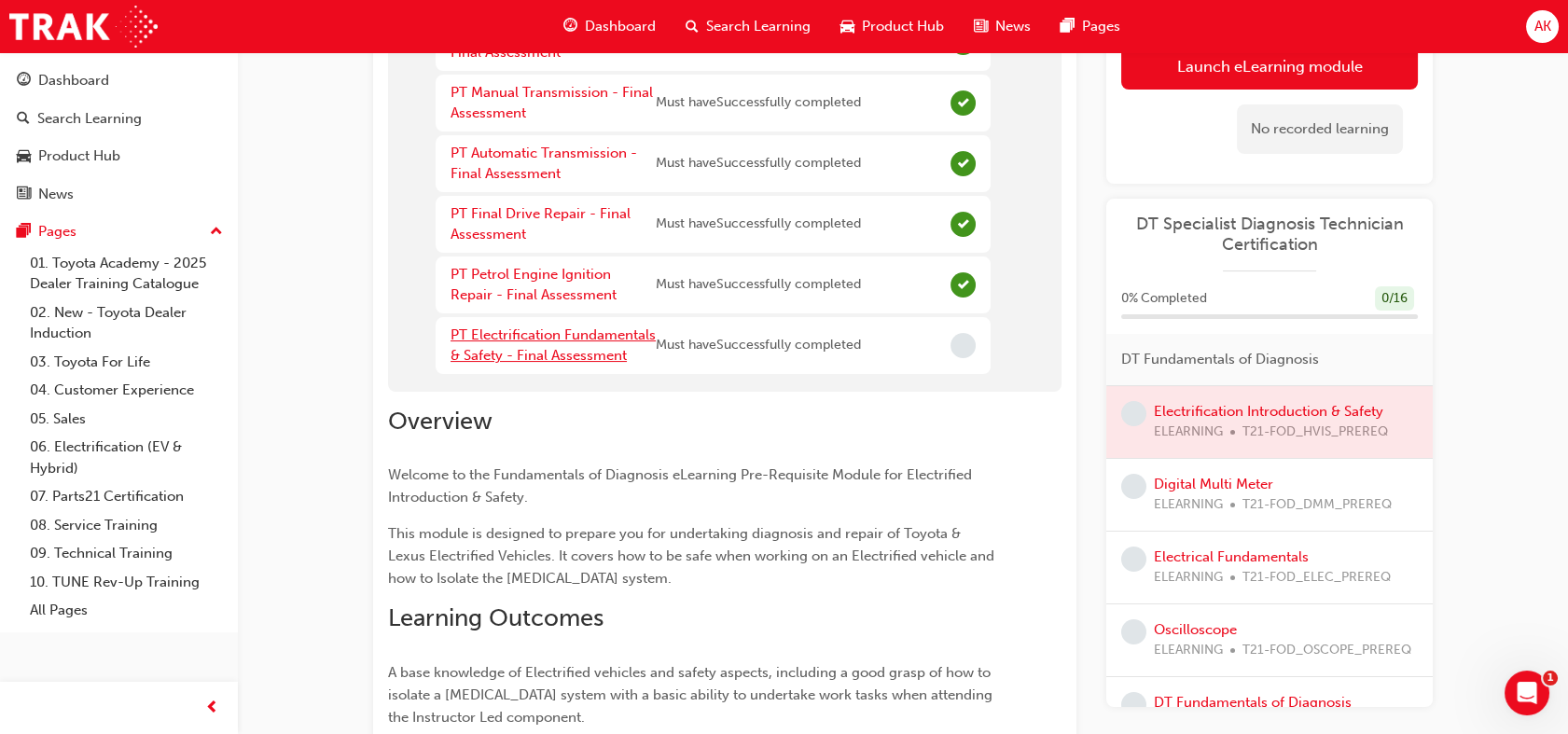
scroll to position [628, 0]
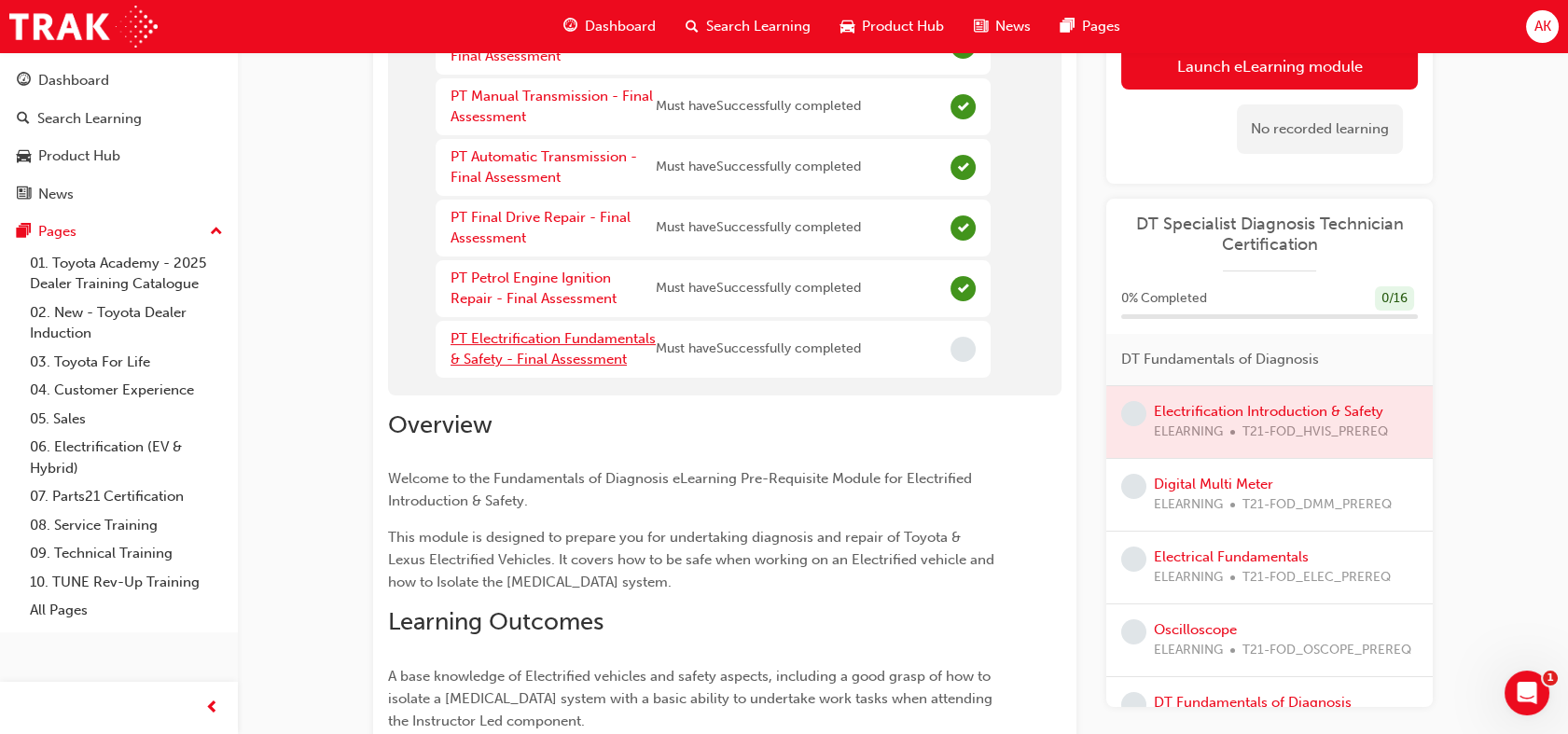
click at [595, 333] on link "PT Electrification Fundamentals & Safety - Final Assessment" at bounding box center [553, 349] width 205 height 39
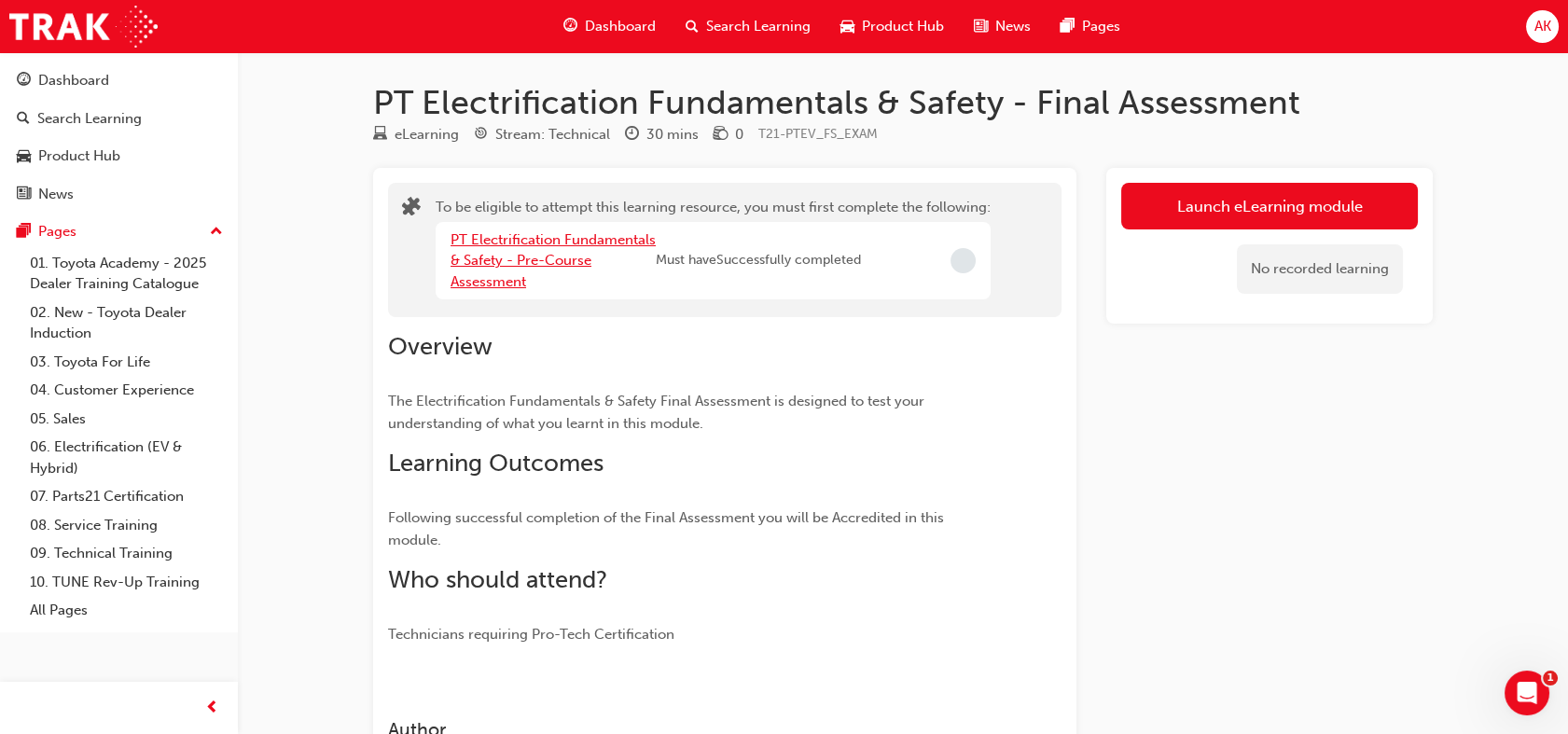
click at [578, 246] on link "PT Electrification Fundamentals & Safety - Pre-Course Assessment" at bounding box center [553, 260] width 205 height 58
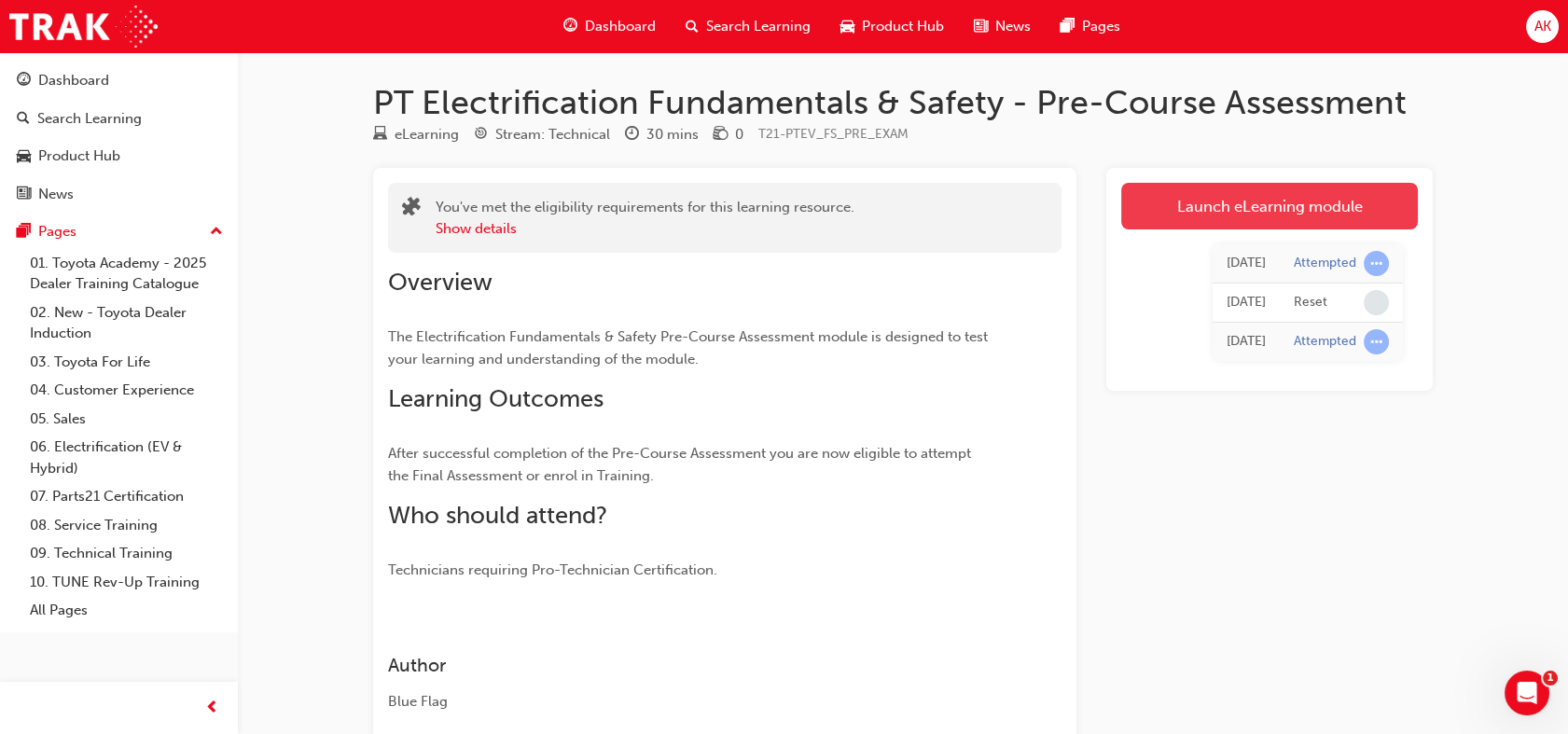
click at [1171, 204] on link "Launch eLearning module" at bounding box center [1269, 205] width 297 height 46
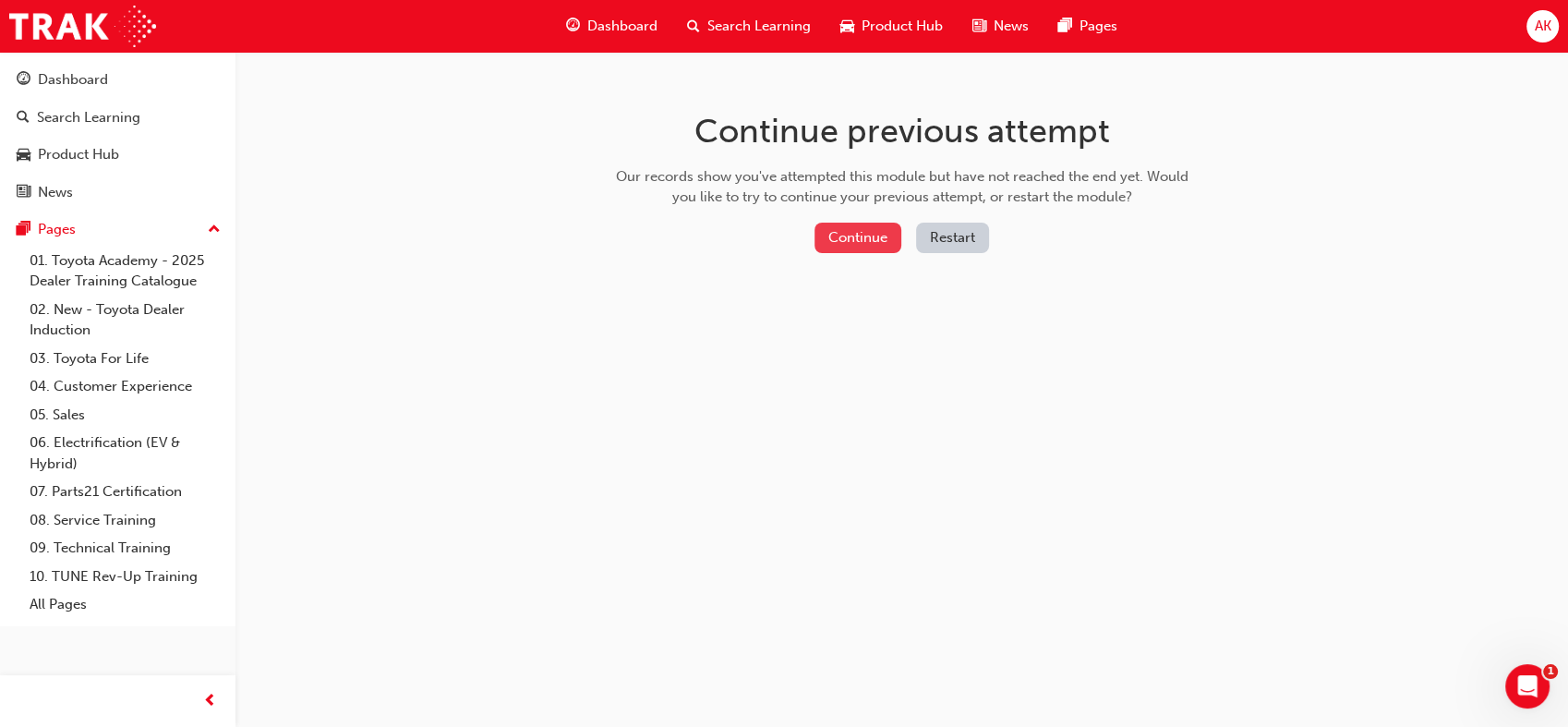
click at [877, 236] on button "Continue" at bounding box center [857, 238] width 87 height 31
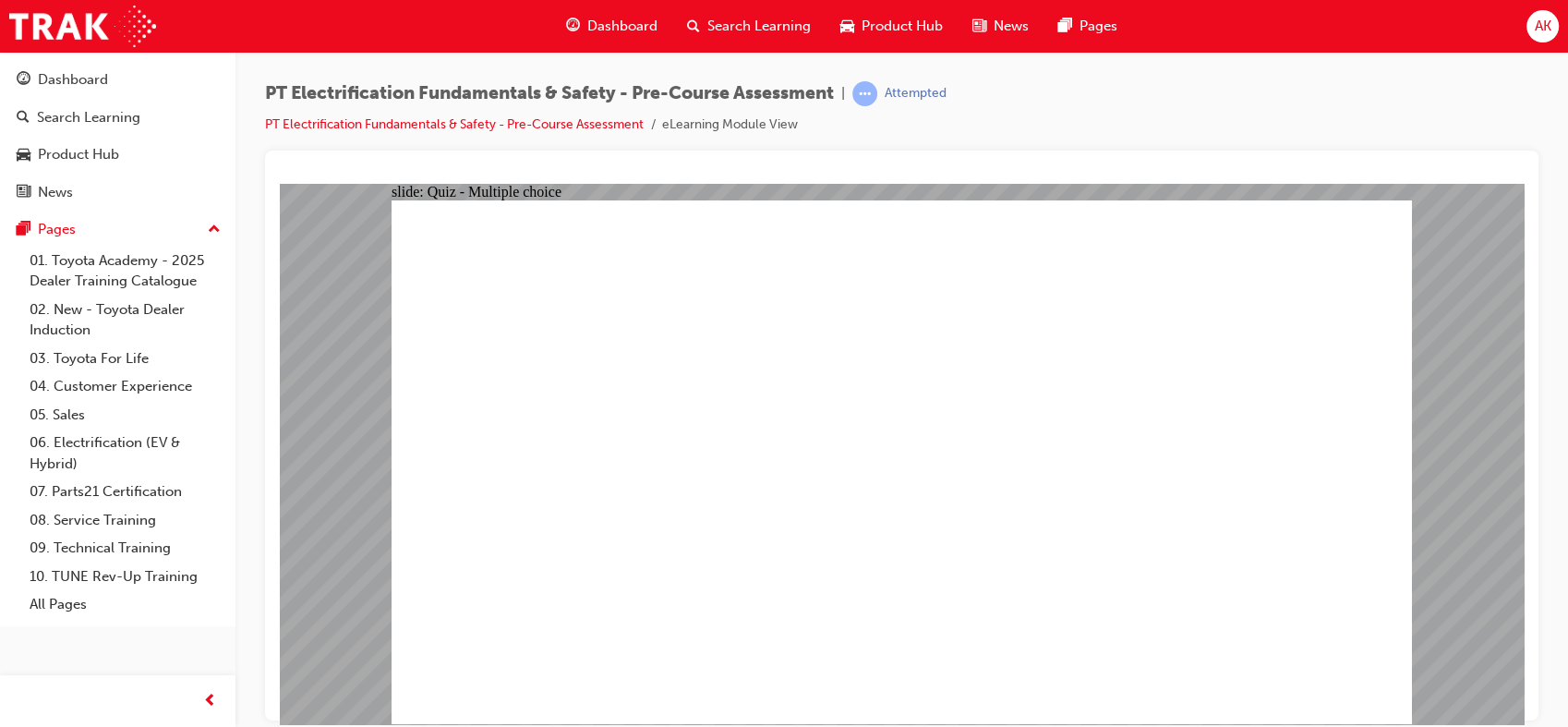
checkbox input "true"
checkbox input "false"
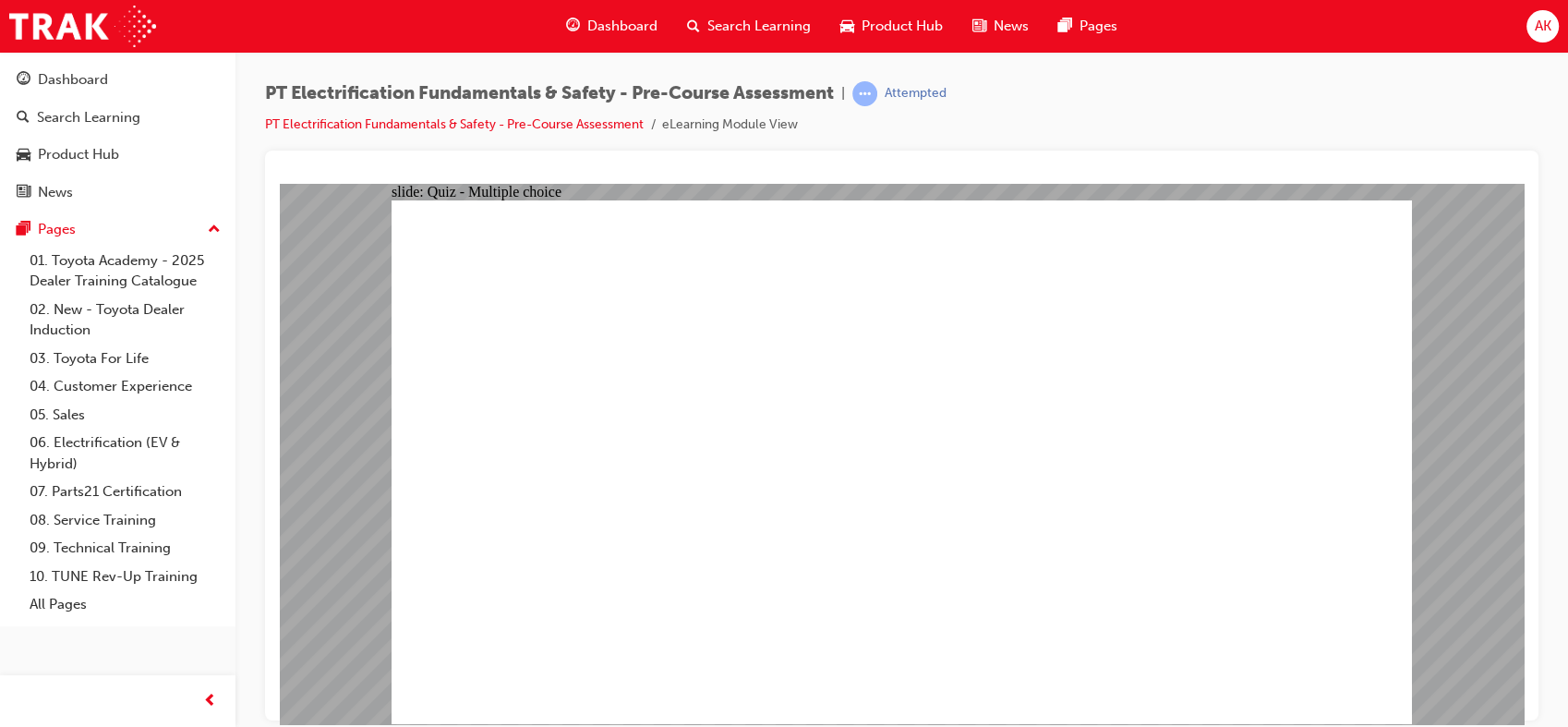
checkbox input "false"
checkbox input "true"
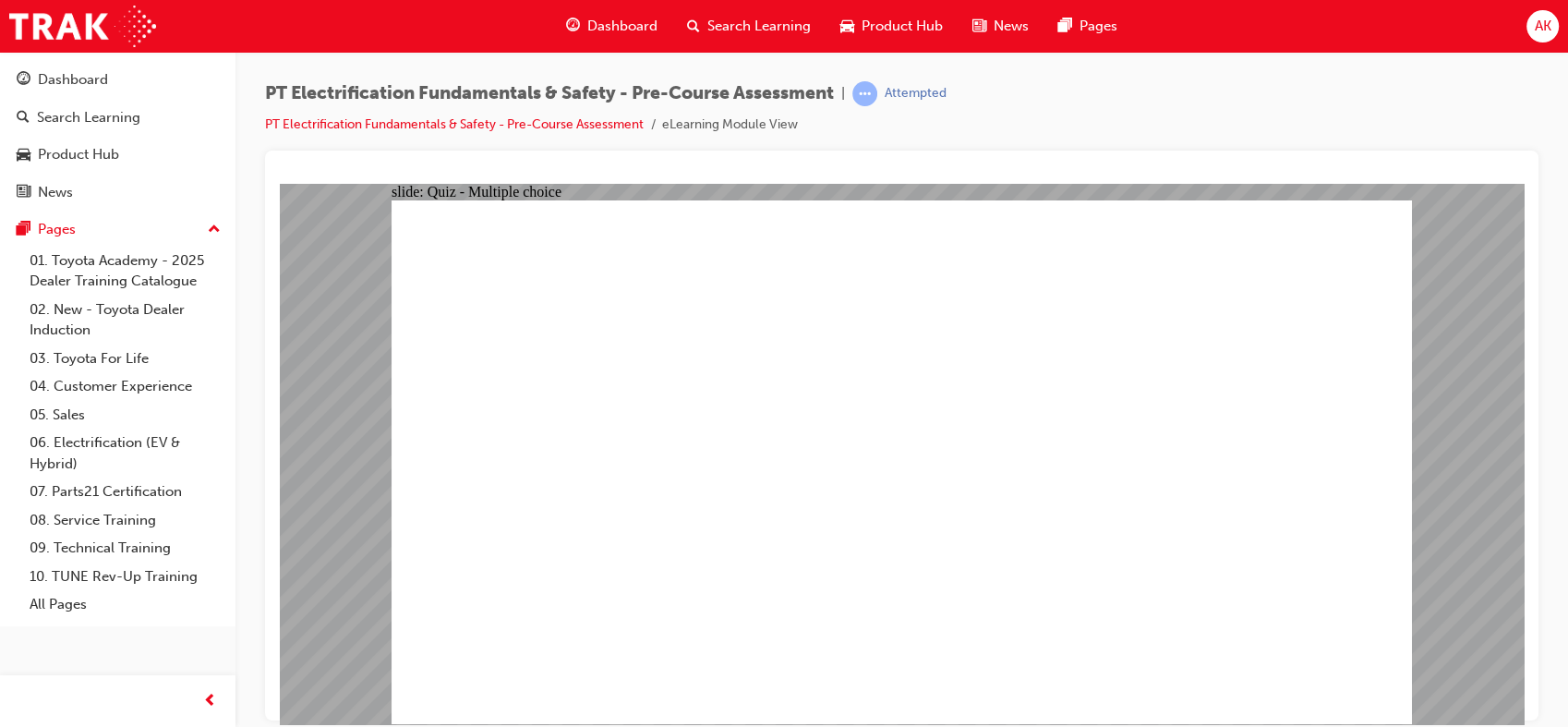
radio input "true"
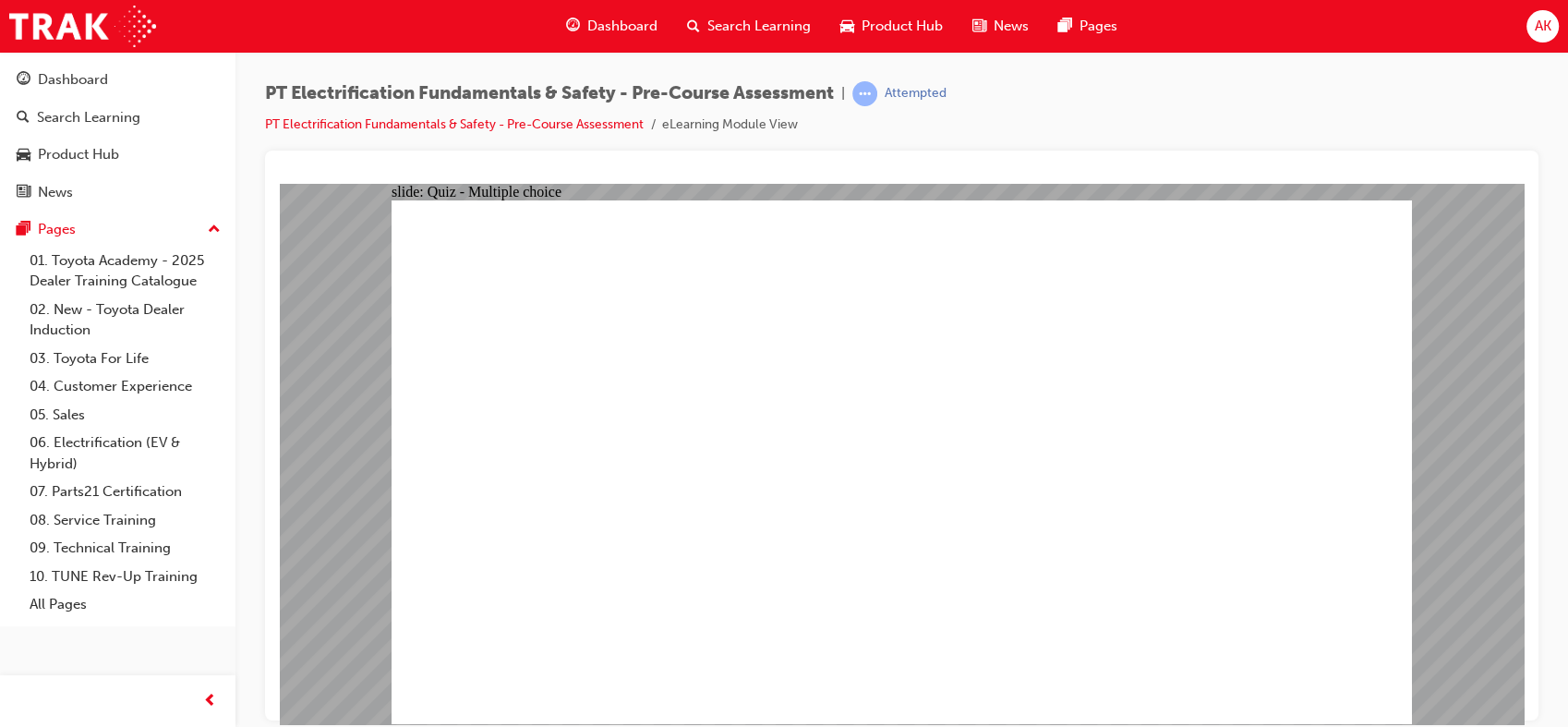
radio input "true"
drag, startPoint x: 1164, startPoint y: 641, endPoint x: 1157, endPoint y: 652, distance: 13.0
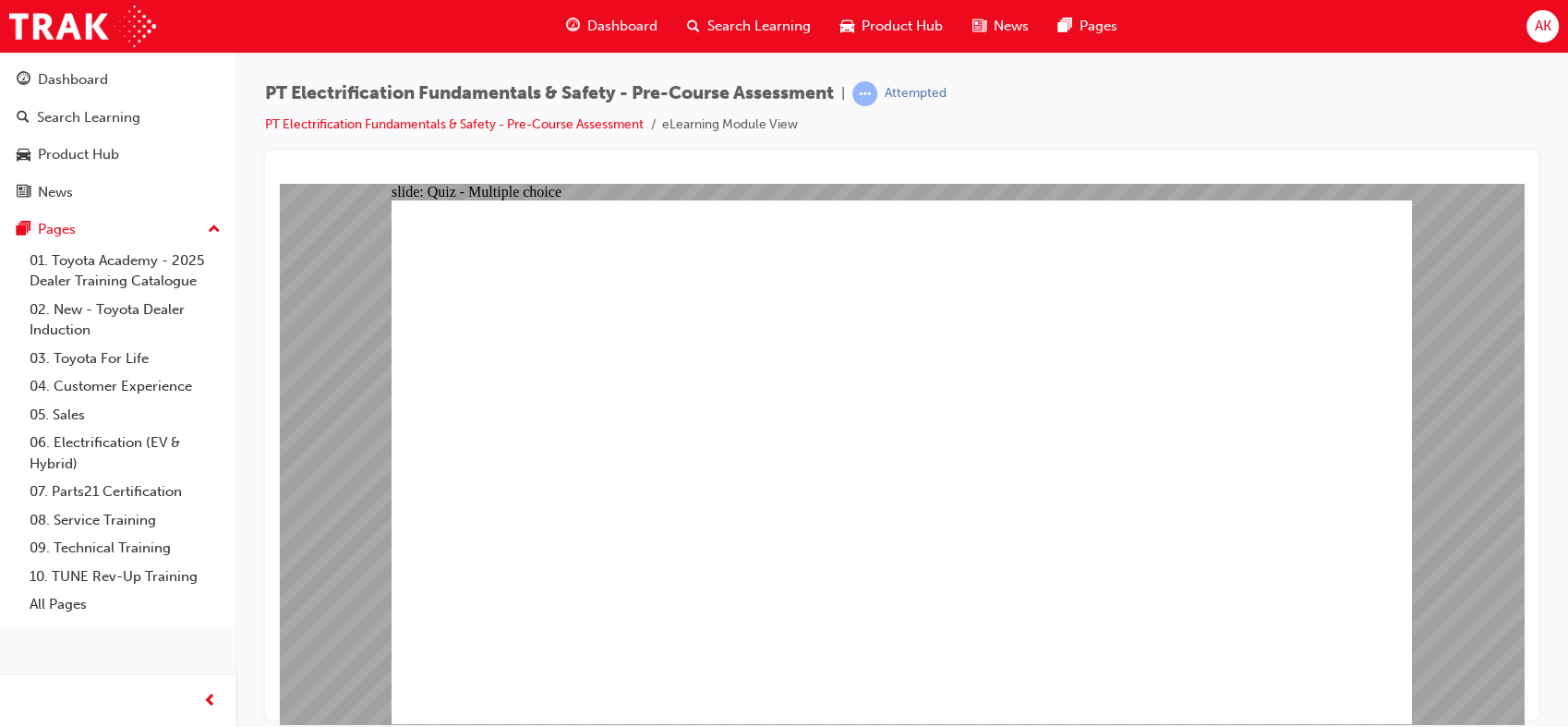
radio input "true"
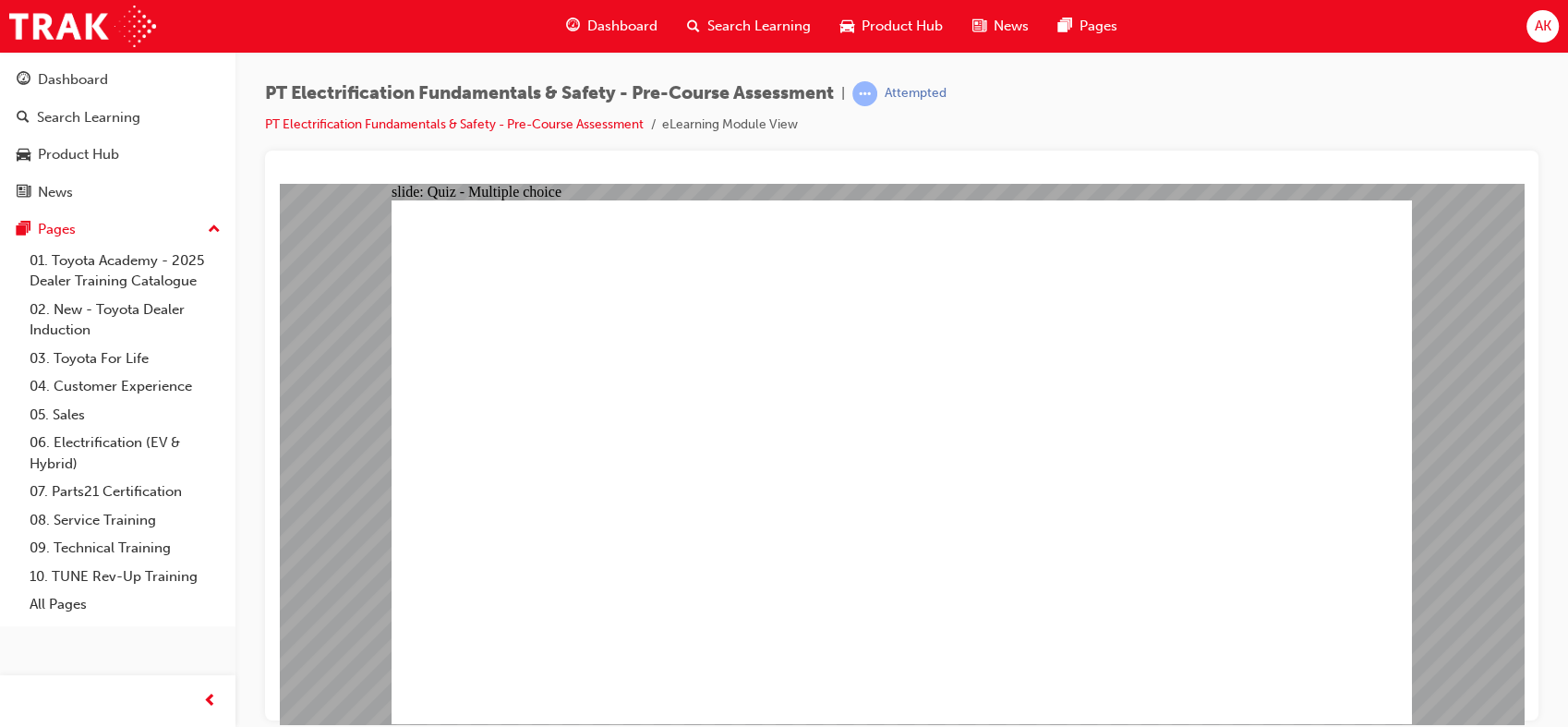
checkbox input "true"
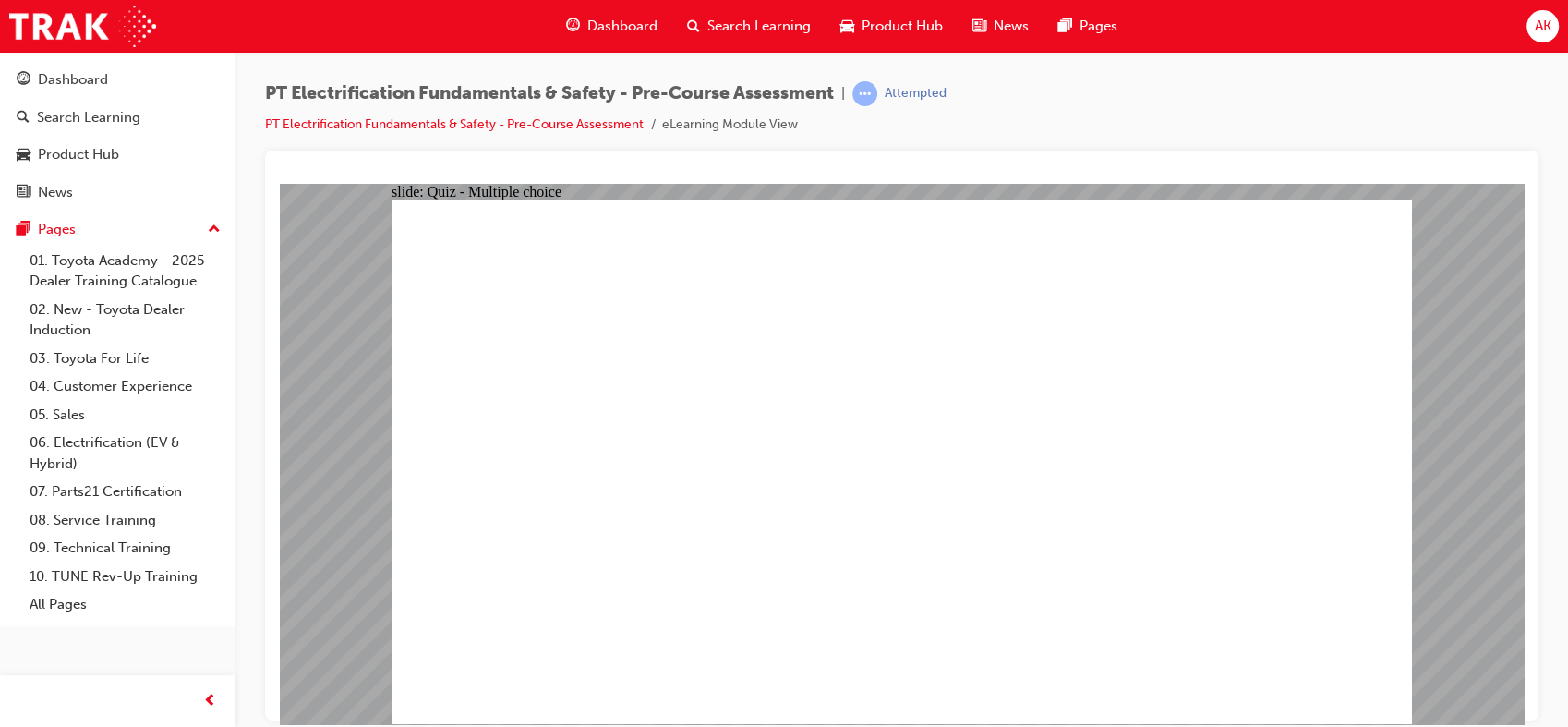
radio input "true"
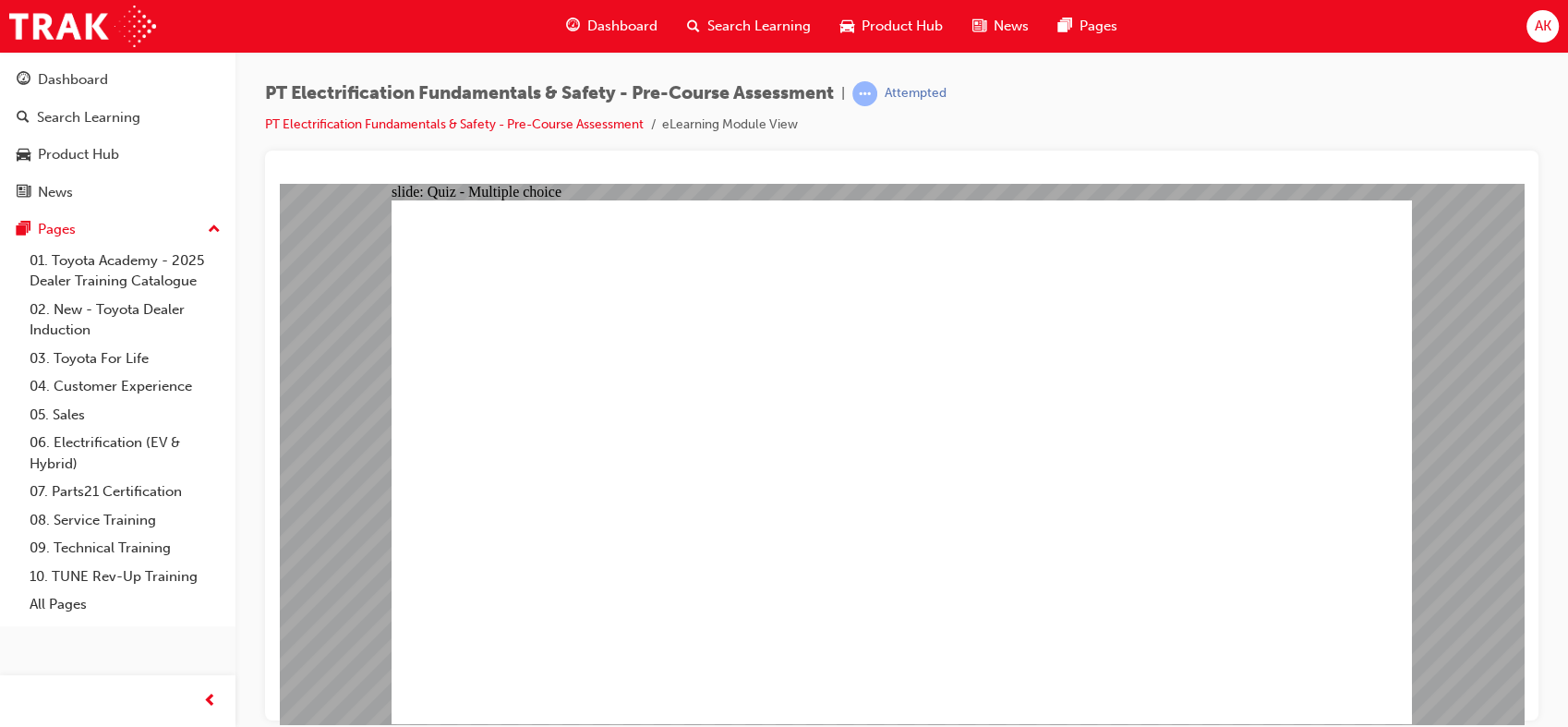
radio input "true"
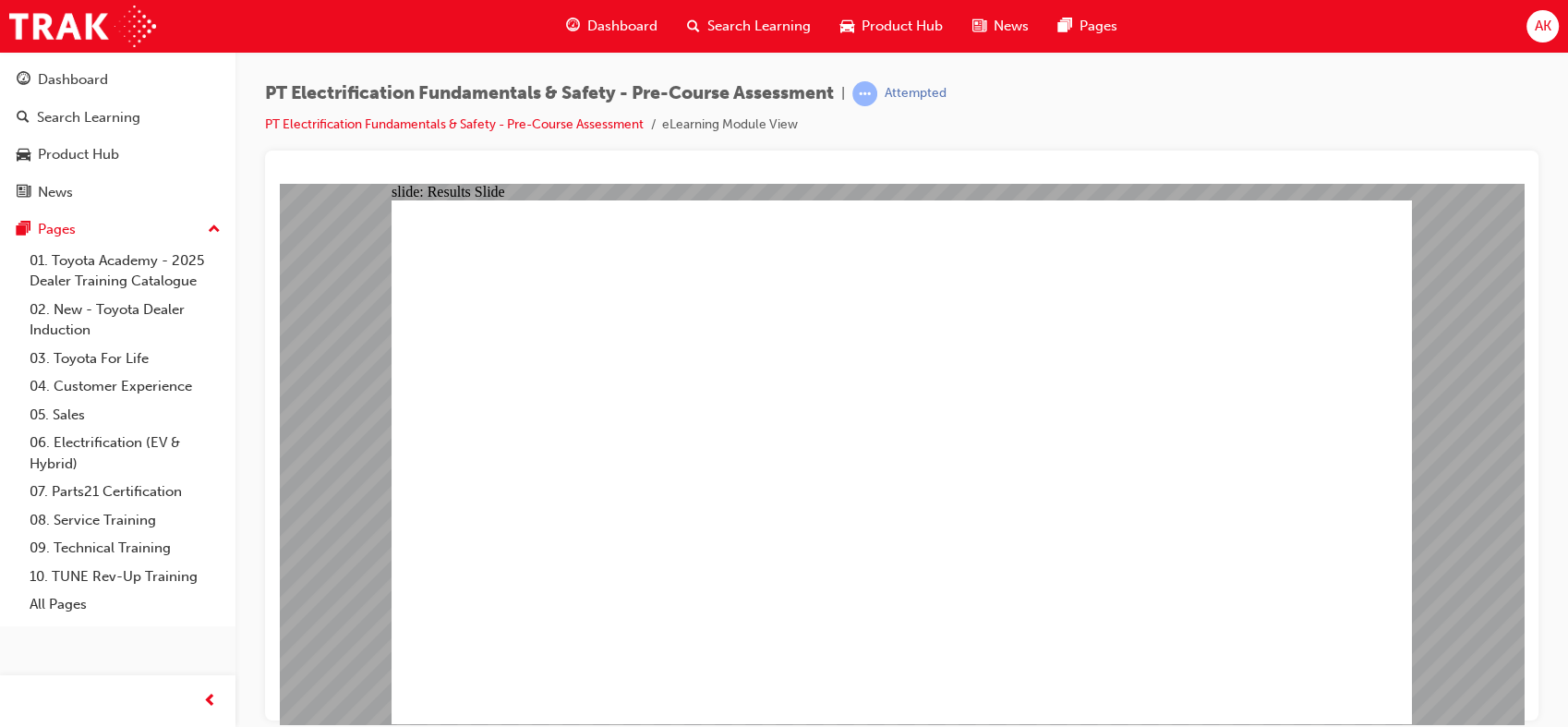
click at [604, 21] on span "Dashboard" at bounding box center [621, 26] width 70 height 21
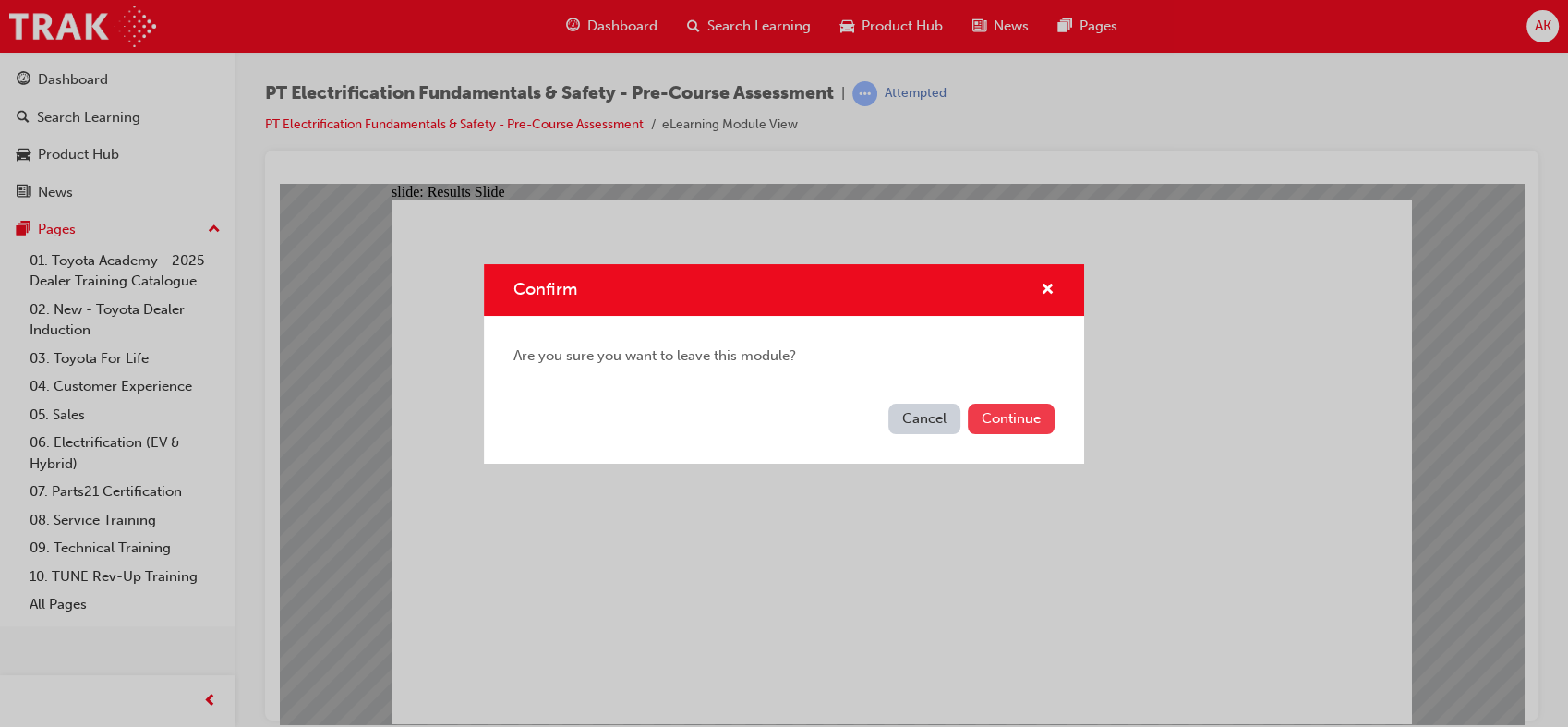
click at [990, 411] on button "Continue" at bounding box center [1010, 419] width 87 height 31
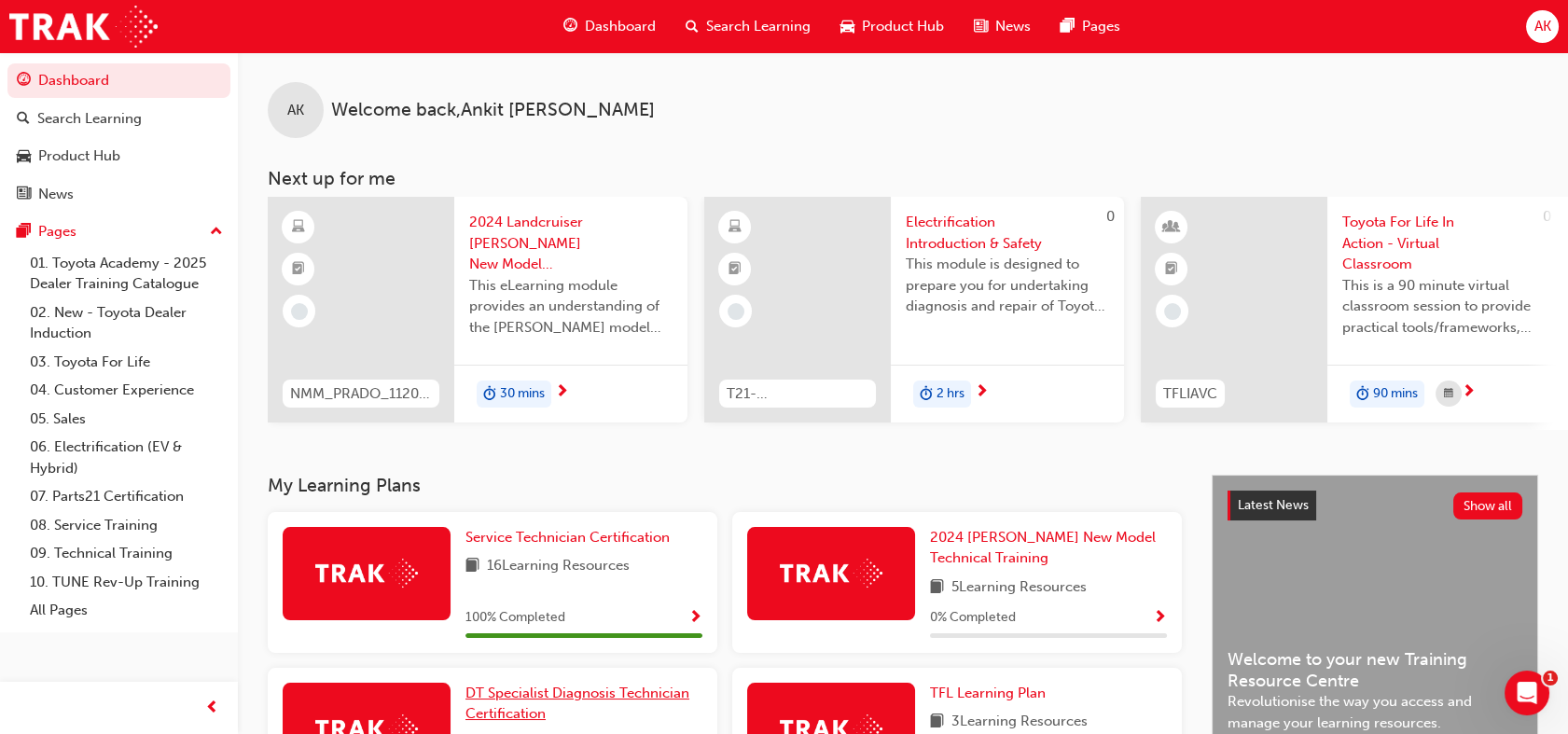
click at [585, 701] on span "DT Specialist Diagnosis Technician Certification" at bounding box center [578, 703] width 224 height 39
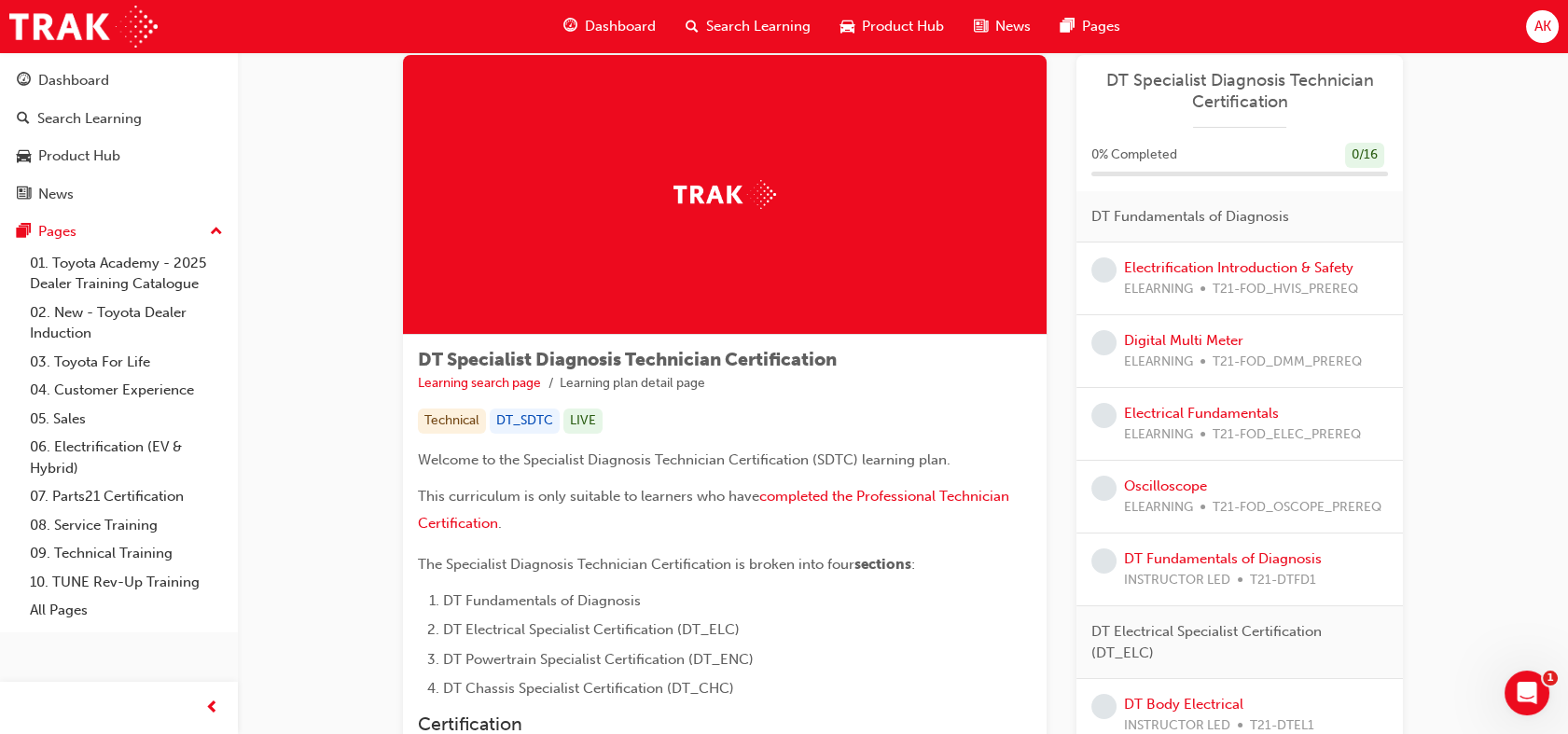
scroll to position [52, 0]
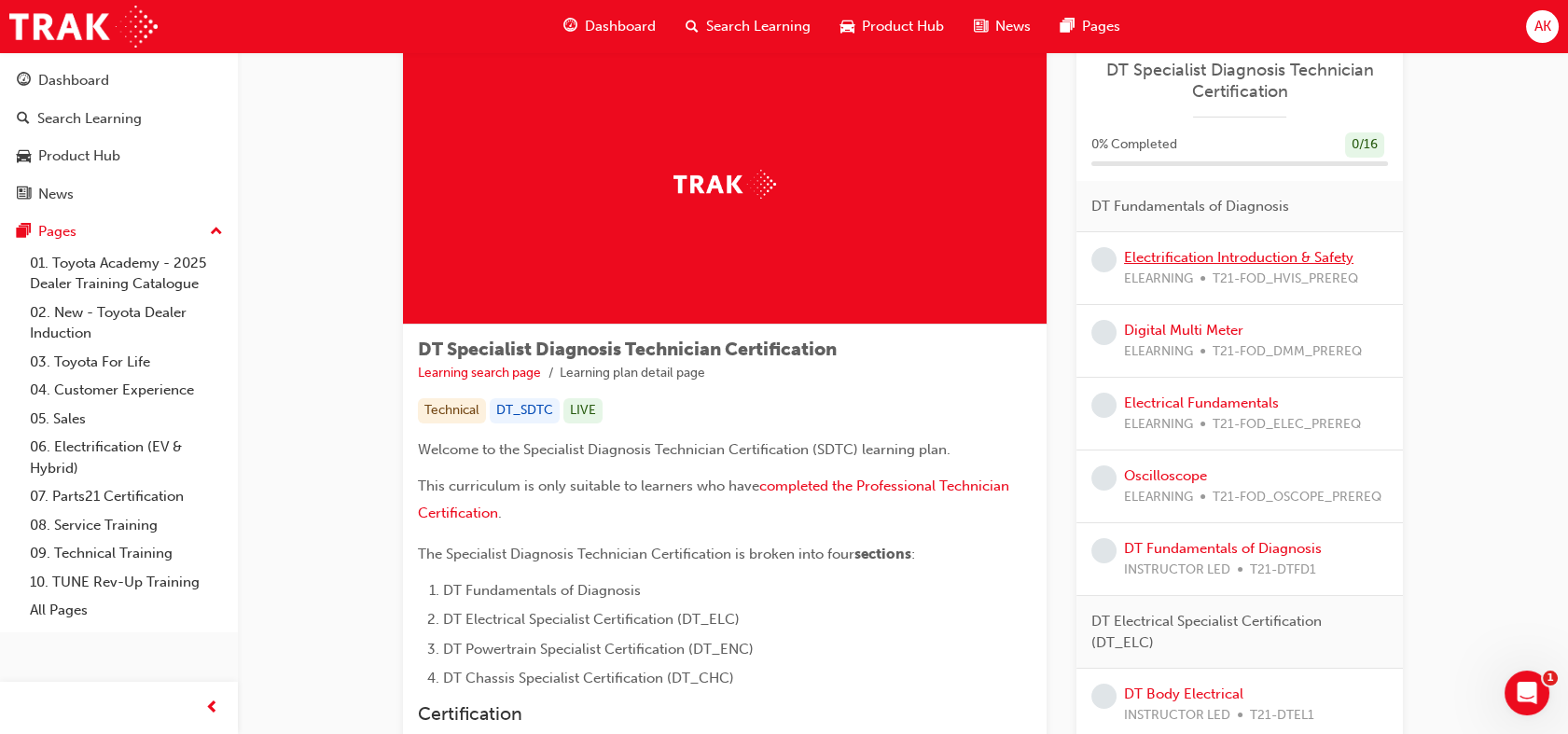
click at [1224, 260] on link "Electrification Introduction & Safety" at bounding box center [1238, 257] width 229 height 17
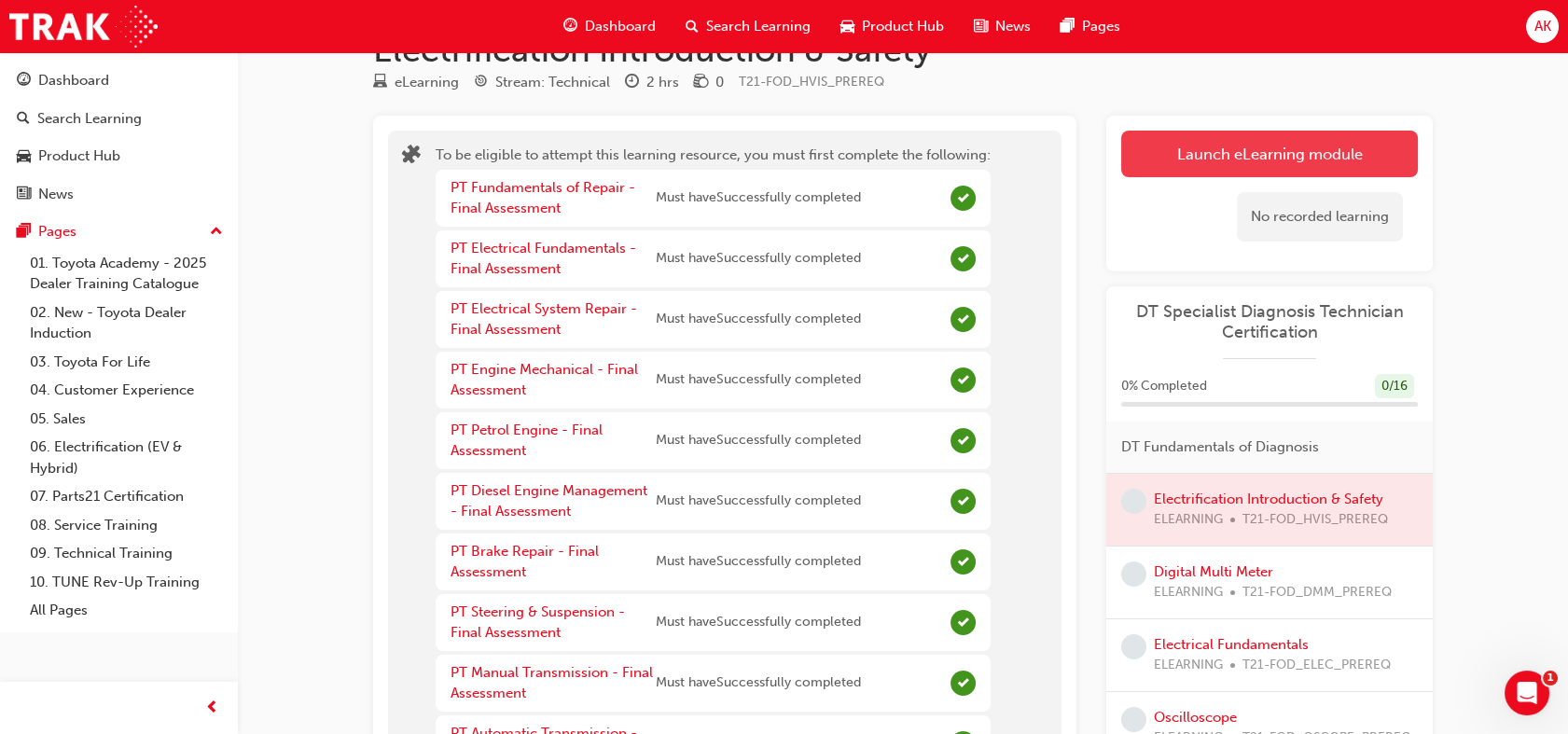
click at [1217, 167] on button "Launch eLearning module" at bounding box center [1269, 154] width 297 height 46
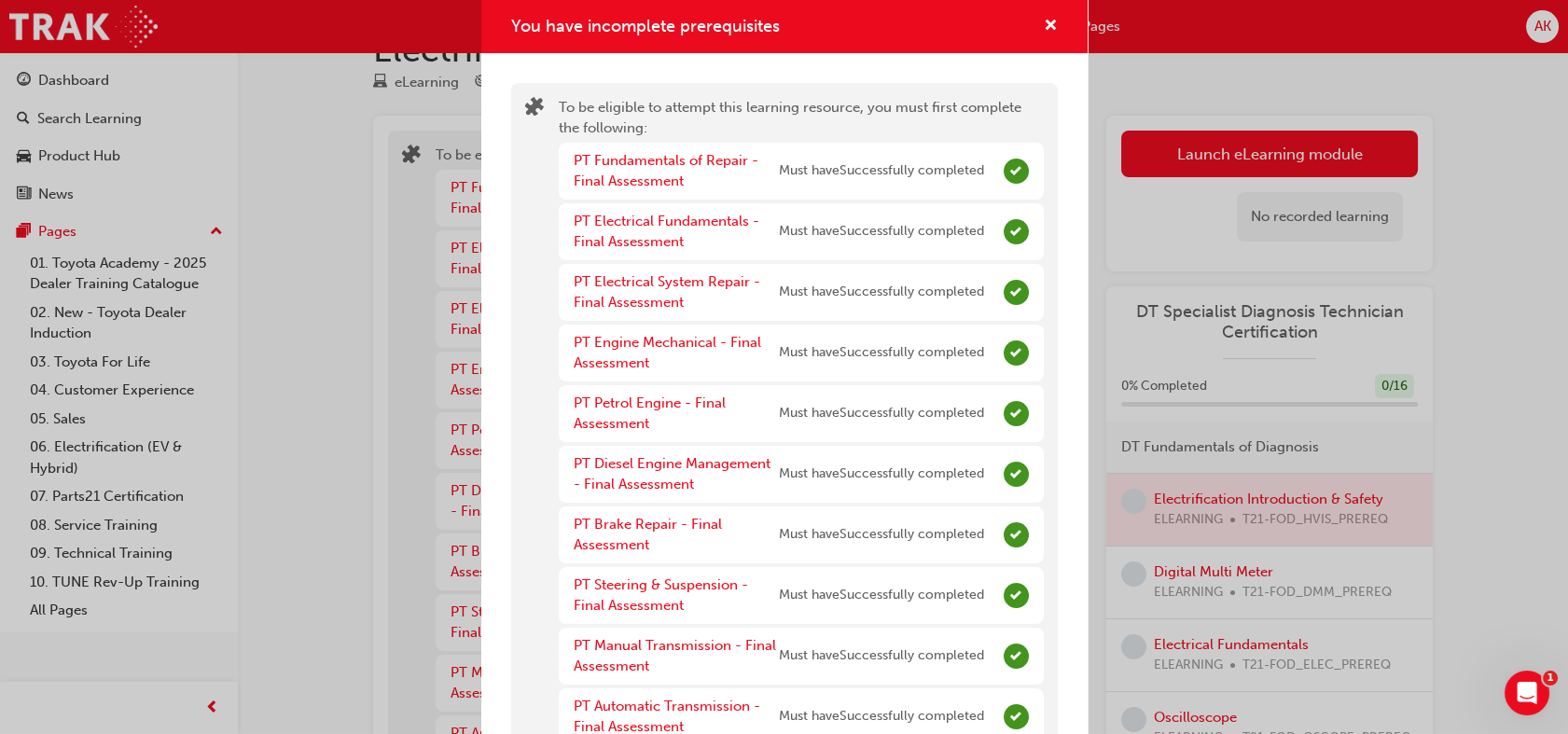
scroll to position [261, 0]
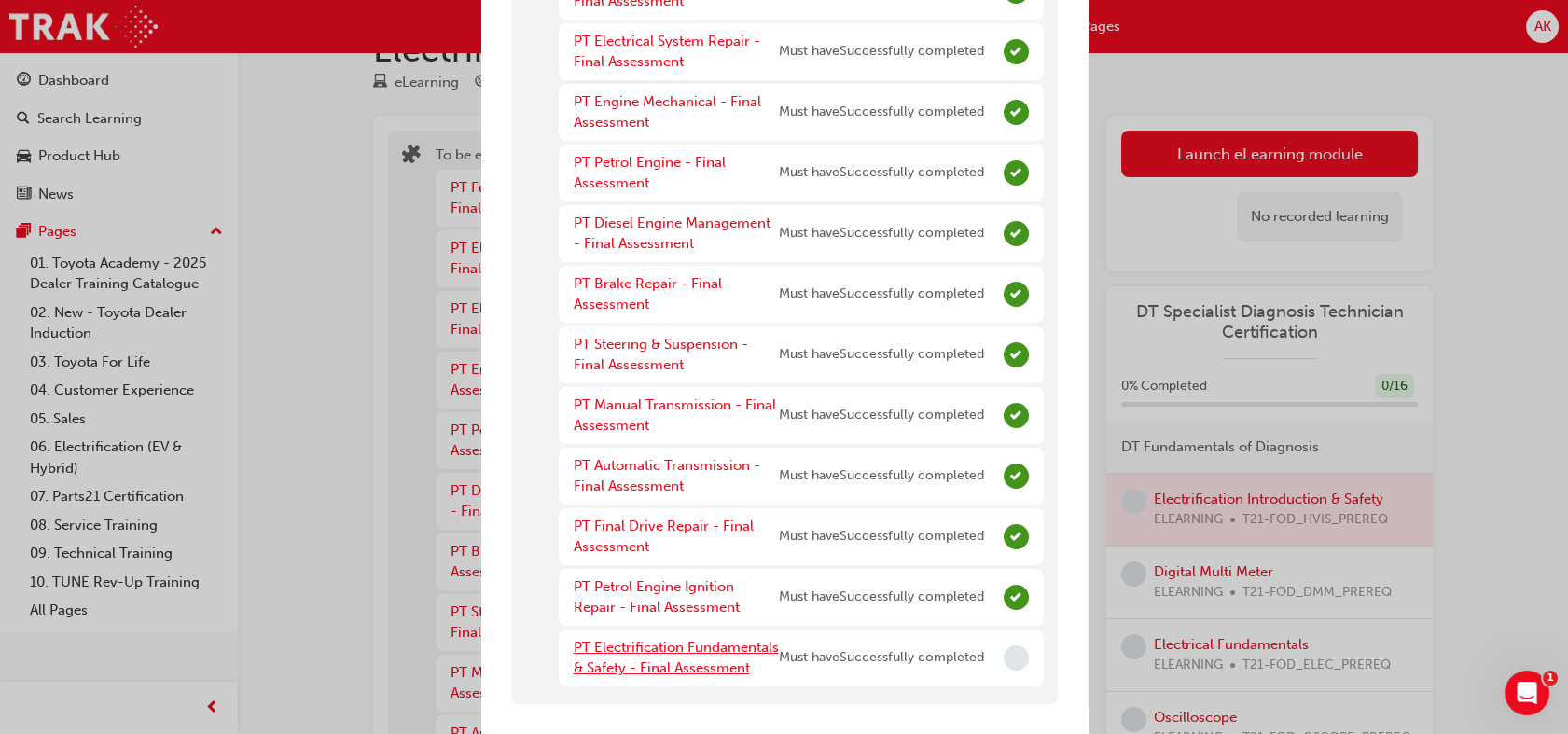
click at [612, 639] on link "PT Electrification Fundamentals & Safety - Final Assessment" at bounding box center [677, 658] width 205 height 39
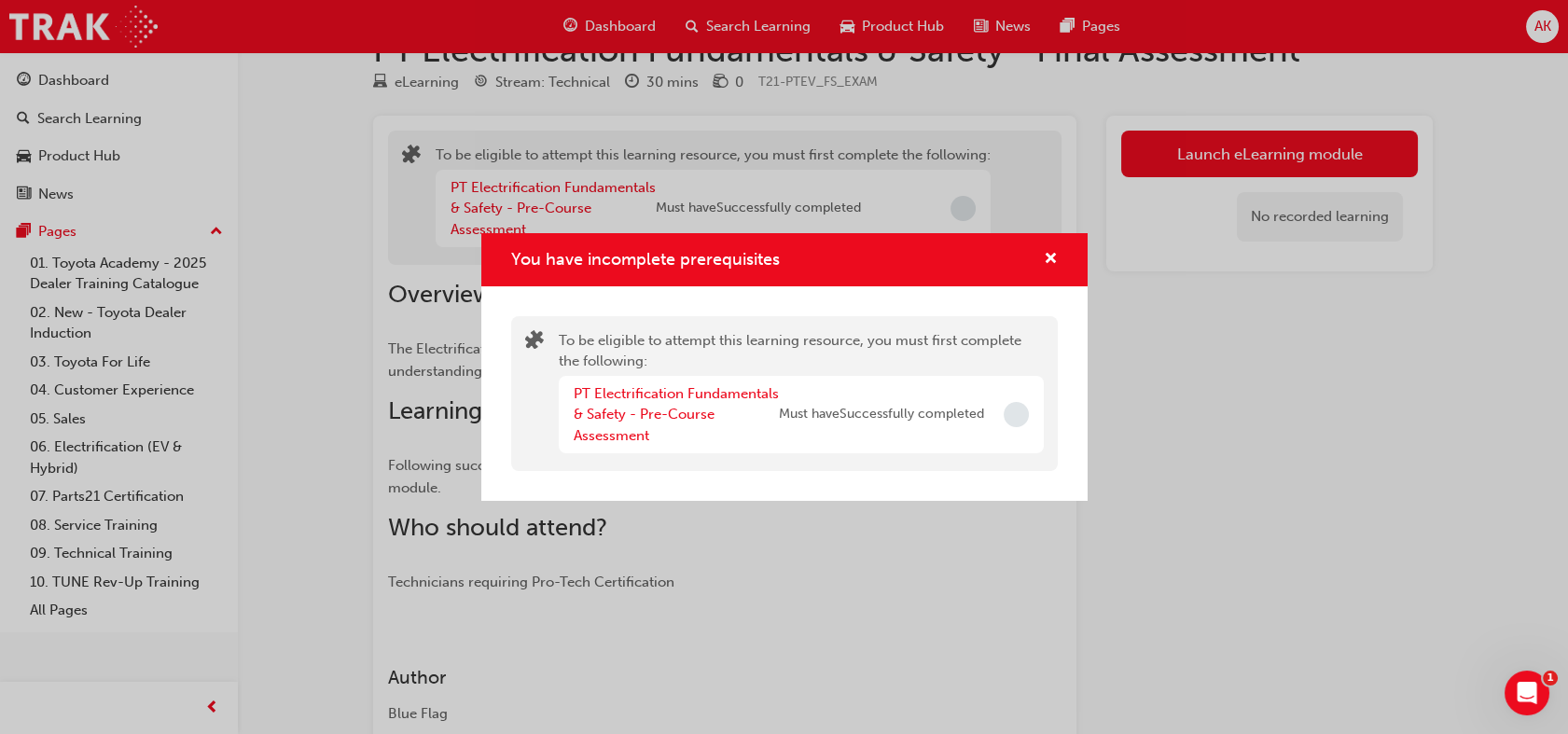
click at [635, 423] on div "PT Electrification Fundamentals & Safety - Pre-Course Assessment" at bounding box center [677, 415] width 205 height 63
click at [633, 407] on link "PT Electrification Fundamentals & Safety - Pre-Course Assessment" at bounding box center [677, 415] width 205 height 58
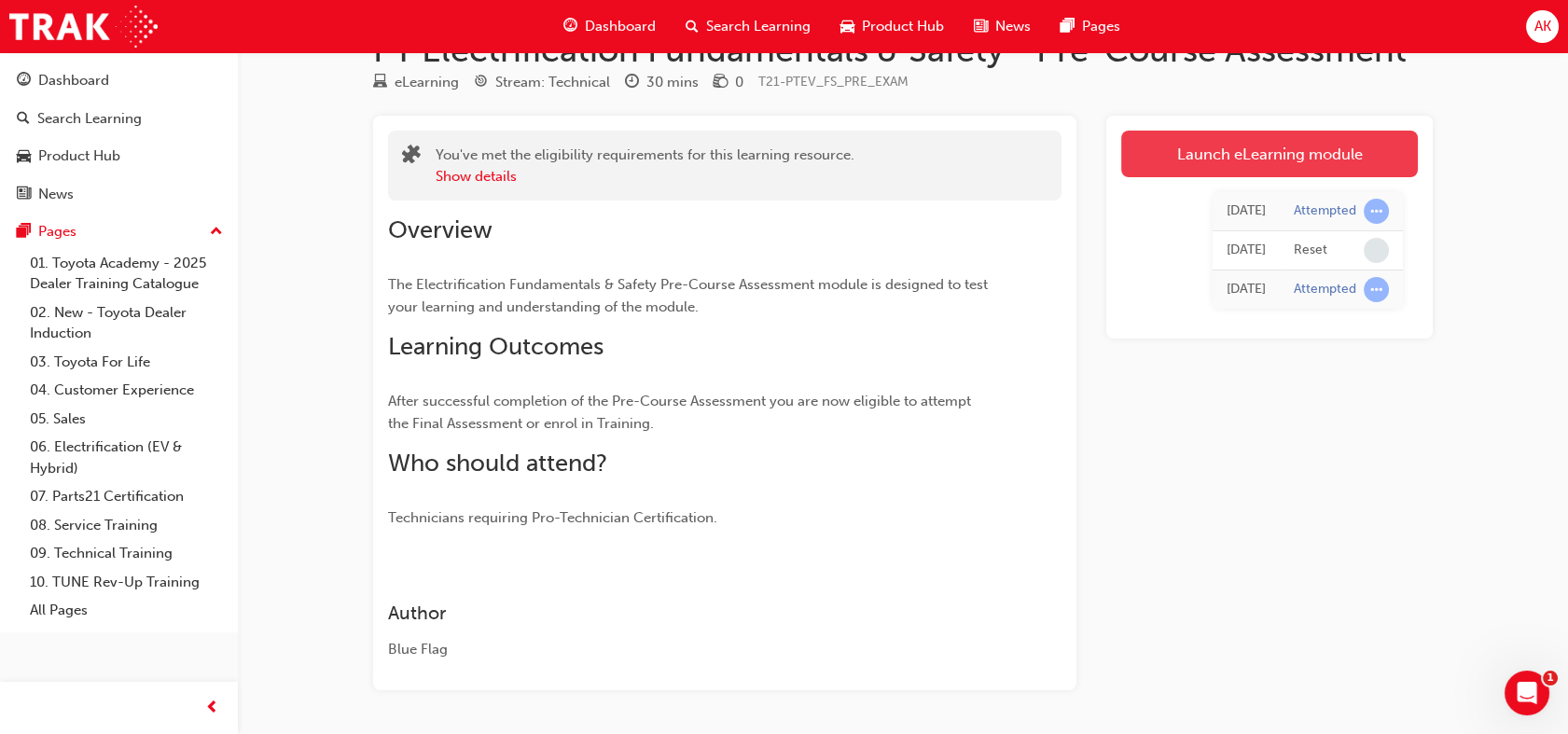
click at [1250, 154] on link "Launch eLearning module" at bounding box center [1269, 154] width 297 height 46
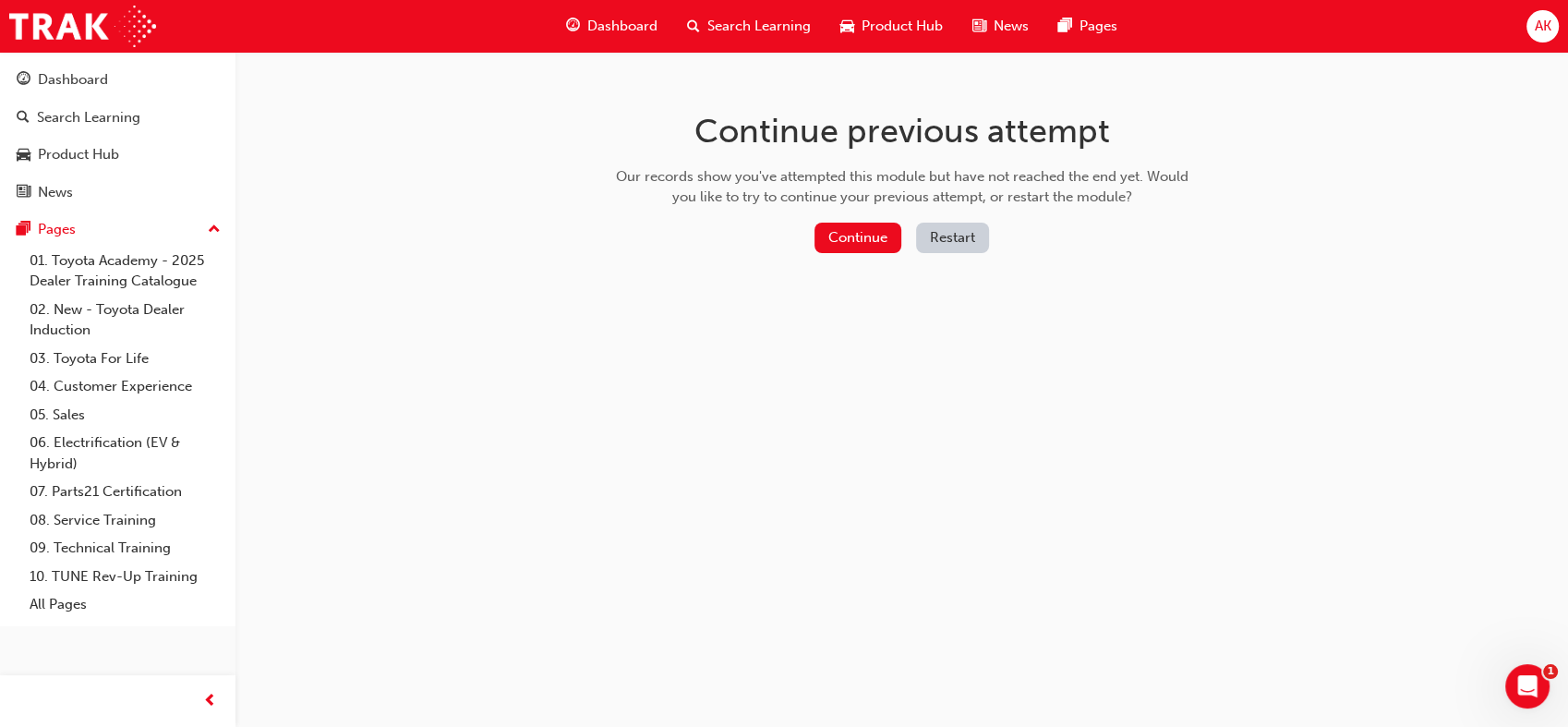
click at [974, 232] on button "Restart" at bounding box center [952, 238] width 73 height 31
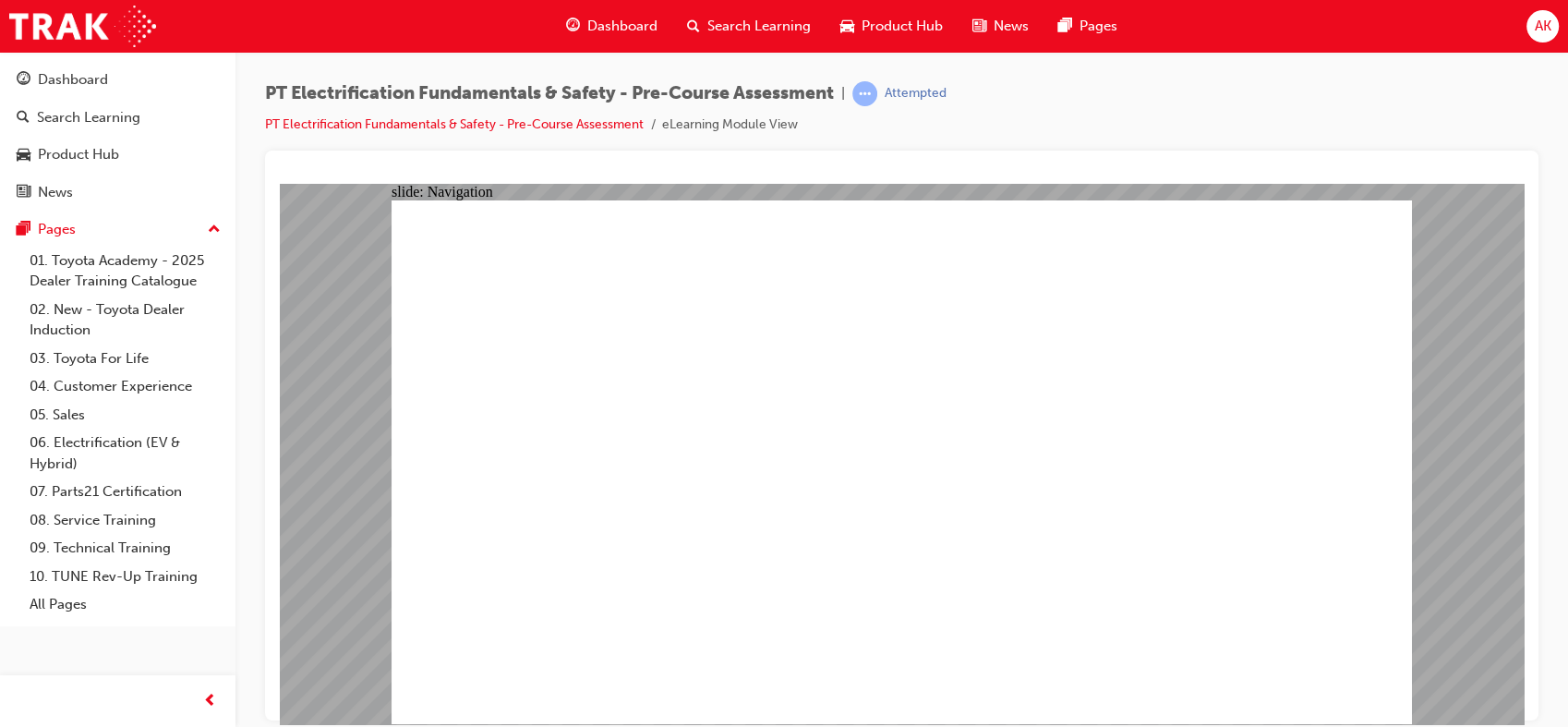
checkbox input "true"
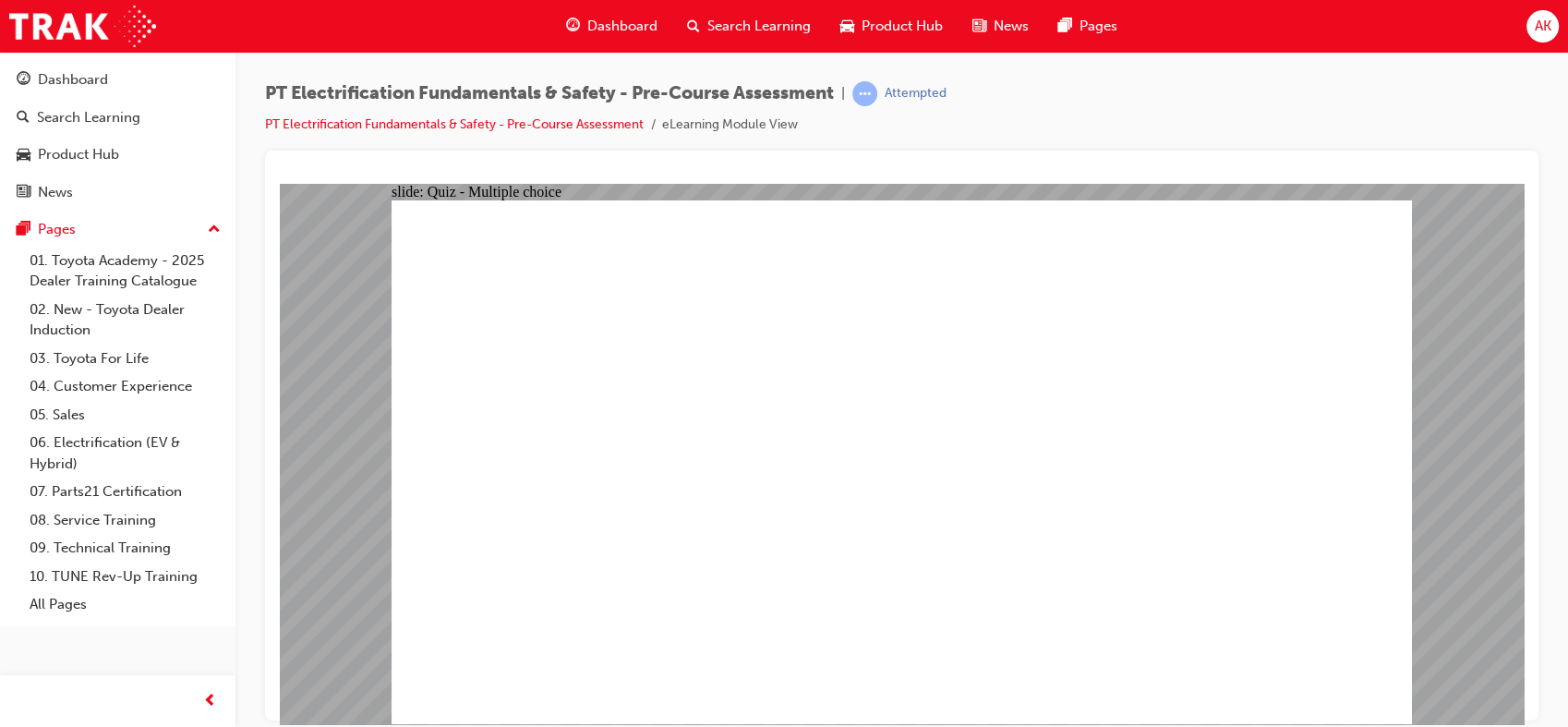
checkbox input "true"
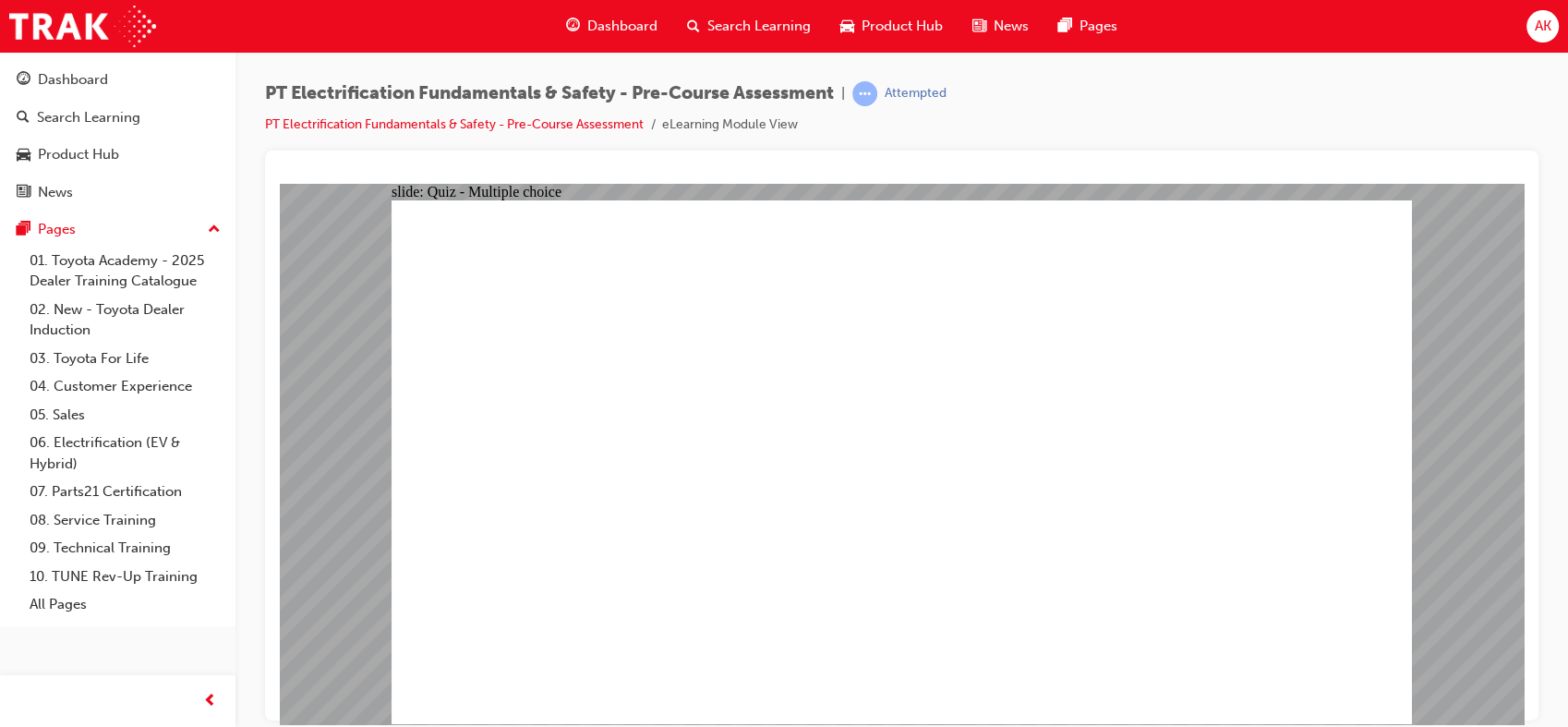
checkbox input "true"
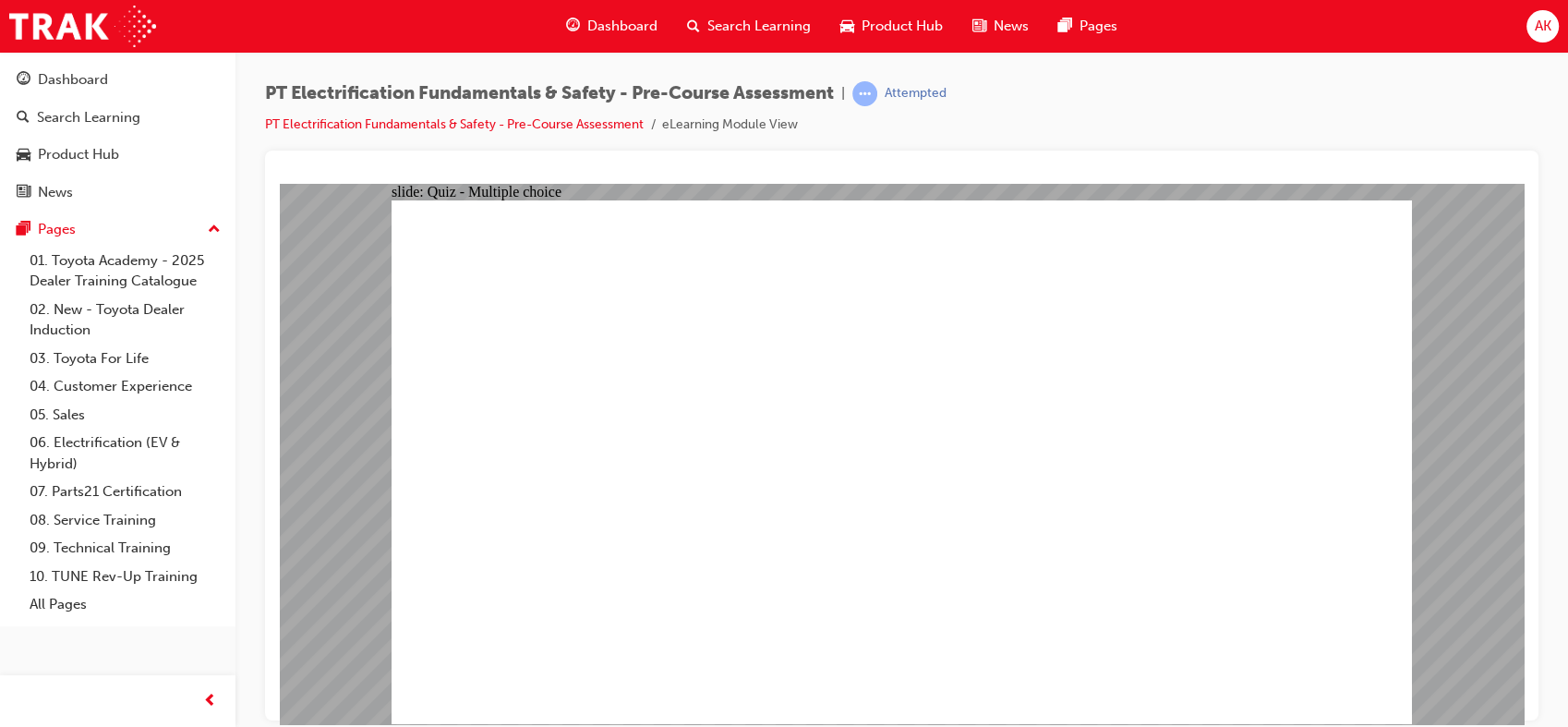
checkbox input "true"
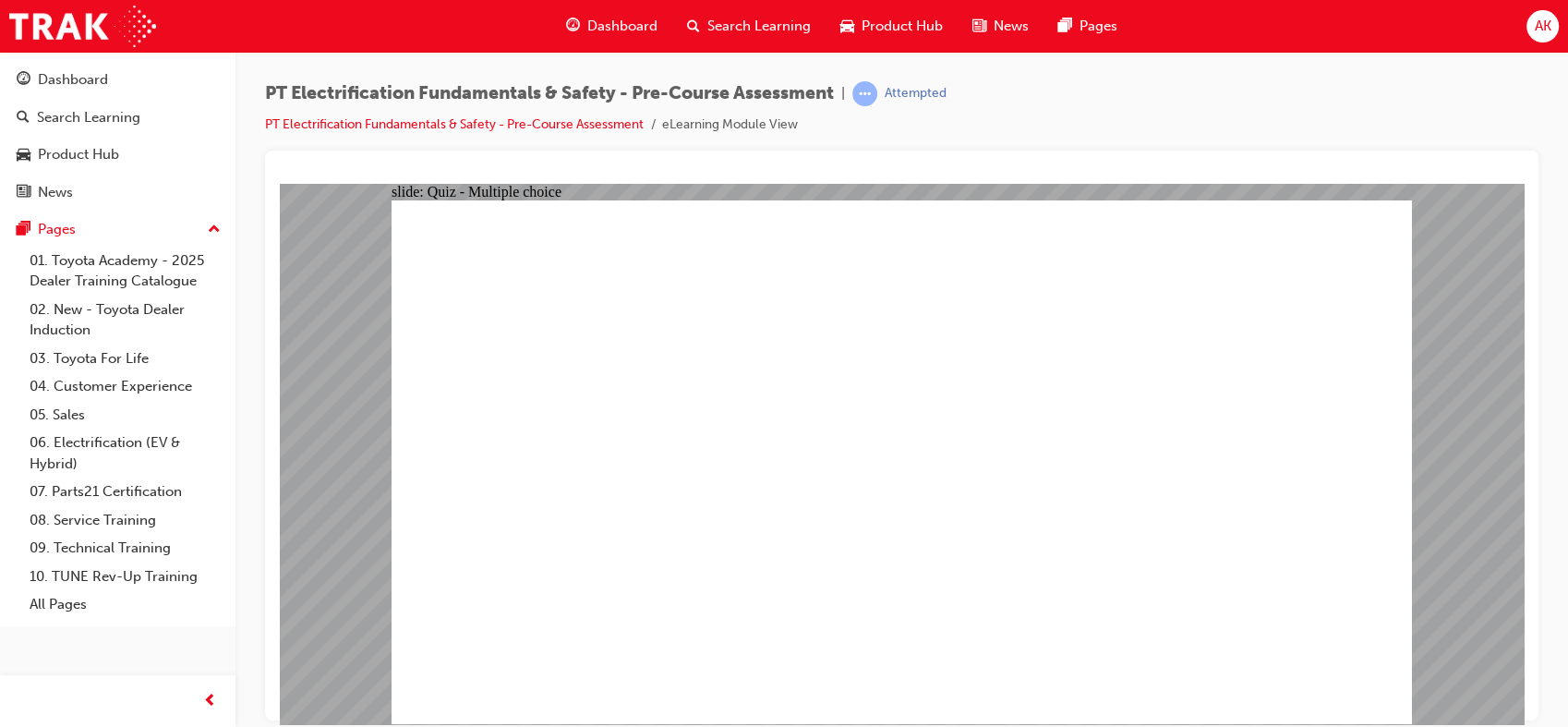
drag, startPoint x: 807, startPoint y: 391, endPoint x: 781, endPoint y: 432, distance: 48.5
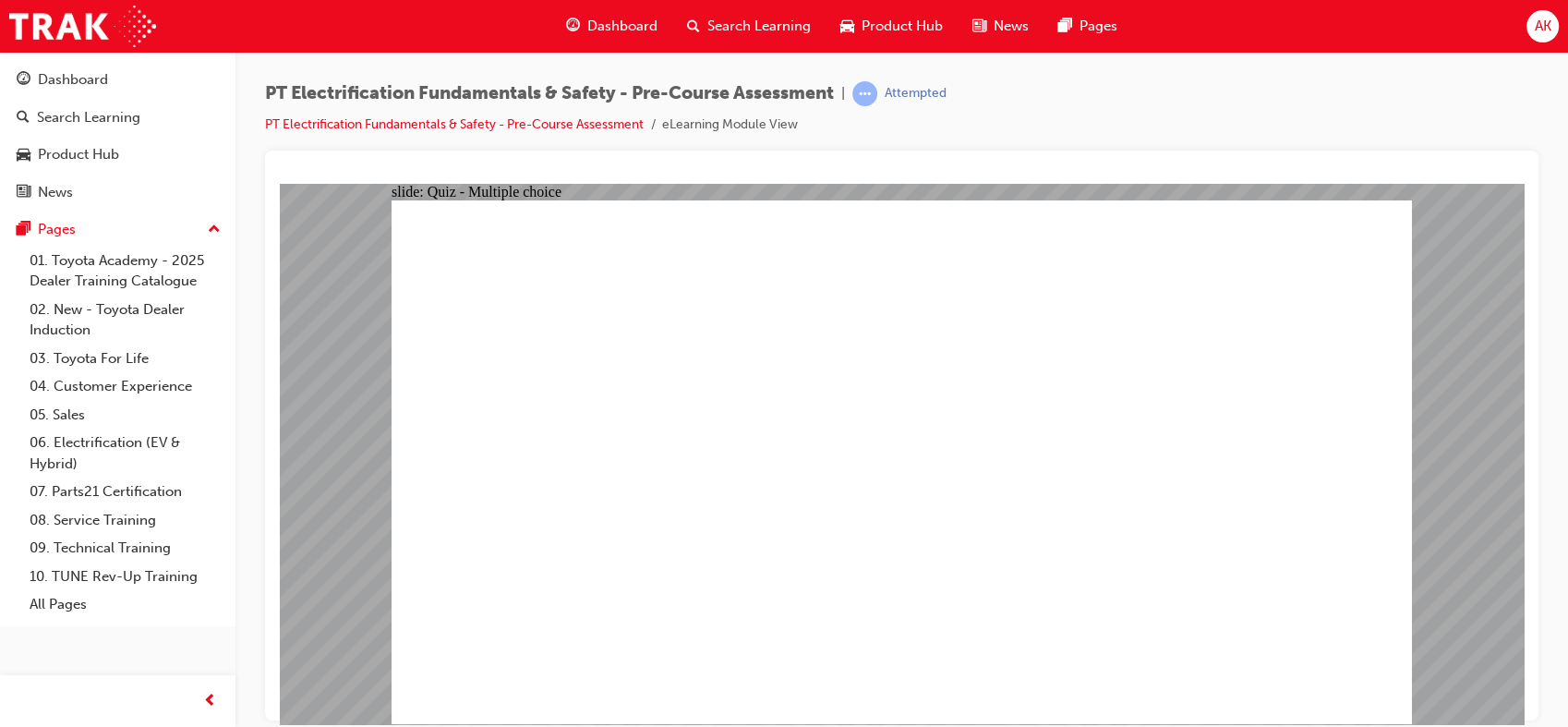
checkbox input "true"
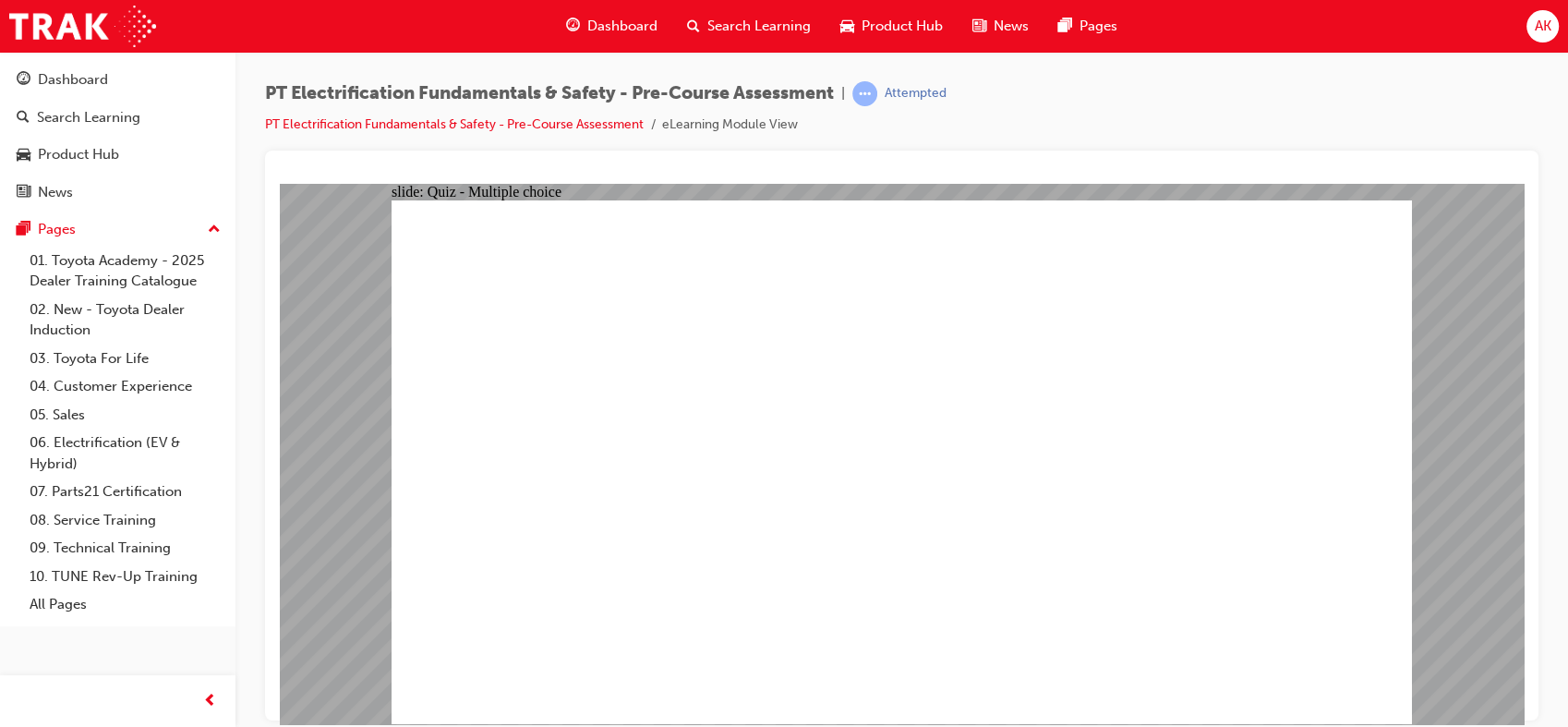
checkbox input "true"
checkbox input "false"
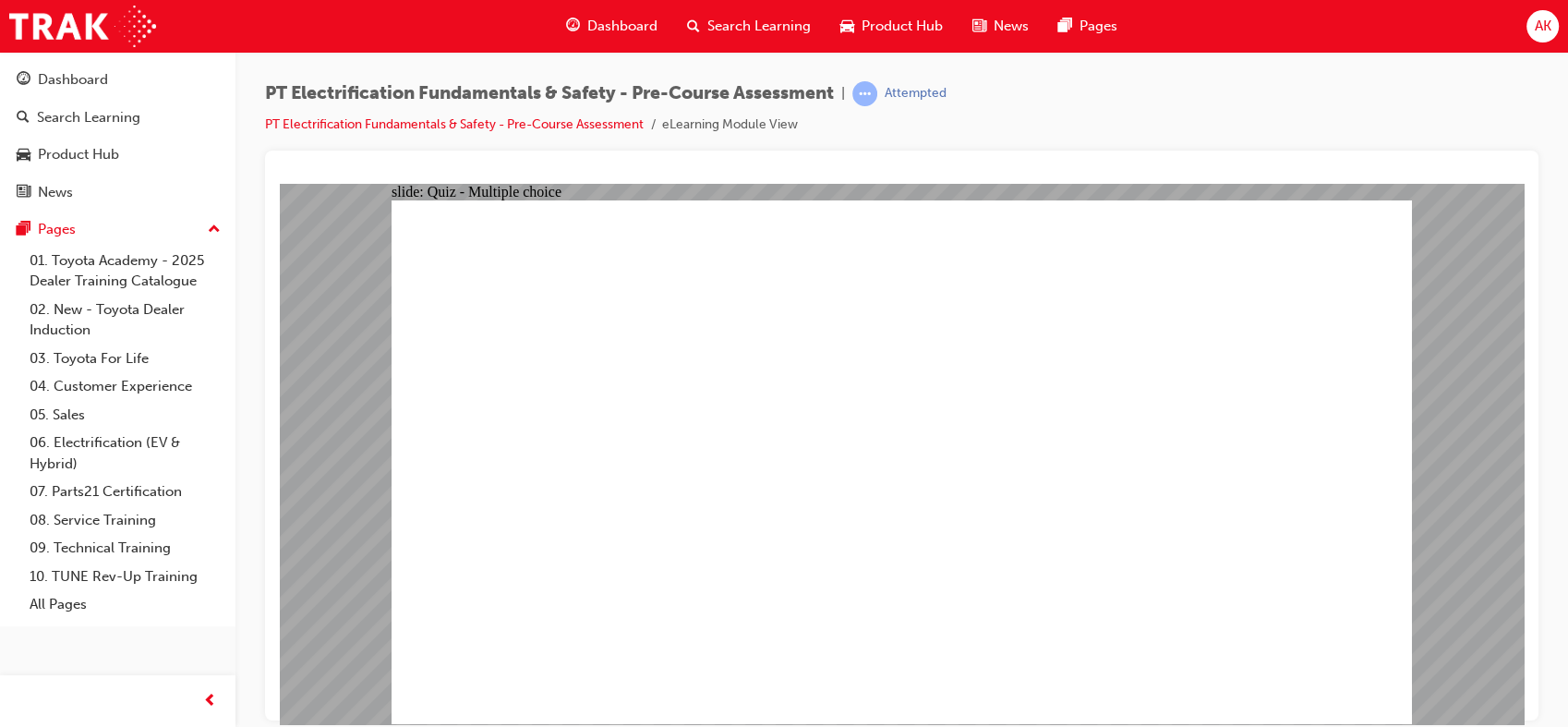
checkbox input "true"
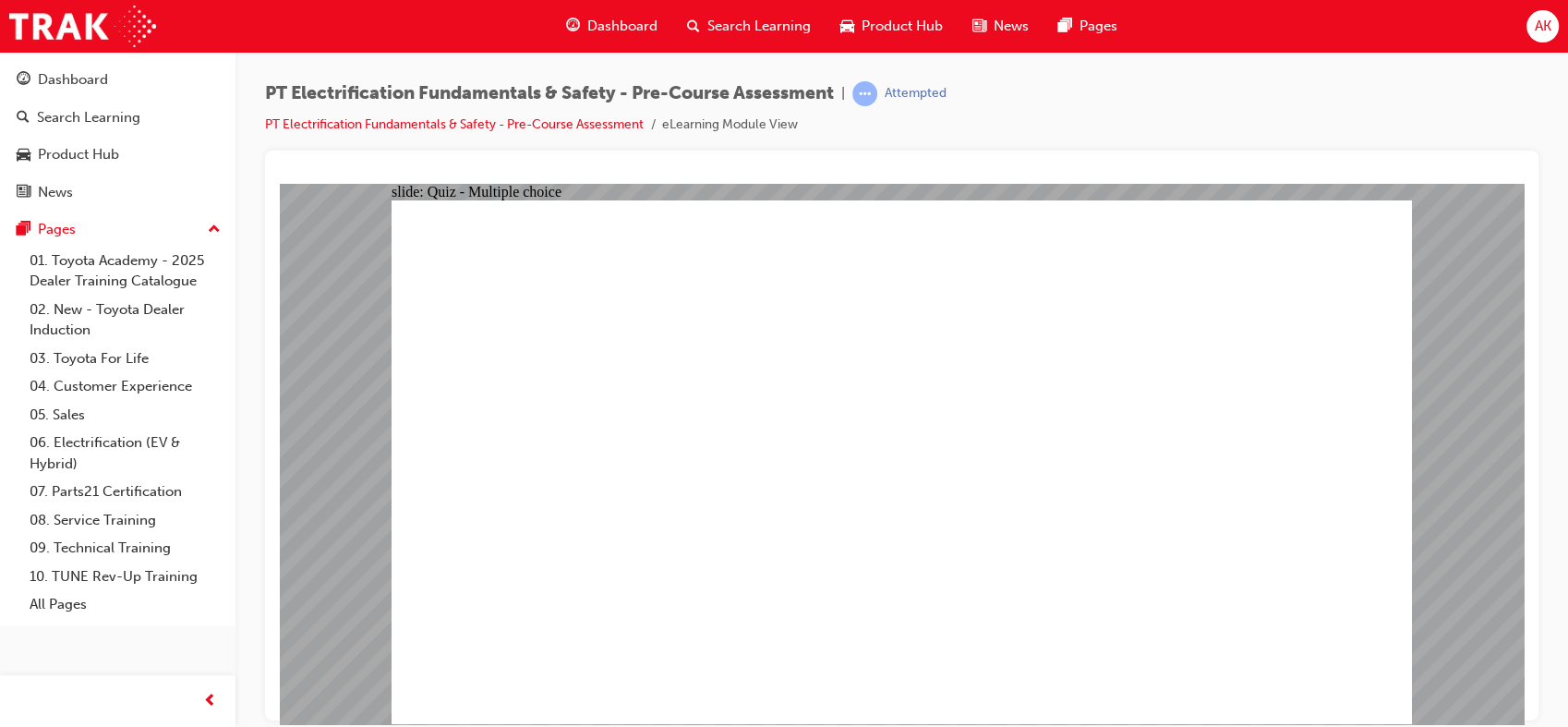
checkbox input "true"
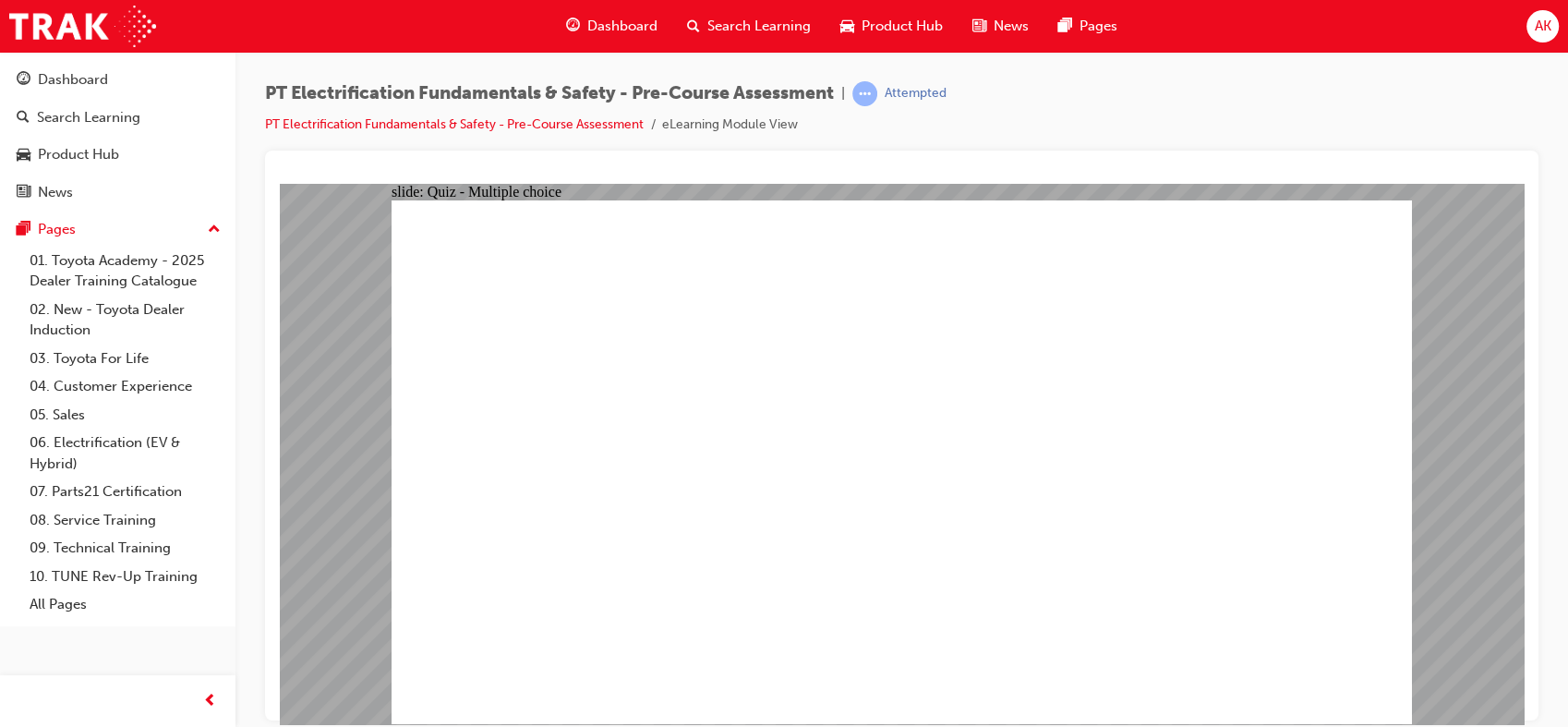
checkbox input "false"
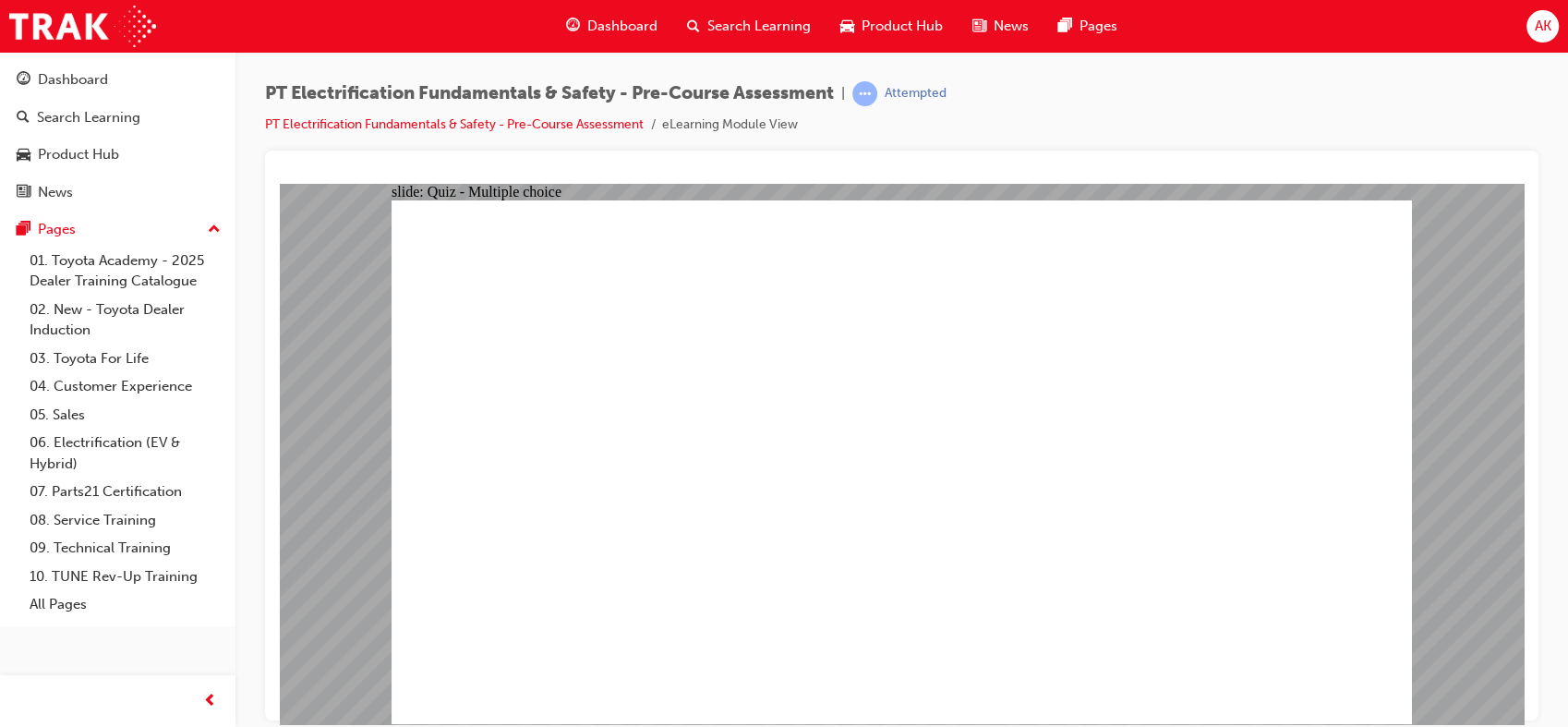
drag, startPoint x: 702, startPoint y: 425, endPoint x: 701, endPoint y: 388, distance: 37.0
drag, startPoint x: 692, startPoint y: 543, endPoint x: 687, endPoint y: 583, distance: 40.3
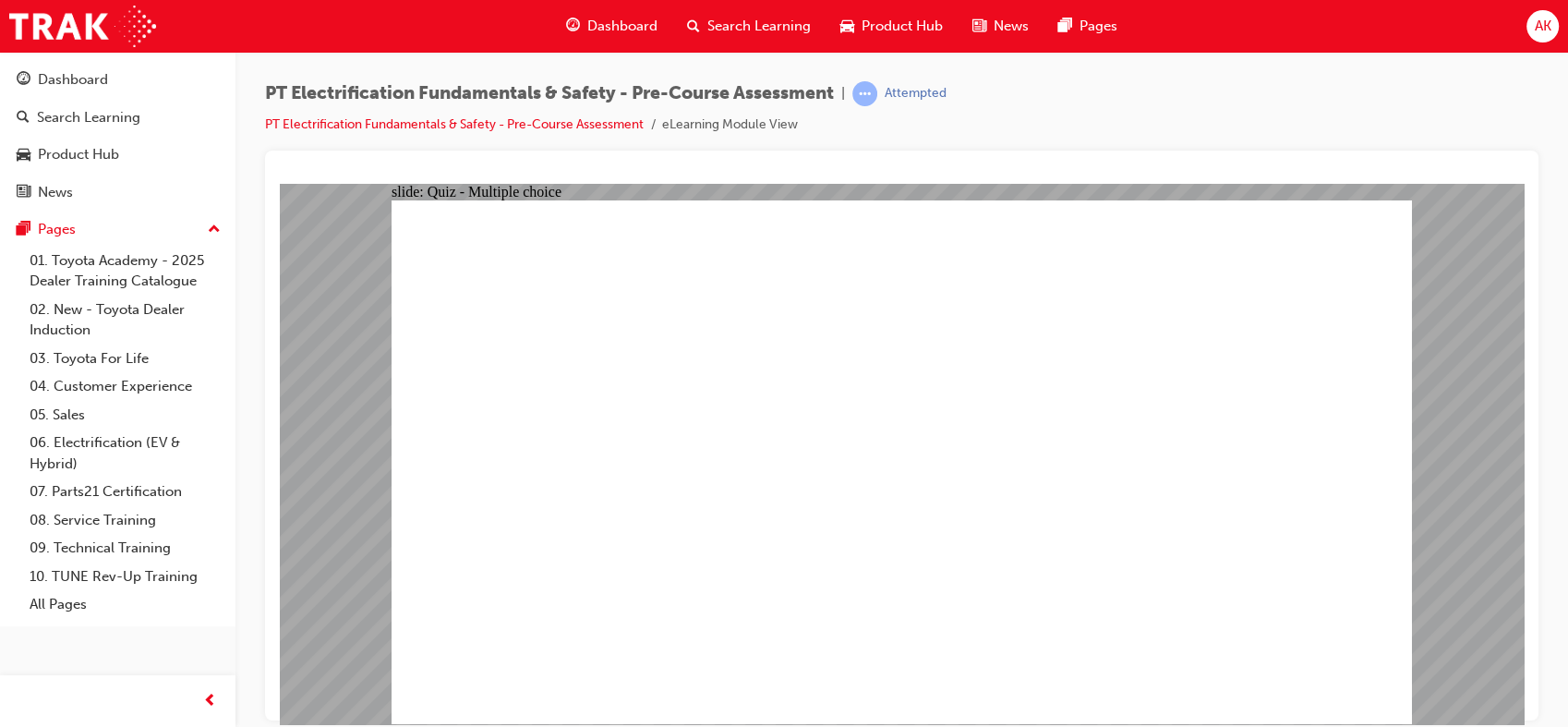
checkbox input "true"
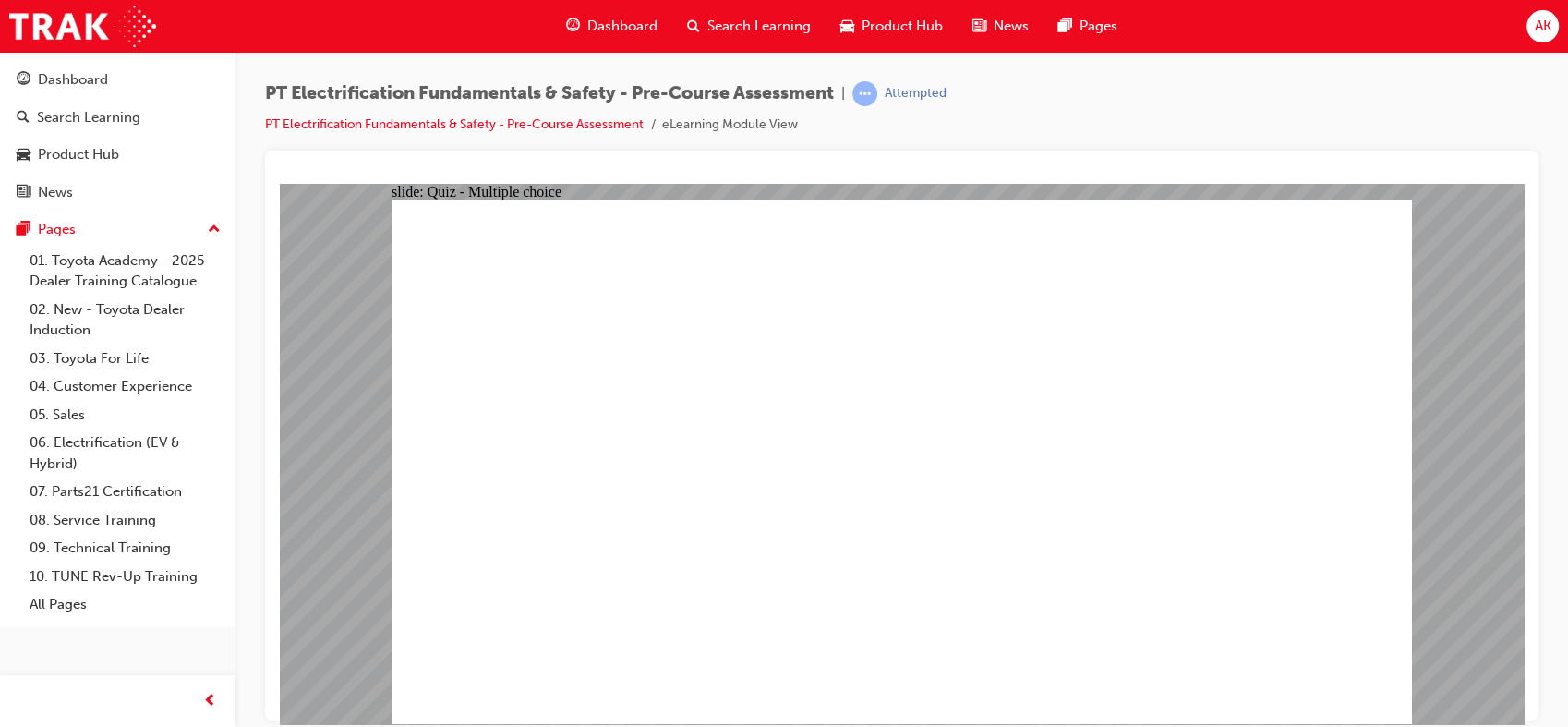
drag, startPoint x: 1175, startPoint y: 604, endPoint x: 1198, endPoint y: 610, distance: 23.8
radio input "true"
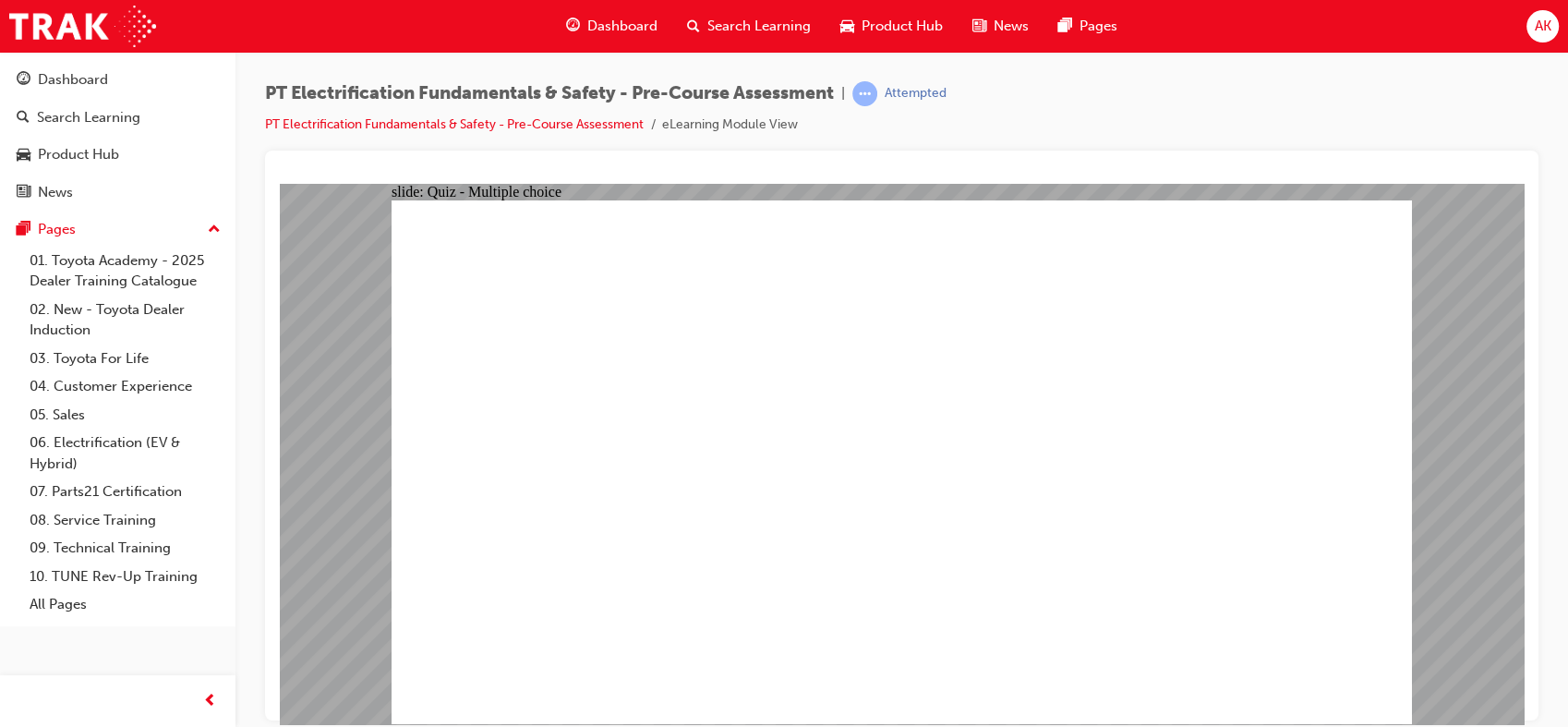
radio input "true"
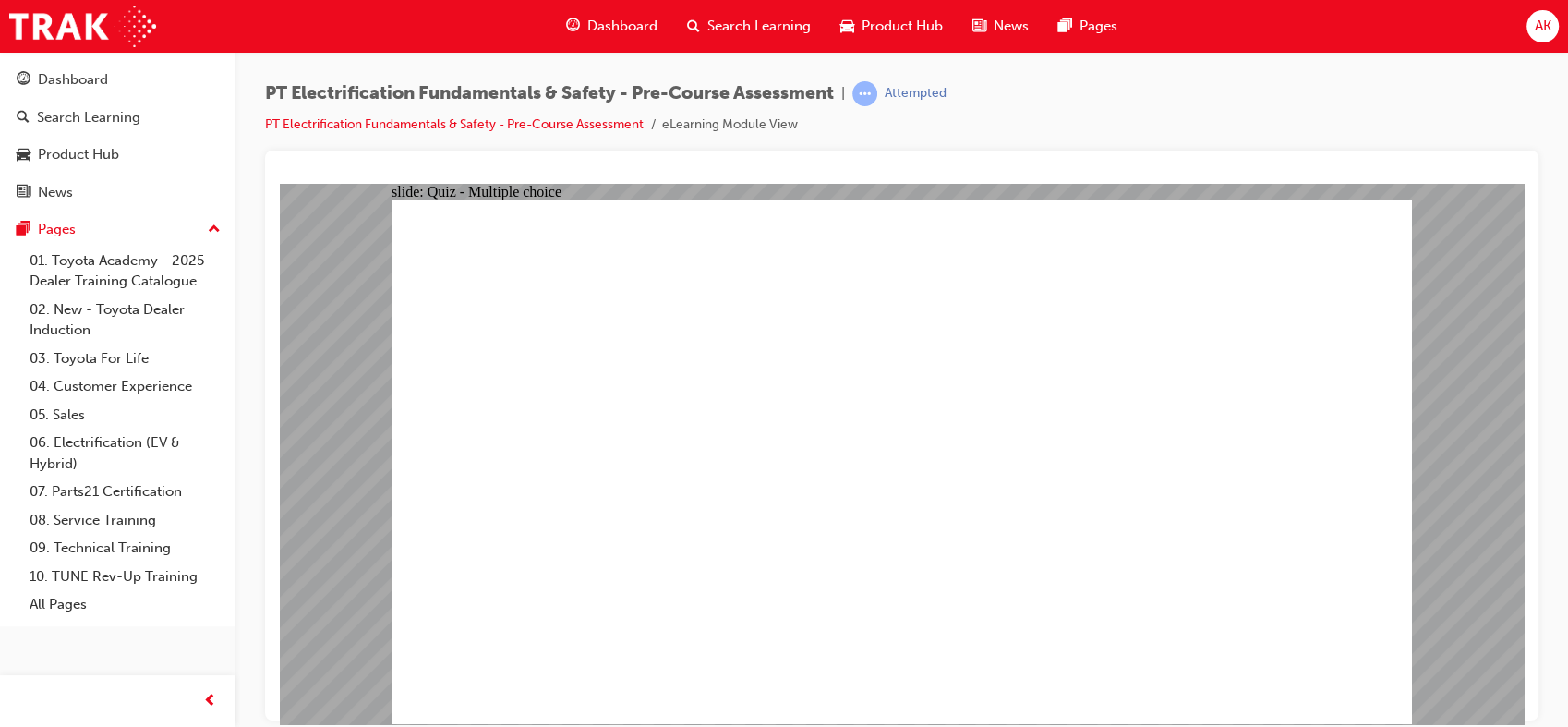
radio input "true"
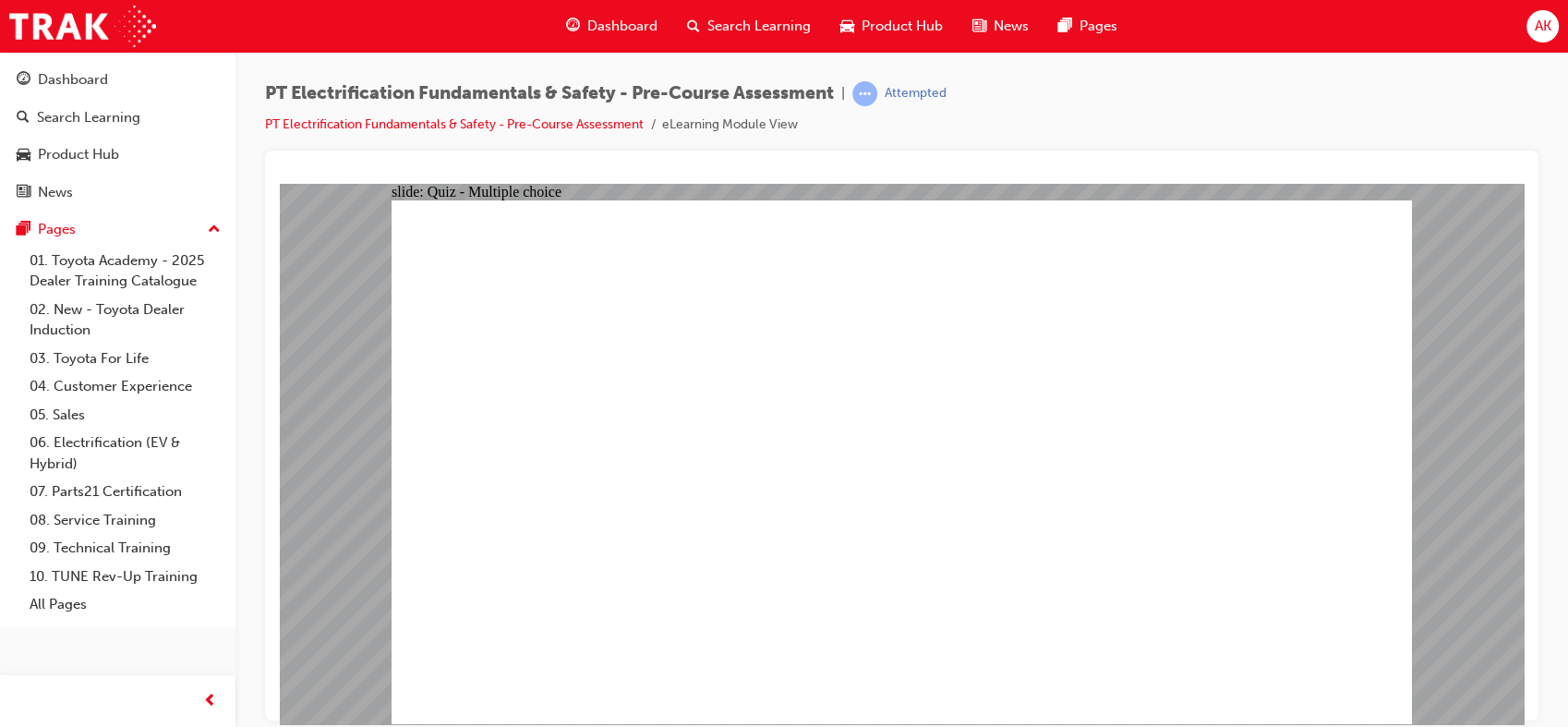
radio input "true"
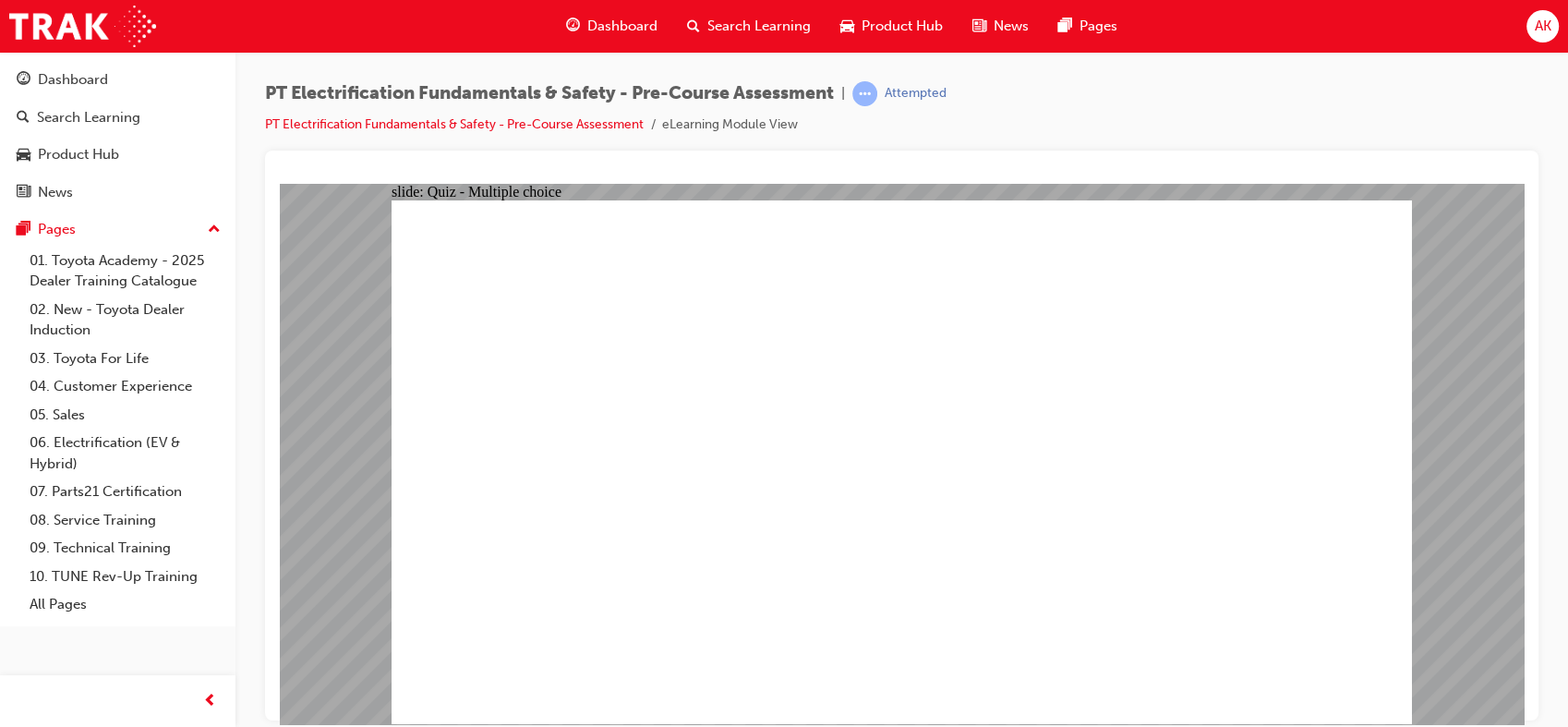
radio input "true"
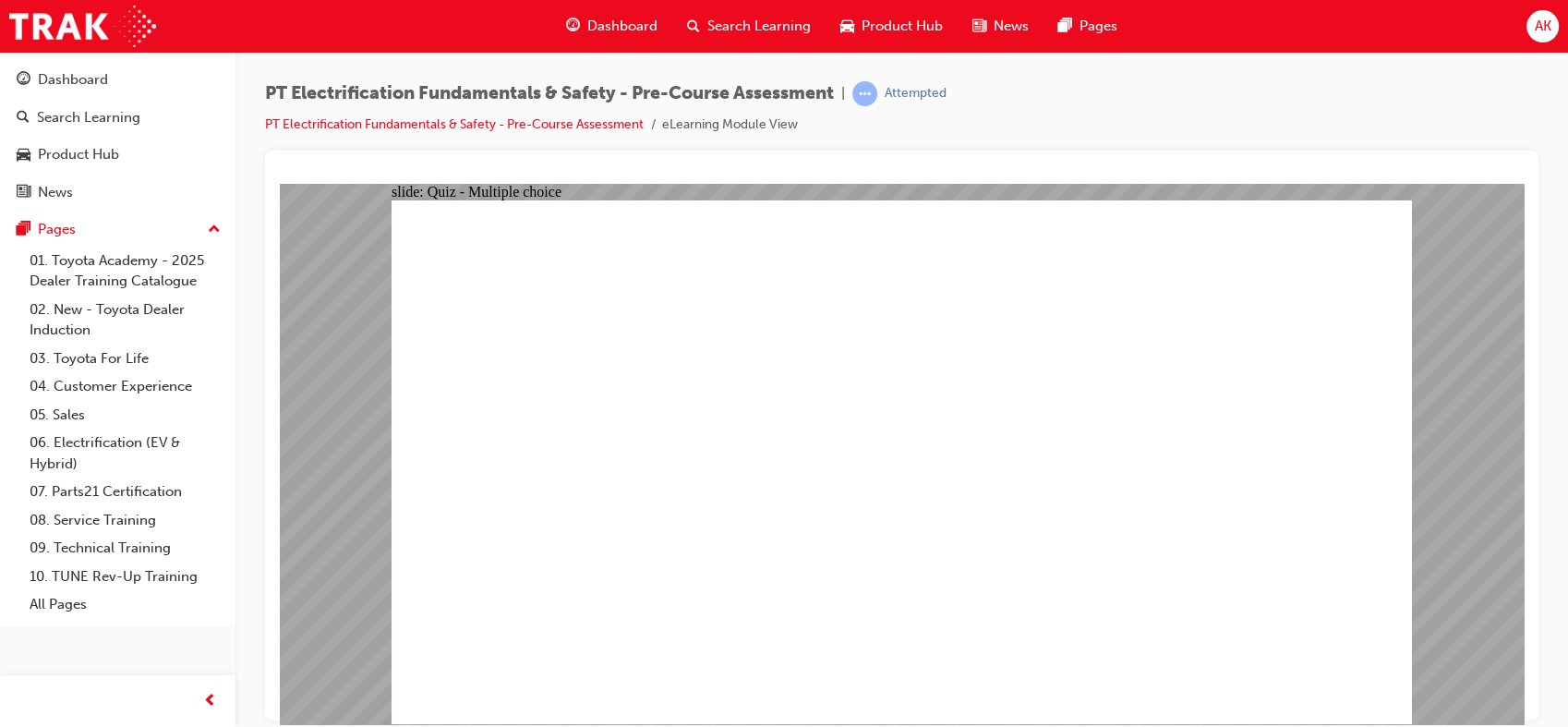
radio input "true"
drag, startPoint x: 866, startPoint y: 661, endPoint x: 866, endPoint y: 684, distance: 23.0
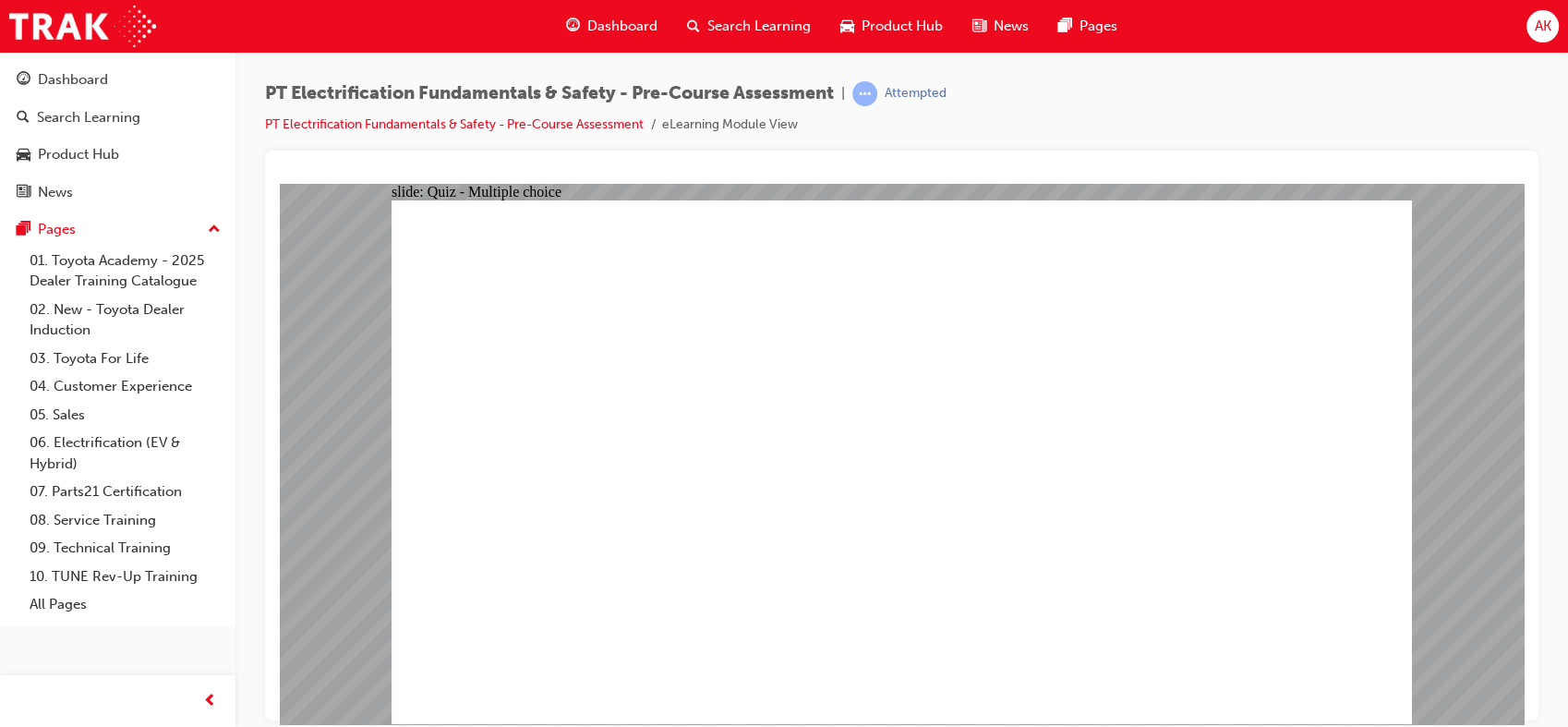
radio input "true"
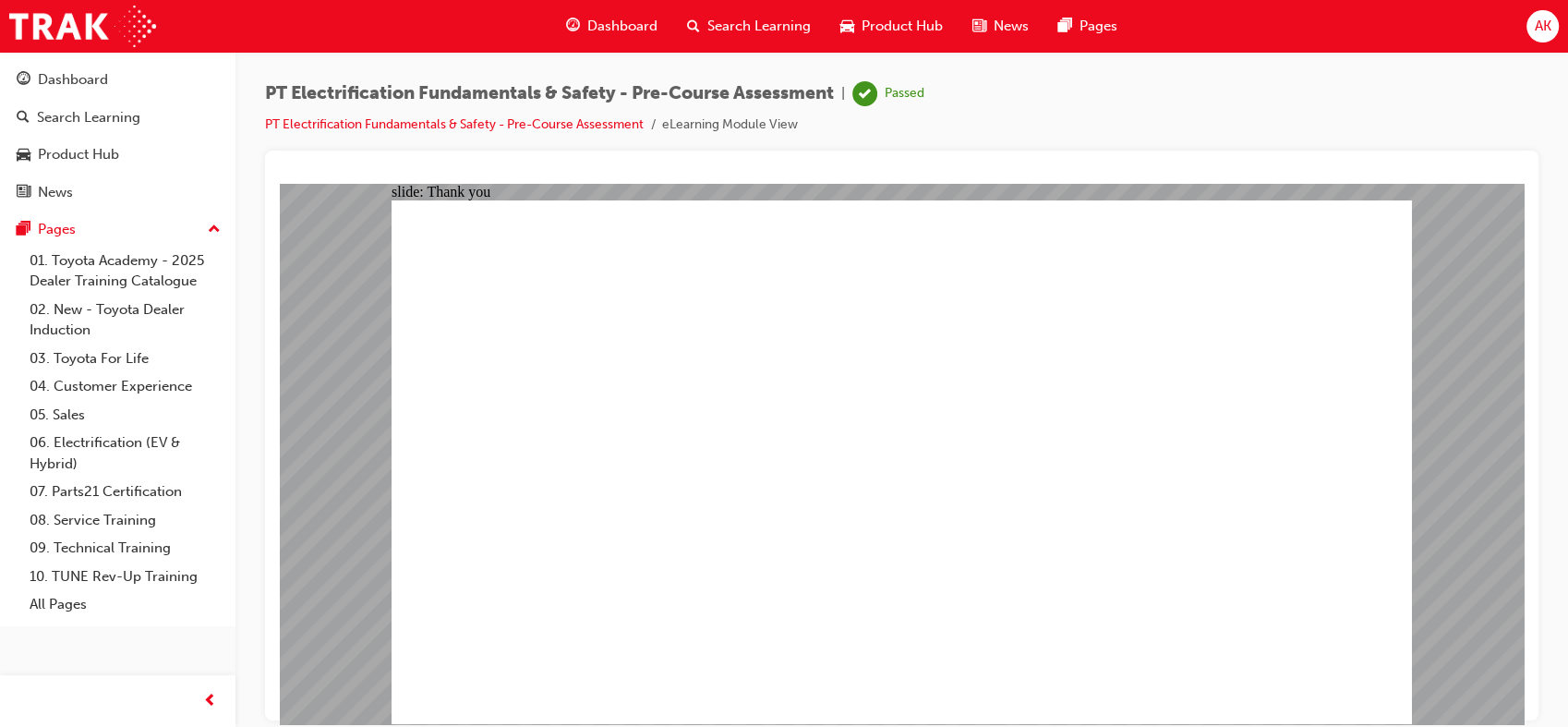
drag, startPoint x: 865, startPoint y: 591, endPoint x: 867, endPoint y: 606, distance: 15.1
click at [628, 16] on span "Dashboard" at bounding box center [621, 26] width 70 height 21
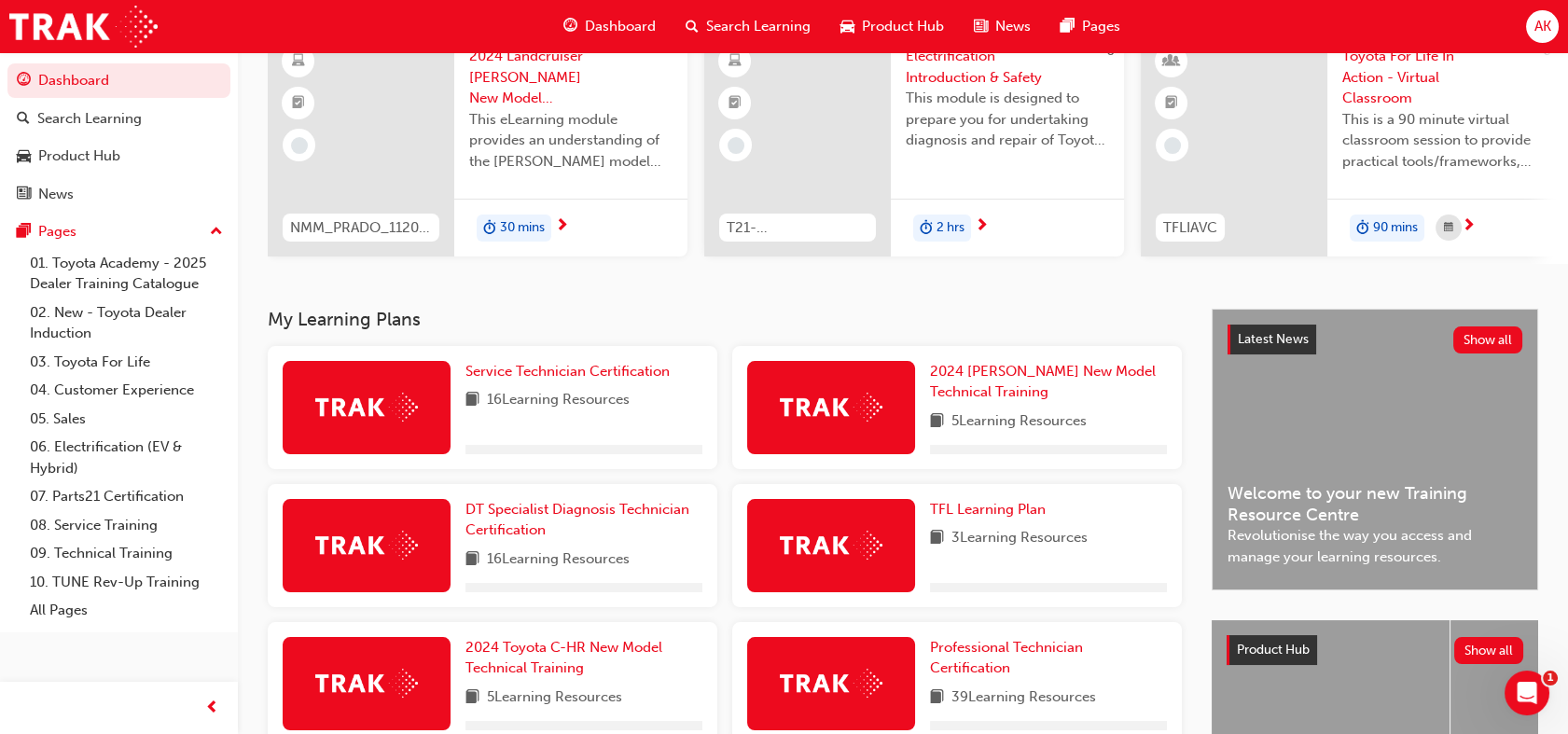
scroll to position [171, 0]
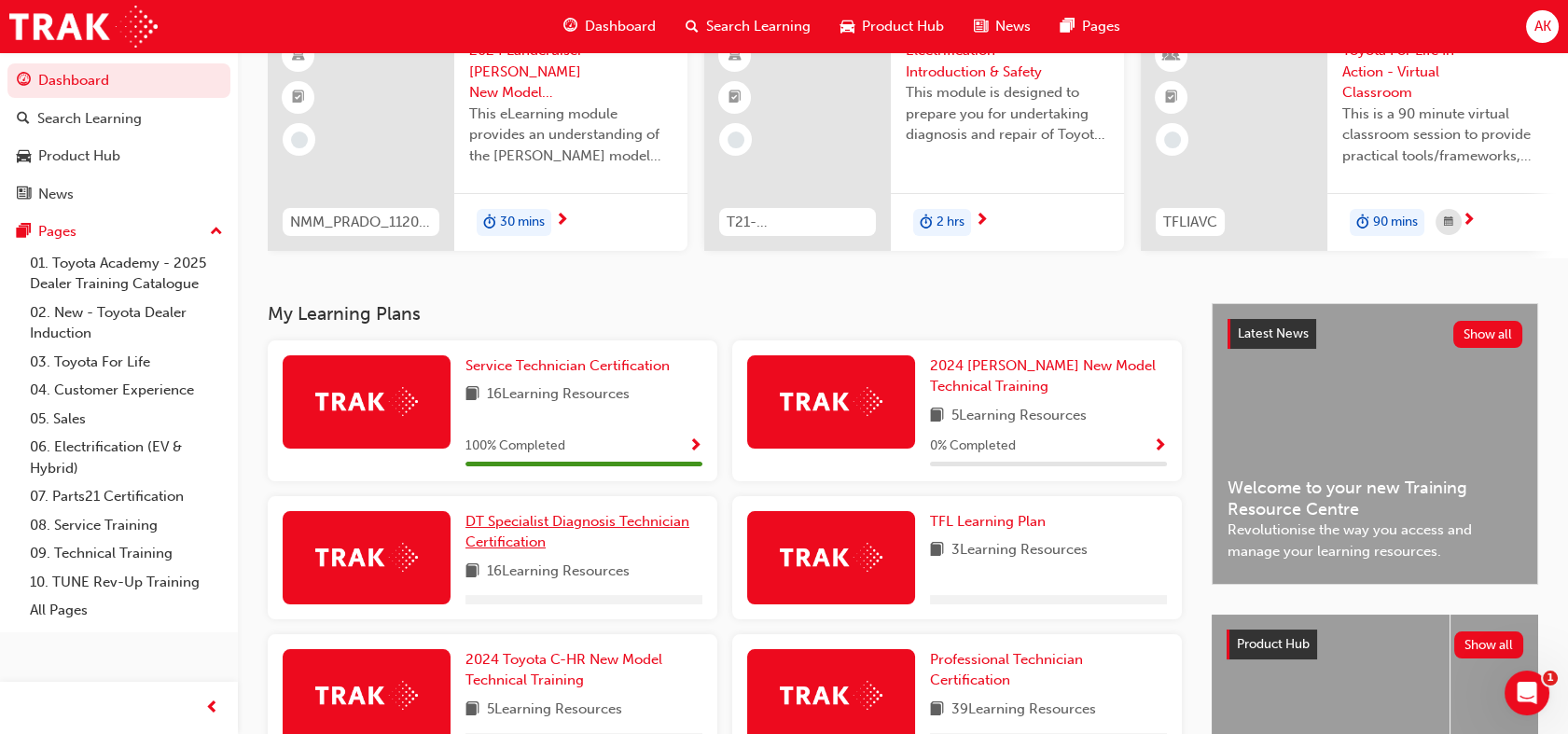
click at [537, 537] on link "DT Specialist Diagnosis Technician Certification" at bounding box center [583, 531] width 237 height 42
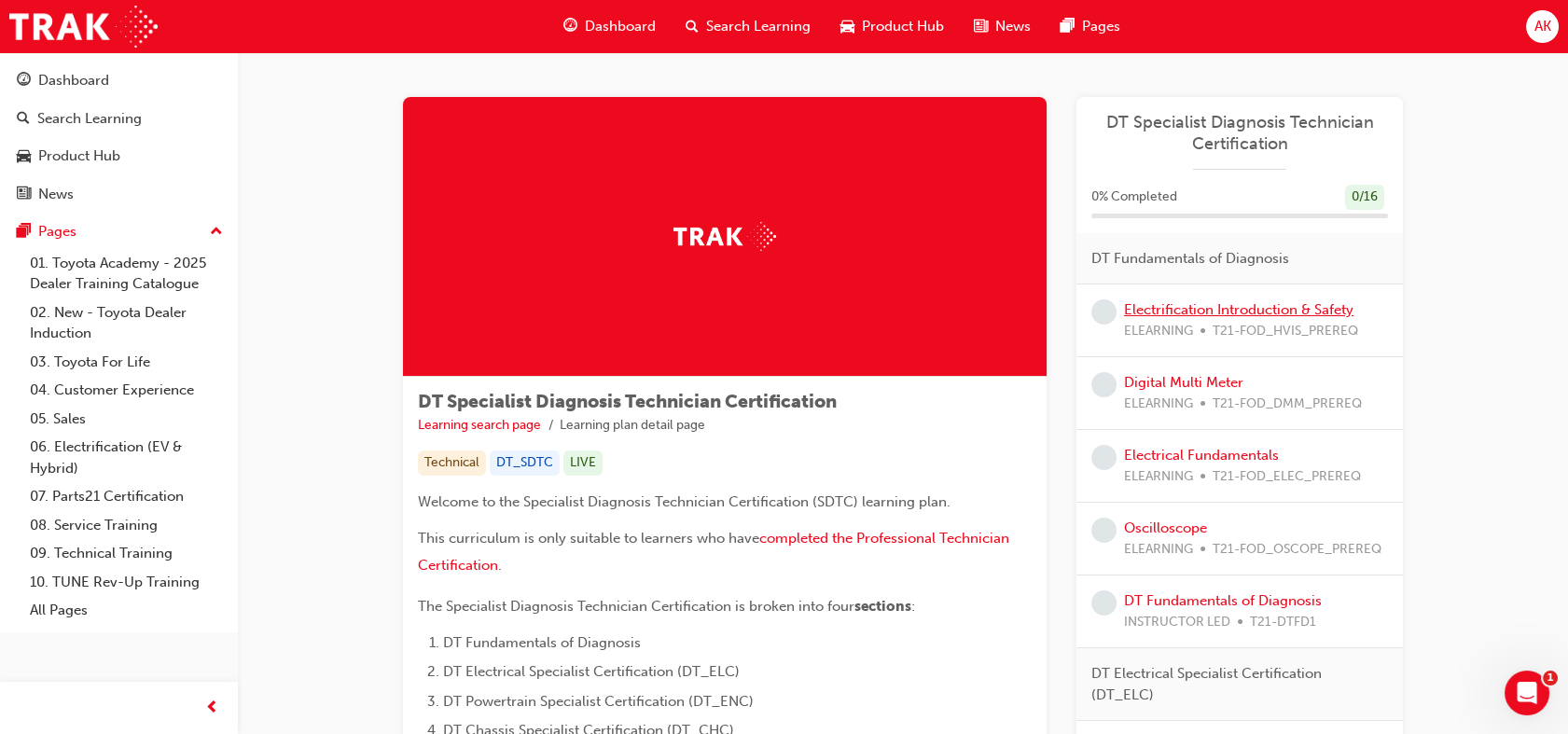
click at [1221, 304] on link "Electrification Introduction & Safety" at bounding box center [1238, 310] width 229 height 17
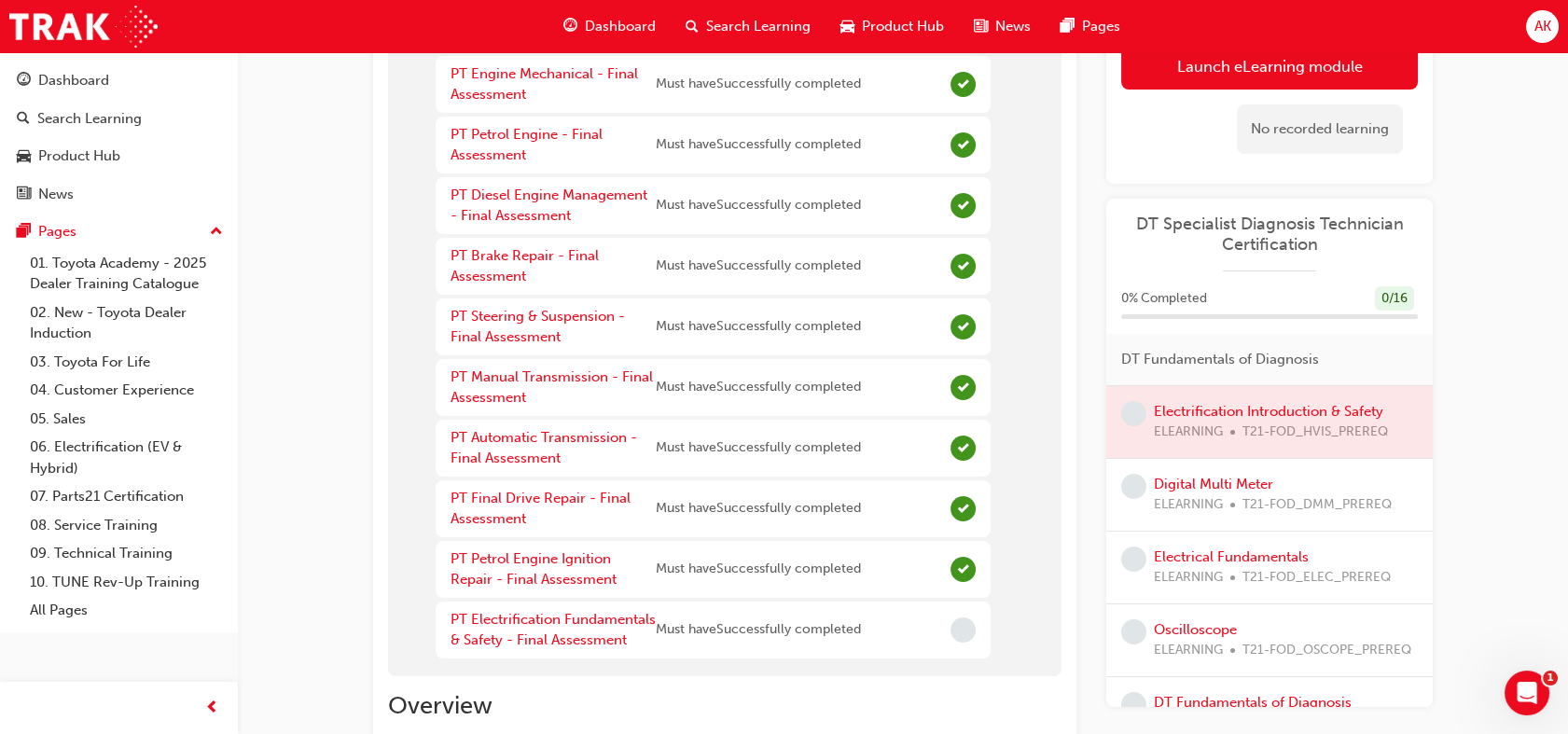
scroll to position [347, 0]
